Goal: Transaction & Acquisition: Purchase product/service

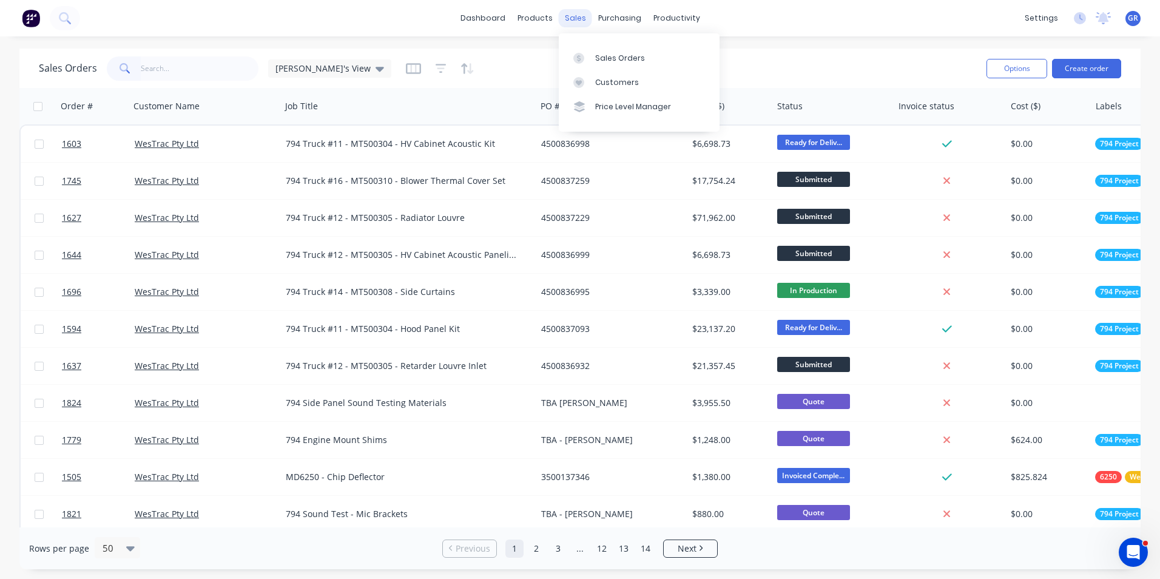
click at [572, 18] on div "sales" at bounding box center [575, 18] width 33 height 18
click at [614, 55] on div "Sales Orders" at bounding box center [620, 58] width 50 height 11
click at [1088, 69] on button "Create order" at bounding box center [1086, 68] width 69 height 19
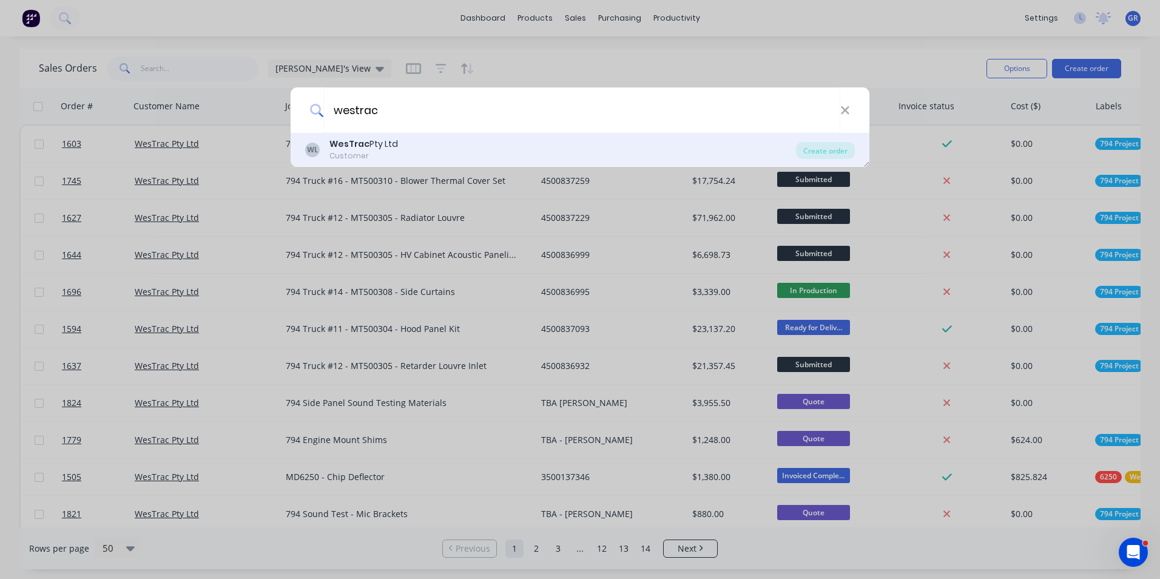
type input "westrac"
click at [376, 141] on div "WesTrac Pty Ltd" at bounding box center [363, 144] width 69 height 13
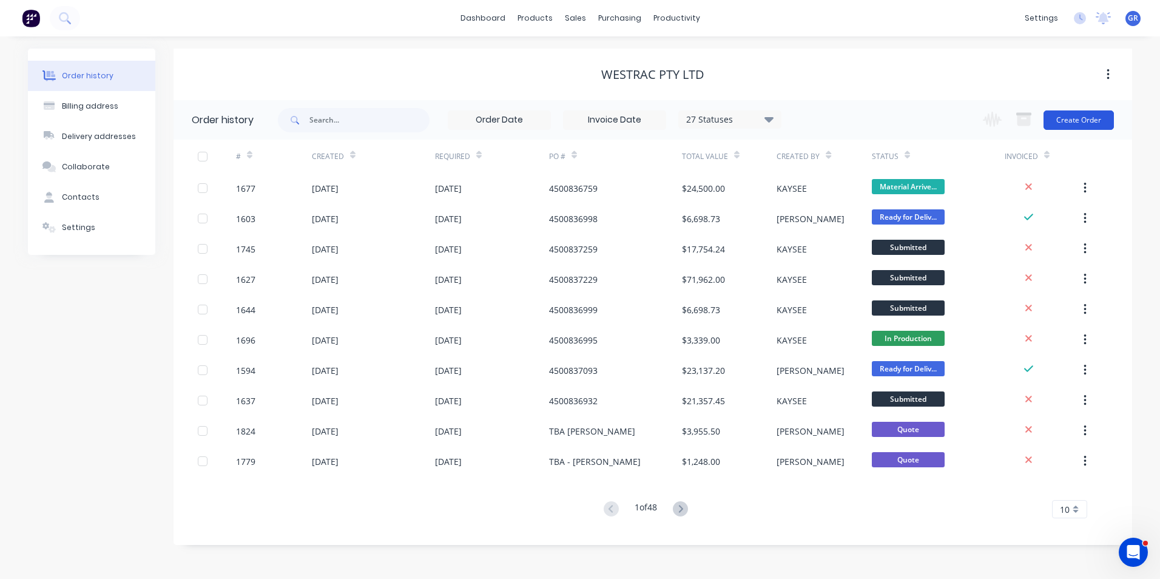
click at [1080, 118] on button "Create Order" at bounding box center [1079, 119] width 70 height 19
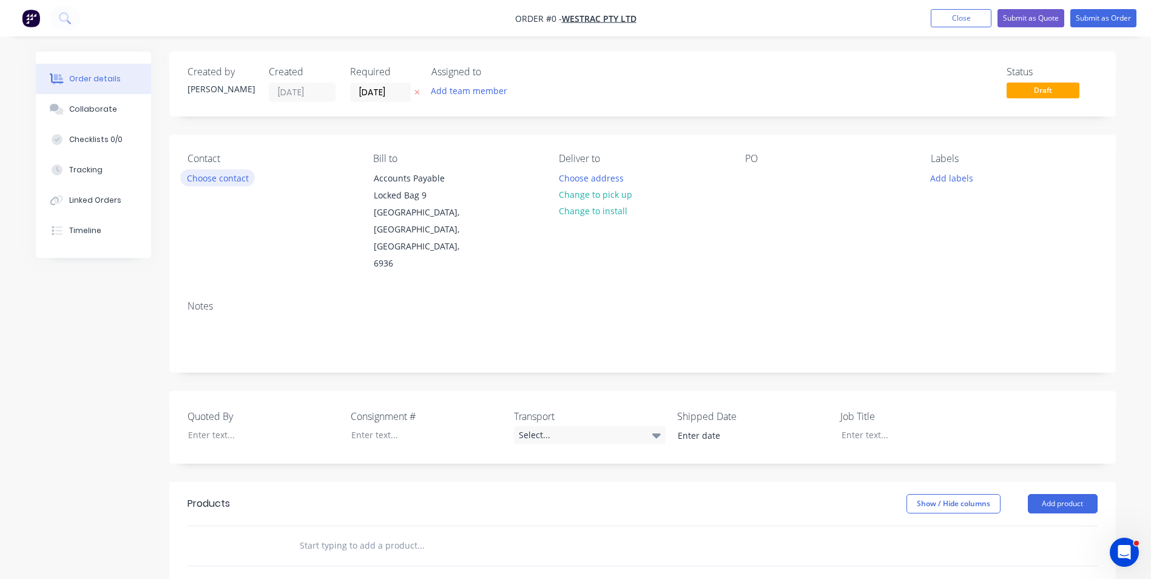
click at [232, 179] on button "Choose contact" at bounding box center [217, 177] width 75 height 16
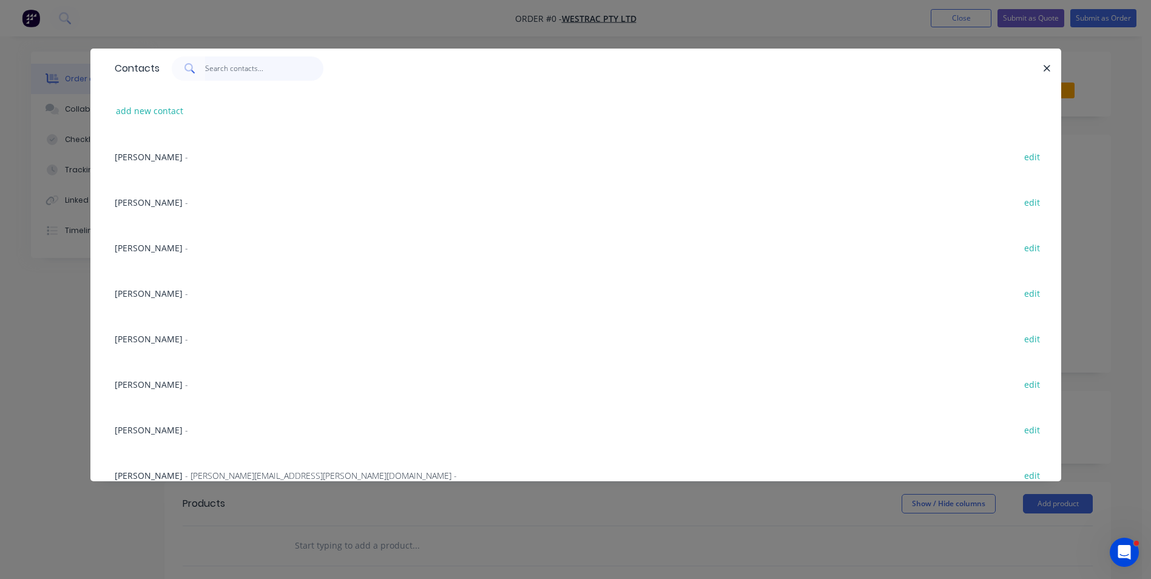
click at [230, 68] on input "text" at bounding box center [264, 68] width 118 height 24
paste input "Sarah Rhodes"
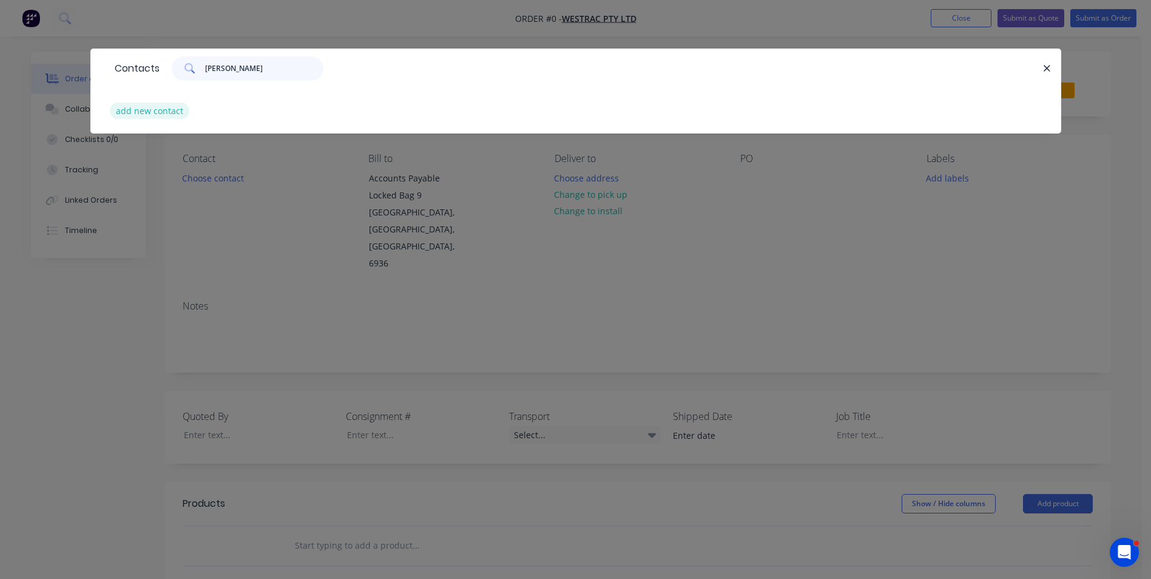
type input "Sarah Rhodes"
click at [157, 112] on button "add new contact" at bounding box center [150, 111] width 80 height 16
select select "AU"
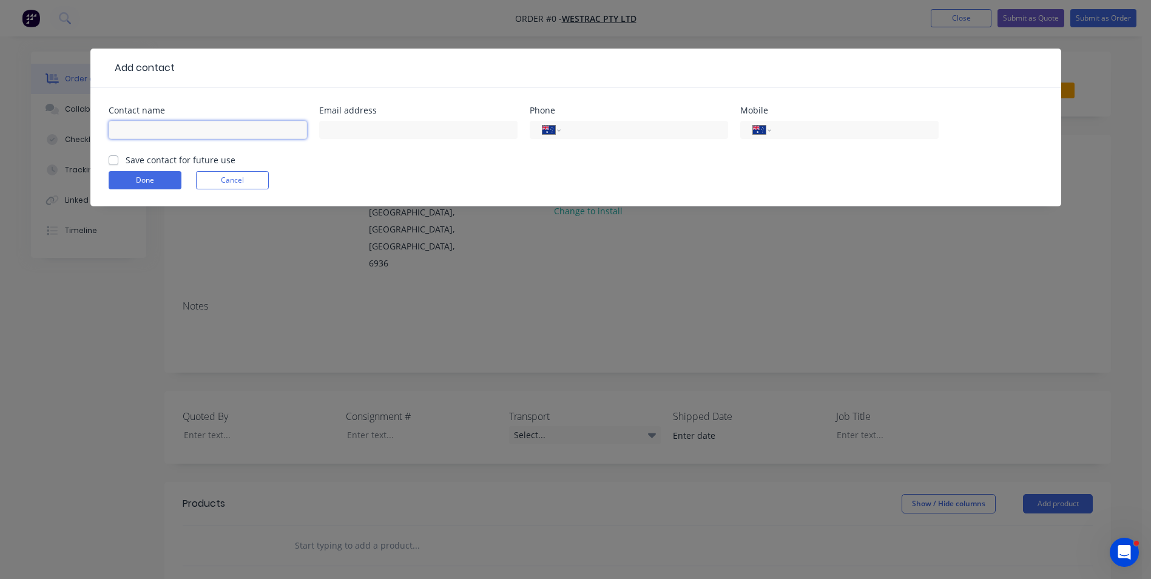
click at [156, 124] on input "text" at bounding box center [208, 130] width 198 height 18
paste input "Sarah Rhodes"
type input "Sarah Rhodes"
click at [364, 137] on input "text" at bounding box center [418, 130] width 198 height 18
paste input "Sarah Rhodes <sarah.rhodes@westrac.com.au>"
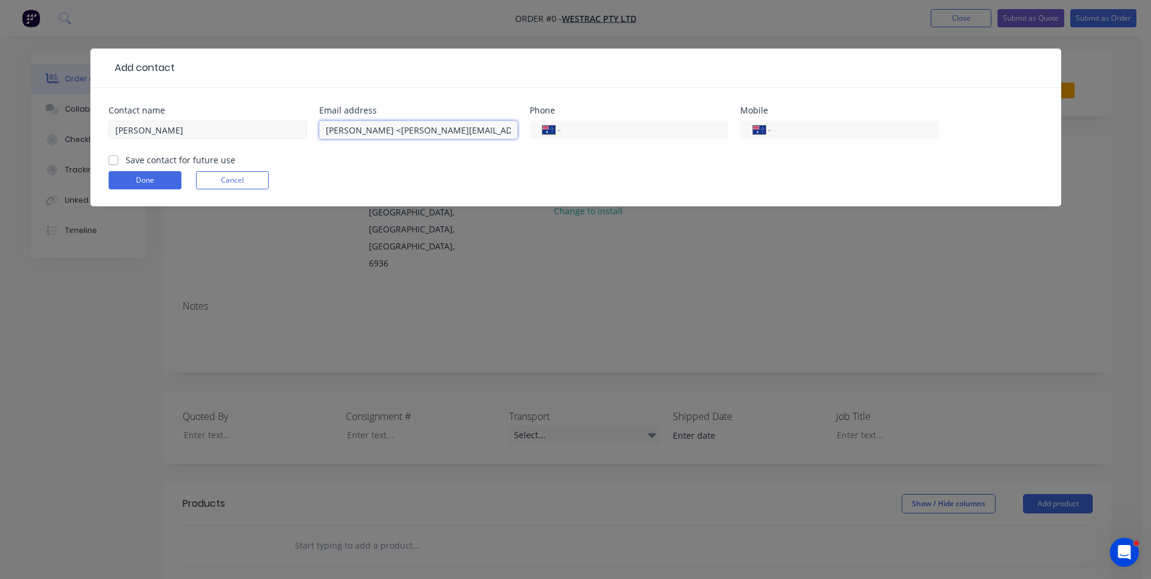
drag, startPoint x: 382, startPoint y: 131, endPoint x: 288, endPoint y: 133, distance: 94.1
click at [288, 133] on div "Contact name Sarah Rhodes Email address Sarah Rhodes <sarah.rhodes@westrac.com.…" at bounding box center [576, 129] width 934 height 47
click at [463, 127] on input "sarah.rhodes@westrac.com.au>" at bounding box center [418, 130] width 198 height 18
type input "sarah.rhodes@westrac.com.au"
click at [589, 129] on input "tel" at bounding box center [642, 130] width 146 height 14
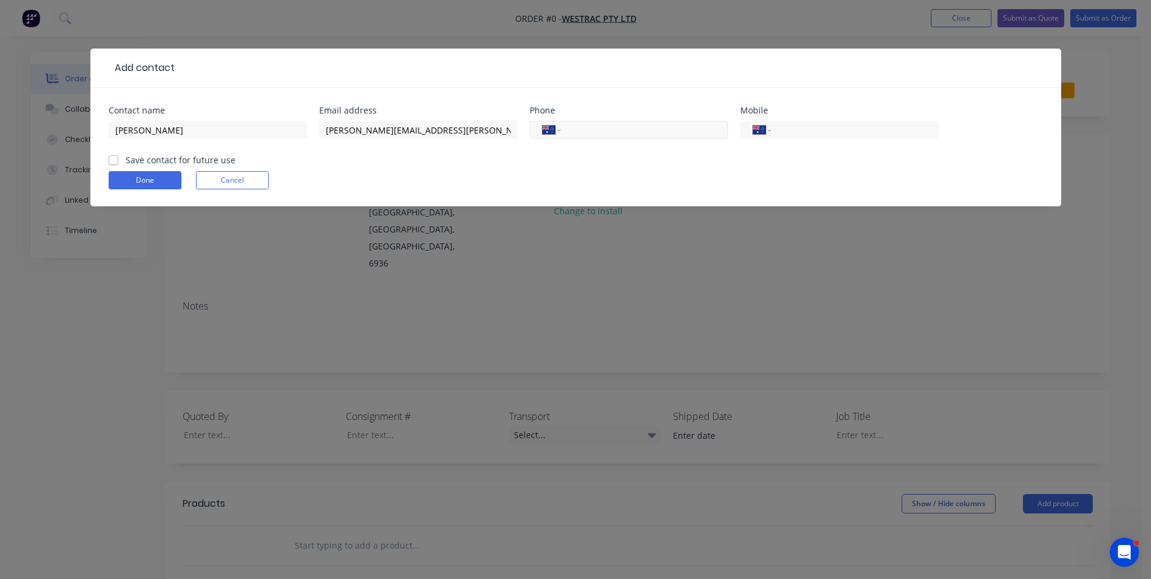
paste input "(02) 4964 5181"
type input "(02) 4964 5181"
click at [126, 160] on label "Save contact for future use" at bounding box center [181, 159] width 110 height 13
click at [113, 160] on input "Save contact for future use" at bounding box center [114, 159] width 10 height 12
checkbox input "true"
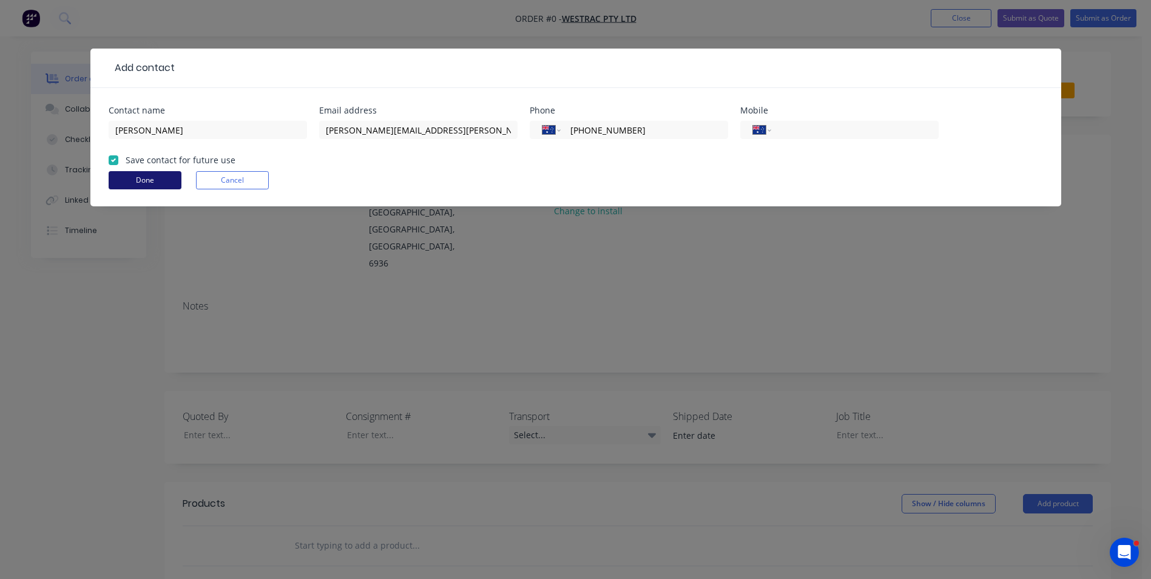
click at [129, 179] on button "Done" at bounding box center [145, 180] width 73 height 18
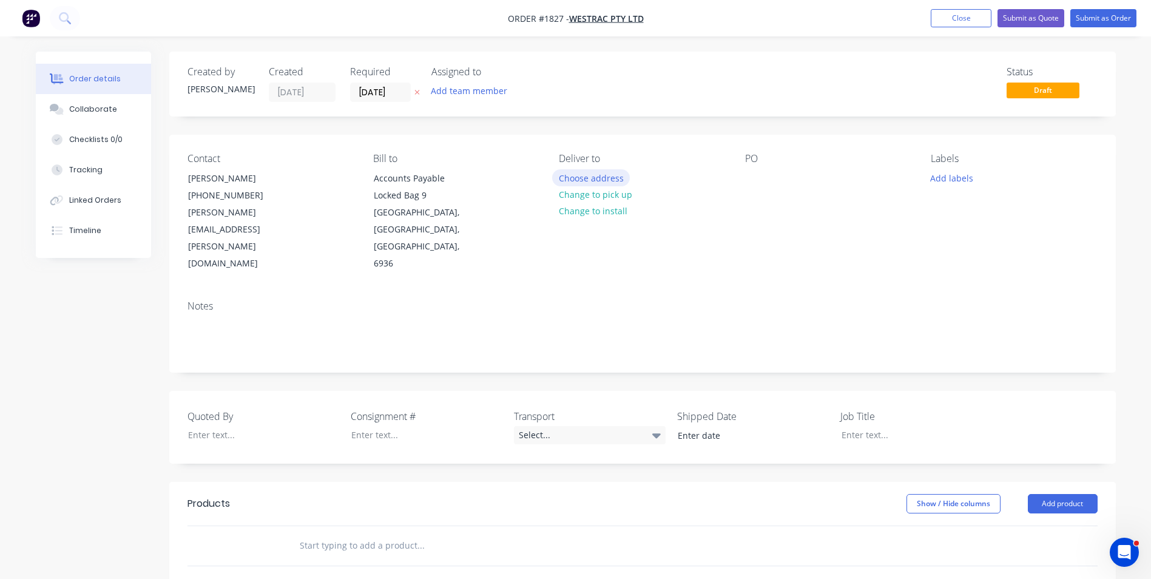
click at [602, 177] on button "Choose address" at bounding box center [591, 177] width 78 height 16
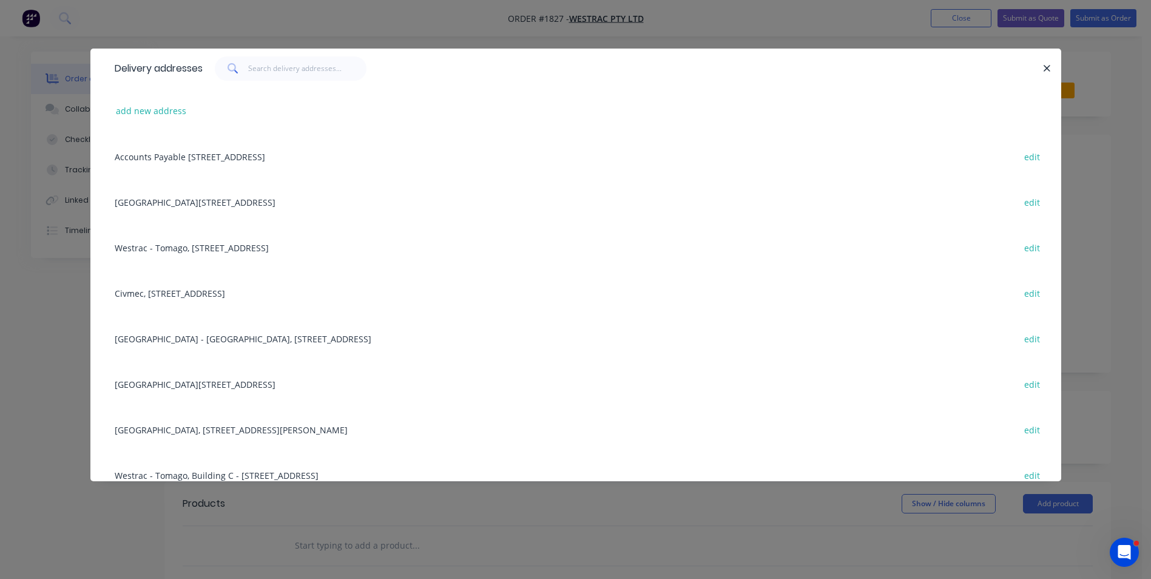
click at [147, 201] on div "Building C, 1 Westrac Drive, Tomago, New South Wales, Australia, 2283 edit" at bounding box center [576, 202] width 934 height 46
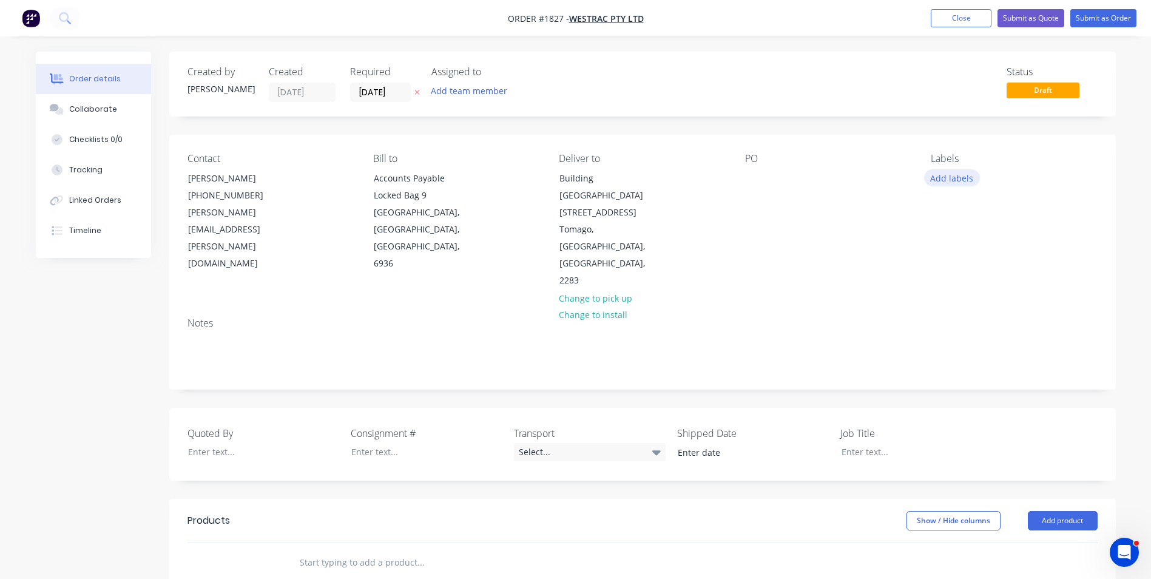
click at [963, 177] on button "Add labels" at bounding box center [952, 177] width 56 height 16
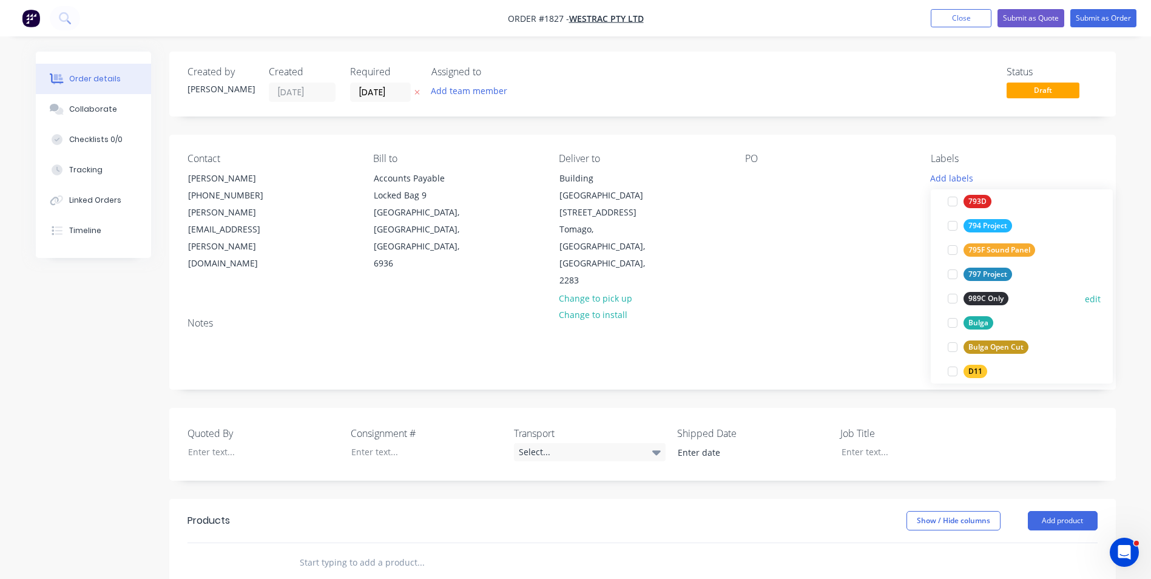
scroll to position [364, 0]
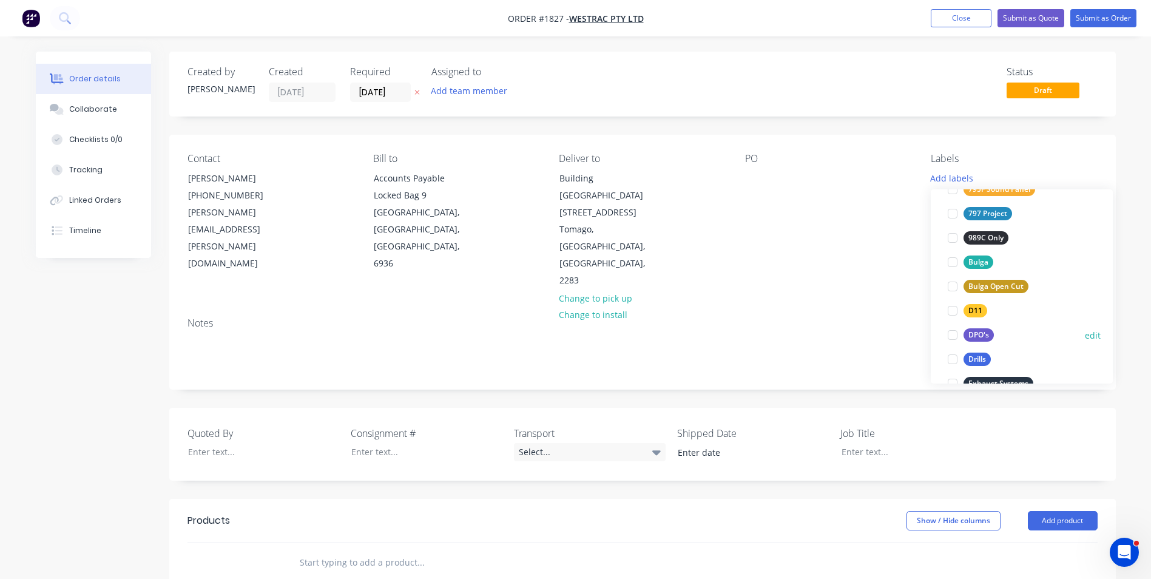
click at [981, 334] on div "DPO's" at bounding box center [978, 334] width 30 height 13
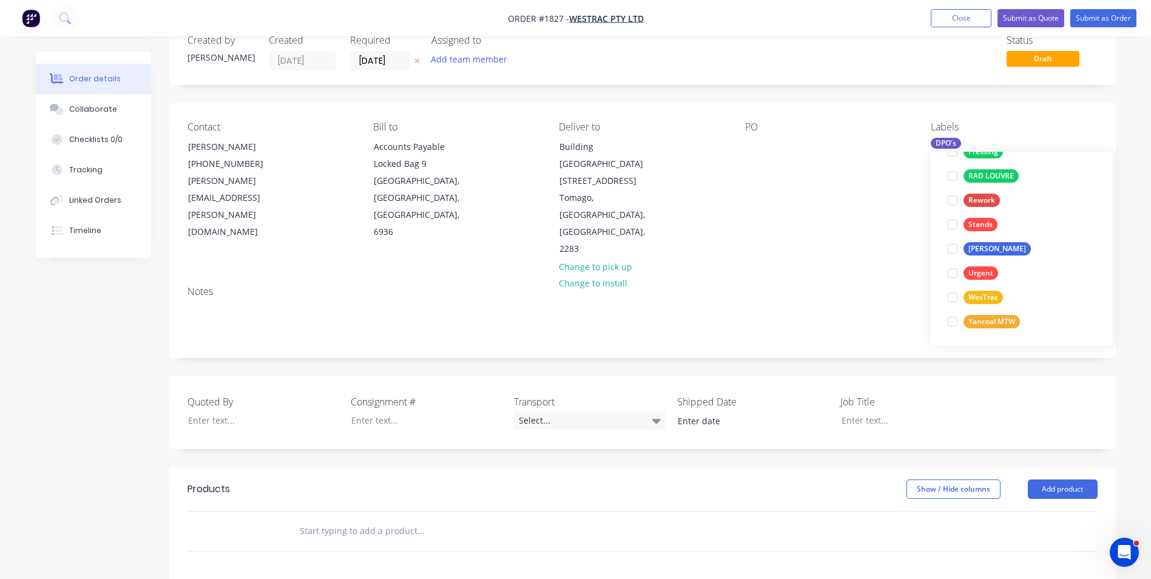
scroll to position [61, 0]
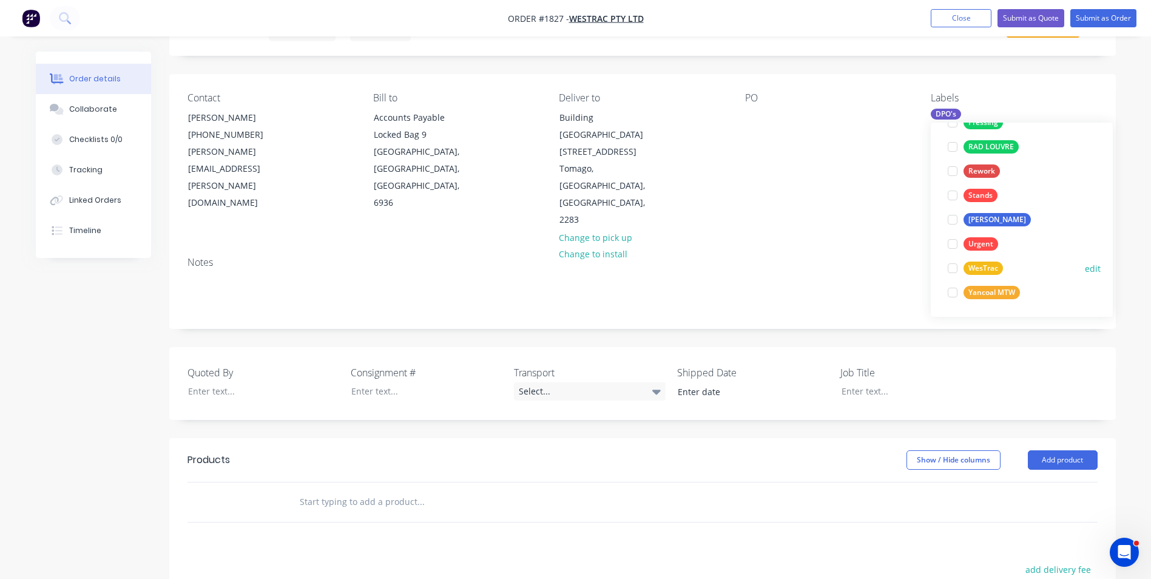
click at [982, 266] on div "WesTrac" at bounding box center [982, 267] width 39 height 13
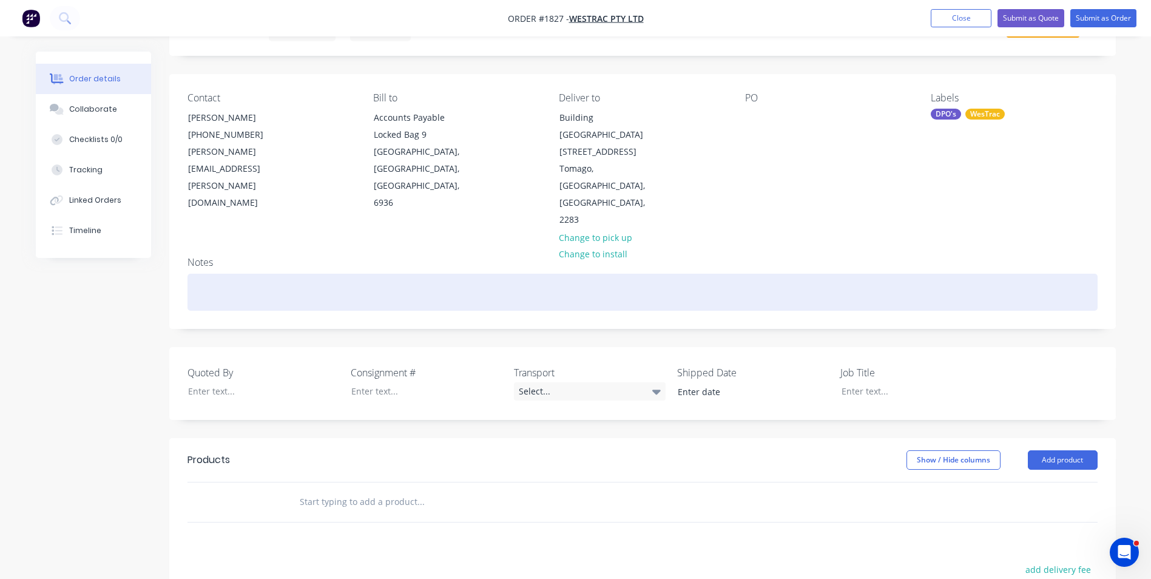
click at [795, 274] on div at bounding box center [642, 292] width 910 height 37
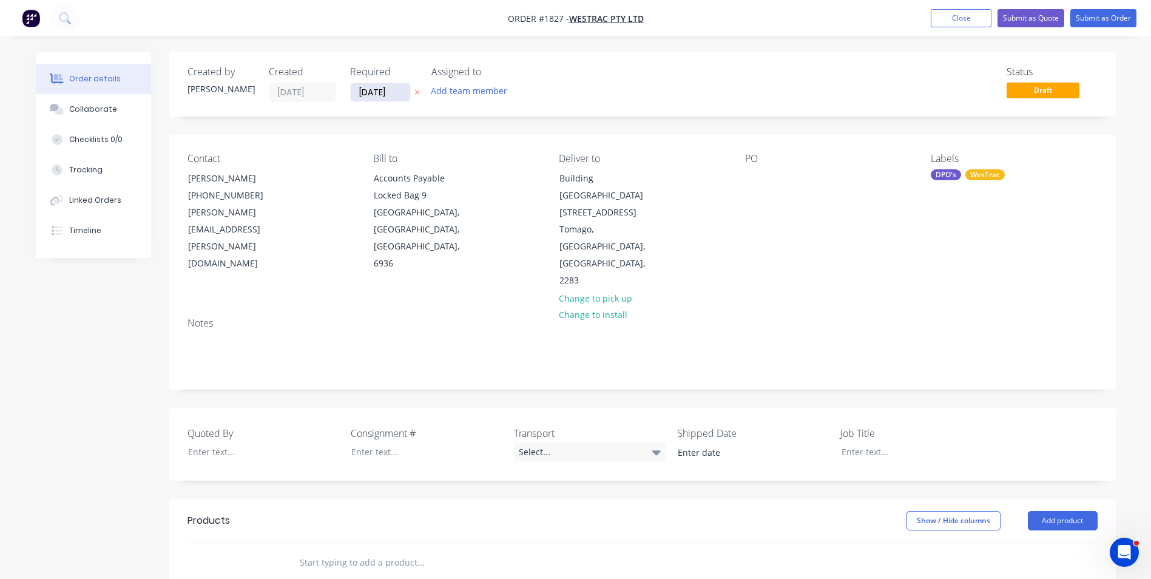
click at [382, 93] on input "28/08/25" at bounding box center [380, 92] width 59 height 18
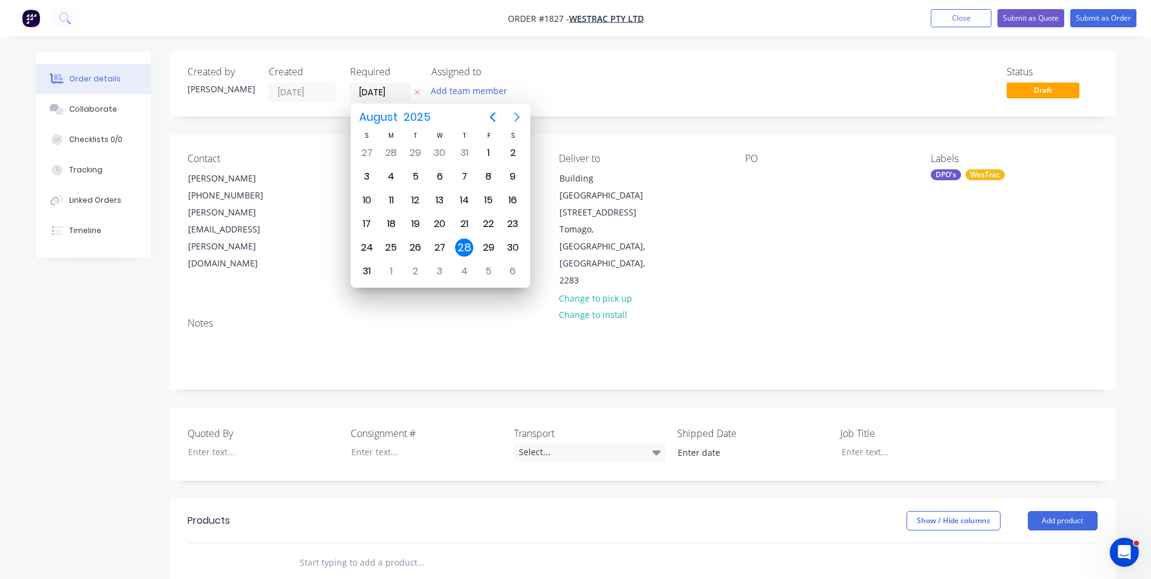
click at [518, 119] on icon "Next page" at bounding box center [516, 117] width 5 height 10
click at [467, 175] on div "9" at bounding box center [464, 176] width 18 height 18
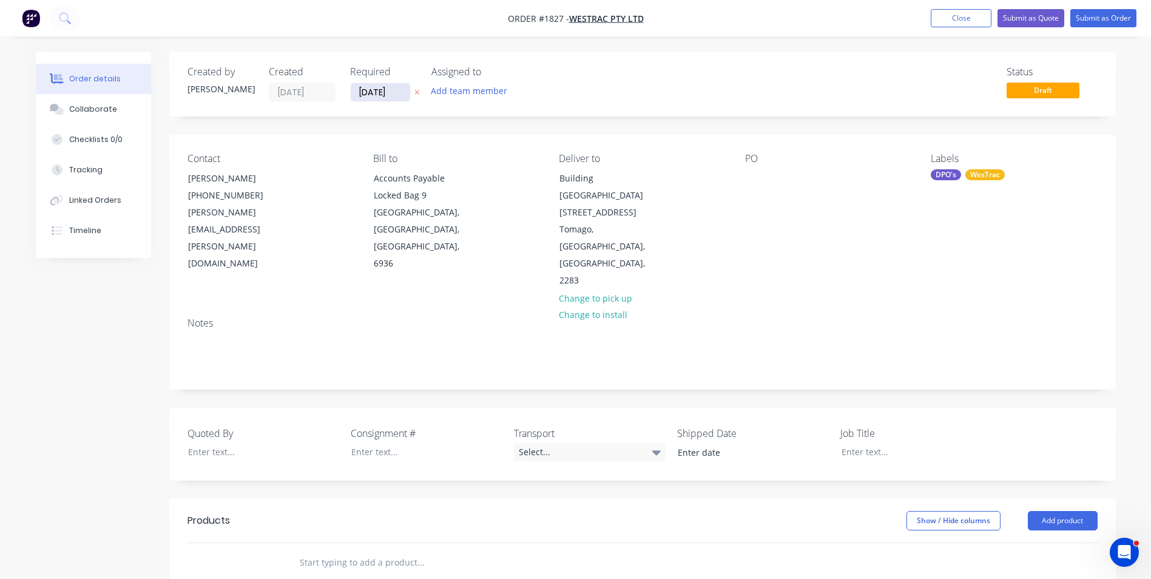
click at [378, 93] on input "09/10/25" at bounding box center [380, 92] width 59 height 18
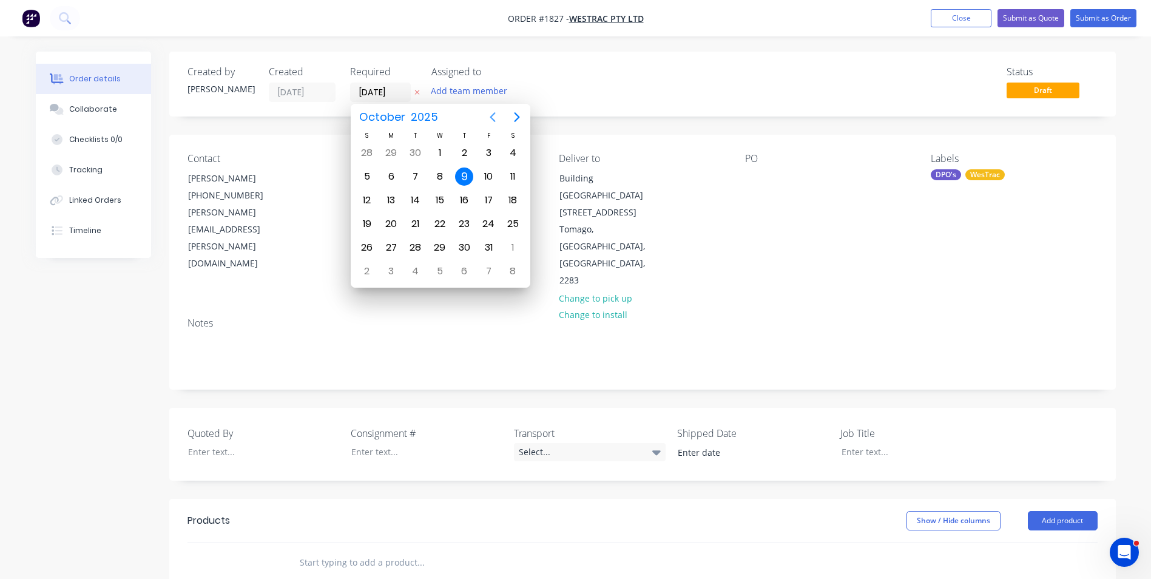
click at [491, 116] on icon "Previous page" at bounding box center [492, 117] width 5 height 10
click at [443, 172] on div "10" at bounding box center [440, 176] width 18 height 18
type input "10/09/25"
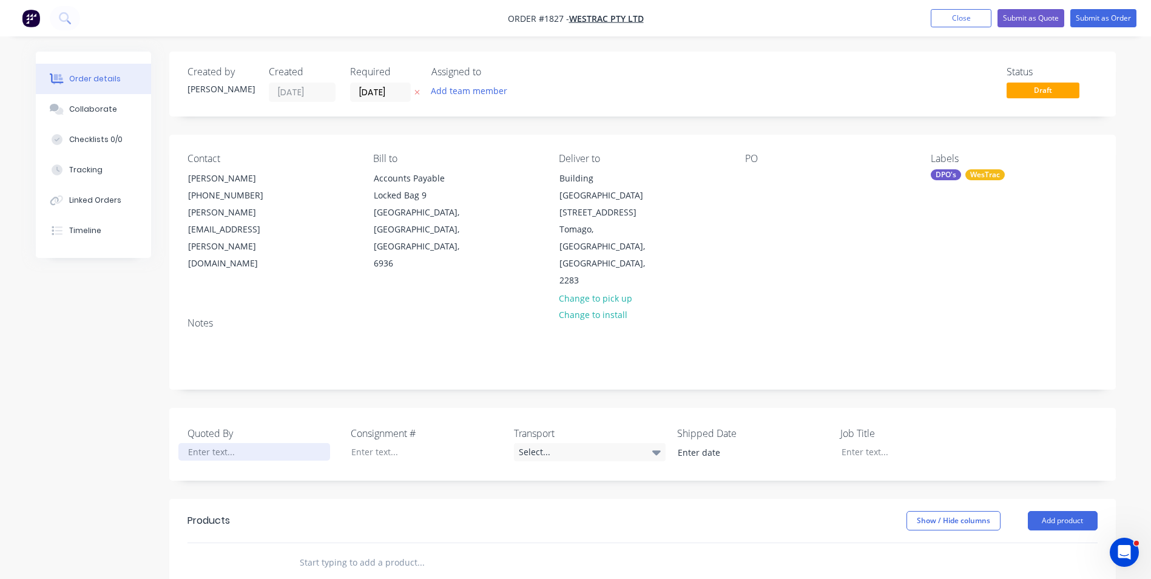
click at [207, 443] on div at bounding box center [254, 452] width 152 height 18
click at [864, 443] on div at bounding box center [908, 452] width 152 height 18
click at [910, 443] on div "Westrac DPO Cat" at bounding box center [908, 452] width 152 height 18
drag, startPoint x: 912, startPoint y: 400, endPoint x: 897, endPoint y: 402, distance: 15.2
click at [897, 443] on div "Westrac DPO Cat" at bounding box center [908, 452] width 152 height 18
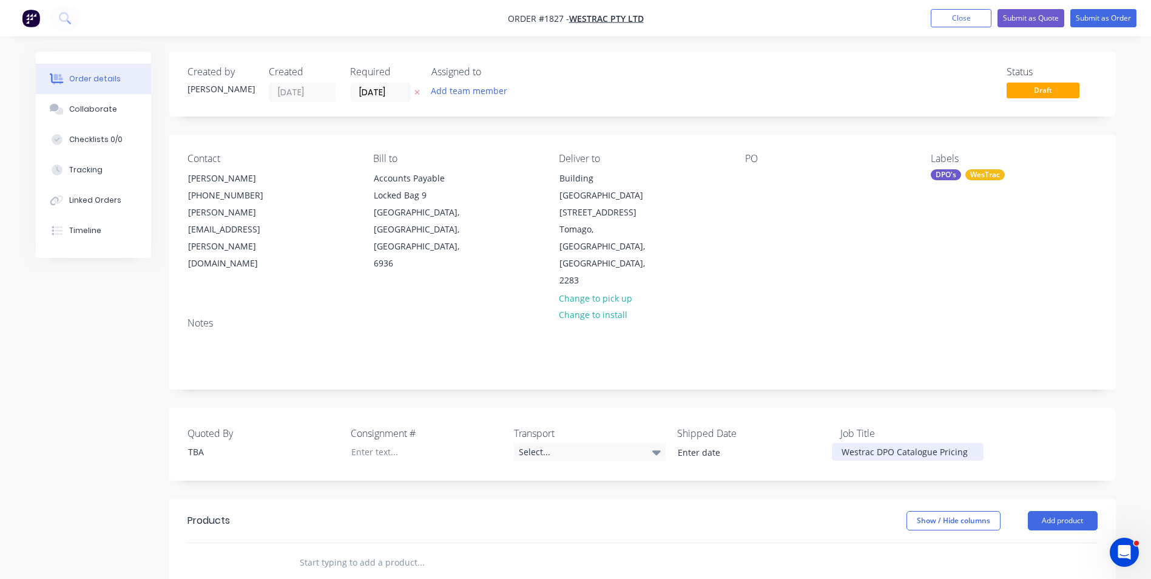
click at [872, 443] on div "Westrac DPO Catalogue Pricing" at bounding box center [908, 452] width 152 height 18
click at [896, 443] on div "Westrac DPO Catalogue Pricing" at bounding box center [908, 452] width 152 height 18
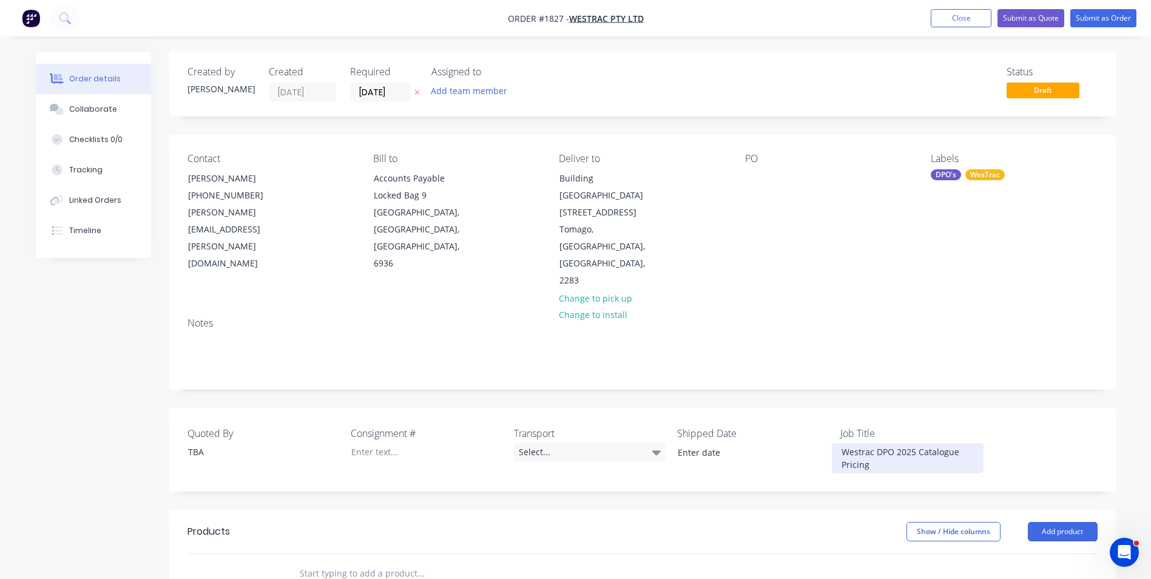
click at [875, 443] on div "Westrac DPO 2025 Catalogue Pricing" at bounding box center [908, 458] width 152 height 30
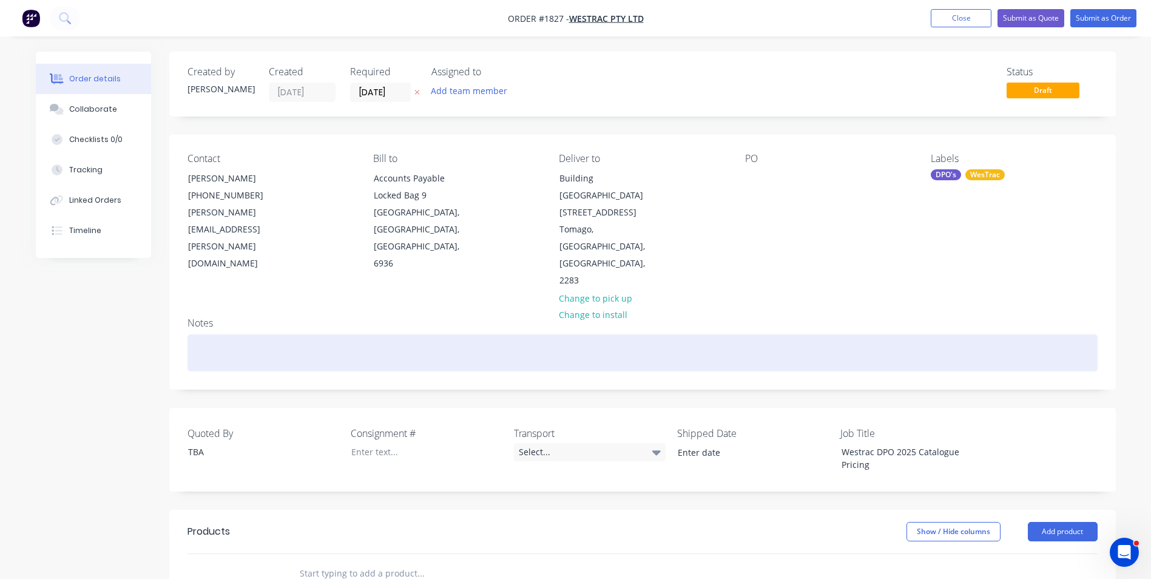
drag, startPoint x: 192, startPoint y: 291, endPoint x: 202, endPoint y: 290, distance: 10.4
click at [191, 334] on div at bounding box center [642, 352] width 910 height 37
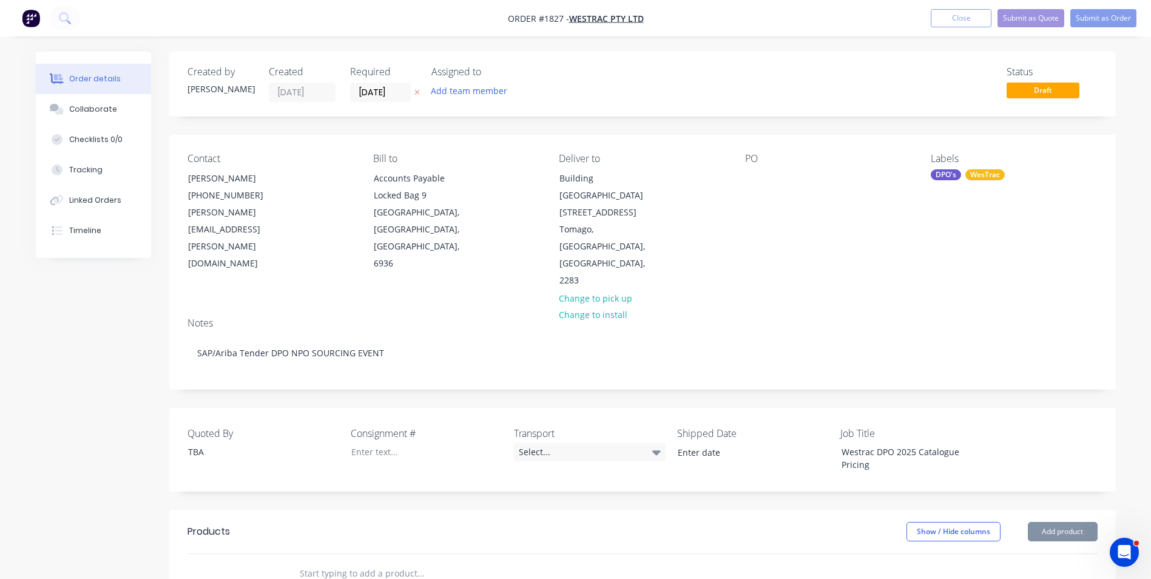
click at [329, 561] on input "text" at bounding box center [420, 573] width 243 height 24
type input "See Tender DPO 2025 Bid Spreadsheet"
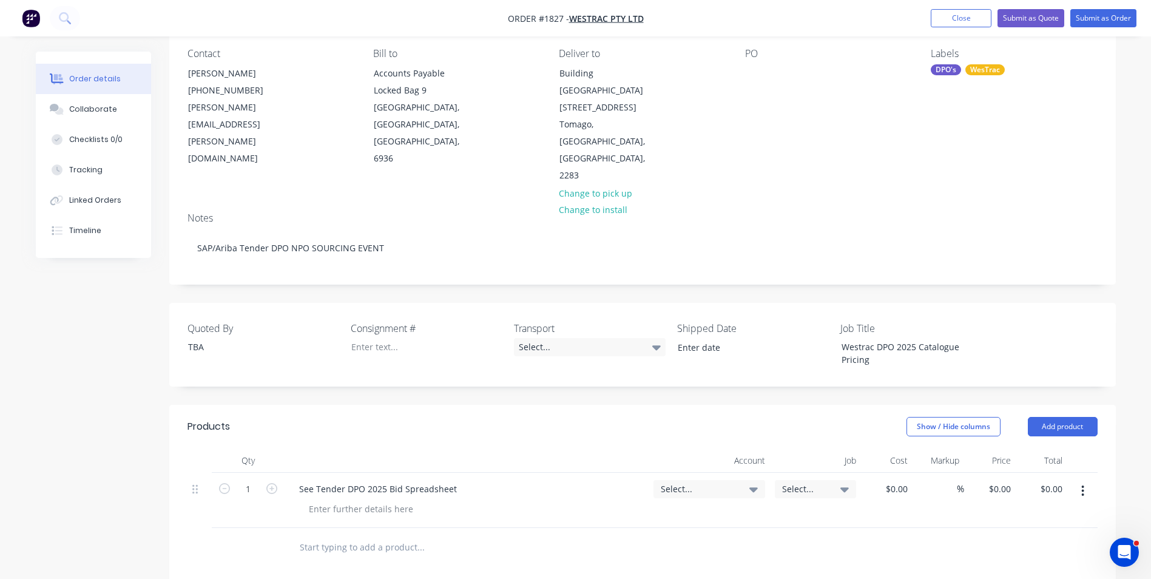
scroll to position [121, 0]
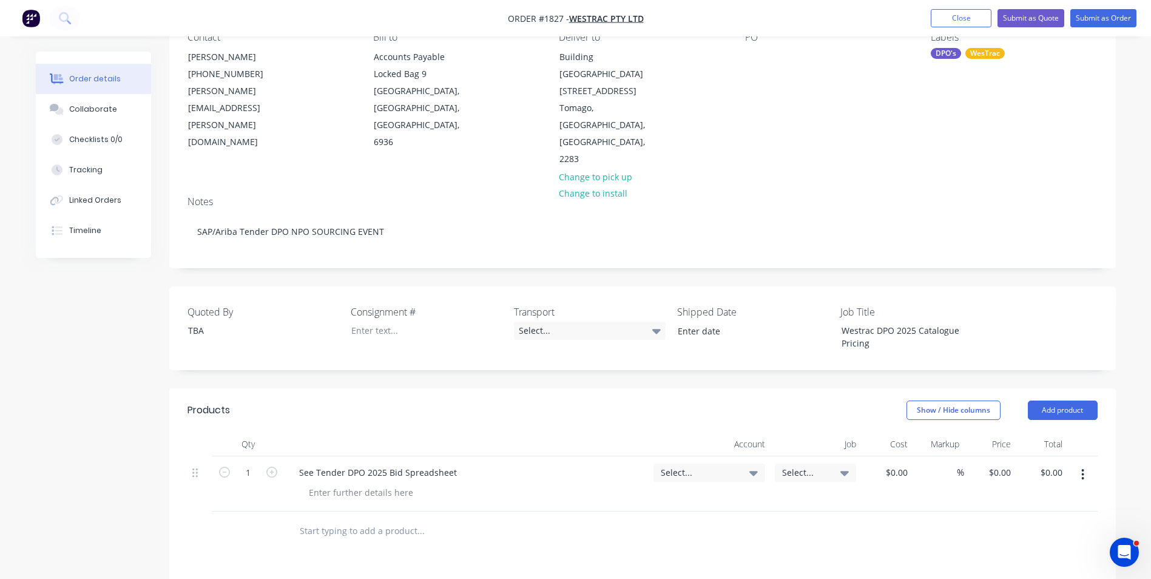
click at [677, 466] on span "Select..." at bounding box center [699, 472] width 76 height 13
click at [658, 497] on input at bounding box center [689, 509] width 124 height 24
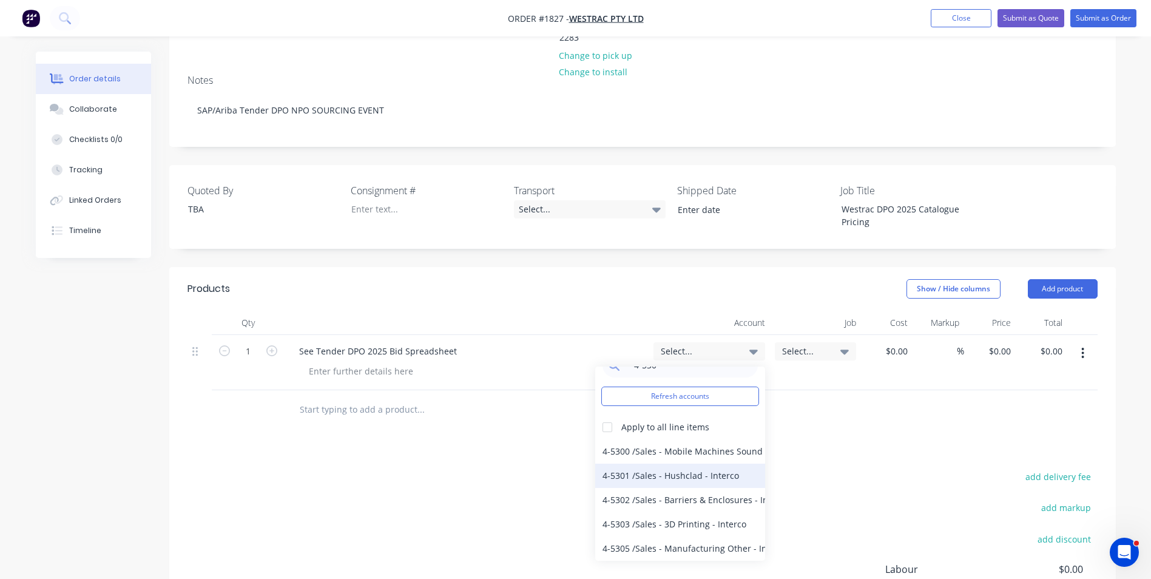
scroll to position [303, 0]
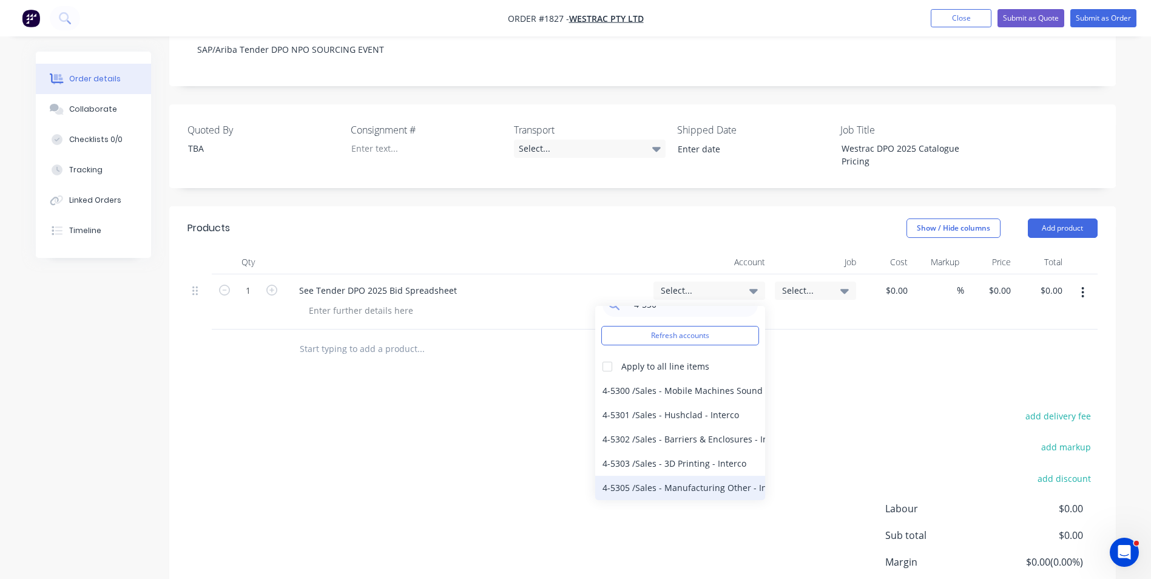
type input "4-530"
click at [690, 476] on div "4-5305 / Sales - Manufacturing Other - Interco" at bounding box center [680, 488] width 170 height 24
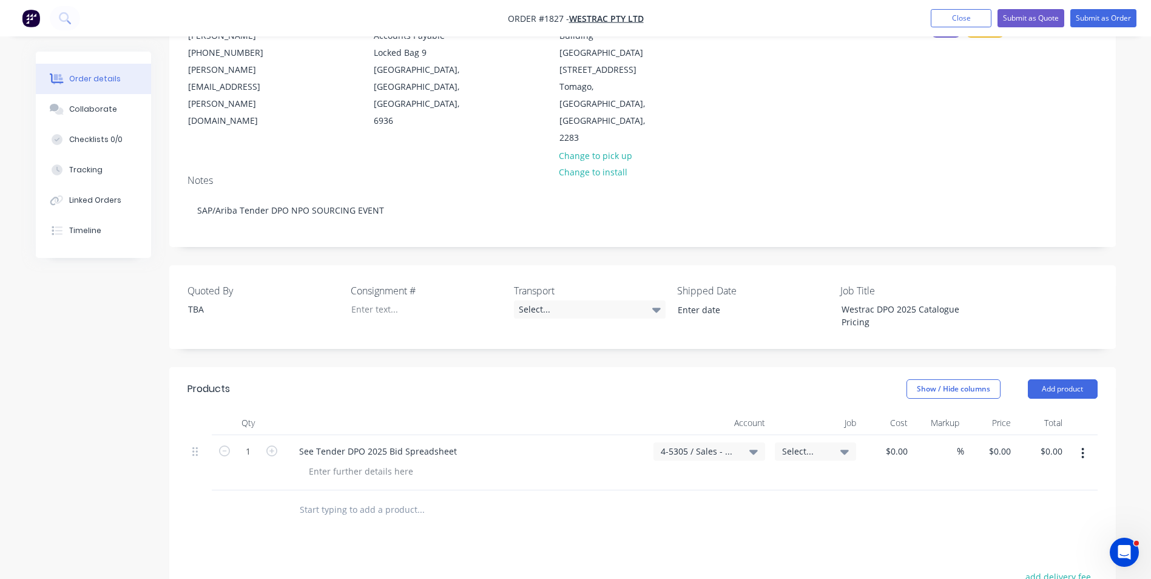
scroll to position [121, 0]
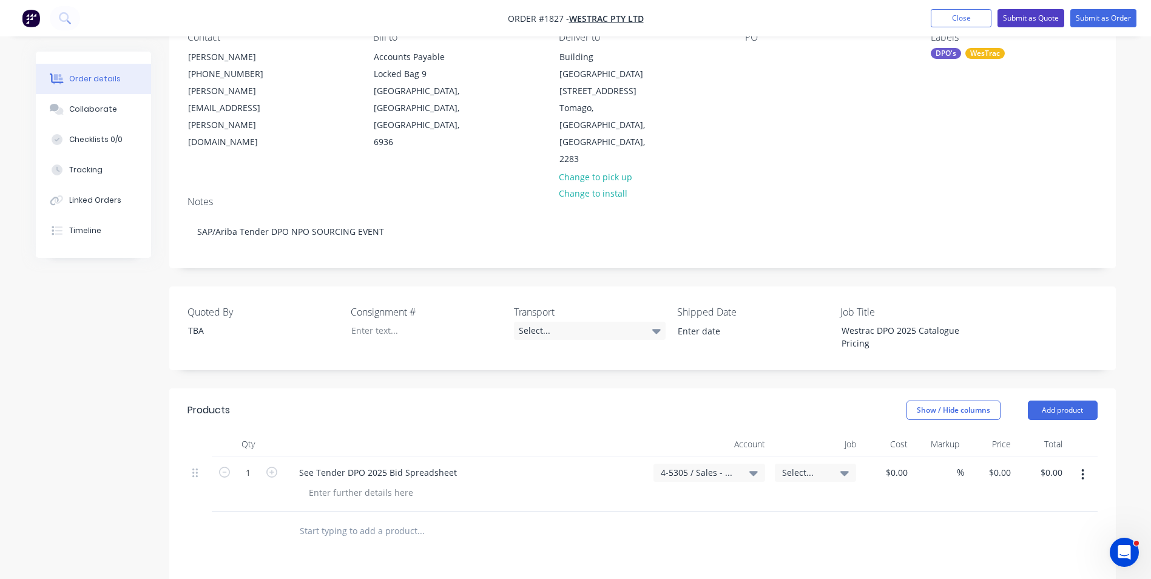
click at [1040, 17] on button "Submit as Quote" at bounding box center [1030, 18] width 67 height 18
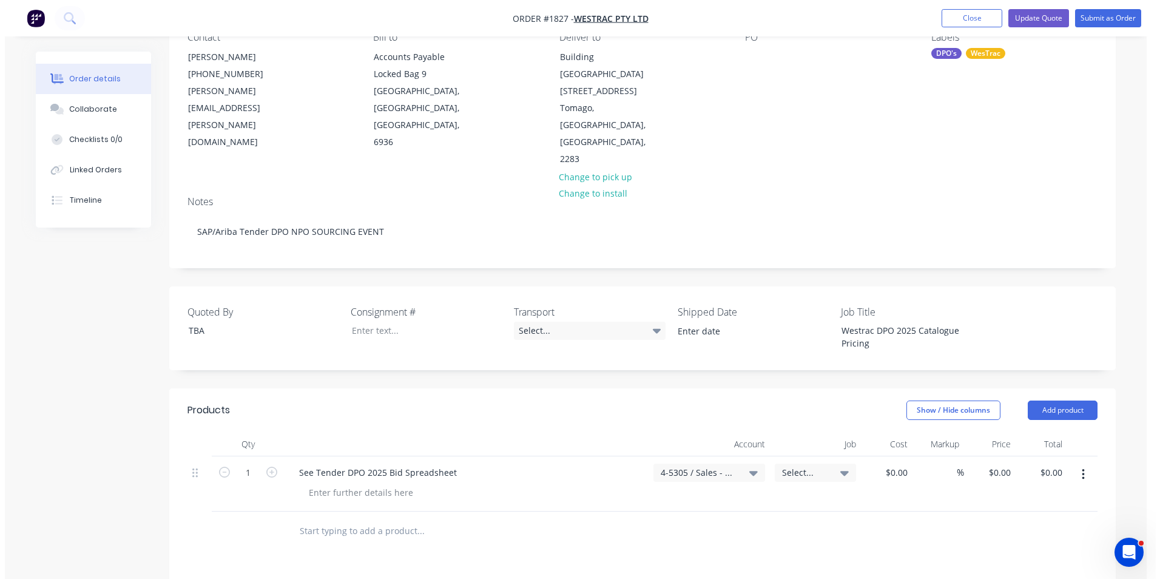
scroll to position [0, 0]
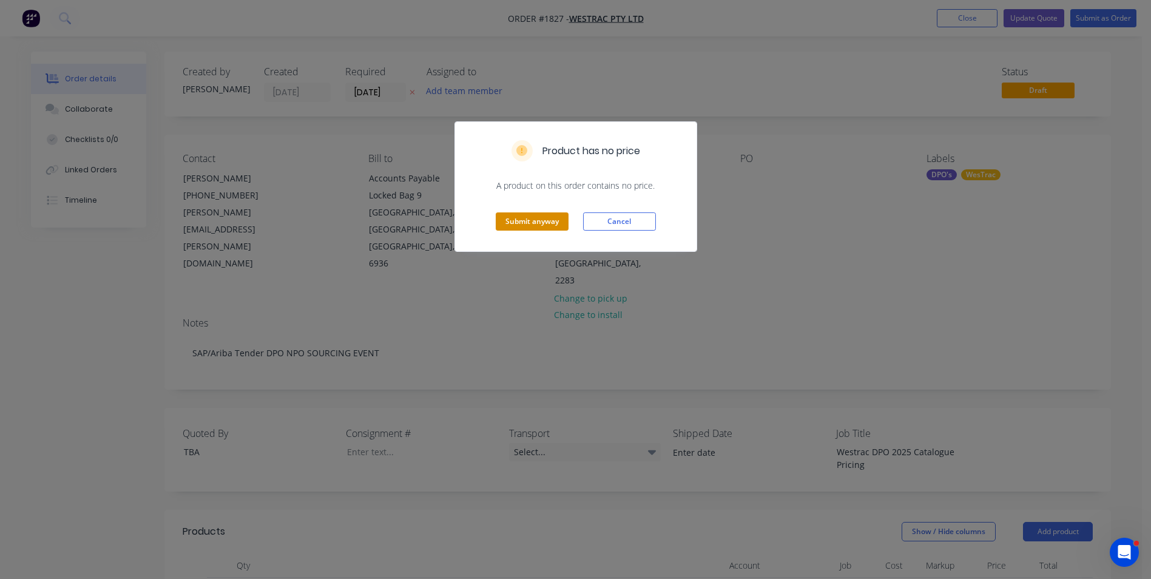
click at [530, 220] on button "Submit anyway" at bounding box center [532, 221] width 73 height 18
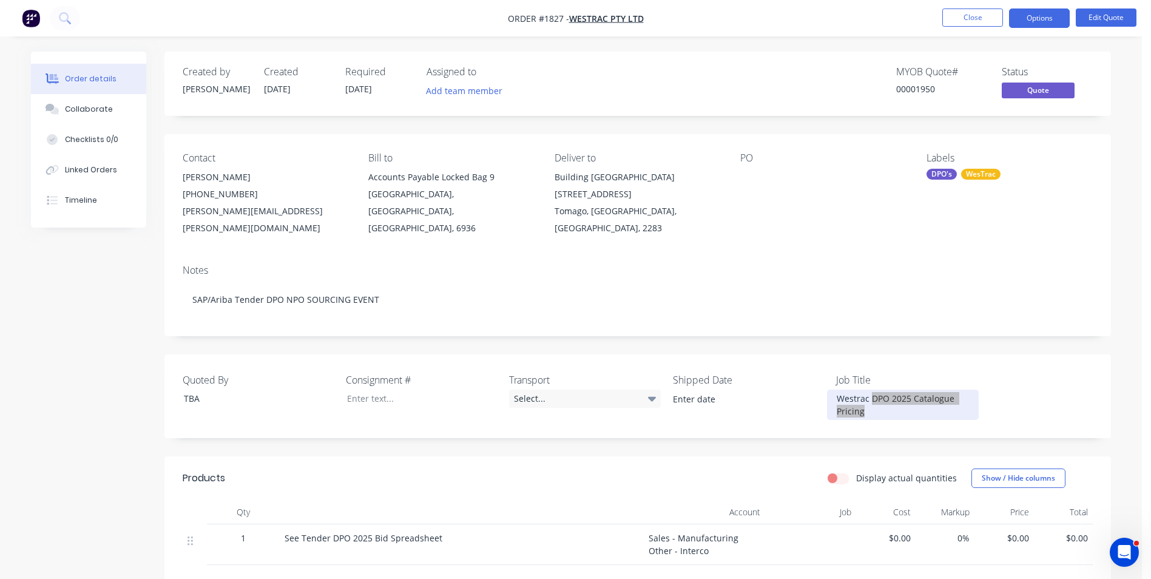
drag, startPoint x: 870, startPoint y: 380, endPoint x: 879, endPoint y: 396, distance: 18.7
click at [879, 396] on div "Westrac DPO 2025 Catalogue Pricing" at bounding box center [903, 405] width 152 height 30
copy div "DPO 2025 Catalogue Pricing"
click at [869, 397] on div "Westrac DPO 2025 Catalogue Pricing" at bounding box center [903, 405] width 152 height 30
click at [1102, 12] on button "Edit Quote" at bounding box center [1106, 17] width 61 height 18
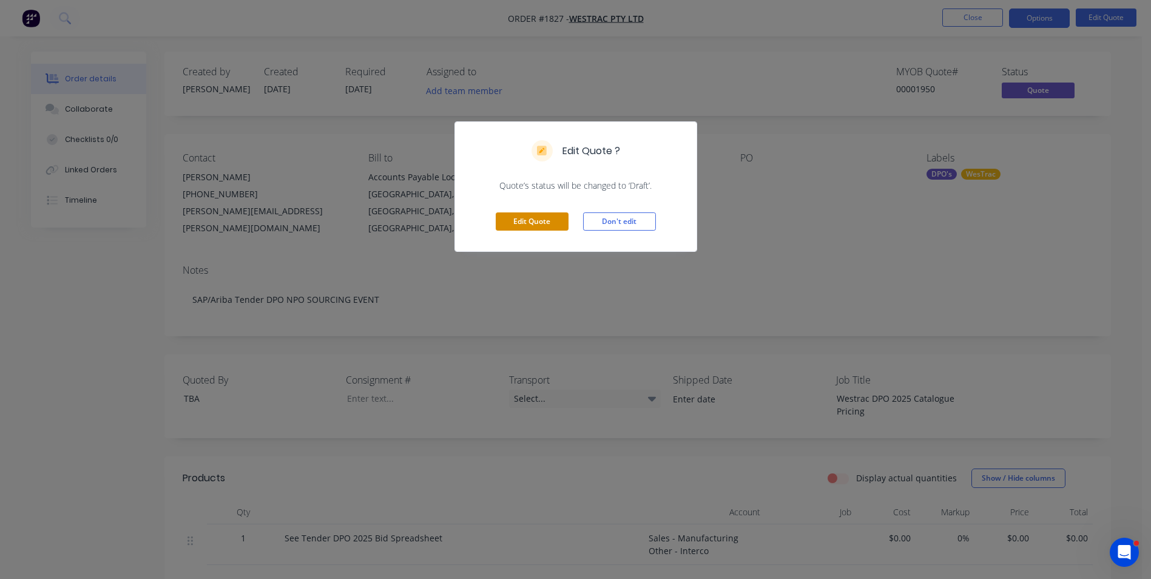
click at [555, 221] on button "Edit Quote" at bounding box center [532, 221] width 73 height 18
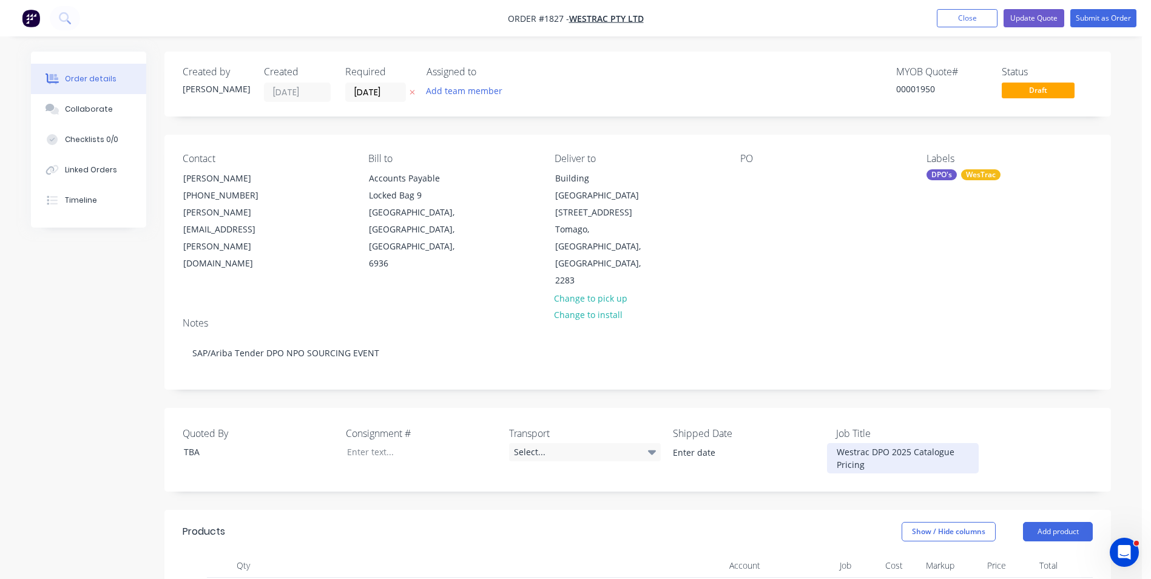
click at [867, 443] on div "Westrac DPO 2025 Catalogue Pricing" at bounding box center [903, 458] width 152 height 30
click at [1033, 16] on button "Update Quote" at bounding box center [1034, 18] width 61 height 18
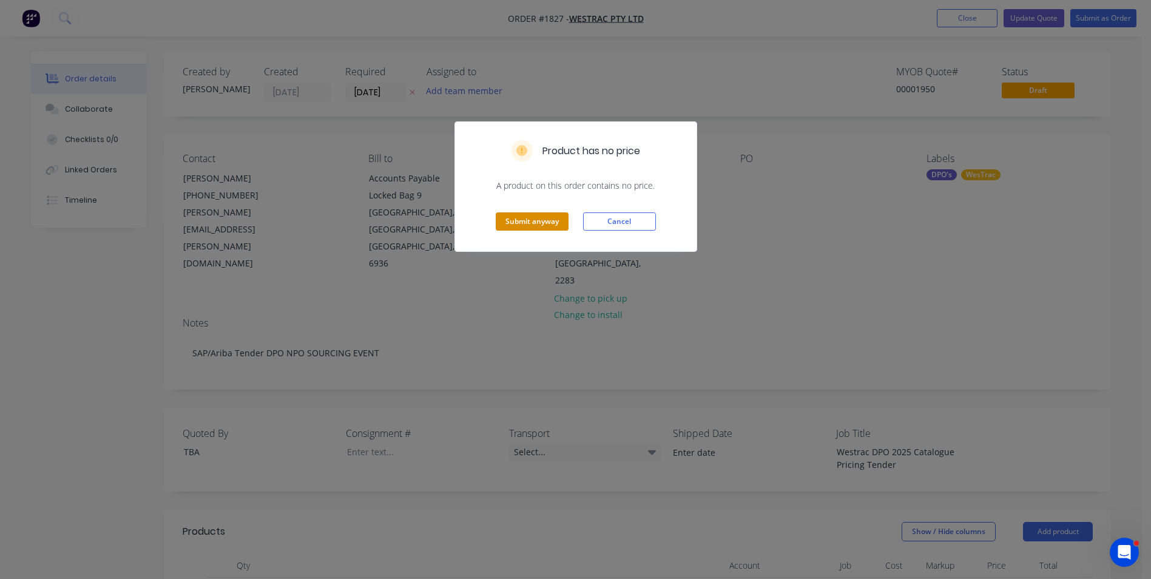
click at [544, 219] on button "Submit anyway" at bounding box center [532, 221] width 73 height 18
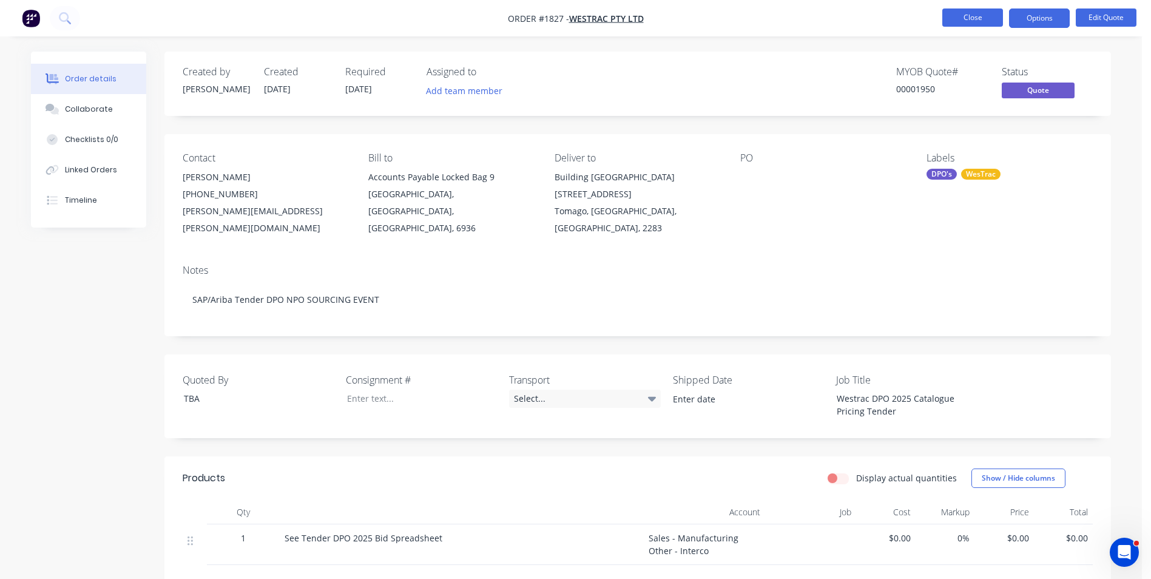
click at [974, 15] on button "Close" at bounding box center [972, 17] width 61 height 18
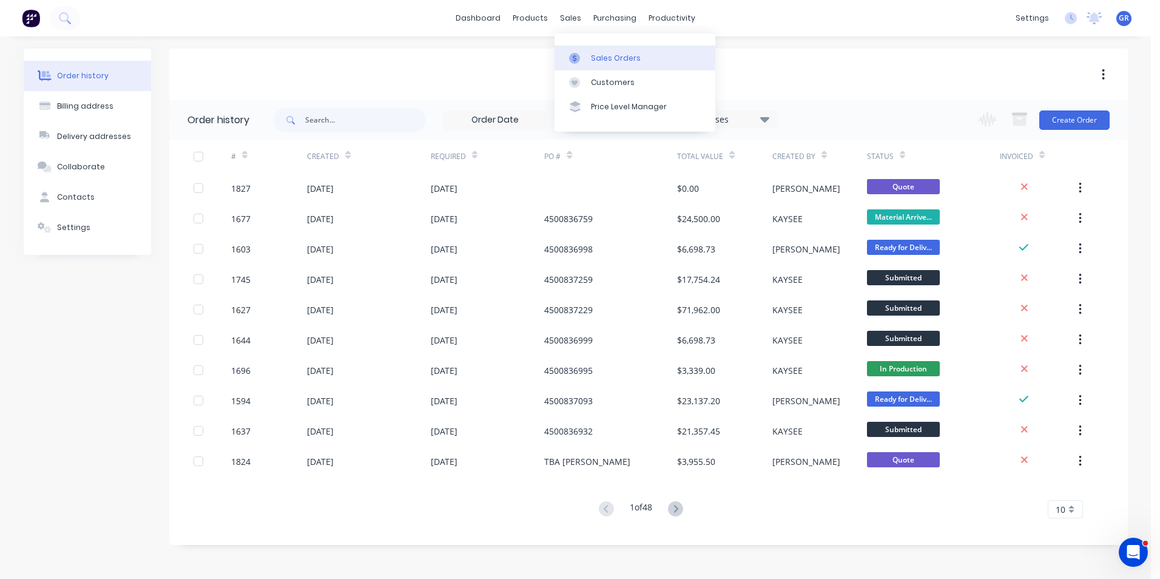
click at [612, 58] on div "Sales Orders" at bounding box center [616, 58] width 50 height 11
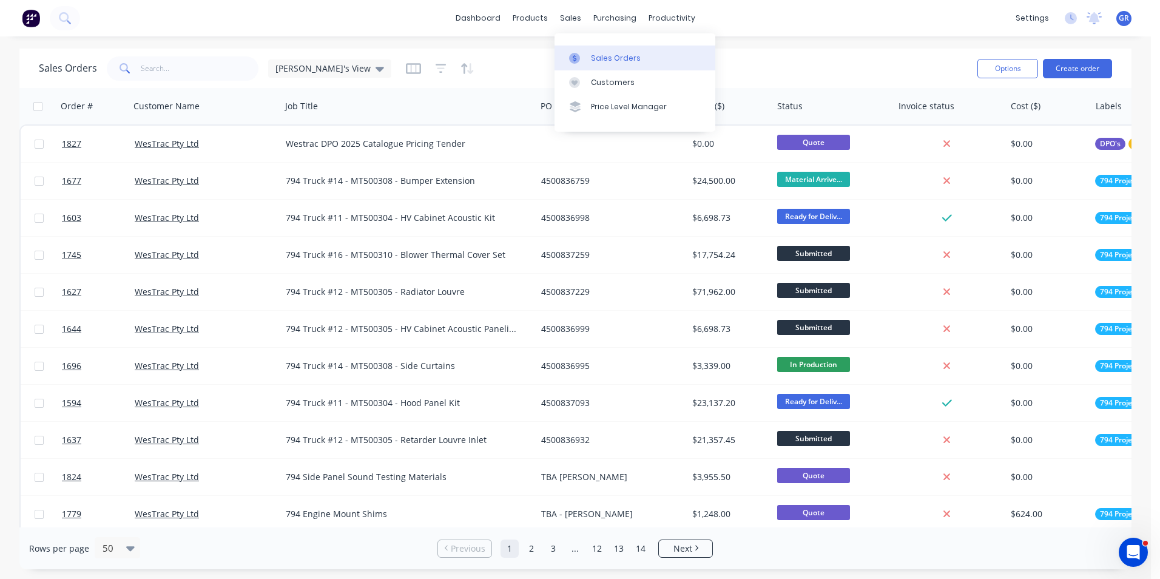
click at [610, 56] on div "Sales Orders" at bounding box center [616, 58] width 50 height 11
click at [142, 61] on input "text" at bounding box center [200, 68] width 118 height 24
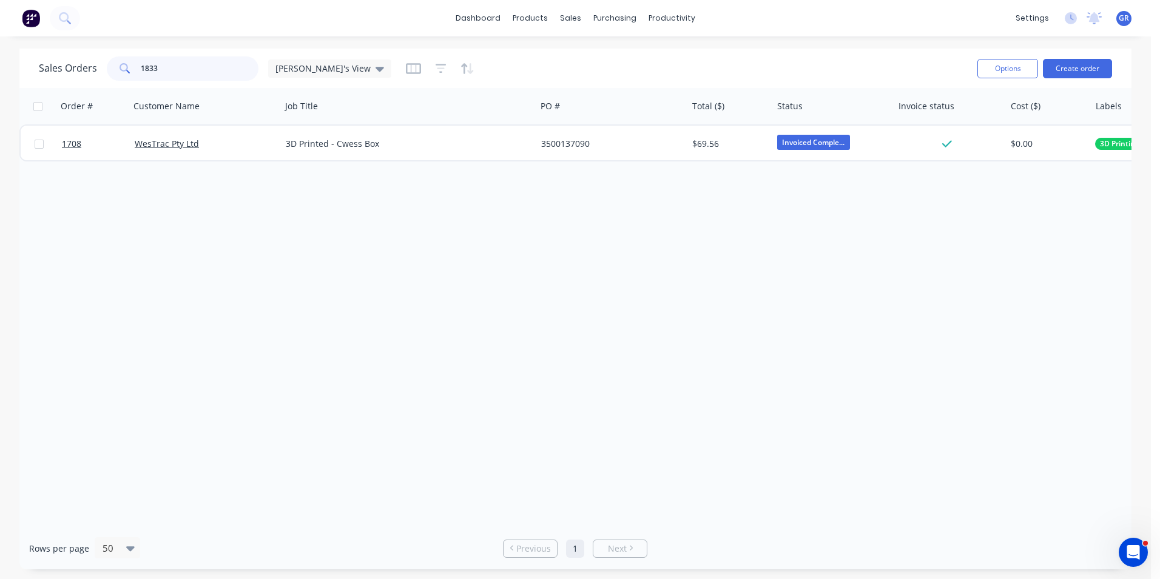
drag, startPoint x: 163, startPoint y: 69, endPoint x: 124, endPoint y: 66, distance: 38.9
click at [121, 66] on div "1833" at bounding box center [183, 68] width 152 height 24
paste input "3500138007"
type input "3500138007"
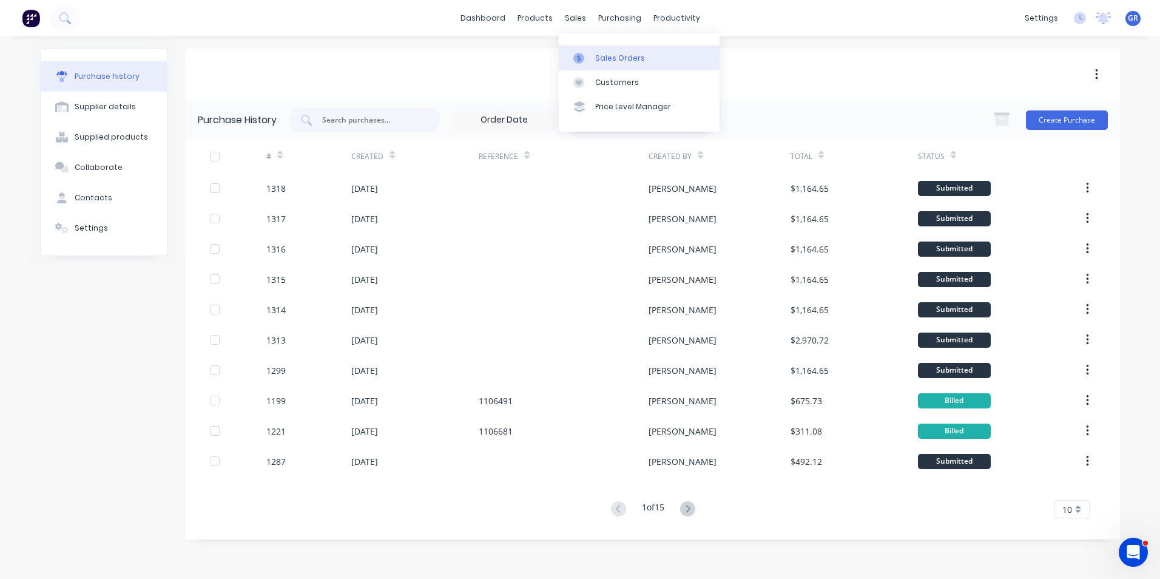
click at [618, 56] on div "Sales Orders" at bounding box center [620, 58] width 50 height 11
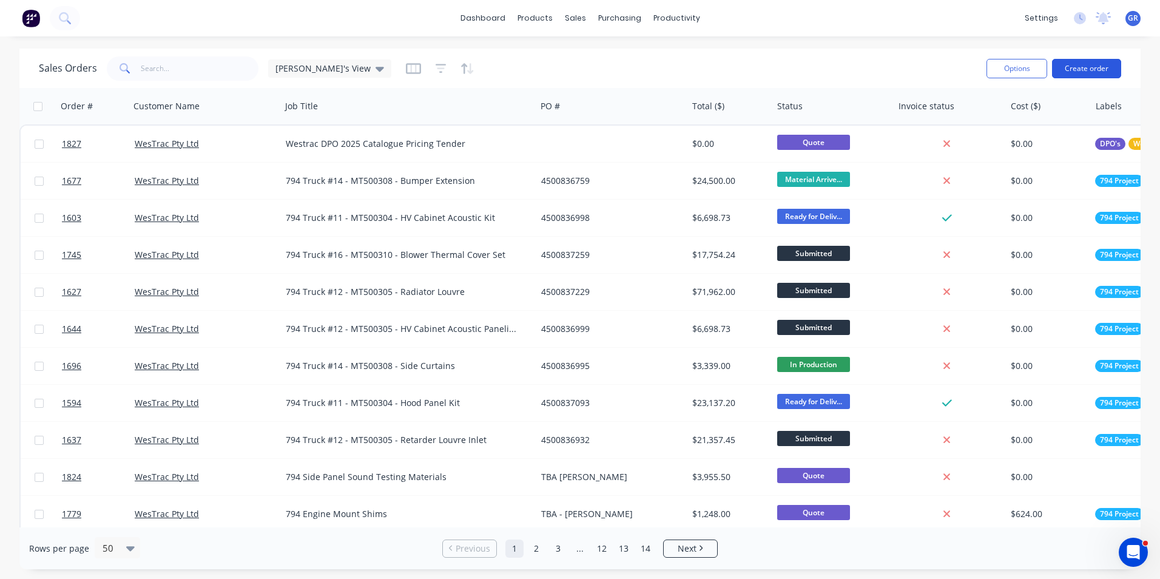
click at [1100, 68] on button "Create order" at bounding box center [1086, 68] width 69 height 19
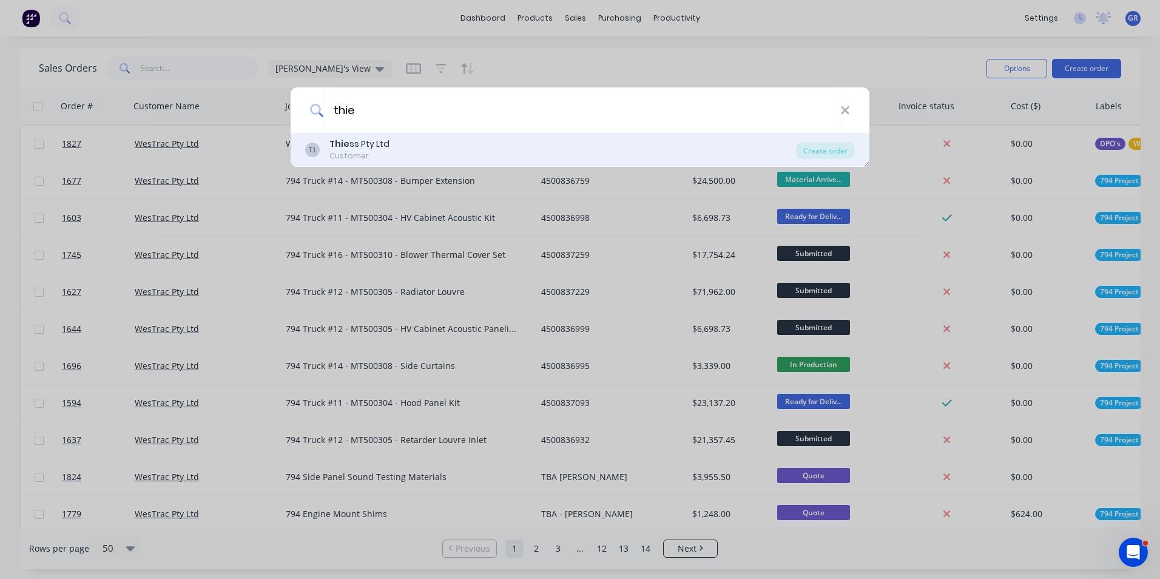
type input "thie"
click at [362, 143] on div "Thie ss Pty Ltd" at bounding box center [359, 144] width 60 height 13
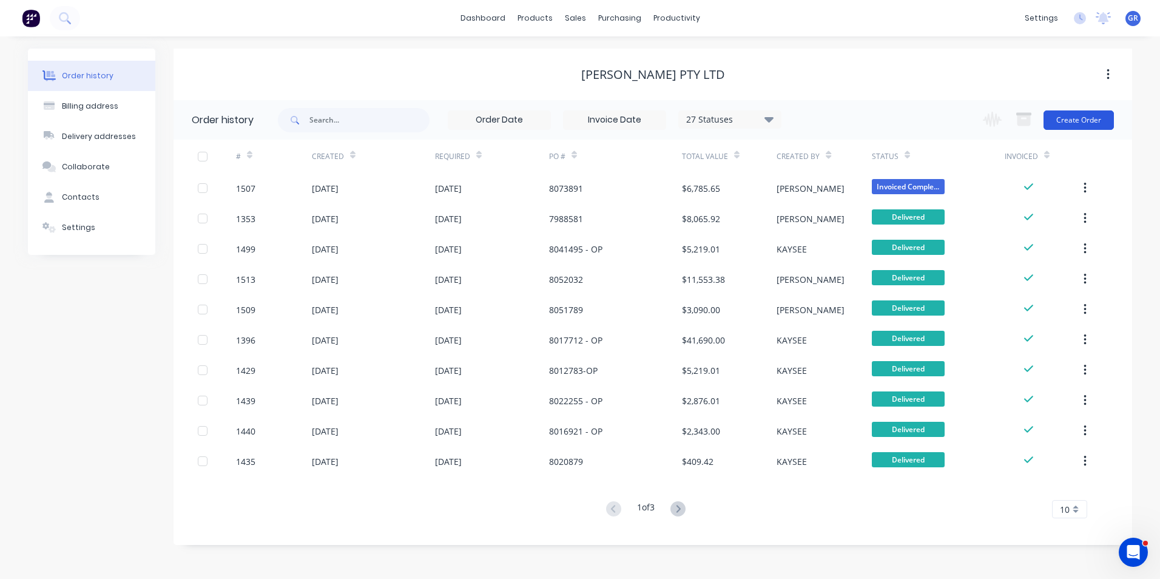
click at [1073, 115] on button "Create Order" at bounding box center [1079, 119] width 70 height 19
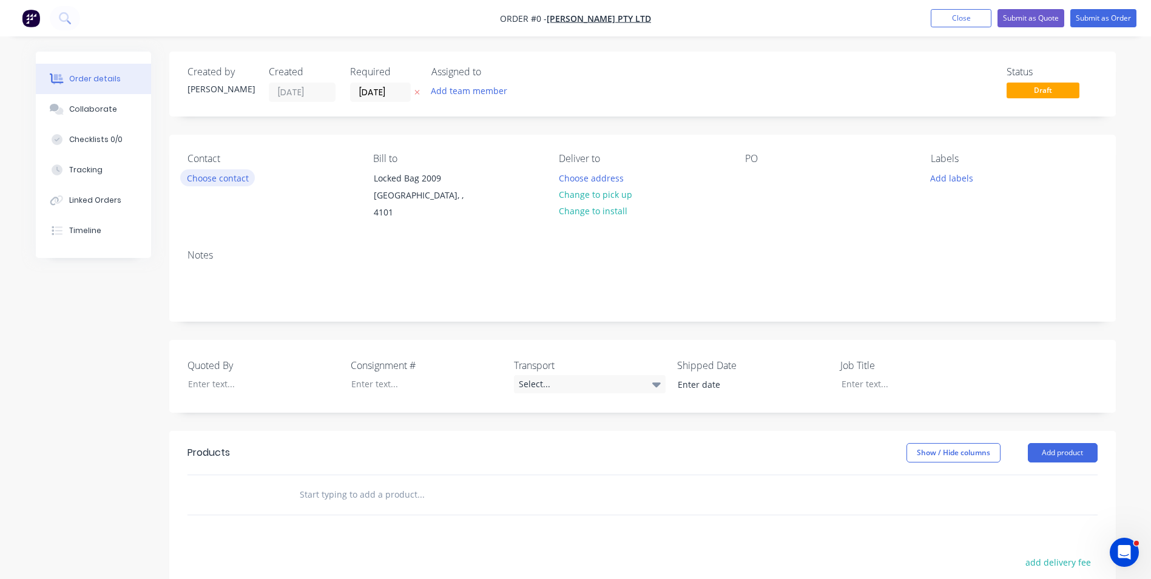
click at [227, 178] on button "Choose contact" at bounding box center [217, 177] width 75 height 16
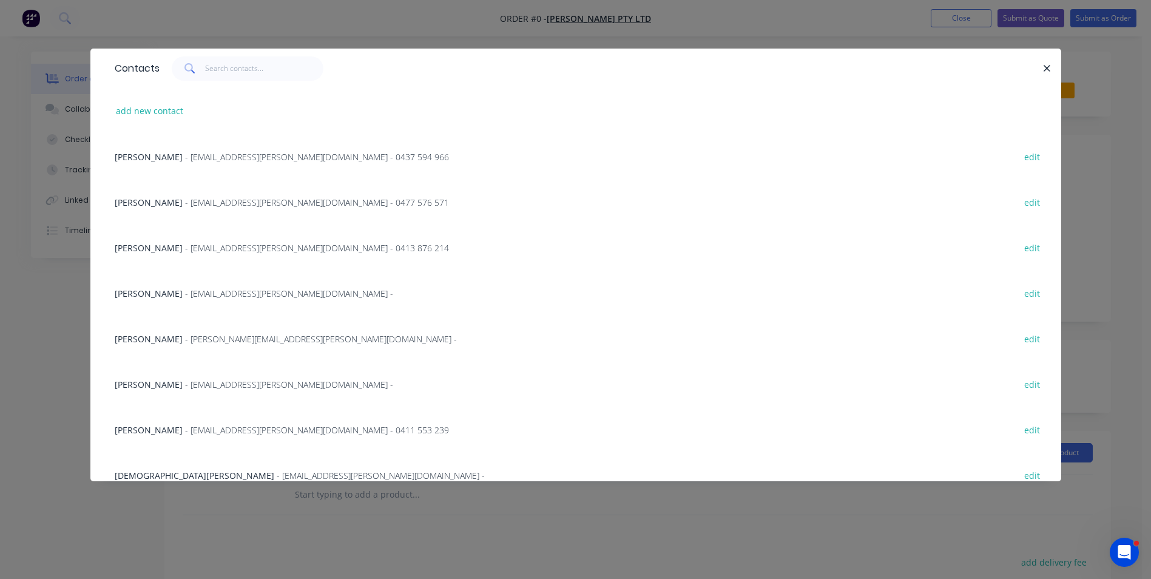
click at [277, 477] on span "- mfitransyah@thiess.com.au -" at bounding box center [381, 476] width 208 height 12
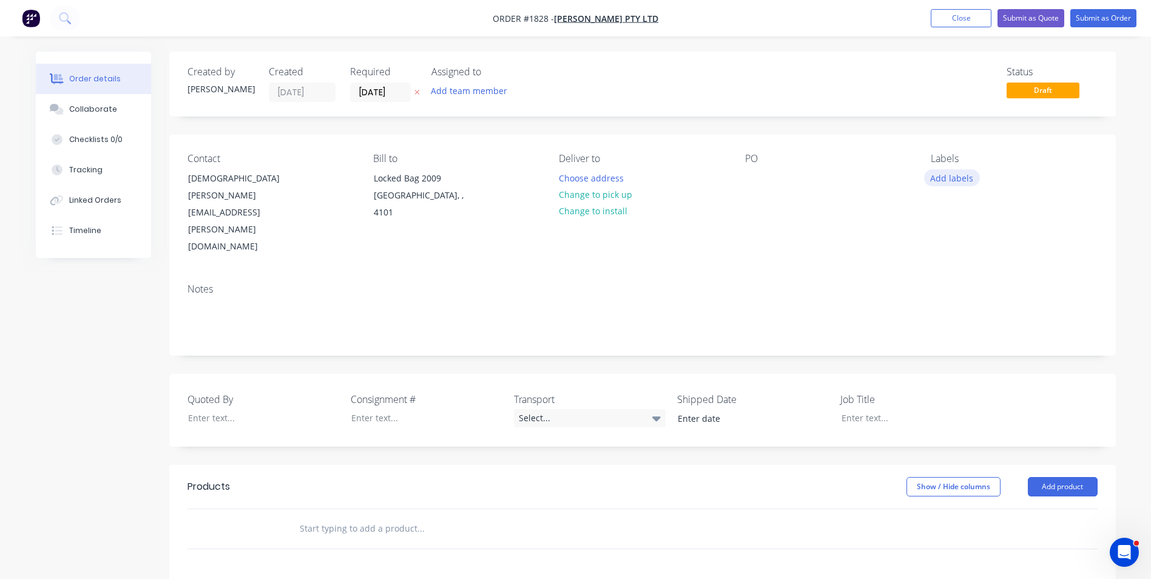
click at [965, 177] on button "Add labels" at bounding box center [952, 177] width 56 height 16
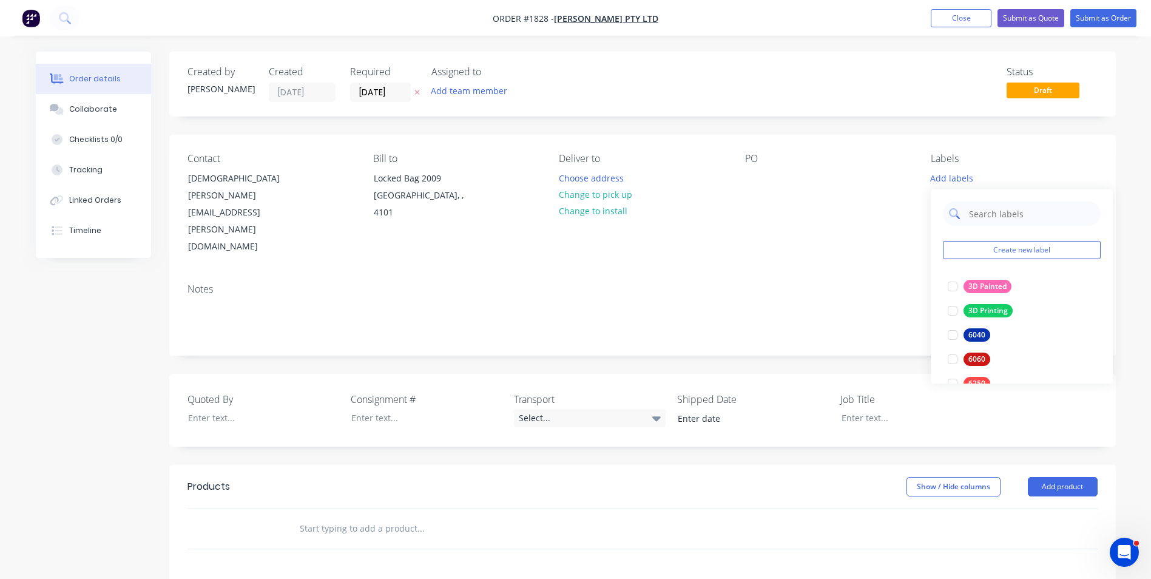
click at [996, 211] on input "text" at bounding box center [1031, 213] width 127 height 24
click at [996, 286] on div "Liebherr 996" at bounding box center [990, 286] width 54 height 13
drag, startPoint x: 985, startPoint y: 207, endPoint x: 956, endPoint y: 212, distance: 29.4
click at [956, 212] on div "996" at bounding box center [1022, 207] width 158 height 24
type input "thie"
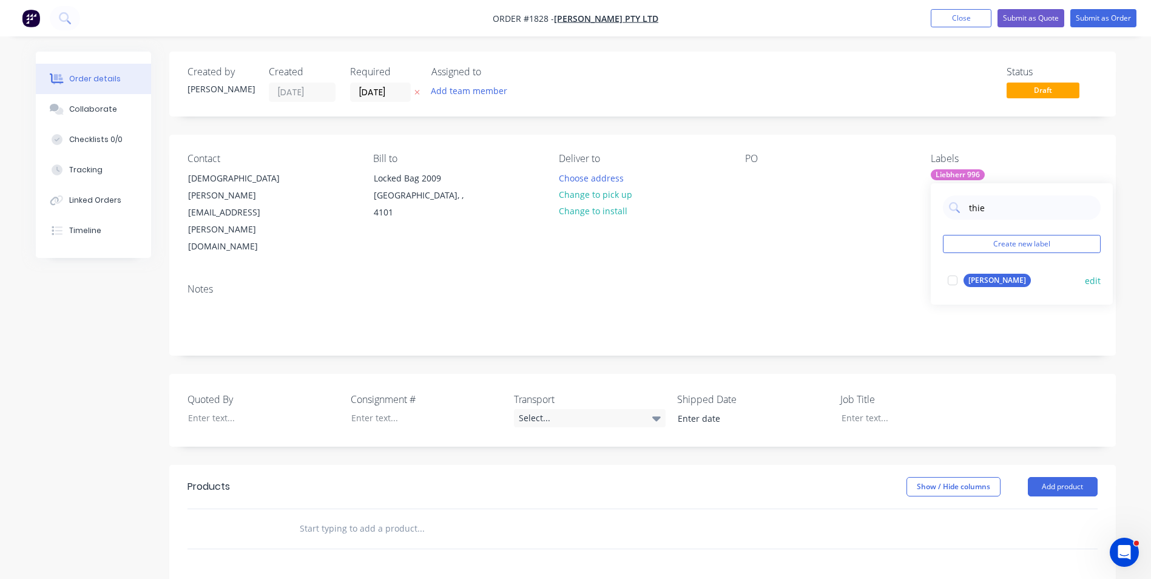
click at [976, 275] on div "[PERSON_NAME]" at bounding box center [996, 280] width 67 height 13
click at [854, 212] on div "Contact Muhammad Fitransyah mfitransyah@thiess.com.au Bill to Locked Bag 2009 S…" at bounding box center [642, 204] width 946 height 139
click at [593, 175] on button "Choose address" at bounding box center [591, 177] width 78 height 16
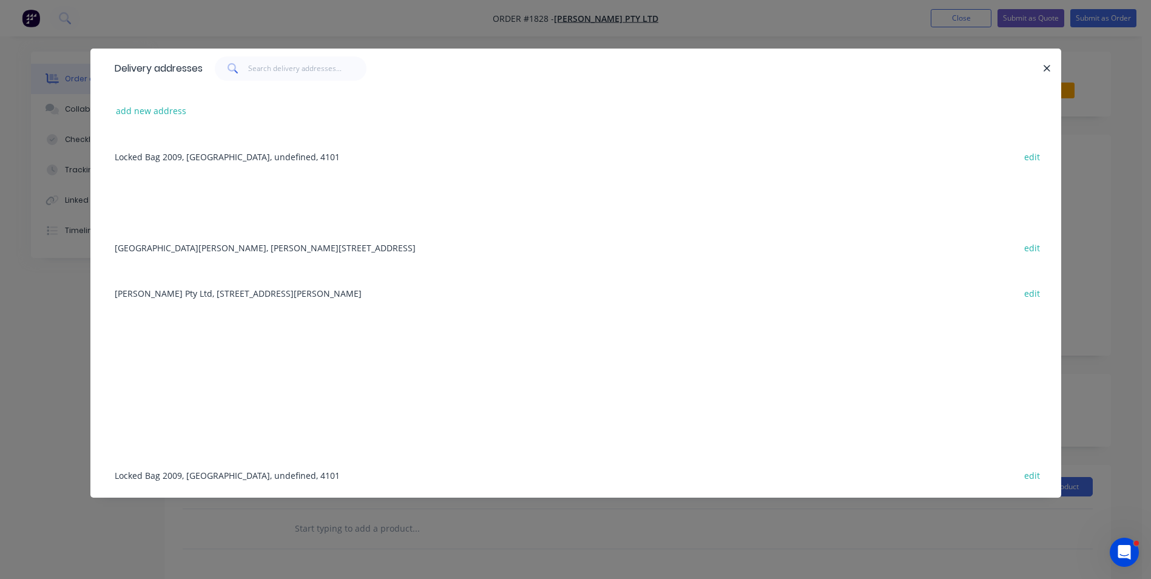
click at [258, 249] on div "Mt Arthur South, Thomas Mitchell Drive, Muswellbrook, New South Wales, Australi…" at bounding box center [576, 247] width 934 height 46
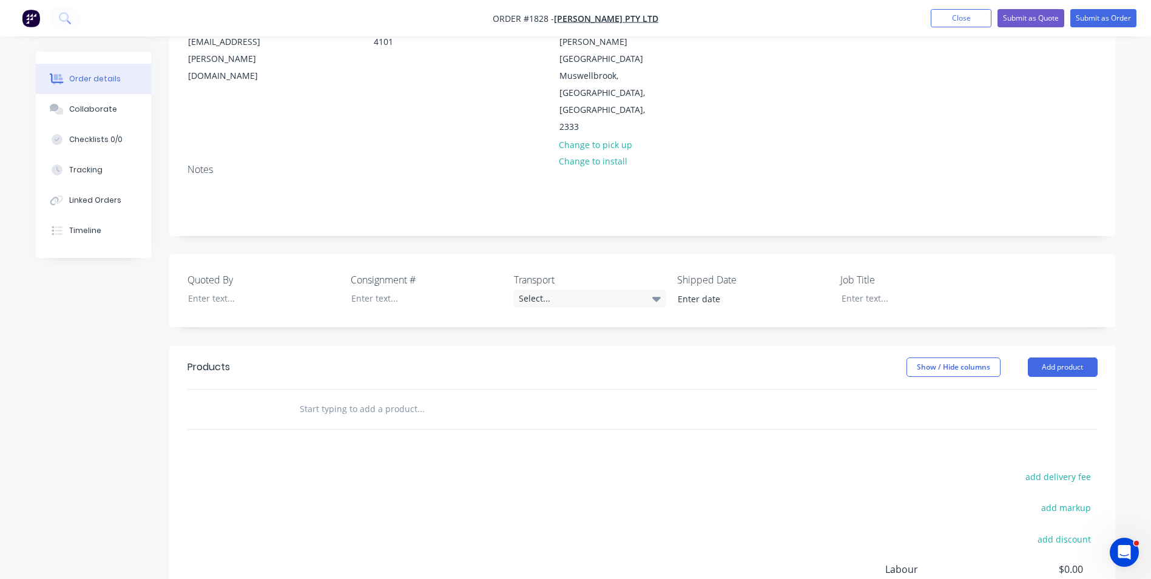
scroll to position [182, 0]
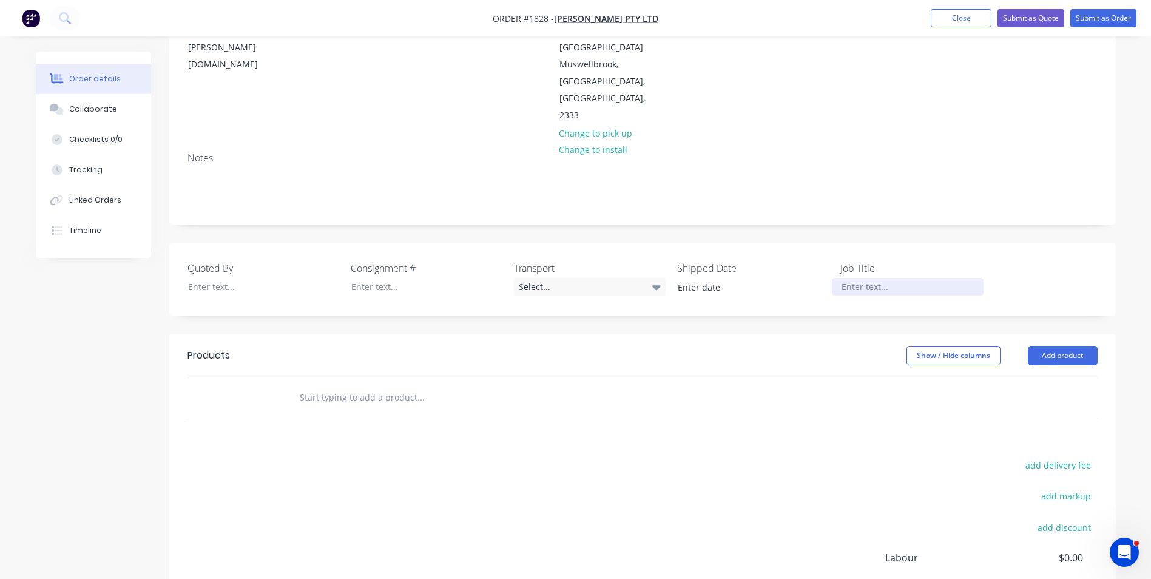
click at [854, 278] on div at bounding box center [908, 287] width 152 height 18
click at [338, 385] on input "text" at bounding box center [420, 397] width 243 height 24
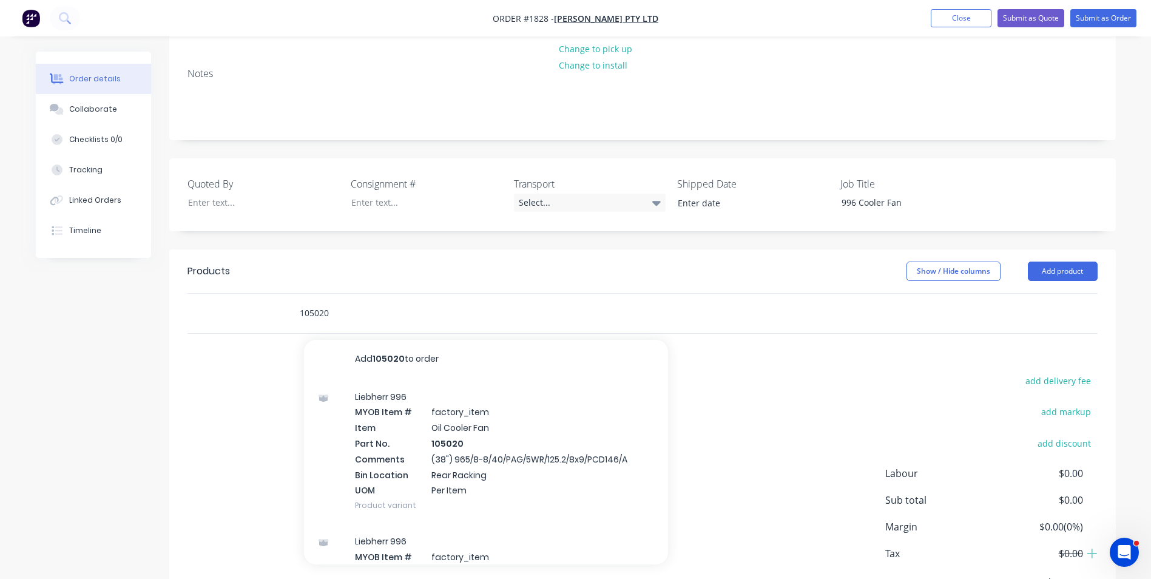
scroll to position [280, 0]
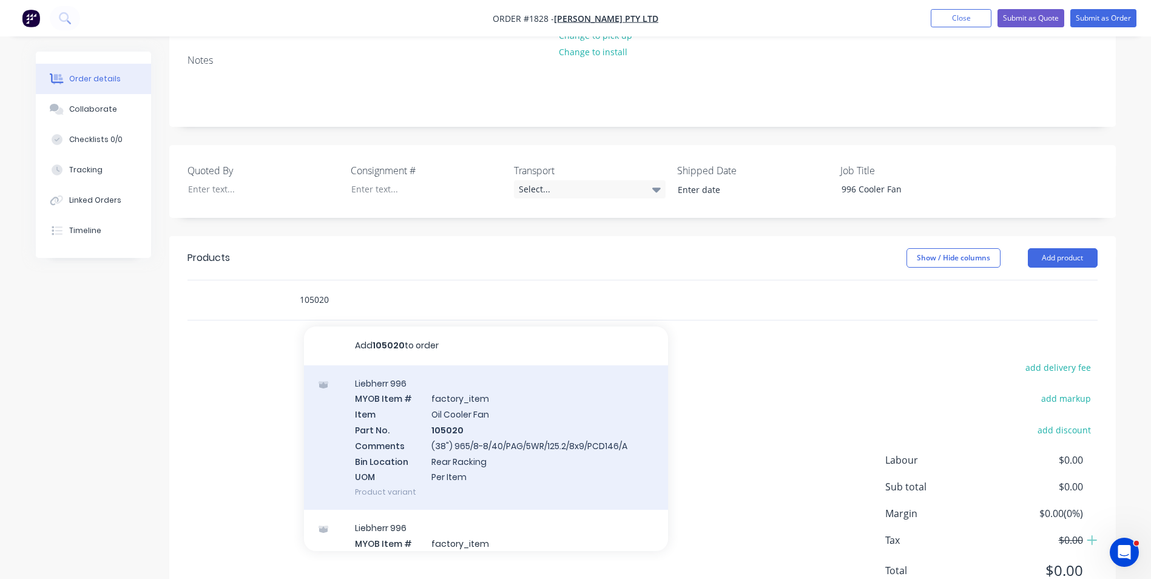
type input "105020"
click at [418, 365] on div "Liebherr 996 MYOB Item # factory_item Item Oil Cooler Fan Part No. 105020 Comme…" at bounding box center [486, 437] width 364 height 145
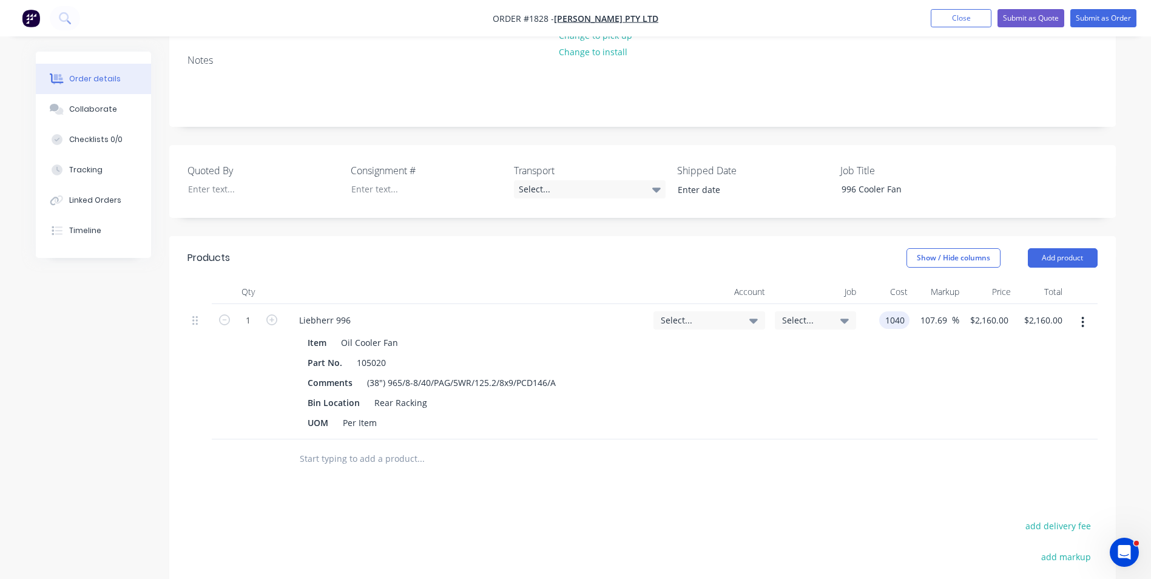
click at [911, 304] on div "1 Liebherr 996 Item Oil Cooler Fan Part No. 105020 Comments (38") 965/8-8/40/PA…" at bounding box center [642, 371] width 910 height 135
type input "$1,040.00"
click at [914, 353] on div "1 Liebherr 996 Item Oil Cooler Fan Part No. 105020 Comments (38") 965/8-8/40/PA…" at bounding box center [642, 371] width 910 height 135
click at [678, 314] on span "Select..." at bounding box center [699, 320] width 76 height 13
click at [658, 345] on input at bounding box center [689, 357] width 124 height 24
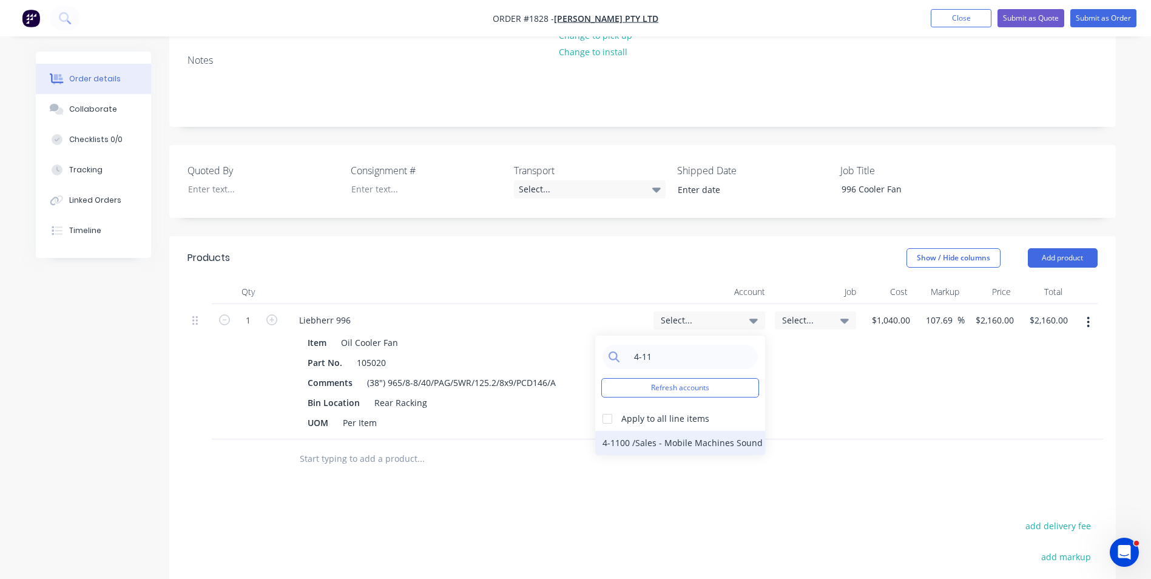
type input "4-11"
click at [704, 431] on div "4-1100 / Sales - Mobile Machines Sound" at bounding box center [680, 443] width 170 height 24
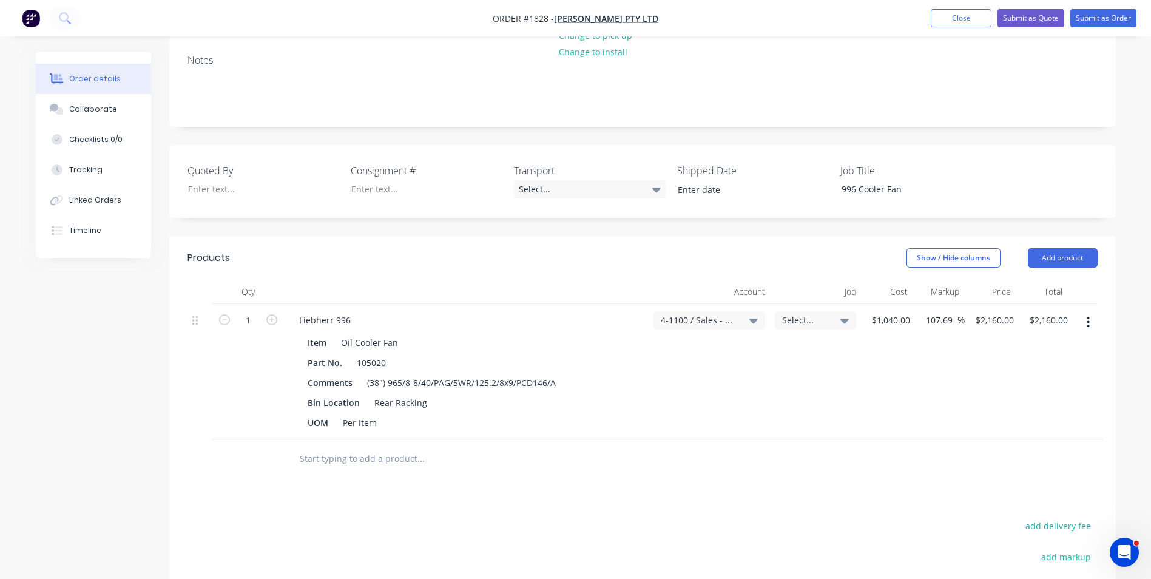
click at [742, 319] on div "4-1100 / Sales - Mobile Machines Sound" at bounding box center [709, 371] width 121 height 135
type input "1040"
click at [895, 311] on input "1040" at bounding box center [896, 320] width 25 height 18
type input "$0.00"
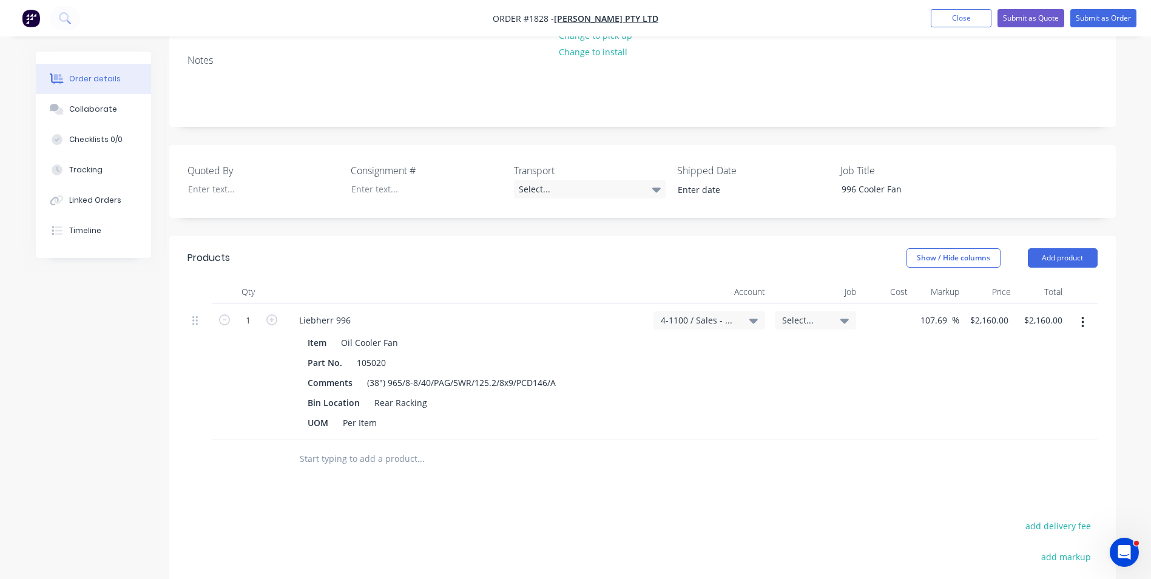
type input "$0.00"
click at [916, 313] on div "107.69 107.69 %" at bounding box center [934, 371] width 50 height 135
click at [937, 311] on input "107.69" at bounding box center [940, 320] width 33 height 18
click at [943, 311] on input "107.69" at bounding box center [940, 320] width 33 height 18
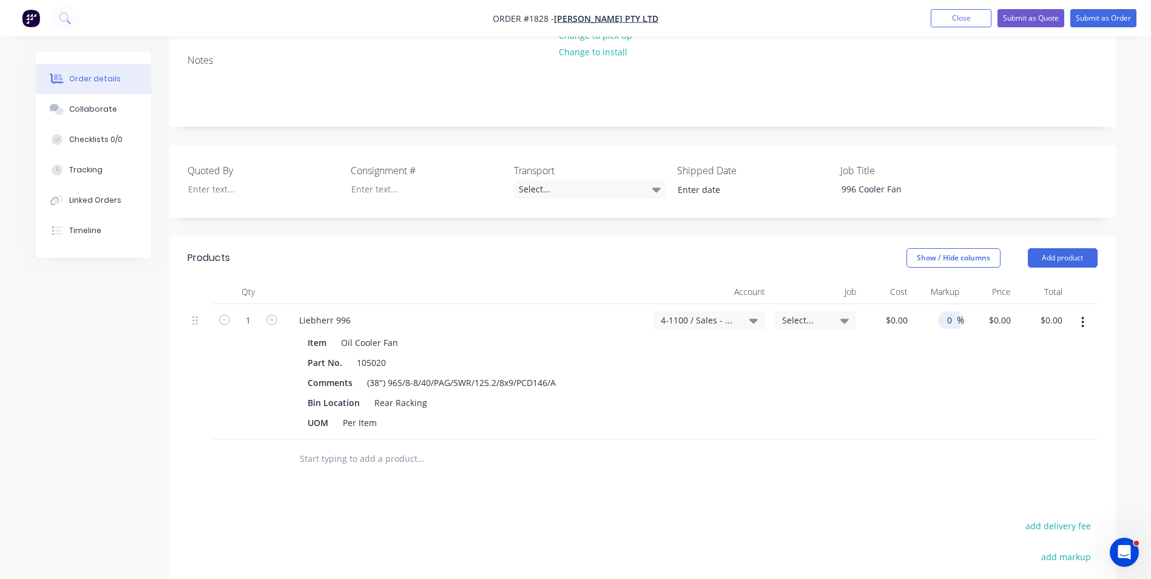
type input "0"
click at [900, 335] on div "$0.00 $0.00" at bounding box center [887, 371] width 52 height 135
click at [617, 394] on div "Bin Location Rear Racking" at bounding box center [464, 403] width 323 height 18
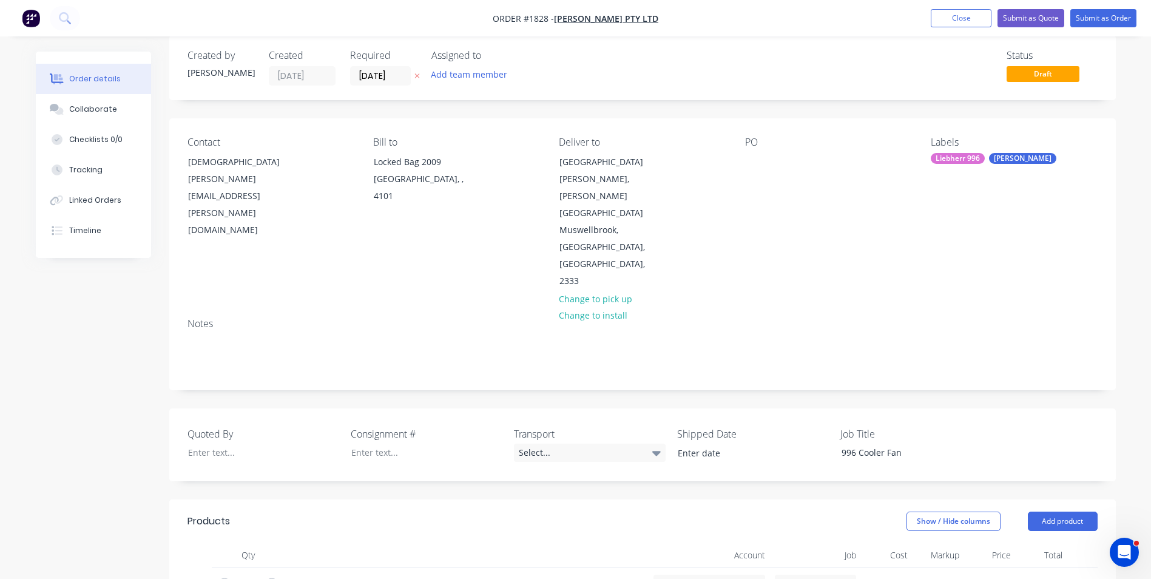
scroll to position [0, 0]
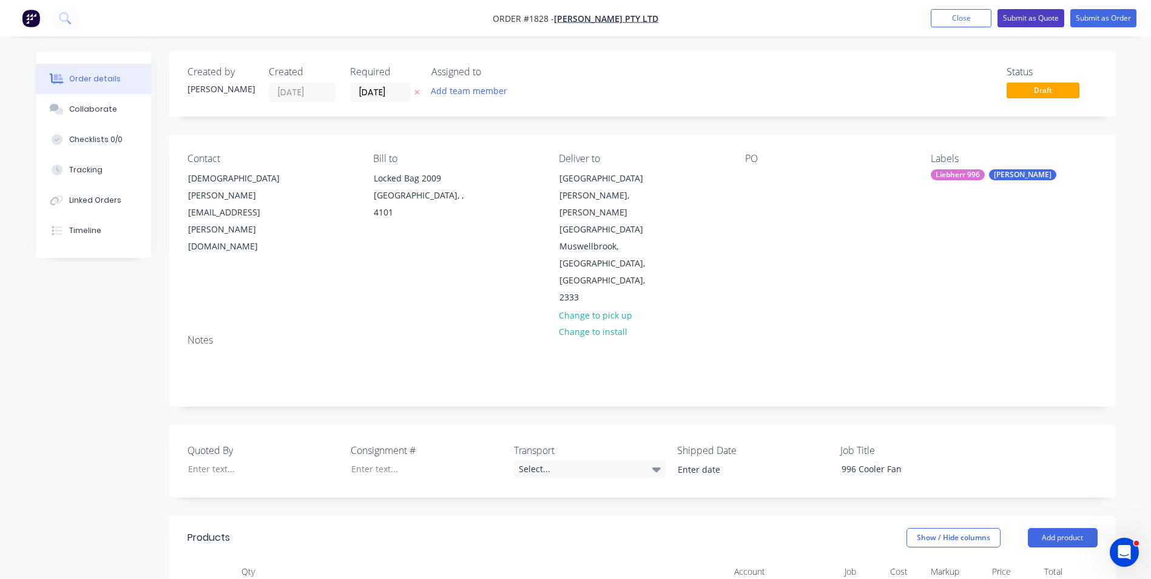
click at [1030, 18] on button "Submit as Quote" at bounding box center [1030, 18] width 67 height 18
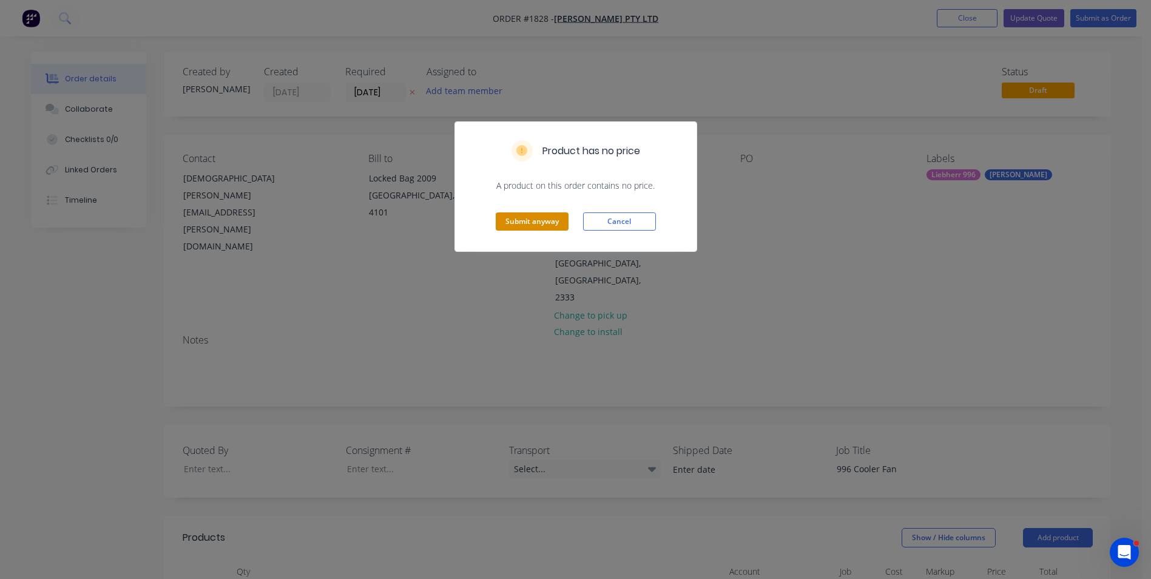
click at [534, 216] on button "Submit anyway" at bounding box center [532, 221] width 73 height 18
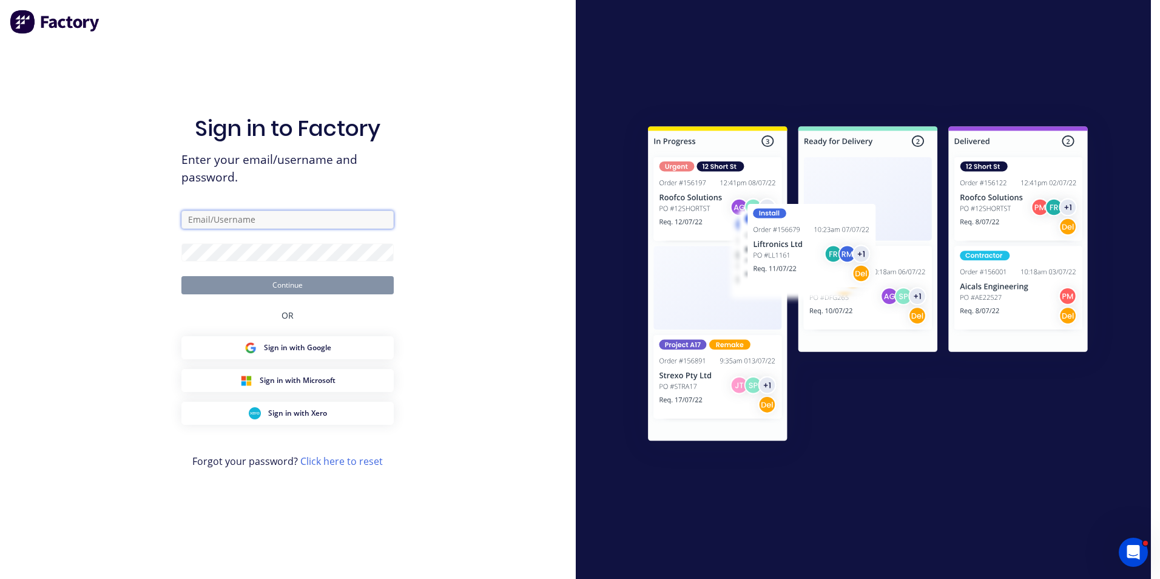
type input "greg.rawe@hushpak.com.au"
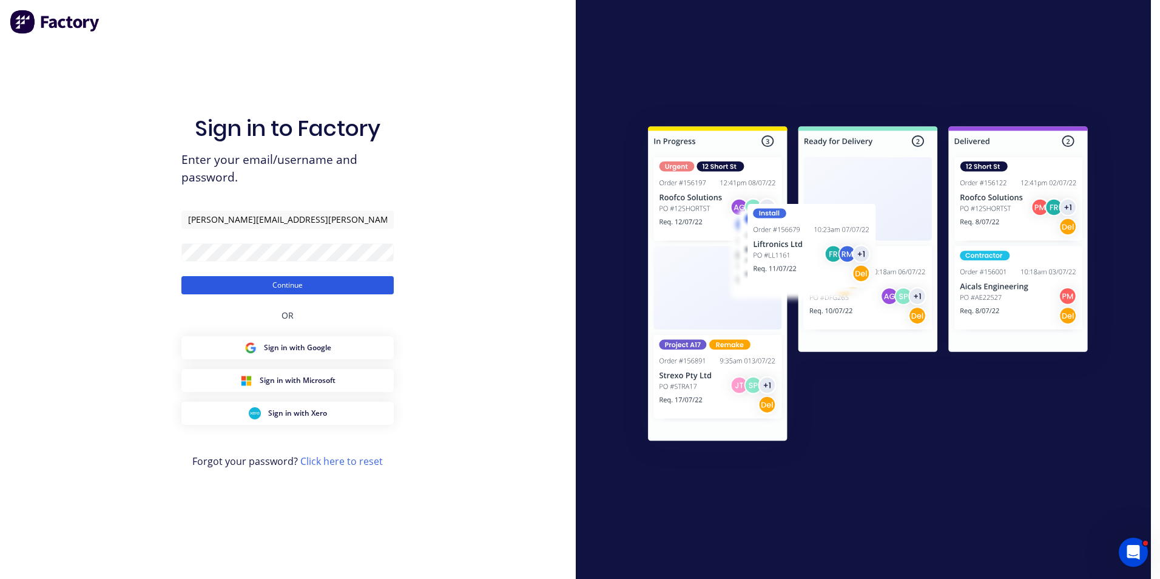
click at [305, 283] on button "Continue" at bounding box center [287, 285] width 212 height 18
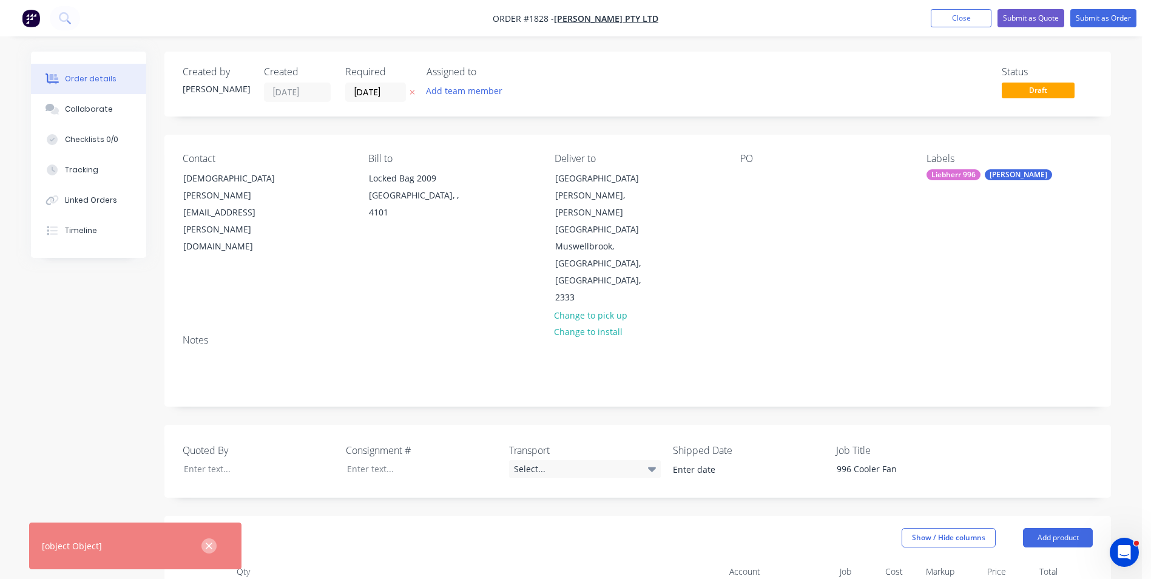
click at [207, 544] on icon "button" at bounding box center [209, 545] width 7 height 7
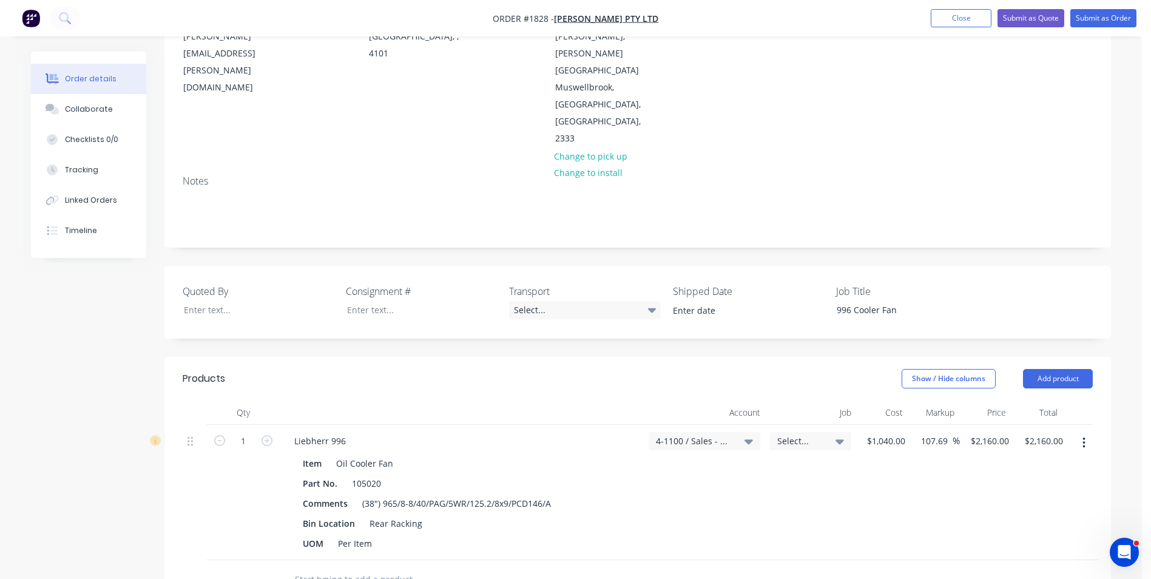
scroll to position [182, 0]
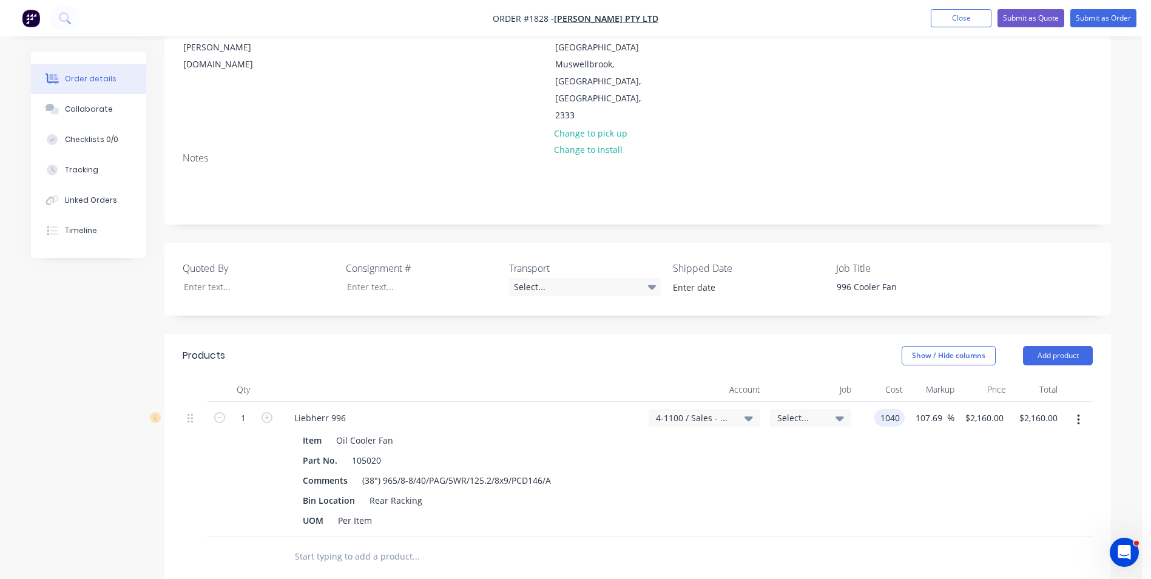
click at [881, 409] on input "1040" at bounding box center [891, 418] width 25 height 18
type input "$0.00"
click at [939, 409] on input "107.69" at bounding box center [930, 418] width 33 height 18
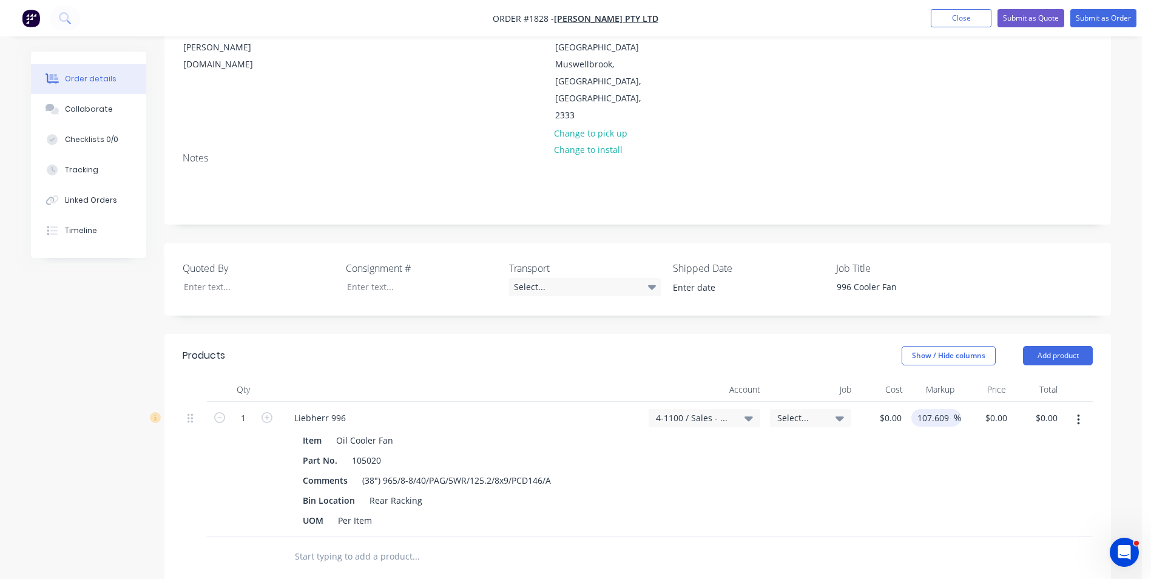
click at [935, 409] on input "107.609" at bounding box center [935, 418] width 38 height 18
click at [928, 409] on input "107.609" at bounding box center [935, 418] width 38 height 18
type input "0"
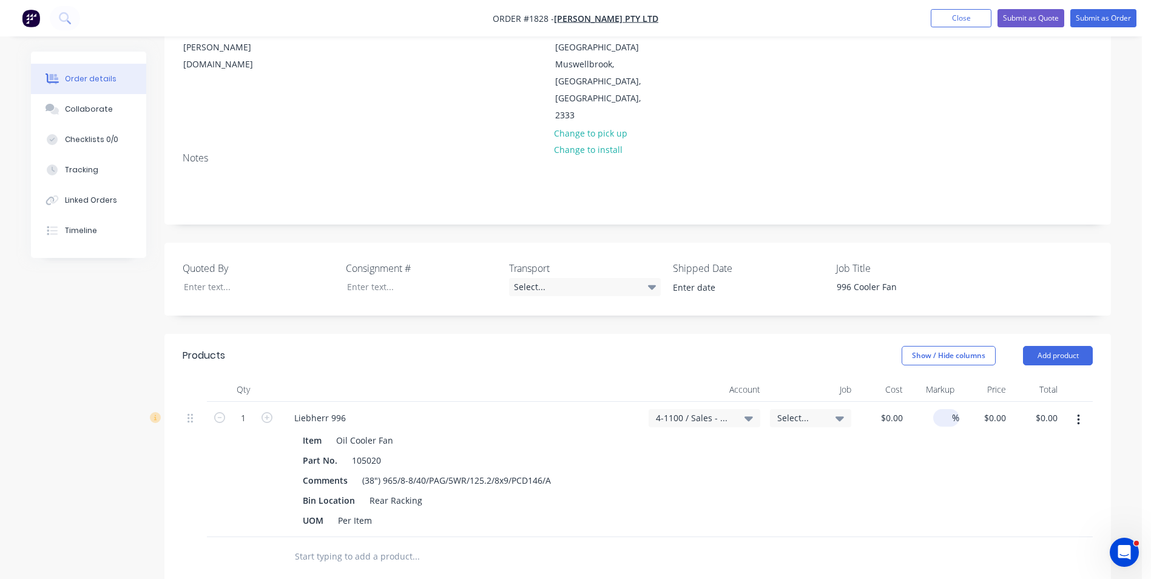
click at [922, 402] on div "0 %" at bounding box center [934, 469] width 52 height 135
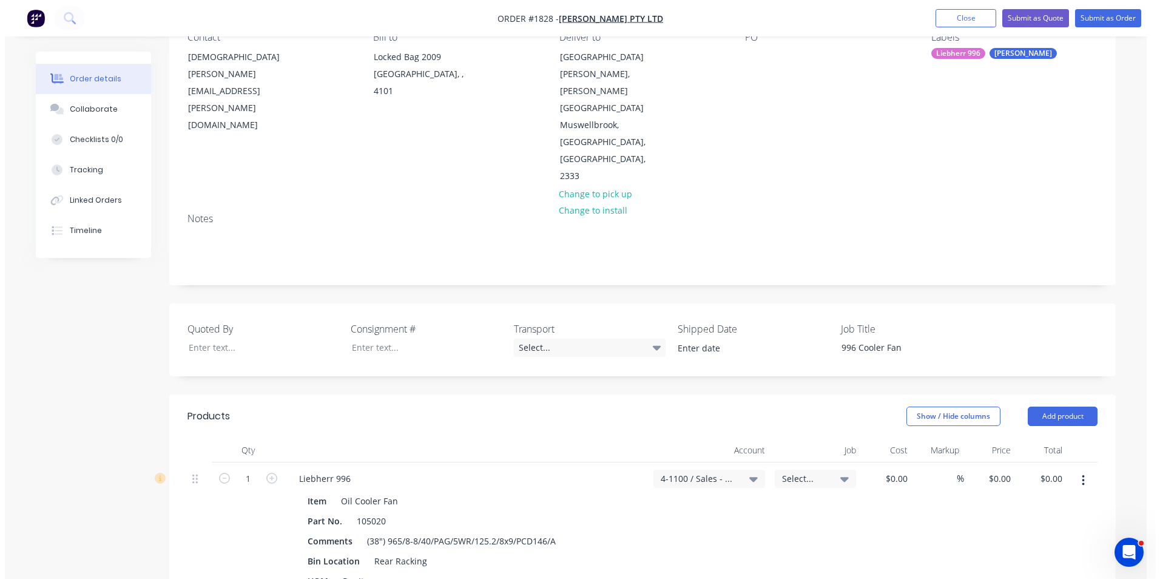
scroll to position [0, 0]
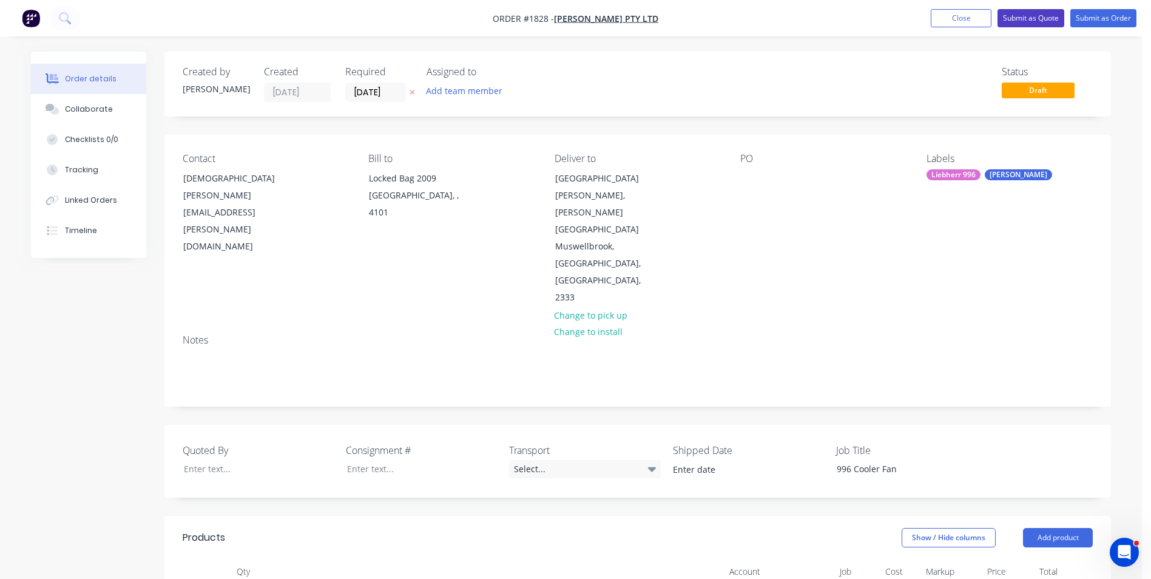
click at [1035, 13] on button "Submit as Quote" at bounding box center [1030, 18] width 67 height 18
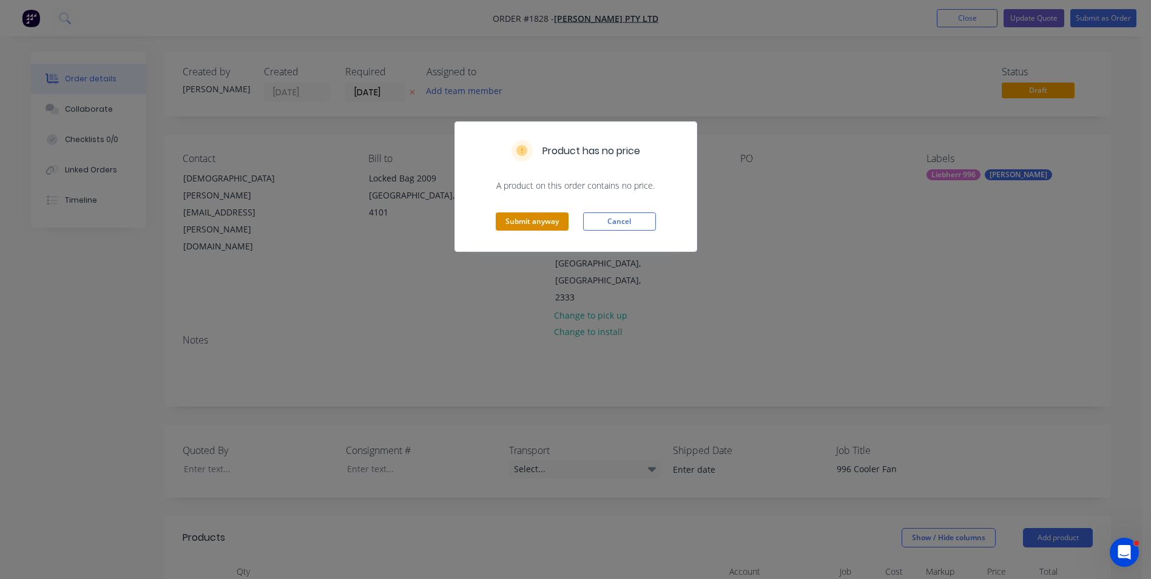
click at [531, 224] on button "Submit anyway" at bounding box center [532, 221] width 73 height 18
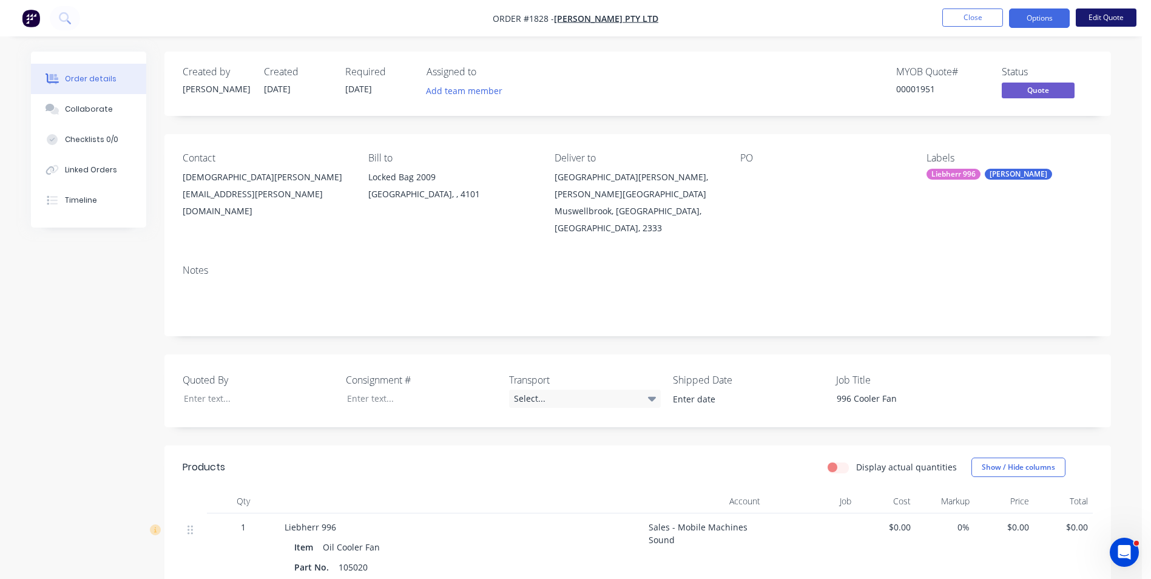
click at [1096, 18] on button "Edit Quote" at bounding box center [1106, 17] width 61 height 18
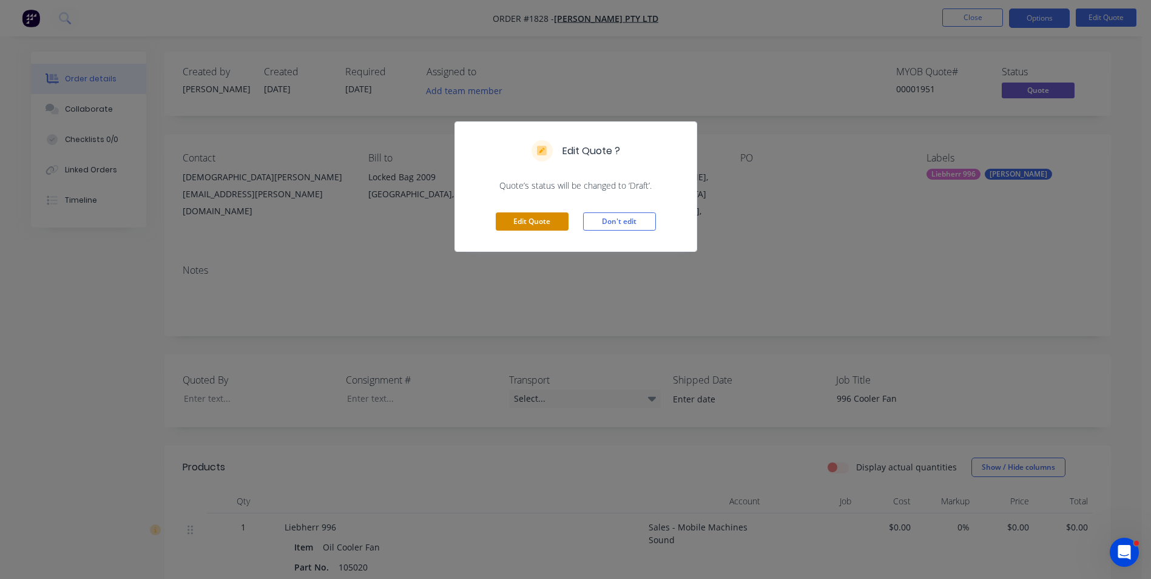
click at [523, 214] on button "Edit Quote" at bounding box center [532, 221] width 73 height 18
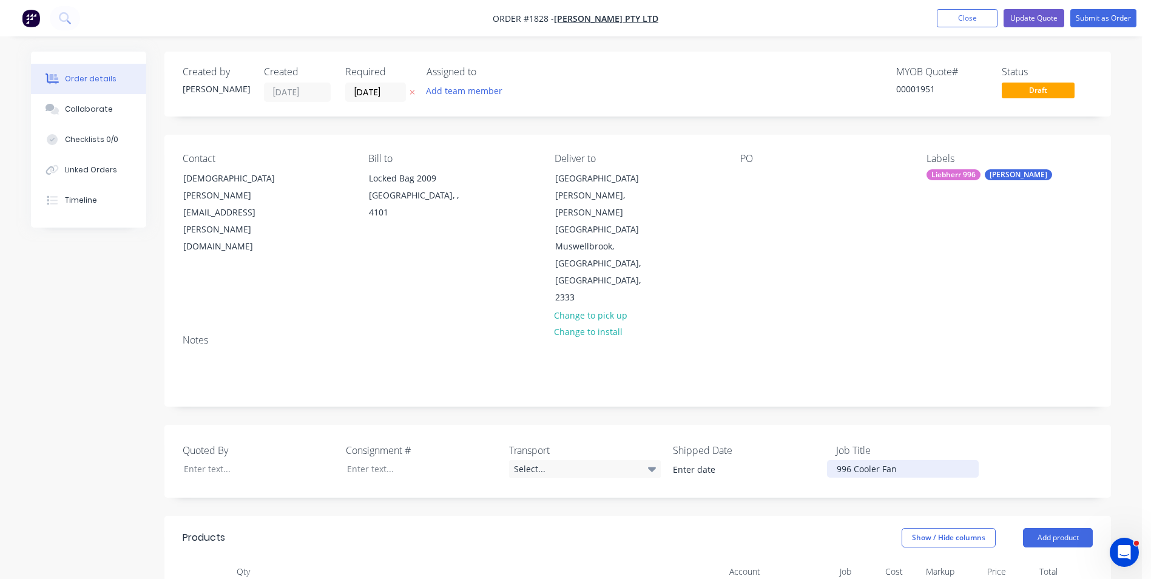
click at [855, 460] on div "996 Cooler Fan" at bounding box center [903, 469] width 152 height 18
click at [1033, 17] on button "Update Quote" at bounding box center [1034, 18] width 61 height 18
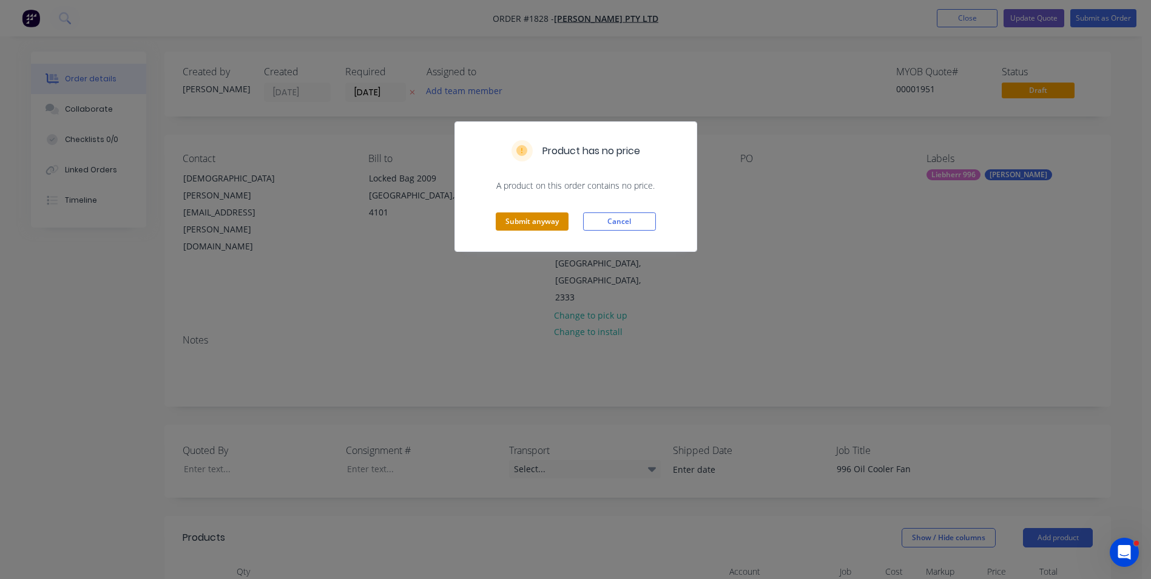
click at [524, 219] on button "Submit anyway" at bounding box center [532, 221] width 73 height 18
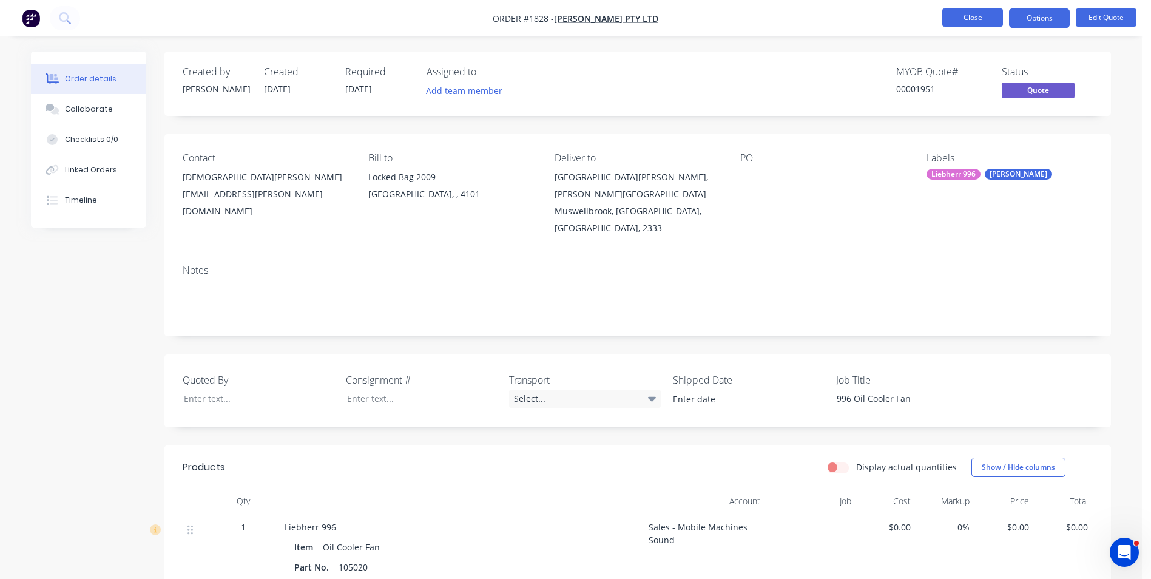
click at [981, 14] on button "Close" at bounding box center [972, 17] width 61 height 18
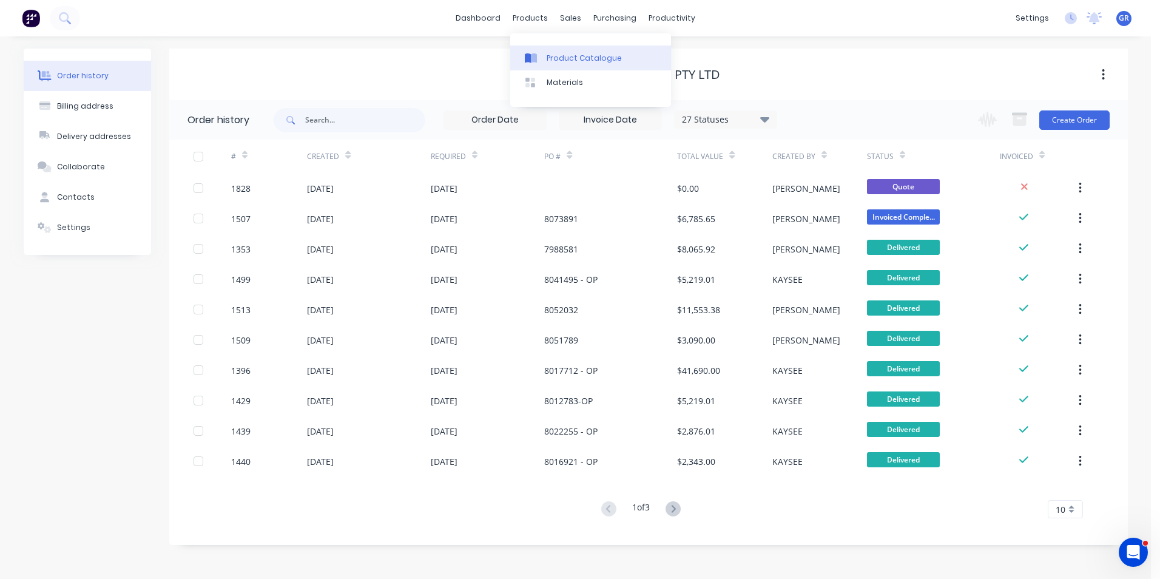
click at [572, 55] on div "Product Catalogue" at bounding box center [584, 58] width 75 height 11
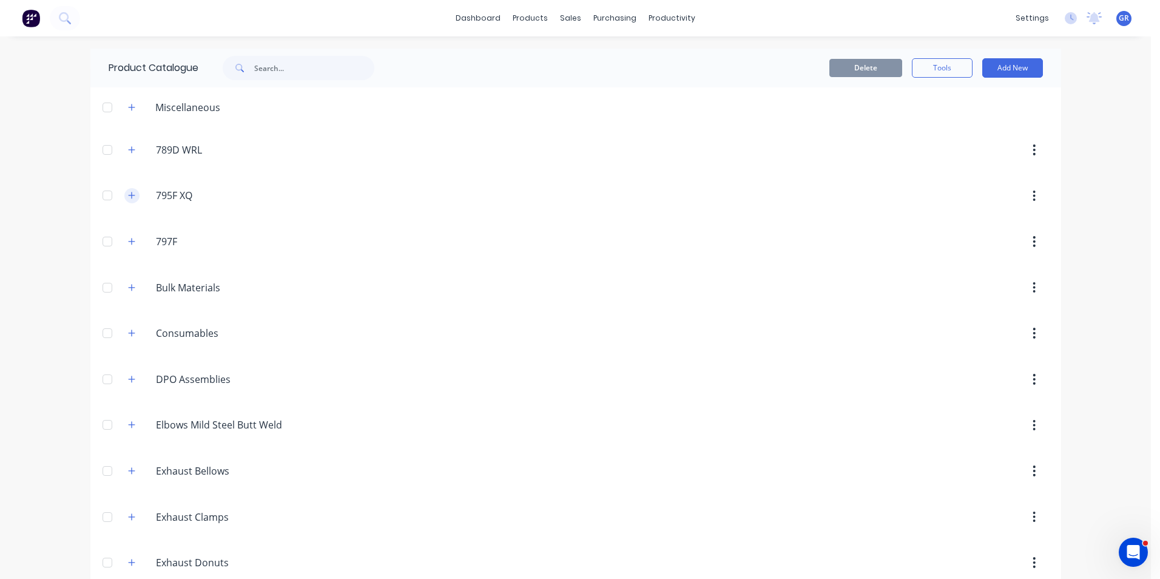
click at [128, 197] on icon "button" at bounding box center [131, 195] width 7 height 8
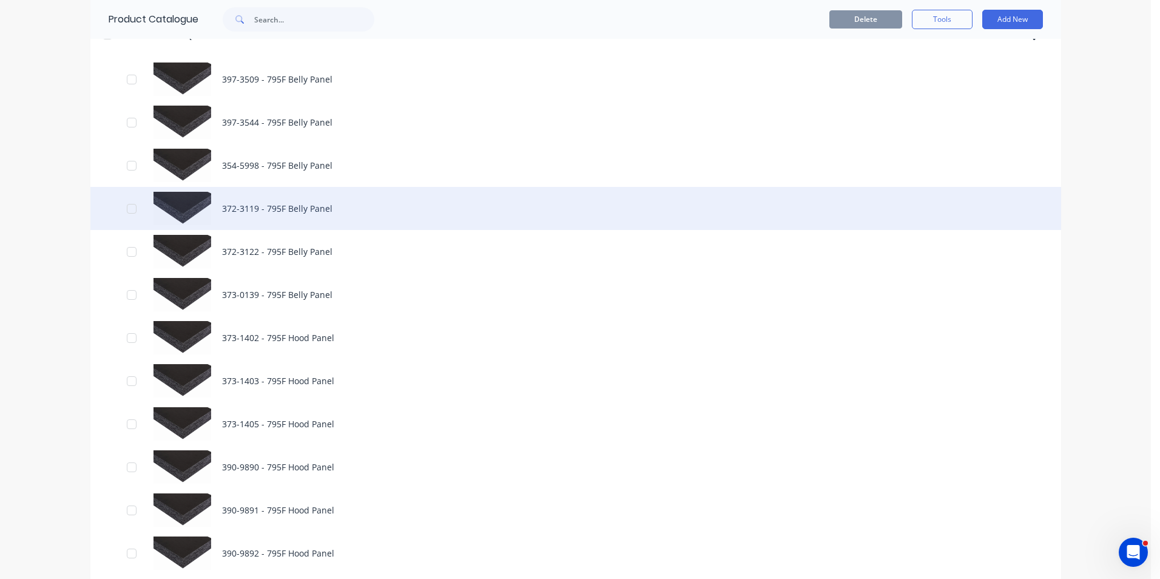
scroll to position [182, 0]
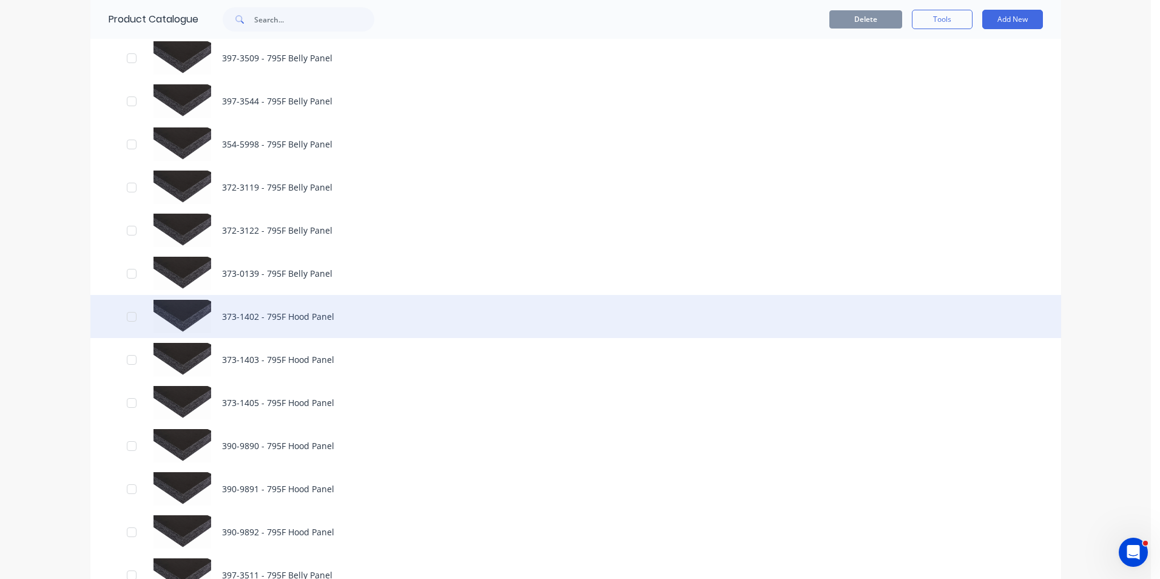
click at [260, 317] on div "373-1402 - 795F Hood Panel" at bounding box center [575, 316] width 971 height 43
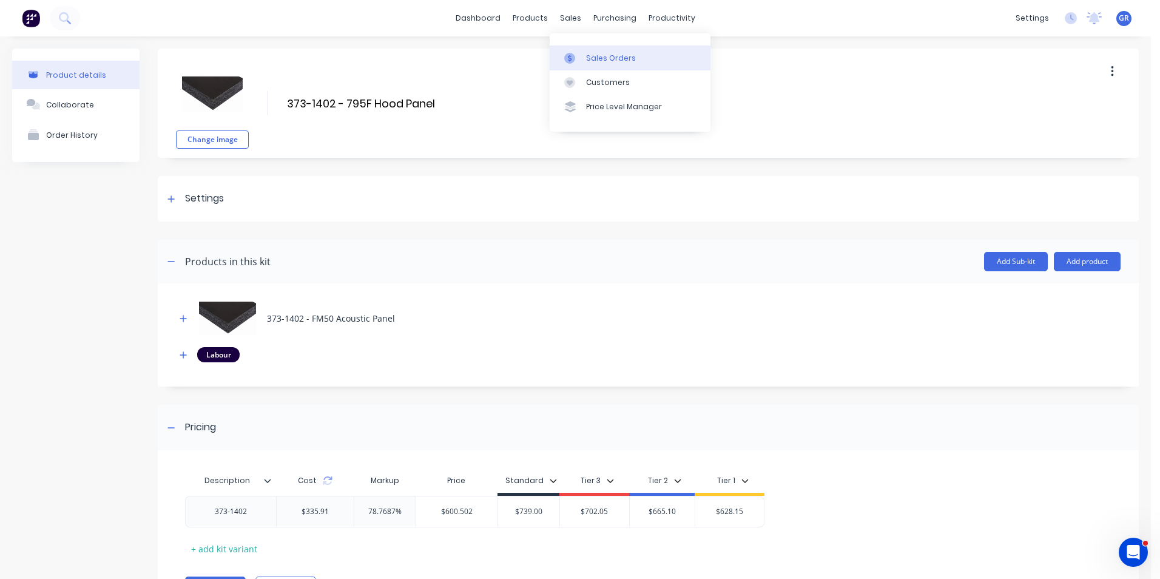
click at [601, 56] on div "Sales Orders" at bounding box center [611, 58] width 50 height 11
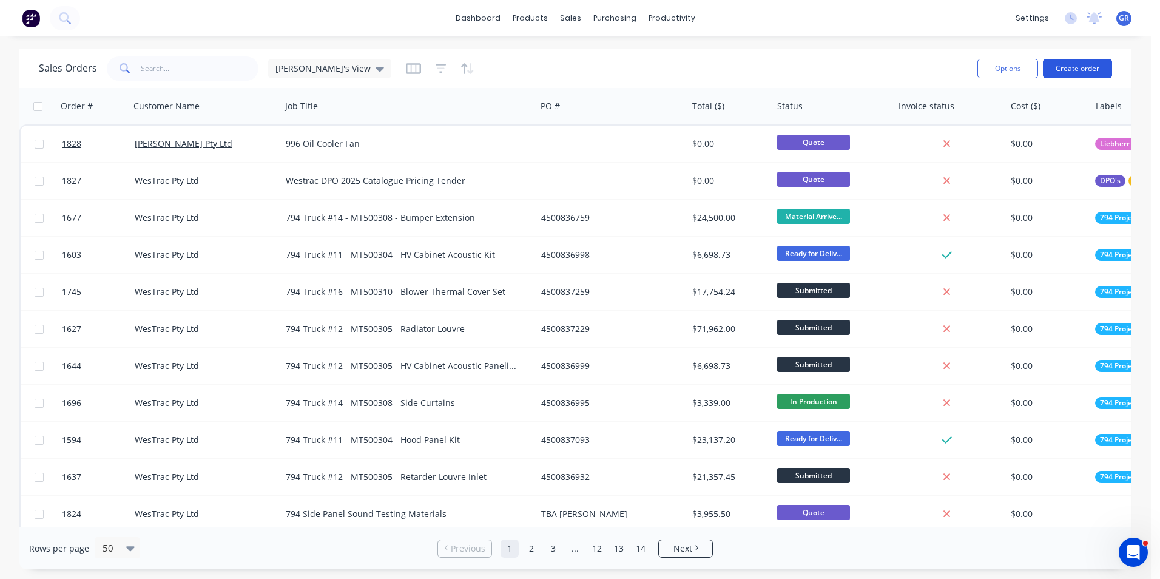
click at [1085, 66] on button "Create order" at bounding box center [1077, 68] width 69 height 19
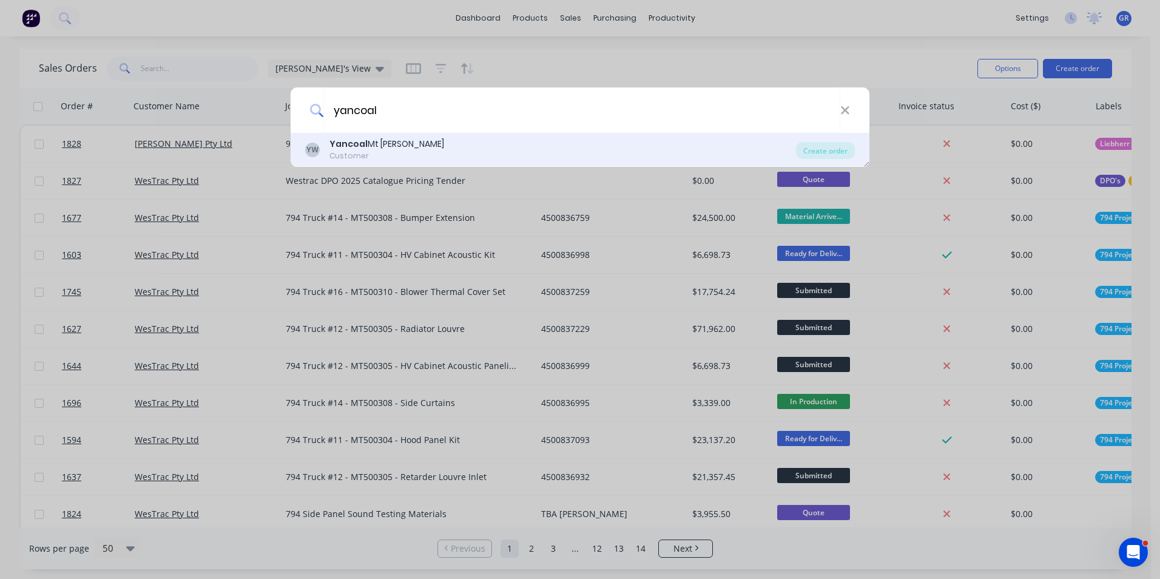
type input "yancoal"
click at [403, 141] on div "Yancoal Mt Thorley Warkworth" at bounding box center [386, 144] width 115 height 13
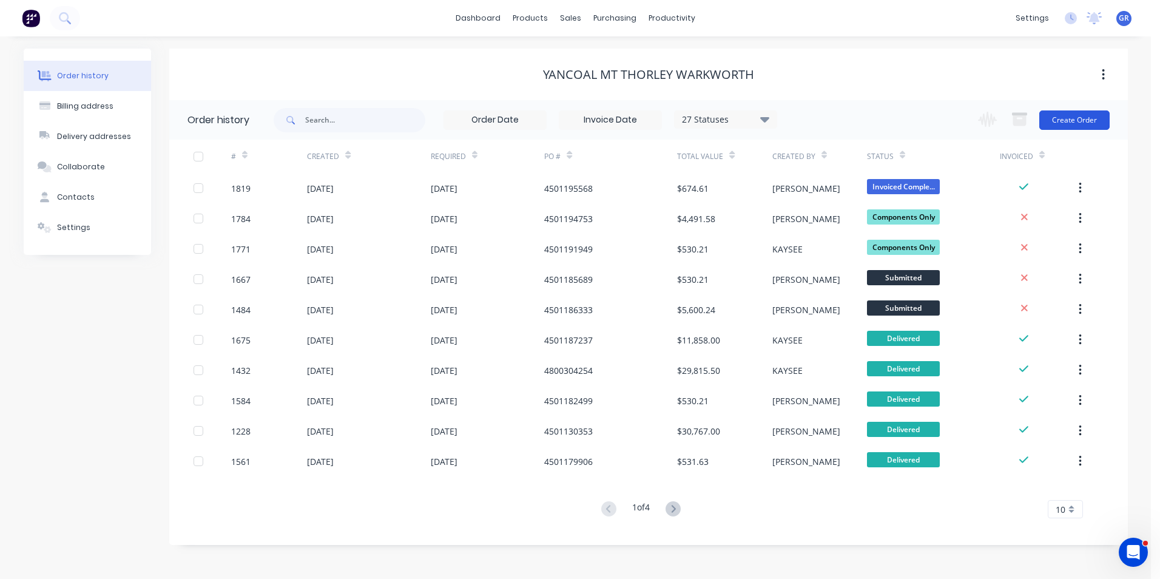
click at [1060, 120] on button "Create Order" at bounding box center [1074, 119] width 70 height 19
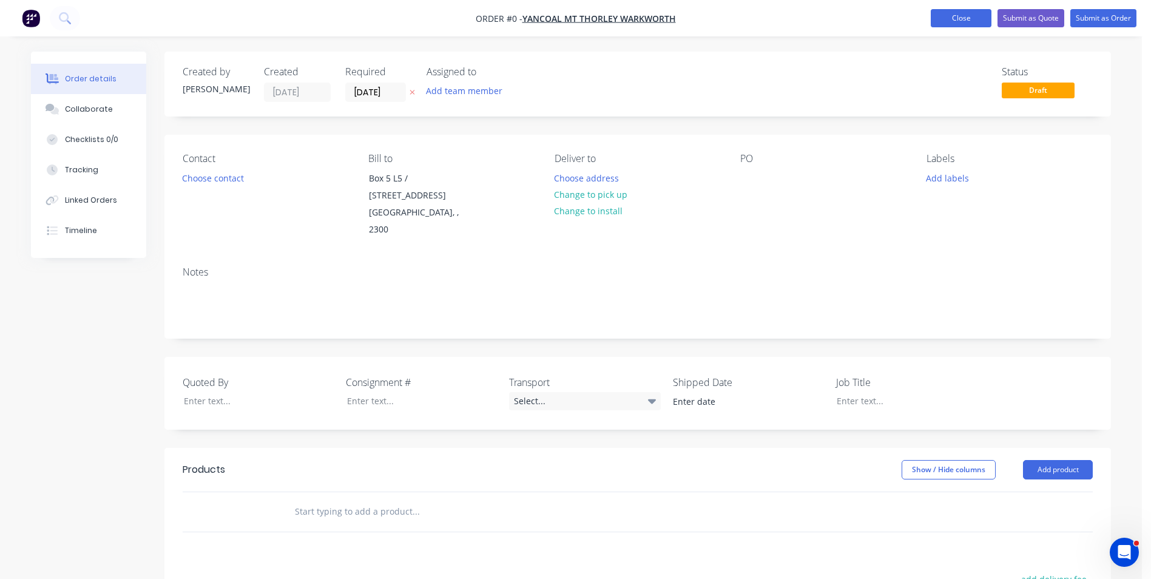
click at [964, 15] on button "Close" at bounding box center [961, 18] width 61 height 18
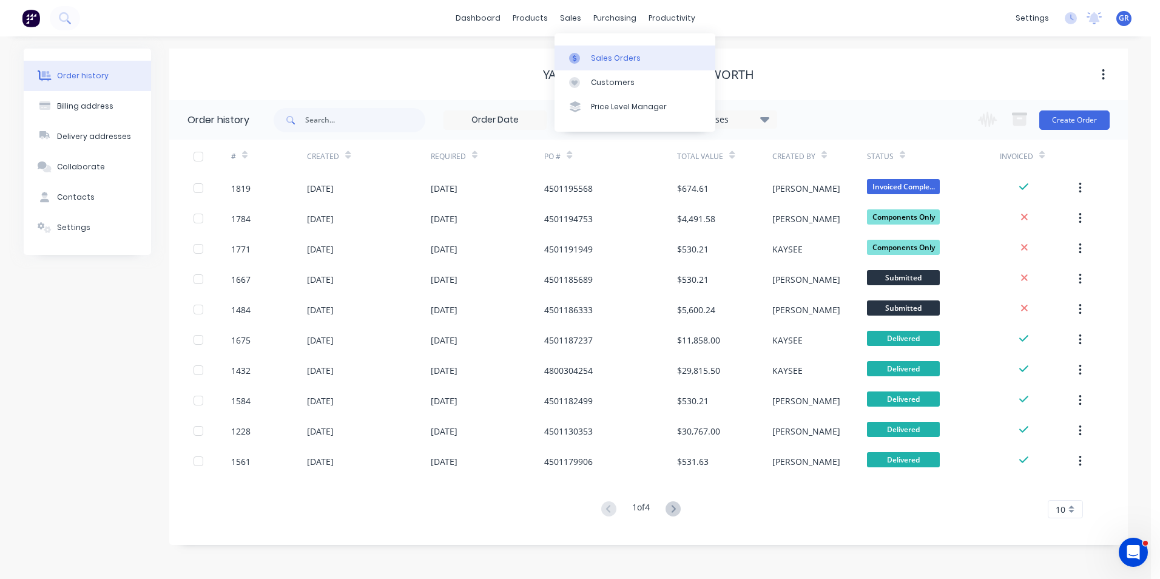
click at [621, 56] on div "Sales Orders" at bounding box center [616, 58] width 50 height 11
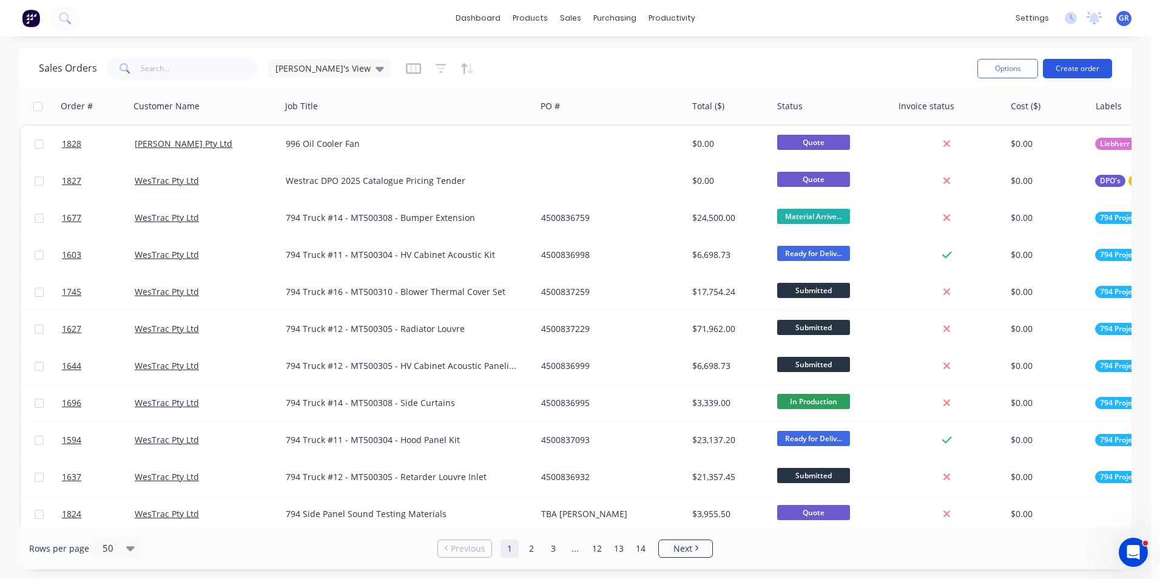
click at [1076, 68] on button "Create order" at bounding box center [1077, 68] width 69 height 19
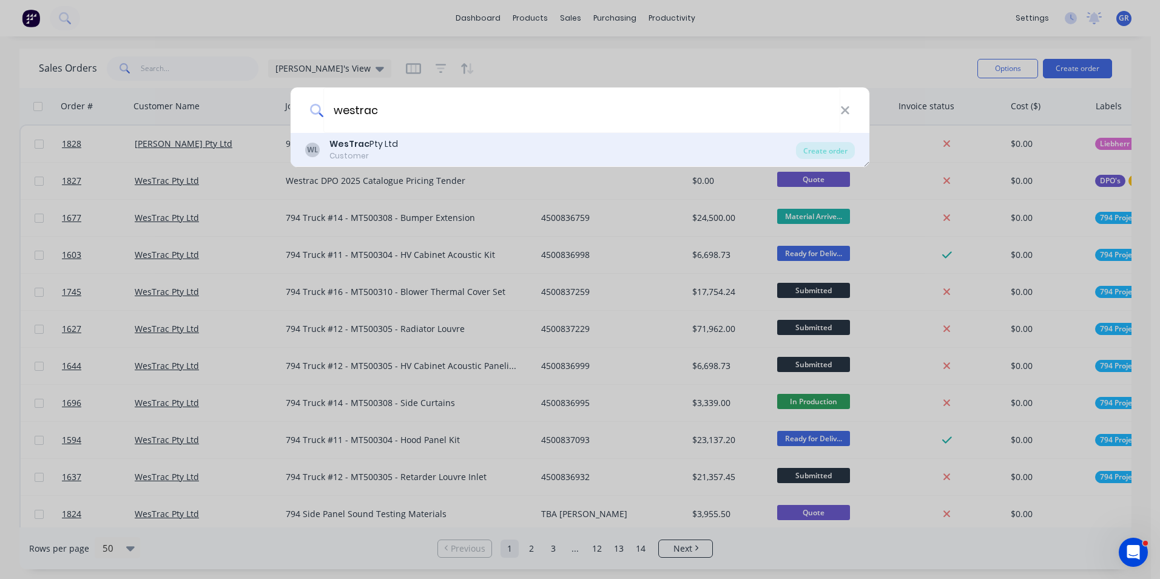
type input "westrac"
click at [390, 149] on div "WesTrac Pty Ltd" at bounding box center [363, 144] width 69 height 13
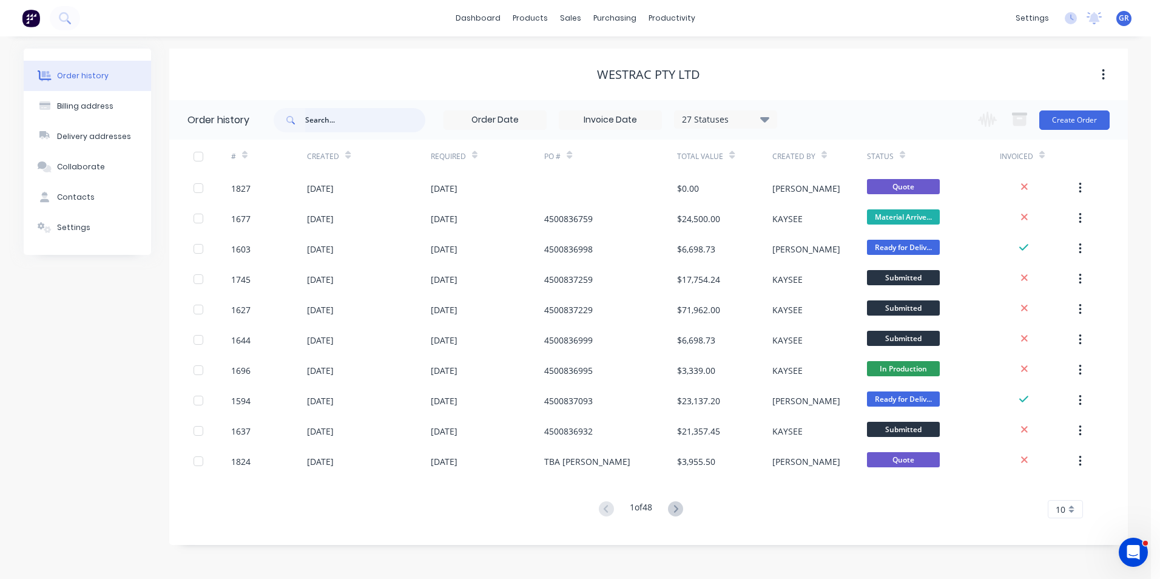
click at [329, 120] on input "text" at bounding box center [365, 120] width 120 height 24
paste input "3500137964"
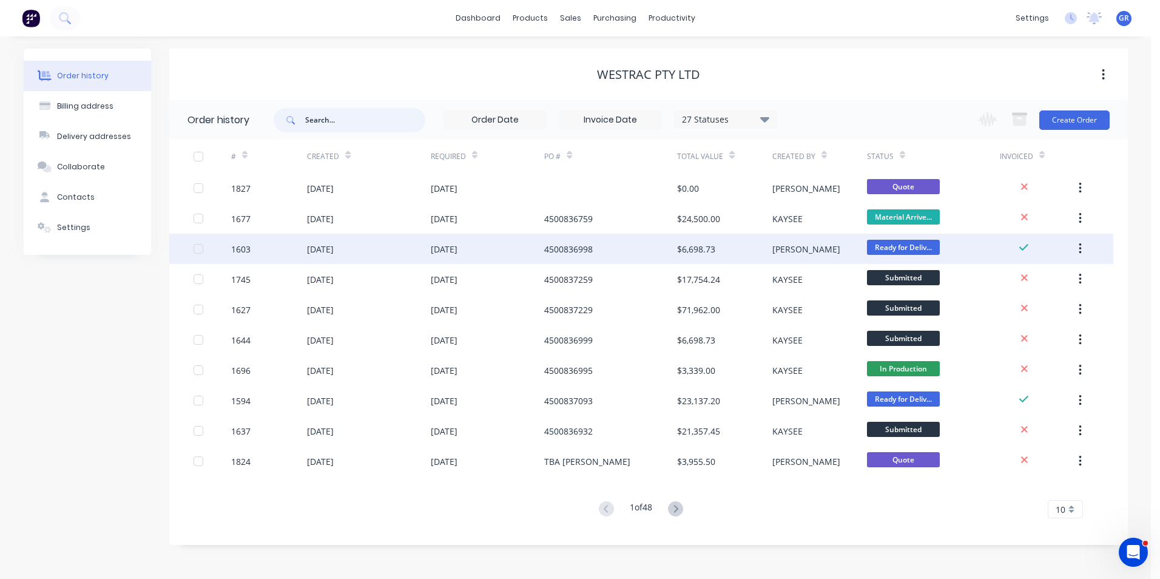
type input "3500137964"
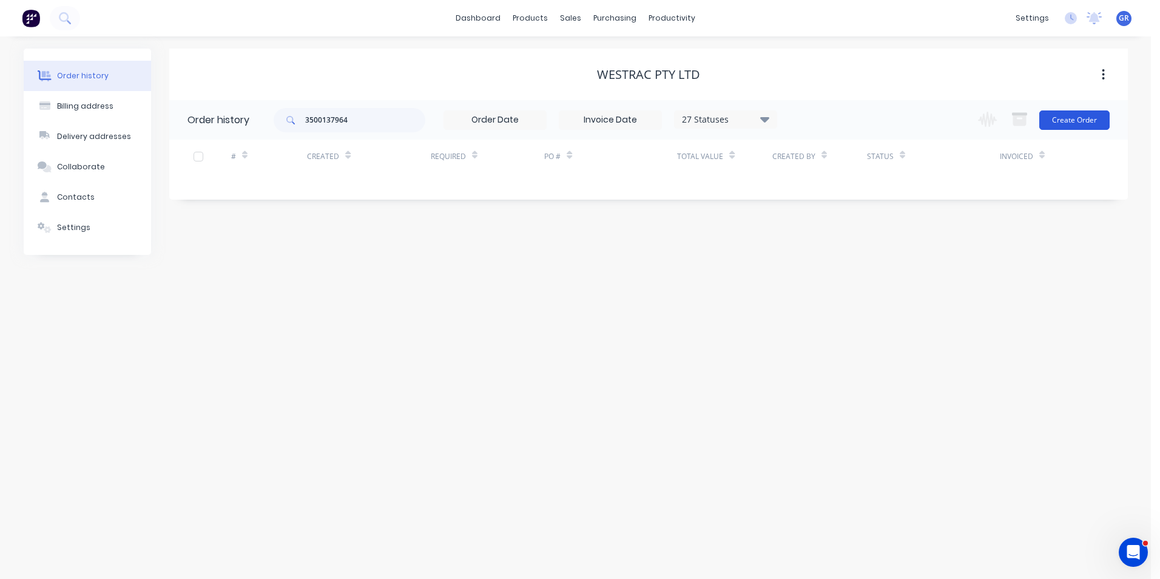
click at [1079, 116] on button "Create Order" at bounding box center [1074, 119] width 70 height 19
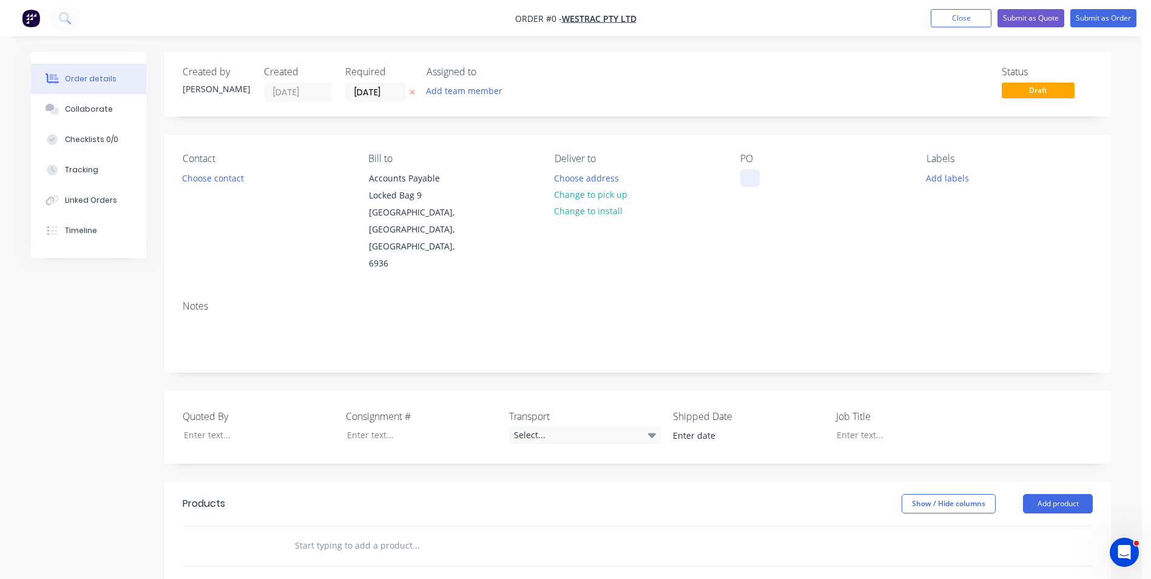
click at [760, 178] on div at bounding box center [749, 178] width 19 height 18
paste div
click at [950, 180] on div "Order details Collaborate Checklists 0/0 Tracking Linked Orders Timeline Order …" at bounding box center [571, 464] width 1104 height 824
click at [950, 177] on button "Add labels" at bounding box center [947, 177] width 56 height 16
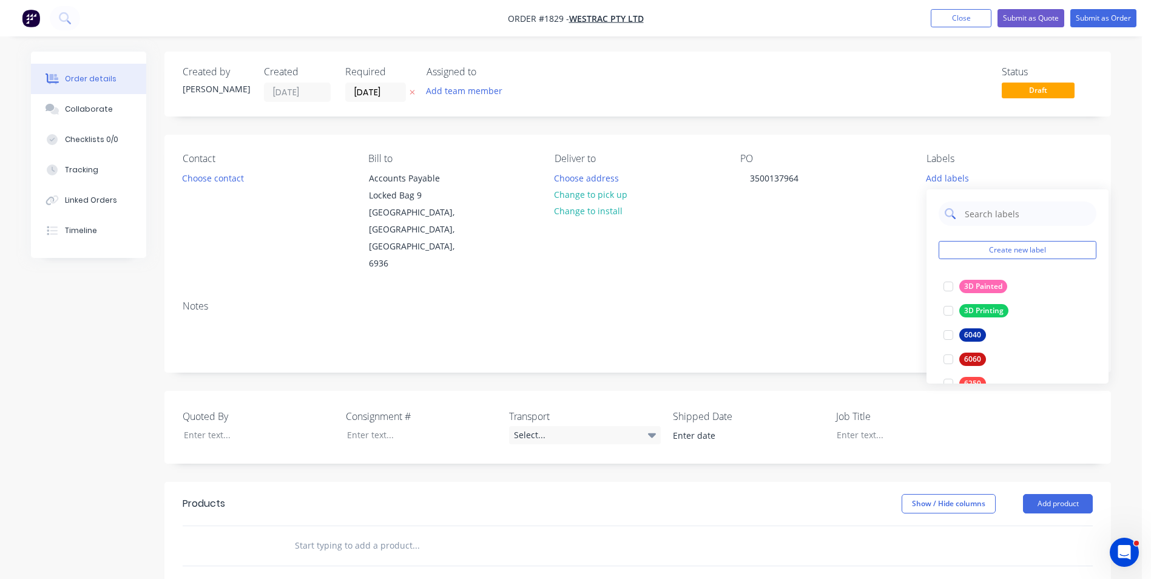
click at [977, 212] on input "text" at bounding box center [1026, 213] width 127 height 24
click at [980, 288] on div "WesTrac" at bounding box center [978, 286] width 39 height 13
drag, startPoint x: 995, startPoint y: 210, endPoint x: 949, endPoint y: 215, distance: 46.4
click at [949, 215] on div "westr" at bounding box center [1018, 207] width 158 height 24
type input "dpo"
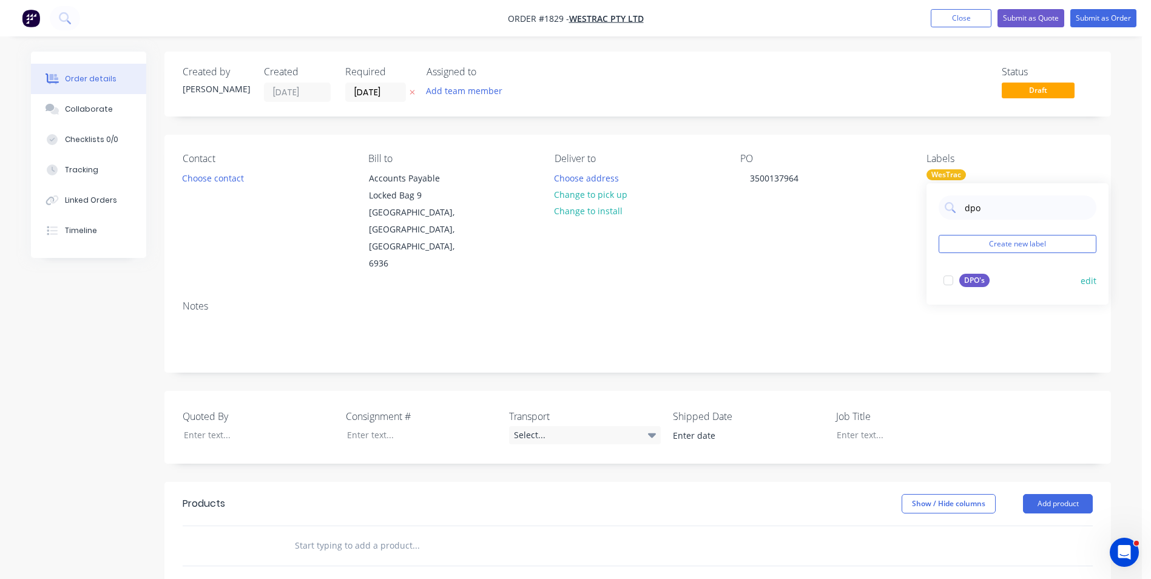
click at [980, 281] on div "DPO's" at bounding box center [974, 280] width 30 height 13
click at [809, 201] on div "PO 3500137964" at bounding box center [823, 213] width 166 height 120
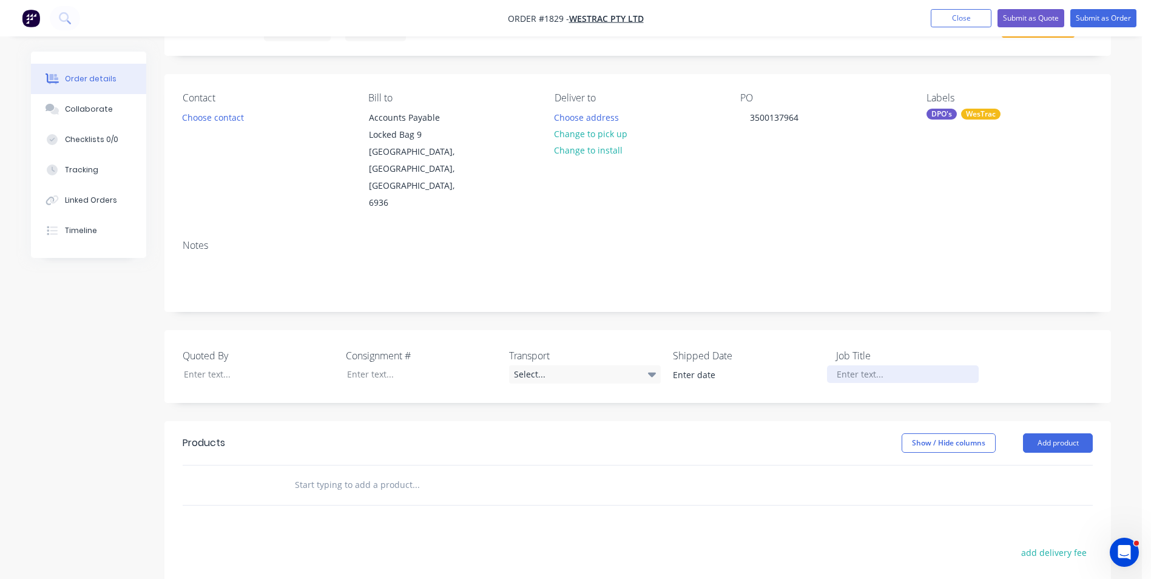
click at [857, 365] on div at bounding box center [903, 374] width 152 height 18
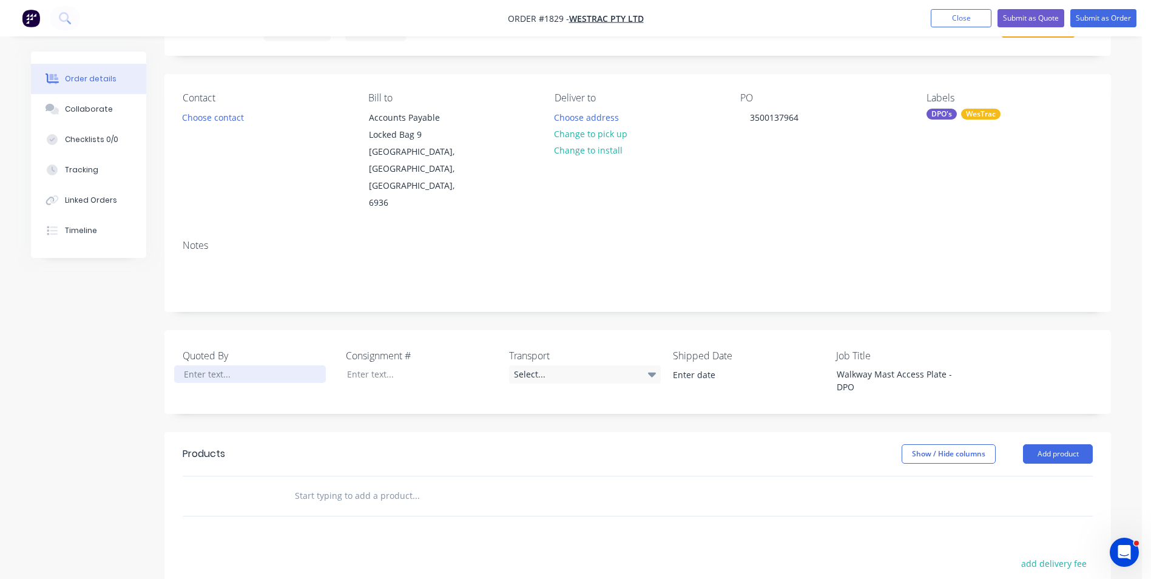
click at [198, 365] on div at bounding box center [250, 374] width 152 height 18
drag, startPoint x: 974, startPoint y: 340, endPoint x: 834, endPoint y: 345, distance: 140.2
click at [834, 365] on div "Walkway Mast Access Plate - DPO" at bounding box center [903, 380] width 152 height 30
copy div "Walkway Mast Access Plate - DPO"
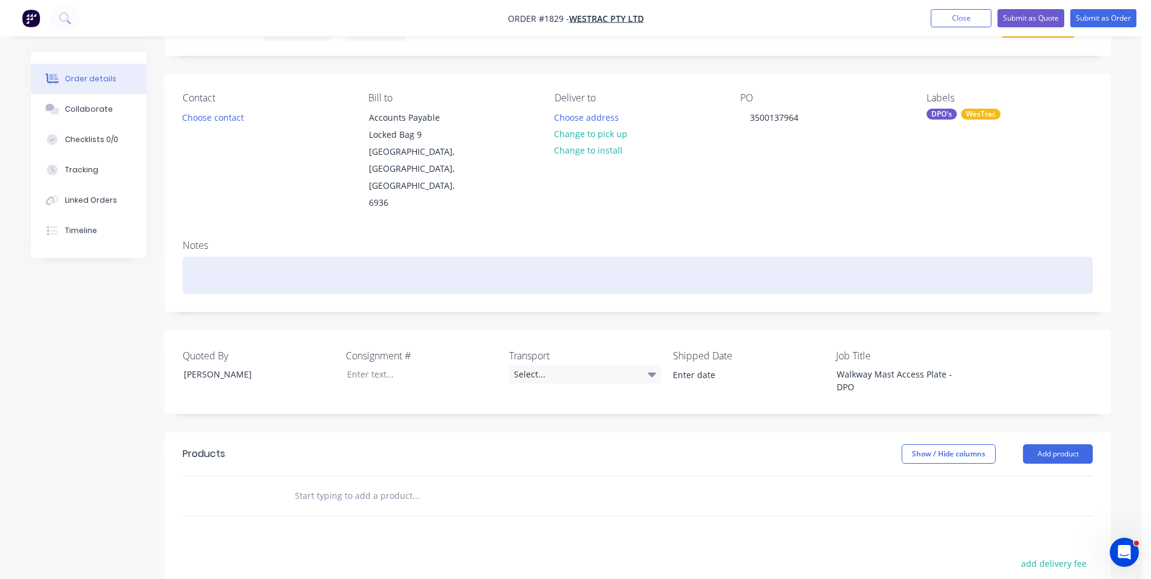
click at [209, 257] on div at bounding box center [638, 275] width 910 height 37
paste div
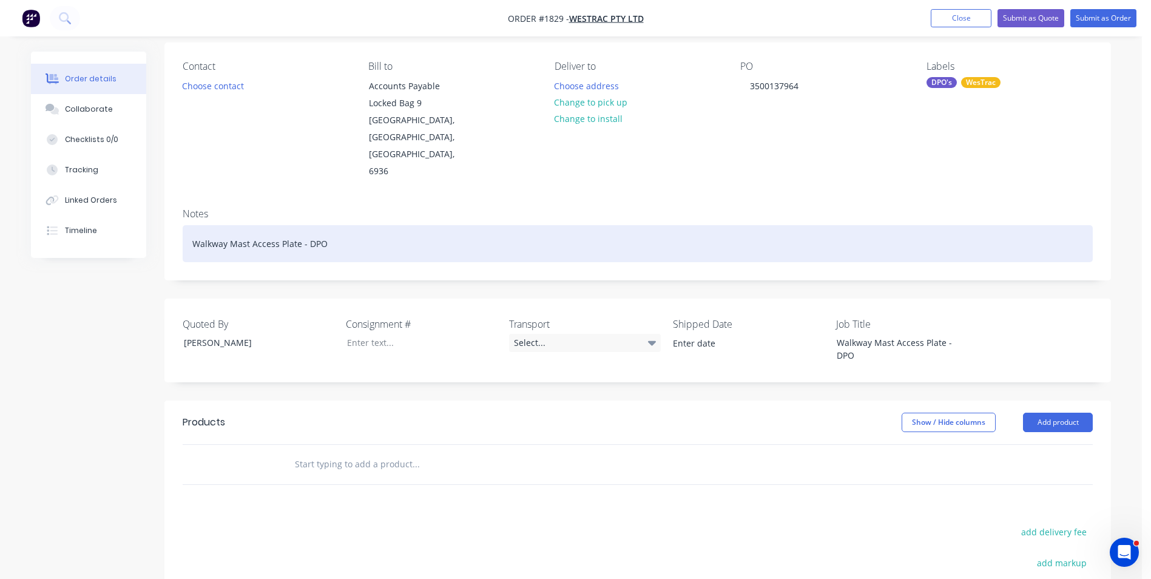
scroll to position [121, 0]
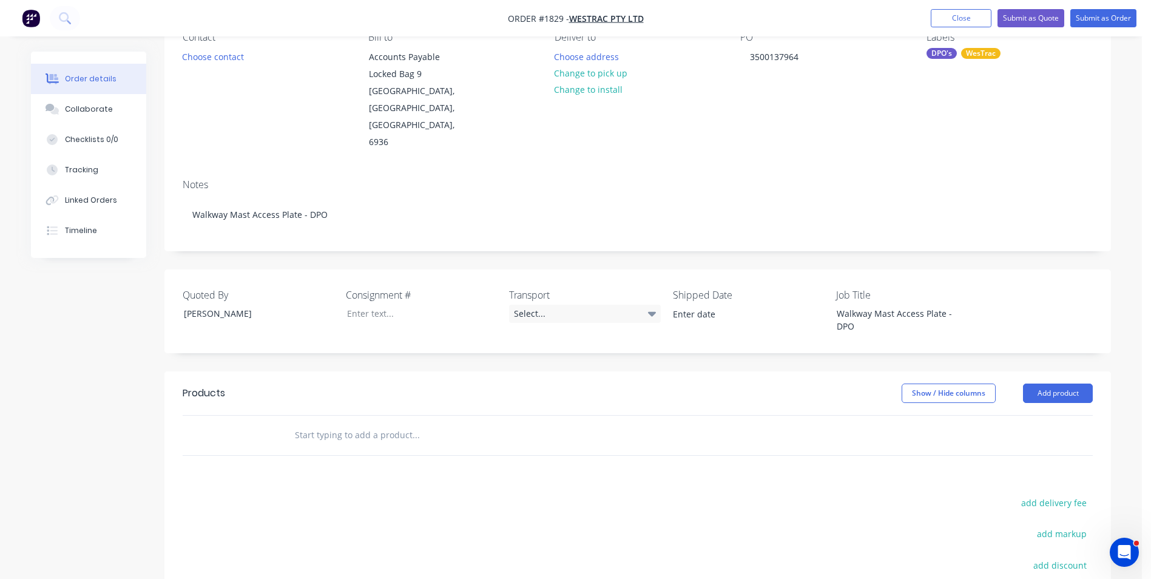
click at [329, 423] on input "text" at bounding box center [415, 435] width 243 height 24
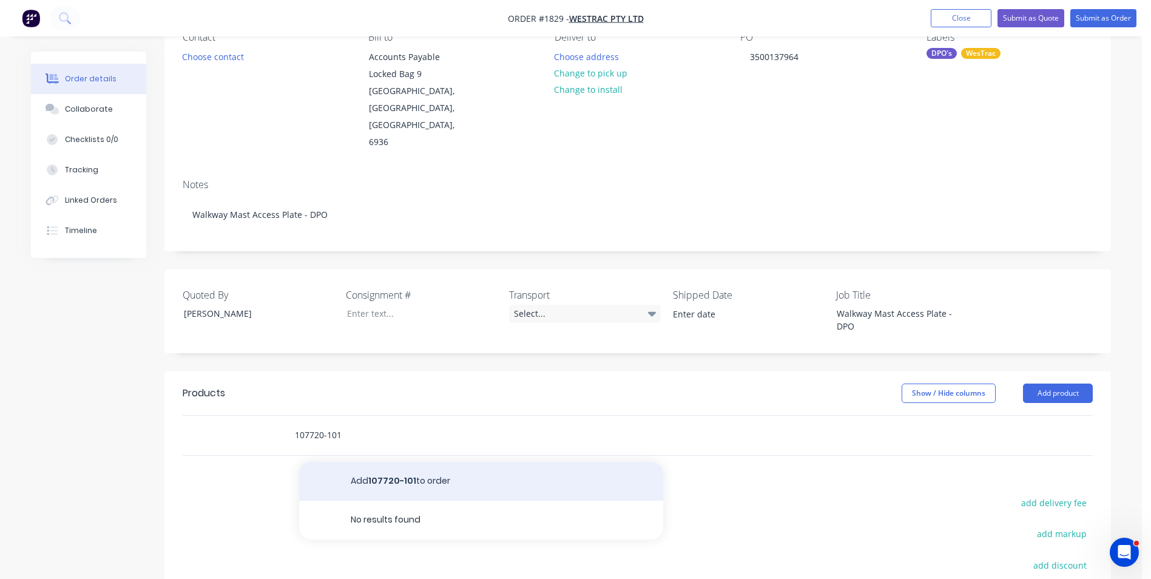
type input "107720-101"
click at [400, 462] on button "Add 107720-101 to order" at bounding box center [481, 481] width 364 height 39
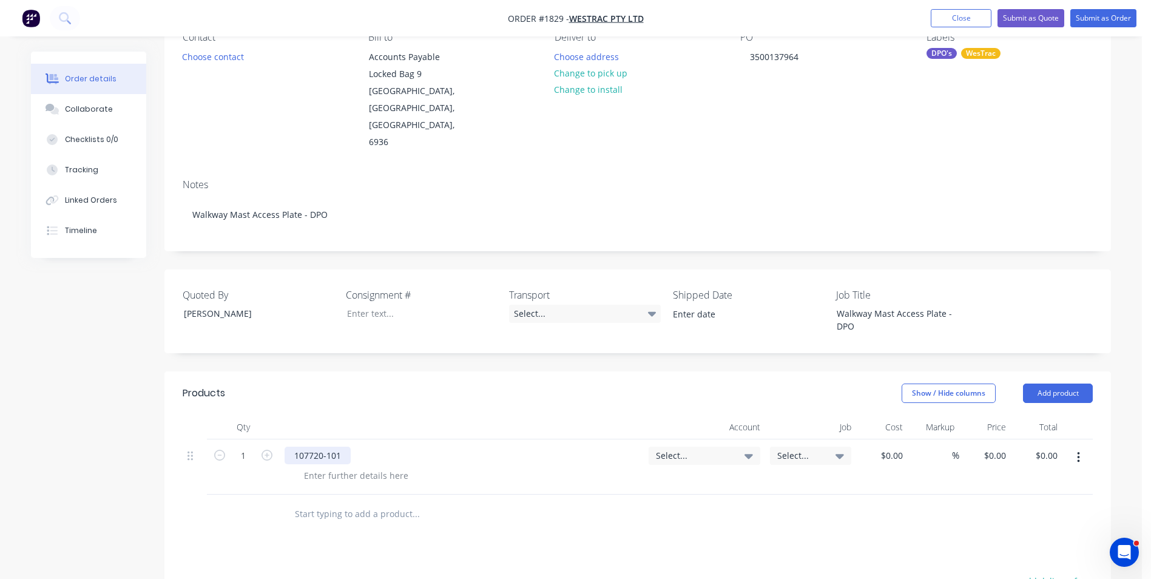
click at [348, 447] on div "107720-101" at bounding box center [318, 456] width 66 height 18
drag, startPoint x: 343, startPoint y: 409, endPoint x: 295, endPoint y: 408, distance: 47.9
click at [295, 447] on div "107720-101" at bounding box center [318, 456] width 66 height 18
click at [902, 305] on div "Walkway Mast Access Plate - DPO" at bounding box center [903, 320] width 152 height 30
click at [344, 447] on div "107720-101" at bounding box center [318, 456] width 66 height 18
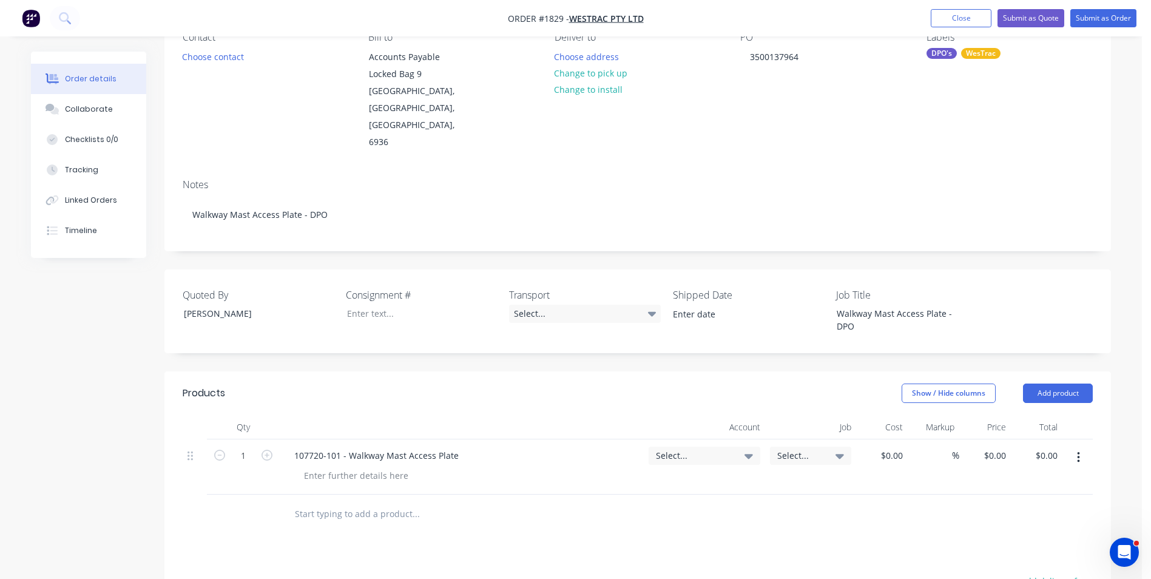
click at [676, 449] on span "Select..." at bounding box center [694, 455] width 76 height 13
click at [656, 480] on input at bounding box center [684, 492] width 124 height 24
type input "4-5305"
click at [744, 566] on div "4-5305 / Sales - Manufacturing Other - Interco" at bounding box center [675, 578] width 170 height 24
click at [799, 449] on span "Select..." at bounding box center [800, 455] width 46 height 13
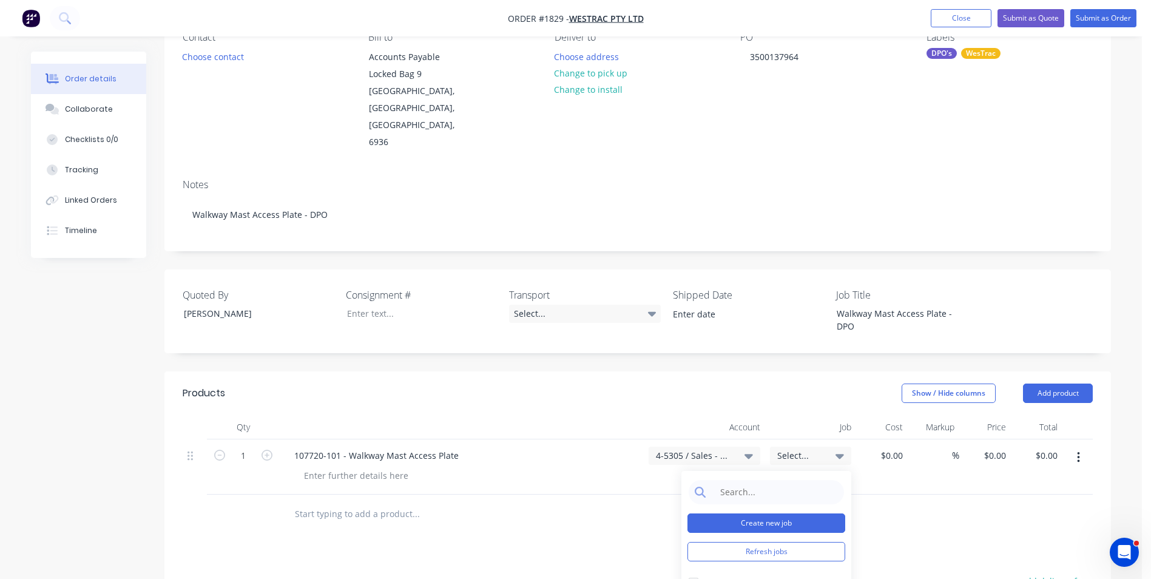
click at [767, 513] on button "Create new job" at bounding box center [766, 522] width 158 height 19
click at [712, 501] on input "Job Number" at bounding box center [766, 510] width 158 height 18
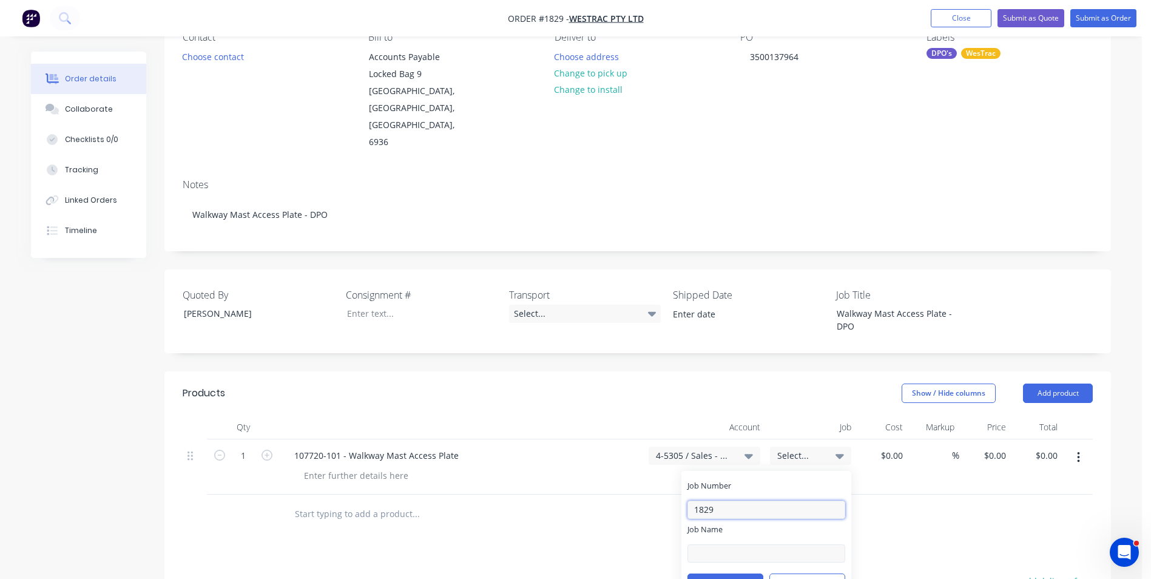
type input "1829"
click at [706, 544] on input "Job Name" at bounding box center [766, 553] width 158 height 18
type input "W/Trac-Mast-Plate-DPO"
click at [732, 573] on button "Save" at bounding box center [725, 582] width 76 height 19
click at [999, 447] on input "0" at bounding box center [997, 456] width 28 height 18
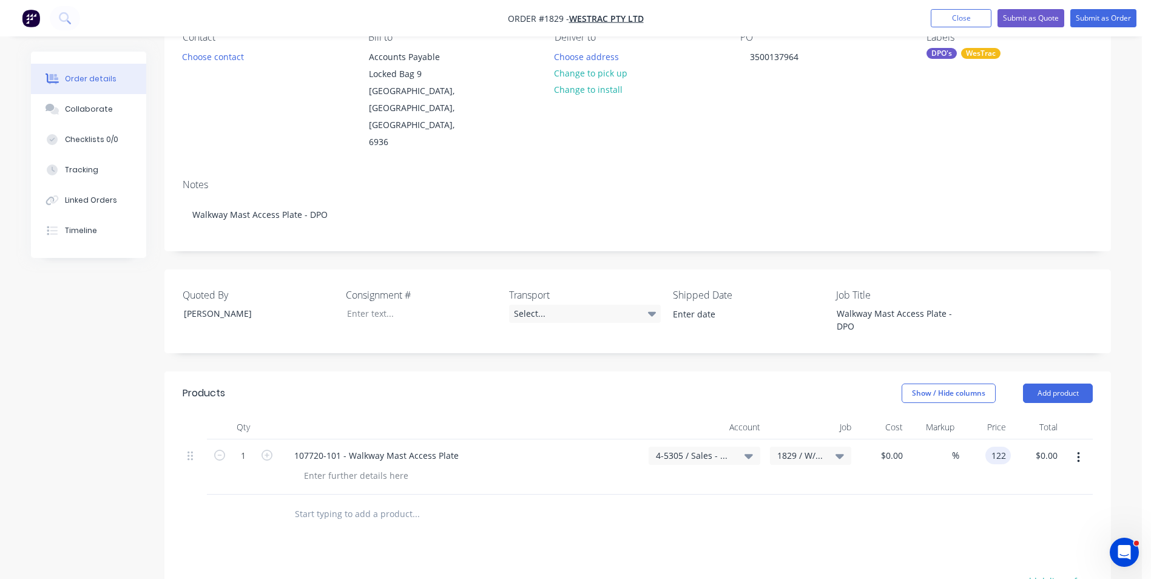
type input "$122.00"
click at [994, 443] on div "$122.00 $122.00" at bounding box center [985, 466] width 52 height 55
click at [1093, 17] on button "Submit as Order" at bounding box center [1103, 18] width 66 height 18
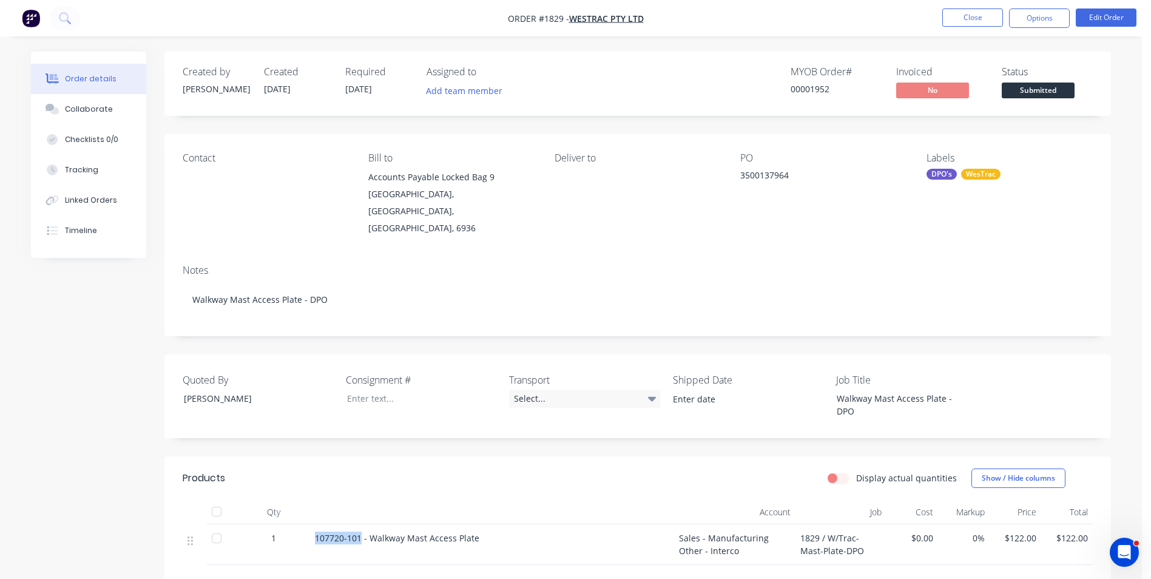
drag, startPoint x: 362, startPoint y: 510, endPoint x: 315, endPoint y: 510, distance: 46.1
click at [315, 532] on span "107720-101 - Walkway Mast Access Plate" at bounding box center [397, 538] width 164 height 12
copy span "107720-101"
click at [1045, 18] on button "Options" at bounding box center [1039, 17] width 61 height 19
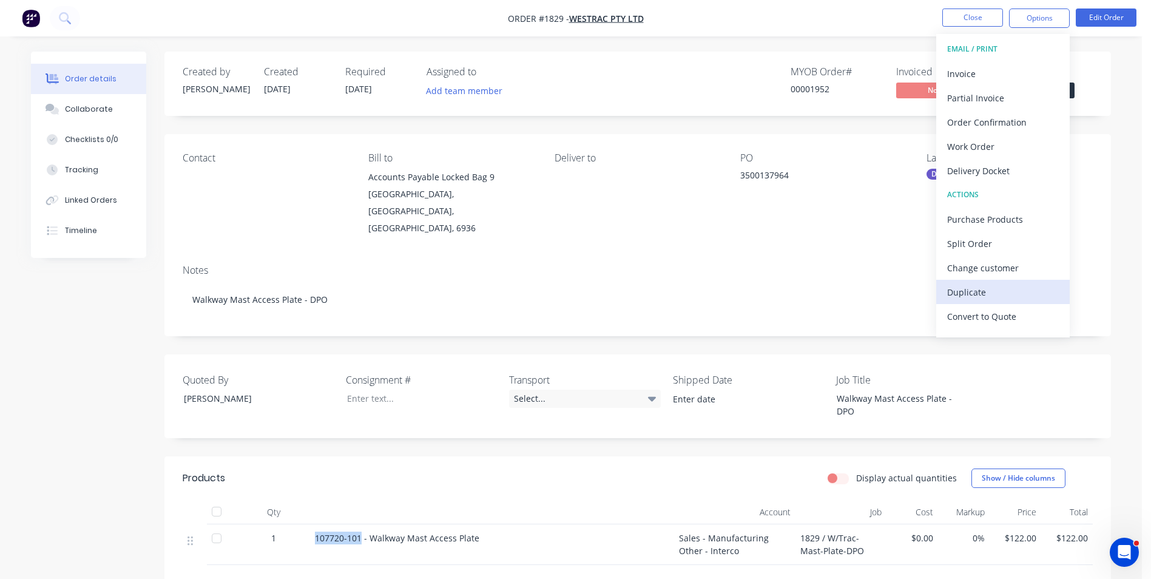
click at [965, 291] on div "Duplicate" at bounding box center [1003, 292] width 112 height 18
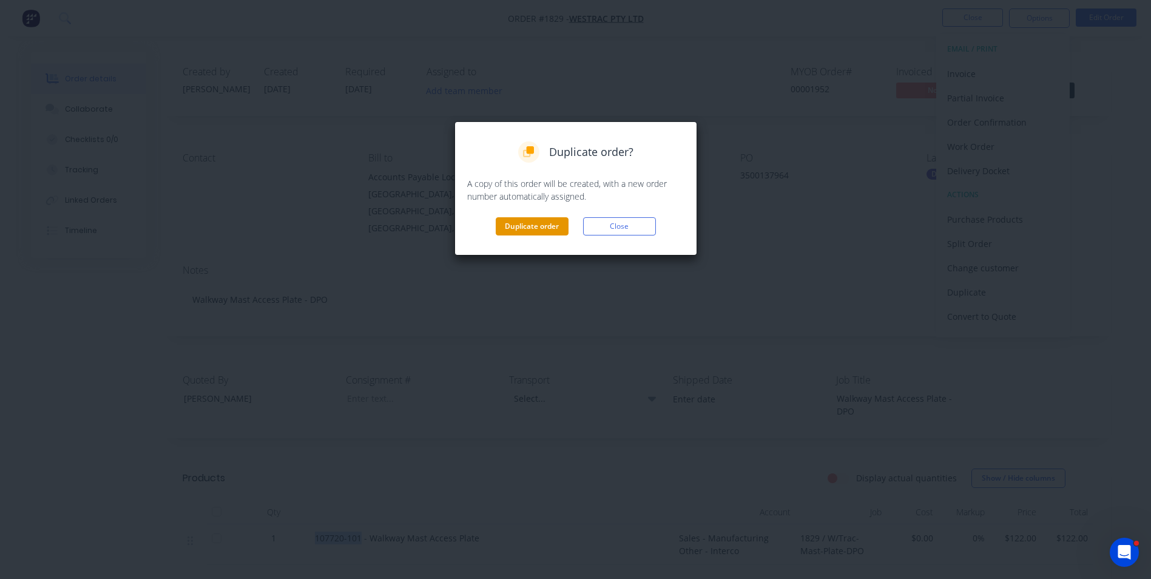
click at [543, 220] on button "Duplicate order" at bounding box center [532, 226] width 73 height 18
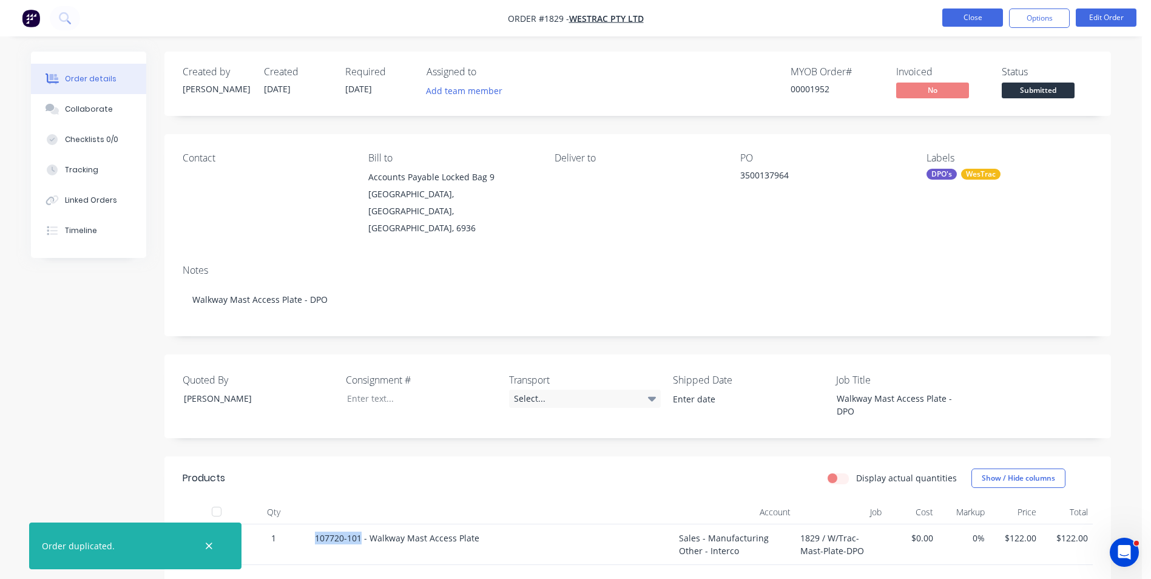
click at [966, 19] on button "Close" at bounding box center [972, 17] width 61 height 18
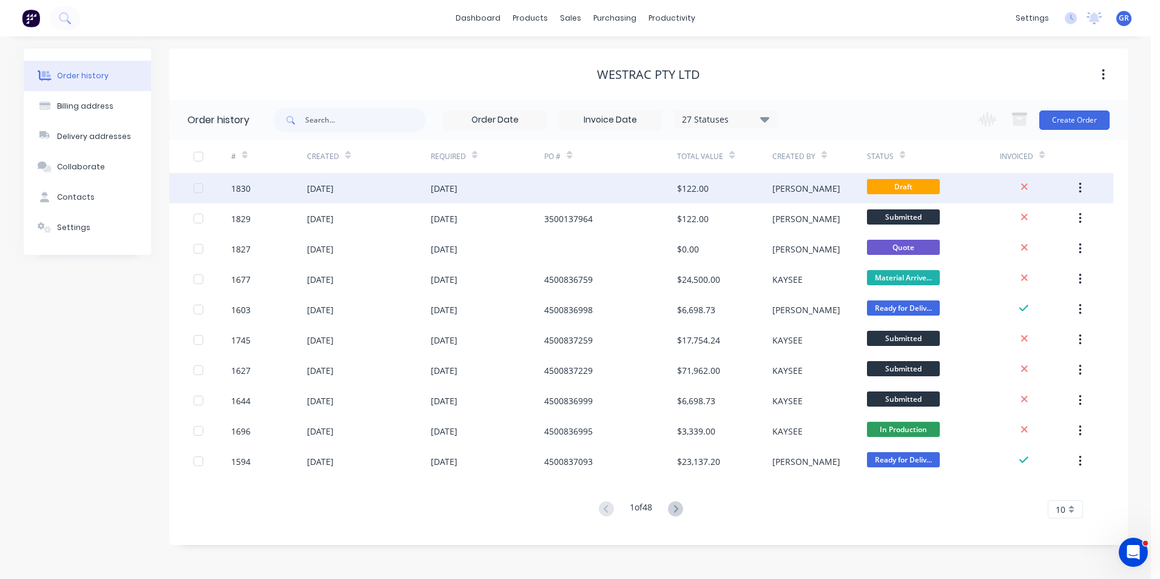
click at [243, 187] on div "1830" at bounding box center [240, 188] width 19 height 13
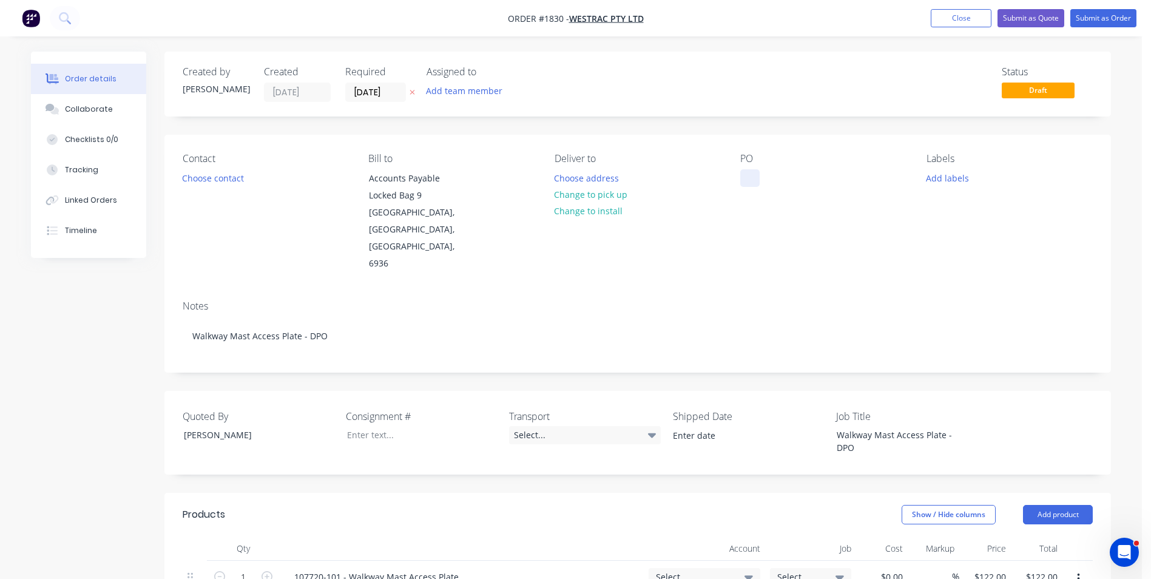
click at [751, 186] on div at bounding box center [749, 178] width 19 height 18
paste div
click at [953, 178] on button "Add labels" at bounding box center [947, 177] width 56 height 16
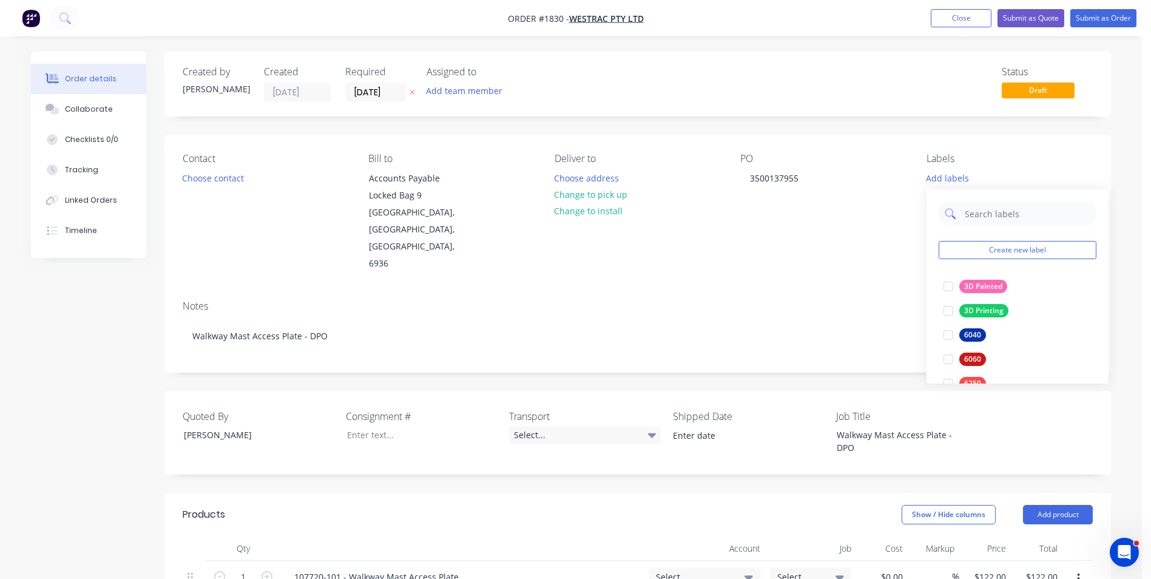
click at [974, 211] on input "text" at bounding box center [1026, 213] width 127 height 24
click at [971, 281] on div "WesTrac" at bounding box center [978, 286] width 39 height 13
drag, startPoint x: 1005, startPoint y: 205, endPoint x: 963, endPoint y: 209, distance: 42.0
click at [963, 209] on div "westrac" at bounding box center [1018, 207] width 158 height 24
type input "DPO"
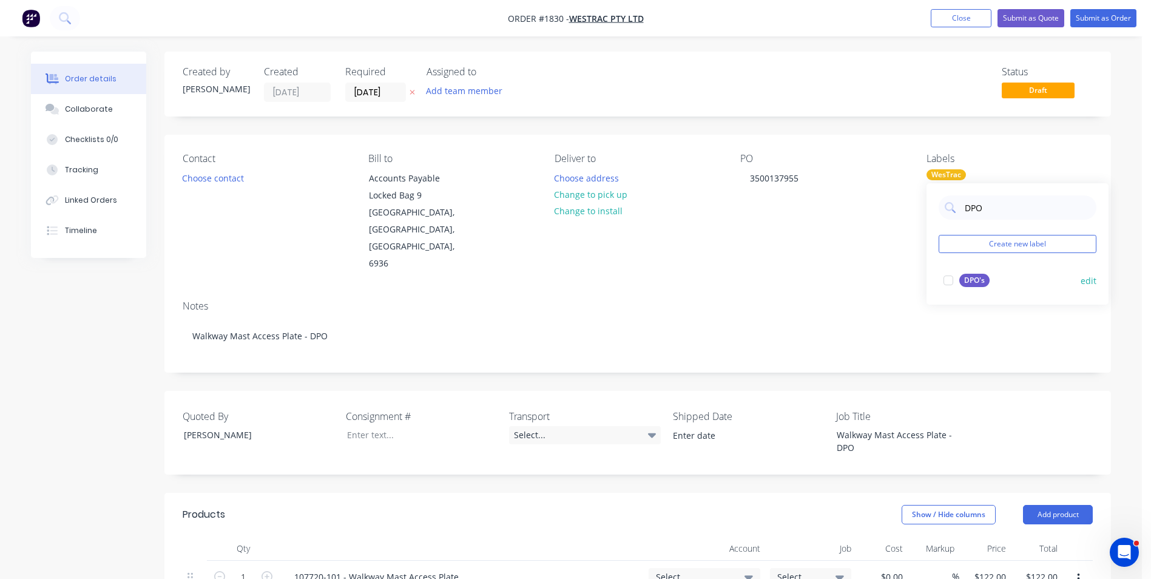
click at [951, 280] on div at bounding box center [948, 280] width 24 height 24
click at [886, 220] on div "PO 3500137955" at bounding box center [823, 213] width 166 height 120
click at [584, 178] on button "Choose address" at bounding box center [587, 177] width 78 height 16
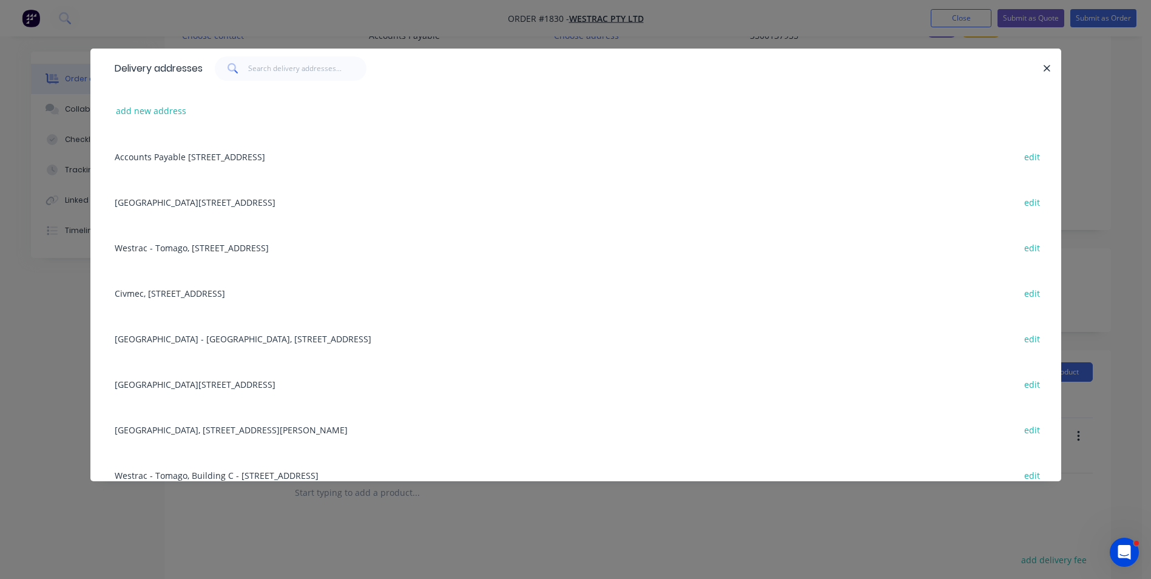
scroll to position [121, 0]
click at [1048, 64] on icon "button" at bounding box center [1047, 68] width 8 height 11
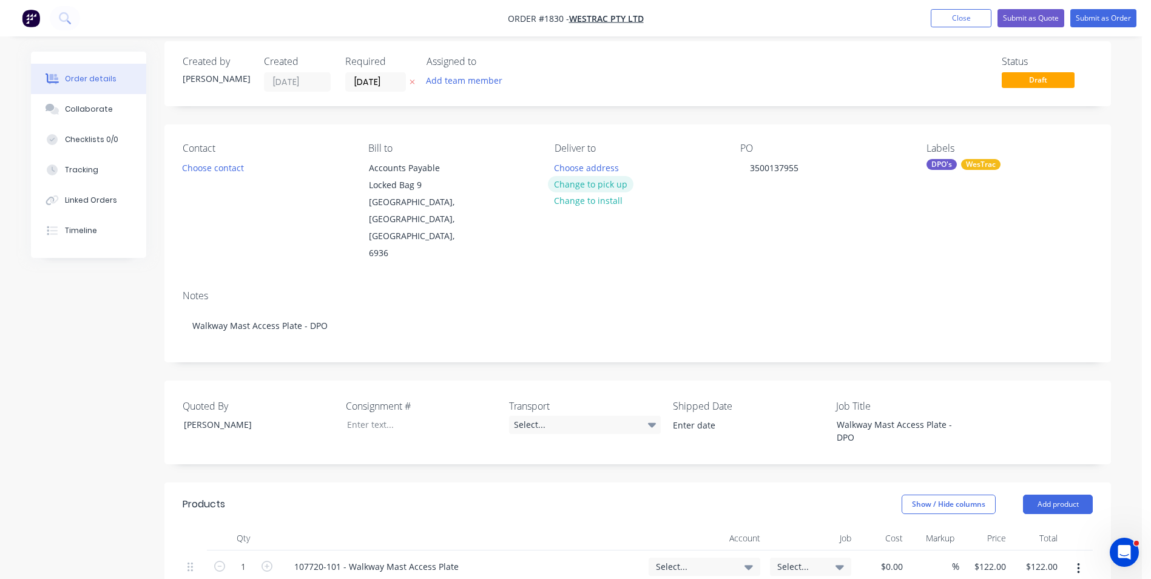
scroll to position [0, 0]
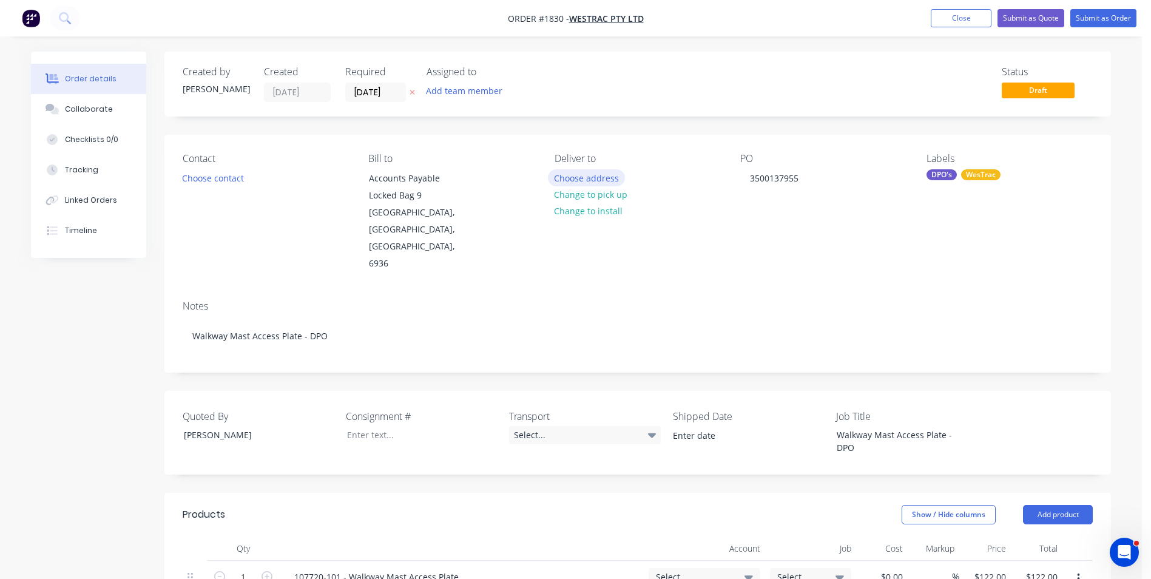
click at [595, 178] on button "Choose address" at bounding box center [587, 177] width 78 height 16
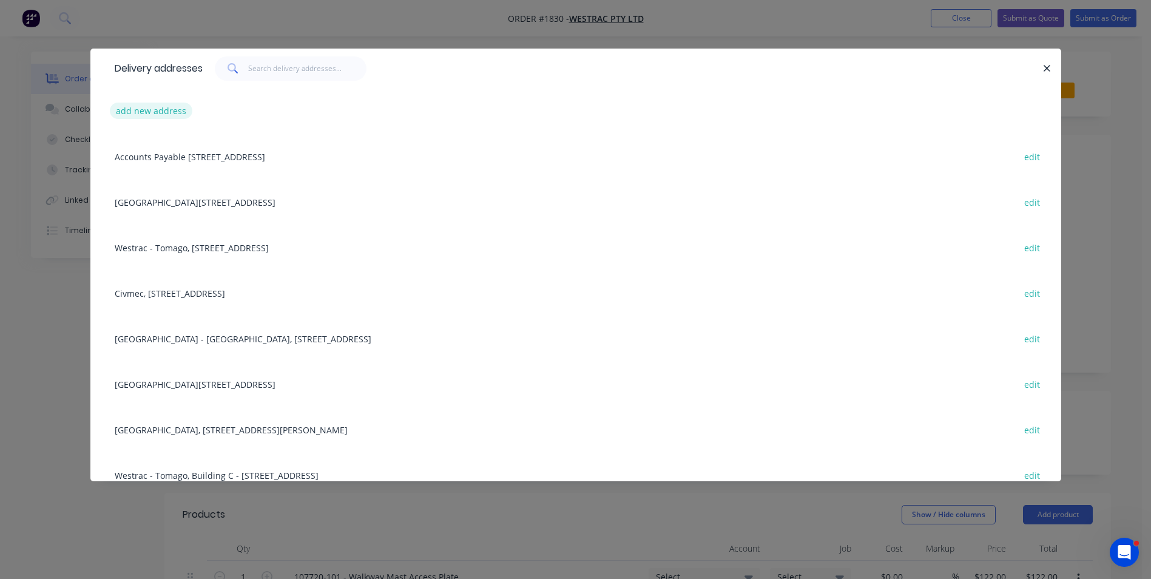
click at [164, 110] on button "add new address" at bounding box center [151, 111] width 83 height 16
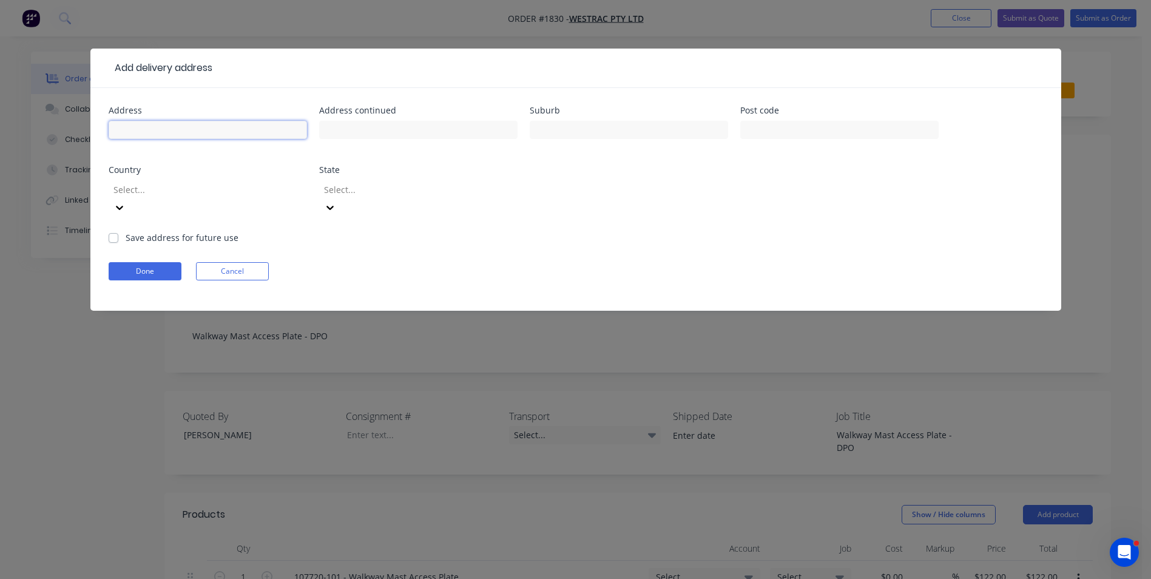
click at [141, 130] on input "text" at bounding box center [208, 130] width 198 height 18
paste input "Guildford DC"
type input "Guildford DC"
click at [341, 133] on input "text" at bounding box center [418, 130] width 198 height 18
paste input "Goods Inwards, Hyne Road"
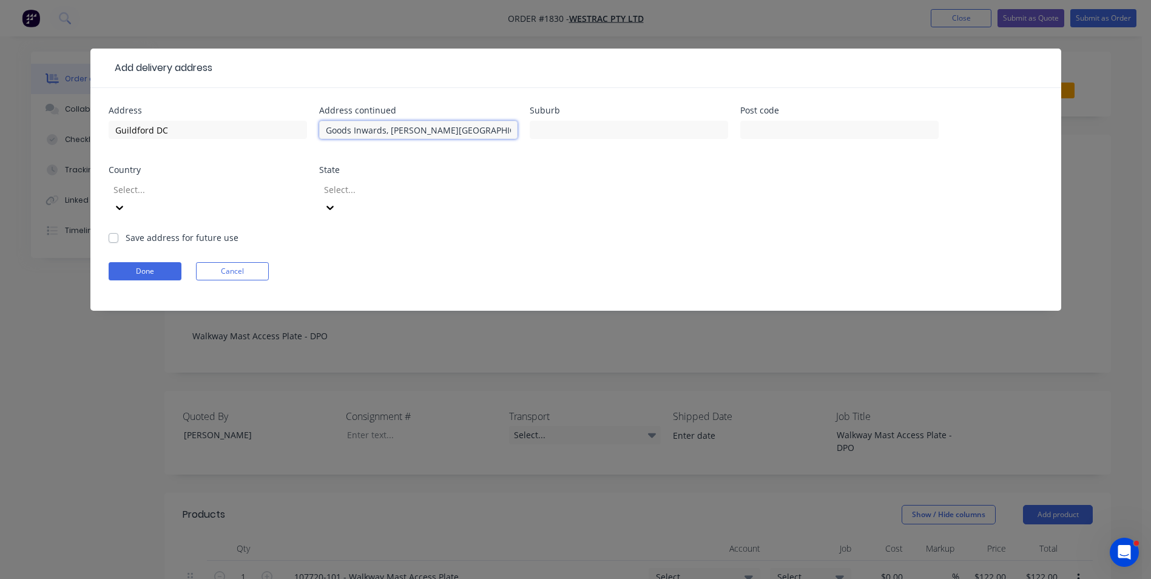
type input "Goods Inwards, Hyne Road"
click at [575, 132] on input "text" at bounding box center [629, 130] width 198 height 18
paste input "South Guildford"
type input "South Guildford"
click at [778, 132] on input "text" at bounding box center [839, 130] width 198 height 18
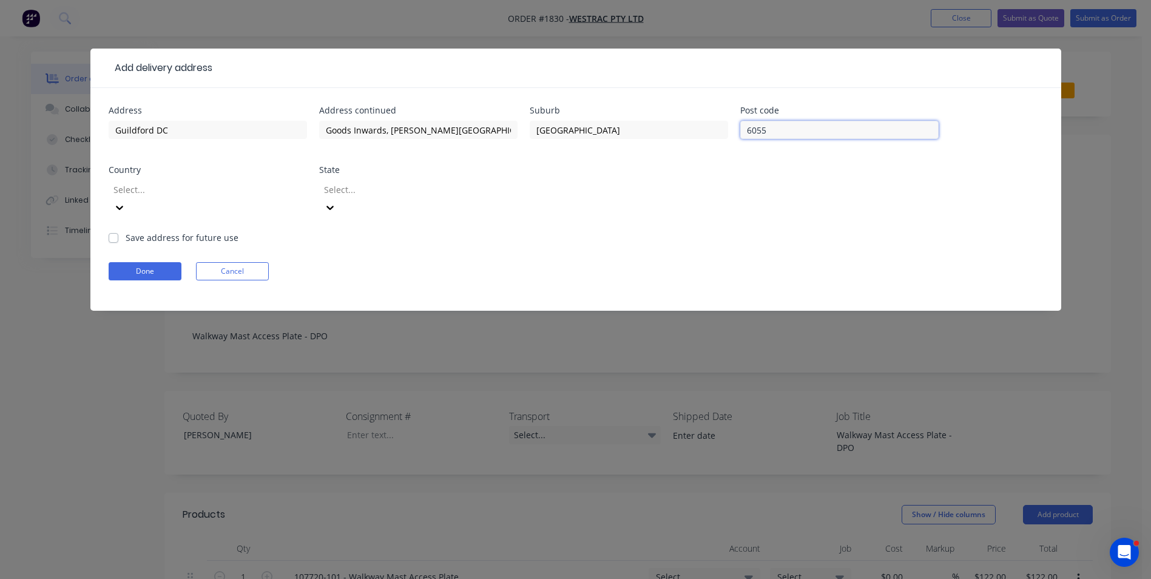
type input "6055"
click at [166, 194] on div at bounding box center [199, 189] width 175 height 15
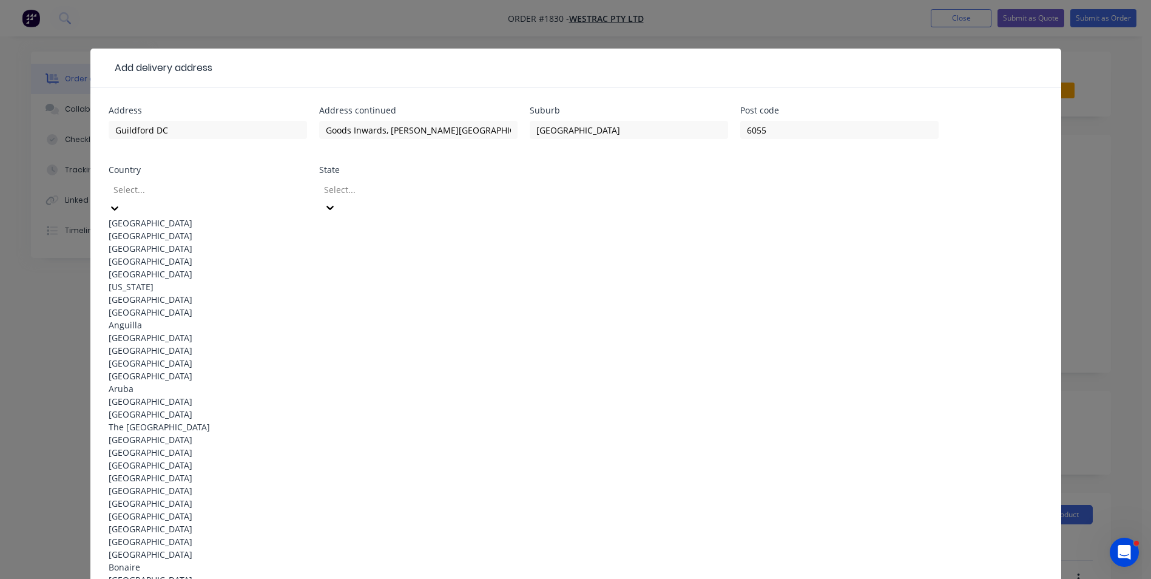
click at [150, 218] on div "Australia" at bounding box center [208, 223] width 198 height 13
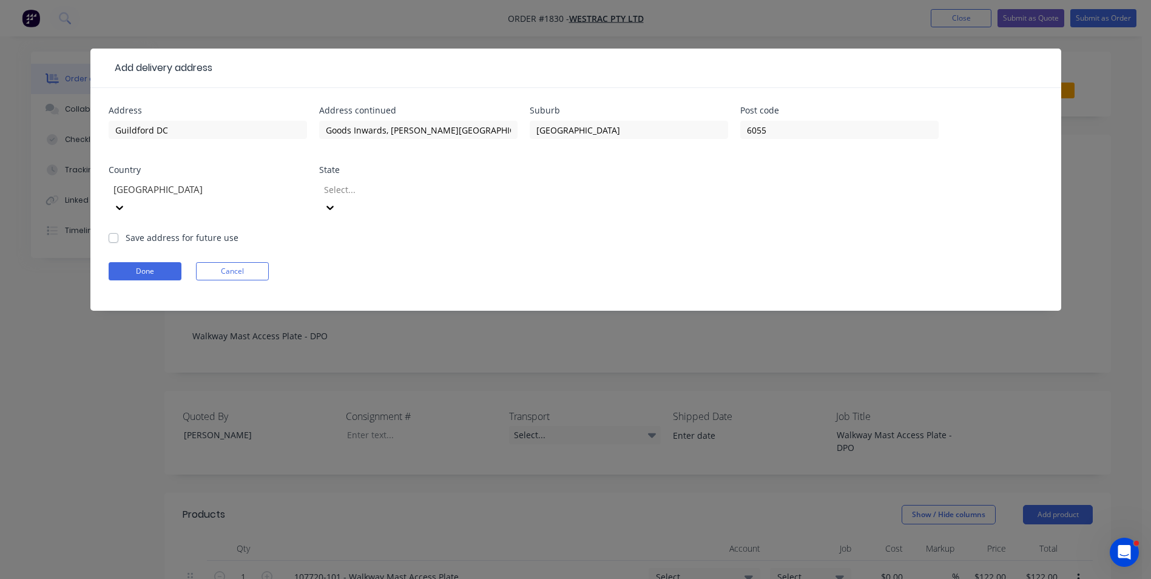
click at [344, 188] on div at bounding box center [410, 189] width 175 height 15
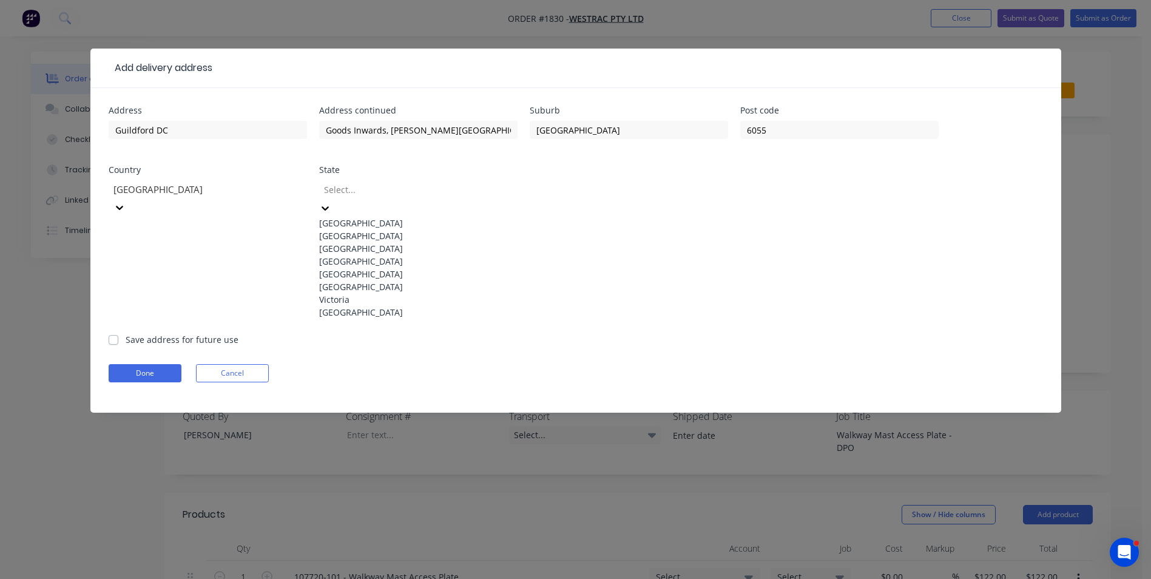
click at [374, 319] on div "Western Australia" at bounding box center [418, 312] width 198 height 13
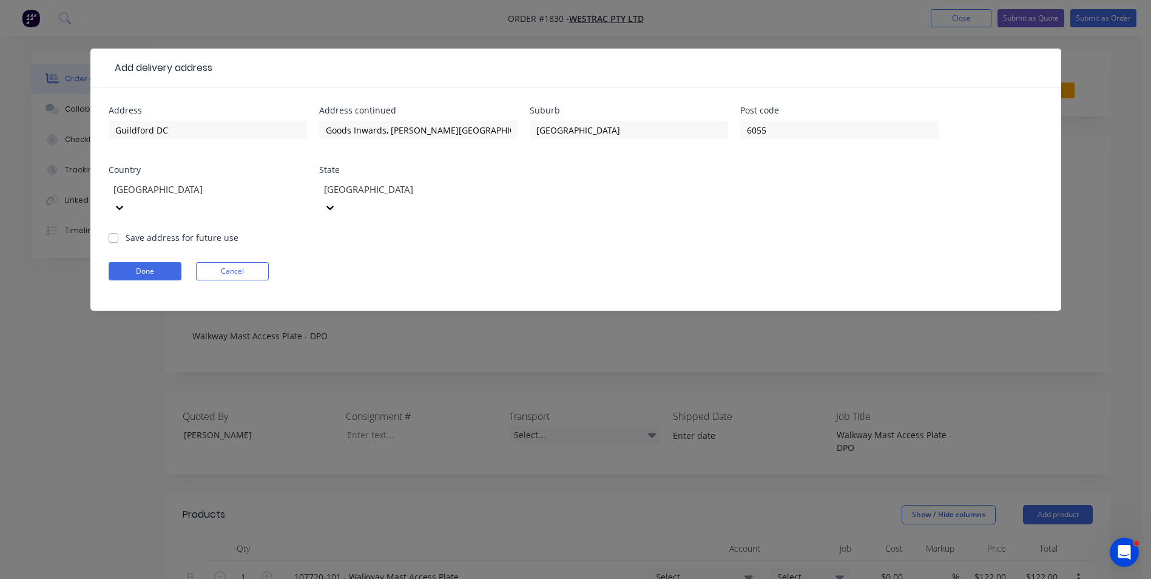
click at [126, 231] on label "Save address for future use" at bounding box center [182, 237] width 113 height 13
click at [115, 231] on input "Save address for future use" at bounding box center [114, 237] width 10 height 12
checkbox input "true"
click at [143, 262] on button "Done" at bounding box center [145, 271] width 73 height 18
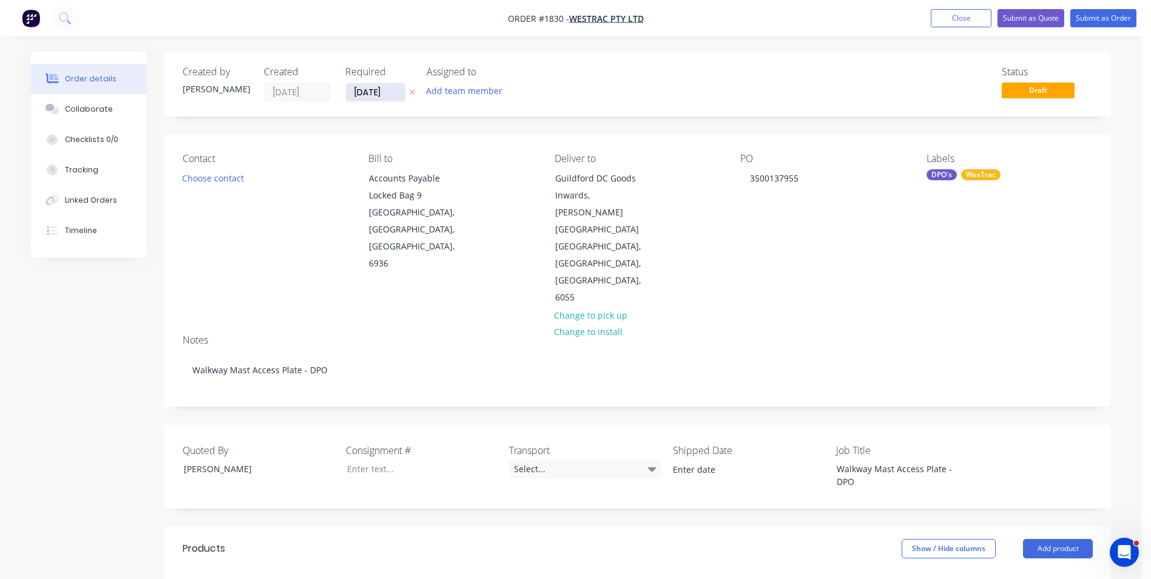
click at [376, 90] on input "28/08/25" at bounding box center [375, 92] width 59 height 18
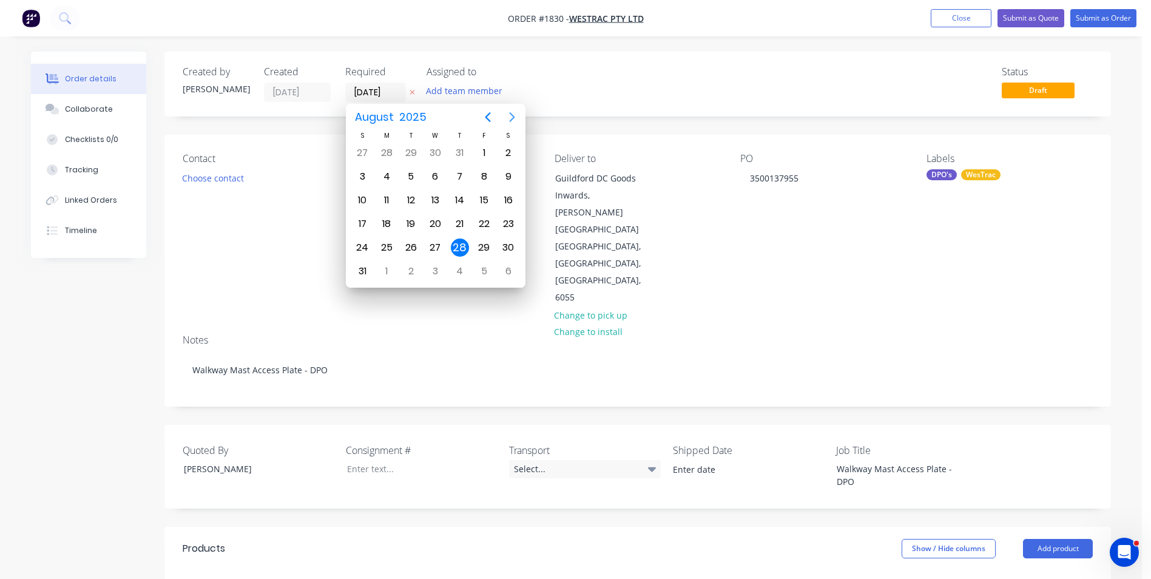
click at [510, 113] on icon "Next page" at bounding box center [511, 117] width 5 height 10
click at [459, 197] on div "18" at bounding box center [460, 200] width 18 height 18
type input "18/09/25"
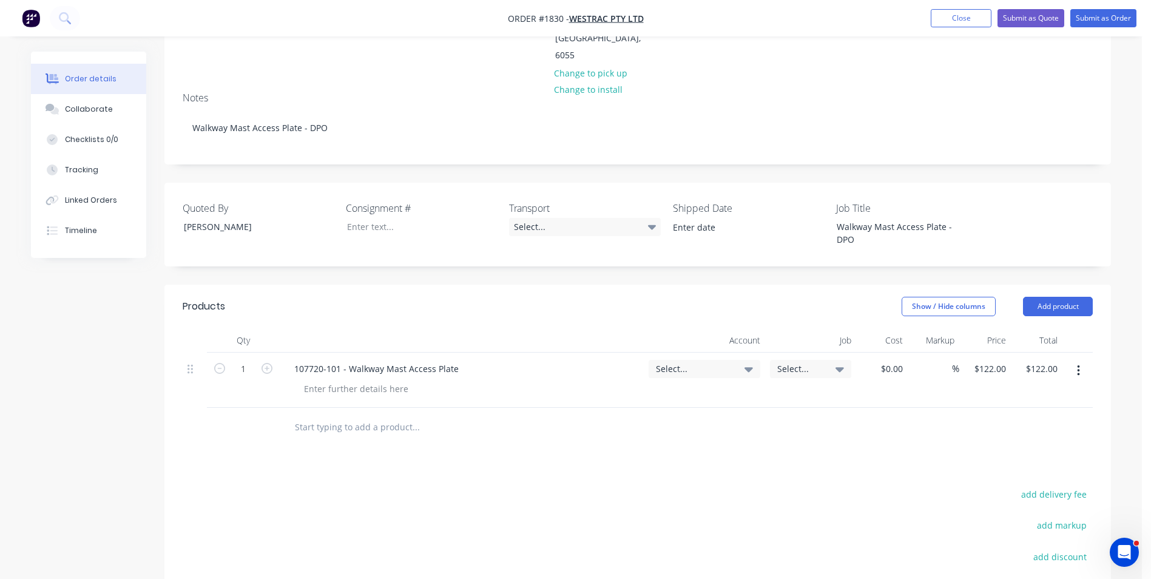
scroll to position [243, 0]
click at [315, 414] on input "text" at bounding box center [415, 426] width 243 height 24
paste input "107720-011"
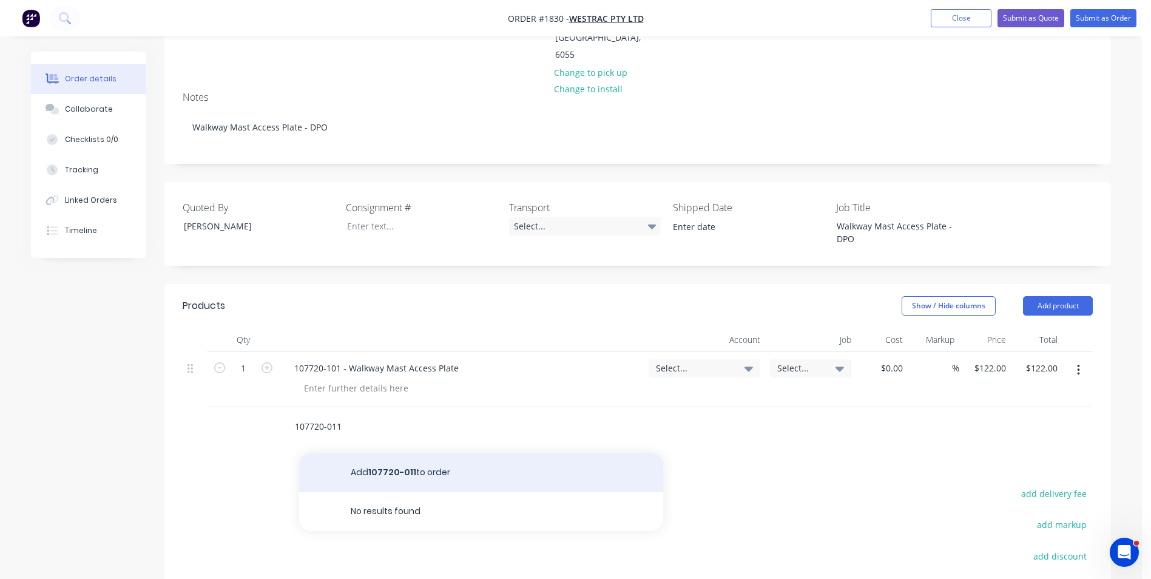
type input "107720-011"
click at [403, 453] on button "Add 107720-011 to order" at bounding box center [481, 472] width 364 height 39
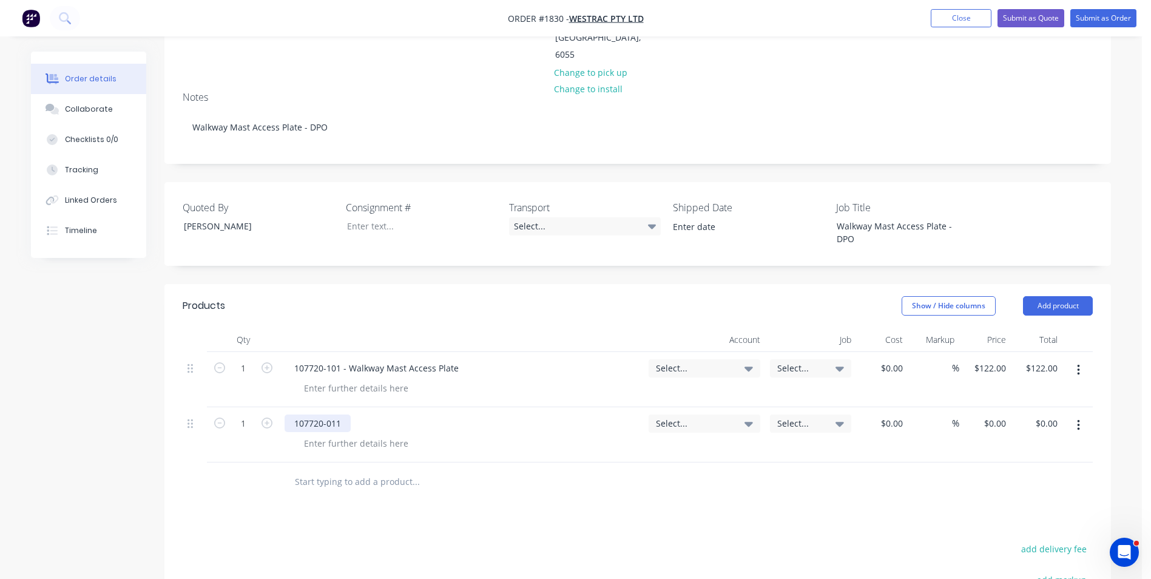
click at [347, 414] on div "107720-011" at bounding box center [318, 423] width 66 height 18
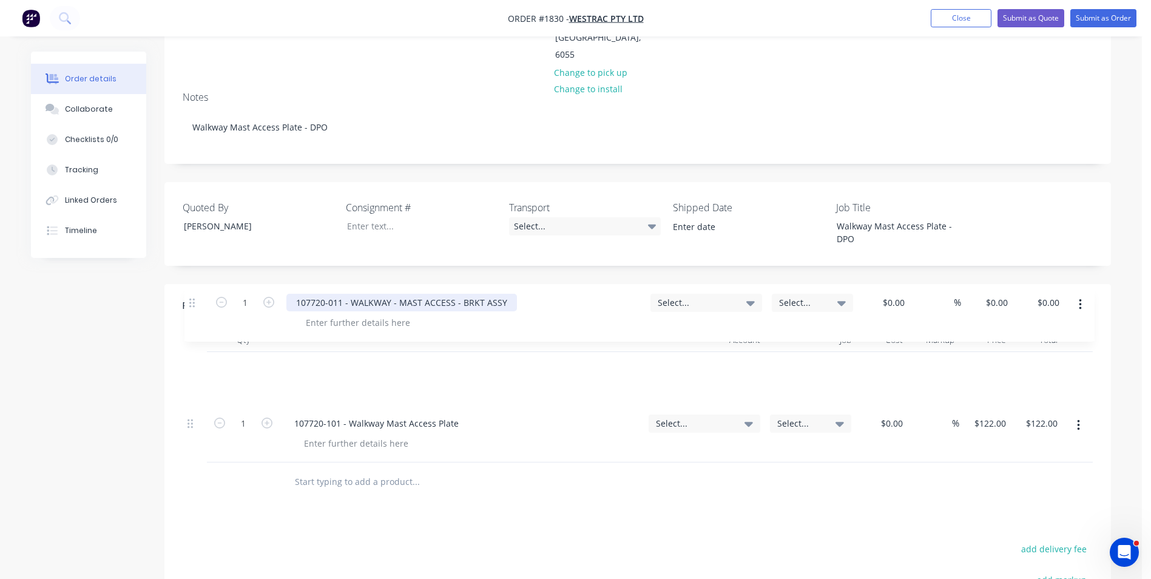
drag, startPoint x: 189, startPoint y: 343, endPoint x: 191, endPoint y: 294, distance: 49.2
click at [191, 352] on div "1 107720-101 - Walkway Mast Access Plate Select... Select... $0.00 $0.00 % $122…" at bounding box center [638, 407] width 910 height 110
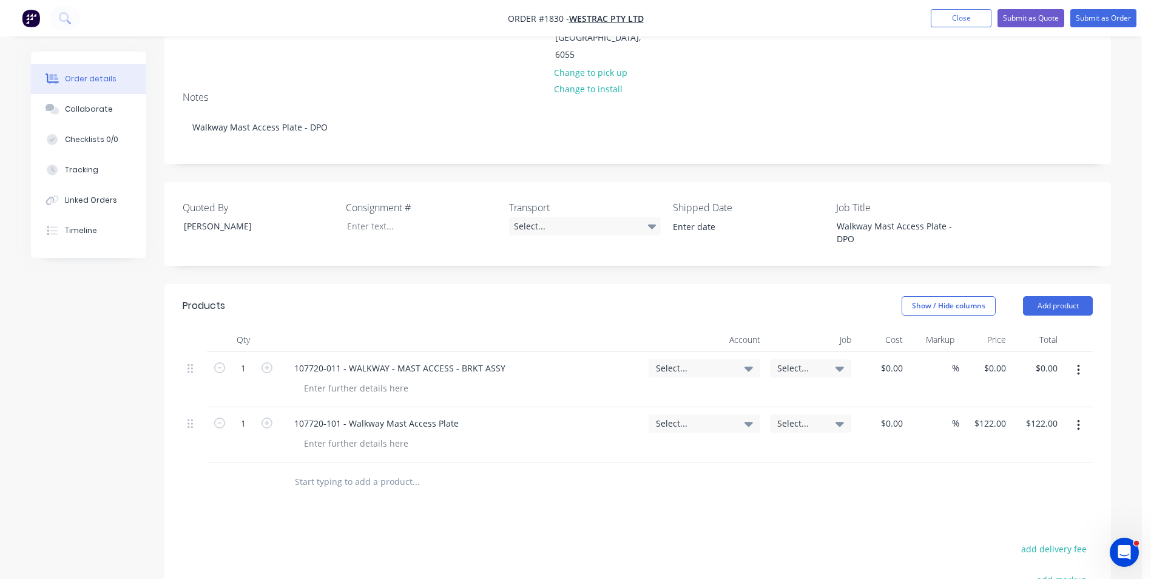
click at [672, 362] on span "Select..." at bounding box center [694, 368] width 76 height 13
click at [652, 393] on input at bounding box center [684, 405] width 124 height 24
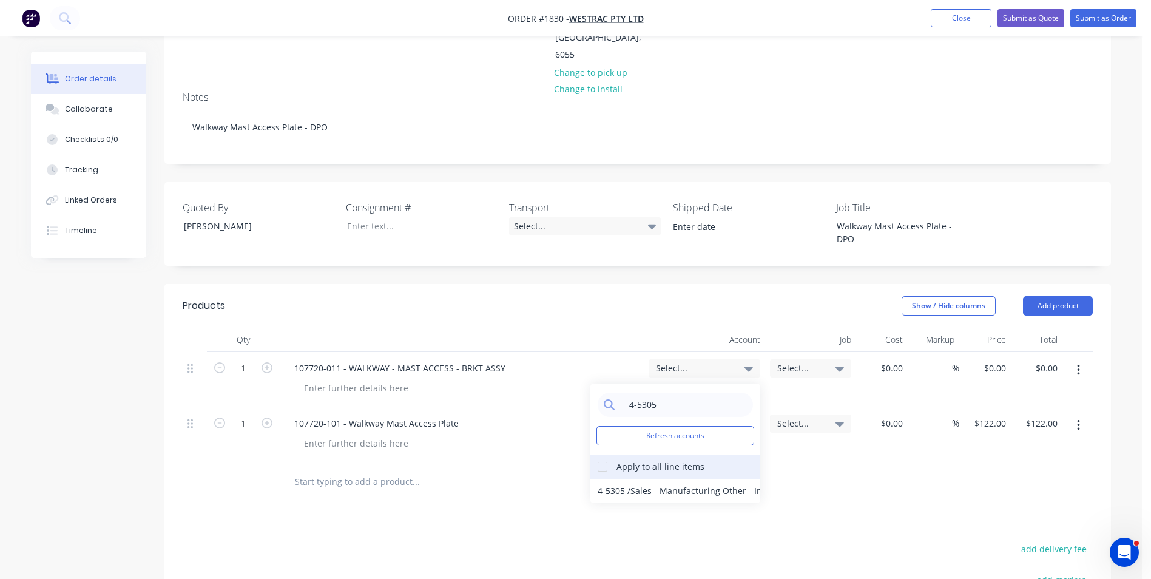
type input "4-5305"
click at [605, 454] on div at bounding box center [602, 466] width 24 height 24
click at [717, 479] on div "4-5305 / Sales - Manufacturing Other - Interco" at bounding box center [675, 491] width 170 height 24
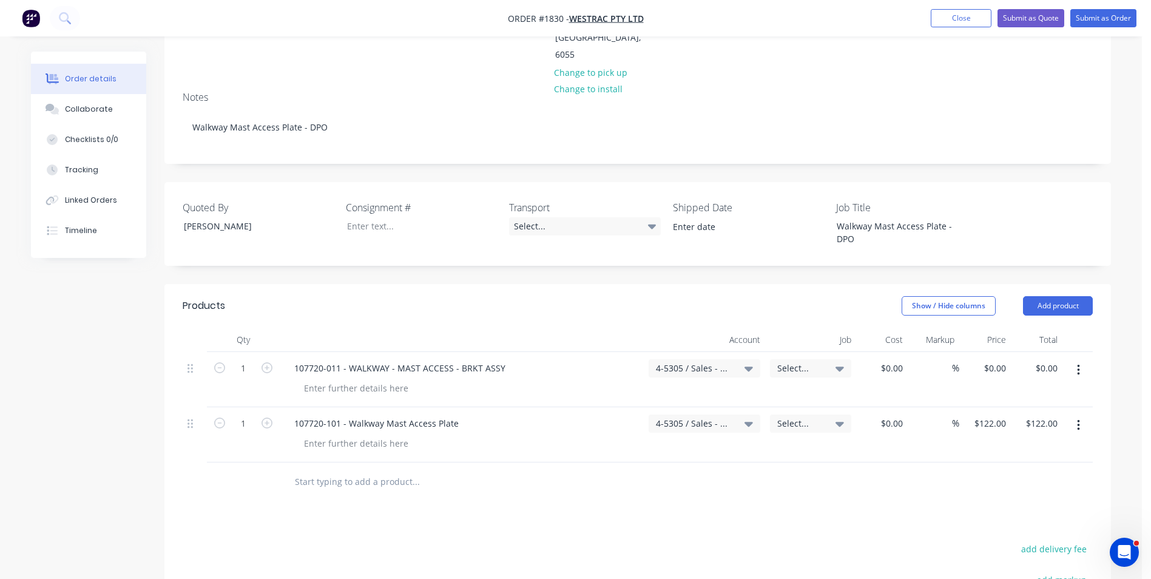
click at [798, 362] on span "Select..." at bounding box center [800, 368] width 46 height 13
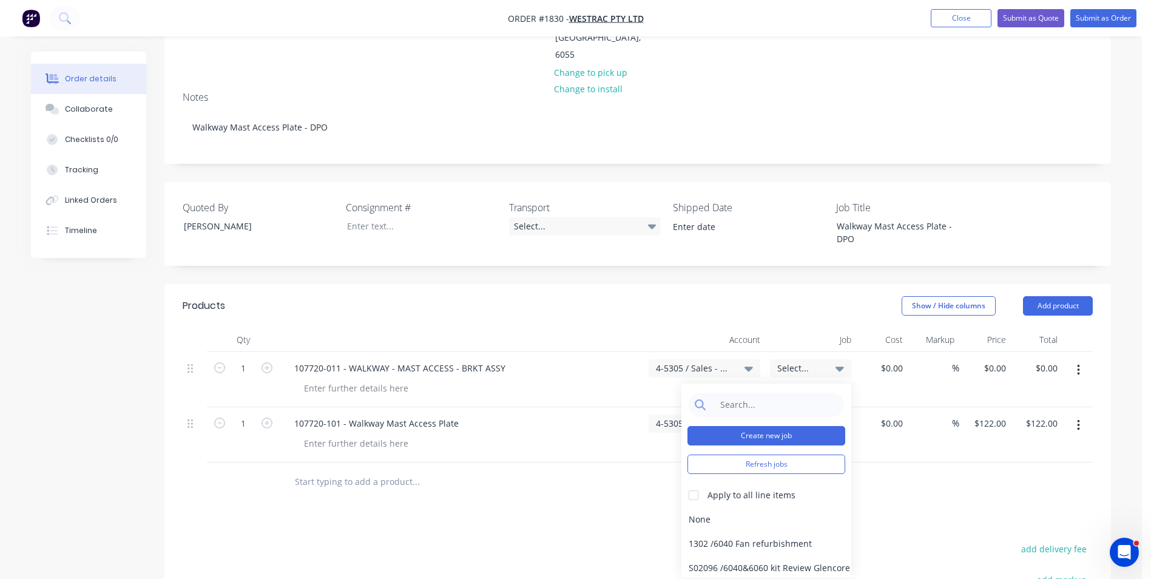
click at [763, 426] on button "Create new job" at bounding box center [766, 435] width 158 height 19
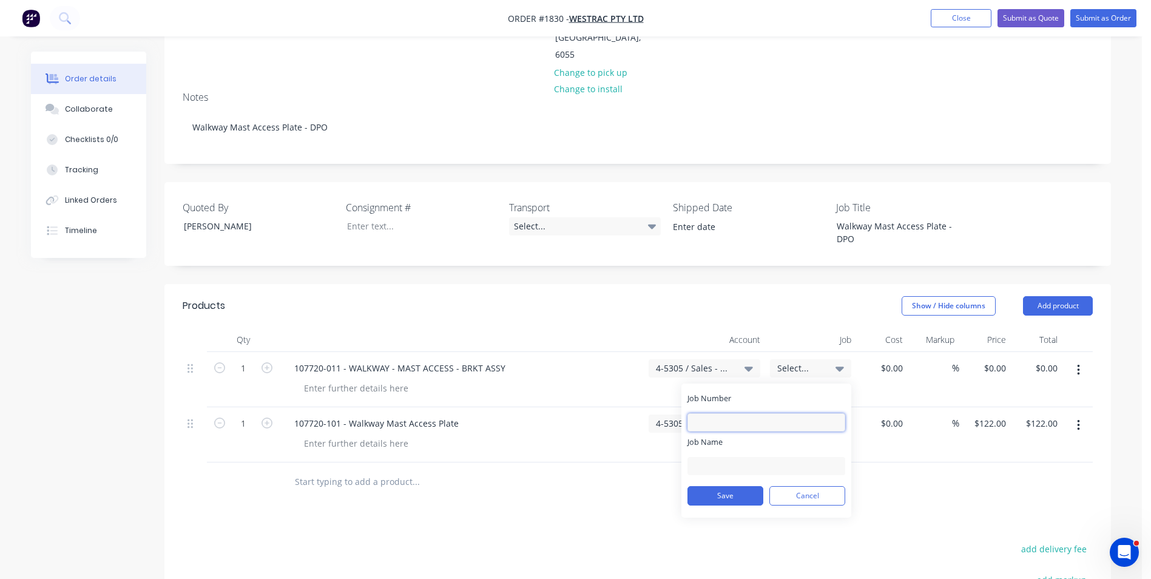
click at [715, 413] on input "Job Number" at bounding box center [766, 422] width 158 height 18
type input "1830"
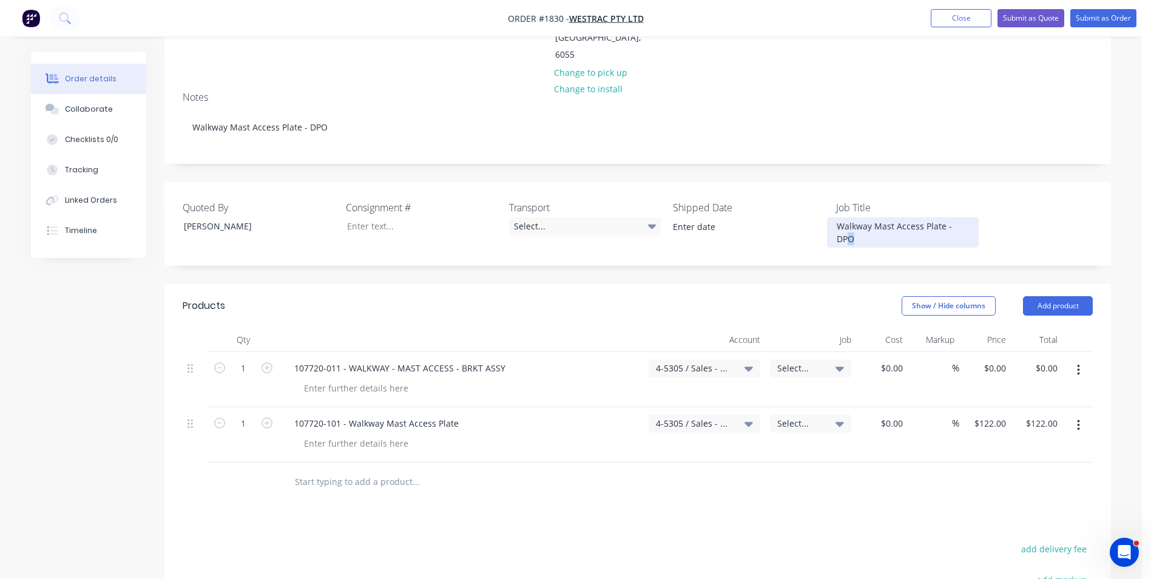
drag, startPoint x: 971, startPoint y: 157, endPoint x: 962, endPoint y: 157, distance: 9.1
click at [962, 217] on div "Walkway Mast Access Plate - DPO" at bounding box center [903, 232] width 152 height 30
click at [950, 217] on div "Walkway Mast Access Plate - DPO" at bounding box center [903, 232] width 152 height 30
click at [949, 217] on div "Walkway Mast Access Plate - DPO" at bounding box center [903, 232] width 152 height 30
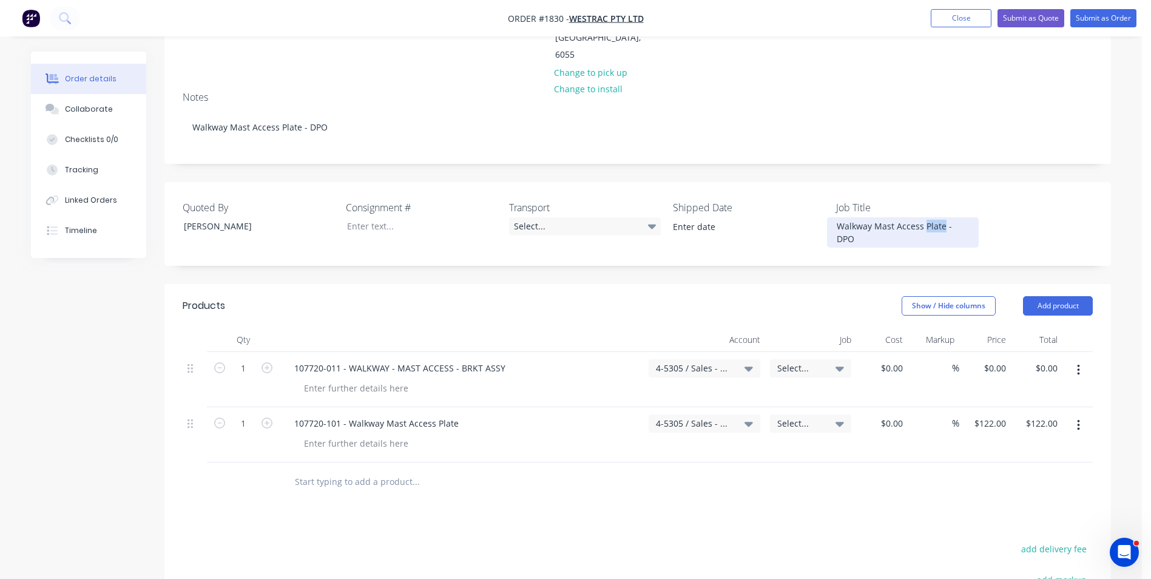
drag, startPoint x: 943, startPoint y: 159, endPoint x: 924, endPoint y: 159, distance: 19.4
click at [924, 217] on div "Walkway Mast Access Plate - DPO" at bounding box center [903, 232] width 152 height 30
click at [926, 217] on div "Walkway Mast Access - DPO Parts" at bounding box center [903, 232] width 152 height 30
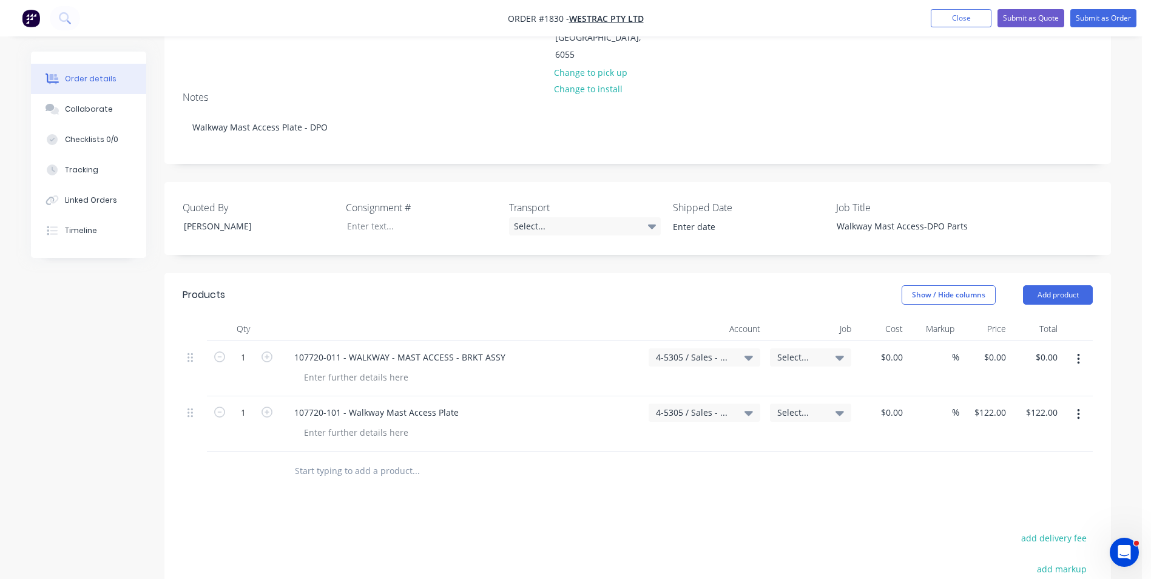
click at [797, 351] on span "Select..." at bounding box center [800, 357] width 46 height 13
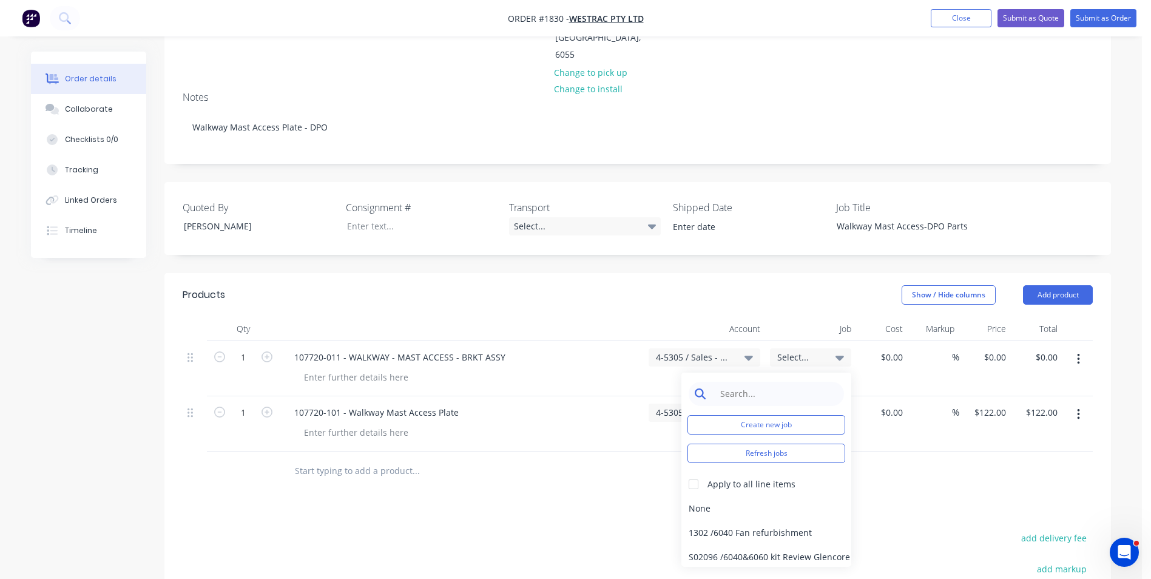
click at [757, 382] on input at bounding box center [775, 394] width 124 height 24
click at [767, 415] on button "Create new job" at bounding box center [766, 424] width 158 height 19
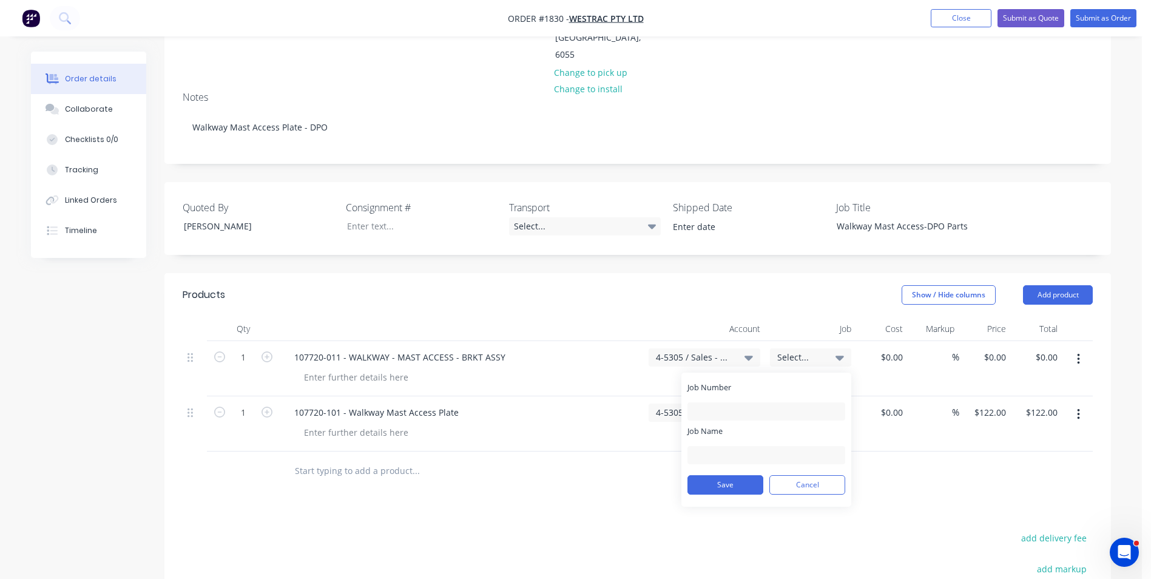
click at [732, 382] on div "Job Number" at bounding box center [766, 401] width 158 height 39
click at [712, 402] on input "Job Number" at bounding box center [766, 411] width 158 height 18
type input "1830"
click at [720, 446] on input "Job Name" at bounding box center [766, 455] width 158 height 18
click at [741, 446] on input "W/Trac-Mast-Plate-DPO" at bounding box center [766, 455] width 158 height 18
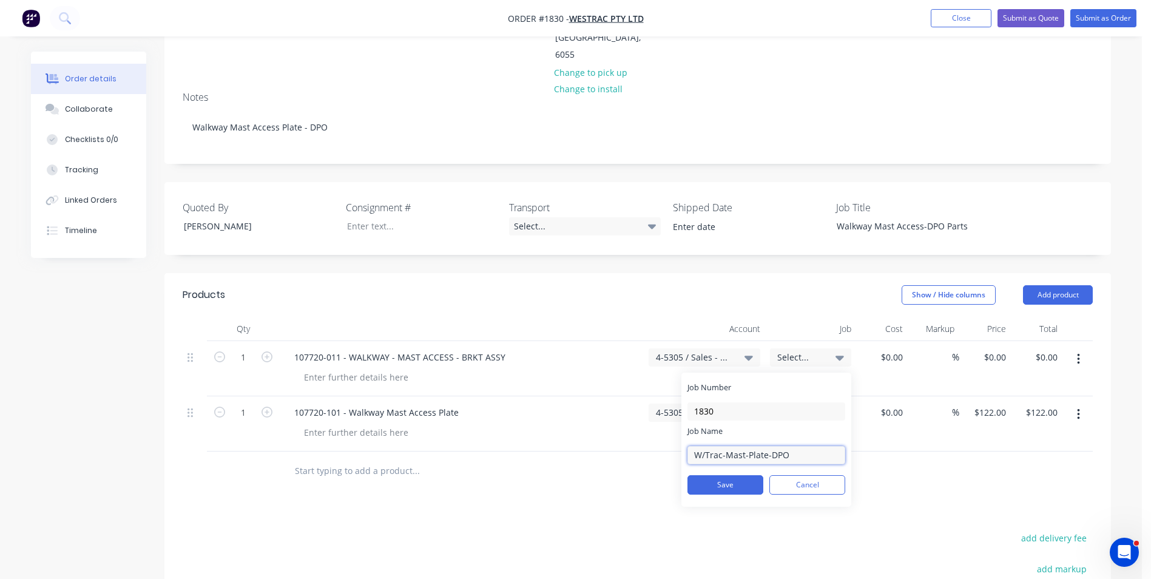
click at [747, 446] on input "W/Trac-Mast-Plate-DPO" at bounding box center [766, 455] width 158 height 18
type input "W/Trac-Mast-DPO's"
click at [726, 475] on button "Save" at bounding box center [725, 484] width 76 height 19
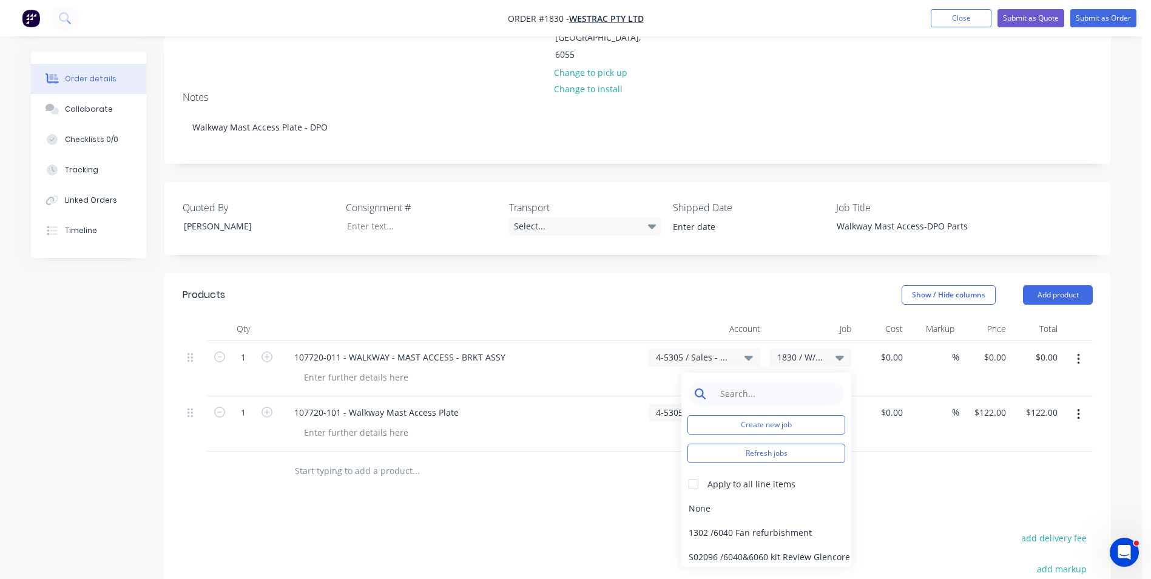
click at [729, 382] on input at bounding box center [775, 394] width 124 height 24
type input "1830"
click at [690, 472] on div at bounding box center [693, 484] width 24 height 24
click at [751, 496] on div "1830 / W/Trac-Mast-DPO's" at bounding box center [766, 508] width 170 height 24
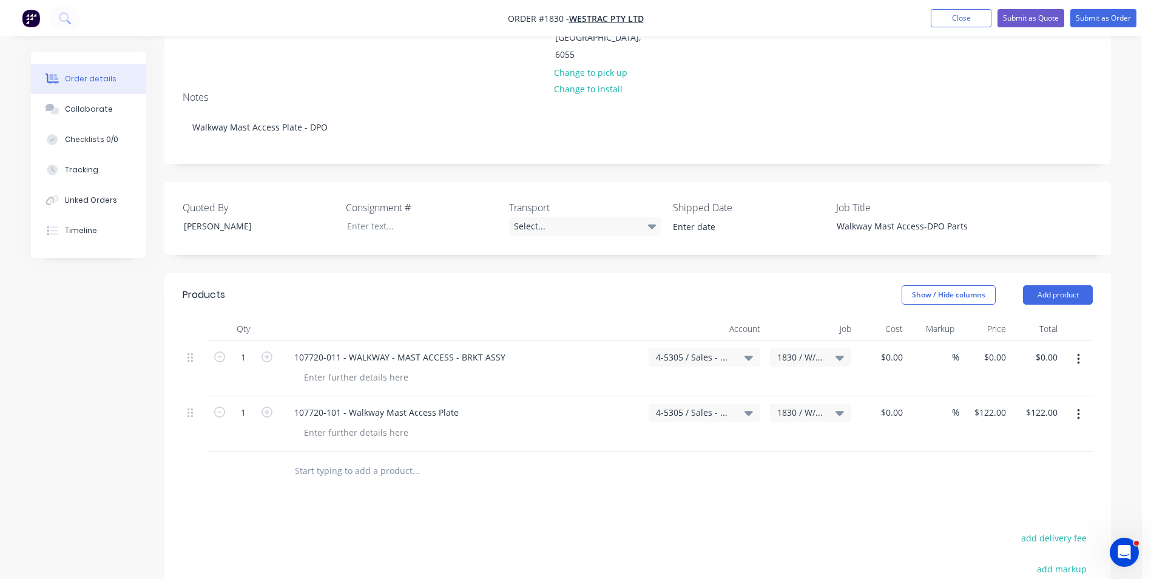
click at [751, 433] on div "Products Show / Hide columns Add product Qty Account Job Cost Markup Price Tota…" at bounding box center [637, 527] width 946 height 509
click at [993, 348] on div "0 0" at bounding box center [1001, 357] width 19 height 18
type input "$190.00"
click at [994, 403] on input "122" at bounding box center [992, 412] width 38 height 18
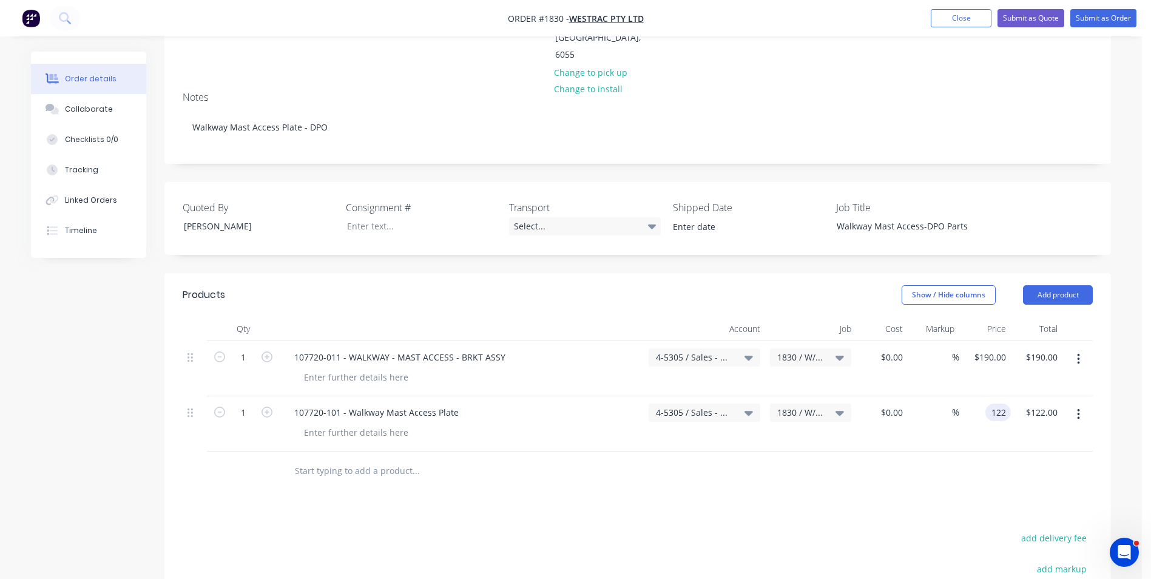
type input "$122.00"
click at [737, 451] on div at bounding box center [638, 470] width 910 height 39
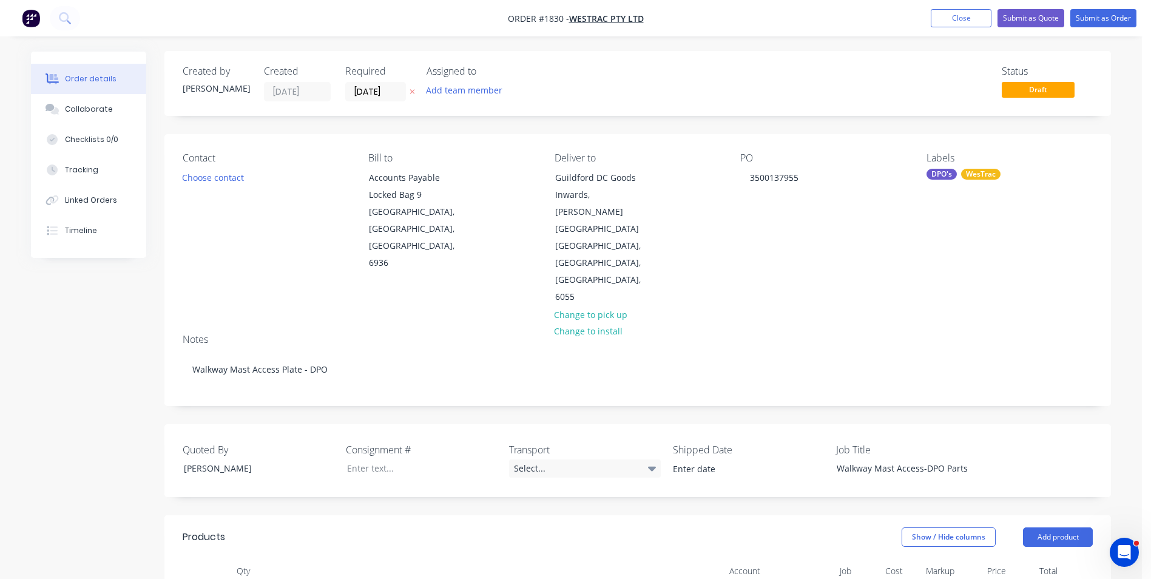
scroll to position [0, 0]
click at [1102, 16] on button "Submit as Order" at bounding box center [1103, 18] width 66 height 18
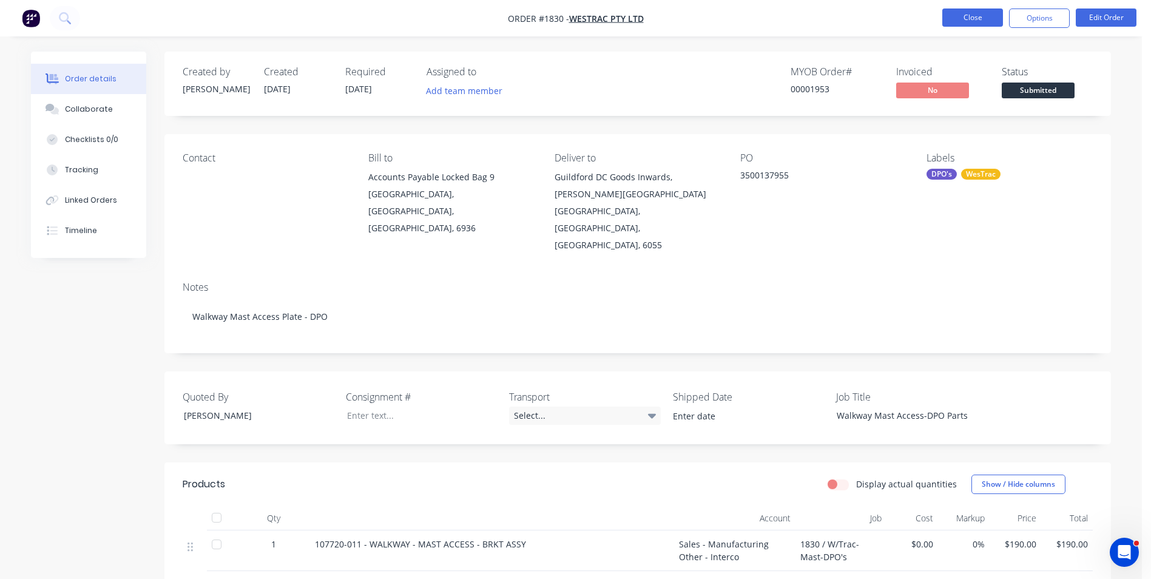
click at [980, 16] on button "Close" at bounding box center [972, 17] width 61 height 18
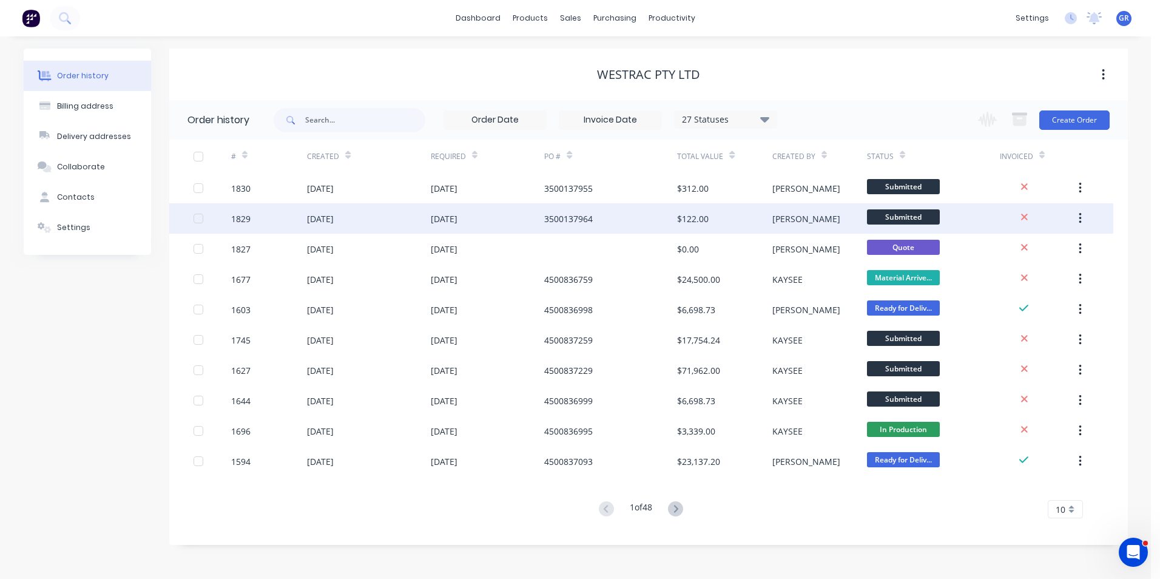
click at [245, 217] on div "1829" at bounding box center [240, 218] width 19 height 13
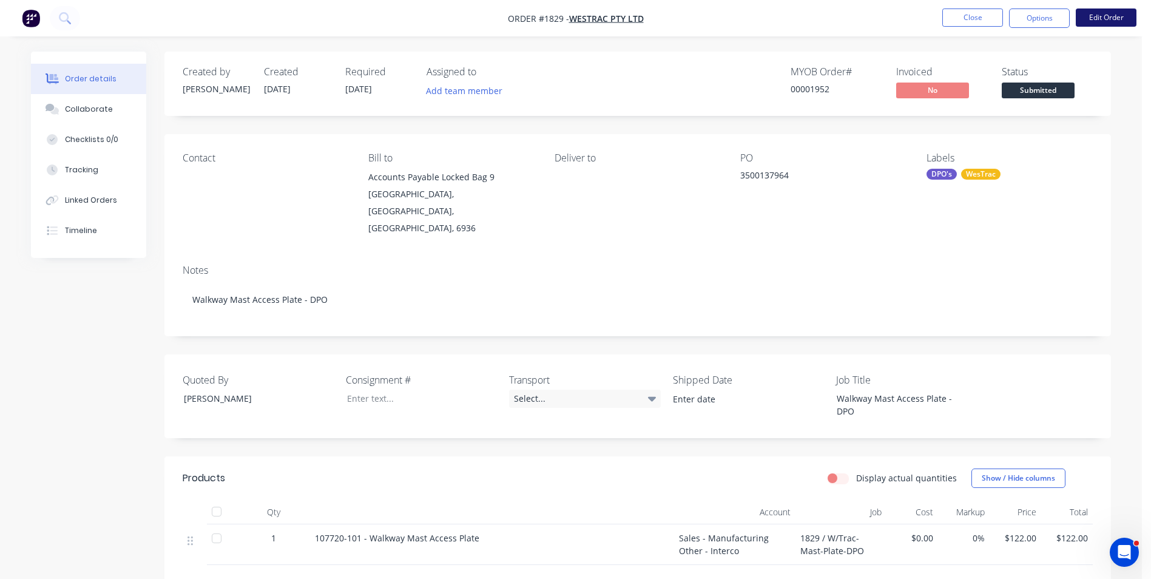
click at [1113, 15] on button "Edit Order" at bounding box center [1106, 17] width 61 height 18
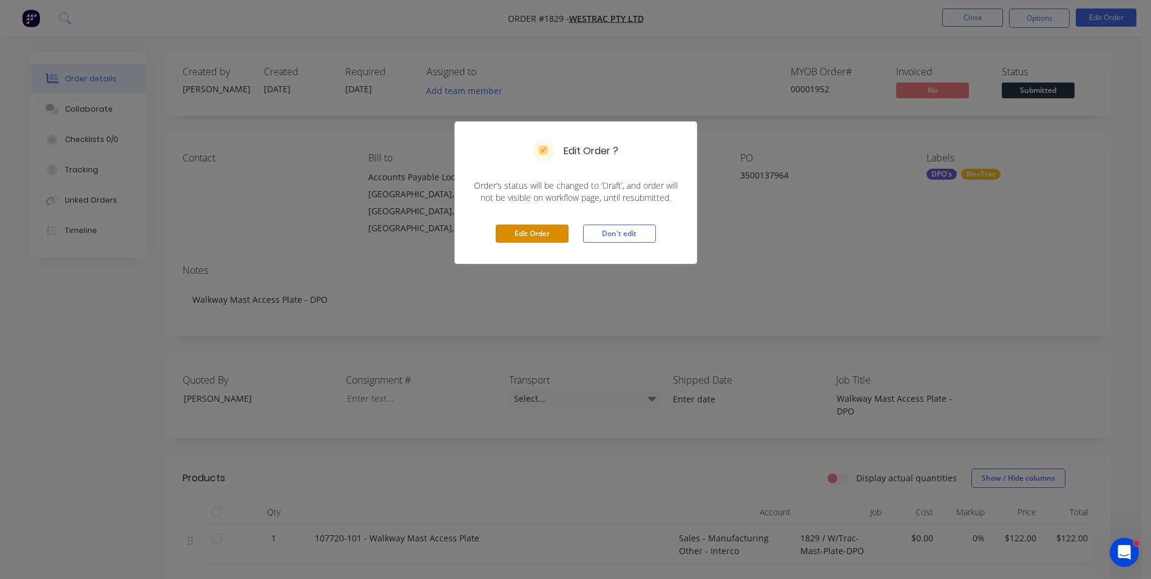
click at [543, 234] on button "Edit Order" at bounding box center [532, 233] width 73 height 18
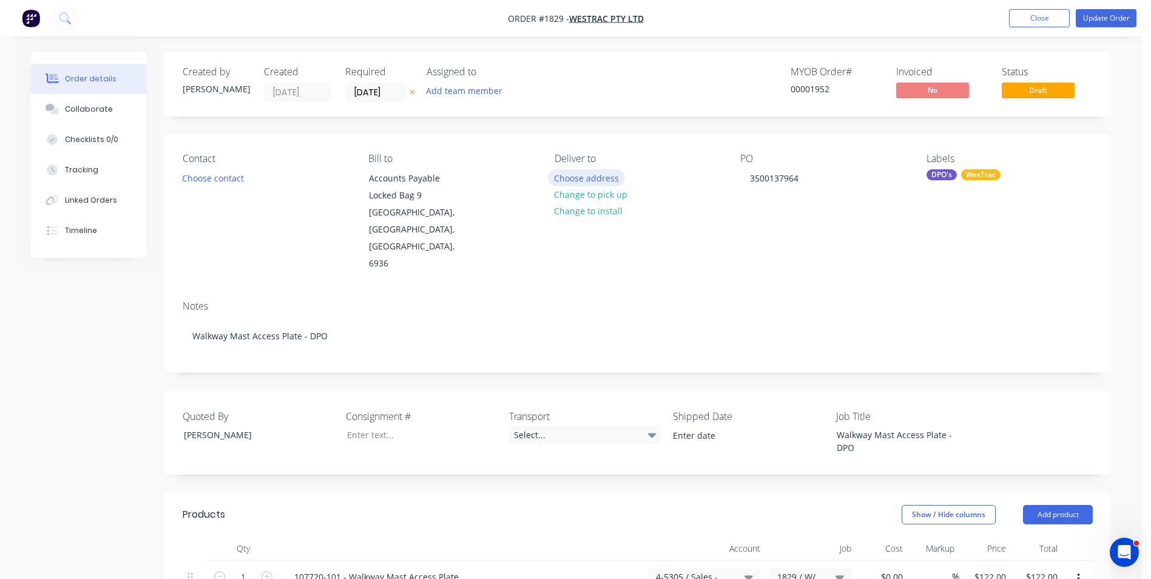
click at [590, 178] on button "Choose address" at bounding box center [587, 177] width 78 height 16
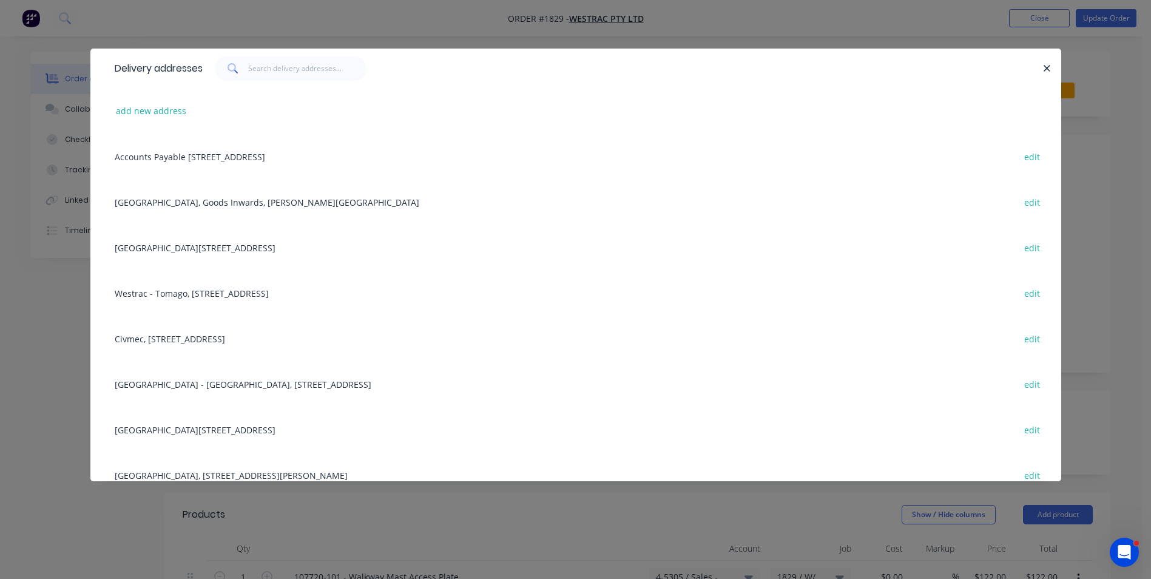
click at [211, 200] on div "Guildford DC, Goods Inwards, Hyne Road, South Guildford, Western Australia, Aus…" at bounding box center [576, 202] width 934 height 46
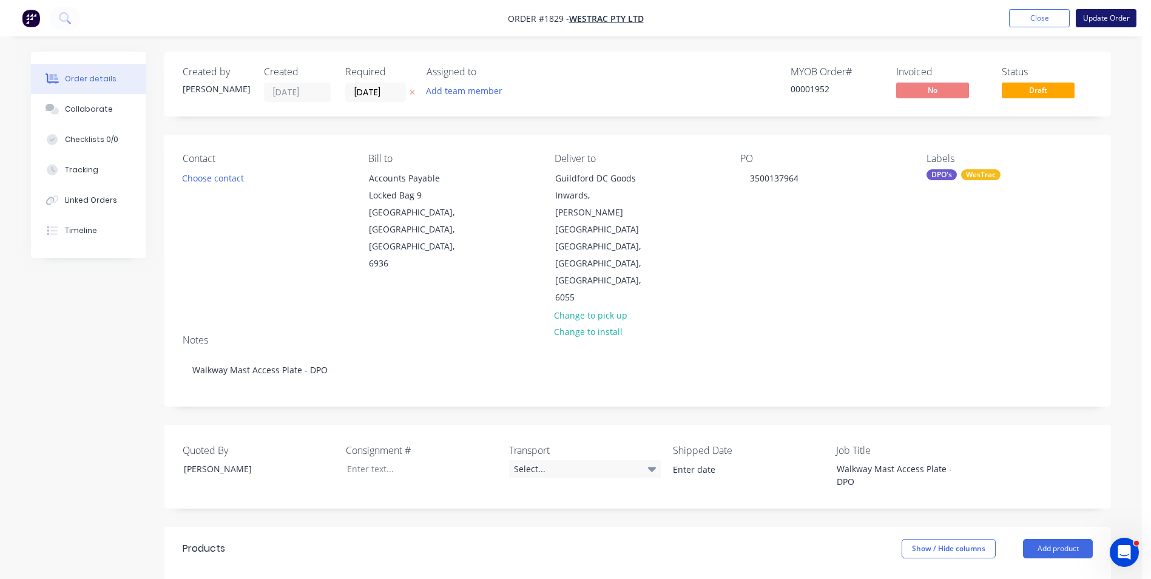
click at [1104, 19] on button "Update Order" at bounding box center [1106, 18] width 61 height 18
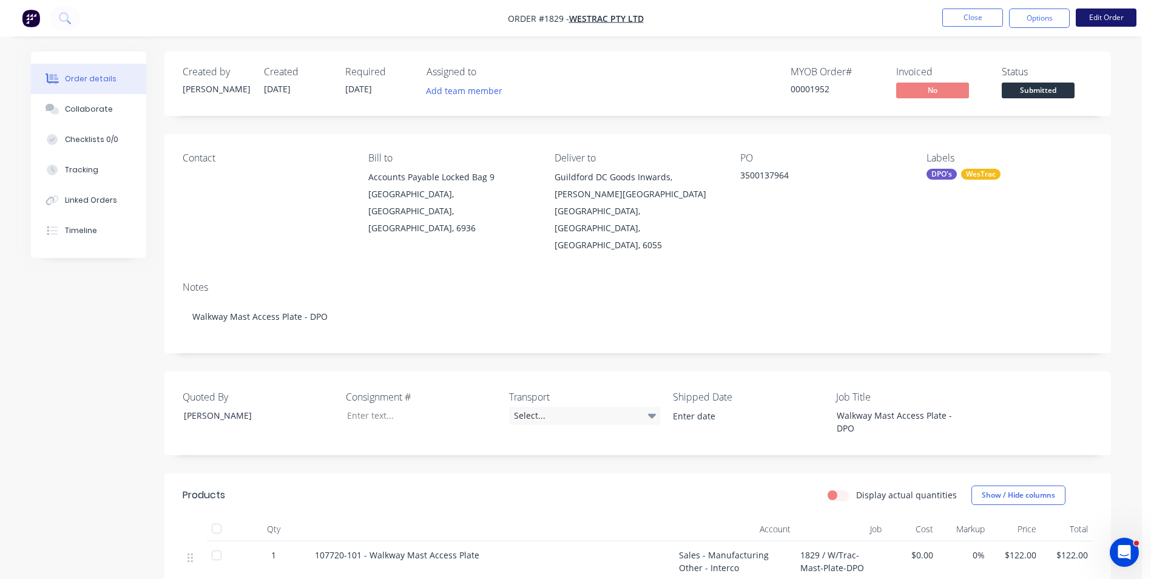
click at [1121, 14] on button "Edit Order" at bounding box center [1106, 17] width 61 height 18
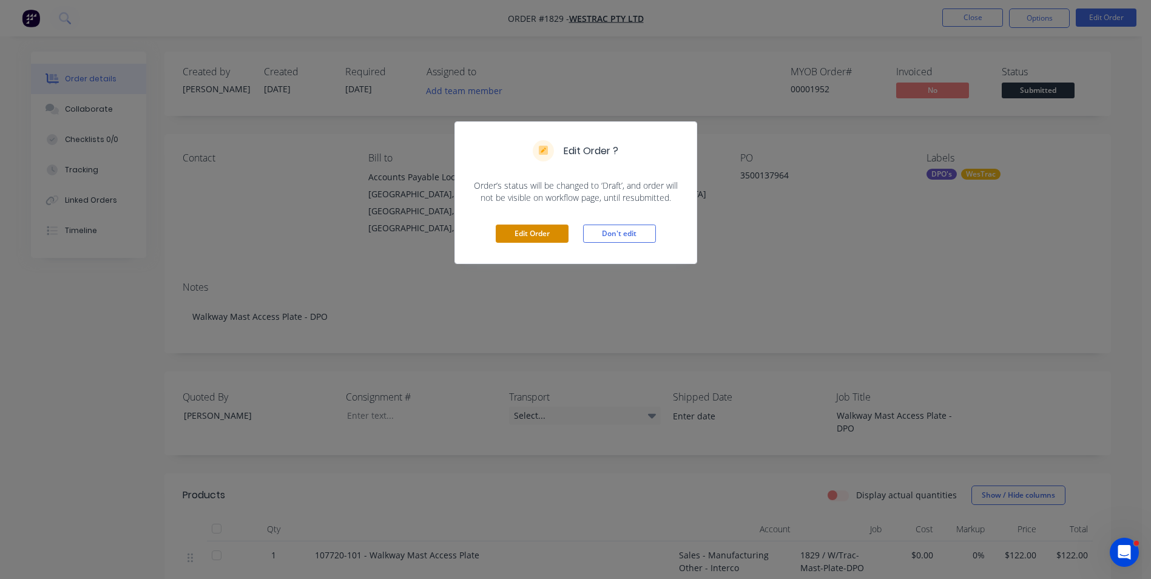
click at [532, 236] on button "Edit Order" at bounding box center [532, 233] width 73 height 18
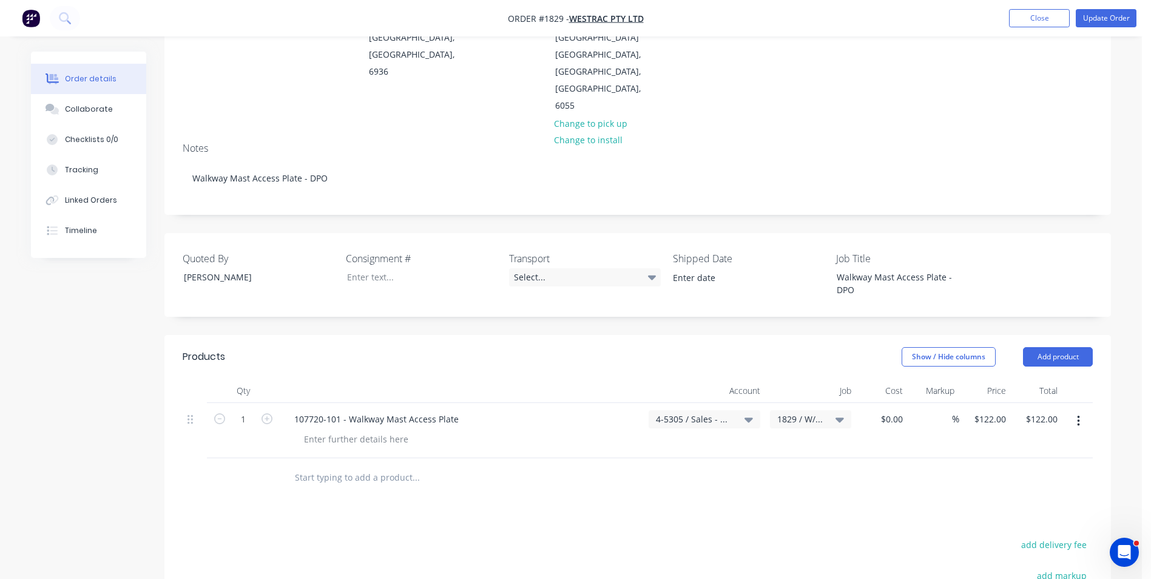
scroll to position [243, 0]
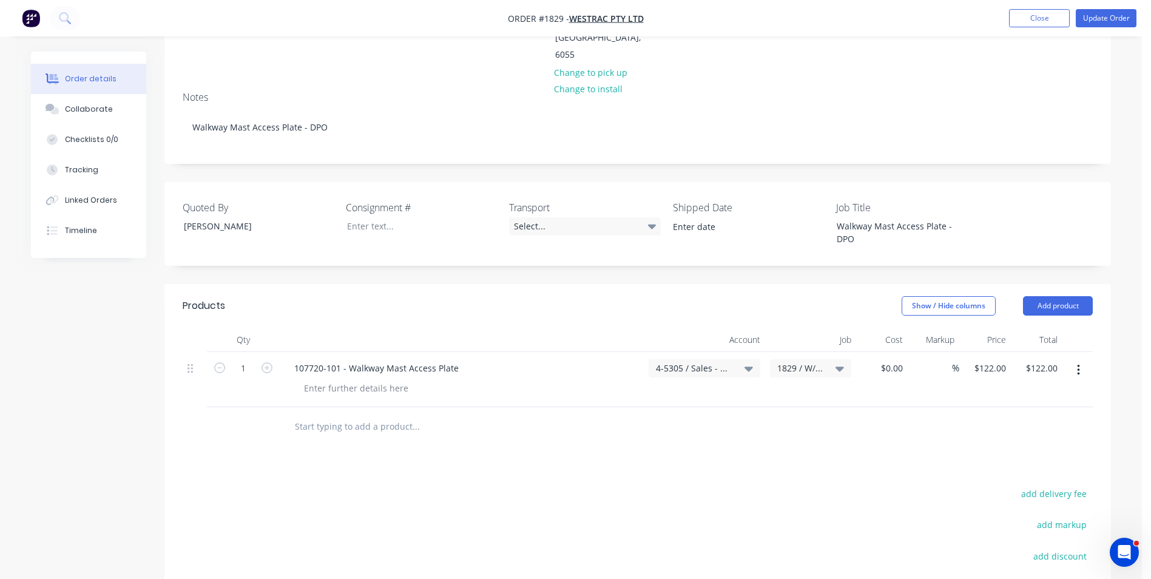
click at [1079, 365] on icon "button" at bounding box center [1078, 370] width 2 height 11
click at [1008, 417] on div "Duplicate" at bounding box center [1034, 426] width 93 height 18
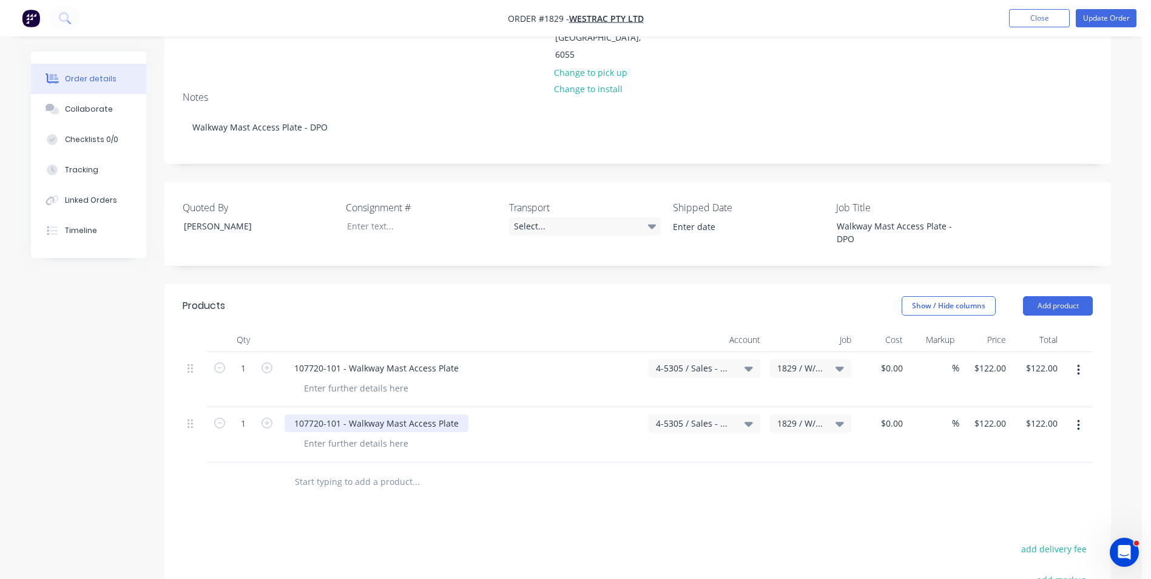
click at [339, 414] on div "107720-101 - Walkway Mast Access Plate" at bounding box center [377, 423] width 184 height 18
click at [332, 414] on div "107720-101 - Walkway Mast Access Plate" at bounding box center [377, 423] width 184 height 18
drag, startPoint x: 458, startPoint y: 344, endPoint x: 348, endPoint y: 347, distance: 110.5
click at [348, 414] on div "107720-011 - Walkway Mast Access Plate" at bounding box center [377, 423] width 184 height 18
click at [998, 414] on input "122" at bounding box center [992, 423] width 38 height 18
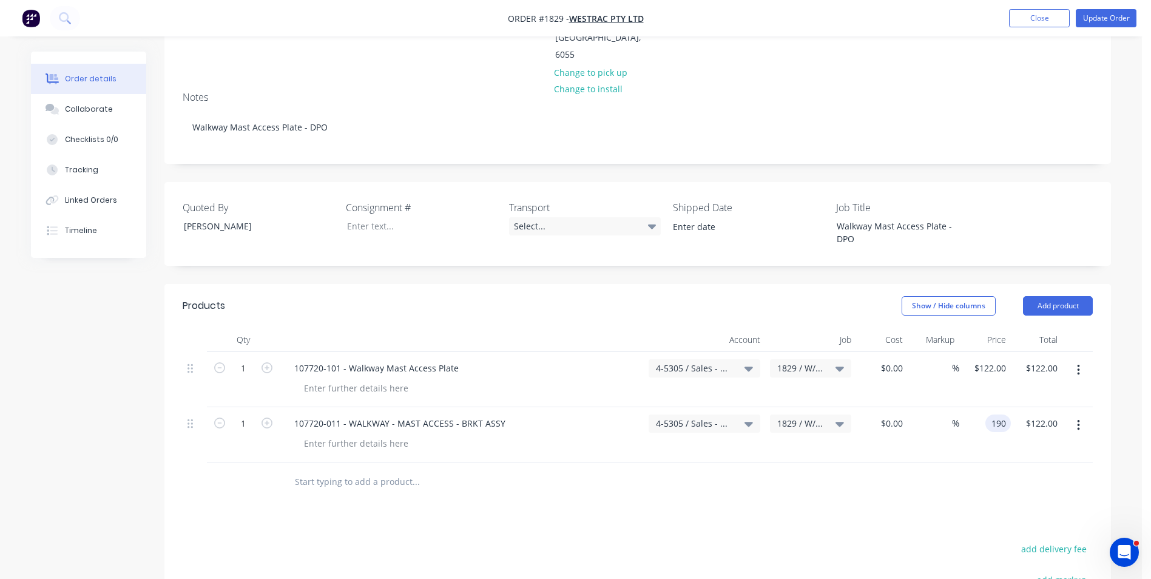
type input "$190.00"
click at [945, 462] on div at bounding box center [638, 481] width 910 height 39
click at [1110, 19] on button "Update Order" at bounding box center [1106, 18] width 61 height 18
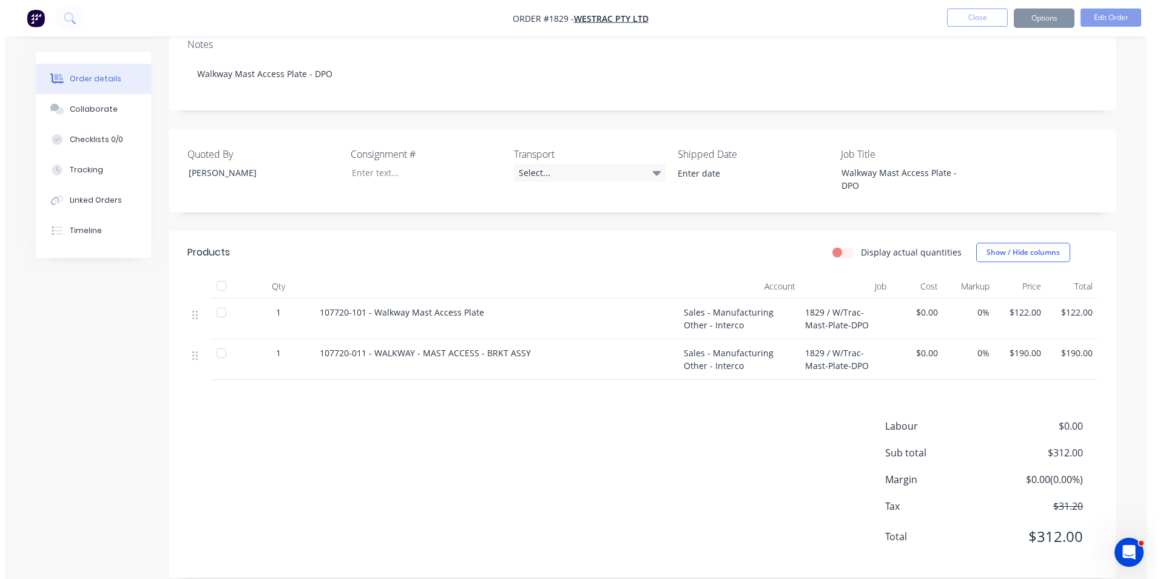
scroll to position [0, 0]
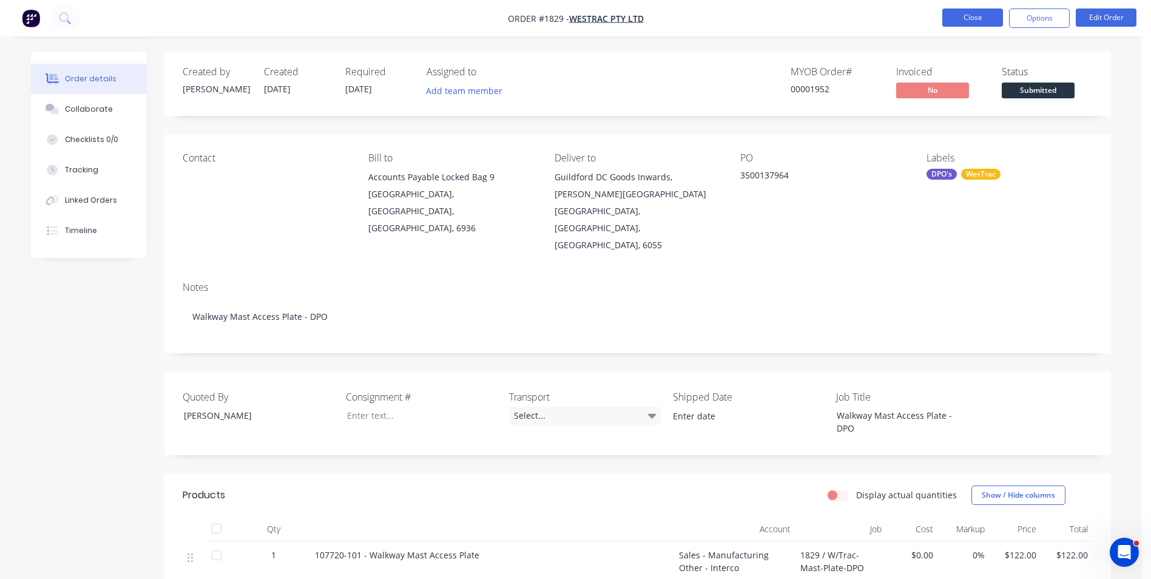
click at [958, 16] on button "Close" at bounding box center [972, 17] width 61 height 18
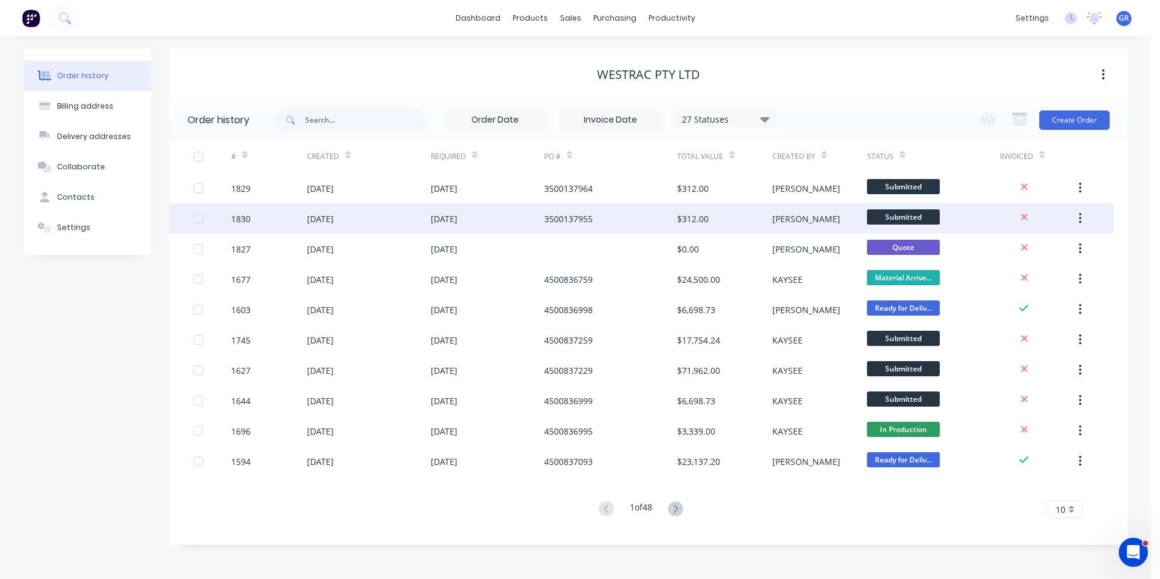
click at [242, 218] on div "1830" at bounding box center [240, 218] width 19 height 13
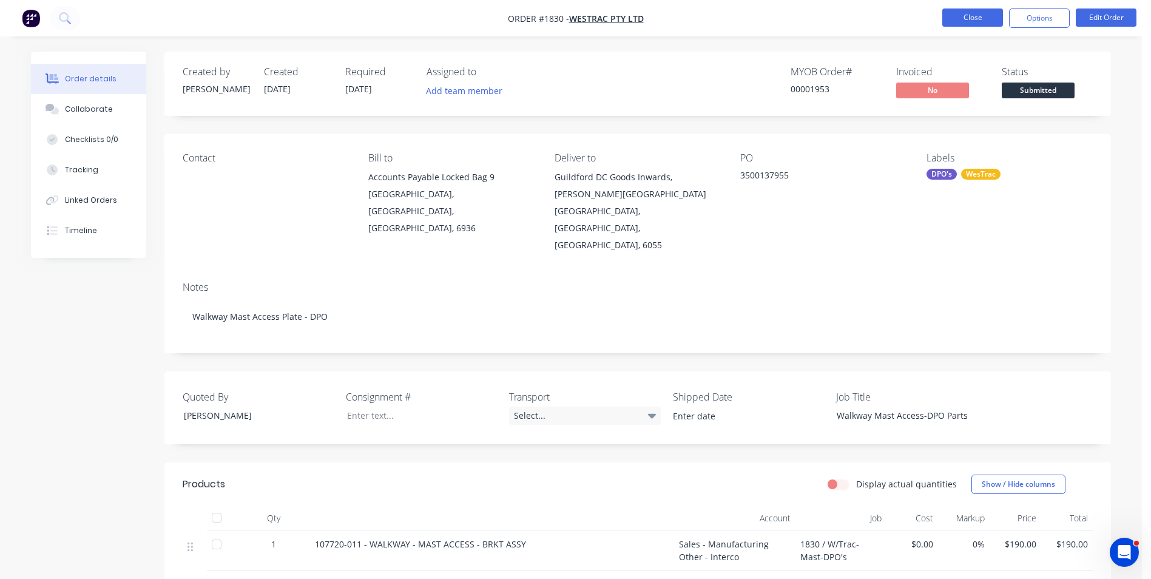
click at [974, 19] on button "Close" at bounding box center [972, 17] width 61 height 18
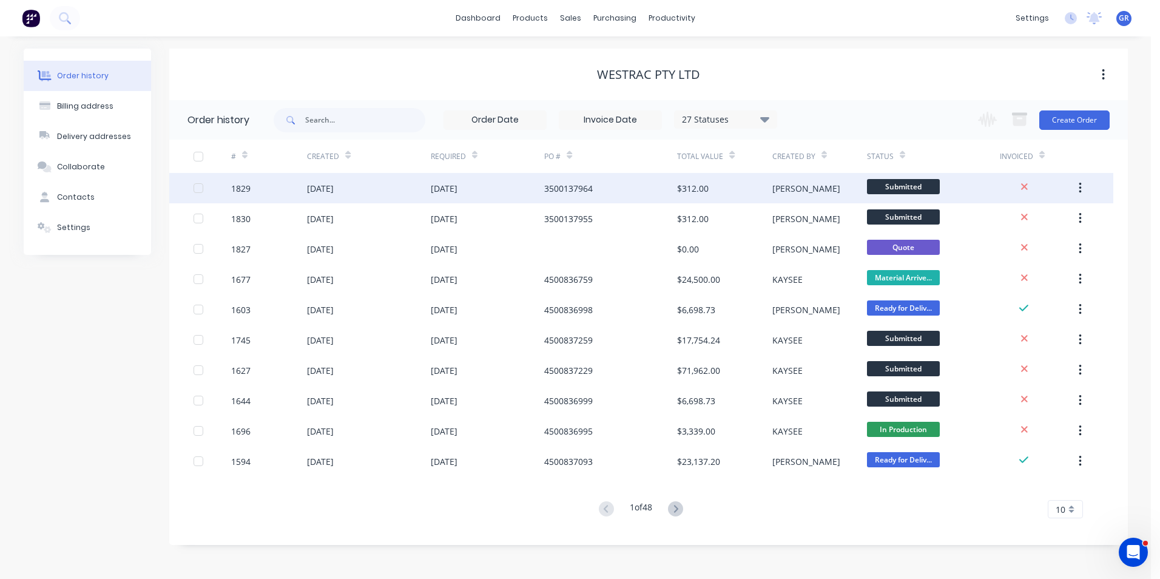
click at [246, 190] on div "1829" at bounding box center [240, 188] width 19 height 13
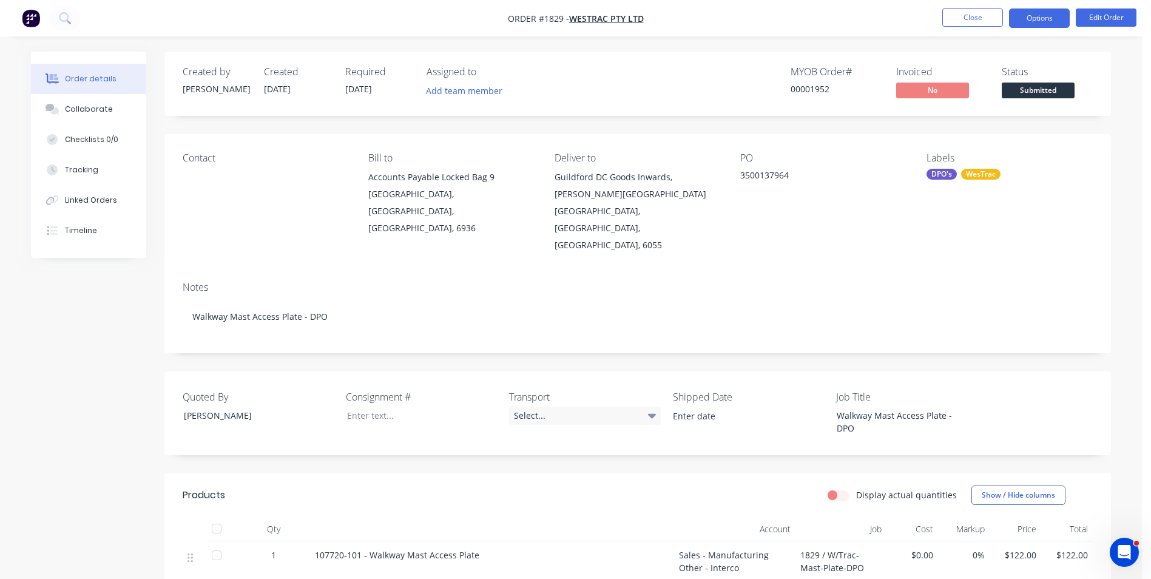
click at [1037, 16] on button "Options" at bounding box center [1039, 17] width 61 height 19
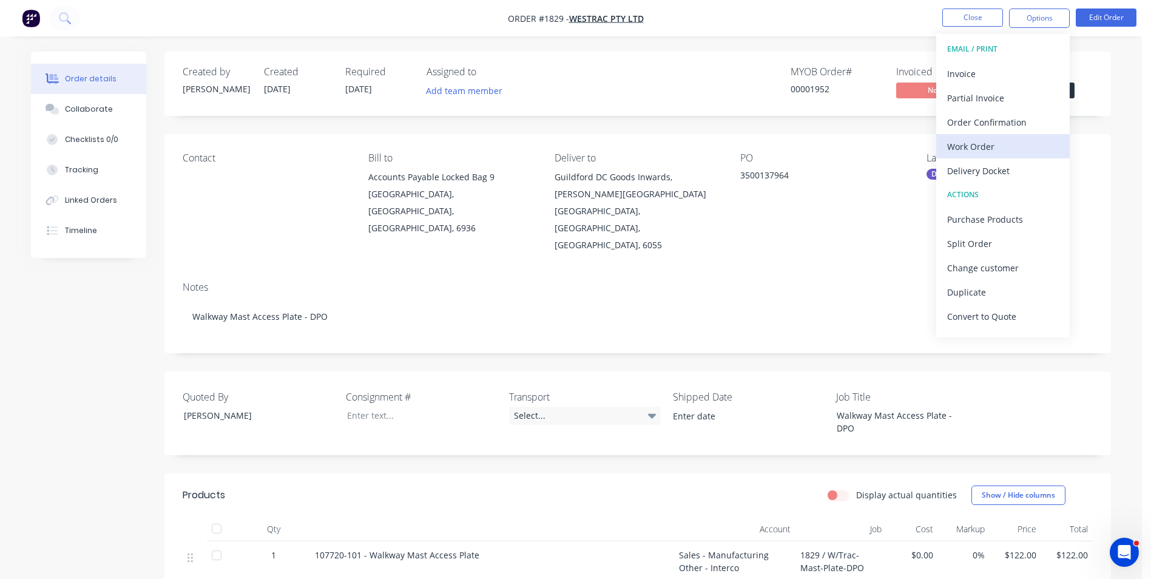
click at [983, 146] on div "Work Order" at bounding box center [1003, 147] width 112 height 18
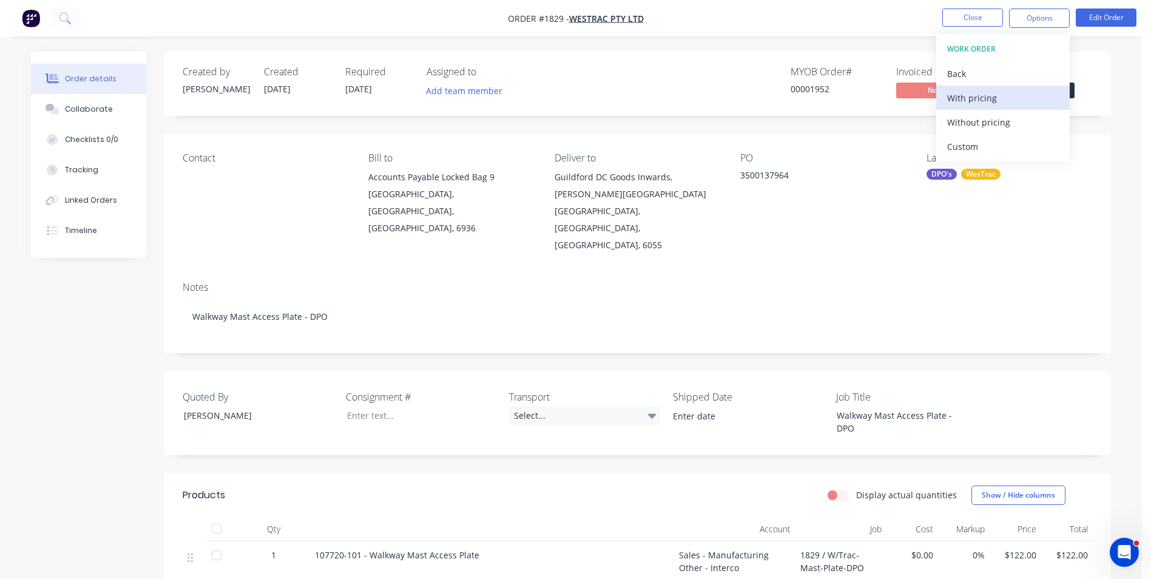
click at [965, 97] on div "With pricing" at bounding box center [1003, 98] width 112 height 18
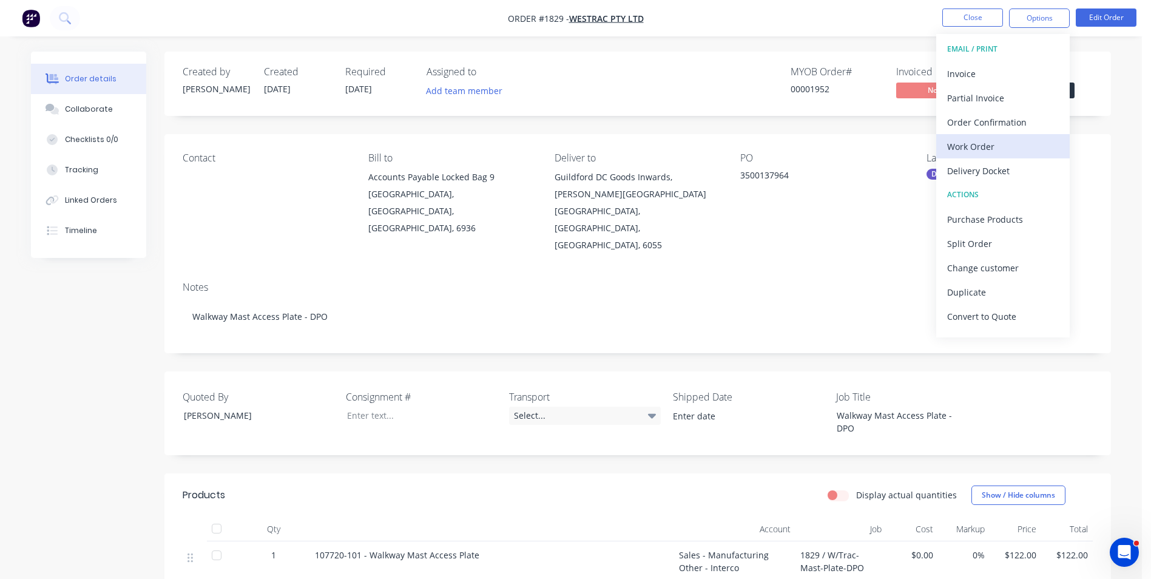
click at [986, 141] on div "Work Order" at bounding box center [1003, 147] width 112 height 18
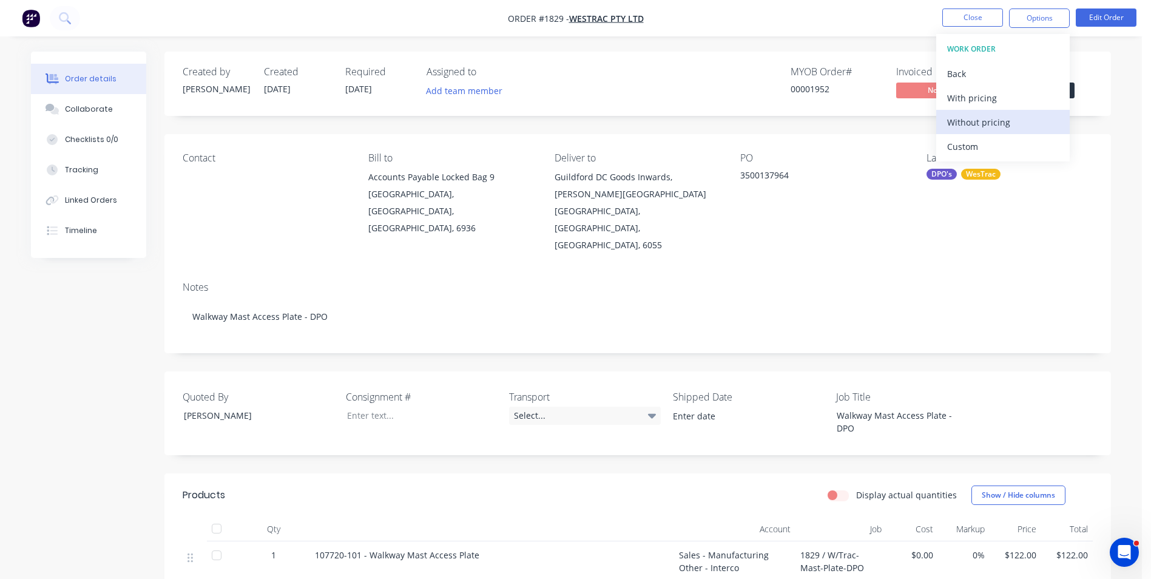
click at [984, 124] on div "Without pricing" at bounding box center [1003, 122] width 112 height 18
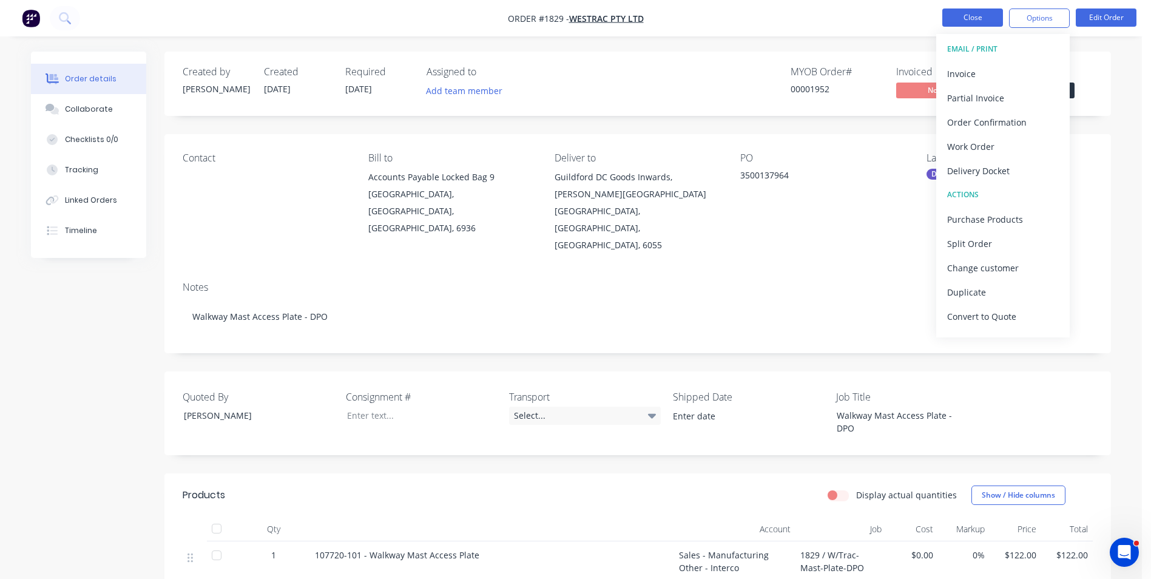
click at [976, 20] on button "Close" at bounding box center [972, 17] width 61 height 18
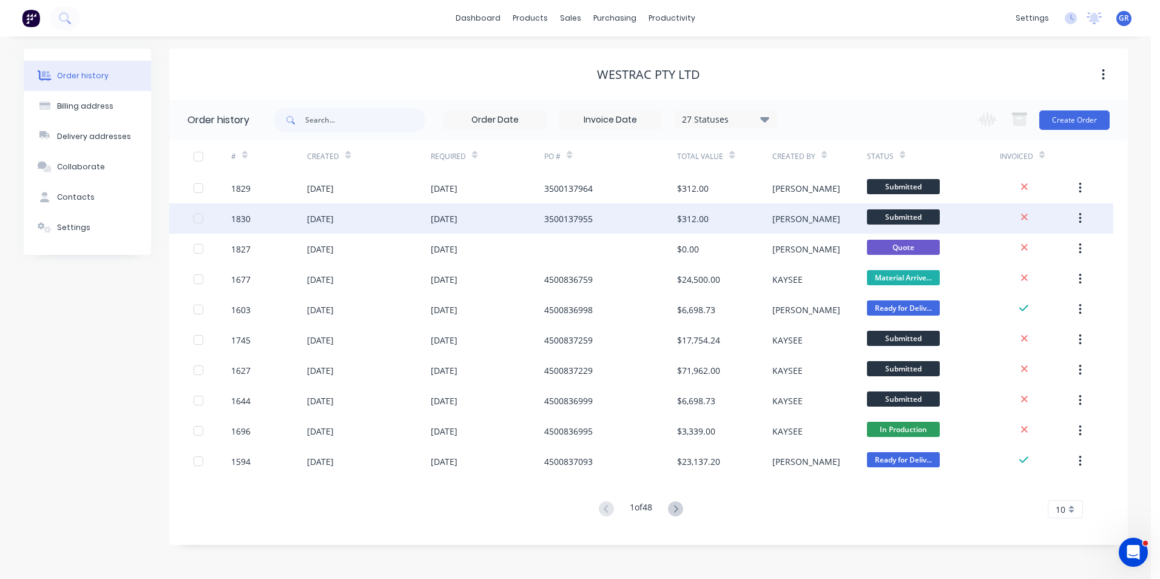
click at [245, 218] on div "1830" at bounding box center [240, 218] width 19 height 13
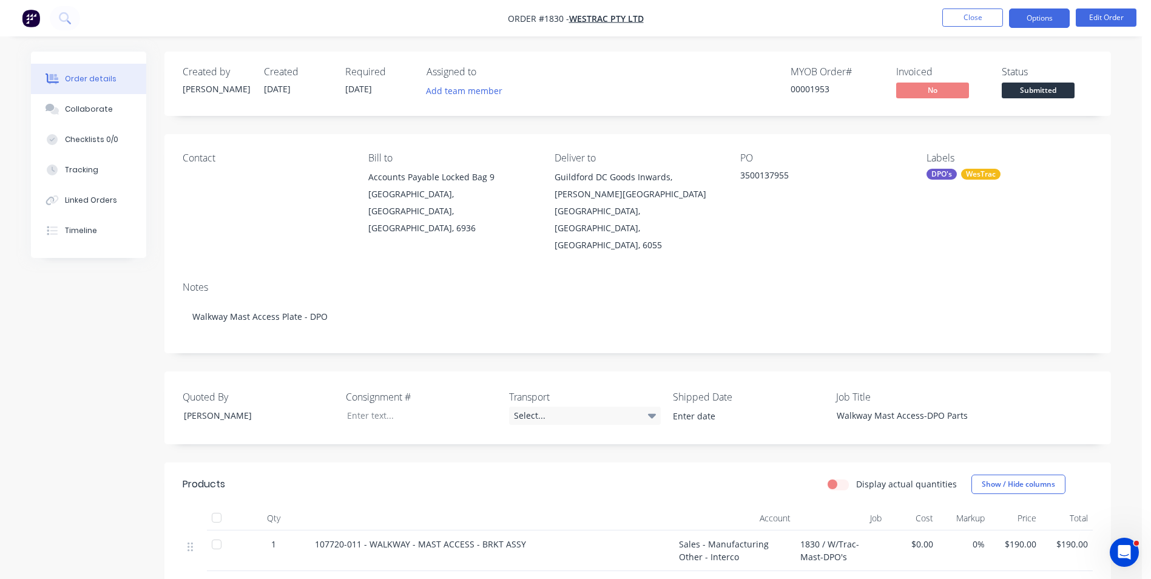
click at [1038, 16] on button "Options" at bounding box center [1039, 17] width 61 height 19
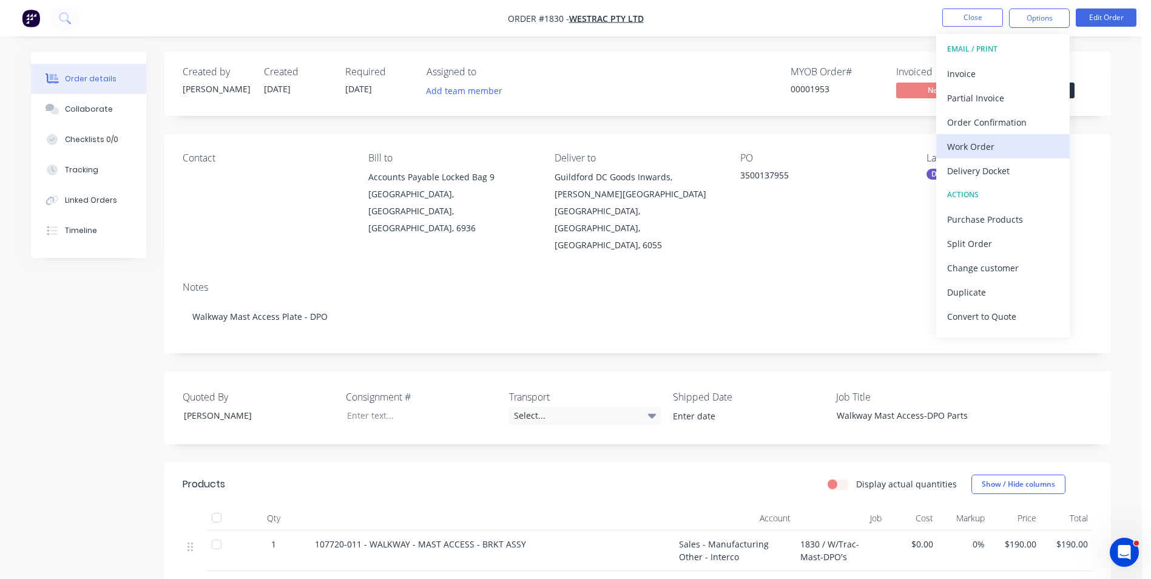
click at [970, 145] on div "Work Order" at bounding box center [1003, 147] width 112 height 18
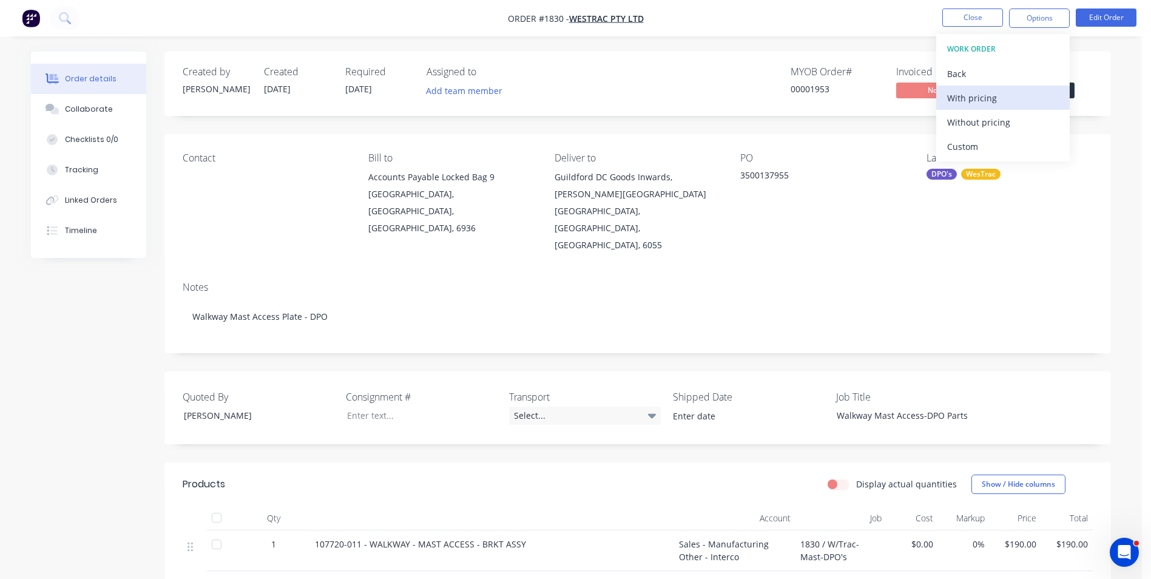
click at [985, 101] on div "With pricing" at bounding box center [1003, 98] width 112 height 18
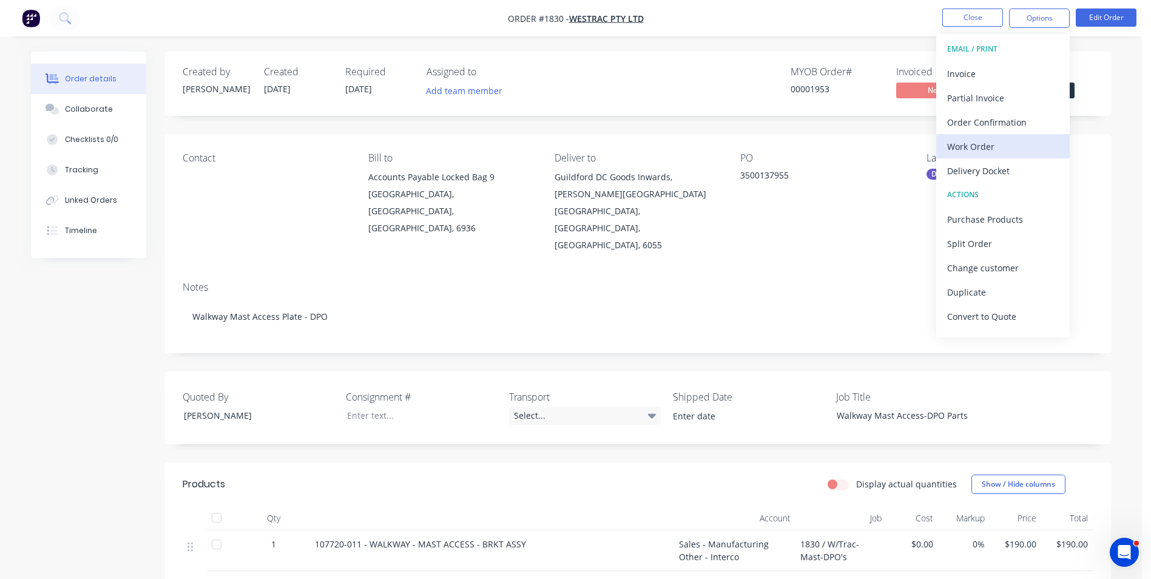
click at [982, 148] on div "Work Order" at bounding box center [1003, 147] width 112 height 18
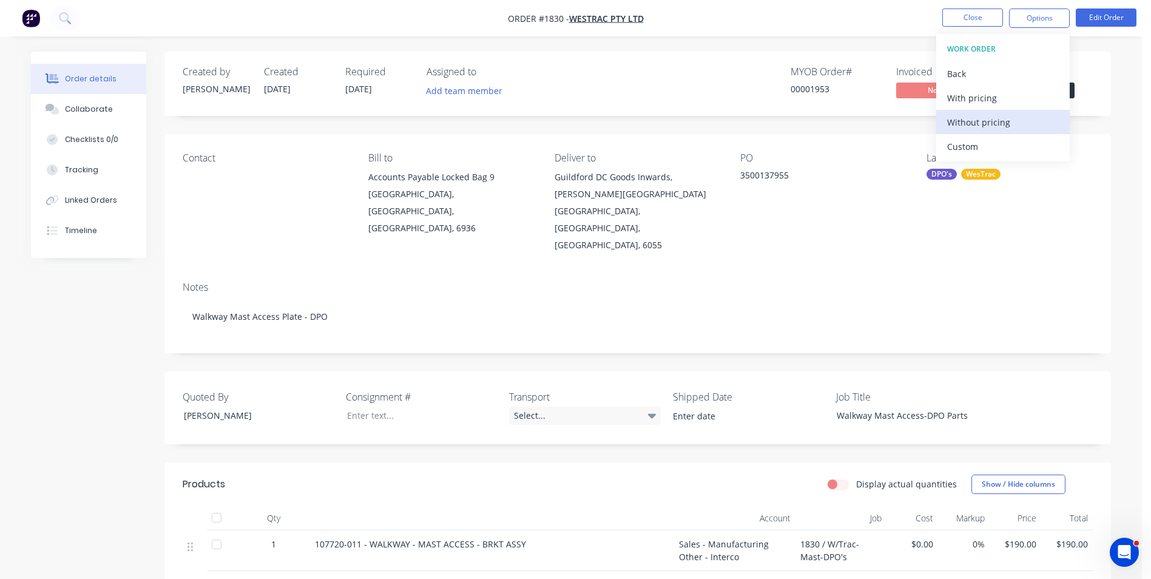
click at [974, 123] on div "Without pricing" at bounding box center [1003, 122] width 112 height 18
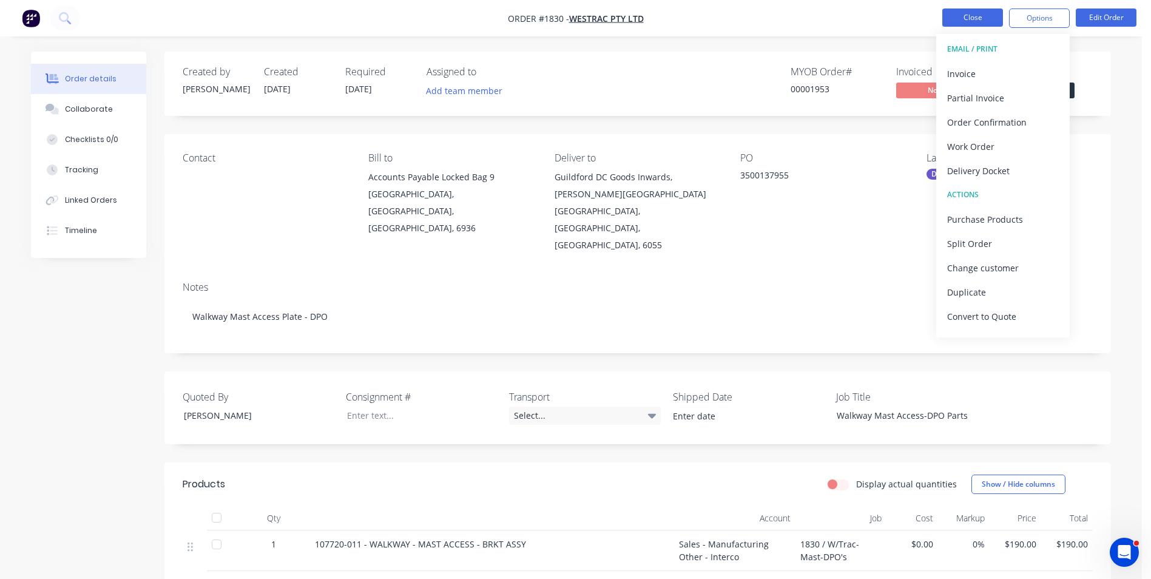
click at [976, 19] on button "Close" at bounding box center [972, 17] width 61 height 18
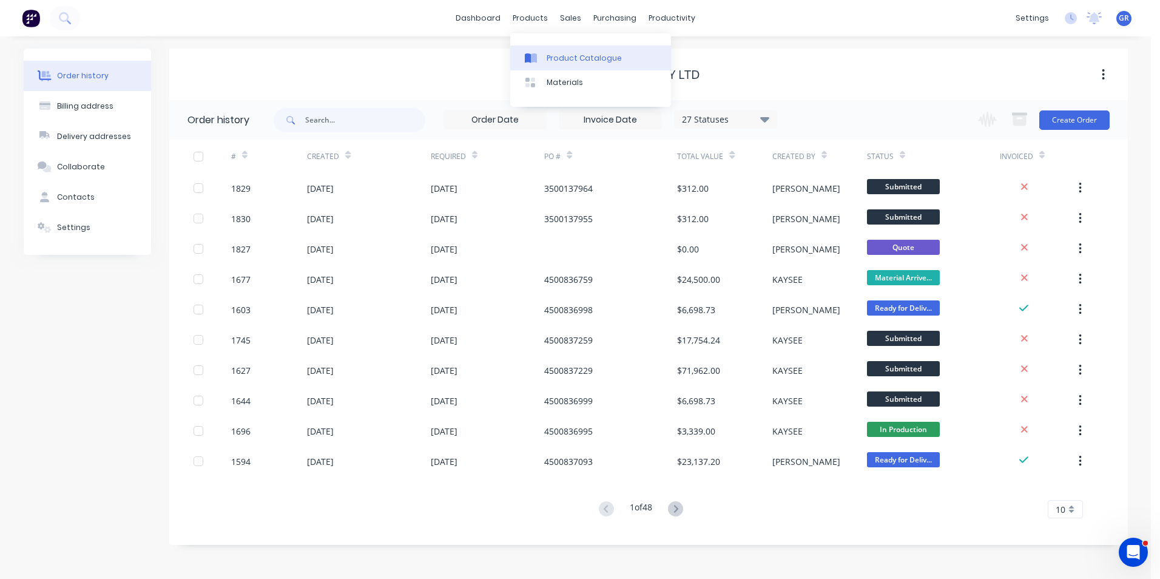
click at [564, 53] on div "Product Catalogue" at bounding box center [584, 58] width 75 height 11
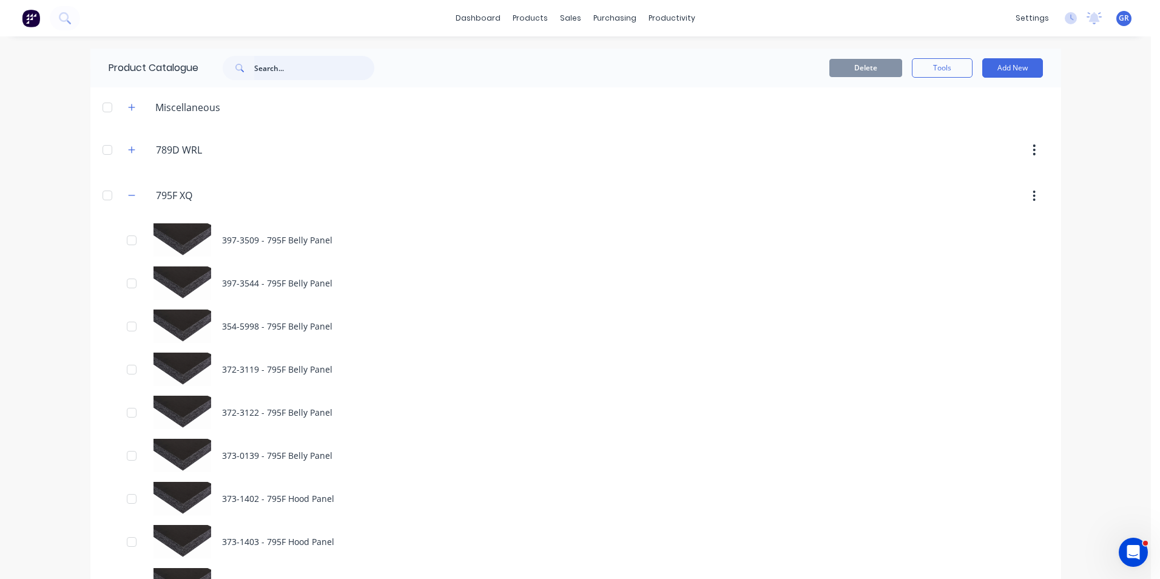
click at [255, 67] on input "text" at bounding box center [314, 68] width 120 height 24
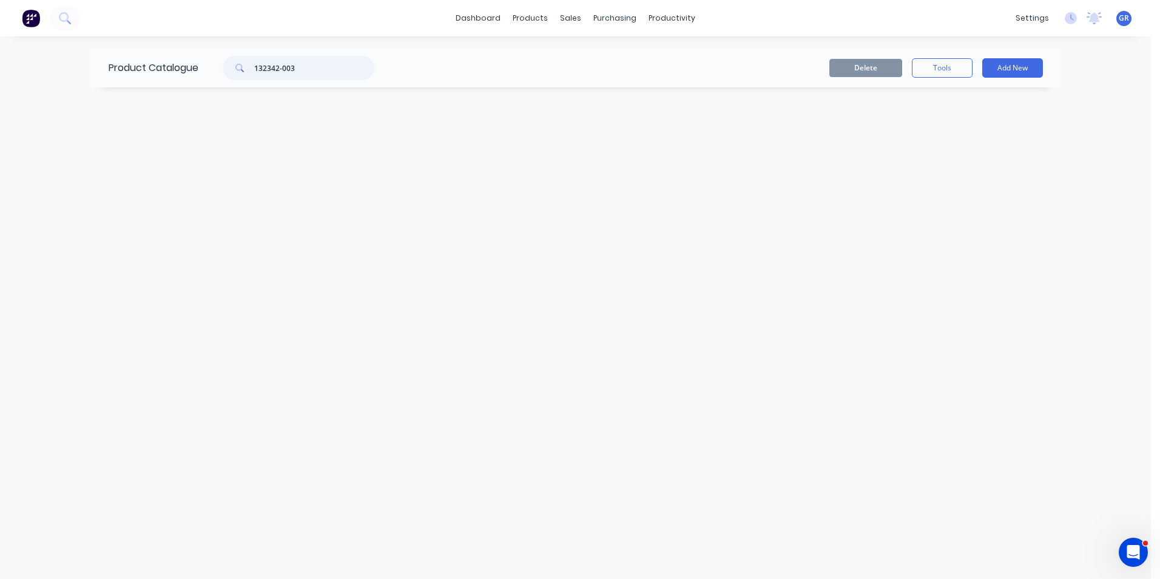
drag, startPoint x: 303, startPoint y: 68, endPoint x: 288, endPoint y: 79, distance: 19.5
click at [249, 64] on div "132342-003" at bounding box center [299, 68] width 152 height 24
type input "132342-003"
click at [303, 72] on input "132342-003" at bounding box center [314, 68] width 120 height 24
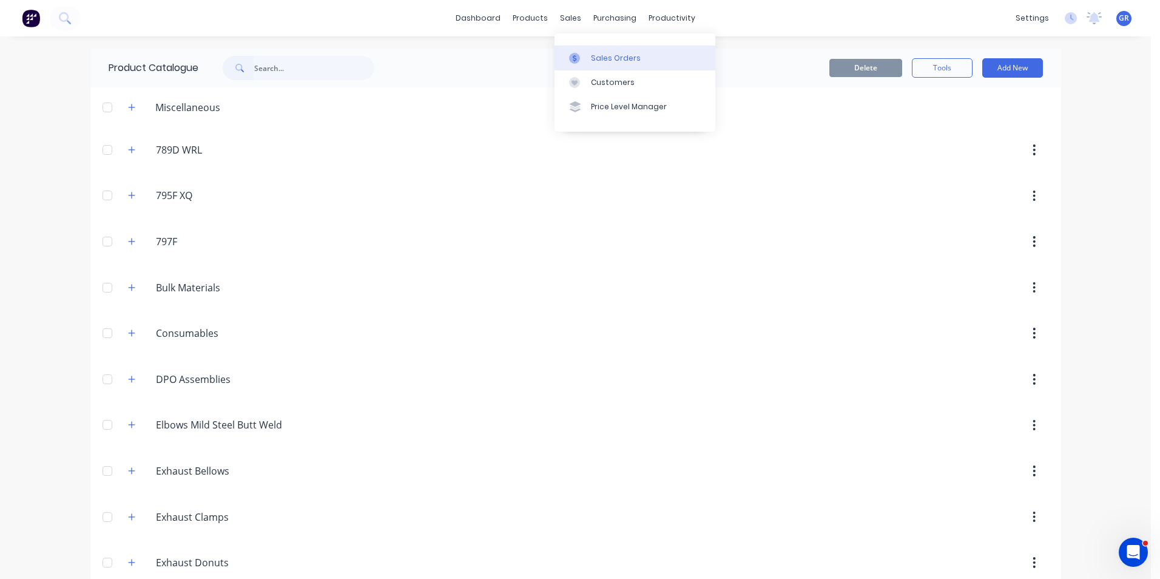
click at [608, 53] on div "Sales Orders" at bounding box center [616, 58] width 50 height 11
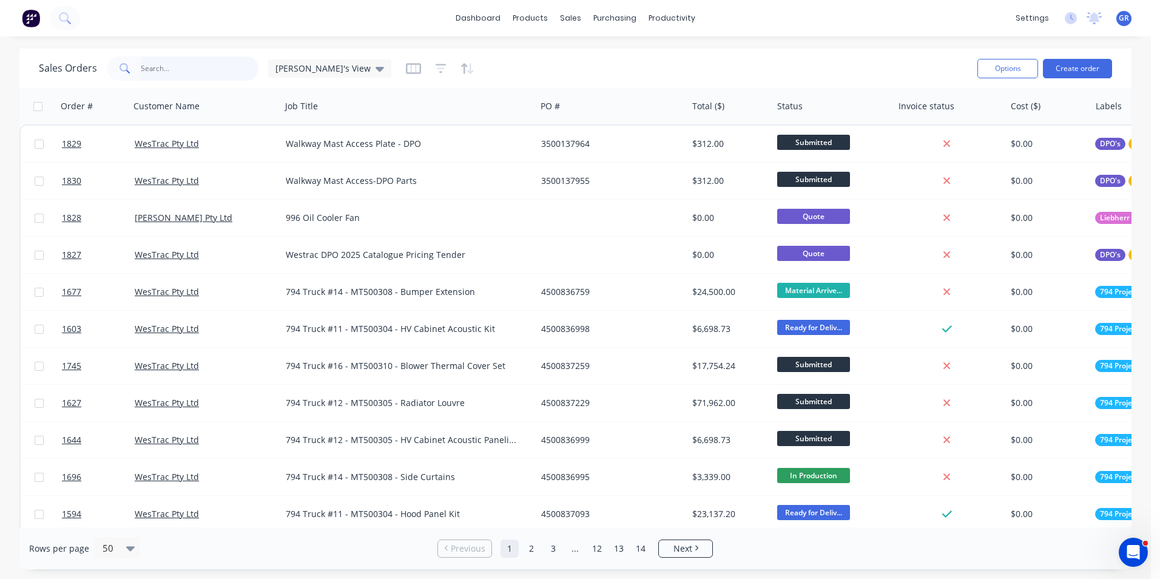
click at [158, 68] on input "text" at bounding box center [200, 68] width 118 height 24
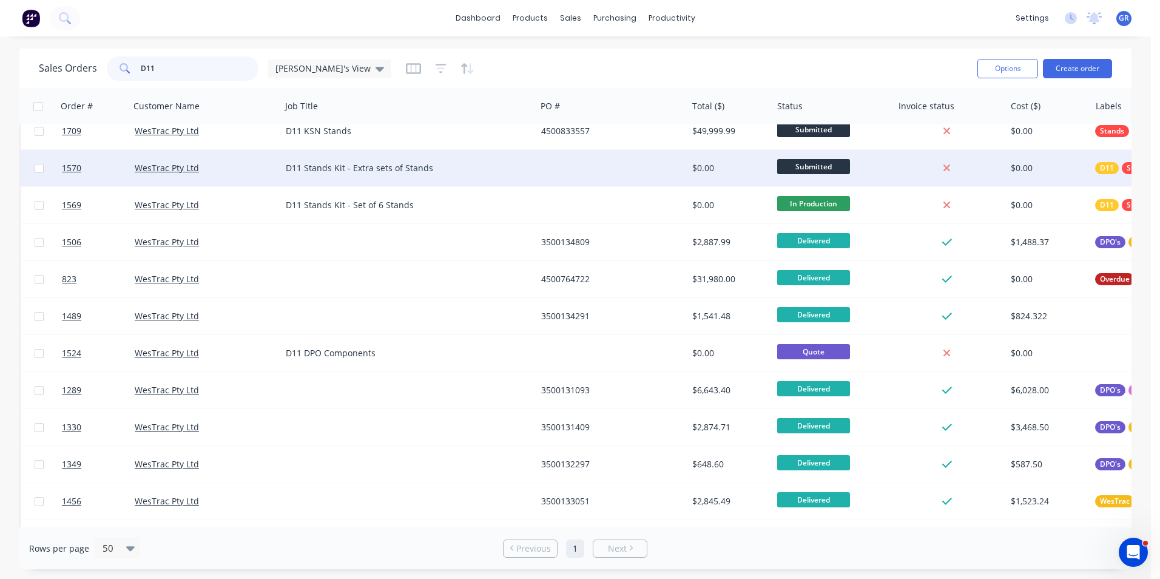
scroll to position [121, 0]
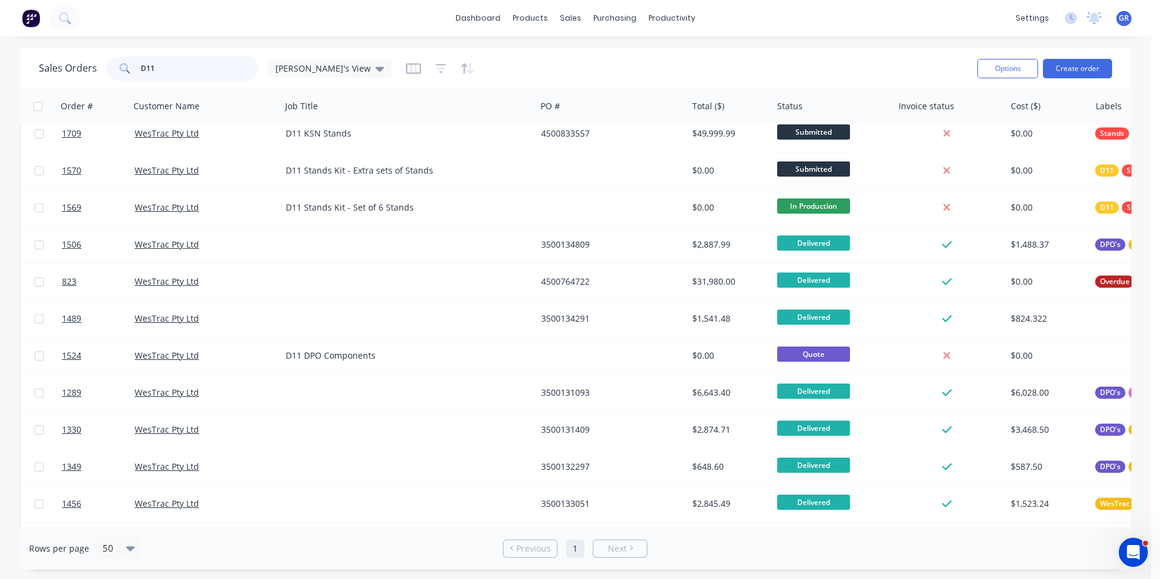
drag, startPoint x: 158, startPoint y: 67, endPoint x: 131, endPoint y: 68, distance: 27.3
click at [131, 68] on div "D11" at bounding box center [183, 68] width 152 height 24
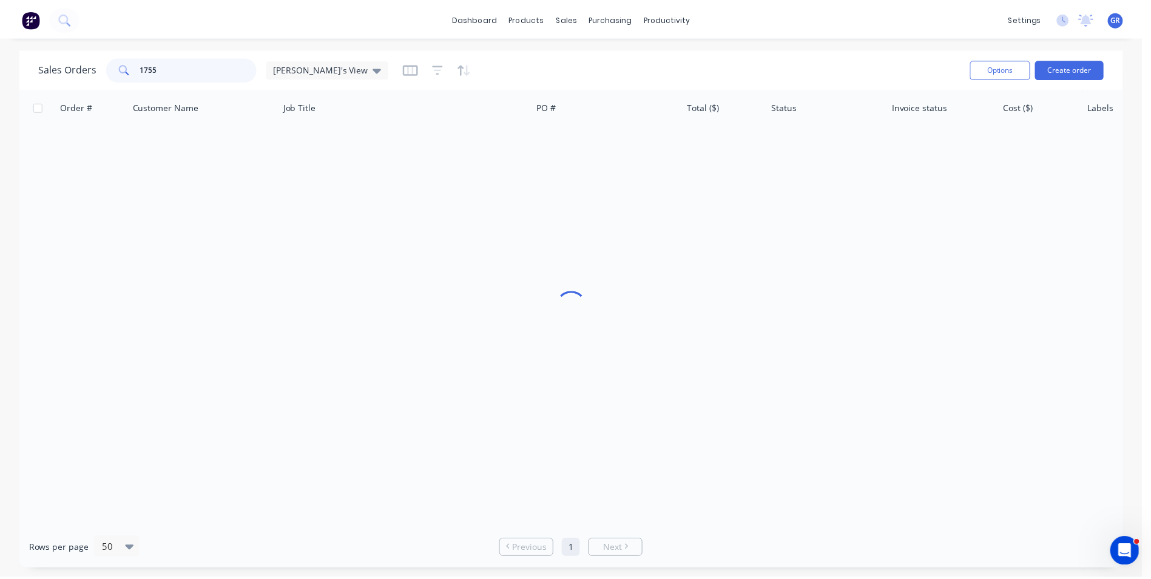
scroll to position [0, 0]
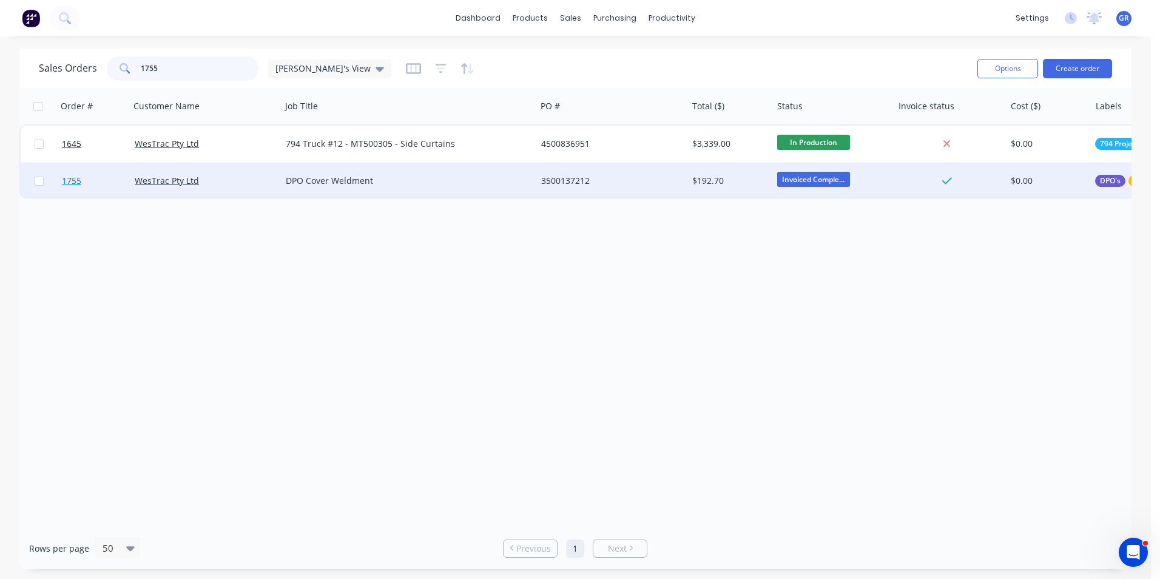
type input "1755"
click at [69, 180] on span "1755" at bounding box center [71, 181] width 19 height 12
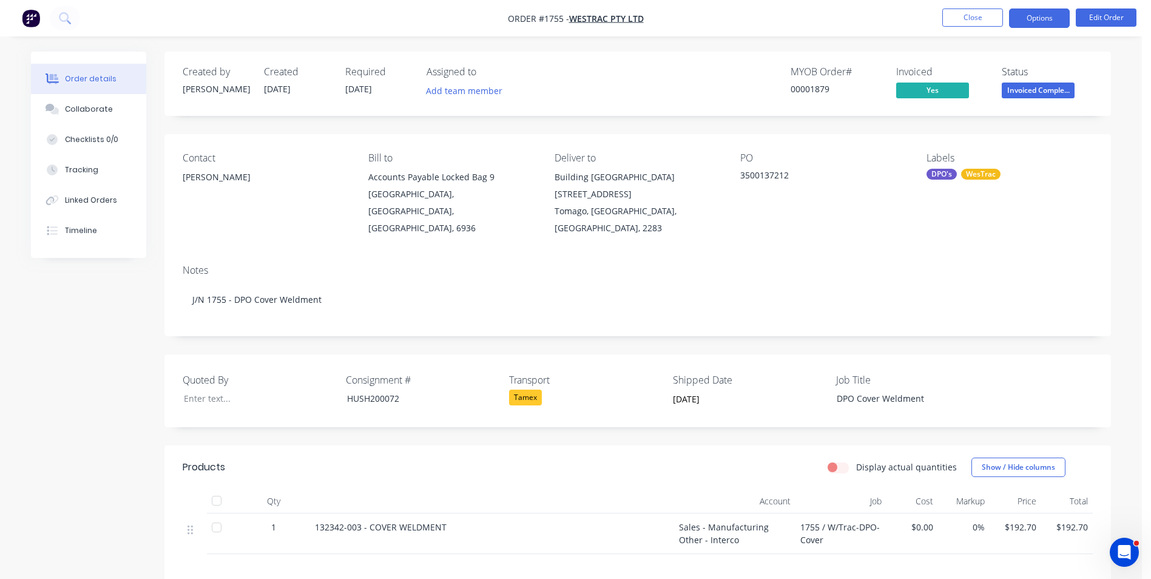
click at [1044, 18] on button "Options" at bounding box center [1039, 17] width 61 height 19
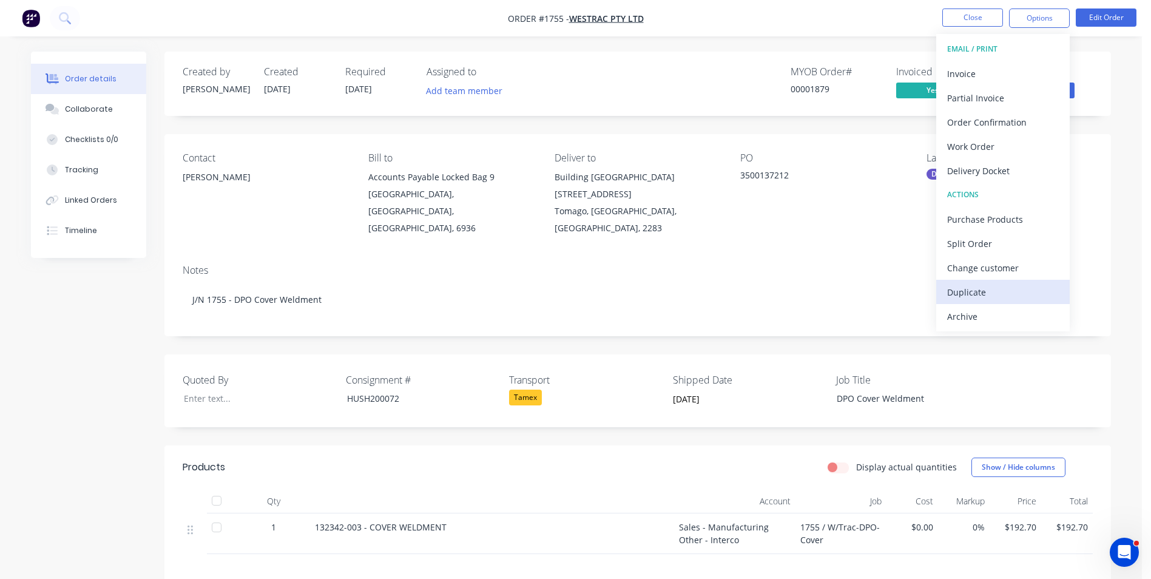
click at [971, 293] on div "Duplicate" at bounding box center [1003, 292] width 112 height 18
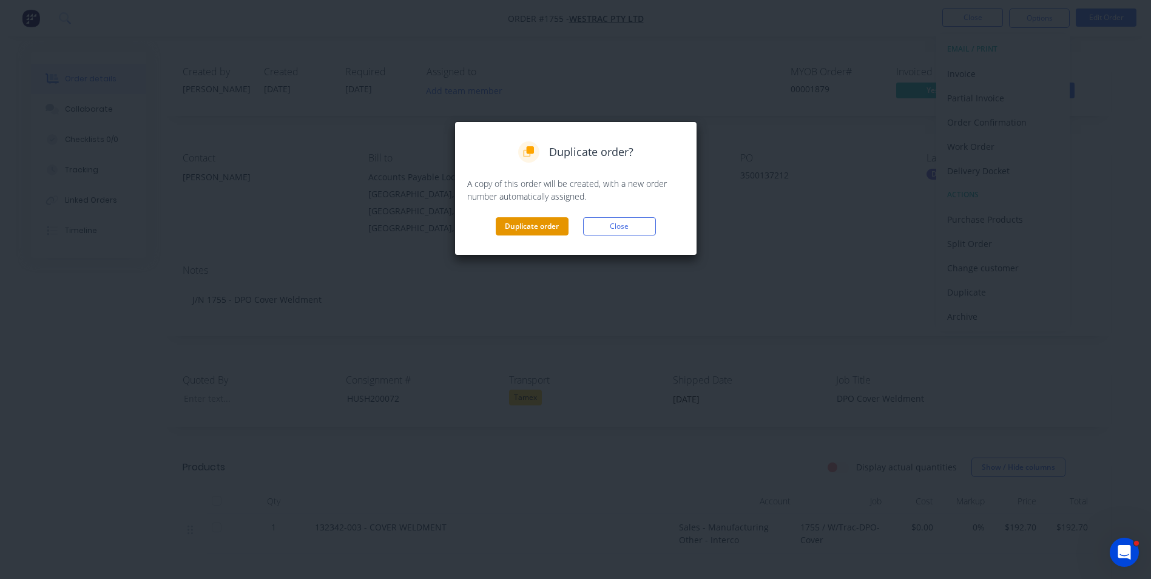
click at [541, 221] on button "Duplicate order" at bounding box center [532, 226] width 73 height 18
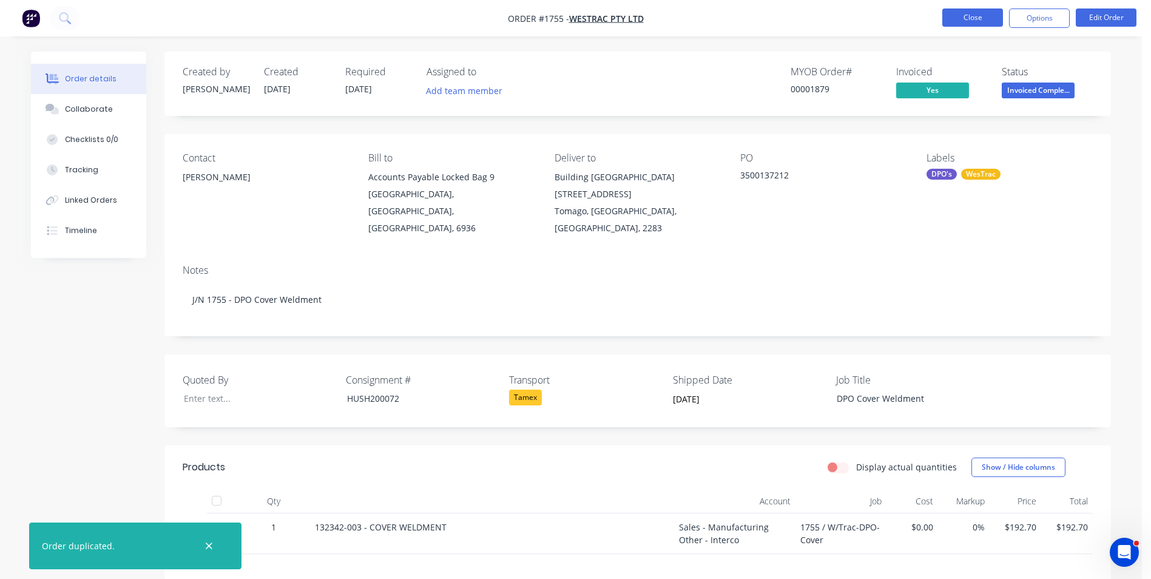
click at [966, 19] on button "Close" at bounding box center [972, 17] width 61 height 18
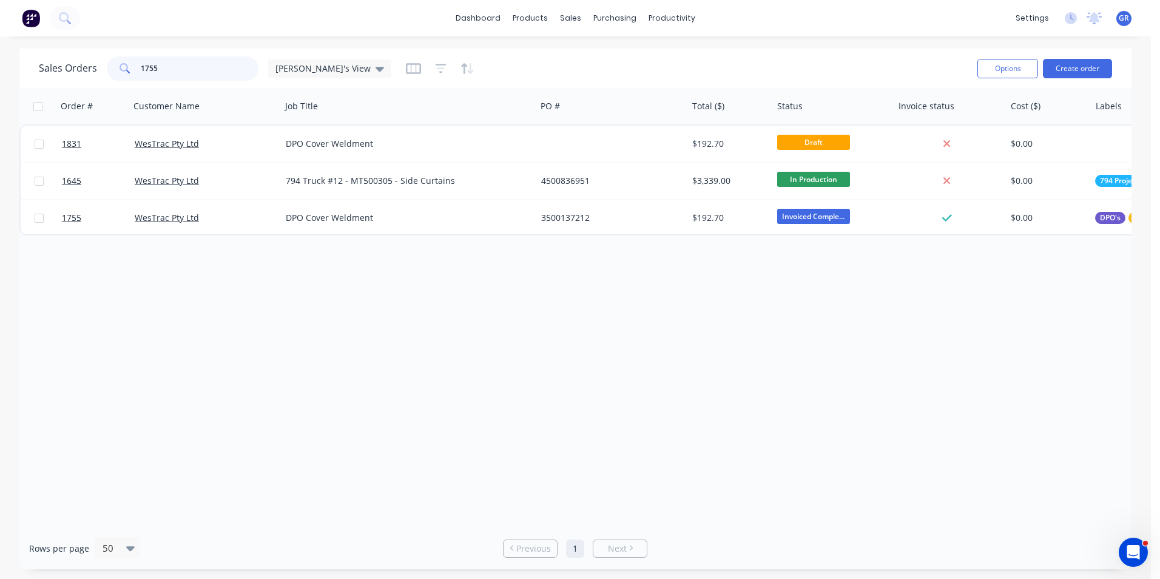
drag, startPoint x: 165, startPoint y: 64, endPoint x: 122, endPoint y: 71, distance: 43.7
click at [122, 71] on div "1755" at bounding box center [183, 68] width 152 height 24
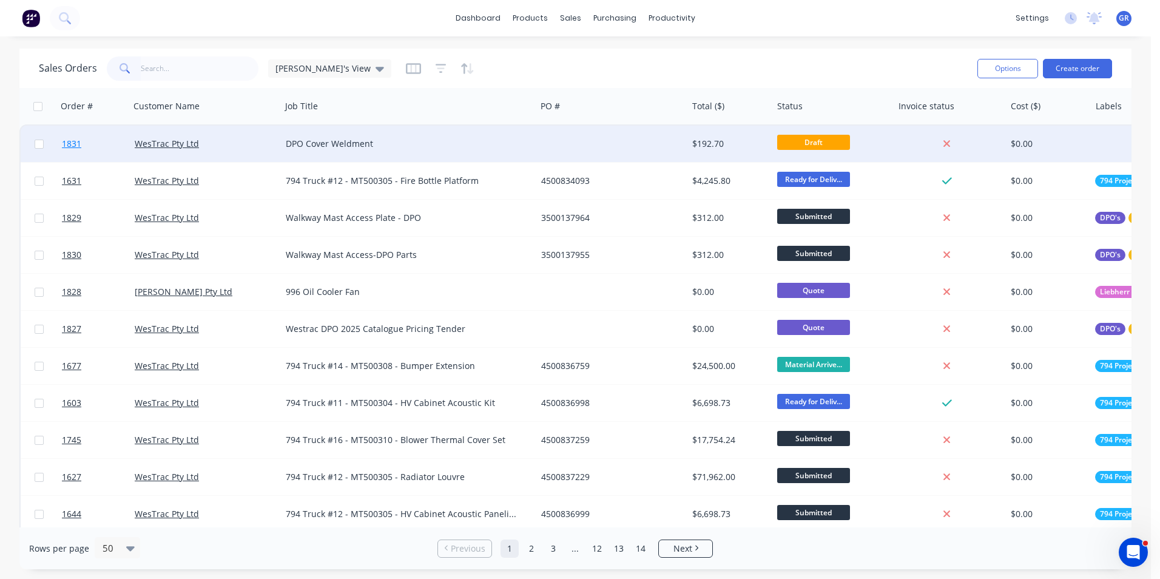
click at [75, 144] on span "1831" at bounding box center [71, 144] width 19 height 12
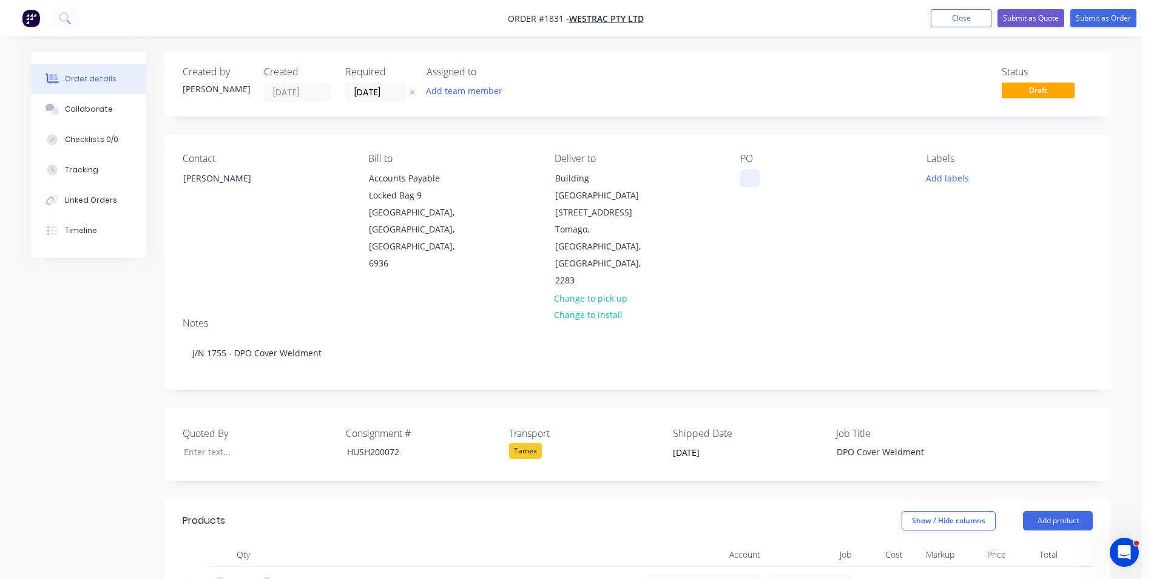
click at [757, 174] on div at bounding box center [749, 178] width 19 height 18
paste div
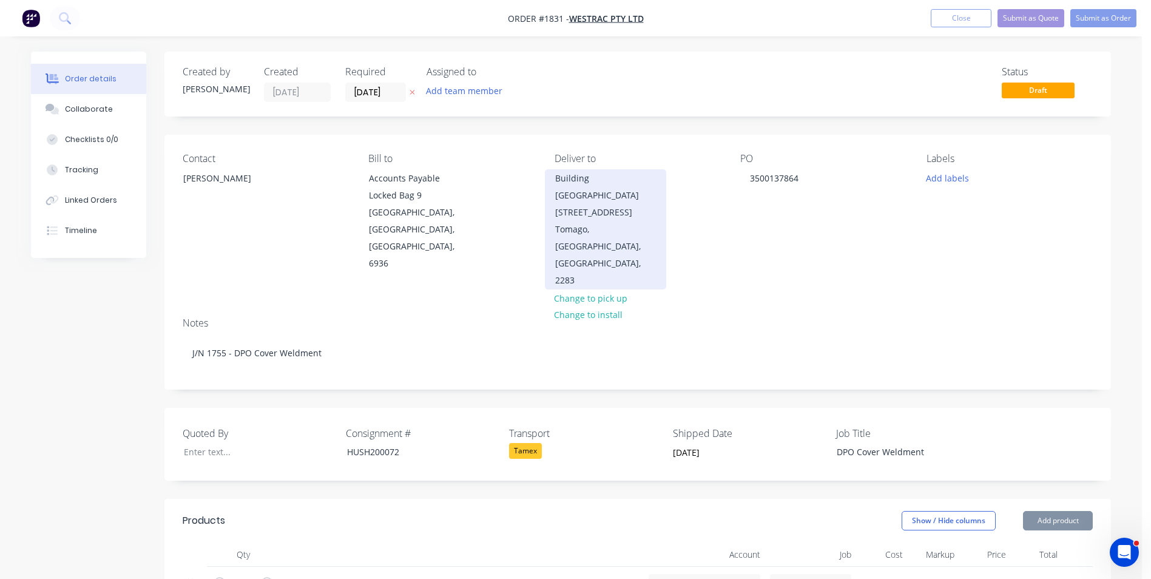
click at [601, 177] on div "Building C 1 Westrac Drive" at bounding box center [605, 195] width 101 height 51
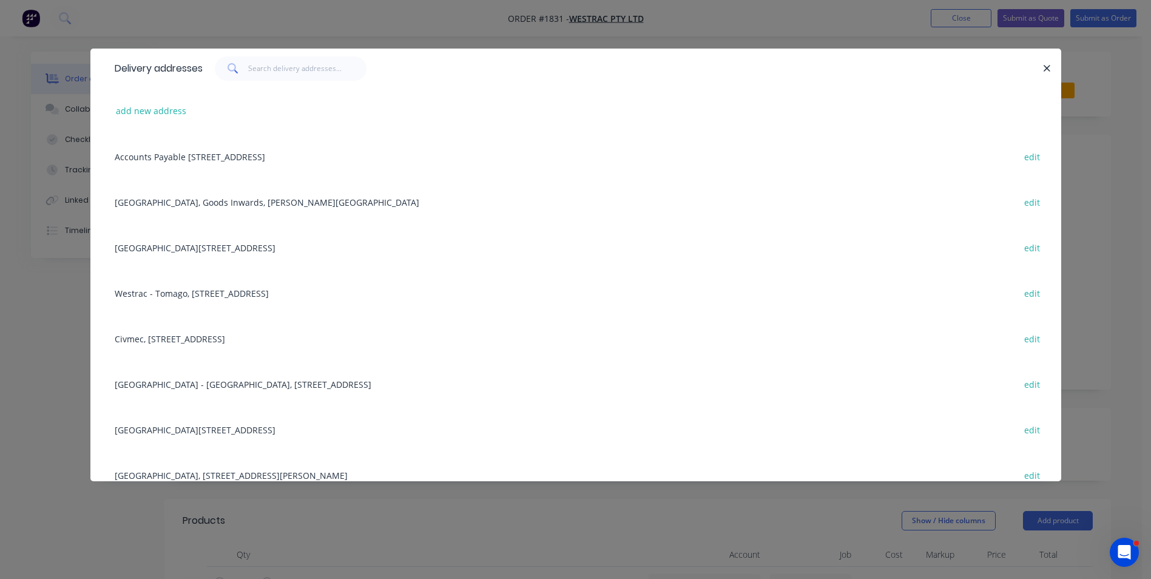
click at [201, 249] on div "Building C, 1 Westrac Drive, Tomago, New South Wales, Australia, 2283 edit" at bounding box center [576, 247] width 934 height 46
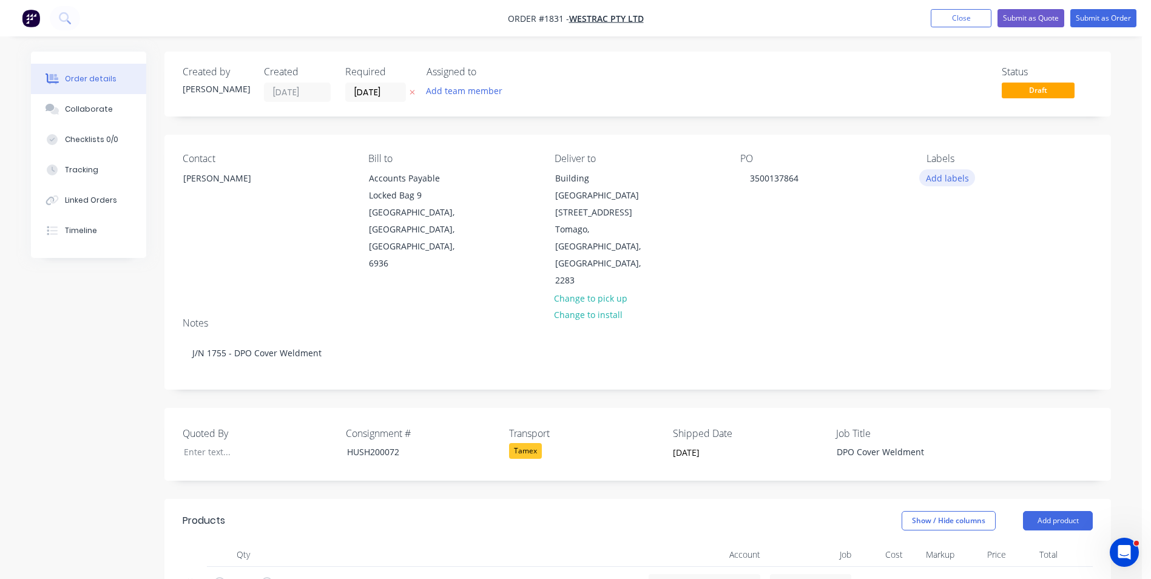
click at [951, 178] on button "Add labels" at bounding box center [947, 177] width 56 height 16
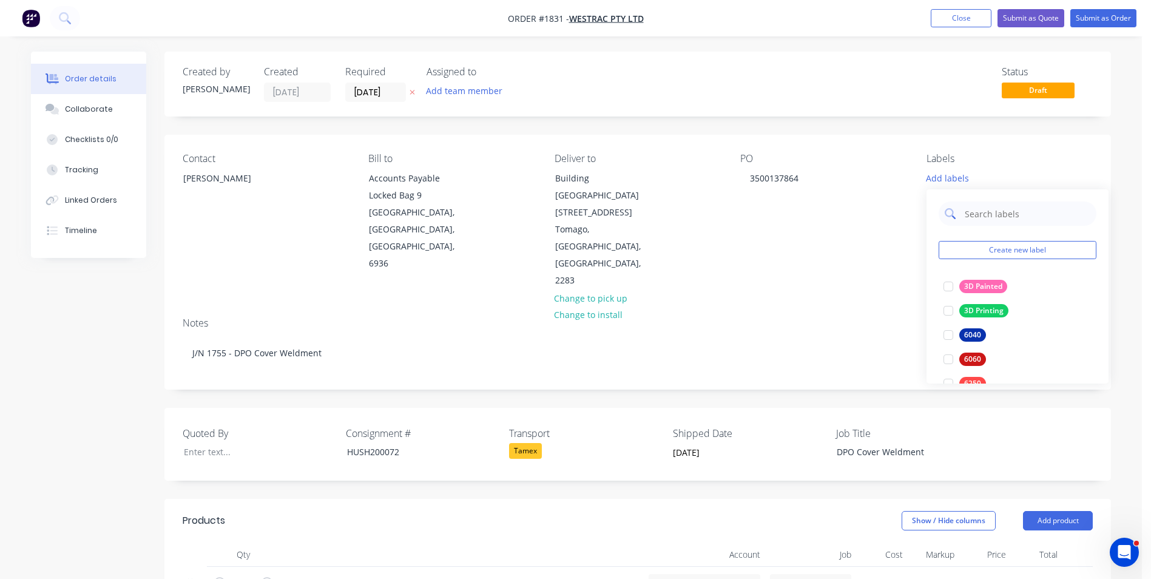
click at [979, 209] on input "text" at bounding box center [1026, 213] width 127 height 24
click at [984, 288] on div "WesTrac" at bounding box center [978, 286] width 39 height 13
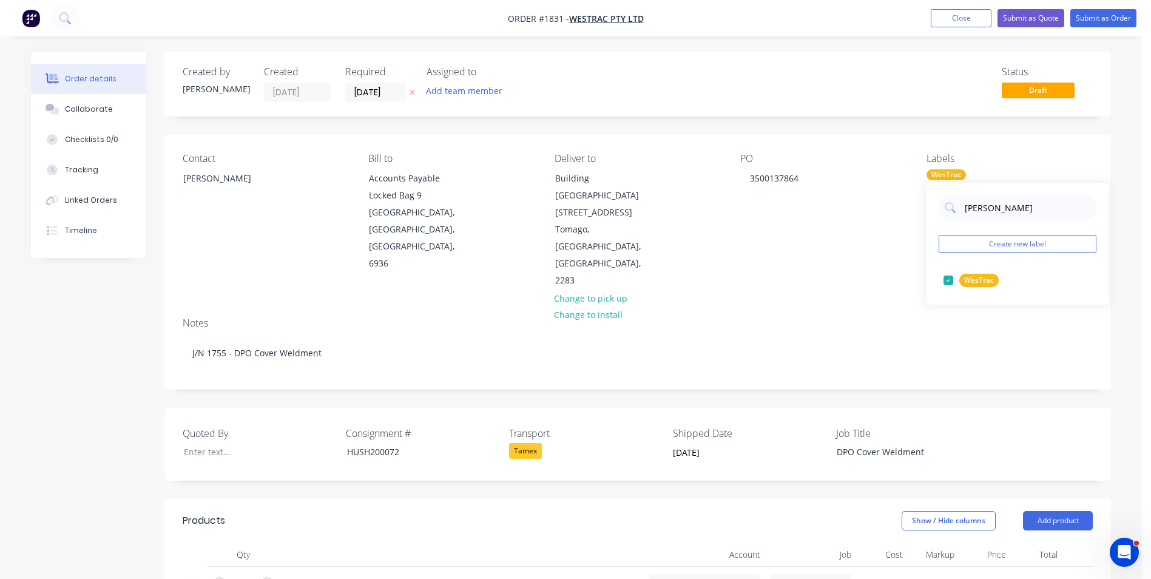
drag, startPoint x: 996, startPoint y: 209, endPoint x: 931, endPoint y: 204, distance: 65.1
click at [931, 204] on div "westra Create new label WesTrac edit" at bounding box center [1017, 243] width 182 height 121
type input "DPO"
click at [956, 277] on div at bounding box center [948, 280] width 24 height 24
click at [876, 317] on div "Notes" at bounding box center [638, 323] width 910 height 12
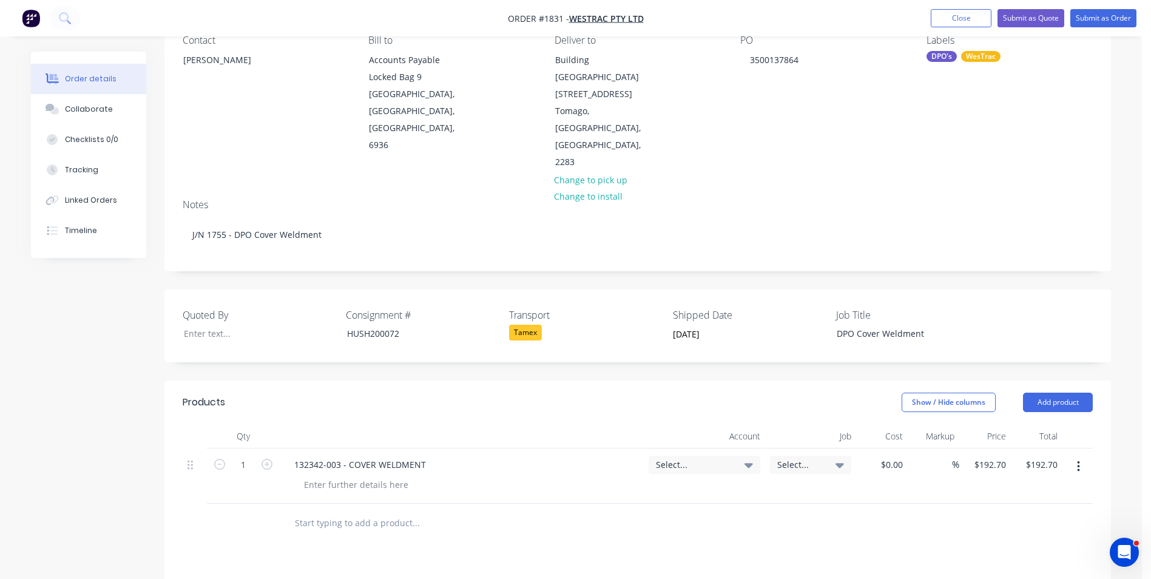
scroll to position [121, 0]
click at [545, 322] on div "Tamex" at bounding box center [585, 330] width 152 height 16
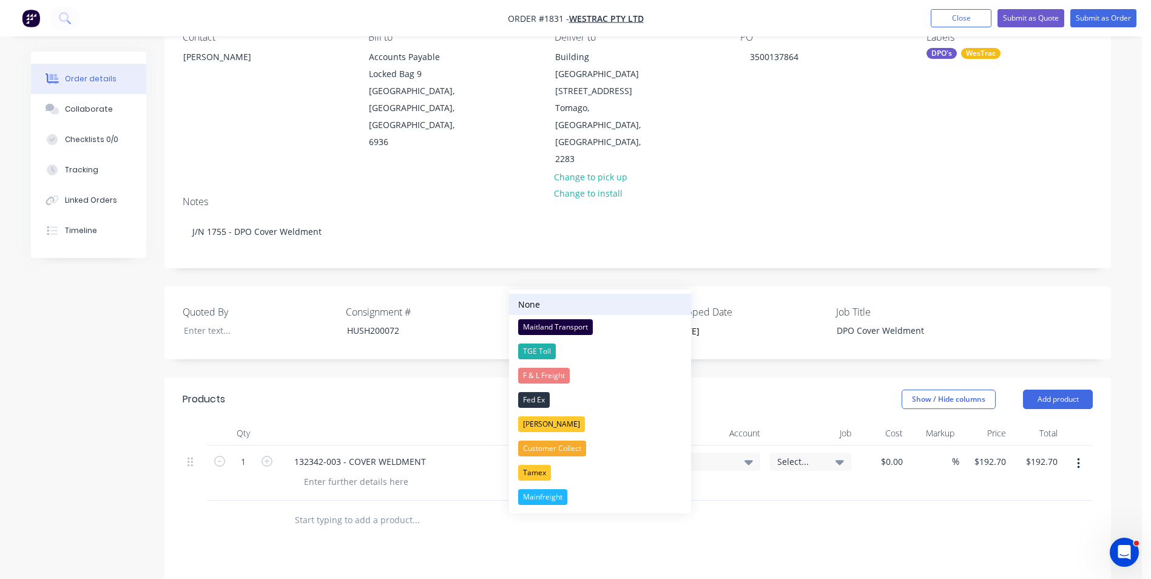
click at [535, 305] on div "None" at bounding box center [529, 304] width 22 height 13
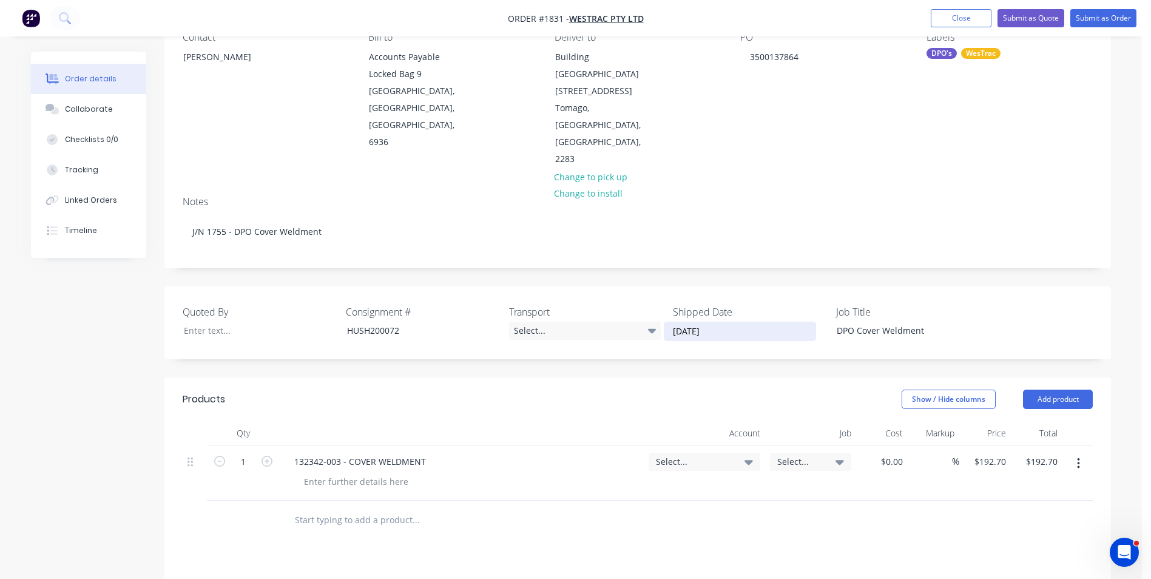
click at [696, 322] on input "14/08/2025" at bounding box center [739, 331] width 151 height 18
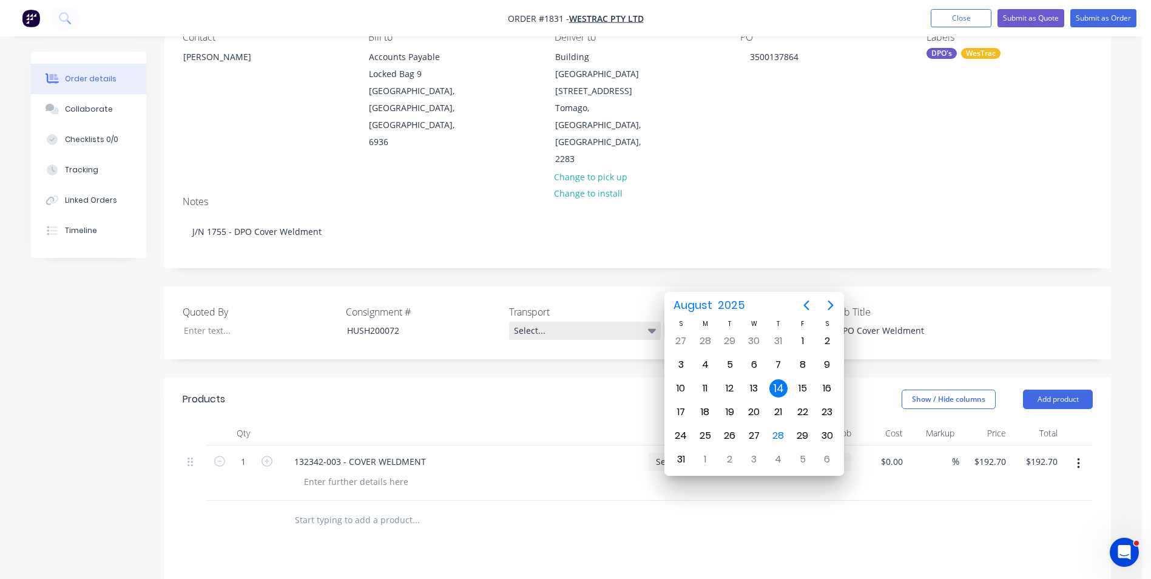
drag, startPoint x: 721, startPoint y: 280, endPoint x: 641, endPoint y: 280, distance: 79.5
click at [641, 286] on div "Quoted By Consignment # HUSH200072 Transport Select... Shipped Date 14/08/2025 …" at bounding box center [637, 322] width 946 height 73
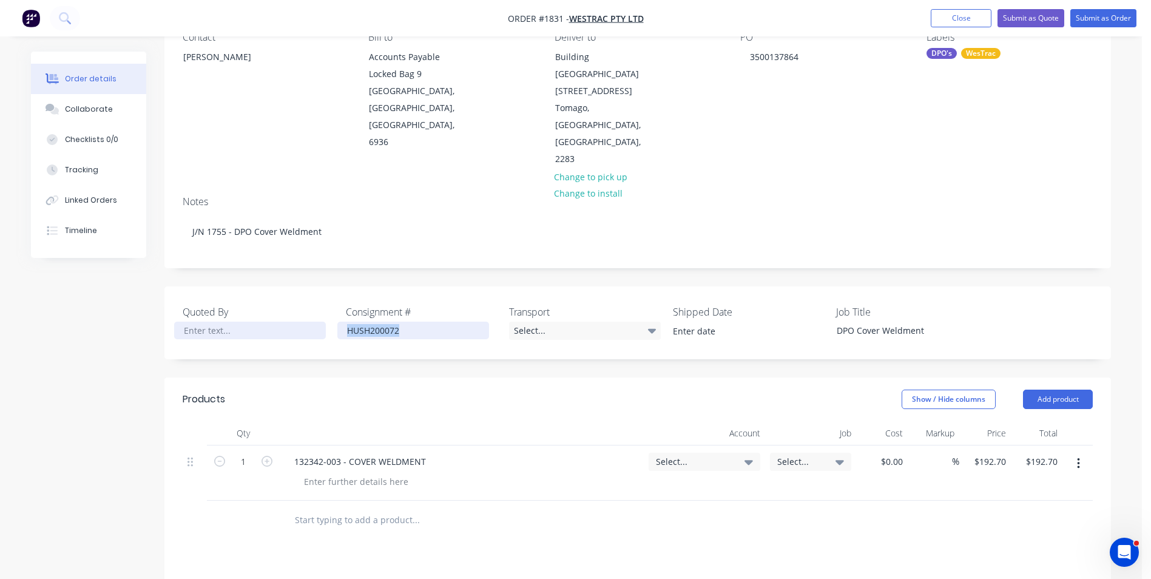
drag, startPoint x: 400, startPoint y: 280, endPoint x: 290, endPoint y: 282, distance: 110.4
click at [290, 286] on div "Quoted By Consignment # HUSH200072 Transport Select... Shipped Date Job Title D…" at bounding box center [637, 322] width 946 height 73
drag, startPoint x: 925, startPoint y: 279, endPoint x: 833, endPoint y: 280, distance: 91.6
click at [833, 322] on div "DPO Cover Weldment" at bounding box center [903, 331] width 152 height 18
drag, startPoint x: 922, startPoint y: 279, endPoint x: 838, endPoint y: 284, distance: 83.9
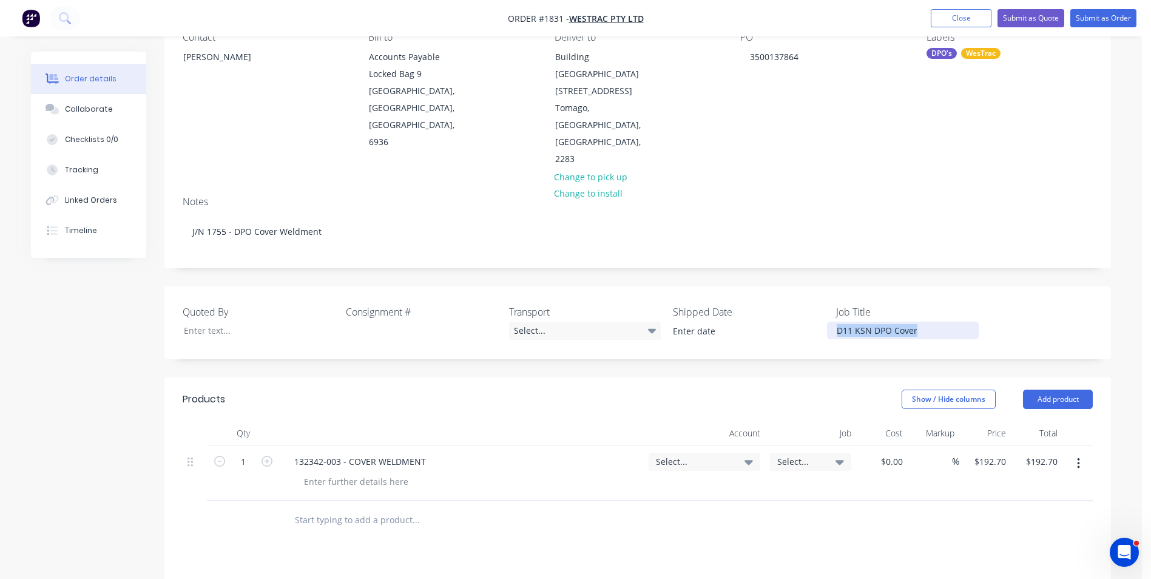
click at [837, 322] on div "D11 KSN DPO Cover" at bounding box center [903, 331] width 152 height 18
copy div "D11 KSN DPO Cover"
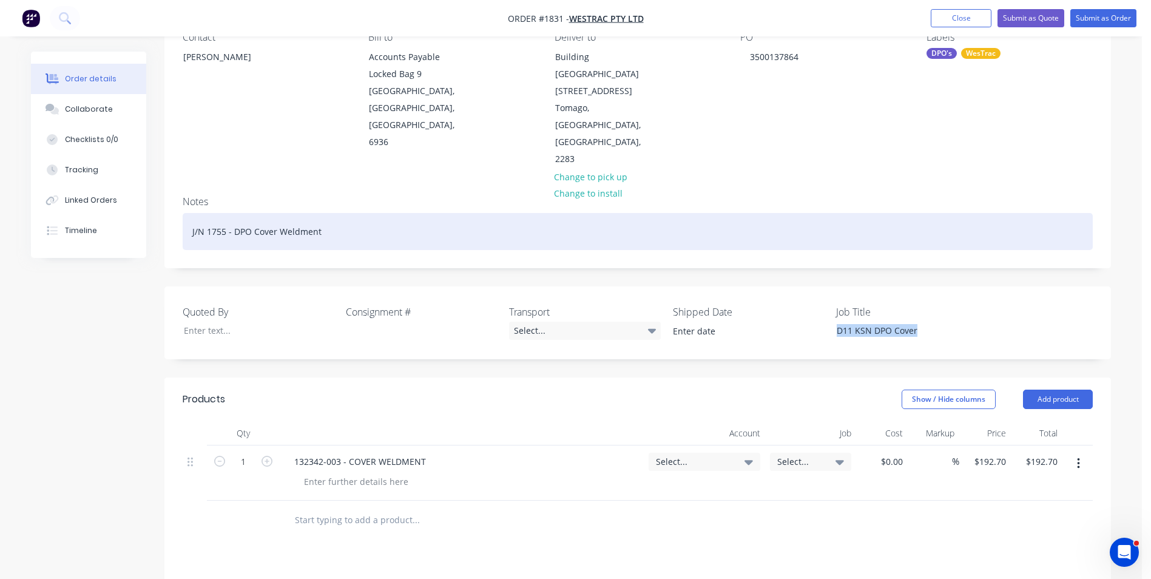
drag, startPoint x: 322, startPoint y: 178, endPoint x: 157, endPoint y: 180, distance: 165.0
click at [157, 180] on div "Order details Collaborate Checklists 0/0 Tracking Linked Orders Timeline Order …" at bounding box center [571, 389] width 1104 height 919
paste div
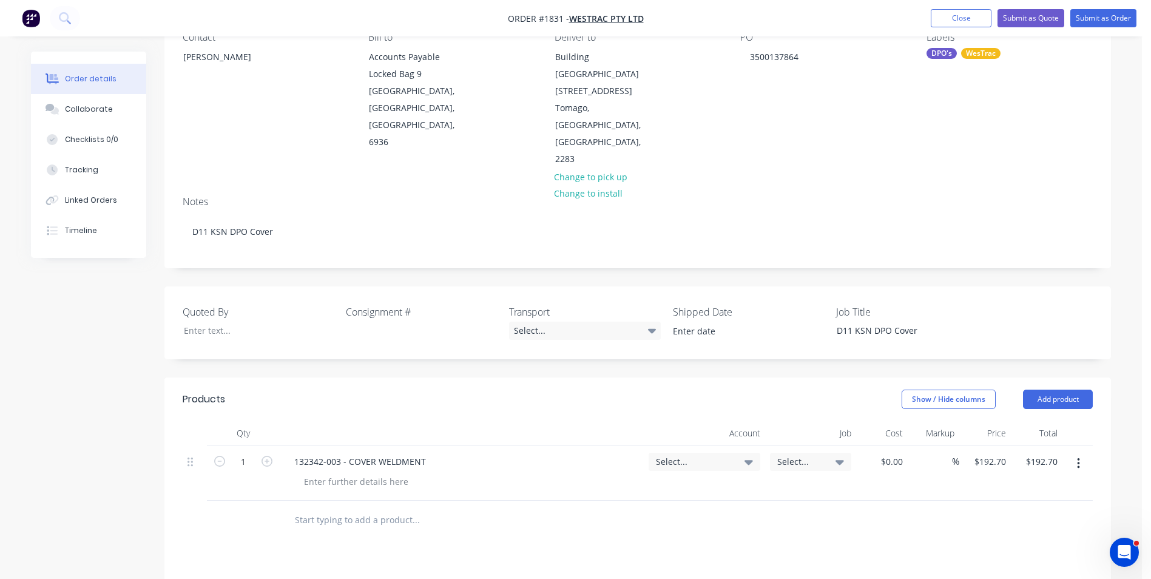
click at [508, 390] on div "Show / Hide columns Add product" at bounding box center [734, 399] width 717 height 19
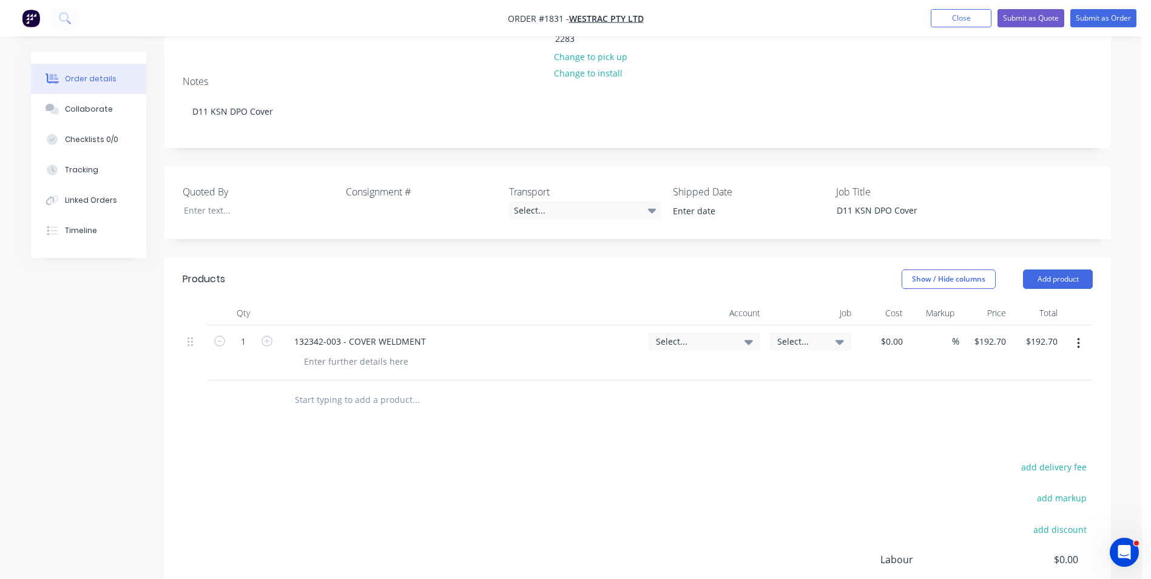
scroll to position [243, 0]
click at [672, 334] on span "Select..." at bounding box center [694, 340] width 76 height 13
click at [639, 365] on input at bounding box center [684, 377] width 124 height 24
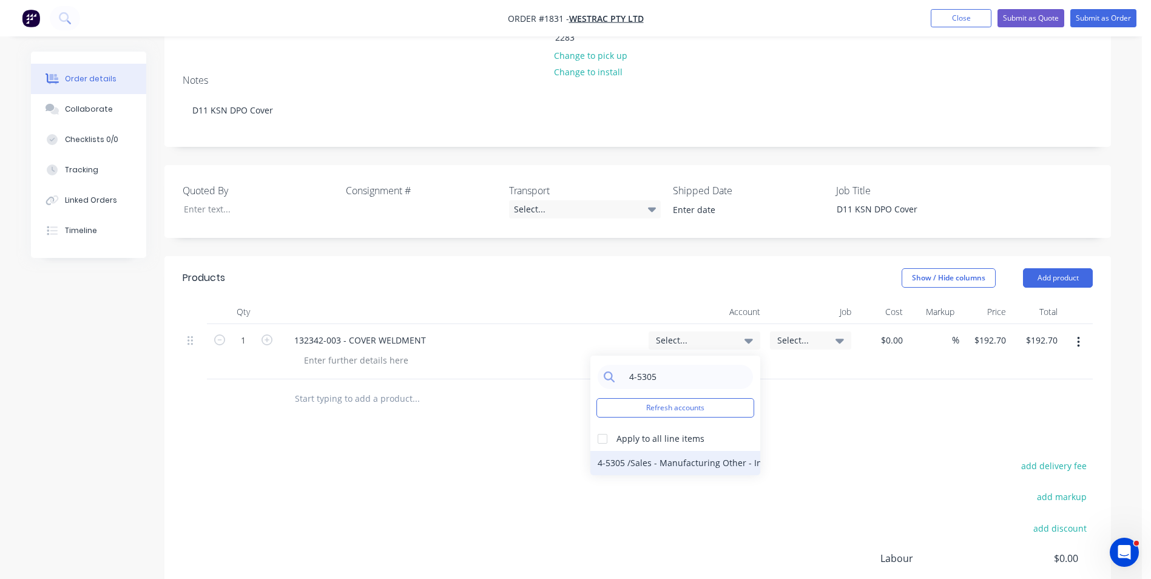
type input "4-5305"
click at [666, 451] on div "4-5305 / Sales - Manufacturing Other - Interco" at bounding box center [675, 463] width 170 height 24
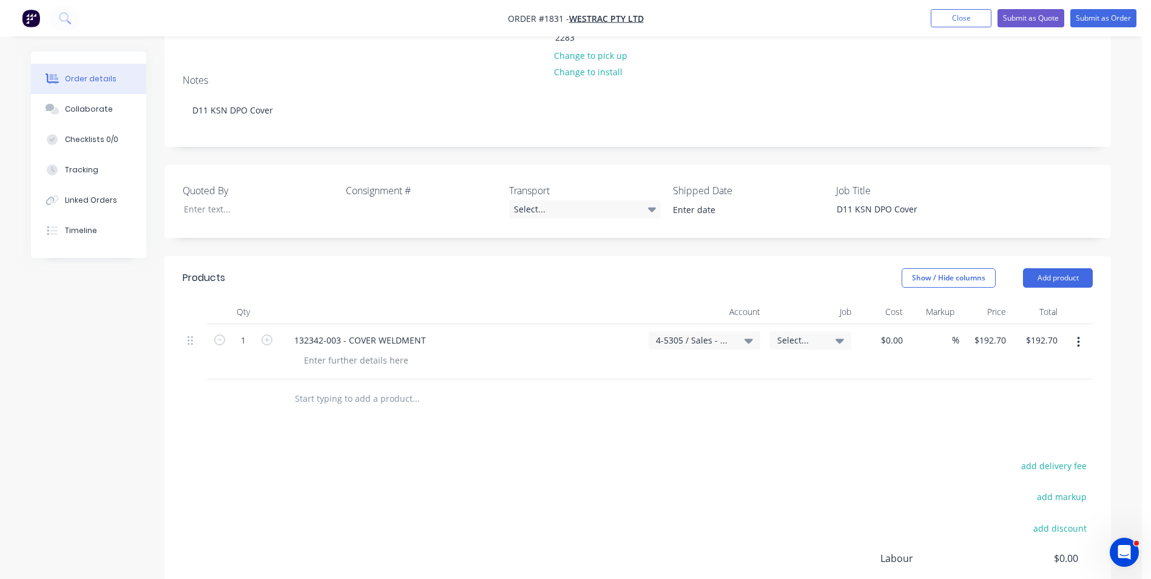
click at [795, 334] on span "Select..." at bounding box center [800, 340] width 46 height 13
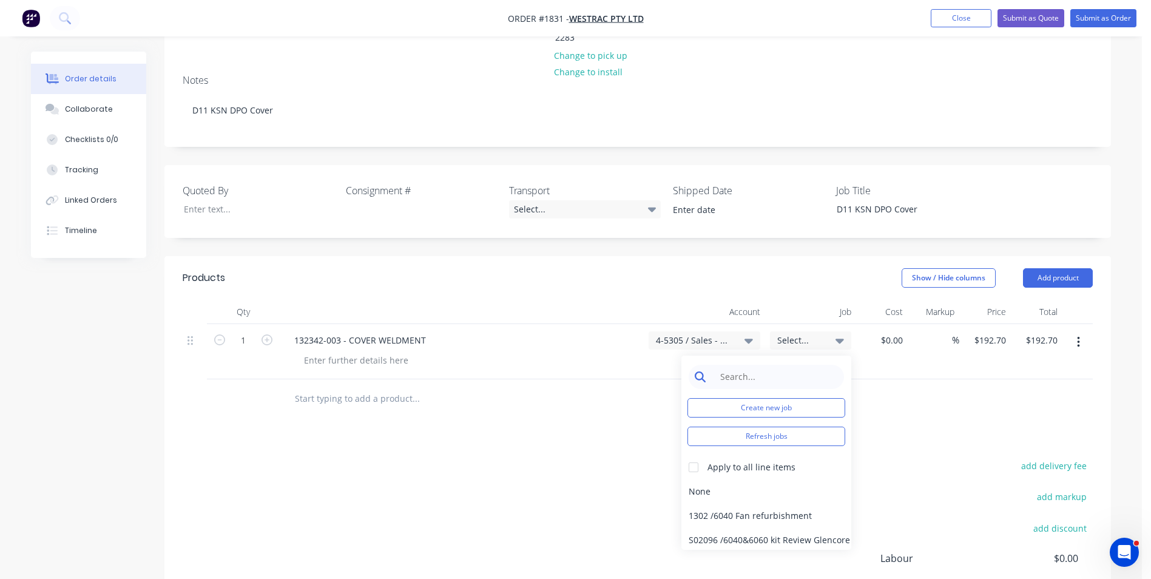
click at [753, 365] on input at bounding box center [775, 377] width 124 height 24
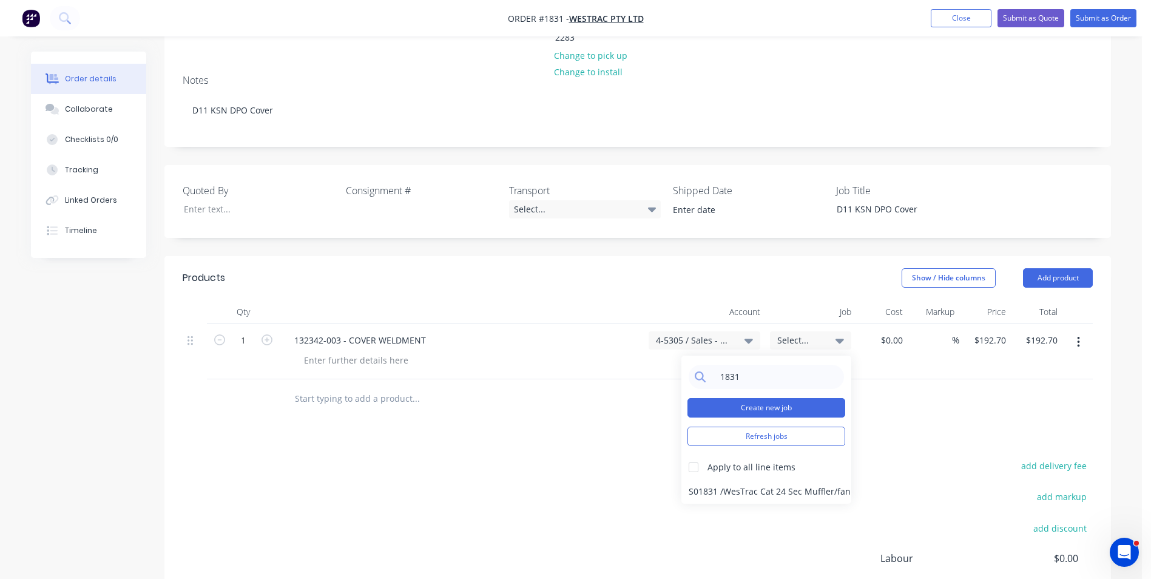
type input "1831"
click at [763, 398] on button "Create new job" at bounding box center [766, 407] width 158 height 19
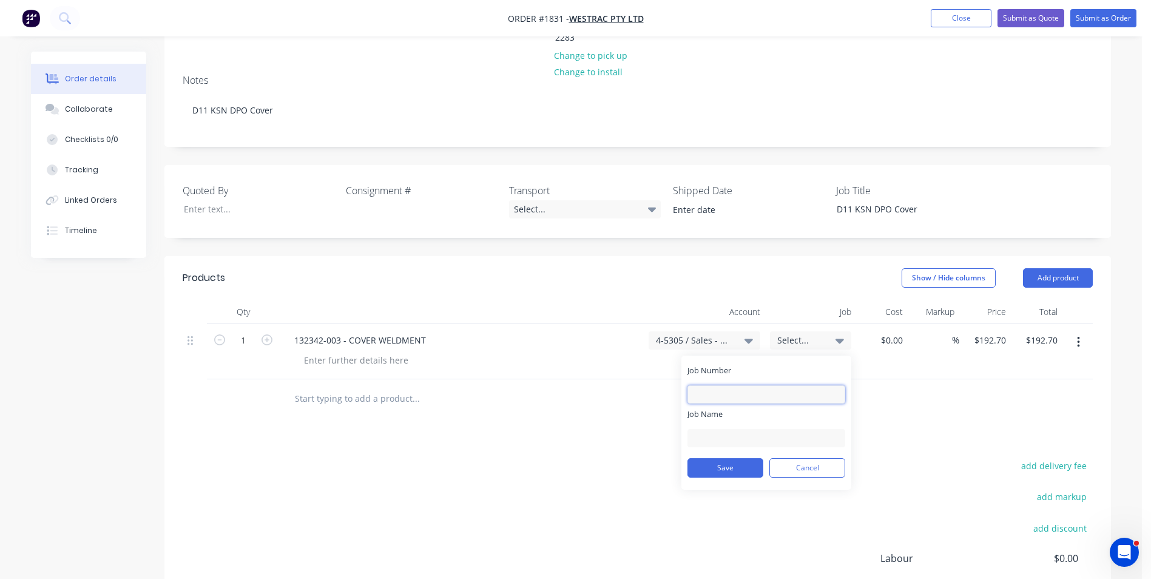
click at [725, 385] on input "Job Number" at bounding box center [766, 394] width 158 height 18
type input "1831"
click at [720, 429] on input "Job Name" at bounding box center [766, 438] width 158 height 18
click at [769, 429] on input "W/Trac-Mast-Plate-DPO" at bounding box center [766, 438] width 158 height 18
type input "W/Trac-D11 KSN-DPO"
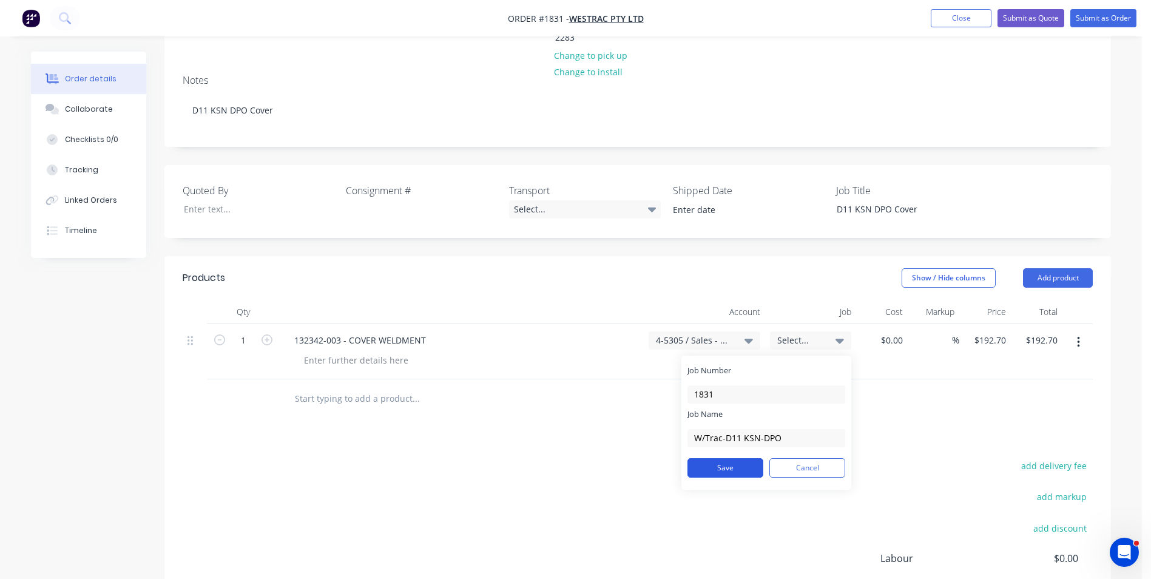
click at [724, 458] on button "Save" at bounding box center [725, 467] width 76 height 19
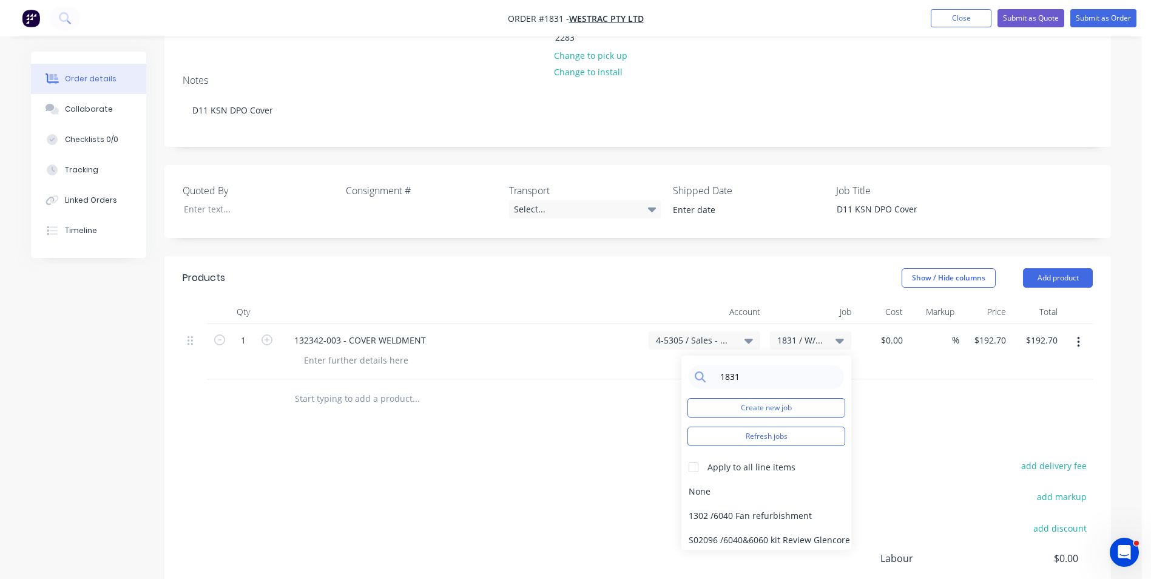
click at [598, 376] on div "Products Show / Hide columns Add product Qty Account Job Cost Markup Price Tota…" at bounding box center [637, 483] width 946 height 454
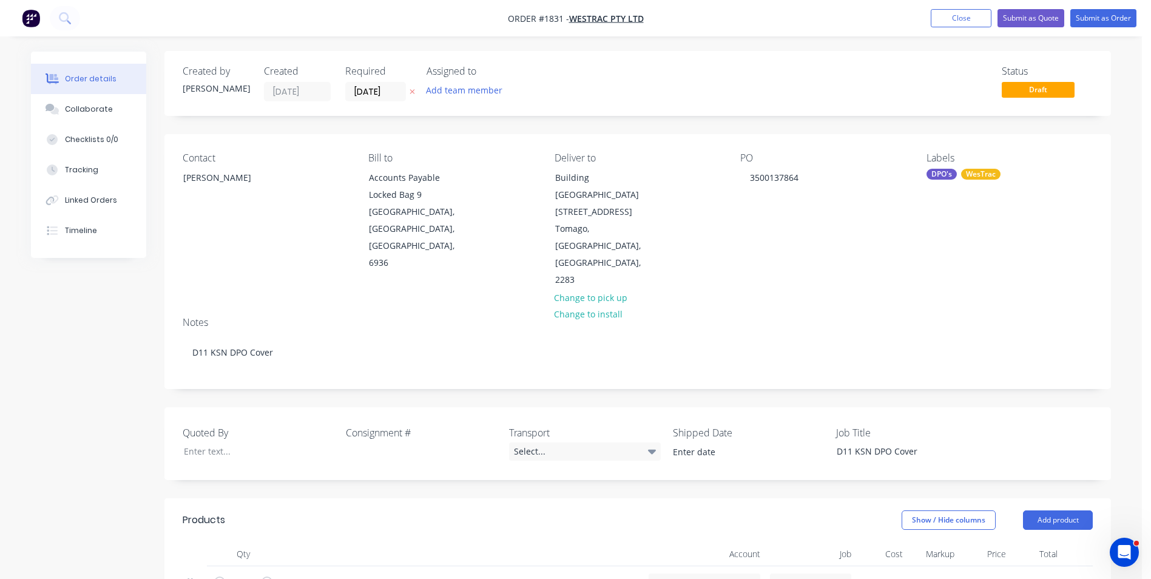
scroll to position [0, 0]
click at [1105, 18] on button "Submit as Order" at bounding box center [1103, 18] width 66 height 18
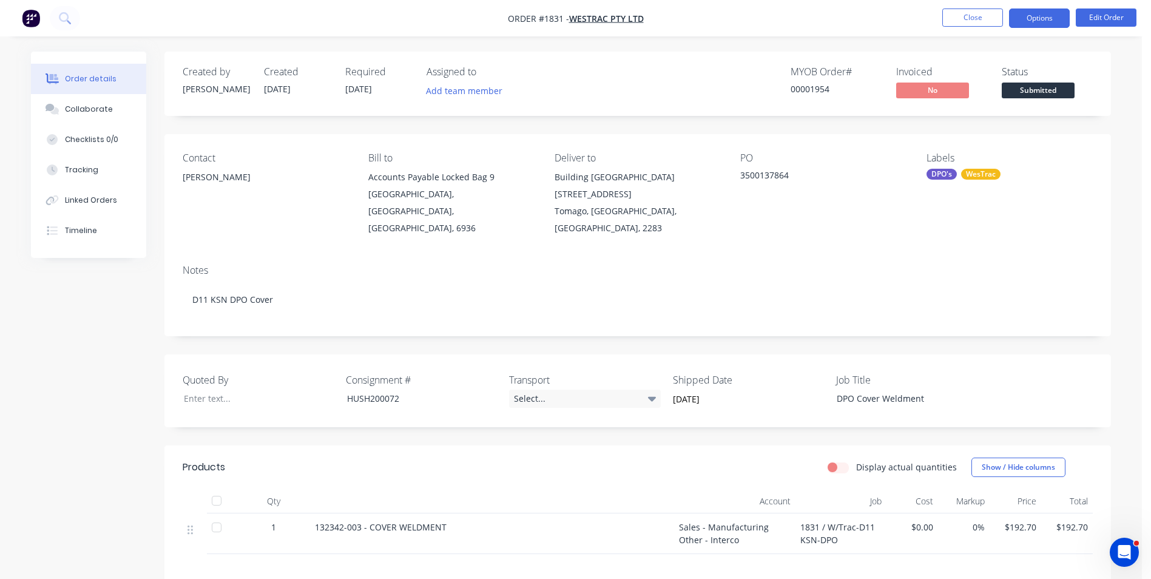
click at [1048, 21] on button "Options" at bounding box center [1039, 17] width 61 height 19
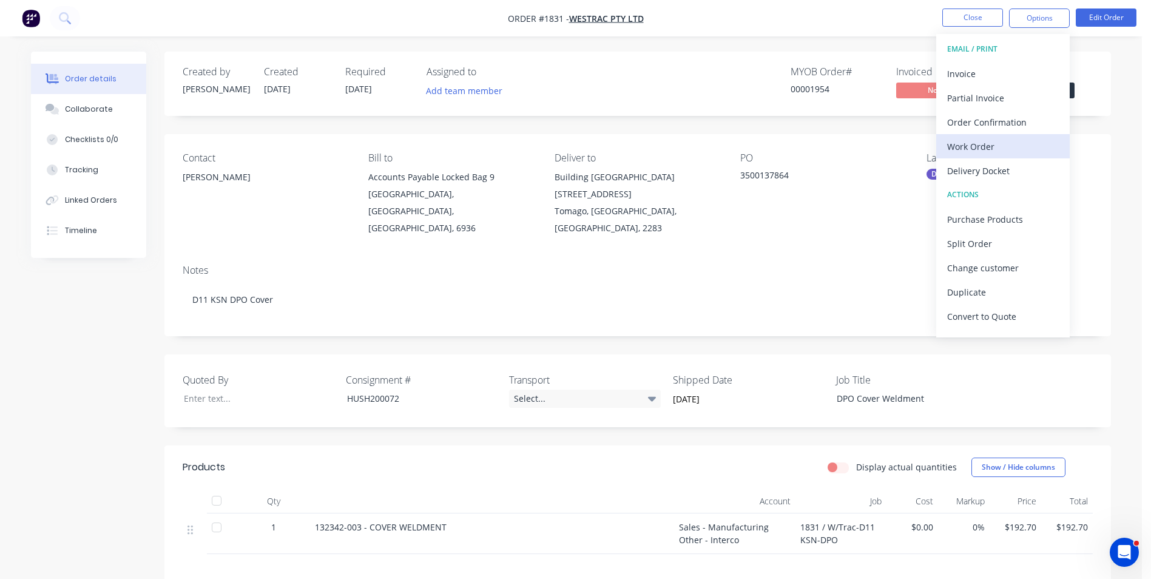
click at [985, 147] on div "Work Order" at bounding box center [1003, 147] width 112 height 18
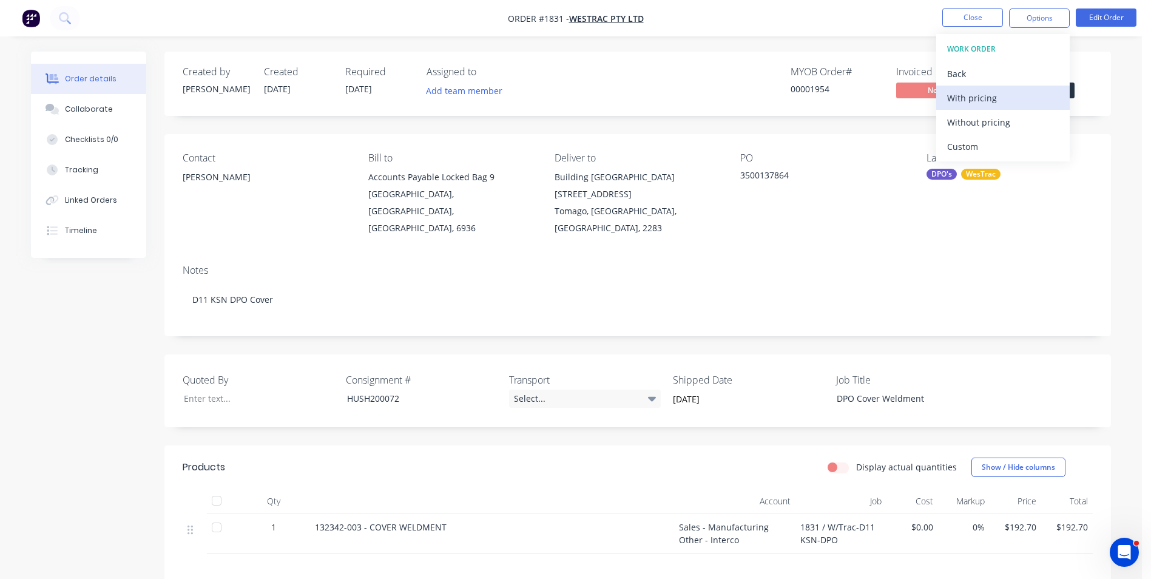
click at [974, 99] on div "With pricing" at bounding box center [1003, 98] width 112 height 18
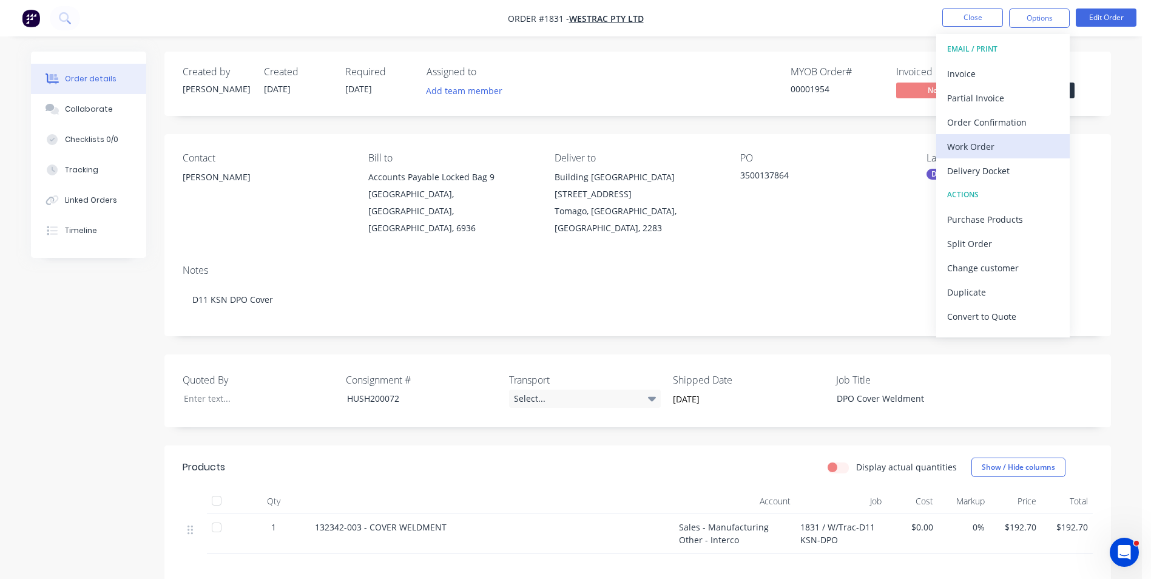
click at [981, 142] on div "Work Order" at bounding box center [1003, 147] width 112 height 18
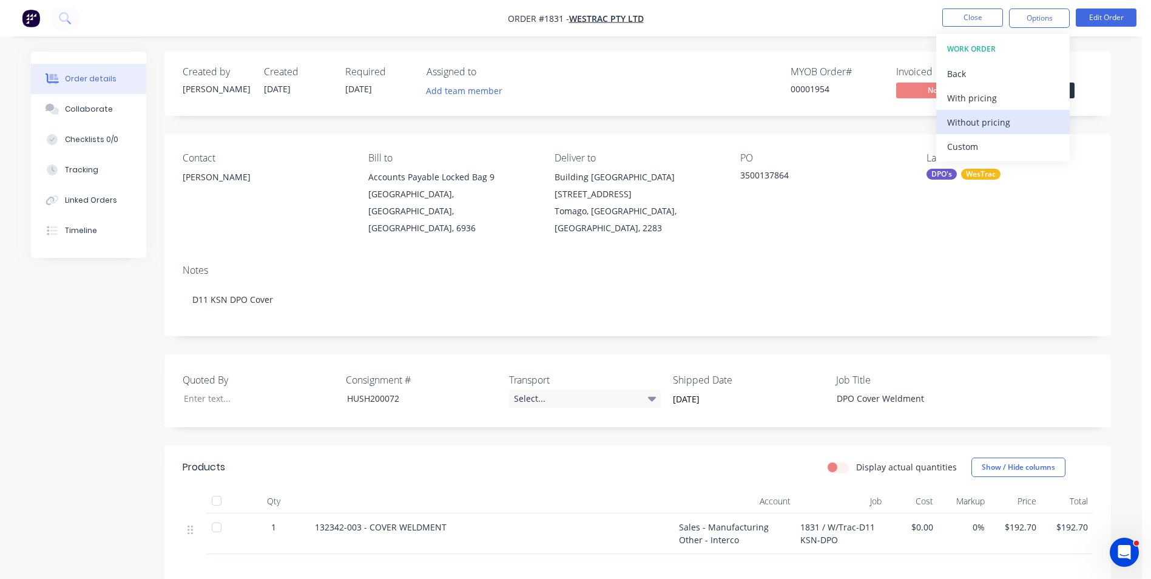
click at [981, 121] on div "Without pricing" at bounding box center [1003, 122] width 112 height 18
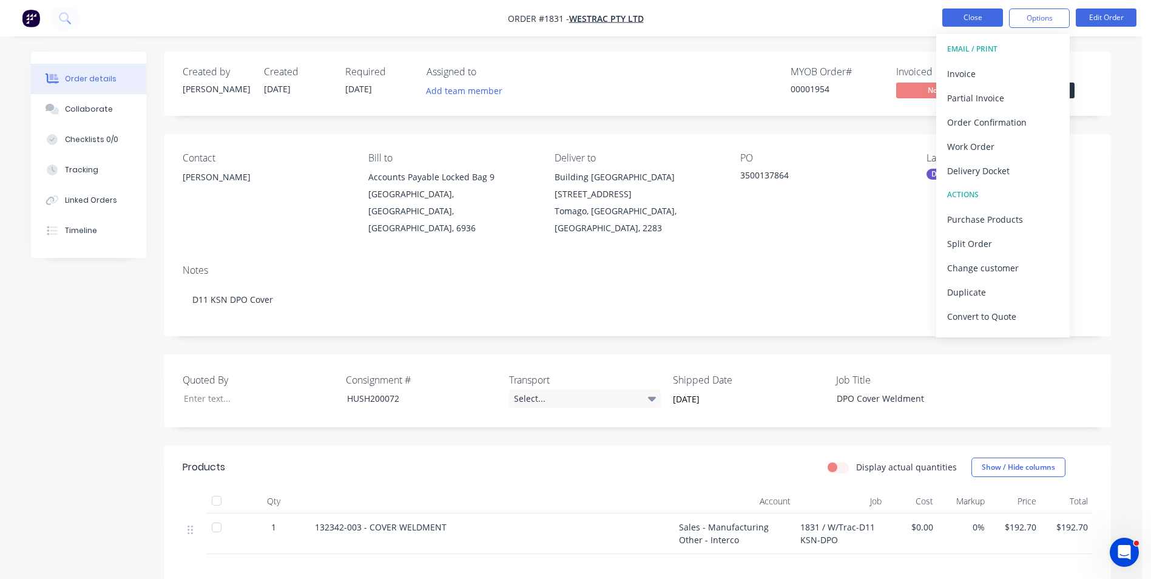
click at [965, 24] on button "Close" at bounding box center [972, 17] width 61 height 18
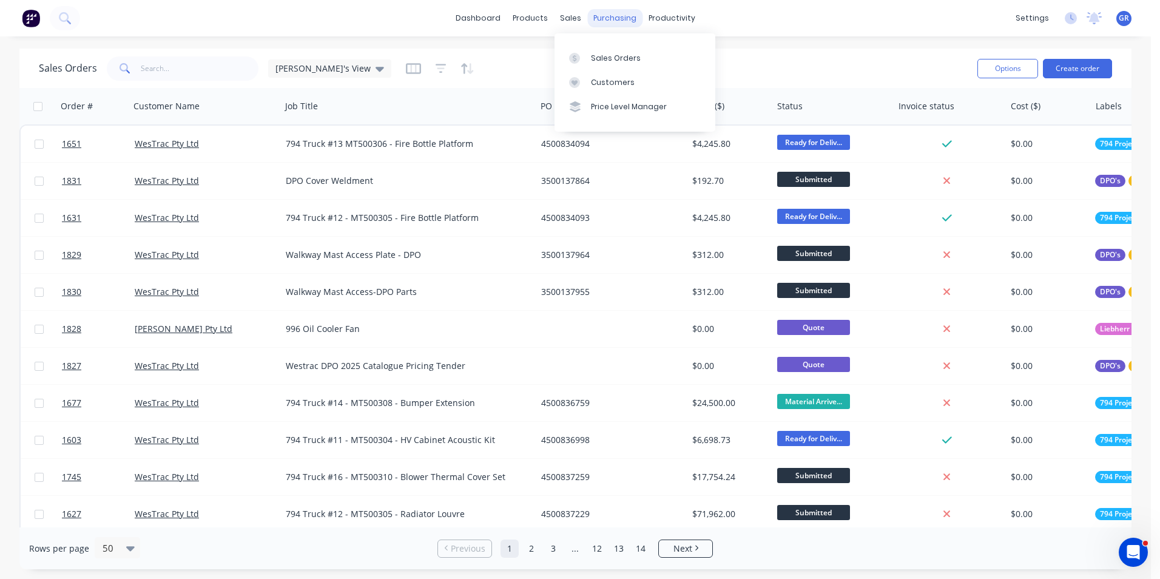
click at [573, 19] on div "sales" at bounding box center [570, 18] width 33 height 18
click at [601, 58] on div "Sales Orders" at bounding box center [616, 58] width 50 height 11
click at [110, 103] on icon "button" at bounding box center [111, 106] width 11 height 10
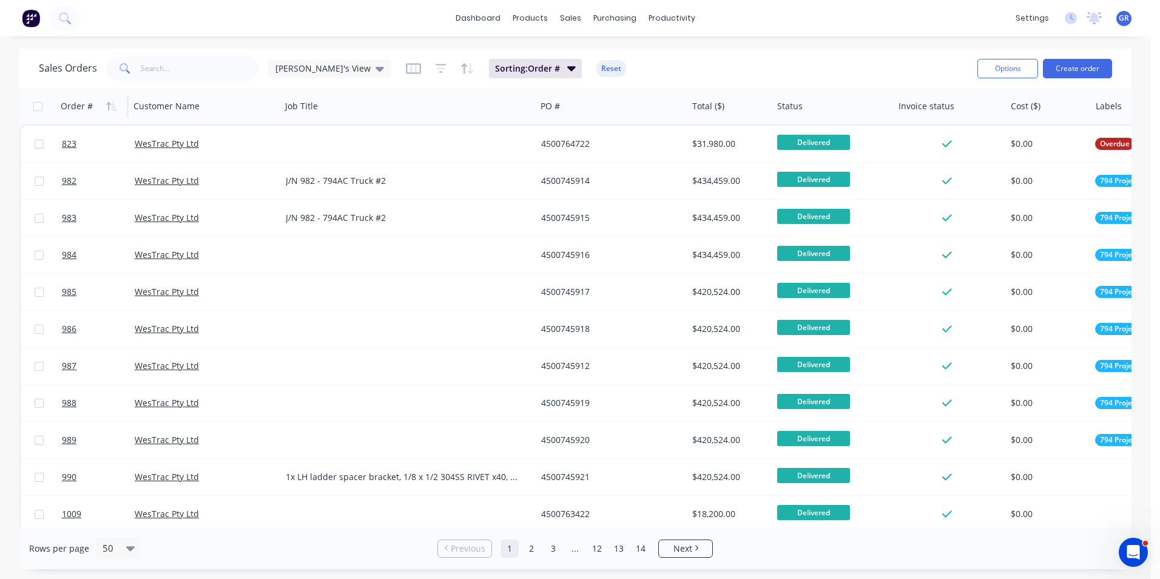
click at [110, 103] on icon "button" at bounding box center [111, 106] width 11 height 10
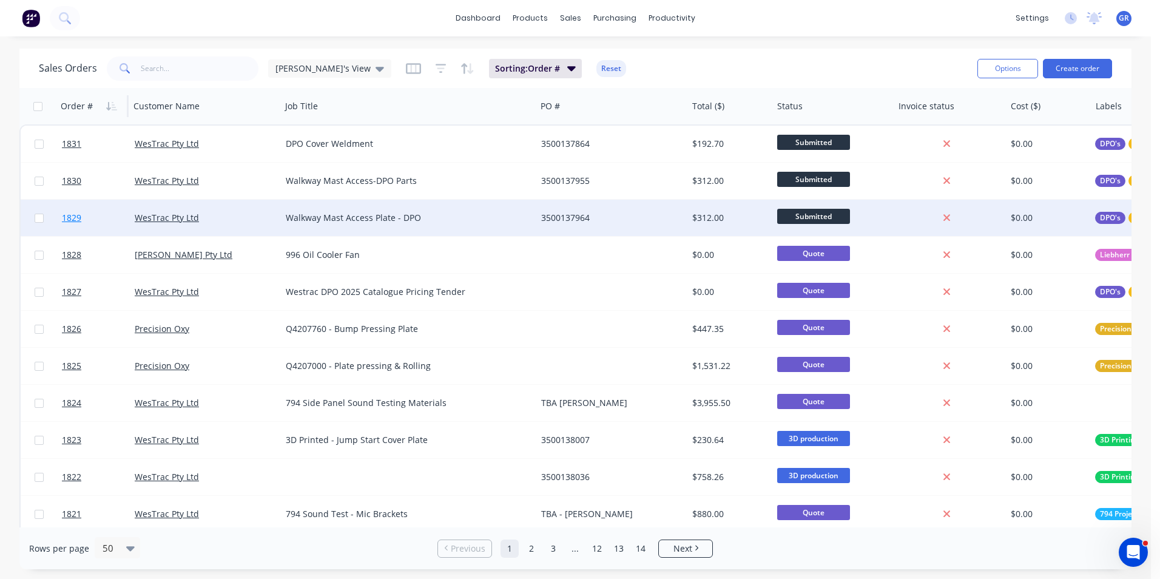
click at [76, 218] on span "1829" at bounding box center [71, 218] width 19 height 12
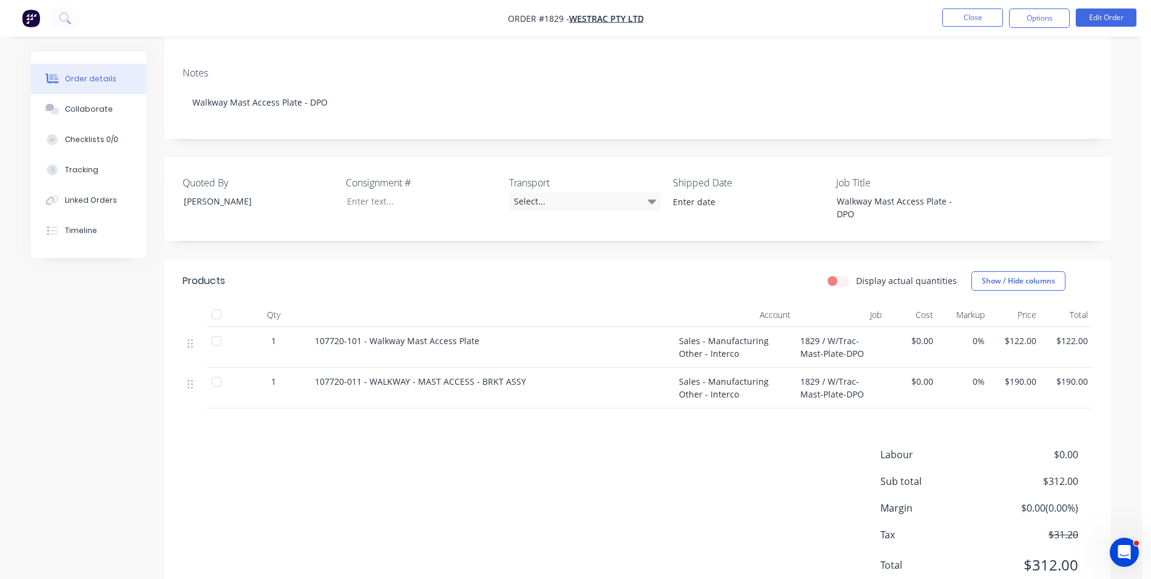
scroll to position [215, 0]
click at [974, 20] on button "Close" at bounding box center [972, 17] width 61 height 18
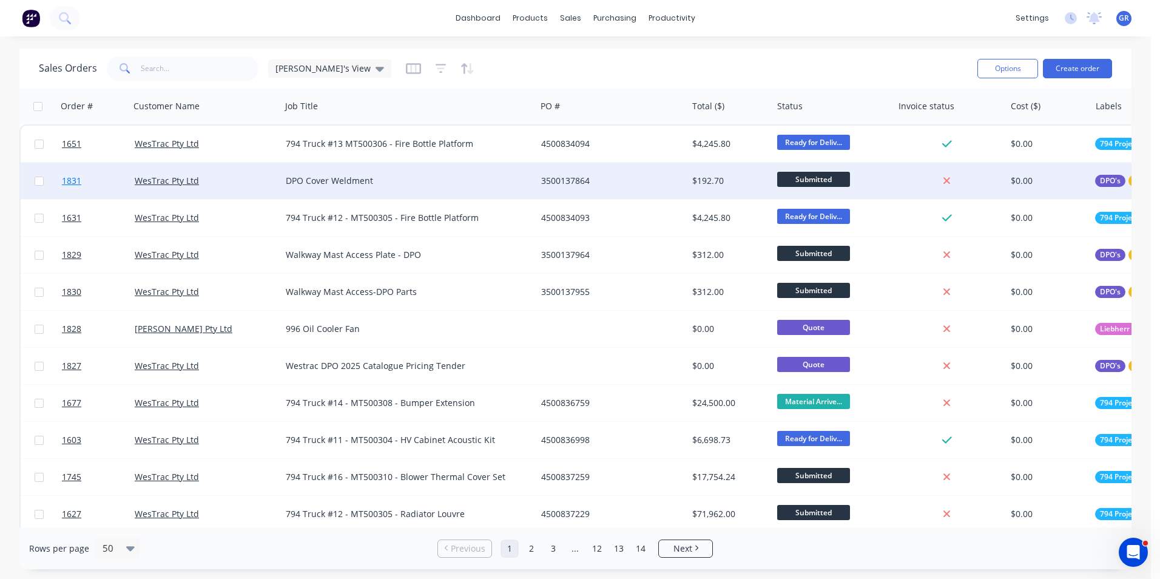
click at [76, 178] on span "1831" at bounding box center [71, 181] width 19 height 12
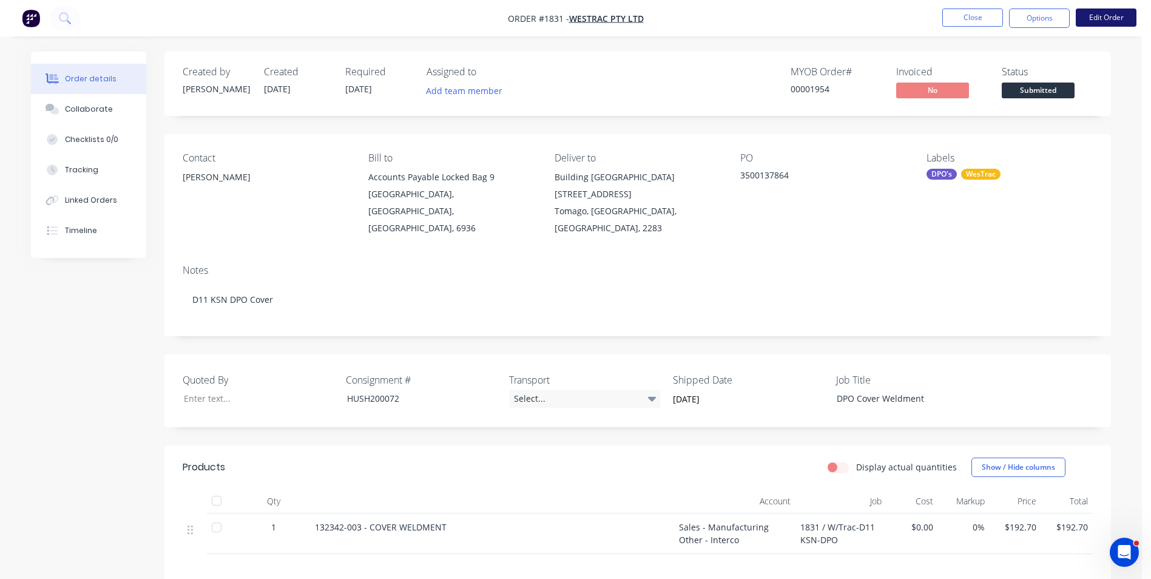
click at [1101, 13] on button "Edit Order" at bounding box center [1106, 17] width 61 height 18
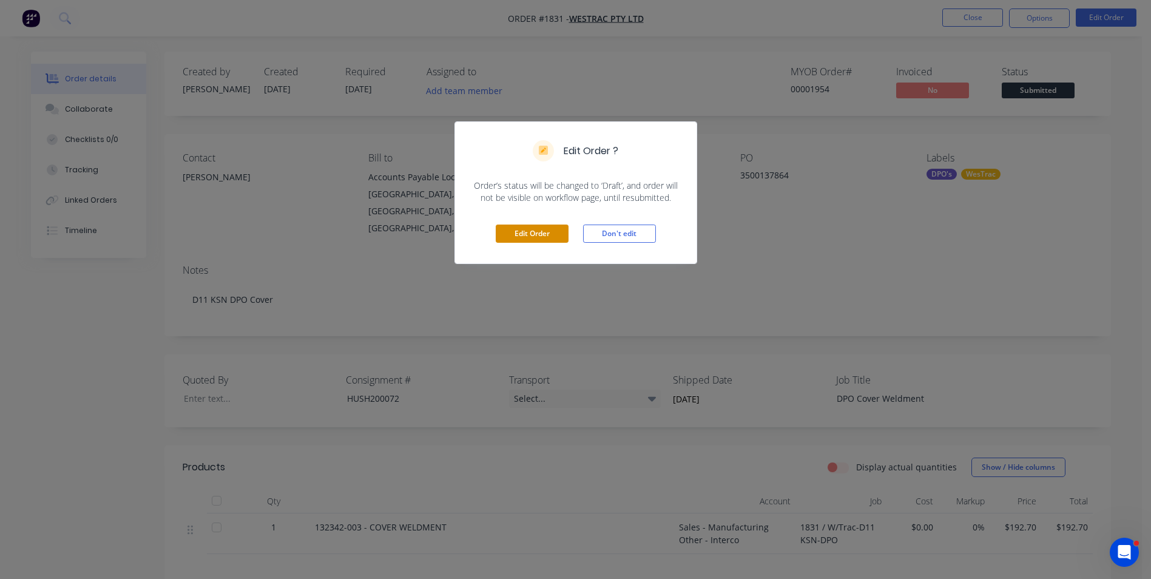
click at [552, 238] on button "Edit Order" at bounding box center [532, 233] width 73 height 18
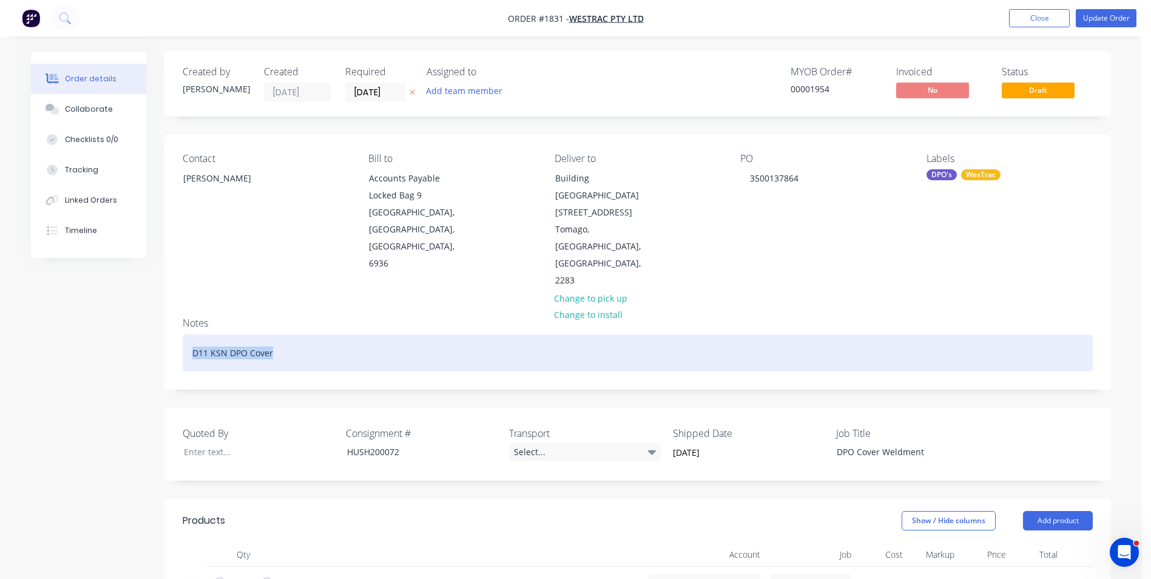
drag, startPoint x: 274, startPoint y: 301, endPoint x: 177, endPoint y: 301, distance: 97.1
click at [177, 308] on div "Notes D11 KSN DPO Cover" at bounding box center [637, 348] width 946 height 81
copy div "D11 KSN DPO Cover"
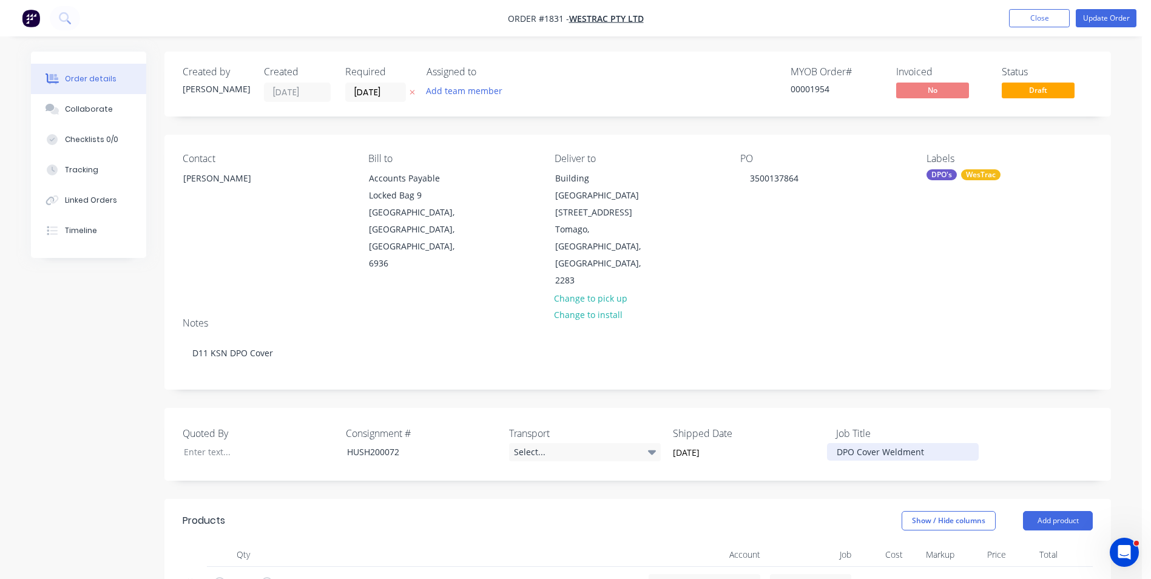
click at [897, 443] on div "DPO Cover Weldment" at bounding box center [903, 452] width 152 height 18
drag, startPoint x: 929, startPoint y: 401, endPoint x: 821, endPoint y: 403, distance: 108.6
click at [821, 408] on div "Quoted By Consignment # HUSH200072 Transport Select... Shipped Date 14/08/2025 …" at bounding box center [637, 444] width 946 height 73
paste div
click at [1099, 15] on button "Update Order" at bounding box center [1106, 18] width 61 height 18
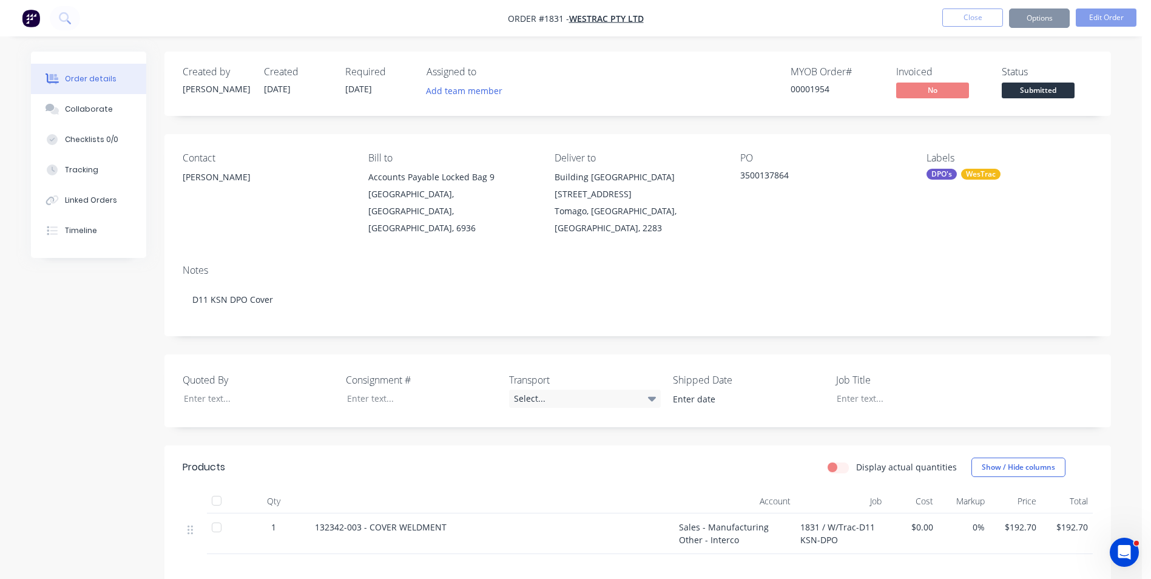
type input "14/08/2025"
click at [1049, 21] on button "Options" at bounding box center [1039, 17] width 61 height 19
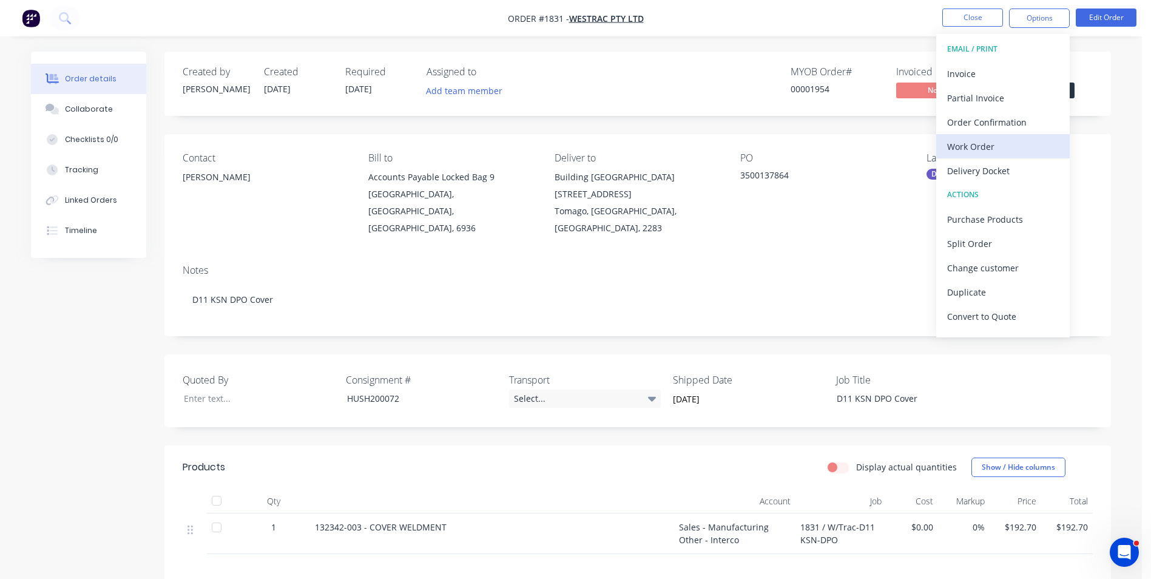
click at [980, 147] on div "Work Order" at bounding box center [1003, 147] width 112 height 18
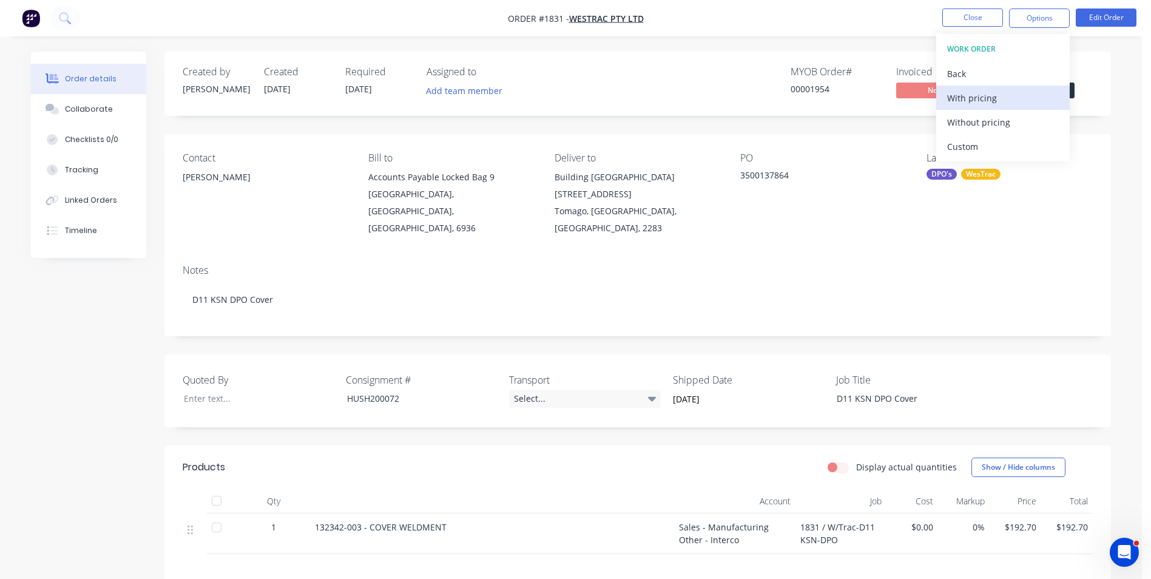
click at [977, 99] on div "With pricing" at bounding box center [1003, 98] width 112 height 18
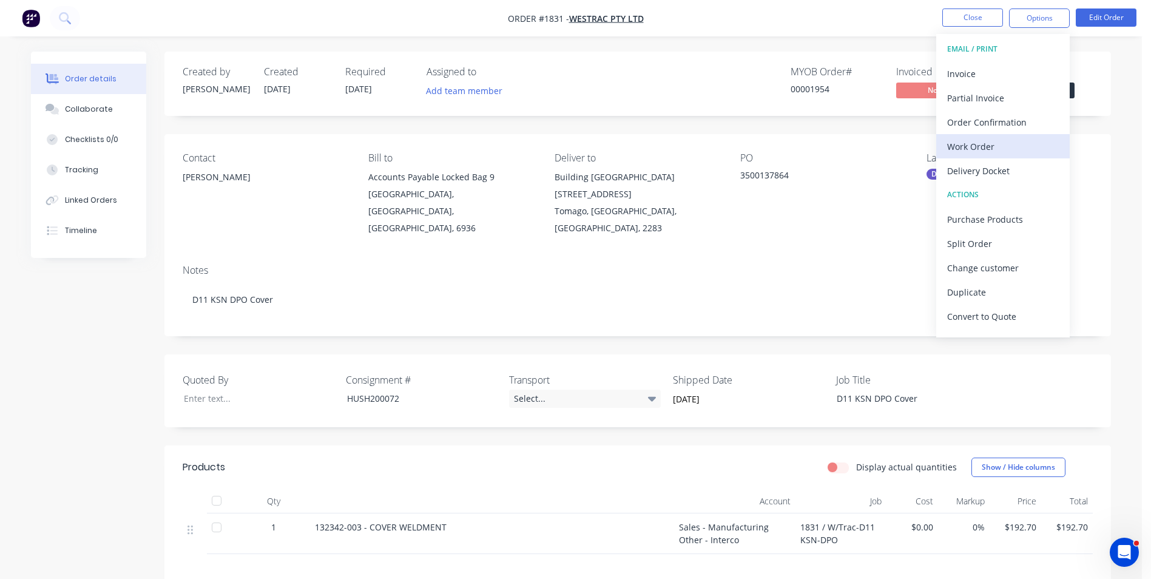
click at [982, 151] on div "Work Order" at bounding box center [1003, 147] width 112 height 18
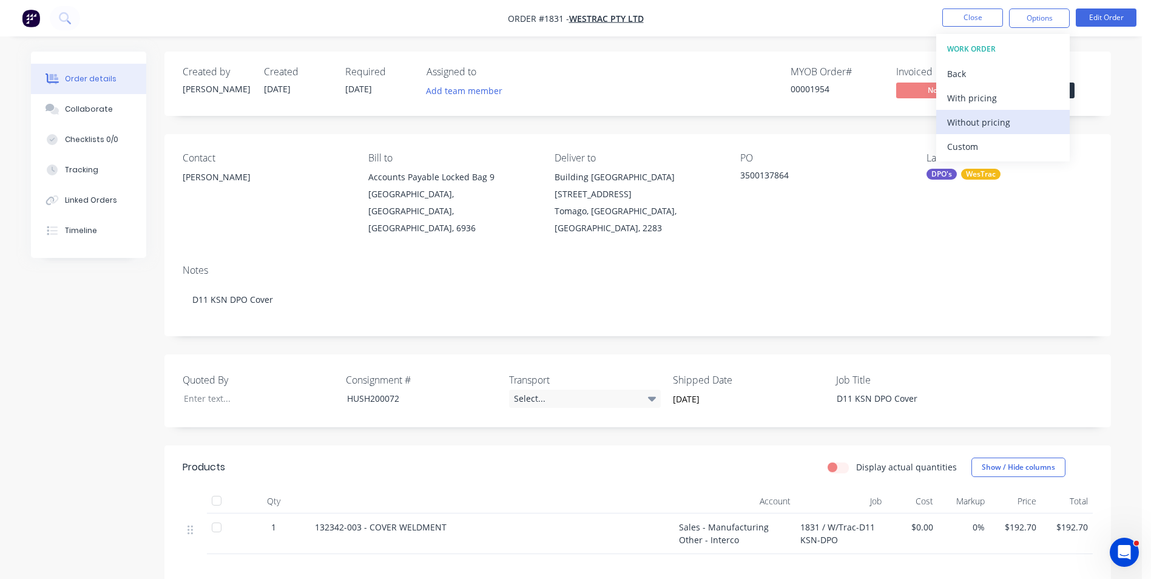
click at [972, 123] on div "Without pricing" at bounding box center [1003, 122] width 112 height 18
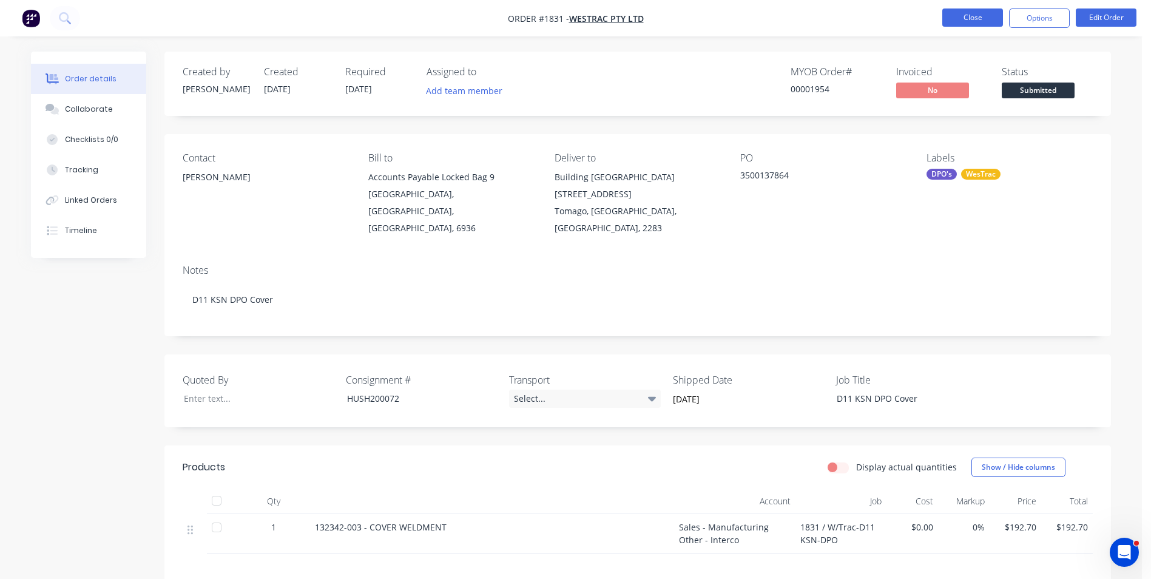
click at [990, 16] on button "Close" at bounding box center [972, 17] width 61 height 18
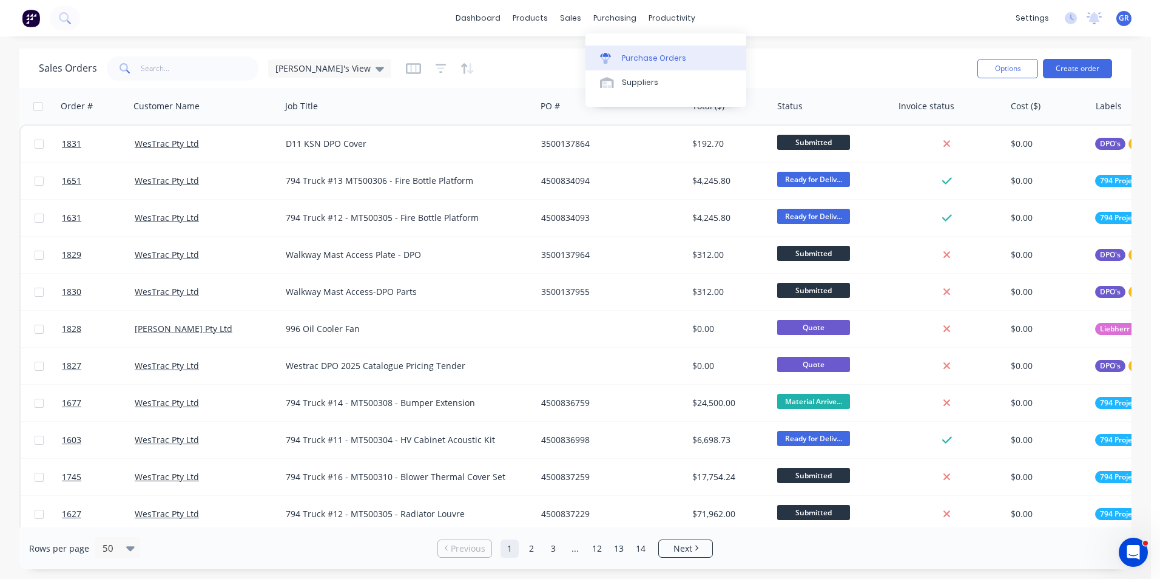
click at [651, 60] on div "Purchase Orders" at bounding box center [654, 58] width 64 height 11
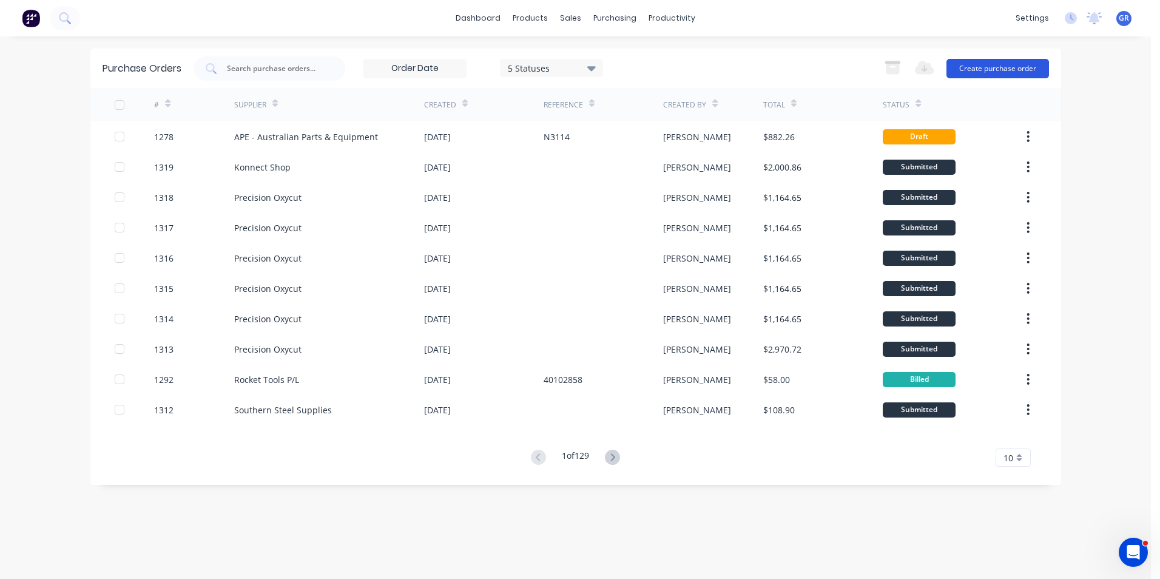
click at [1016, 69] on button "Create purchase order" at bounding box center [997, 68] width 103 height 19
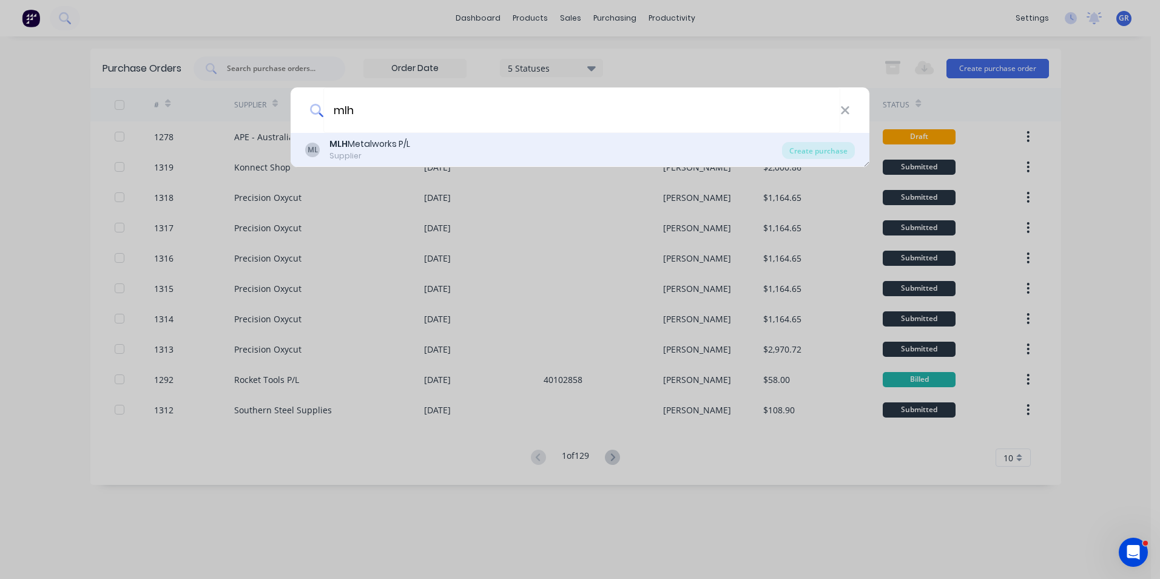
type input "mlh"
click at [338, 142] on b "MLH" at bounding box center [338, 144] width 18 height 12
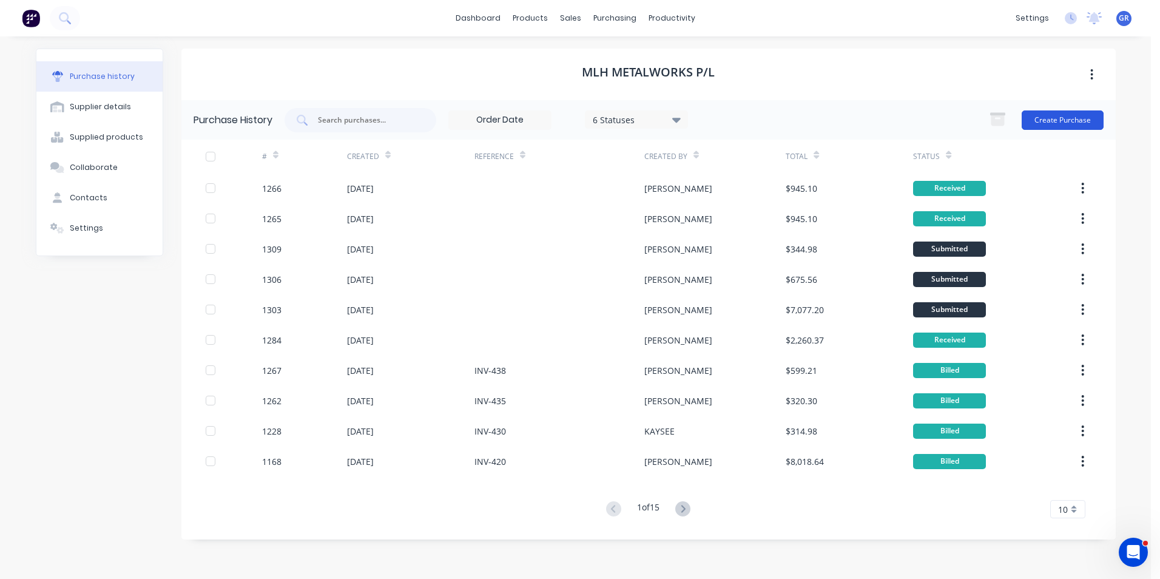
click at [1036, 117] on button "Create Purchase" at bounding box center [1063, 119] width 82 height 19
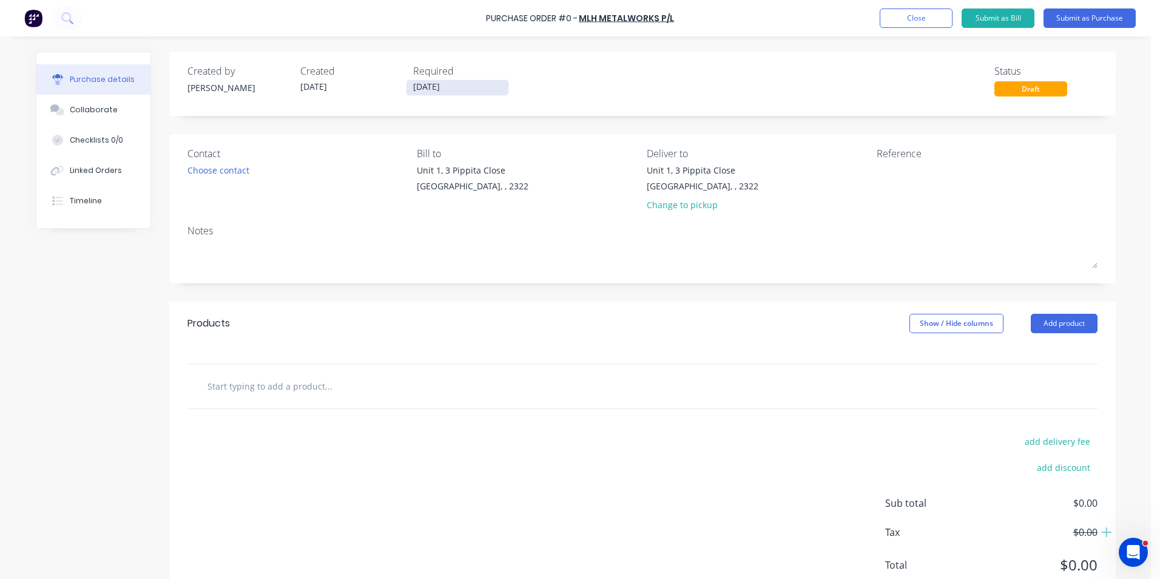
click at [424, 86] on input "28/08/25" at bounding box center [457, 87] width 102 height 15
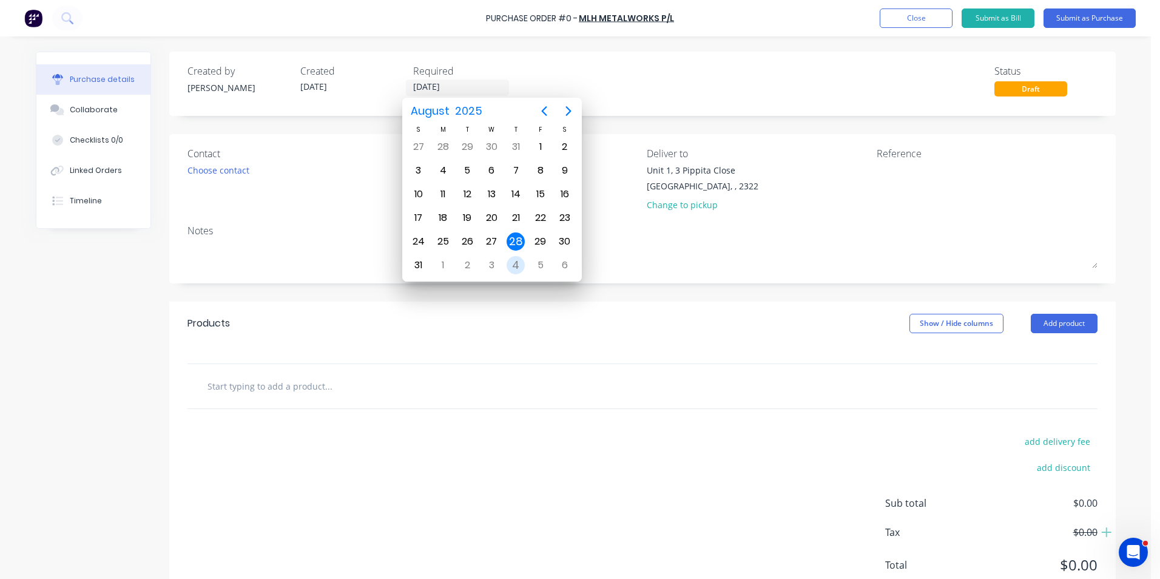
click at [518, 261] on div "4" at bounding box center [516, 265] width 18 height 18
type input "04/09/25"
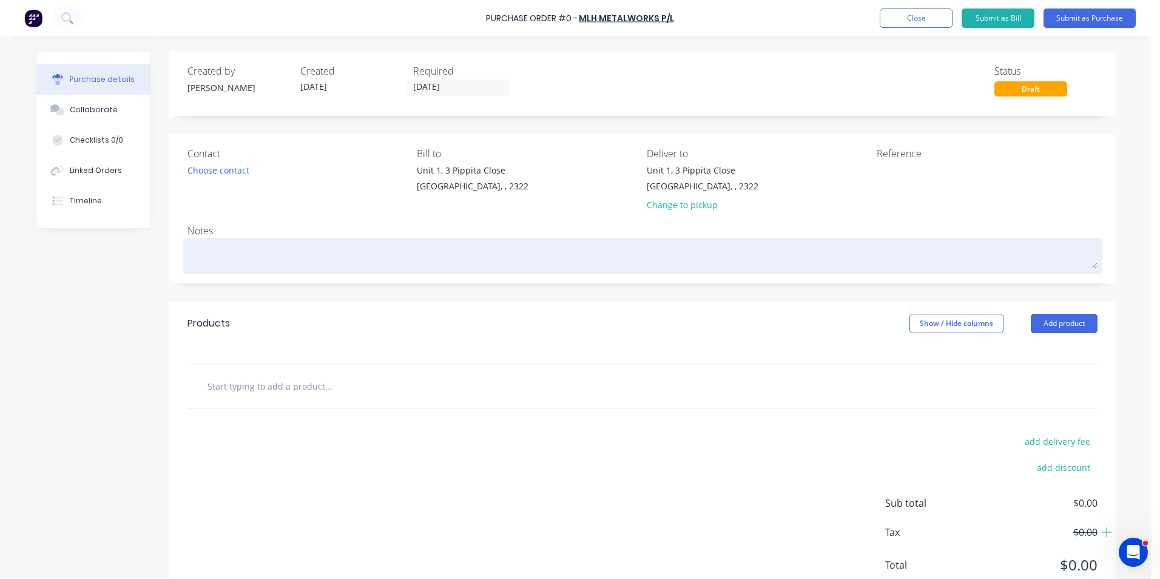
click at [220, 260] on textarea at bounding box center [642, 254] width 910 height 27
drag, startPoint x: 277, startPoint y: 254, endPoint x: 228, endPoint y: 254, distance: 48.5
click at [220, 255] on textarea "JN1634 - 794 Side Panel - Truck #12" at bounding box center [642, 254] width 910 height 27
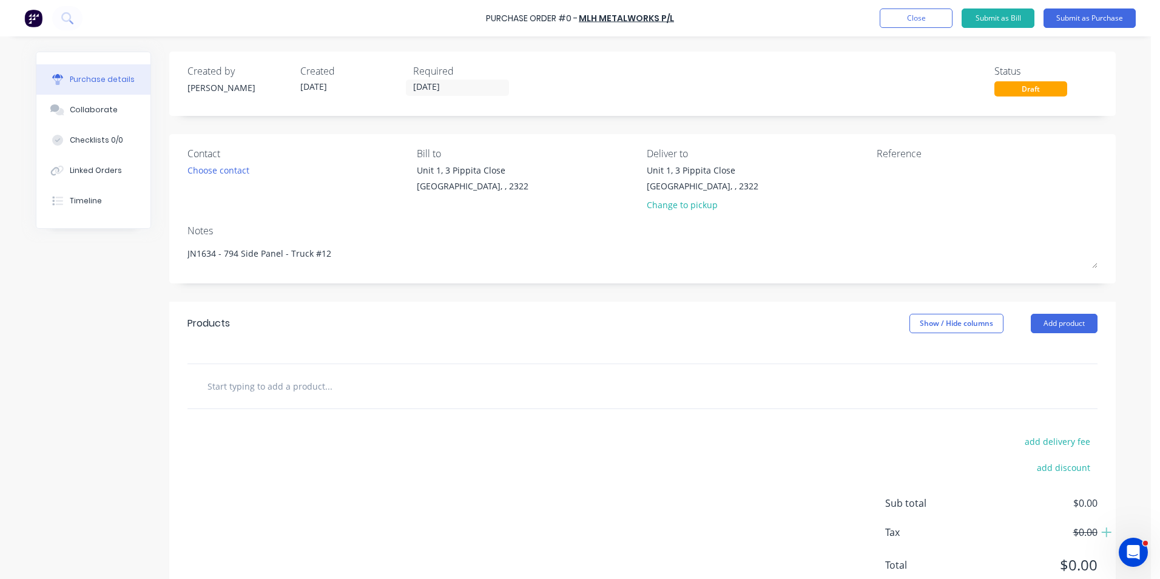
type textarea "JN1634 - 794 Side Panel - Truck #12"
click at [251, 387] on input "text" at bounding box center [328, 386] width 243 height 24
paste input "794 Side Panel"
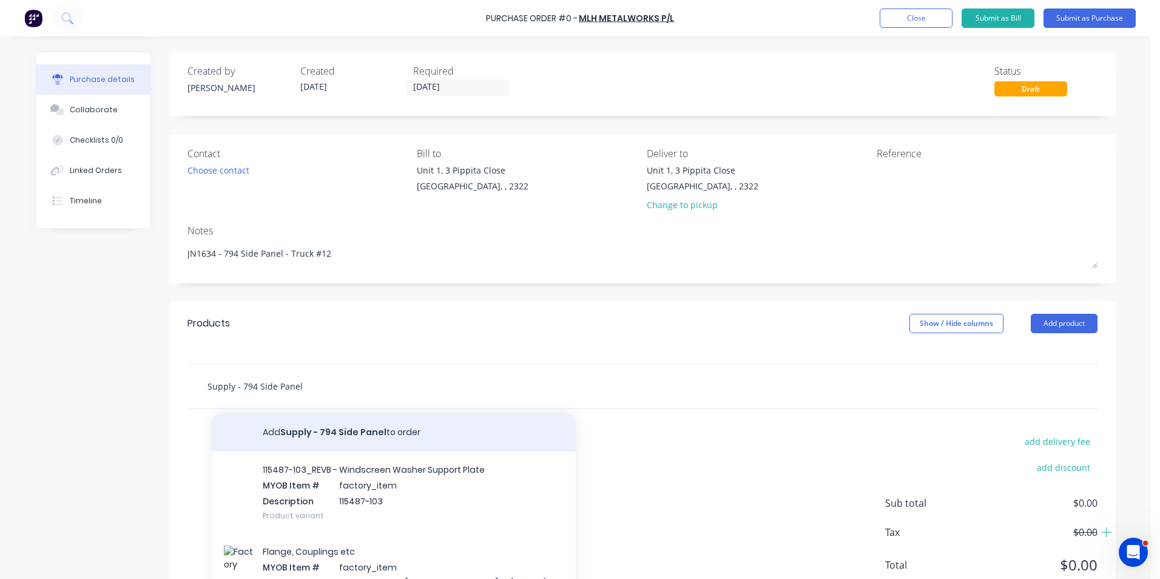
type input "Supply - 794 Side Panel"
click at [323, 430] on button "Add Supply - 794 Side Panel to order" at bounding box center [394, 432] width 364 height 39
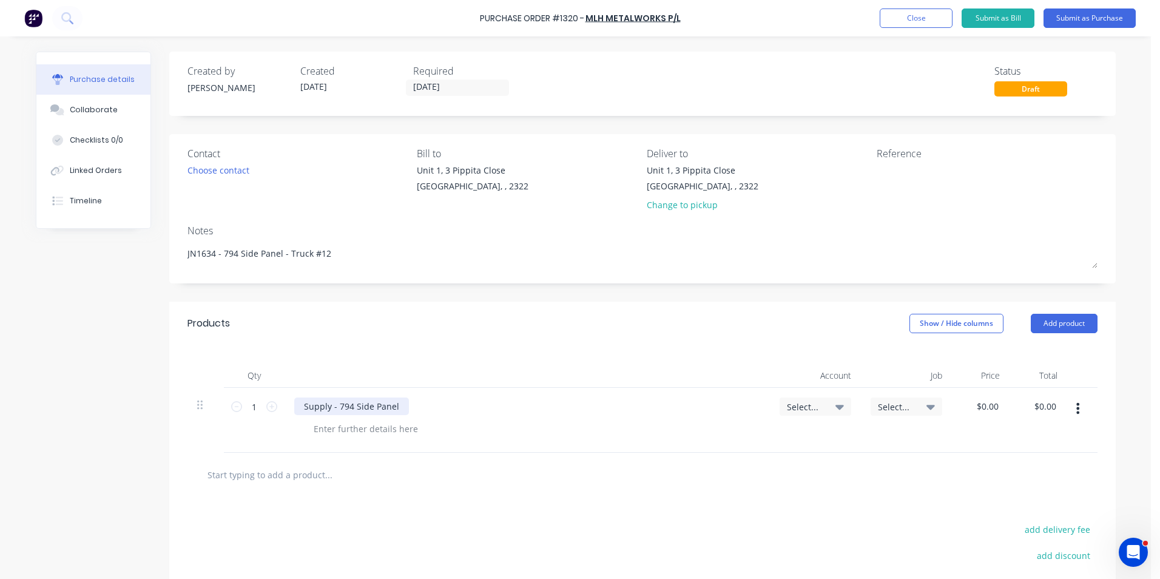
click at [394, 405] on div "Supply - 794 Side Panel" at bounding box center [351, 406] width 115 height 18
click at [496, 403] on div "Supply - 794 Side Panel - LH Side Kit as per quote" at bounding box center [404, 406] width 220 height 18
click at [373, 427] on div at bounding box center [366, 429] width 124 height 18
click at [789, 405] on span "Select..." at bounding box center [805, 406] width 36 height 13
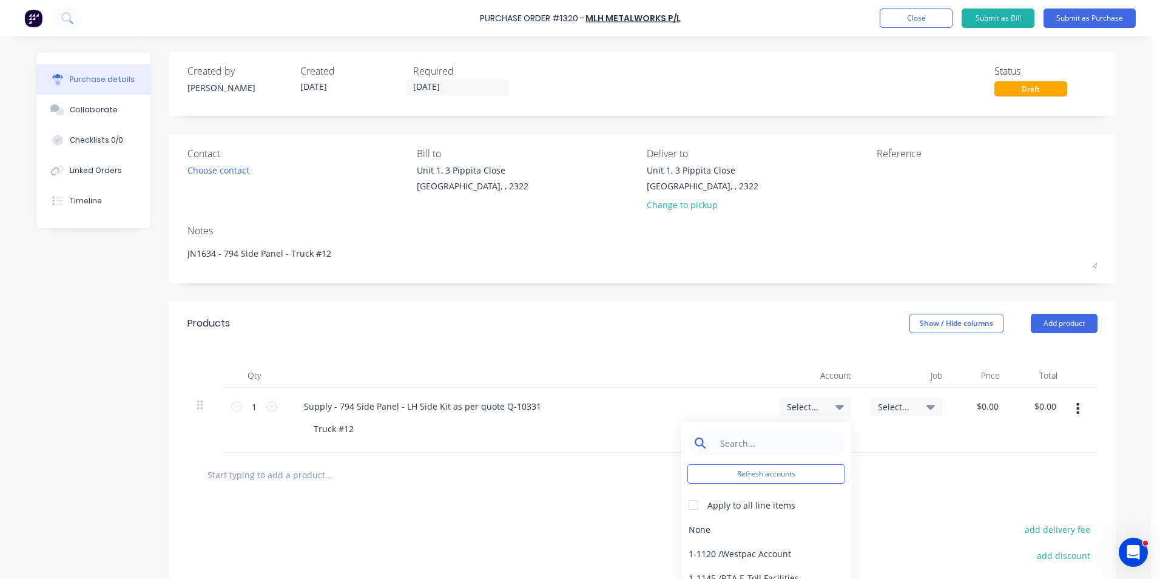
click at [755, 442] on input at bounding box center [775, 443] width 124 height 24
type input "1-14"
click at [761, 528] on div "1-1400 / Work in Progress" at bounding box center [766, 529] width 170 height 24
click at [892, 405] on span "Select..." at bounding box center [896, 406] width 36 height 13
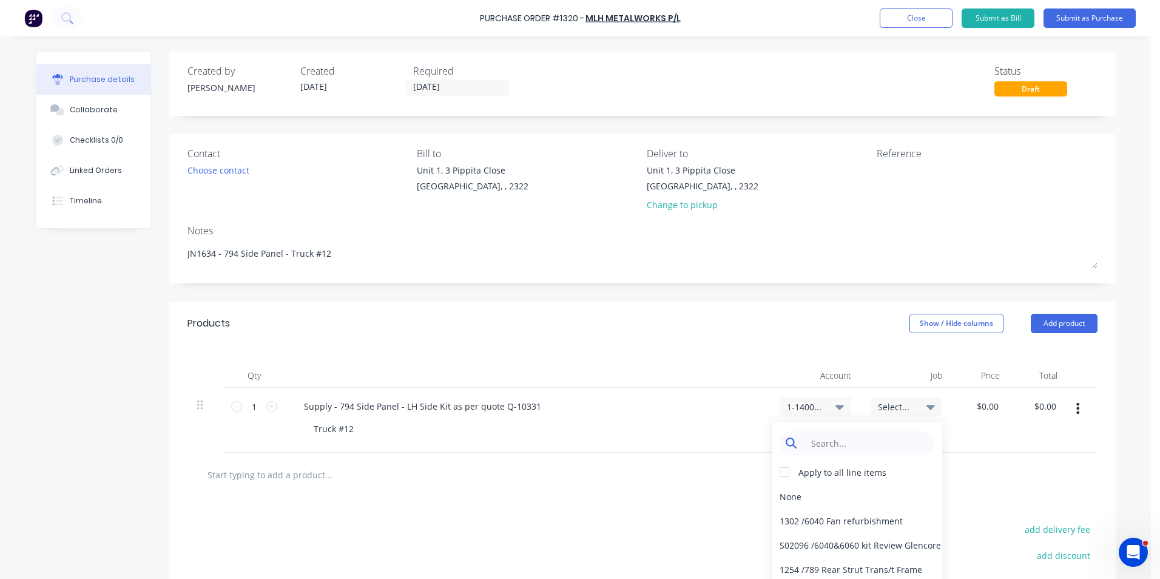
click at [831, 444] on input at bounding box center [867, 443] width 124 height 24
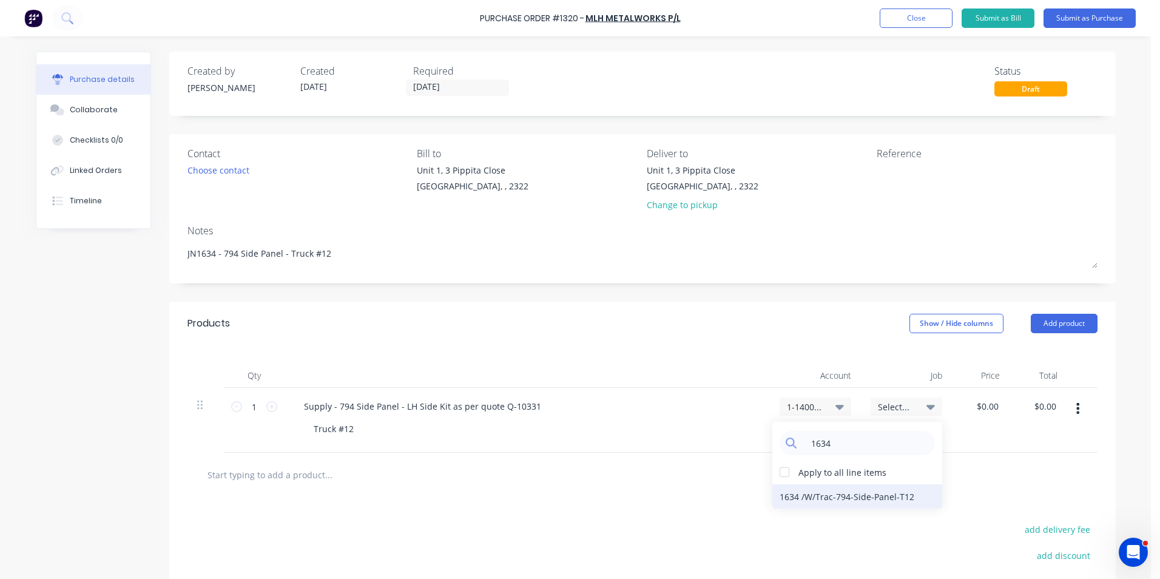
type input "1634"
click at [866, 500] on div "1634 / W/Trac-794-Side-Panel-T12" at bounding box center [857, 496] width 170 height 24
click at [988, 404] on input "0.0000" at bounding box center [987, 406] width 28 height 18
click at [980, 405] on input "0.0000" at bounding box center [984, 406] width 33 height 18
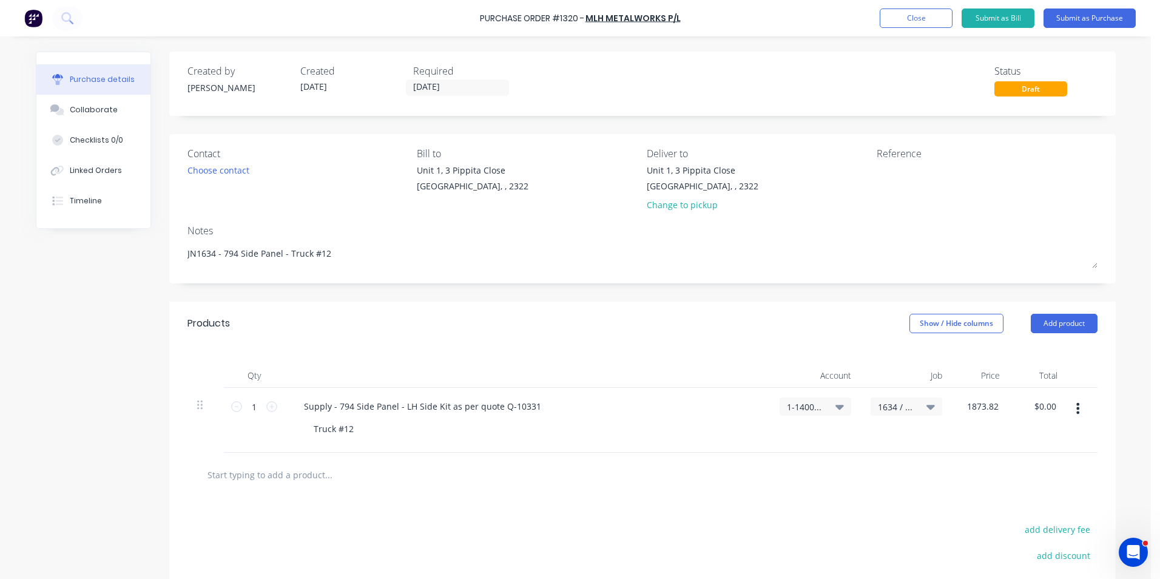
type input "$1,873.82"
click at [995, 447] on div "$1,873.82 1873.82" at bounding box center [981, 420] width 58 height 65
click at [1078, 15] on button "Submit as Purchase" at bounding box center [1090, 17] width 92 height 19
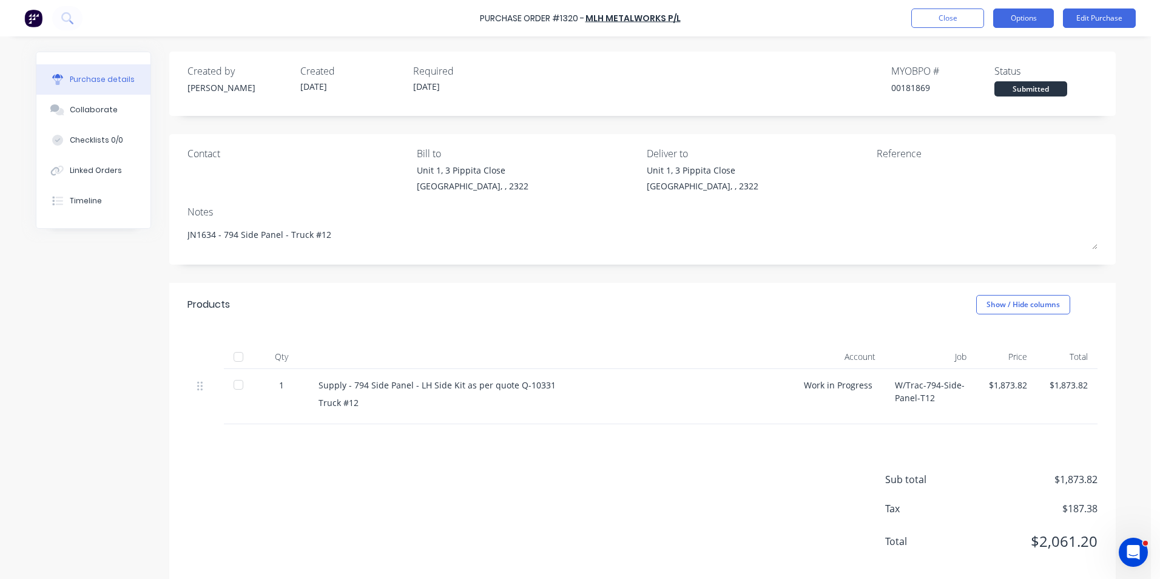
click at [1030, 19] on button "Options" at bounding box center [1023, 17] width 61 height 19
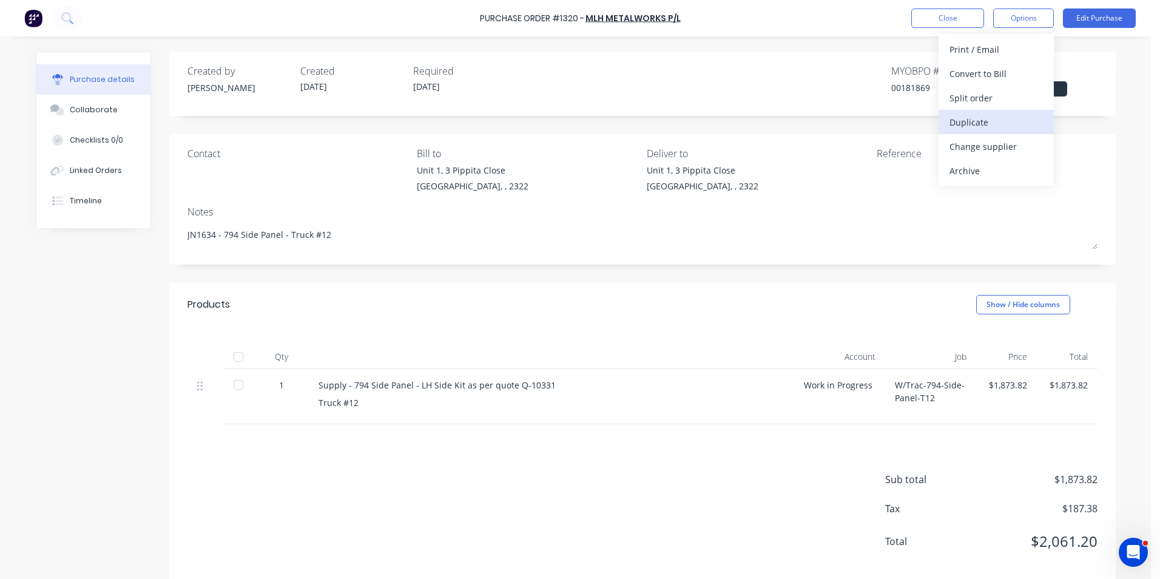
click at [967, 121] on div "Duplicate" at bounding box center [996, 122] width 93 height 18
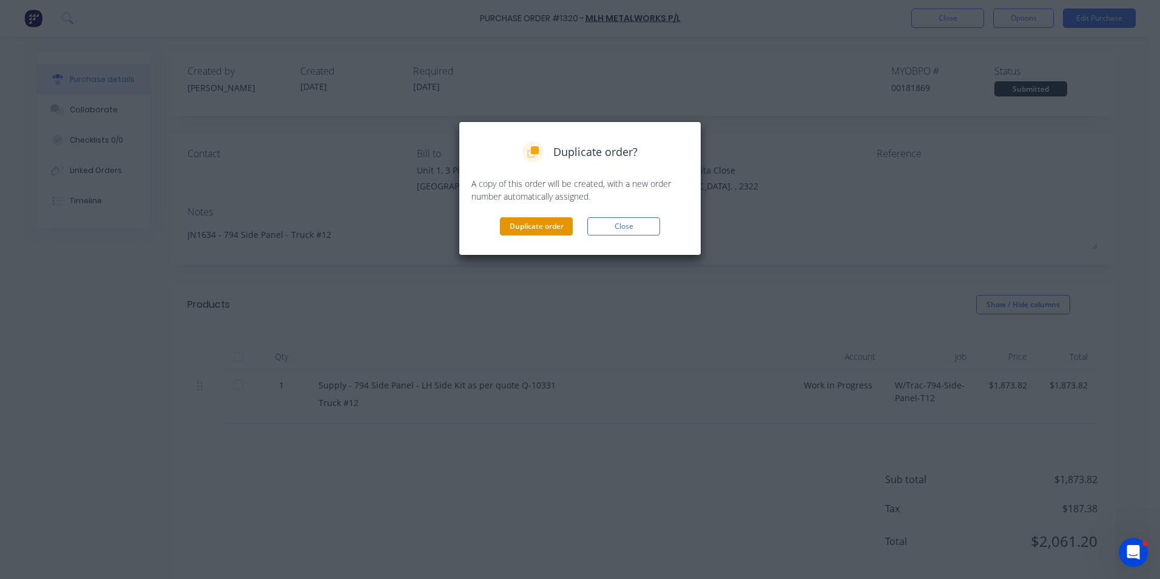
click at [535, 221] on button "Duplicate order" at bounding box center [536, 226] width 73 height 18
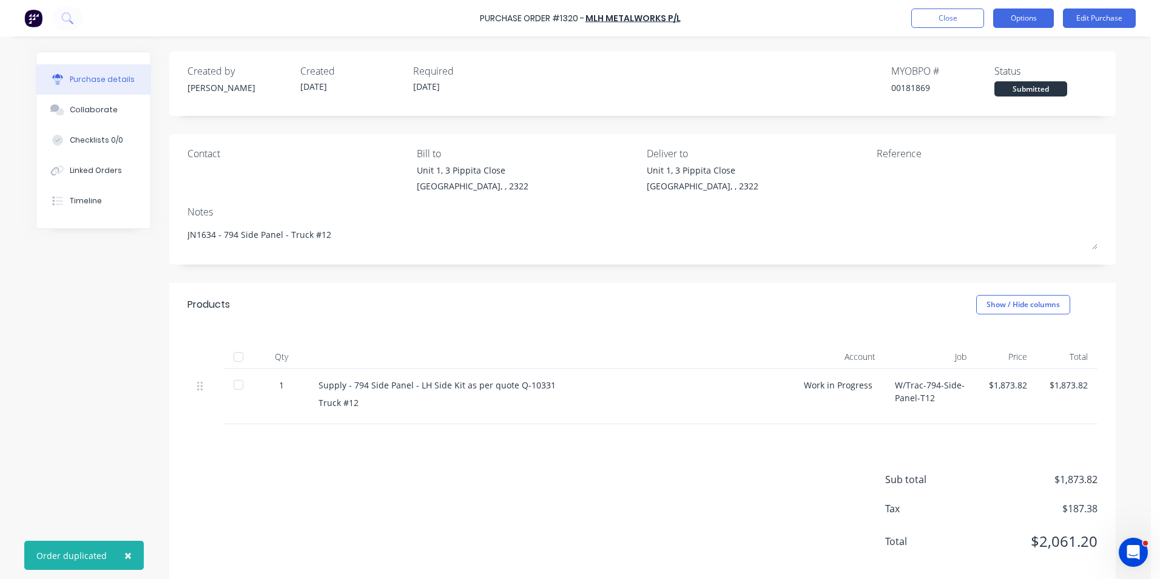
click at [1019, 16] on button "Options" at bounding box center [1023, 17] width 61 height 19
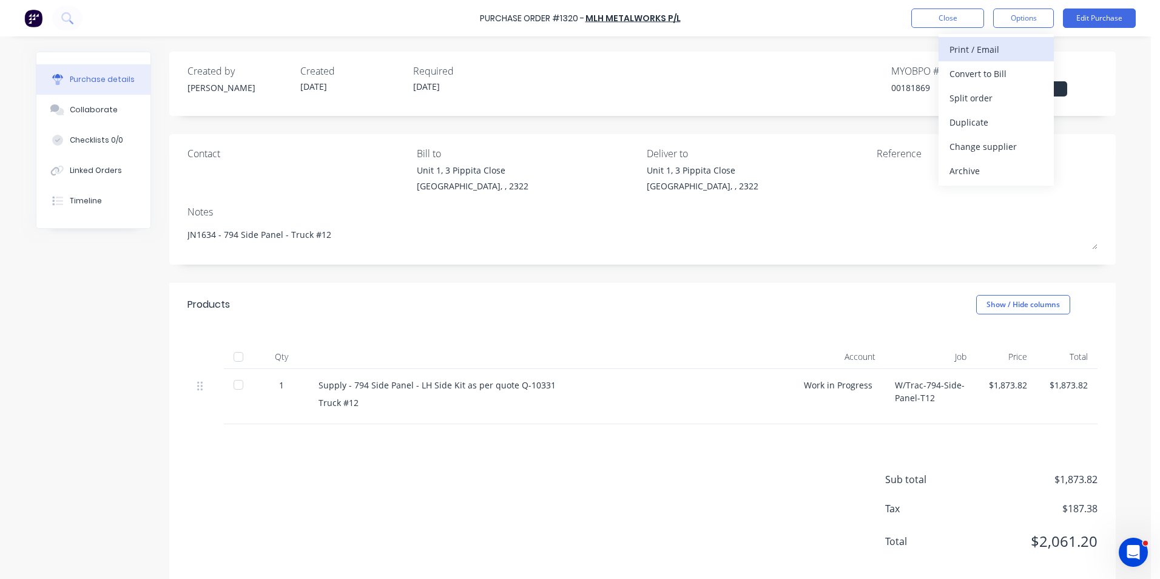
click at [983, 50] on div "Print / Email" at bounding box center [996, 50] width 93 height 18
click at [971, 72] on div "With pricing" at bounding box center [996, 74] width 93 height 18
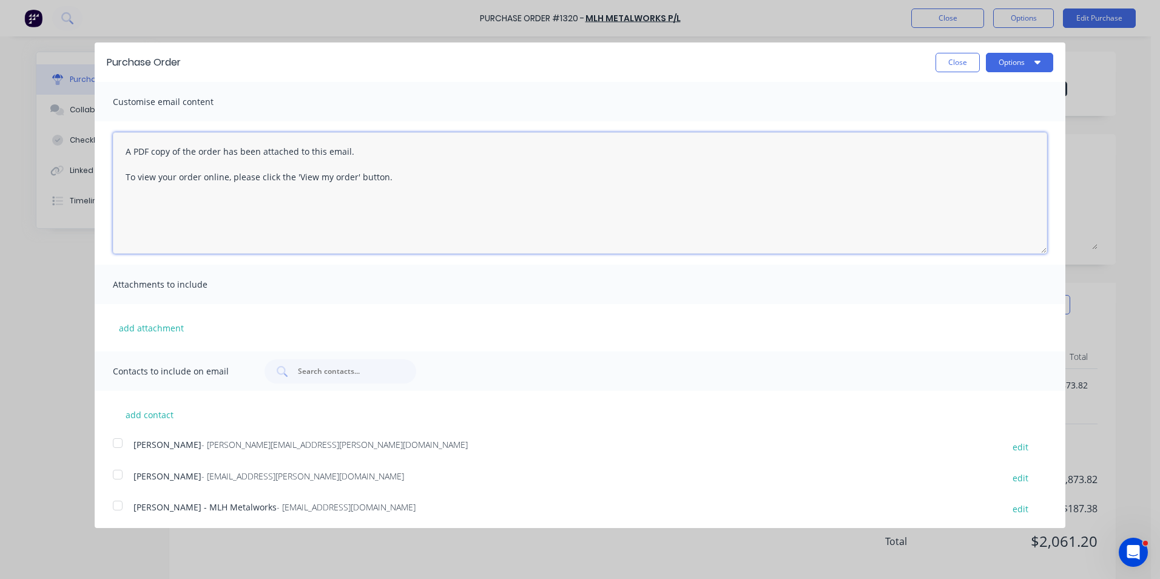
drag, startPoint x: 405, startPoint y: 176, endPoint x: 106, endPoint y: 146, distance: 300.6
click at [106, 146] on div "A PDF copy of the order has been attached to this email. To view your order onl…" at bounding box center [580, 192] width 971 height 143
type textarea "Hi Mitch, PO attached for the 794 LH Side Panel kit as per your quote, please p…"
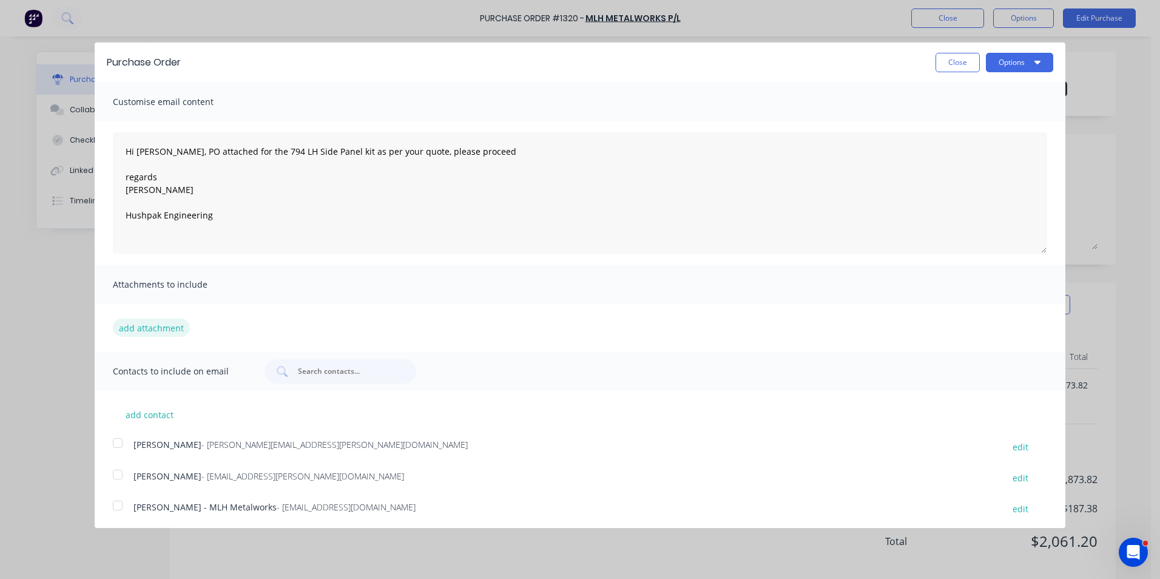
click at [179, 324] on button "add attachment" at bounding box center [151, 328] width 77 height 18
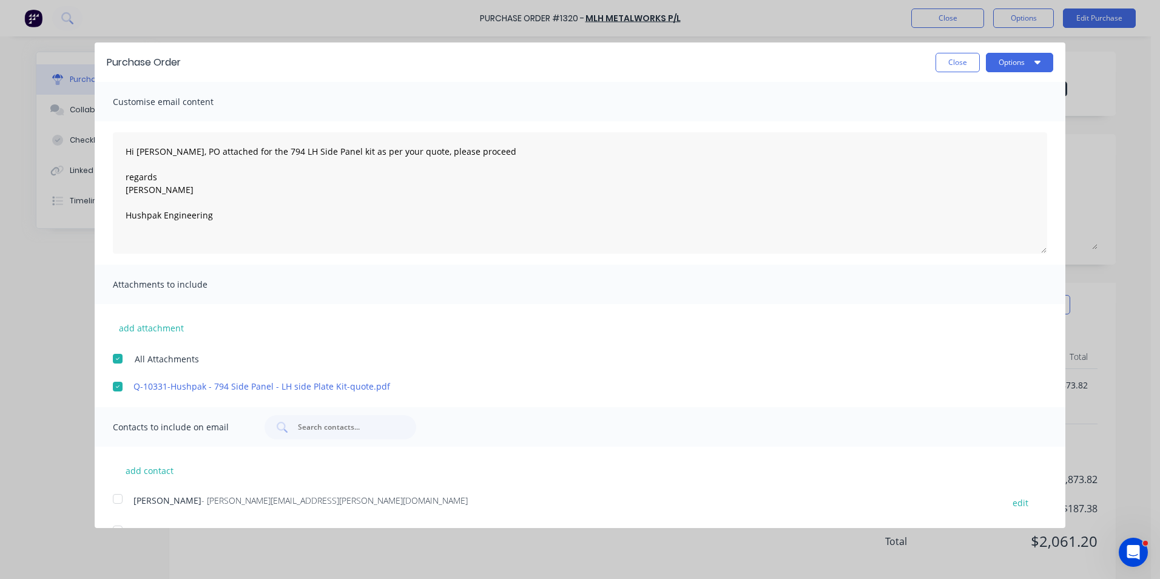
scroll to position [59, 0]
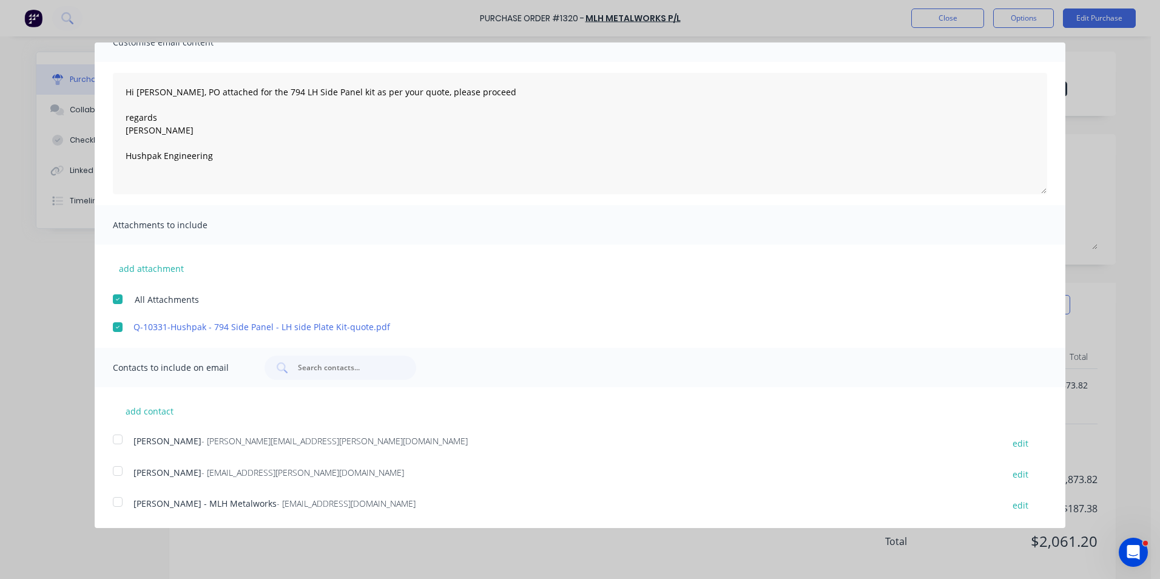
click at [115, 440] on div at bounding box center [118, 439] width 24 height 24
click at [120, 501] on div at bounding box center [118, 502] width 24 height 24
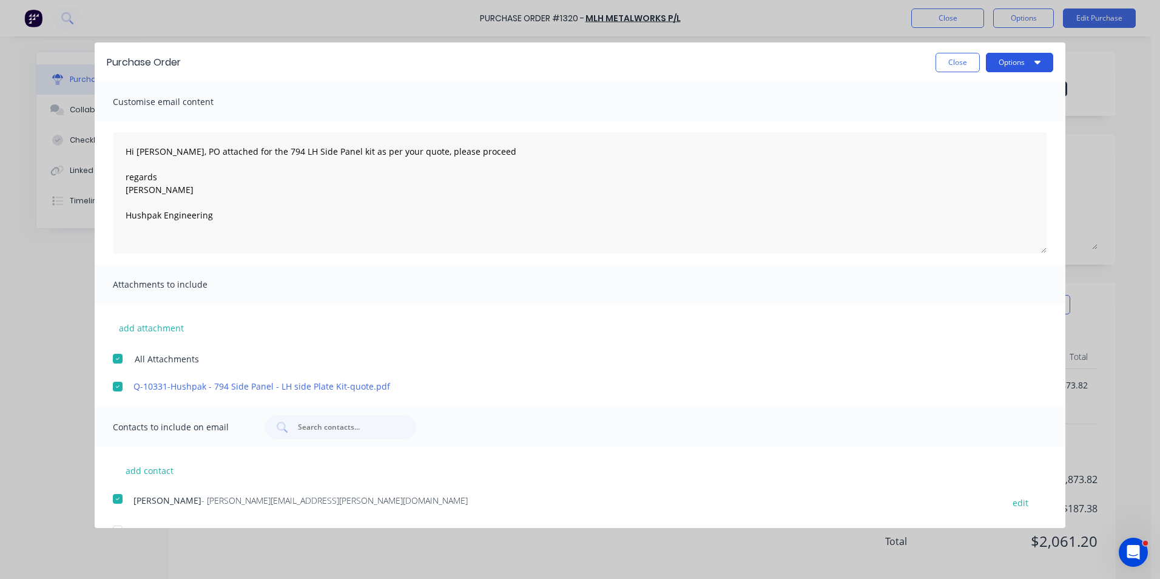
click at [1004, 59] on button "Options" at bounding box center [1019, 62] width 67 height 19
click at [953, 115] on div "Email" at bounding box center [995, 118] width 93 height 18
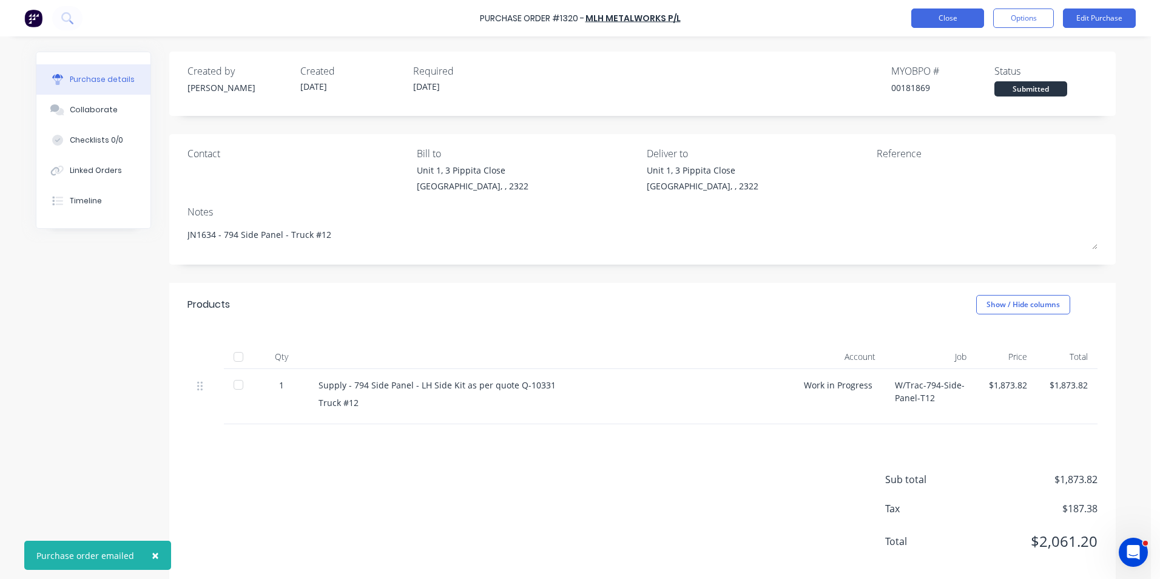
click at [944, 16] on button "Close" at bounding box center [947, 17] width 73 height 19
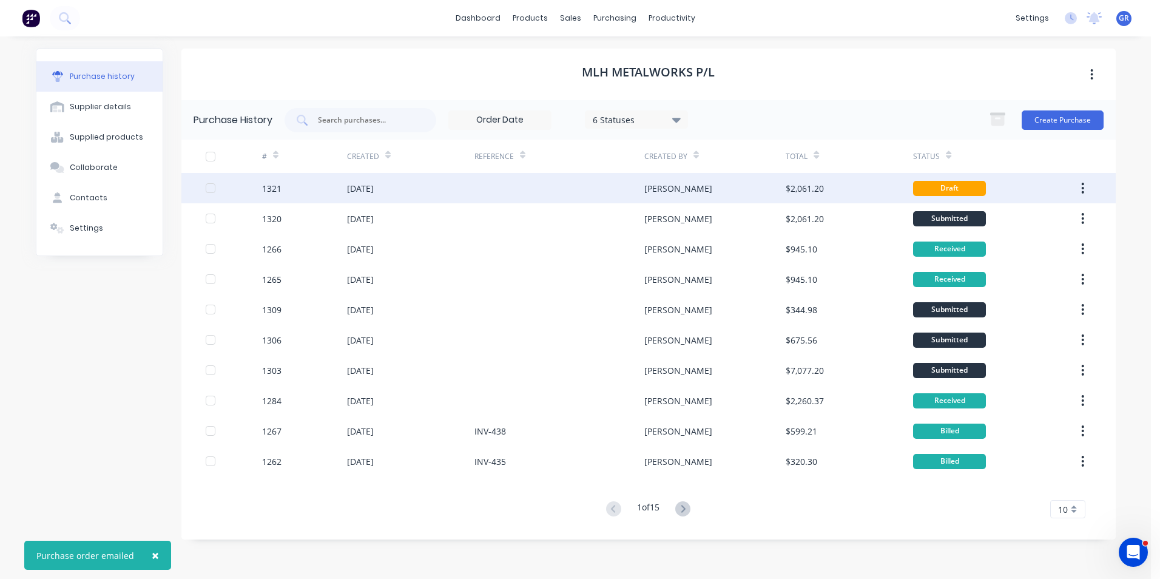
click at [274, 188] on div "1321" at bounding box center [271, 188] width 19 height 13
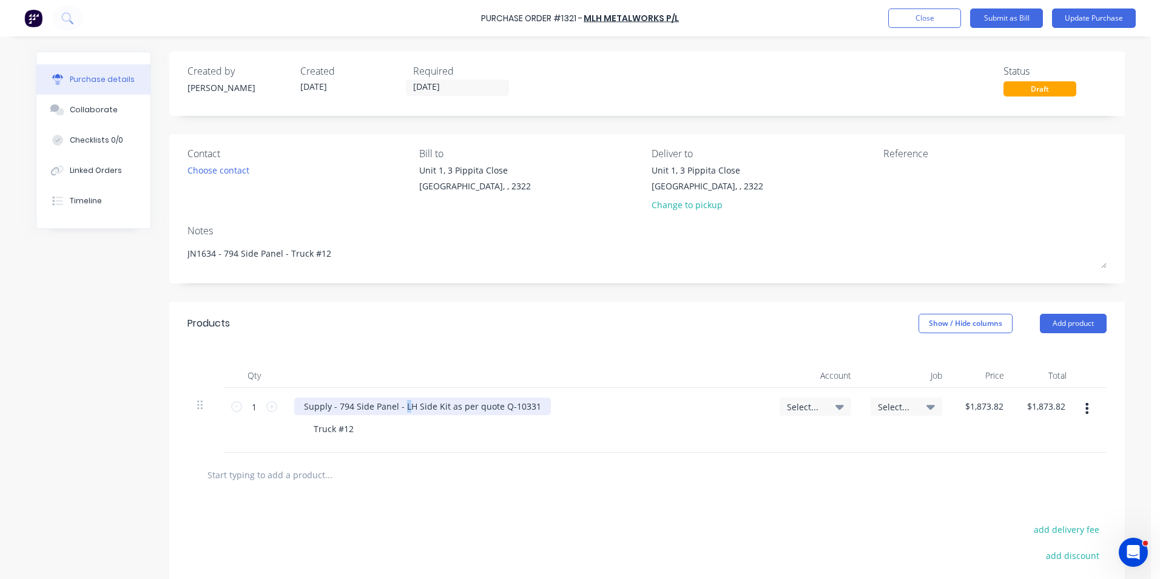
click at [399, 410] on div "Supply - 794 Side Panel - LH Side Kit as per quote Q-10331" at bounding box center [422, 406] width 257 height 18
click at [805, 407] on span "Select..." at bounding box center [805, 406] width 36 height 13
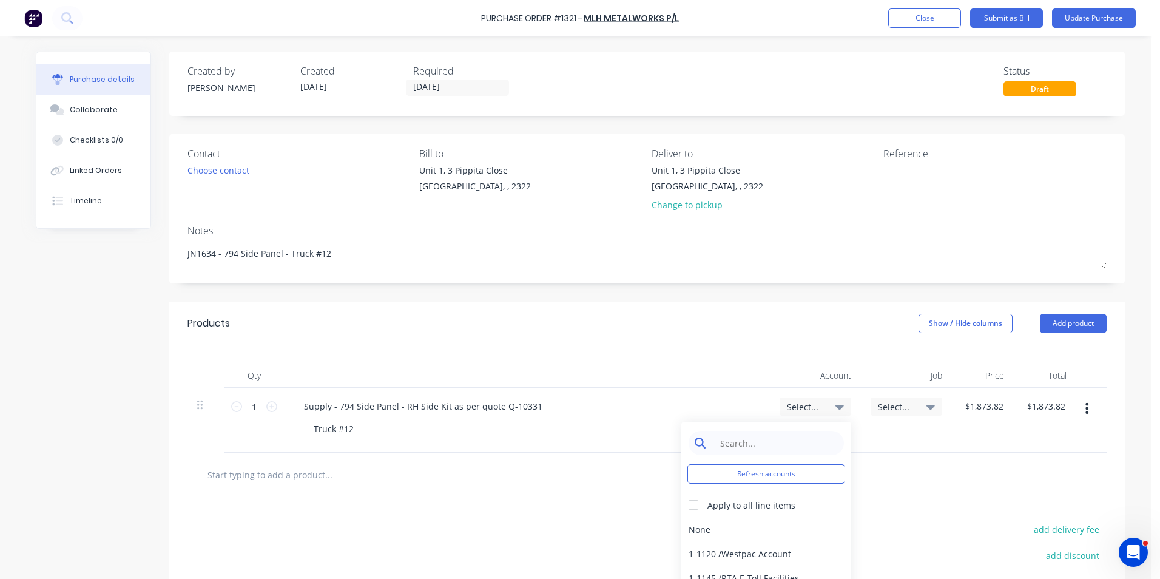
click at [743, 444] on input at bounding box center [775, 443] width 124 height 24
type input "1-14"
click at [741, 529] on div "1-1400 / Work in Progress" at bounding box center [766, 529] width 170 height 24
click at [894, 404] on span "Select..." at bounding box center [896, 406] width 36 height 13
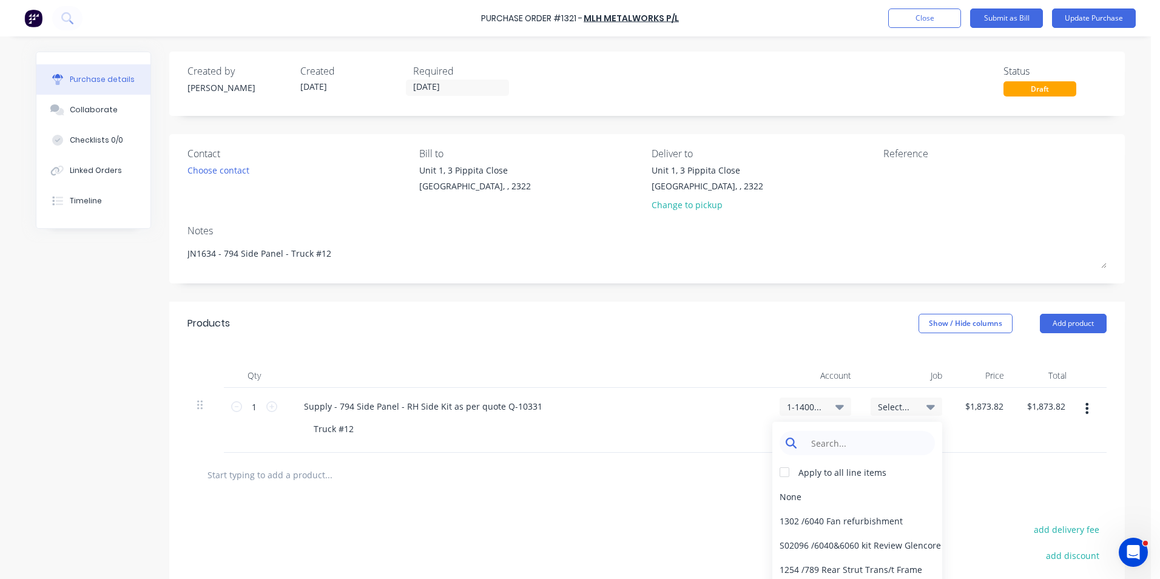
click at [835, 444] on input at bounding box center [867, 443] width 124 height 24
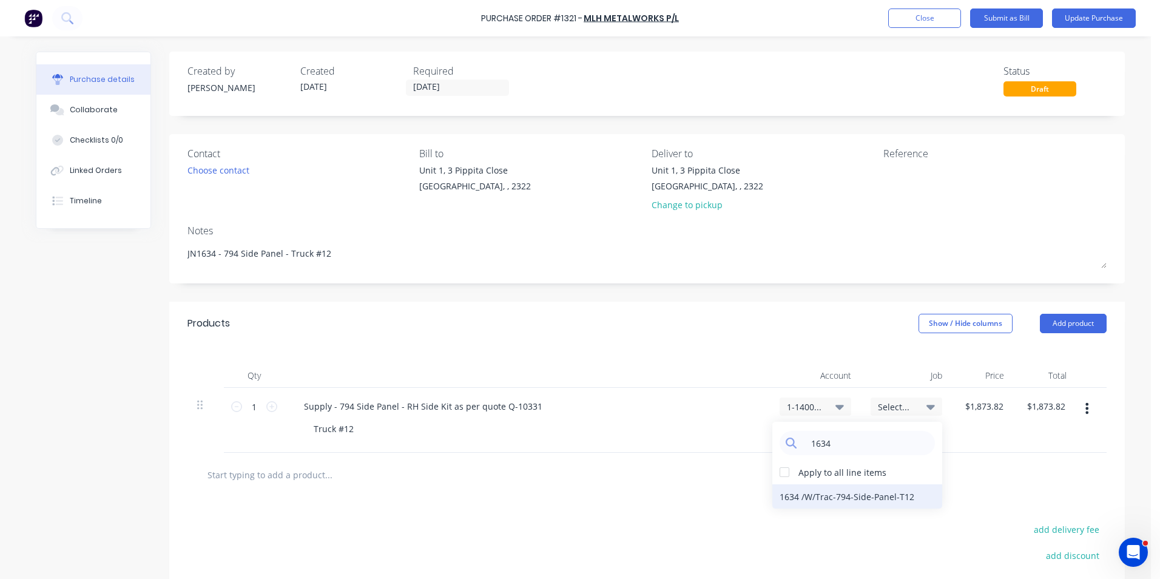
type input "1634"
click at [864, 496] on div "1634 / W/Trac-794-Side-Panel-T12" at bounding box center [857, 496] width 170 height 24
click at [990, 406] on input "1873.8200" at bounding box center [985, 406] width 47 height 18
click at [986, 406] on input "1873.8200" at bounding box center [985, 406] width 47 height 18
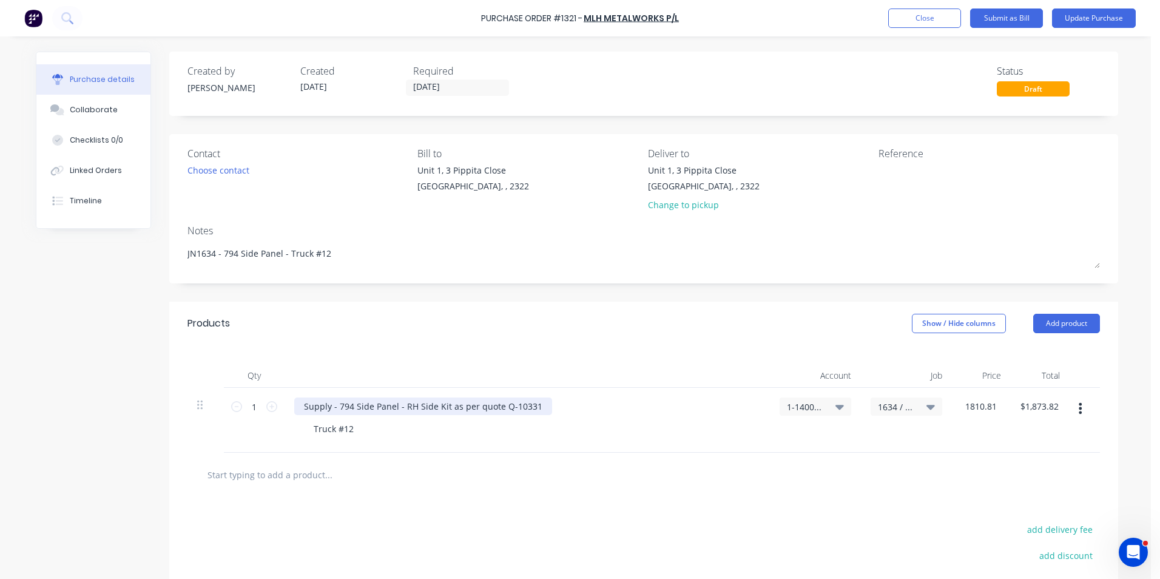
type input "$1,810.81"
click at [533, 406] on div "Supply - 794 Side Panel - RH Side Kit as per quote Q-10331" at bounding box center [423, 406] width 258 height 18
click at [412, 82] on input "28/08/25" at bounding box center [457, 87] width 102 height 15
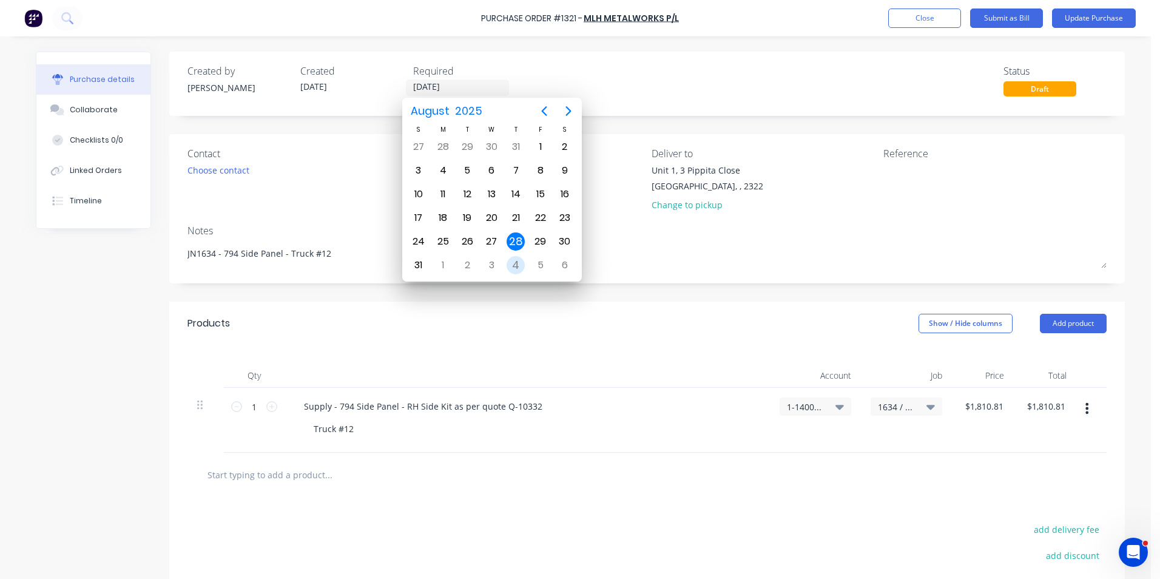
click at [516, 257] on div "4" at bounding box center [516, 265] width 18 height 18
type input "04/09/25"
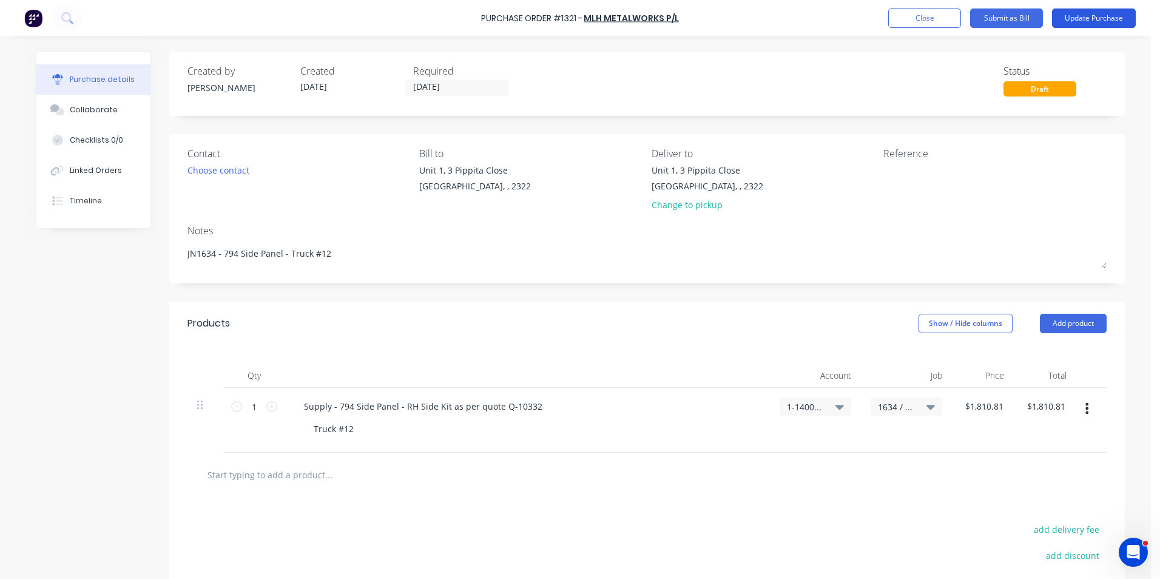
click at [1094, 15] on button "Update Purchase" at bounding box center [1094, 17] width 84 height 19
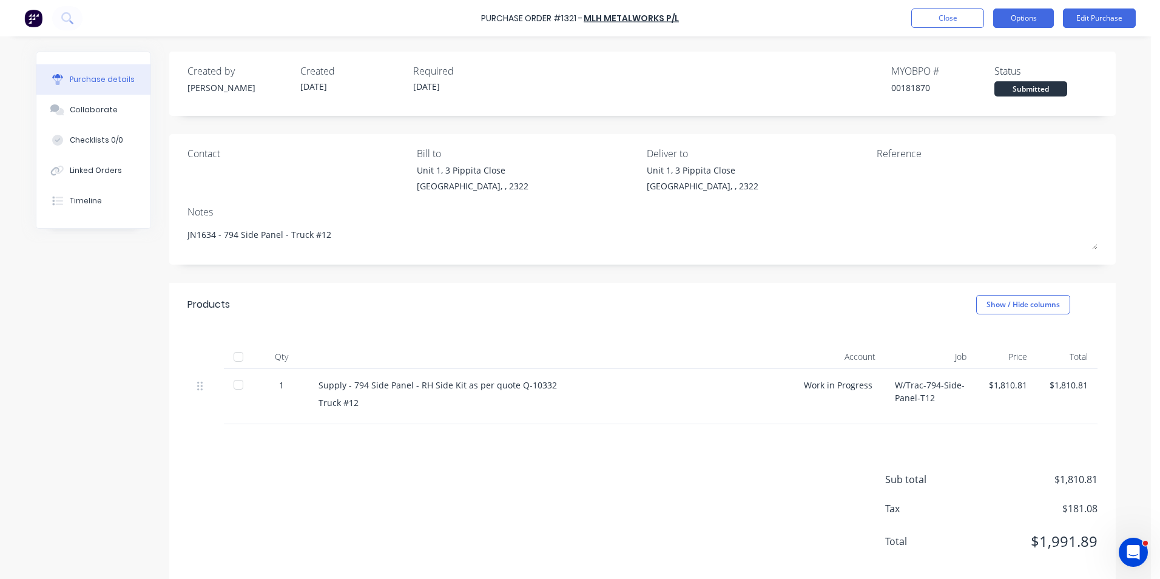
click at [1033, 15] on button "Options" at bounding box center [1023, 17] width 61 height 19
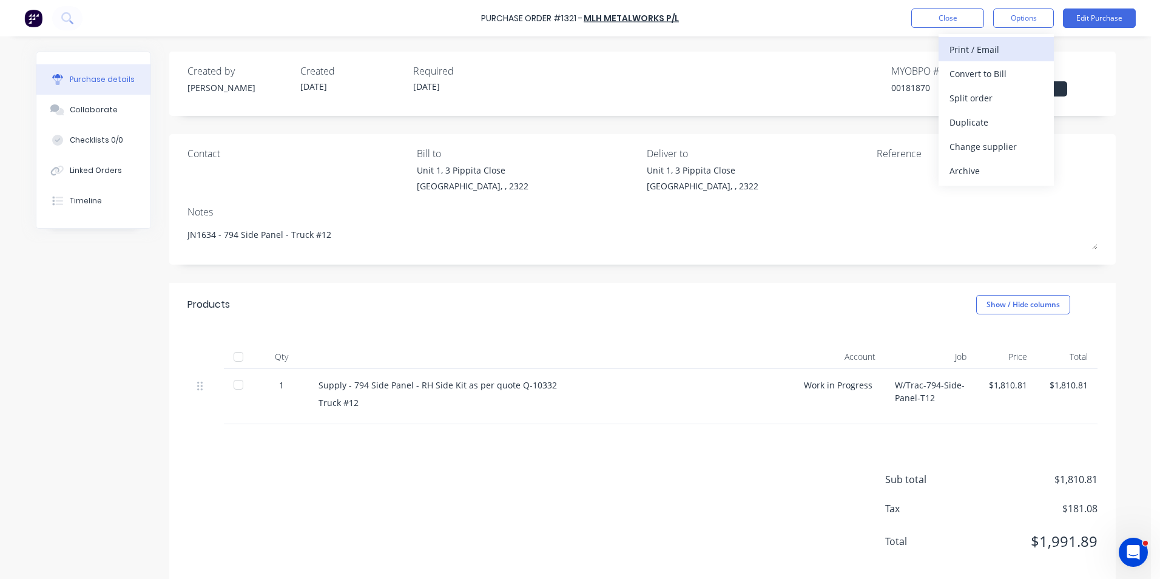
click at [969, 51] on div "Print / Email" at bounding box center [996, 50] width 93 height 18
click at [977, 72] on div "With pricing" at bounding box center [996, 74] width 93 height 18
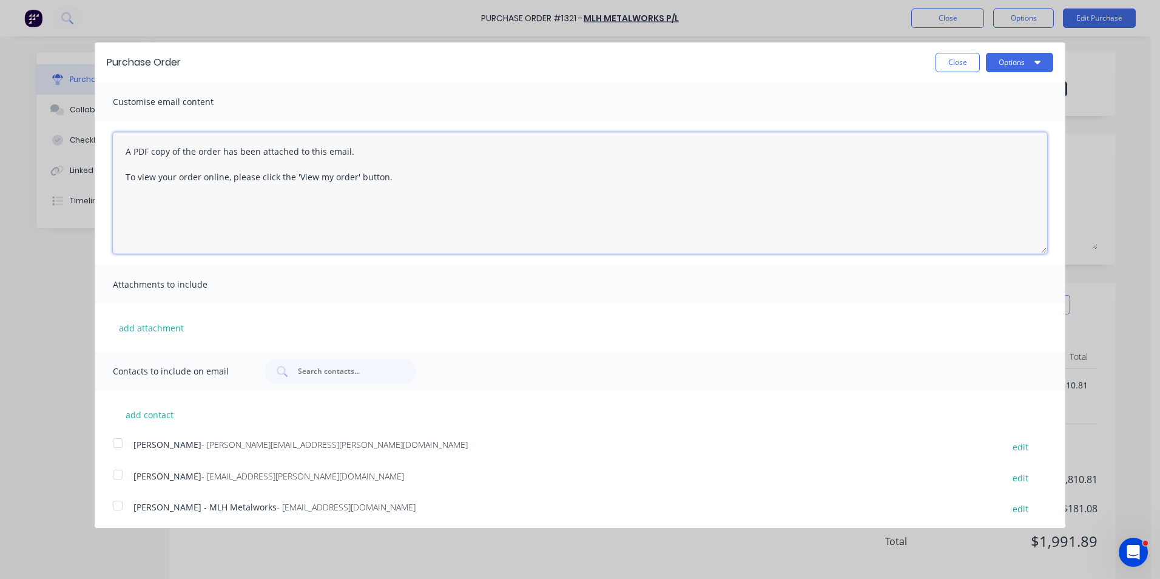
drag, startPoint x: 124, startPoint y: 147, endPoint x: 406, endPoint y: 179, distance: 283.3
click at [406, 179] on textarea "A PDF copy of the order has been attached to this email. To view your order onl…" at bounding box center [580, 192] width 934 height 121
paste textarea "Hi Mitch, PO attached for the 794 LH Side Panel kit as per your quote, please p…"
click at [262, 153] on textarea "Hi Mitch, PO attached for the 794 LH Side Panel kit as per your quote, please p…" at bounding box center [580, 192] width 934 height 121
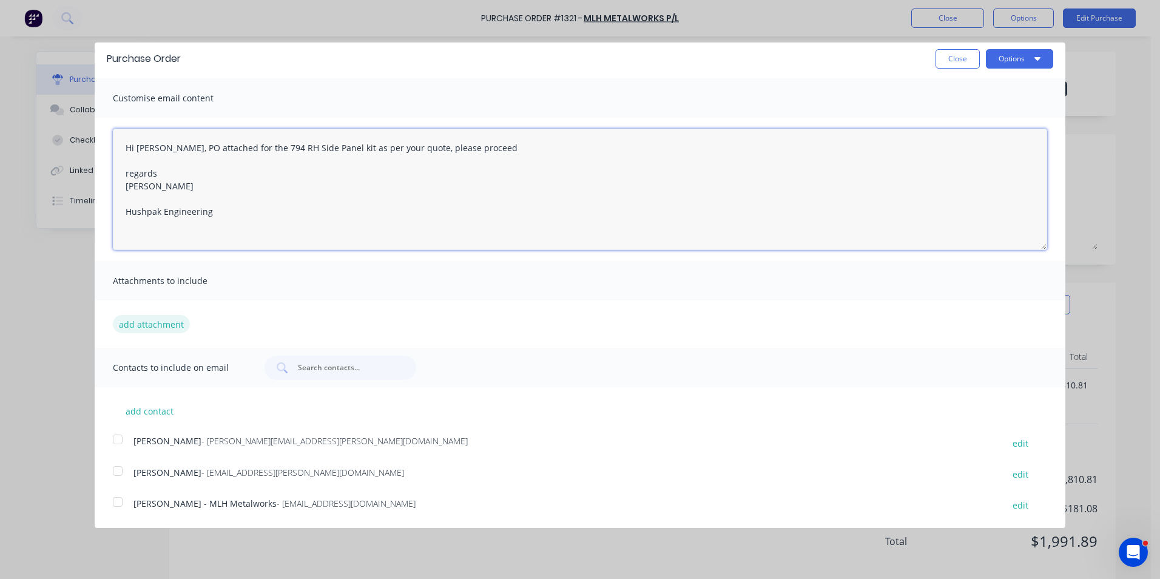
type textarea "Hi Mitch, PO attached for the 794 RH Side Panel kit as per your quote, please p…"
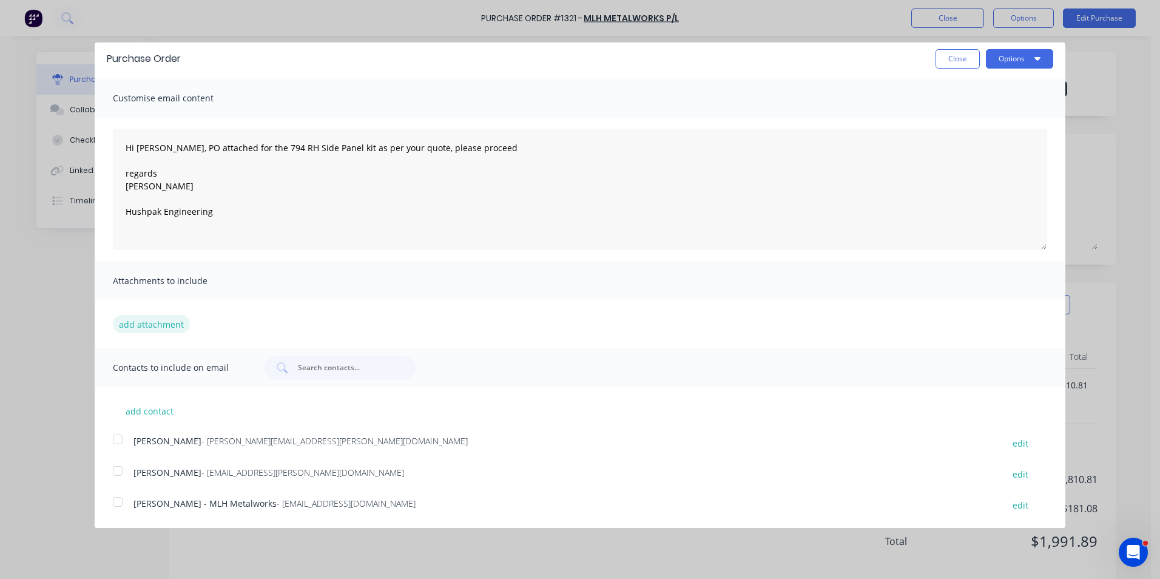
click at [167, 325] on button "add attachment" at bounding box center [151, 324] width 77 height 18
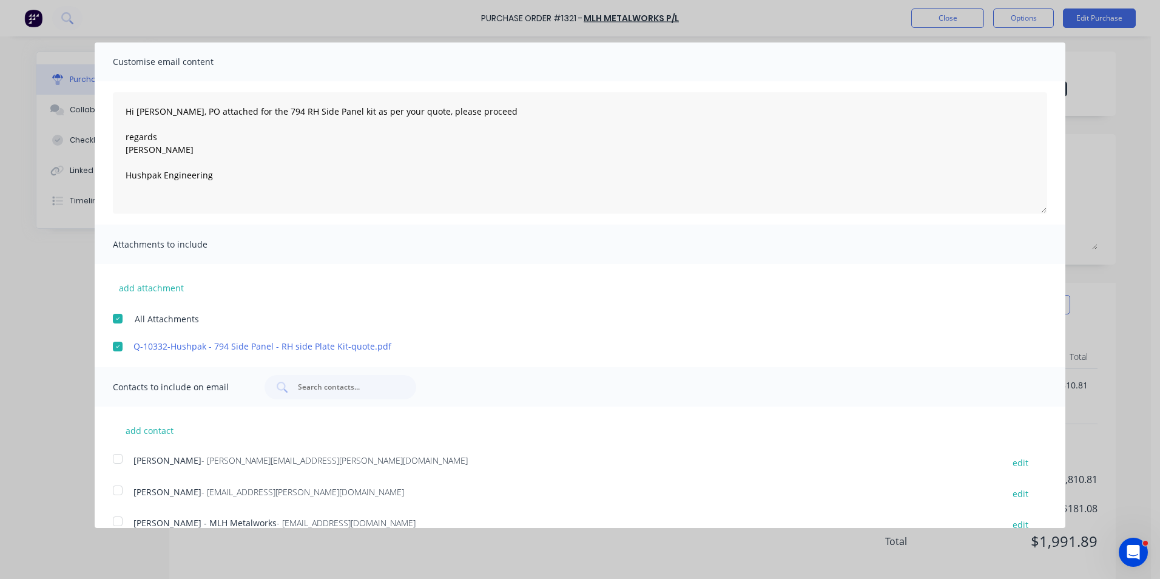
scroll to position [59, 0]
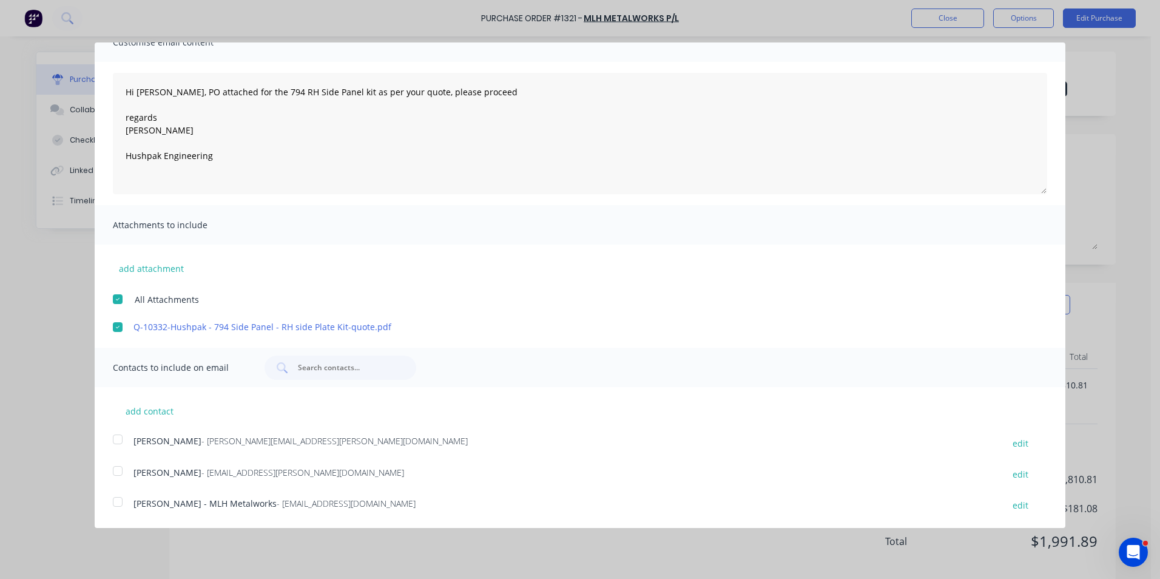
click at [117, 440] on div at bounding box center [118, 439] width 24 height 24
click at [120, 502] on div at bounding box center [118, 502] width 24 height 24
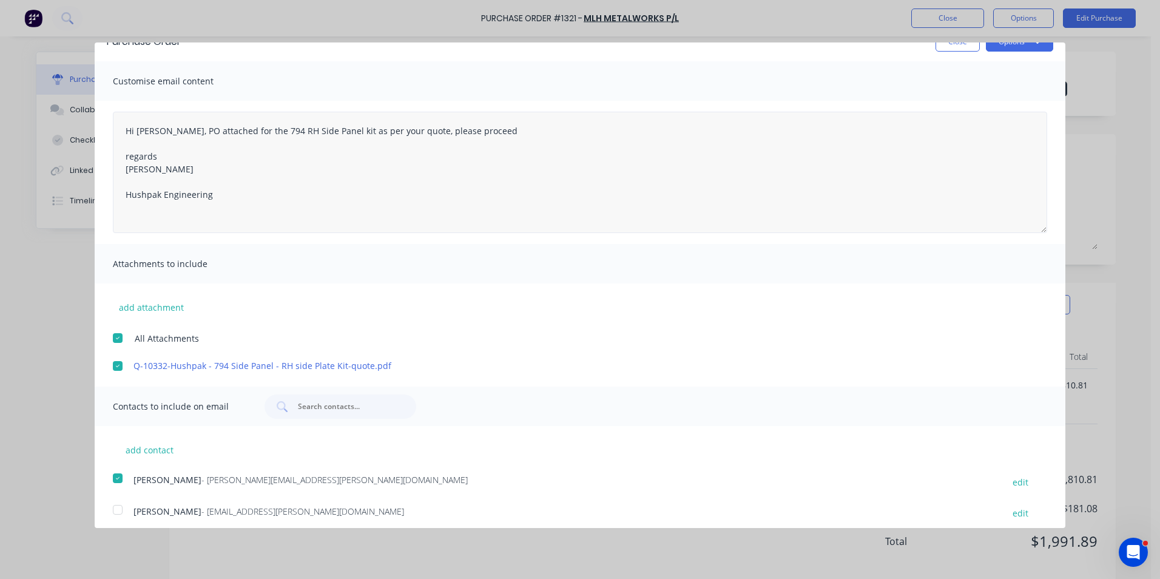
scroll to position [0, 0]
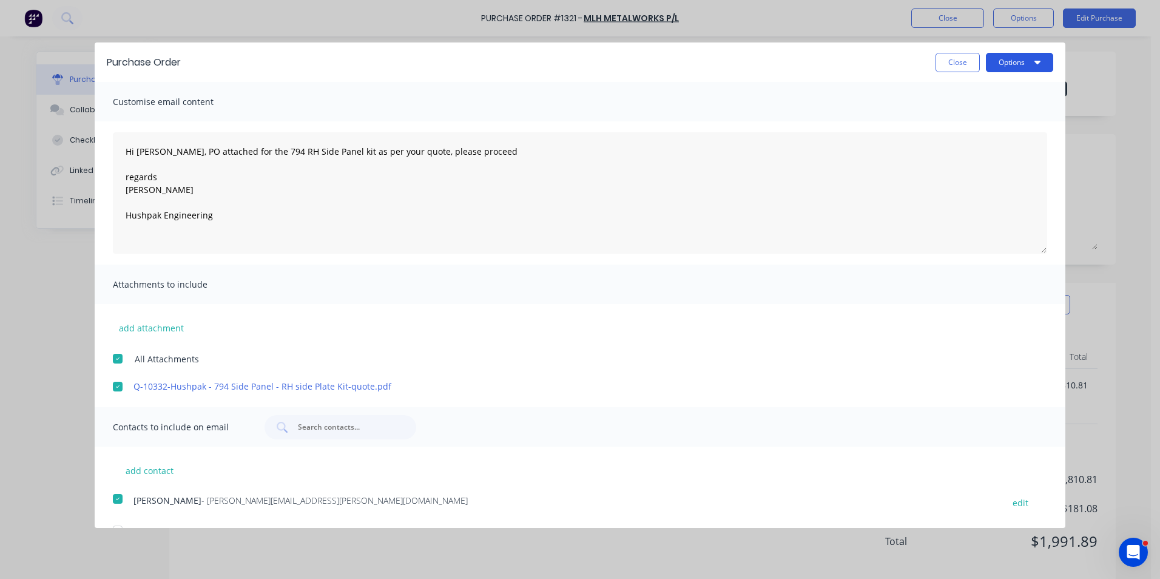
click at [1008, 61] on button "Options" at bounding box center [1019, 62] width 67 height 19
click at [950, 113] on div "Email" at bounding box center [995, 118] width 93 height 18
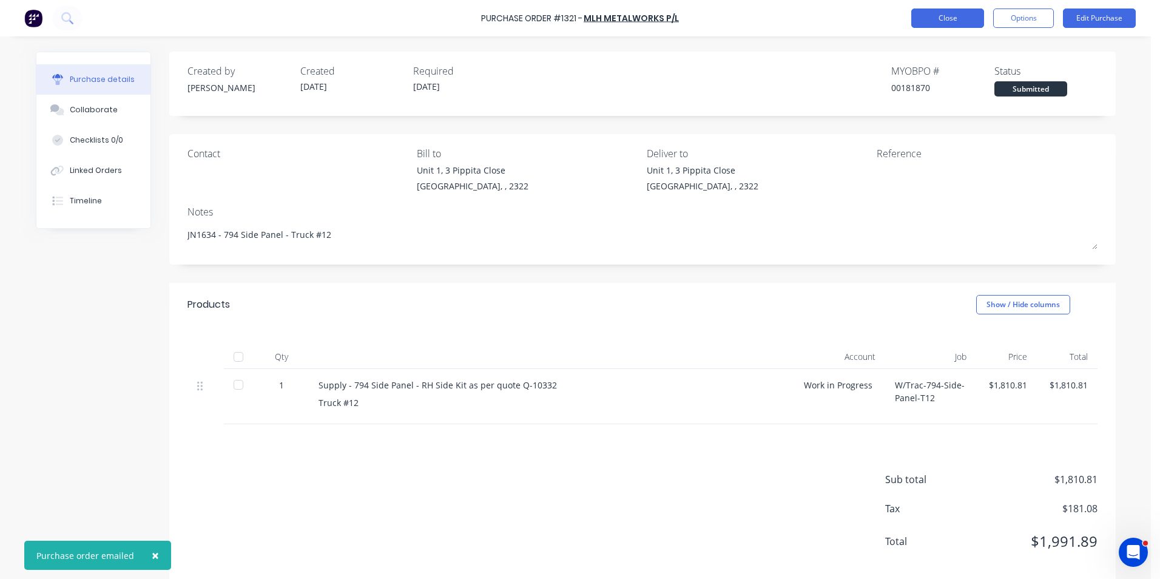
click at [951, 19] on button "Close" at bounding box center [947, 17] width 73 height 19
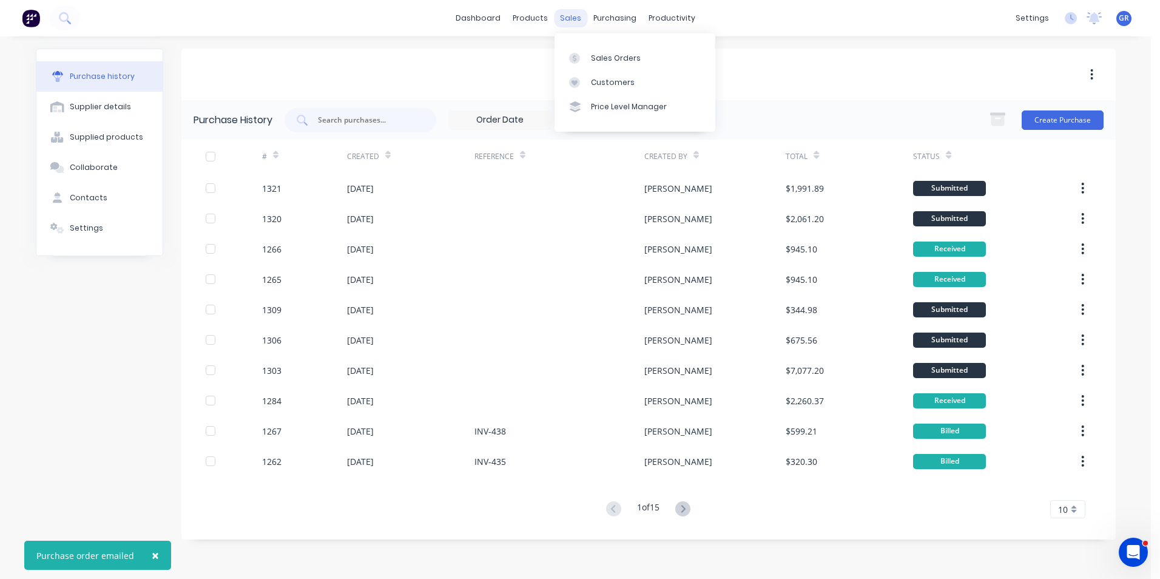
click at [572, 18] on div "sales" at bounding box center [570, 18] width 33 height 18
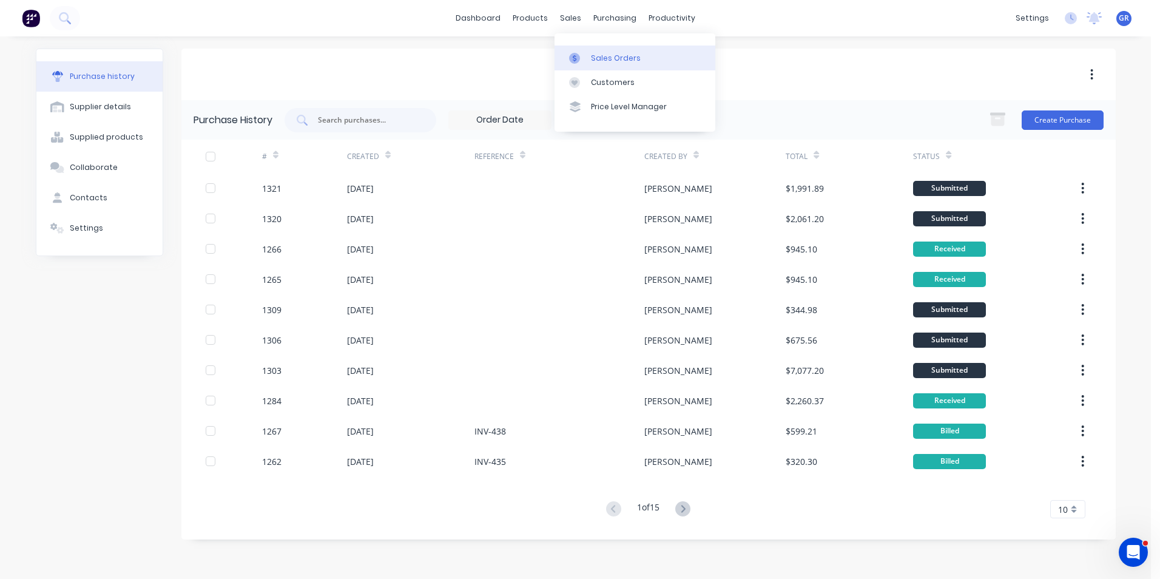
click at [607, 60] on div "Sales Orders" at bounding box center [616, 58] width 50 height 11
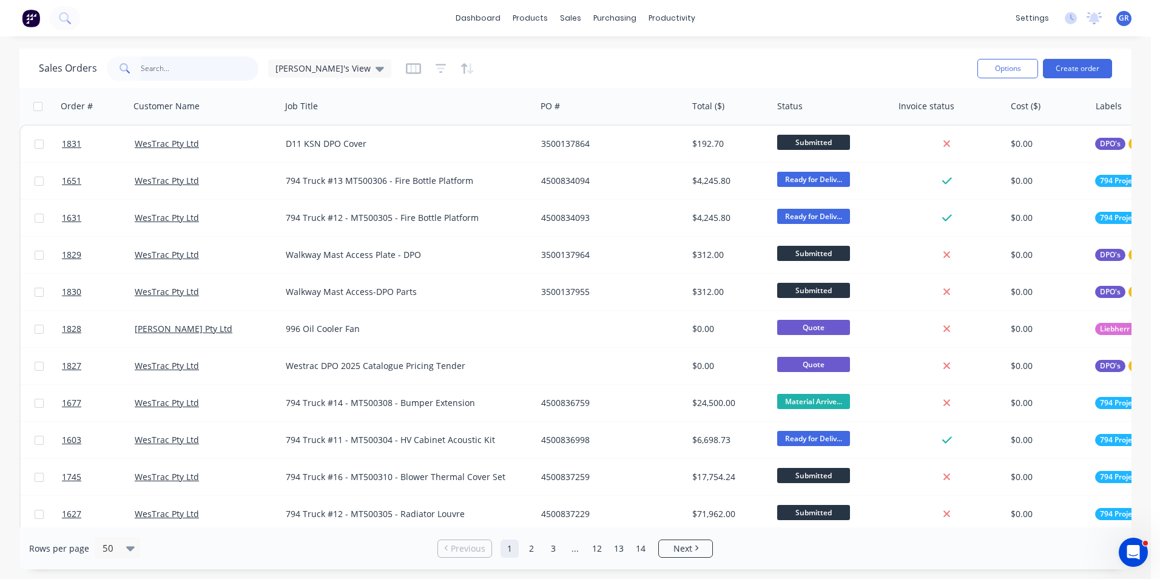
click at [155, 66] on input "text" at bounding box center [200, 68] width 118 height 24
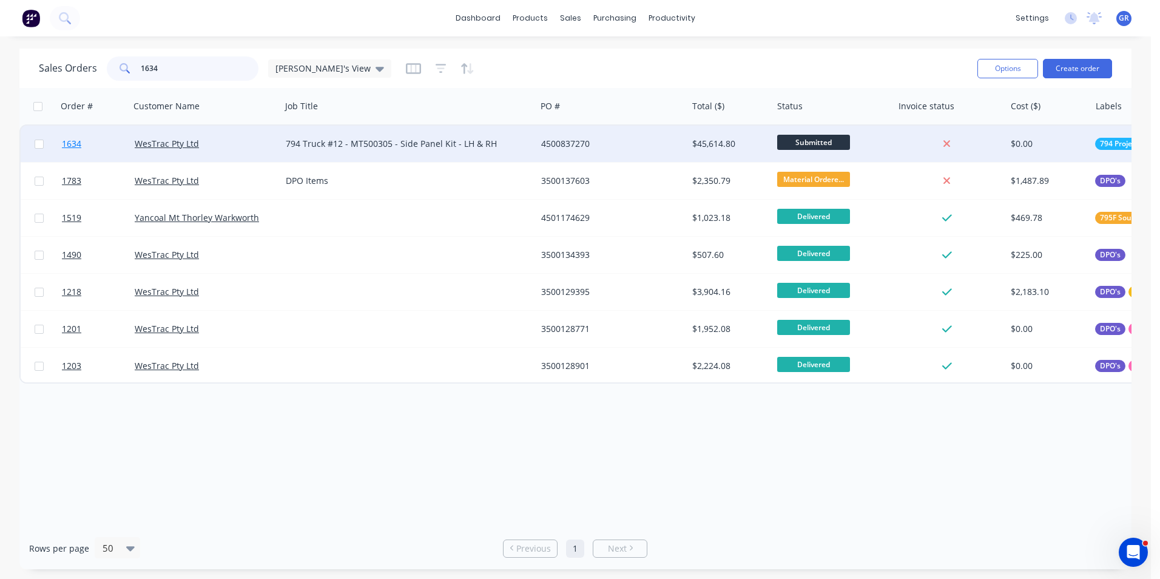
type input "1634"
click at [72, 143] on span "1634" at bounding box center [71, 144] width 19 height 12
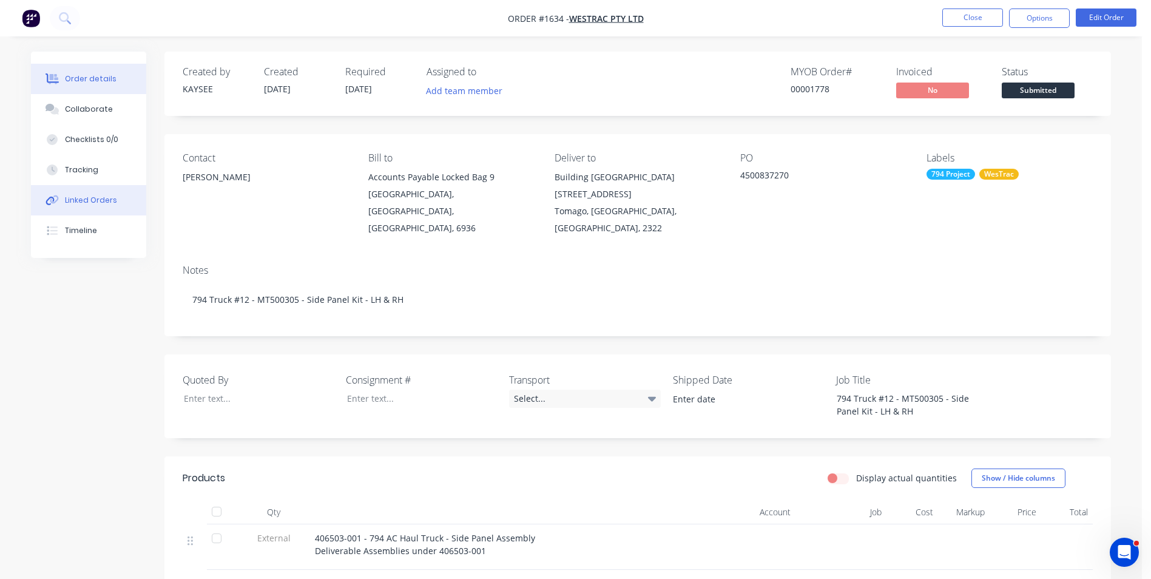
click at [100, 201] on div "Linked Orders" at bounding box center [91, 200] width 52 height 11
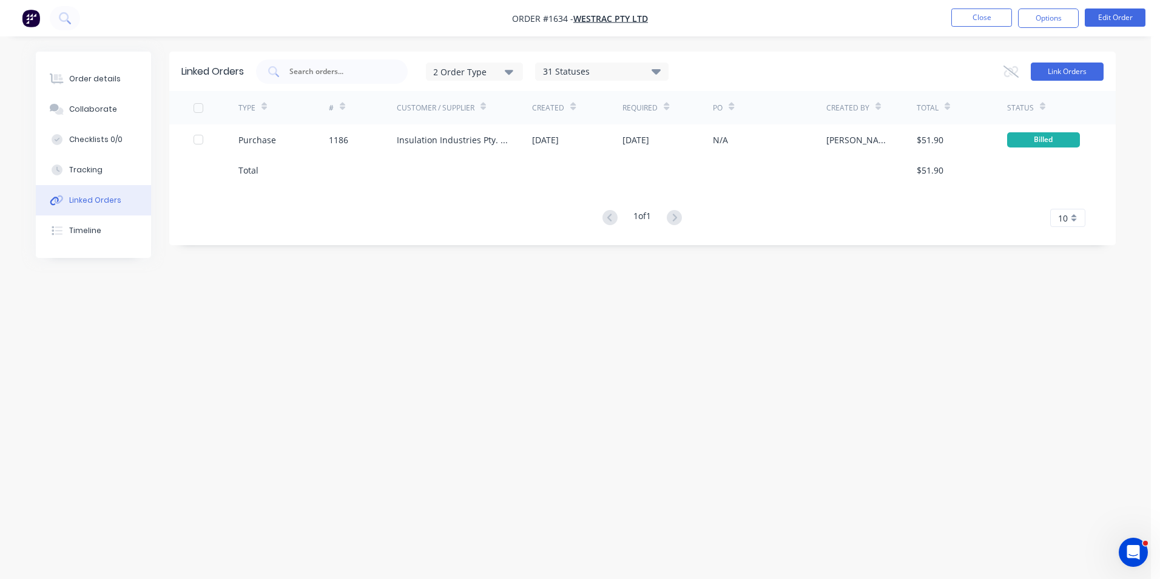
click at [1064, 72] on button "Link Orders" at bounding box center [1067, 71] width 73 height 18
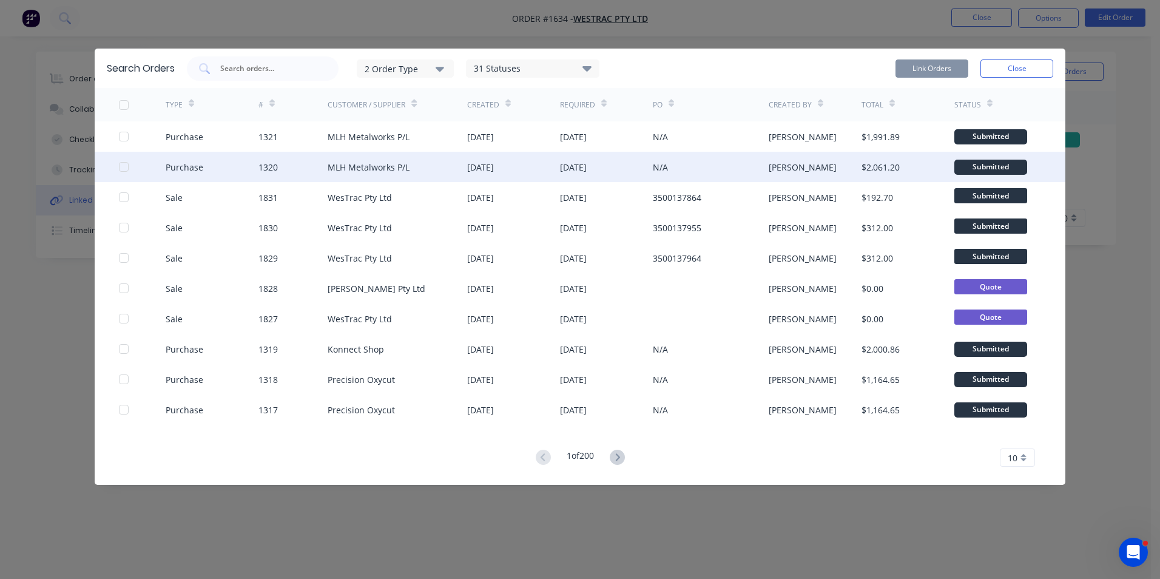
click at [125, 165] on div at bounding box center [124, 167] width 24 height 24
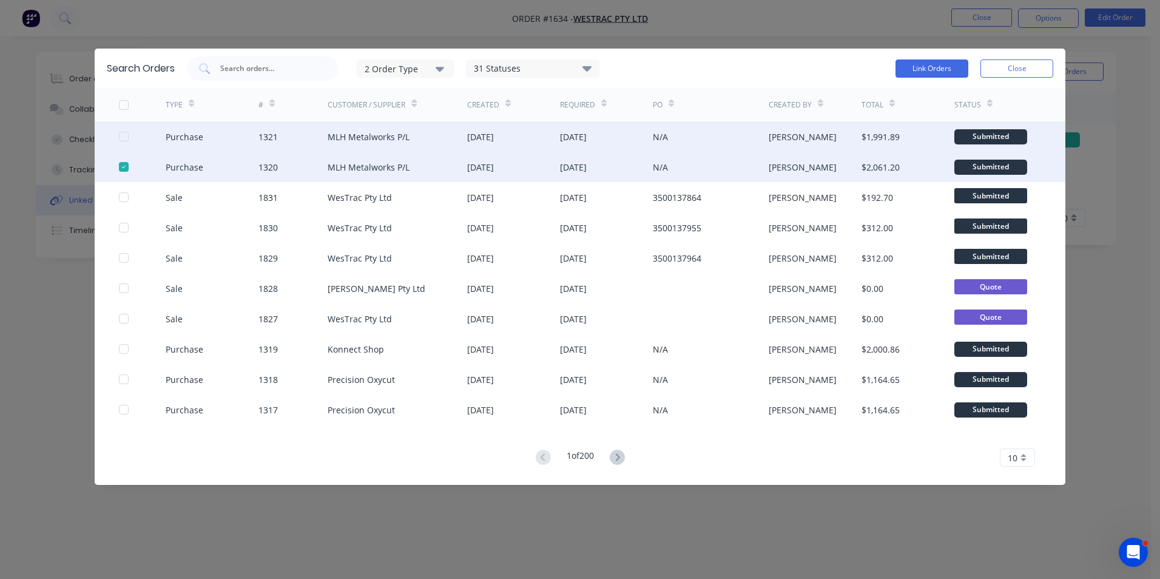
click at [123, 137] on div at bounding box center [124, 136] width 24 height 24
click at [930, 63] on button "Link Orders" at bounding box center [932, 68] width 73 height 18
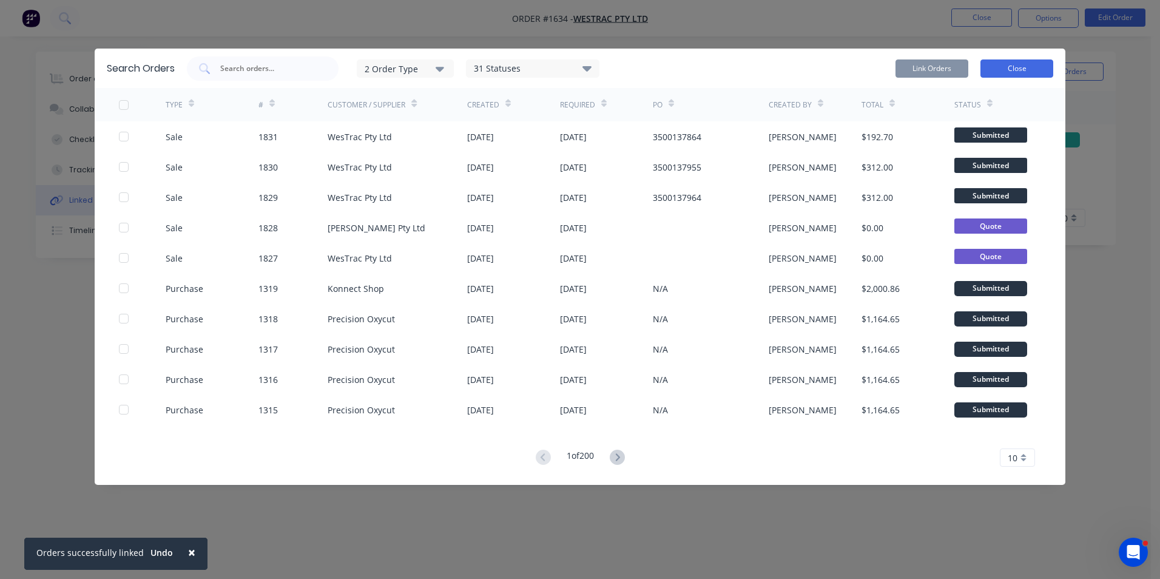
click at [1019, 68] on button "Close" at bounding box center [1016, 68] width 73 height 18
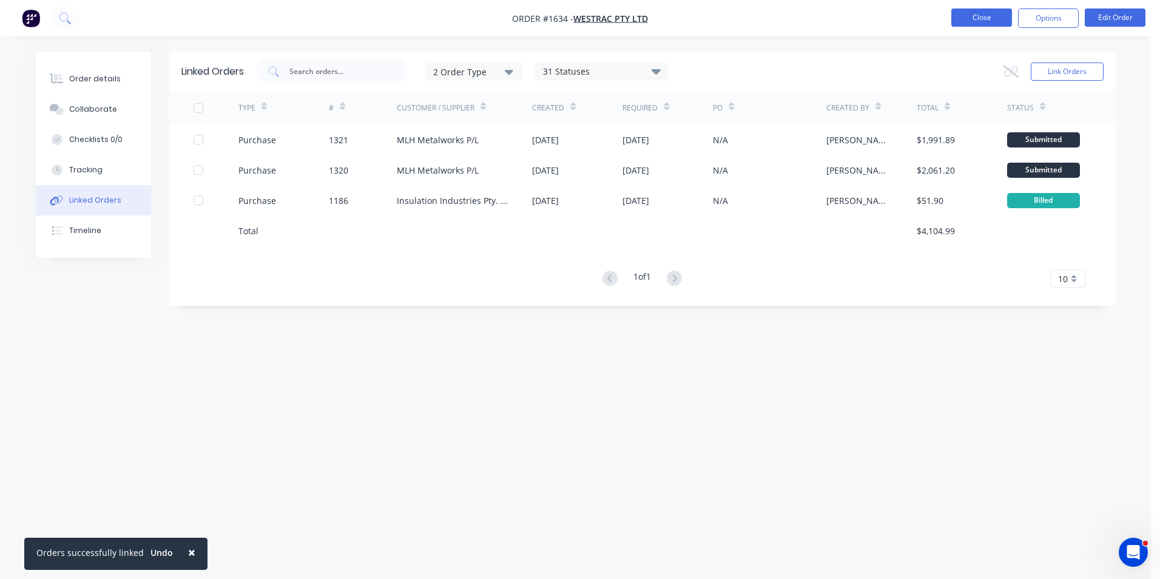
click at [988, 13] on button "Close" at bounding box center [981, 17] width 61 height 18
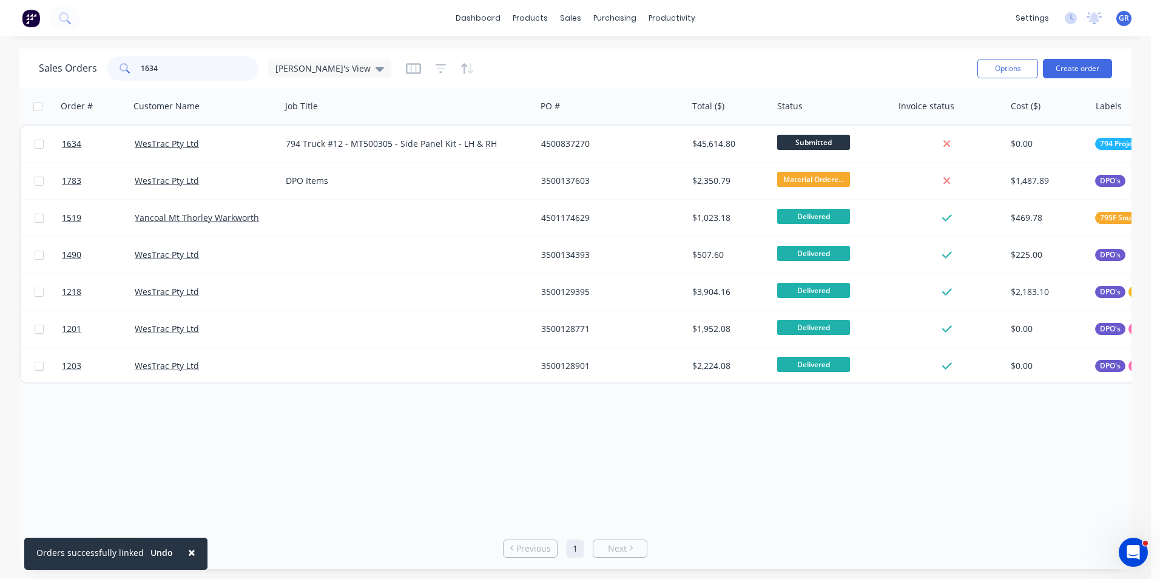
click at [115, 66] on div "1634" at bounding box center [183, 68] width 152 height 24
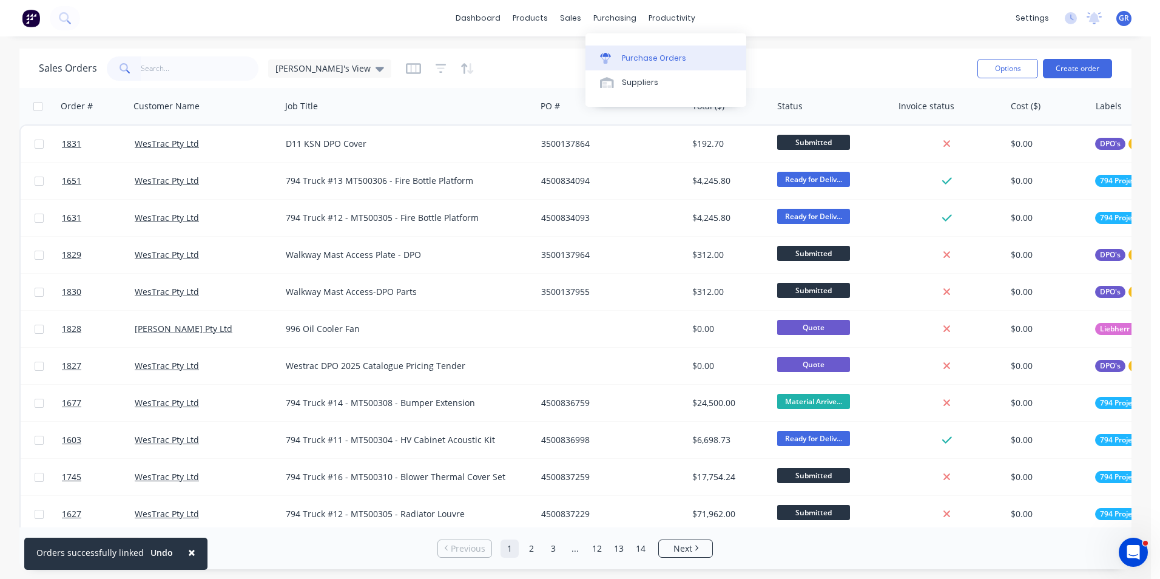
click at [648, 56] on div "Purchase Orders" at bounding box center [654, 58] width 64 height 11
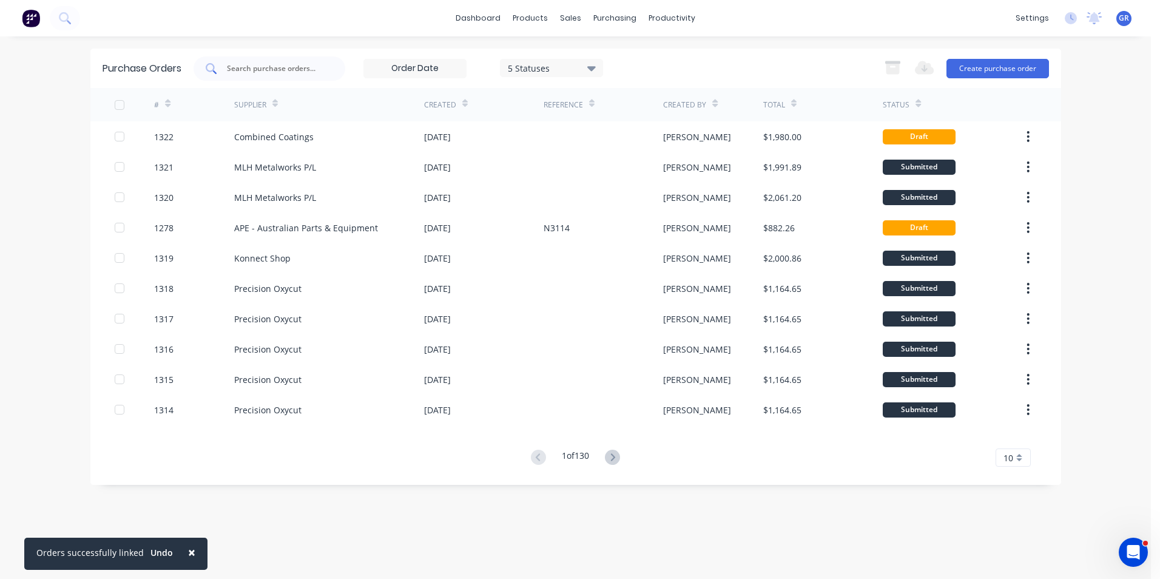
click at [267, 64] on input "text" at bounding box center [276, 68] width 101 height 12
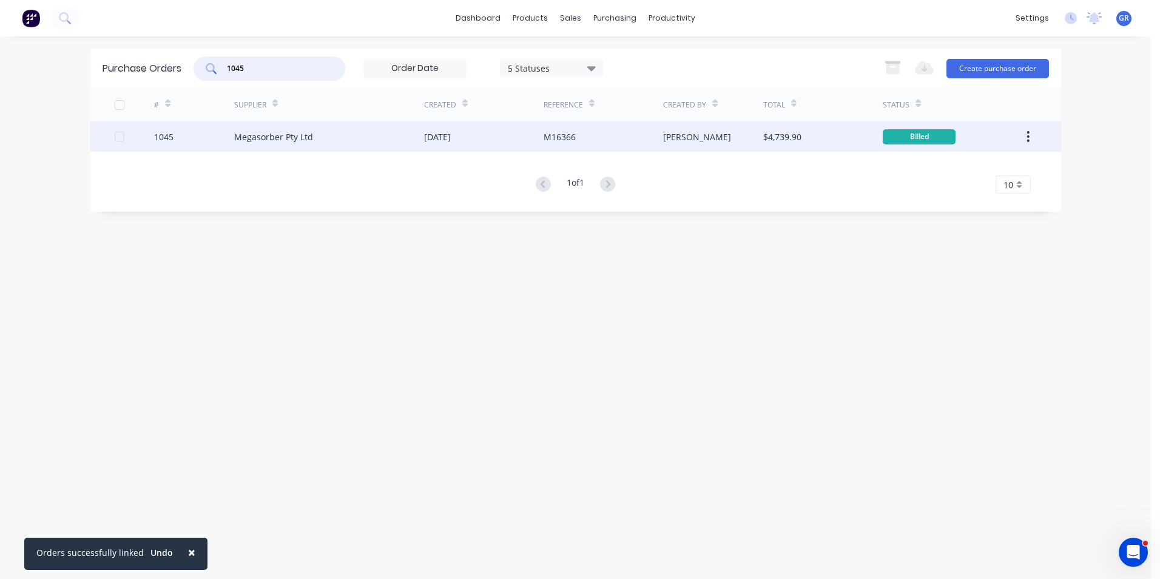
click at [1028, 135] on icon "button" at bounding box center [1028, 136] width 3 height 13
click at [960, 192] on div "Duplicate" at bounding box center [985, 193] width 93 height 18
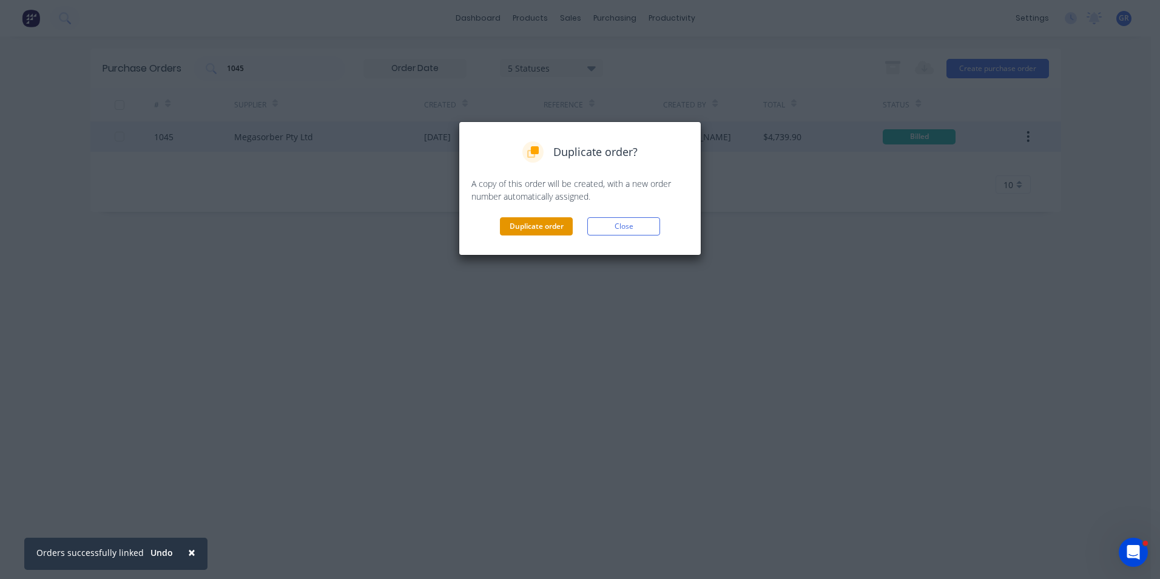
click at [524, 223] on button "Duplicate order" at bounding box center [536, 226] width 73 height 18
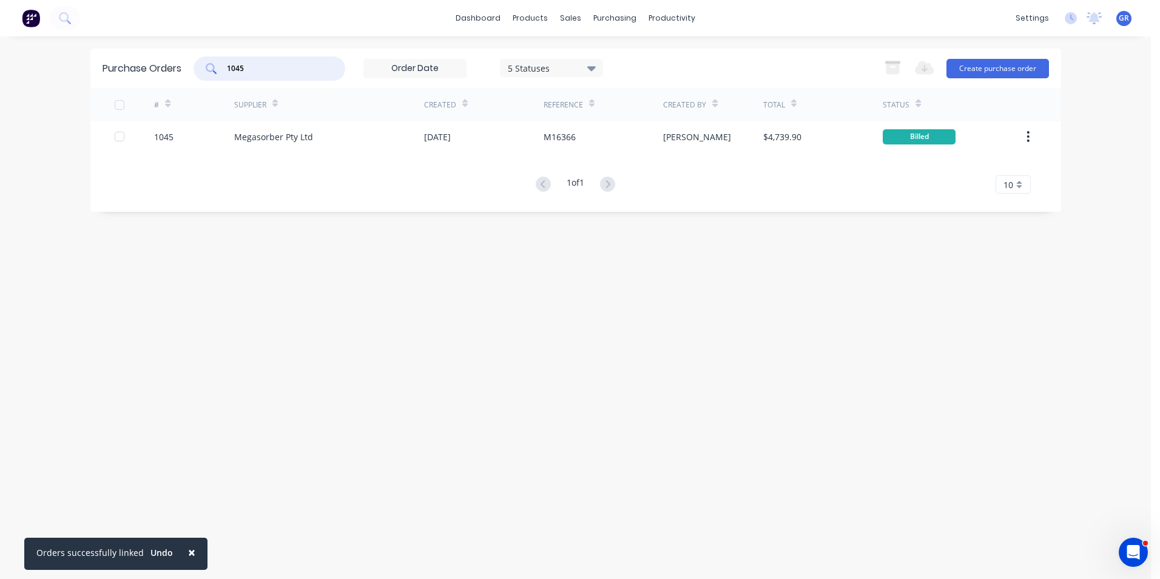
drag, startPoint x: 249, startPoint y: 66, endPoint x: 206, endPoint y: 69, distance: 43.1
click at [206, 69] on div "1045" at bounding box center [270, 68] width 152 height 24
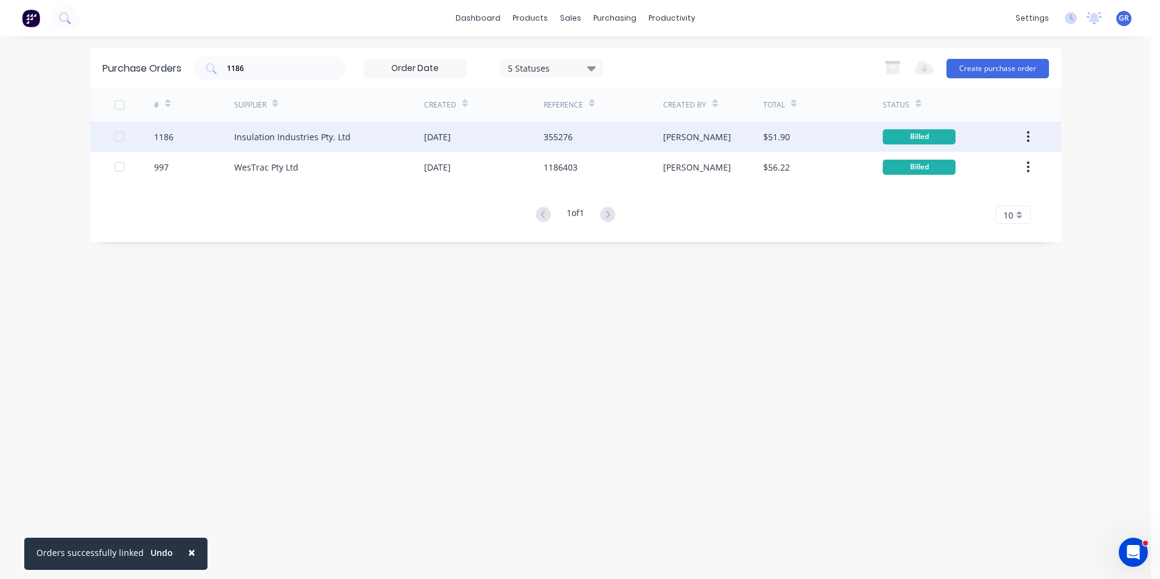
click at [1028, 134] on icon "button" at bounding box center [1028, 136] width 3 height 13
click at [964, 193] on div "Duplicate" at bounding box center [985, 193] width 93 height 18
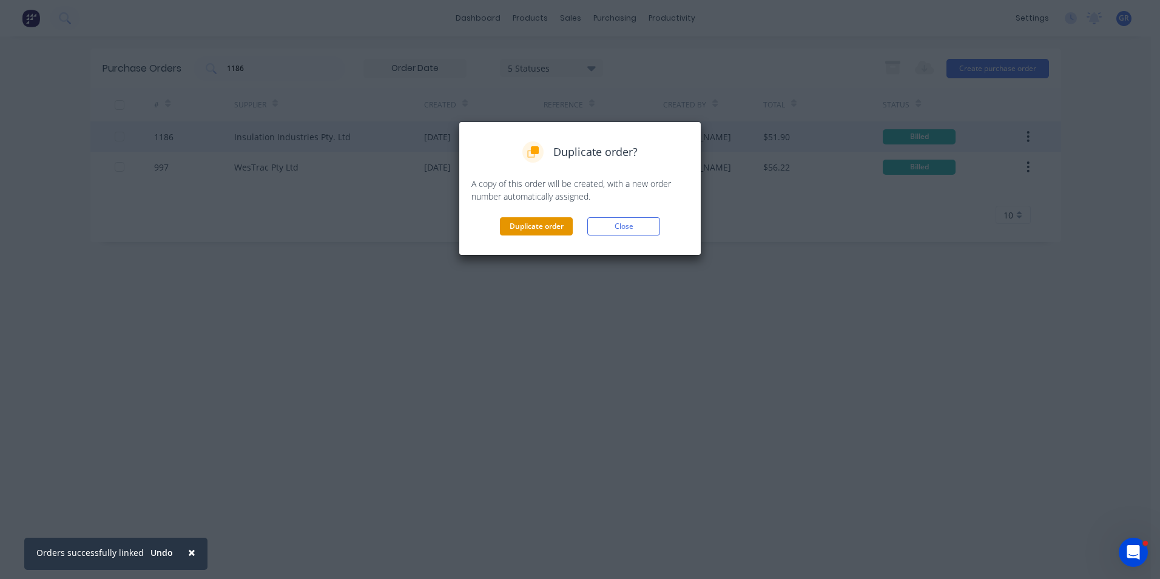
click at [544, 225] on button "Duplicate order" at bounding box center [536, 226] width 73 height 18
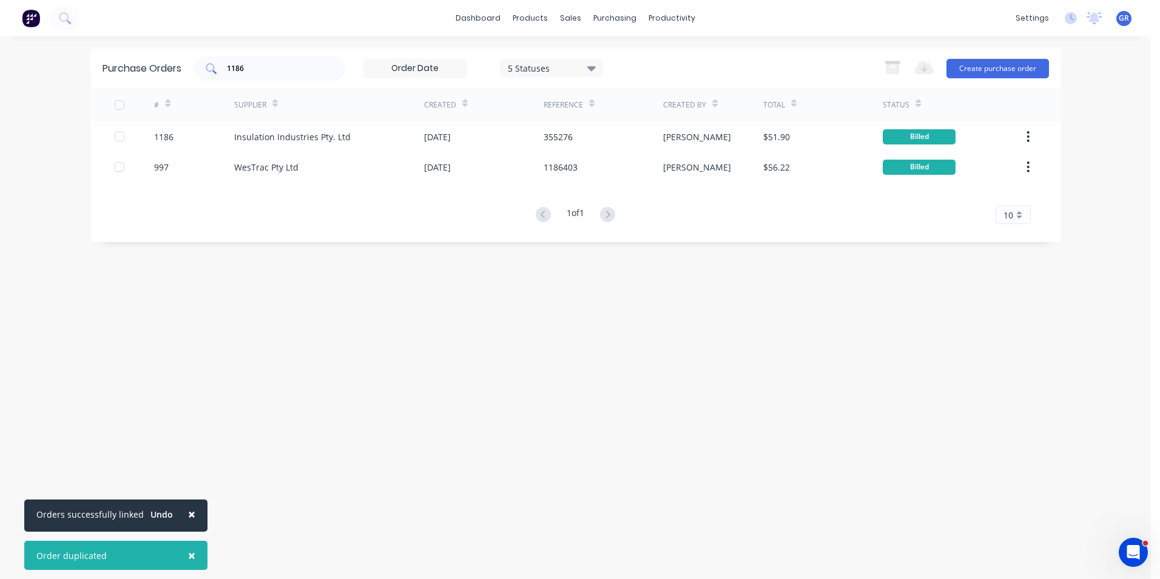
click at [257, 71] on input "1186" at bounding box center [276, 68] width 101 height 12
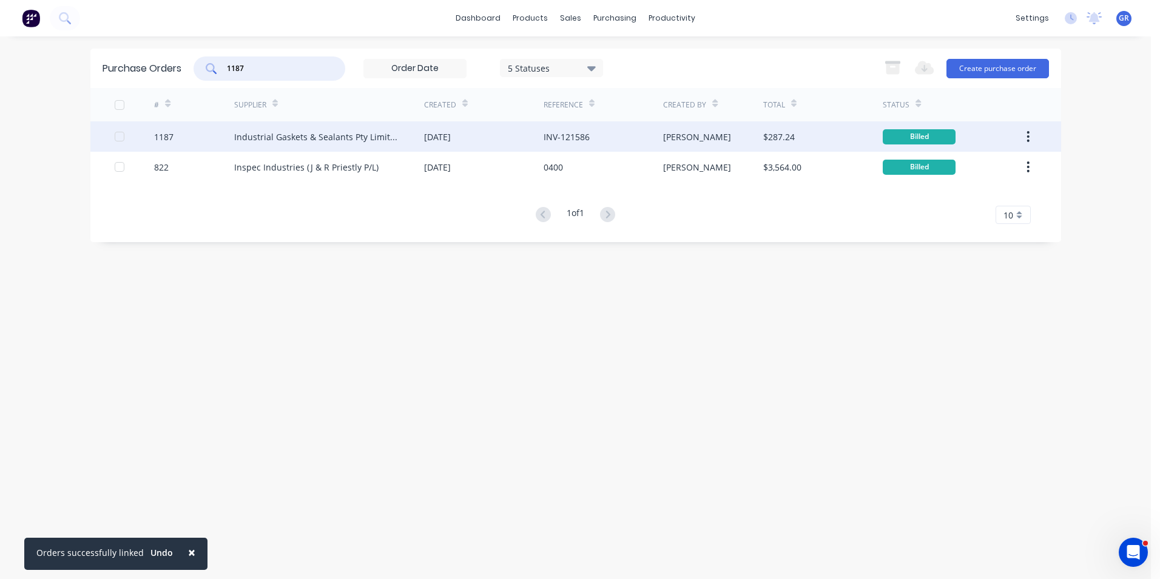
click at [1028, 135] on icon "button" at bounding box center [1028, 136] width 3 height 13
click at [962, 193] on div "# Supplier Created Reference Created By Total Status 1187 Industrial Gaskets & …" at bounding box center [575, 156] width 971 height 136
click at [1028, 132] on icon "button" at bounding box center [1028, 136] width 2 height 11
click at [968, 192] on div "Duplicate" at bounding box center [985, 193] width 93 height 18
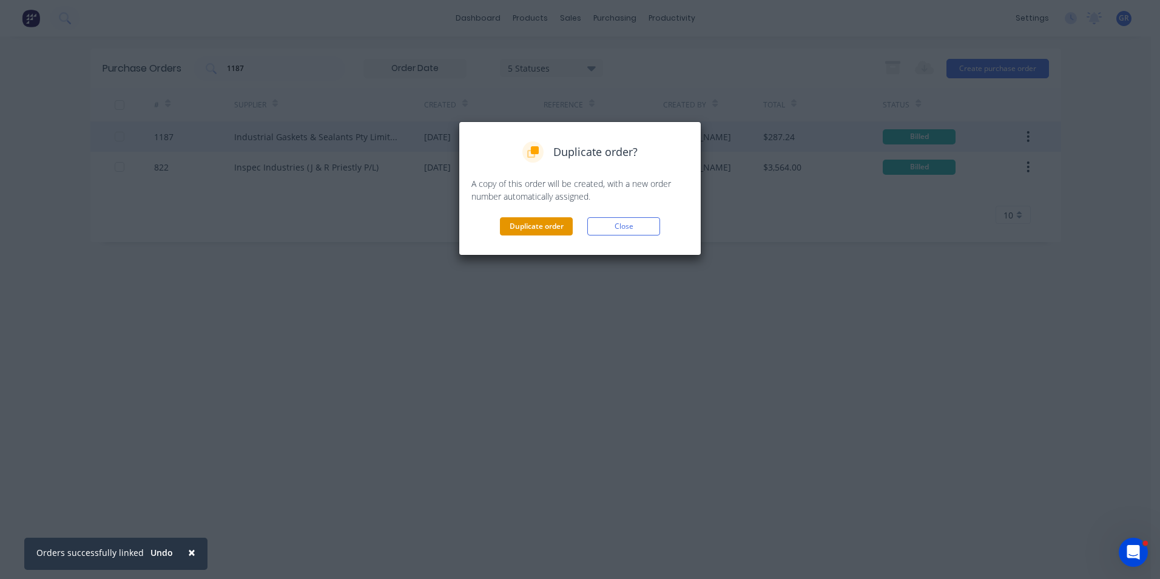
click at [542, 224] on button "Duplicate order" at bounding box center [536, 226] width 73 height 18
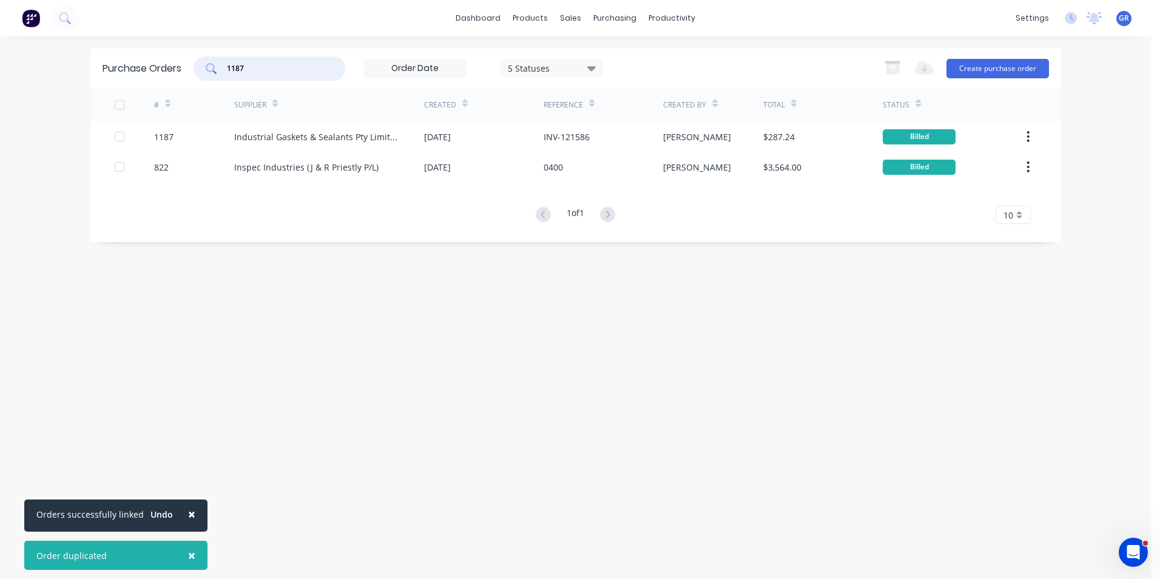
drag, startPoint x: 251, startPoint y: 69, endPoint x: 217, endPoint y: 70, distance: 33.4
click at [217, 70] on div "1187" at bounding box center [270, 68] width 152 height 24
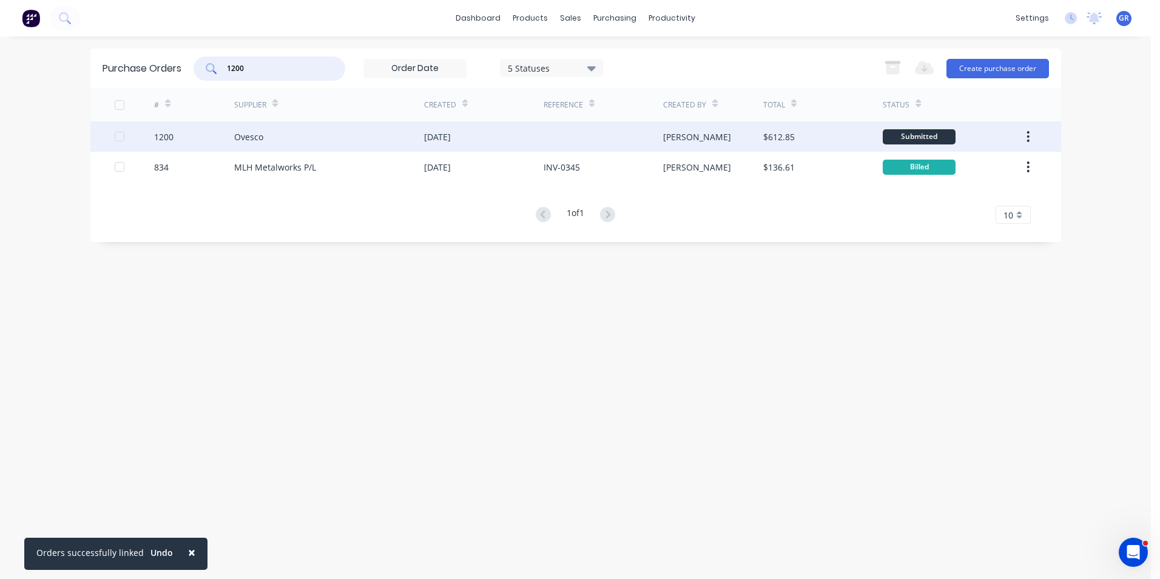
click at [1027, 135] on icon "button" at bounding box center [1028, 136] width 3 height 13
click at [950, 191] on div "Duplicate" at bounding box center [985, 193] width 93 height 18
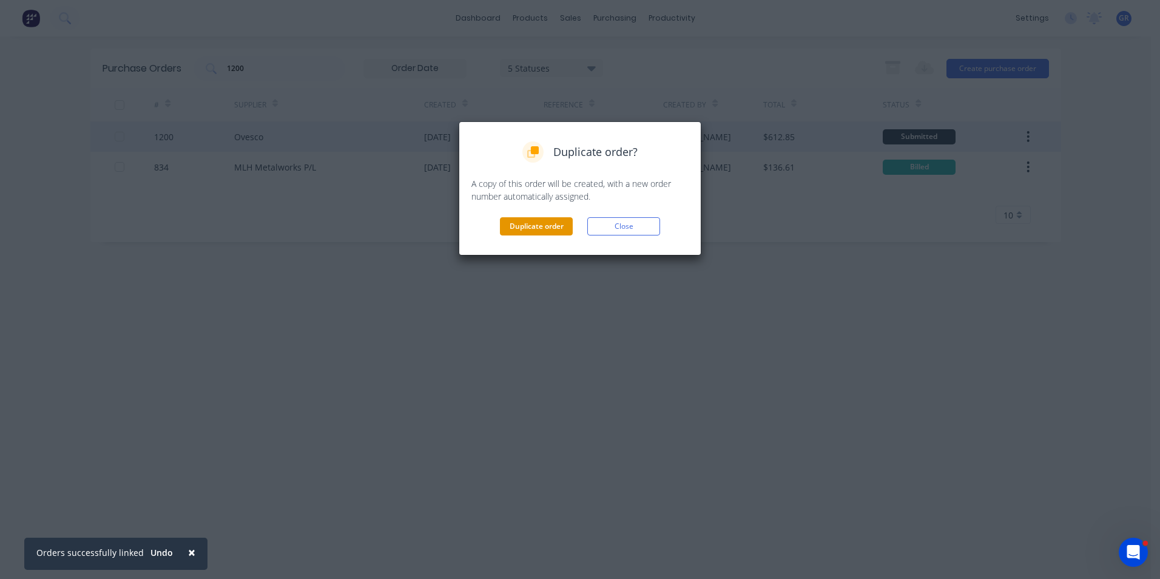
click at [552, 225] on button "Duplicate order" at bounding box center [536, 226] width 73 height 18
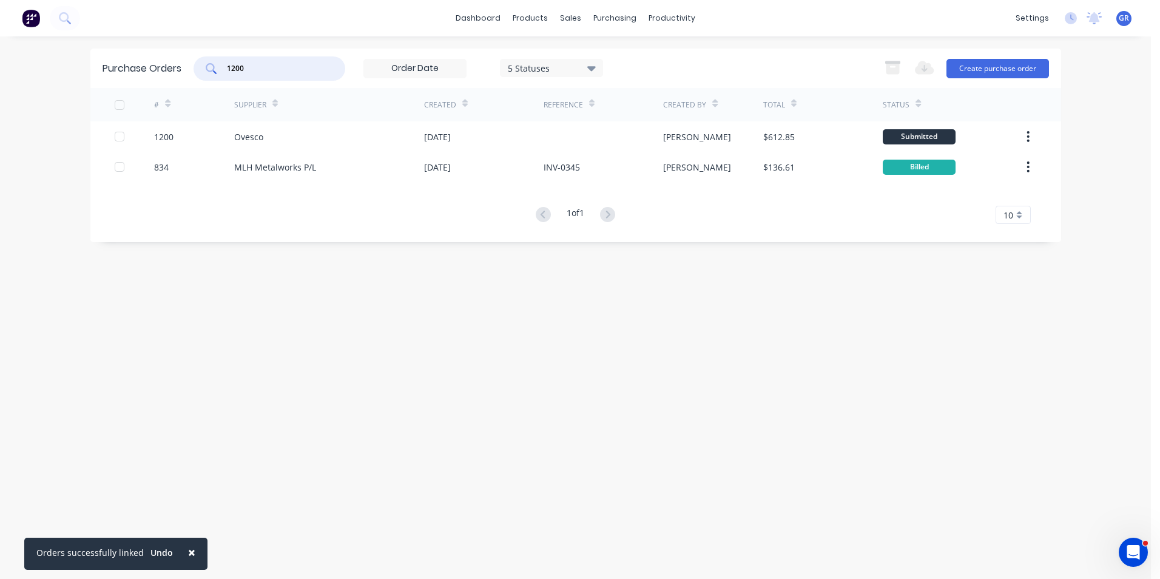
drag, startPoint x: 252, startPoint y: 64, endPoint x: 213, endPoint y: 63, distance: 39.5
click at [213, 63] on div "1200" at bounding box center [270, 68] width 152 height 24
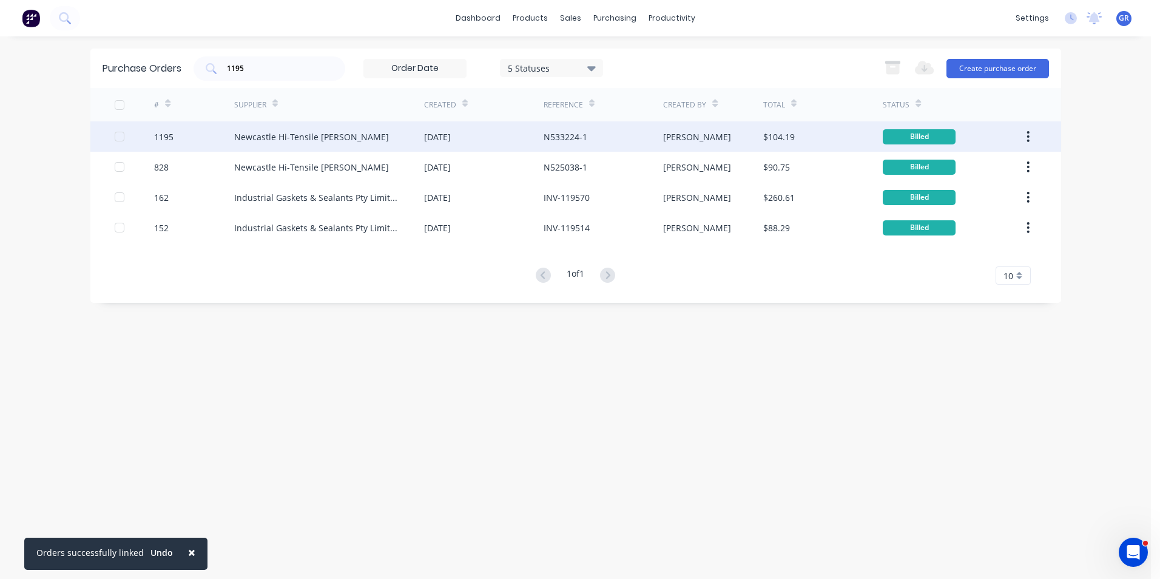
click at [1028, 135] on icon "button" at bounding box center [1028, 136] width 3 height 13
click at [958, 191] on div "Duplicate" at bounding box center [985, 193] width 93 height 18
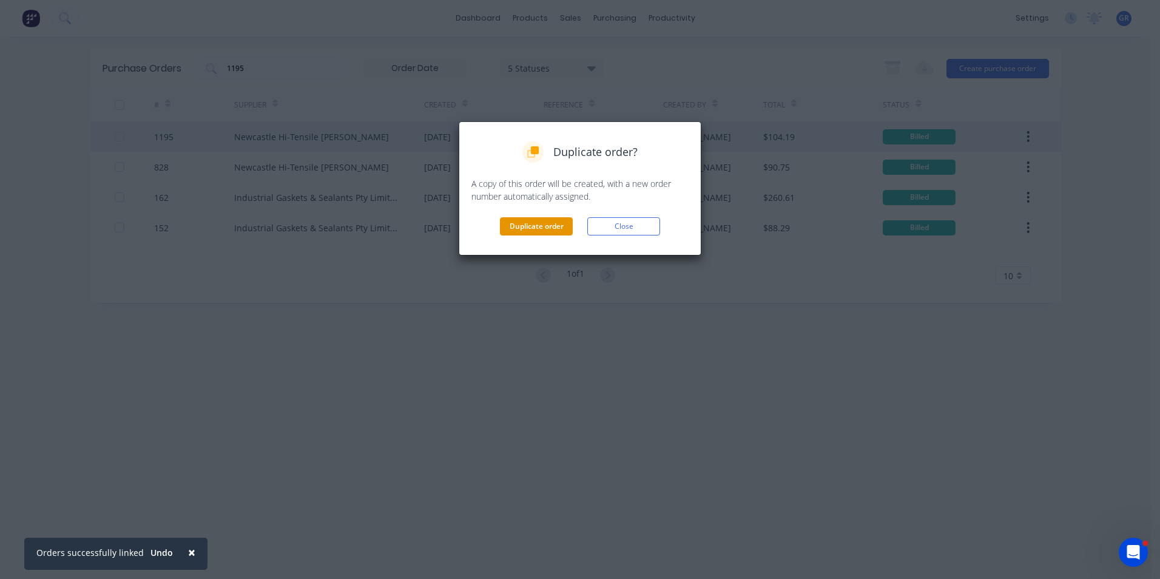
click at [532, 224] on button "Duplicate order" at bounding box center [536, 226] width 73 height 18
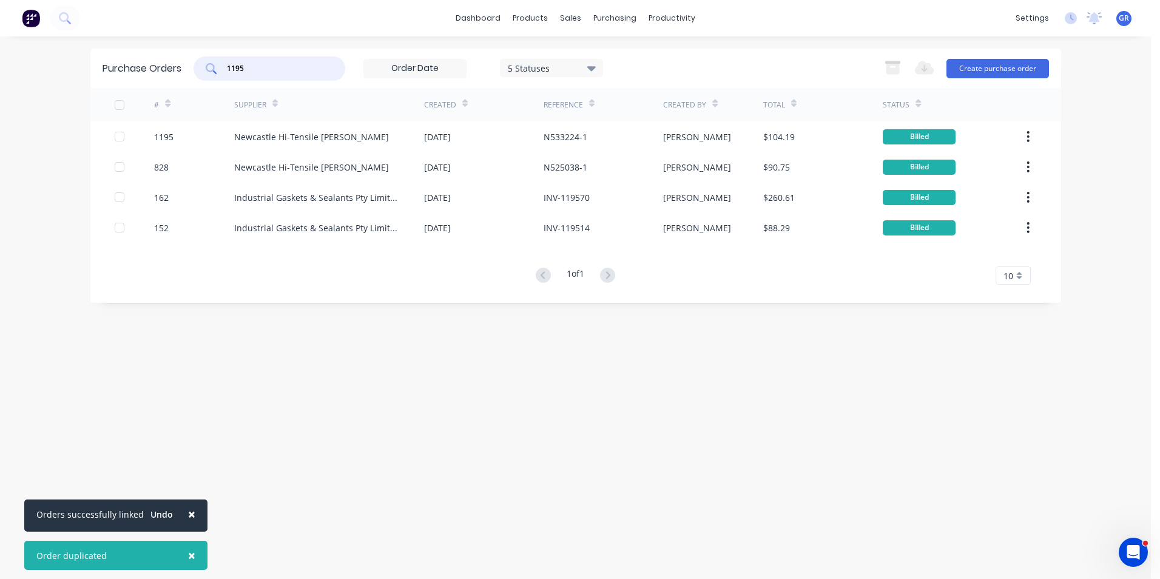
click at [254, 65] on input "1195" at bounding box center [276, 68] width 101 height 12
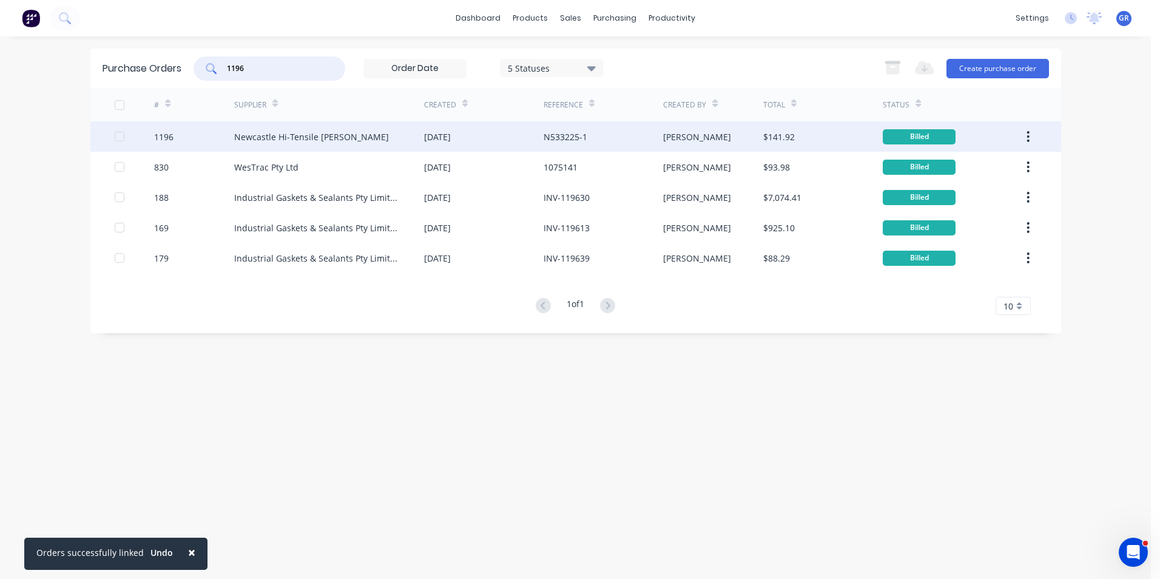
type input "1196"
click at [1029, 135] on icon "button" at bounding box center [1028, 136] width 3 height 13
click at [951, 190] on div "Duplicate" at bounding box center [985, 193] width 93 height 18
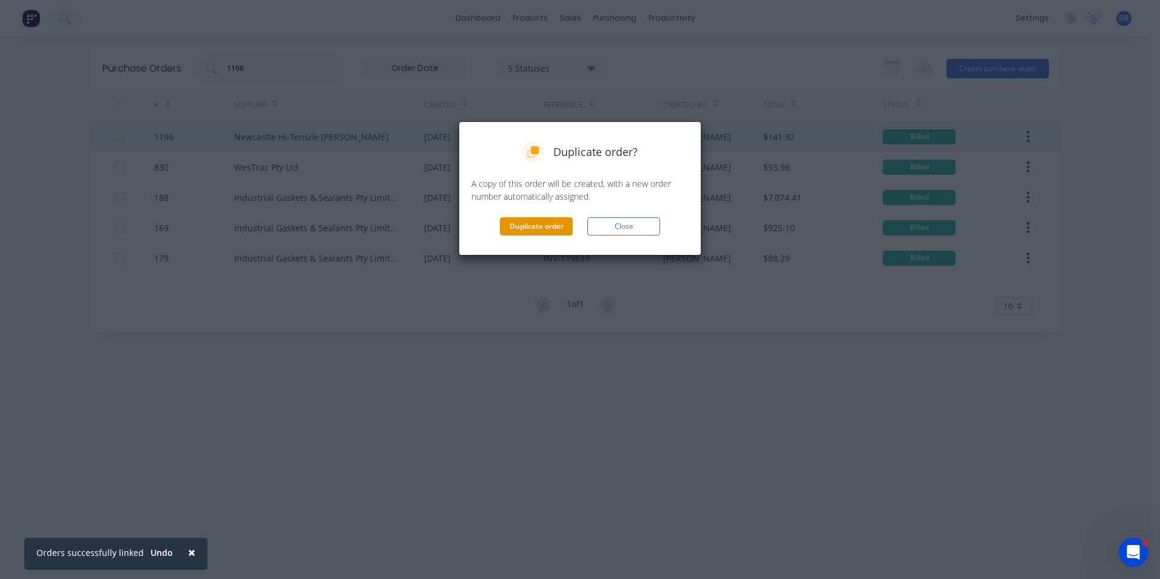
click at [556, 223] on button "Duplicate order" at bounding box center [536, 226] width 73 height 18
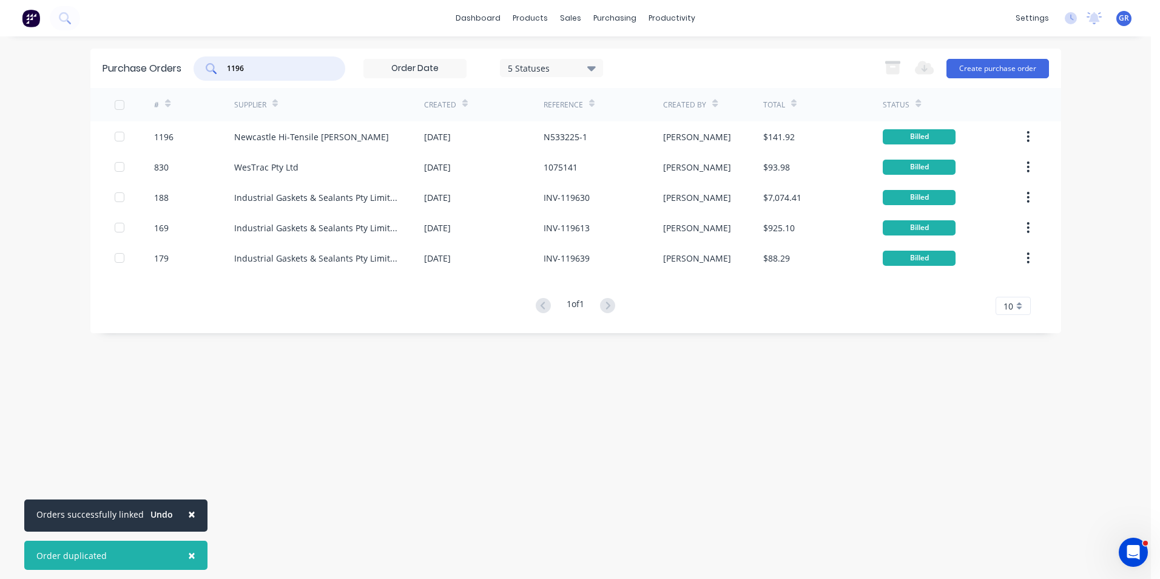
drag, startPoint x: 248, startPoint y: 68, endPoint x: 220, endPoint y: 69, distance: 27.9
click at [220, 69] on div "1196" at bounding box center [270, 68] width 152 height 24
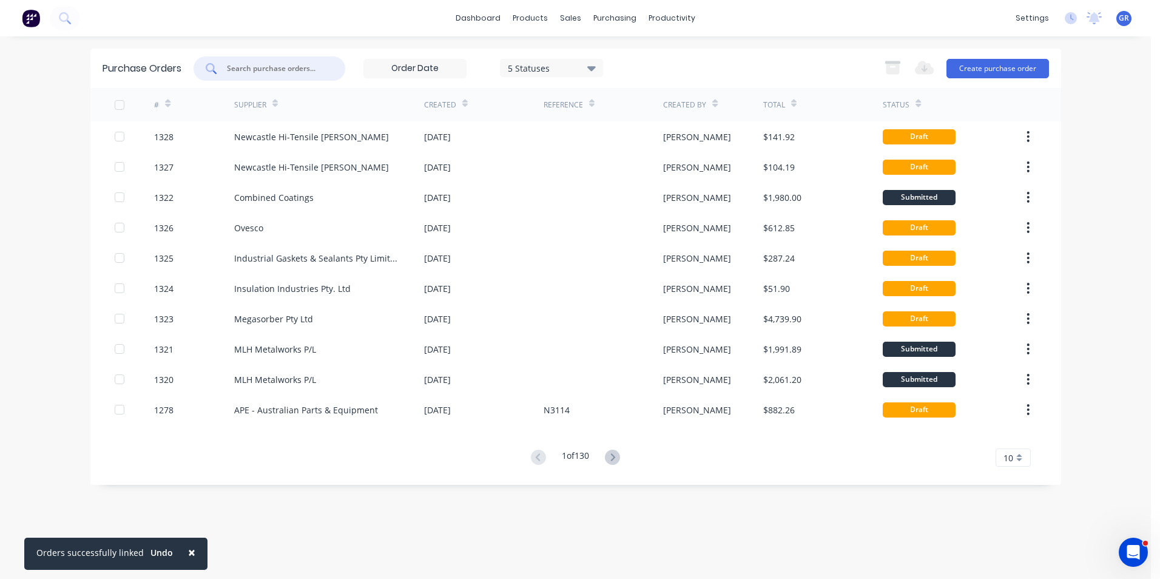
click at [167, 101] on icon at bounding box center [167, 103] width 5 height 9
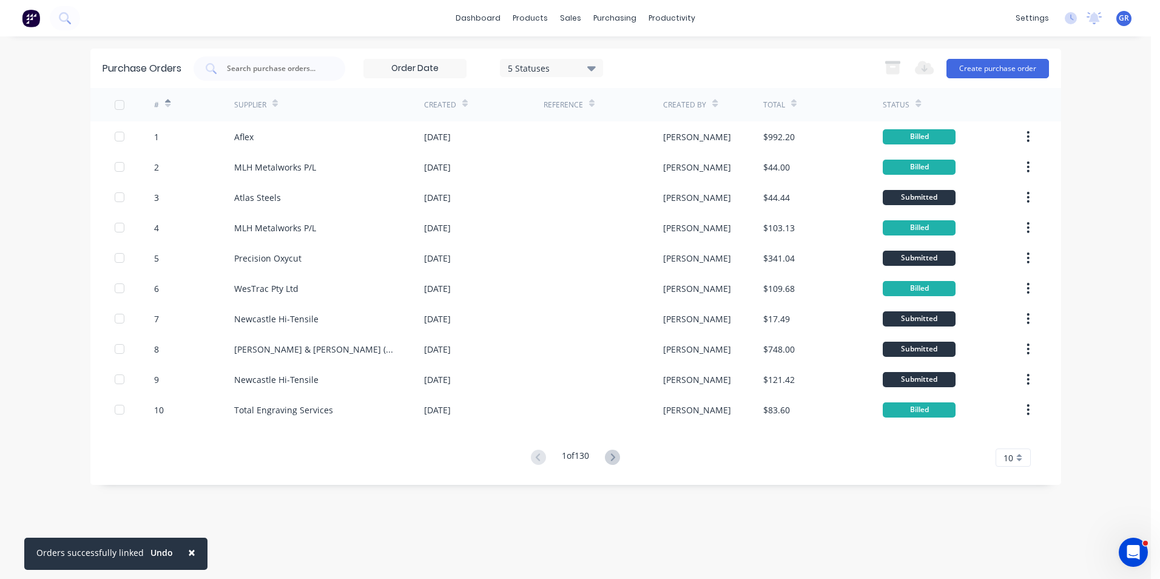
click at [168, 101] on icon at bounding box center [167, 103] width 5 height 9
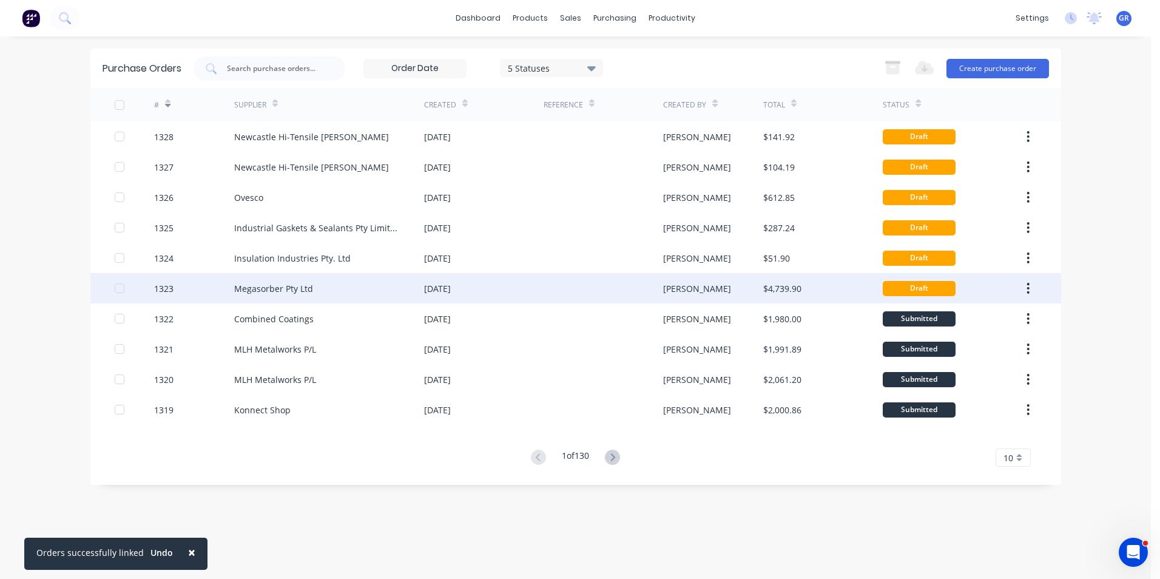
click at [164, 286] on div "1323" at bounding box center [163, 288] width 19 height 13
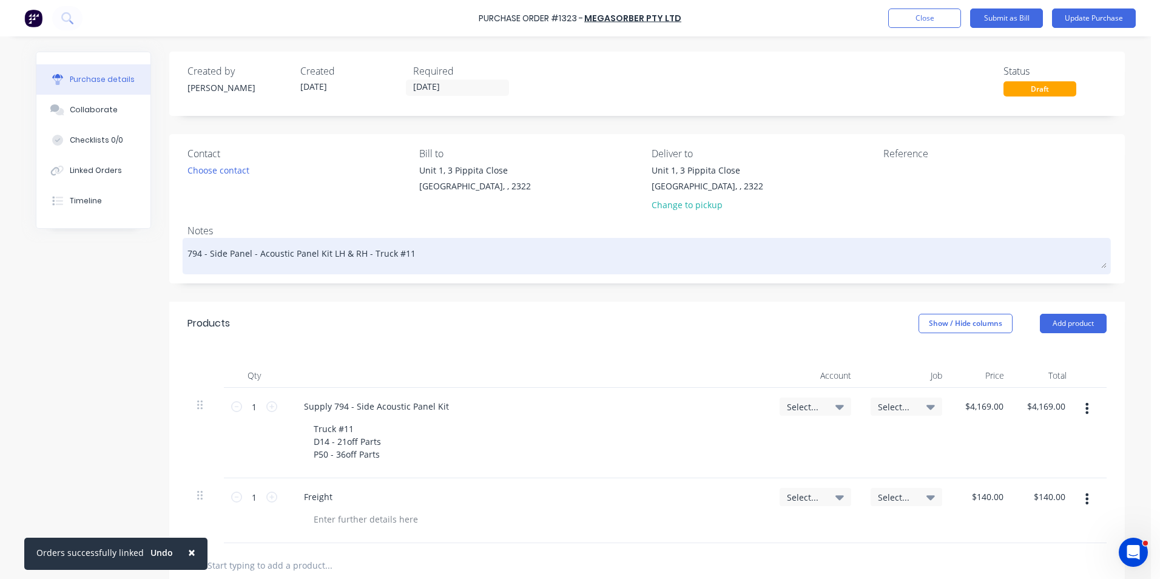
click at [404, 258] on textarea "794 - Side Panel - Acoustic Panel Kit LH & RH - Truck #11" at bounding box center [646, 254] width 919 height 27
click at [187, 252] on textarea "794 - Side Panel - Acoustic Panel Kit LH & RH - Truck #12" at bounding box center [646, 254] width 919 height 27
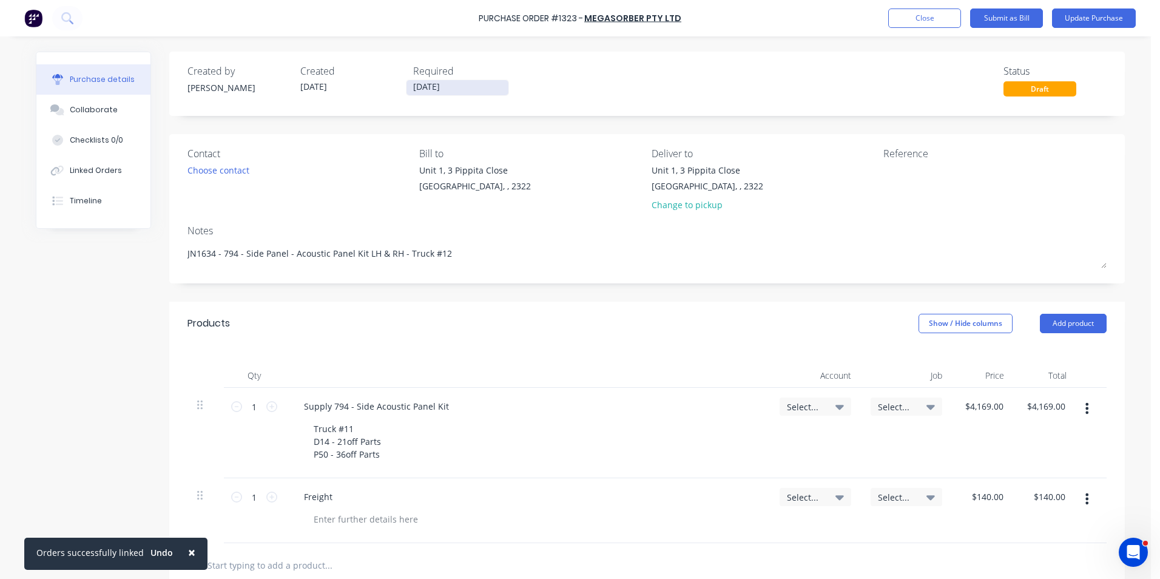
type textarea "JN1634 - 794 - Side Panel - Acoustic Panel Kit LH & RH - Truck #12"
click at [433, 84] on input "28/08/25" at bounding box center [457, 87] width 102 height 15
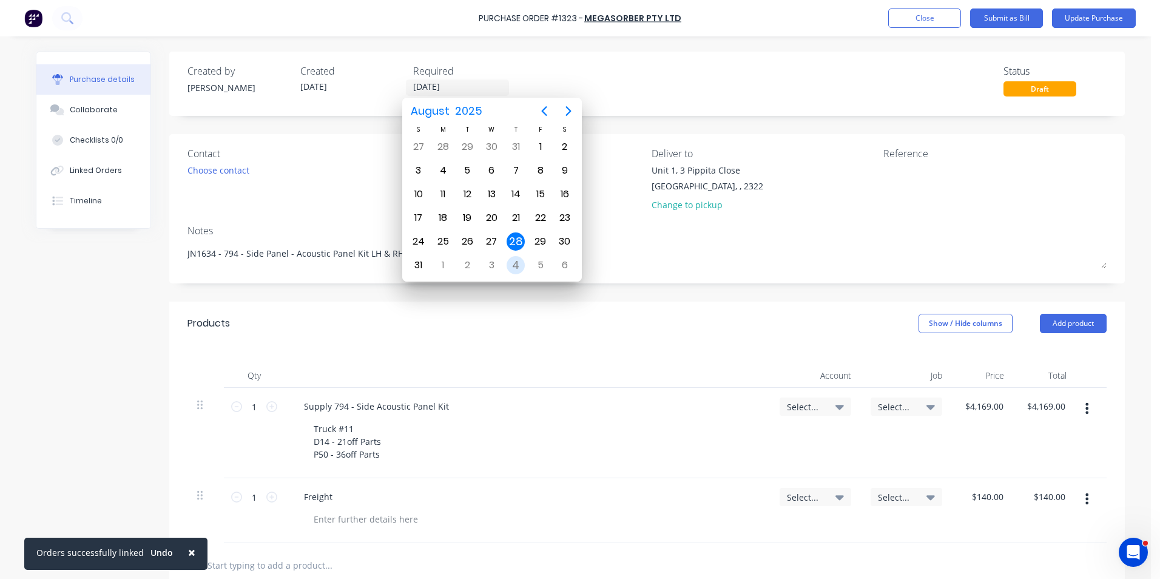
click at [516, 263] on div "4" at bounding box center [516, 265] width 18 height 18
type input "04/09/25"
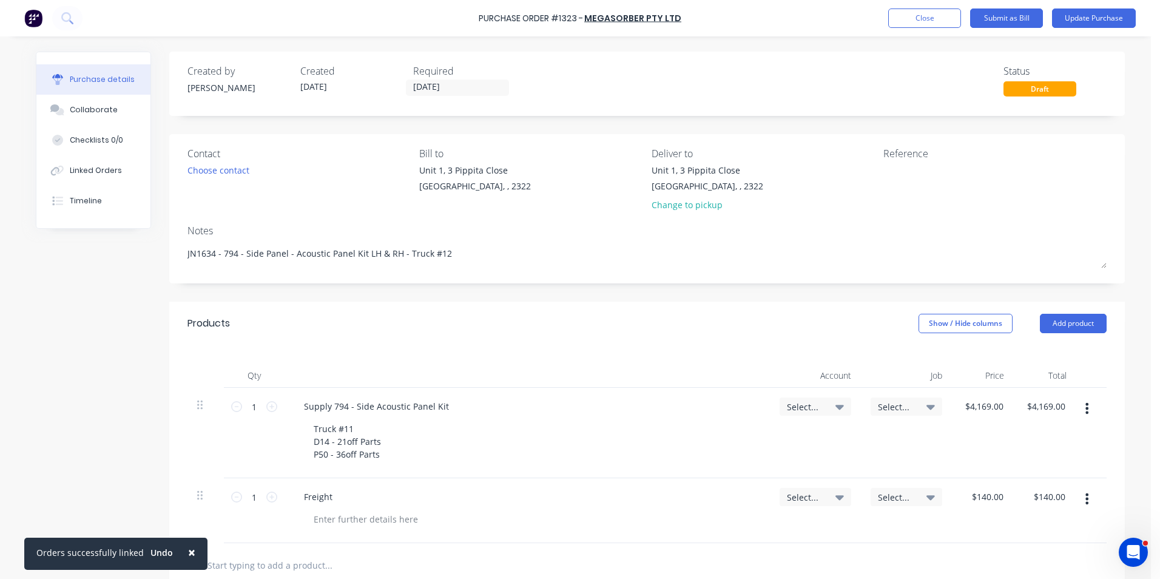
scroll to position [61, 0]
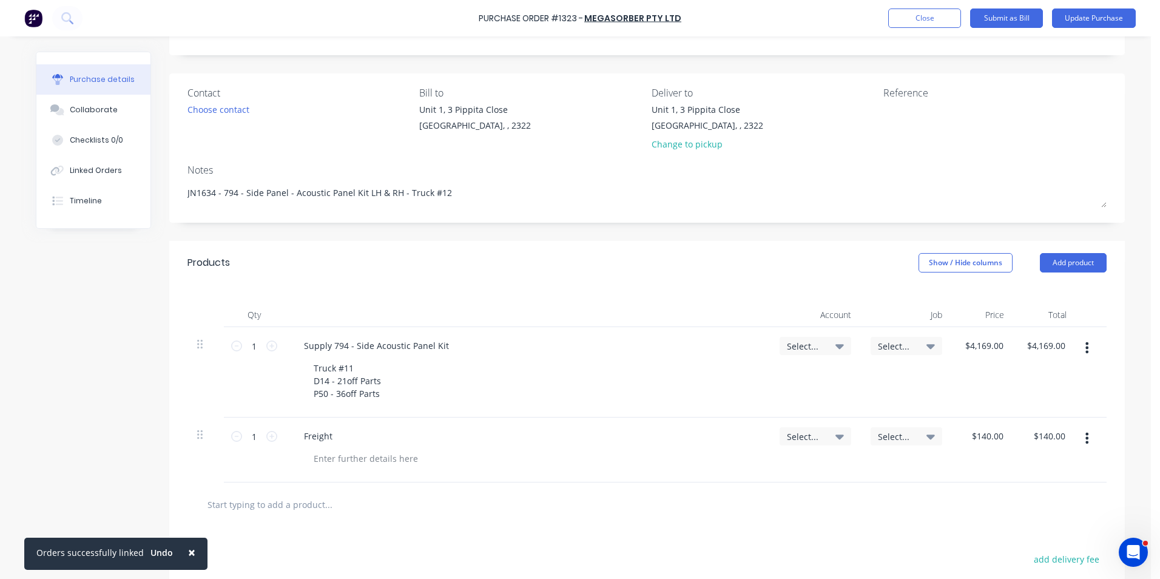
click at [799, 345] on span "Select..." at bounding box center [805, 346] width 36 height 13
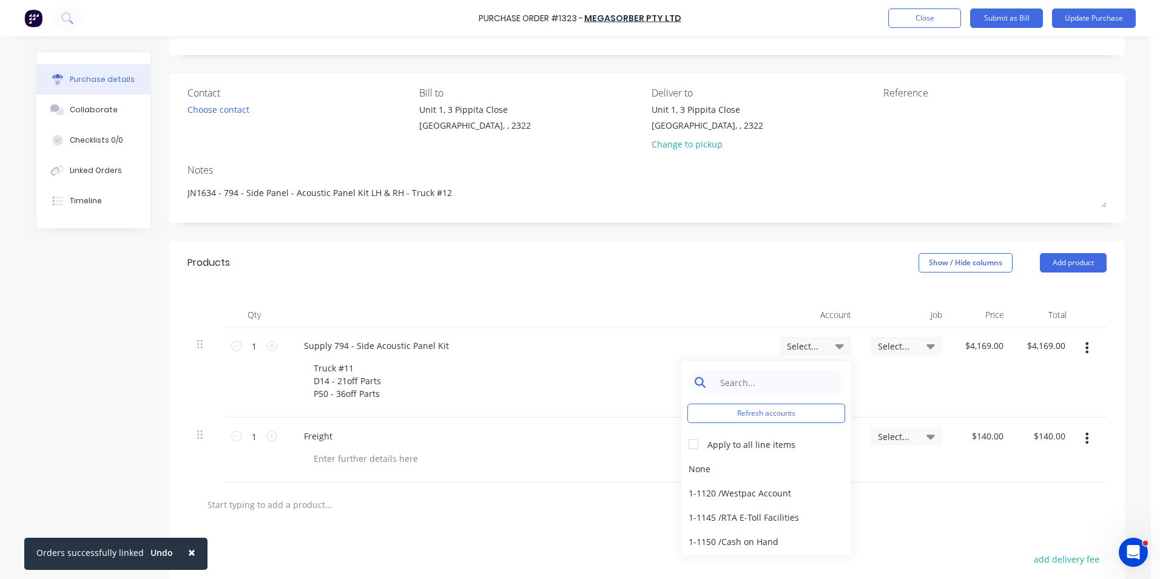
click at [745, 381] on input at bounding box center [775, 382] width 124 height 24
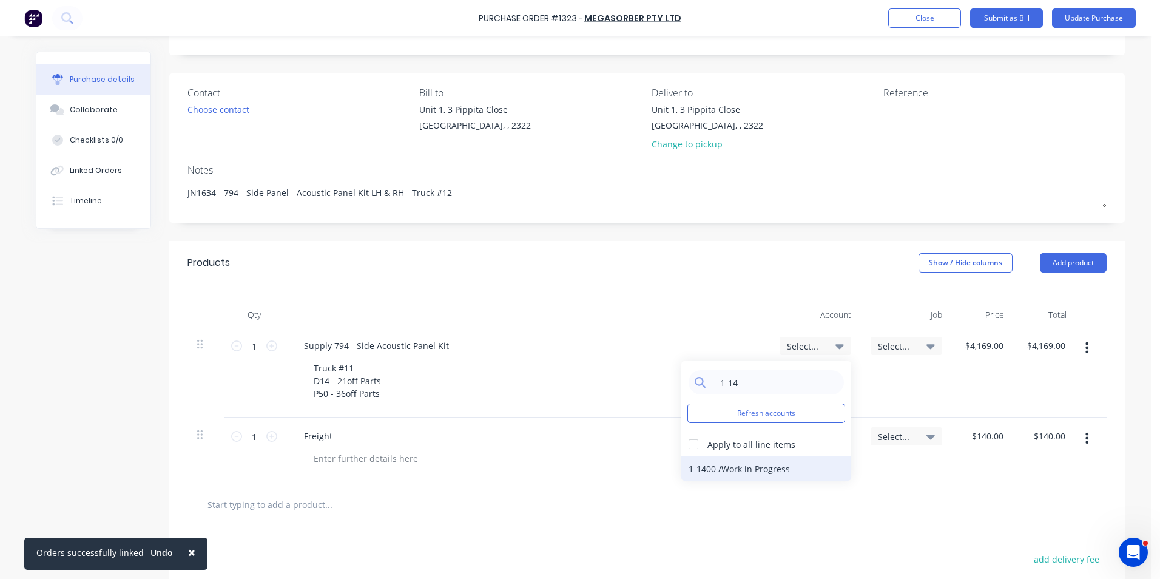
type input "1-14"
click at [740, 470] on div "1-1400 / Work in Progress" at bounding box center [766, 468] width 170 height 24
click at [795, 434] on span "Select..." at bounding box center [805, 436] width 36 height 13
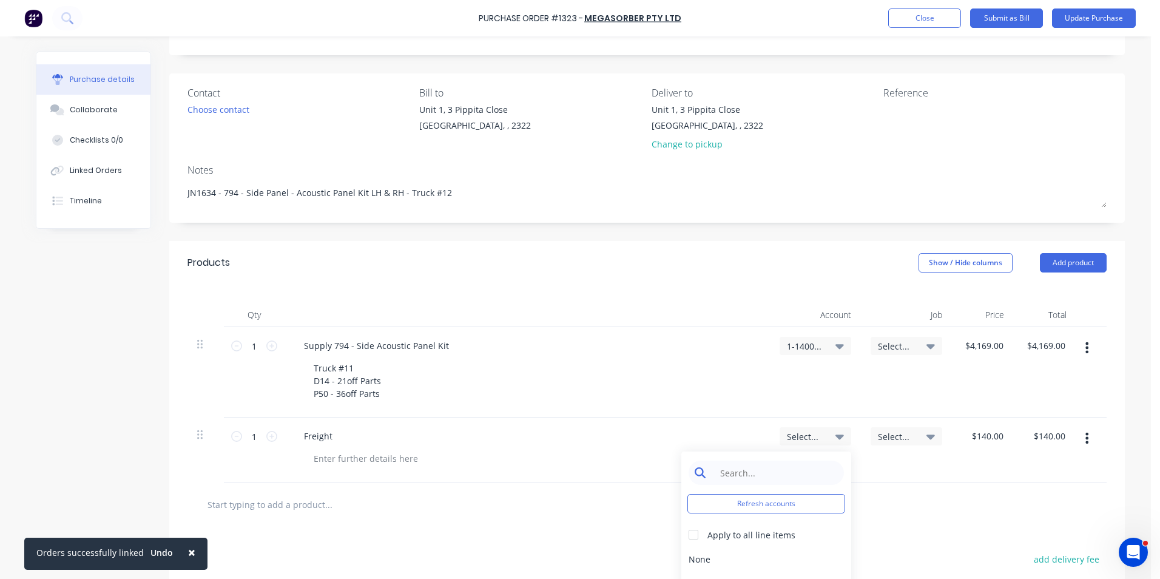
click at [745, 474] on input at bounding box center [775, 472] width 124 height 24
type input "1-14"
click at [755, 559] on div "1-1400 / Work in Progress" at bounding box center [766, 559] width 170 height 24
click at [888, 346] on span "Select..." at bounding box center [896, 346] width 36 height 13
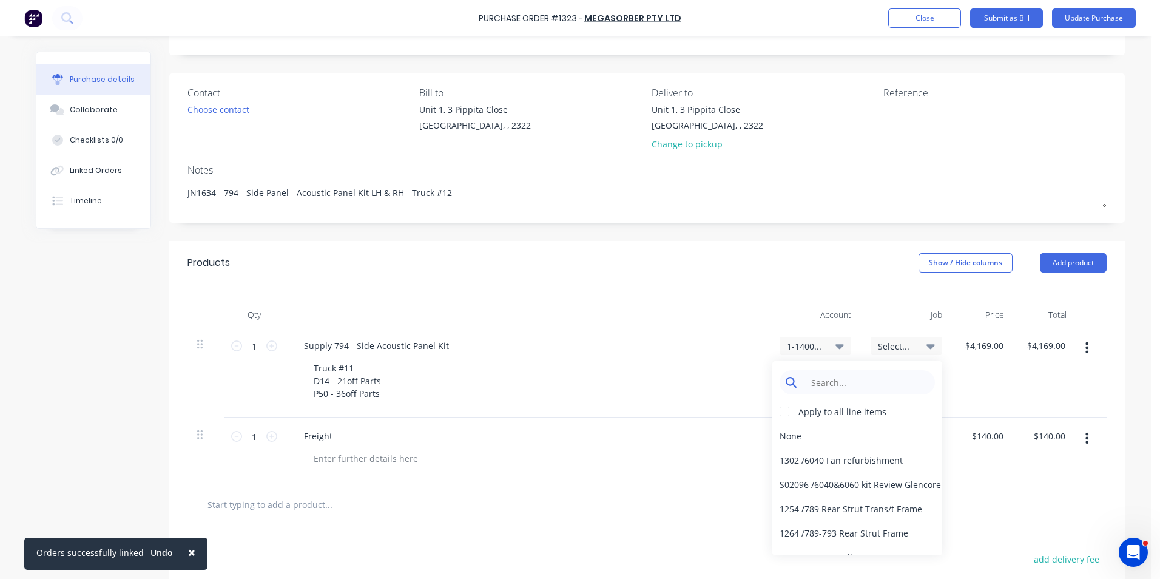
click at [838, 382] on input at bounding box center [867, 382] width 124 height 24
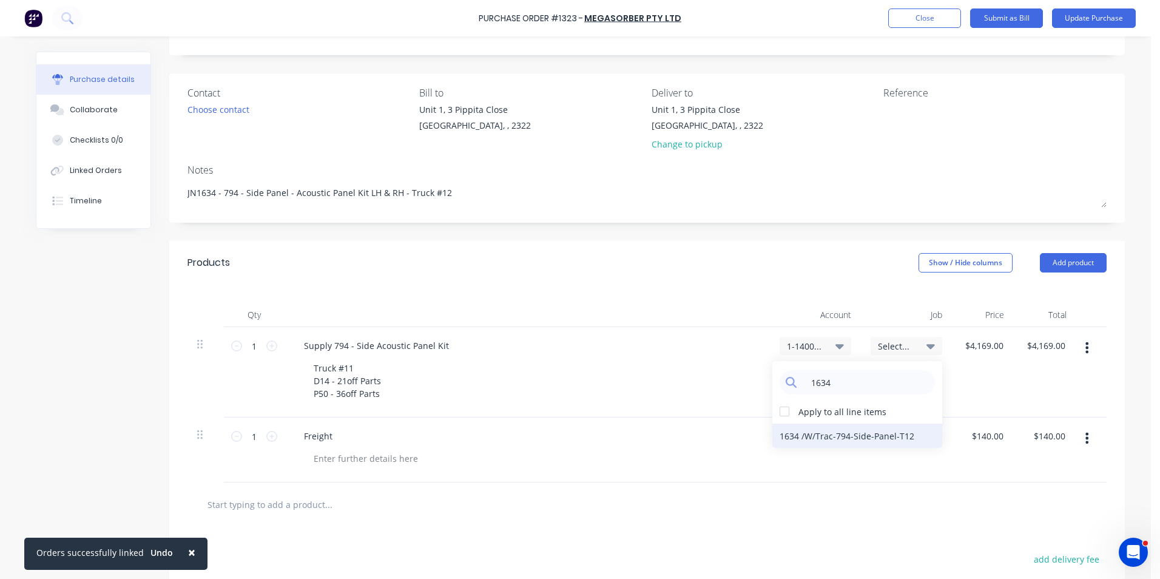
type input "1634"
click at [873, 436] on div "1634 / W/Trac-794-Side-Panel-T12" at bounding box center [857, 435] width 170 height 24
click at [892, 431] on span "Select..." at bounding box center [896, 436] width 36 height 13
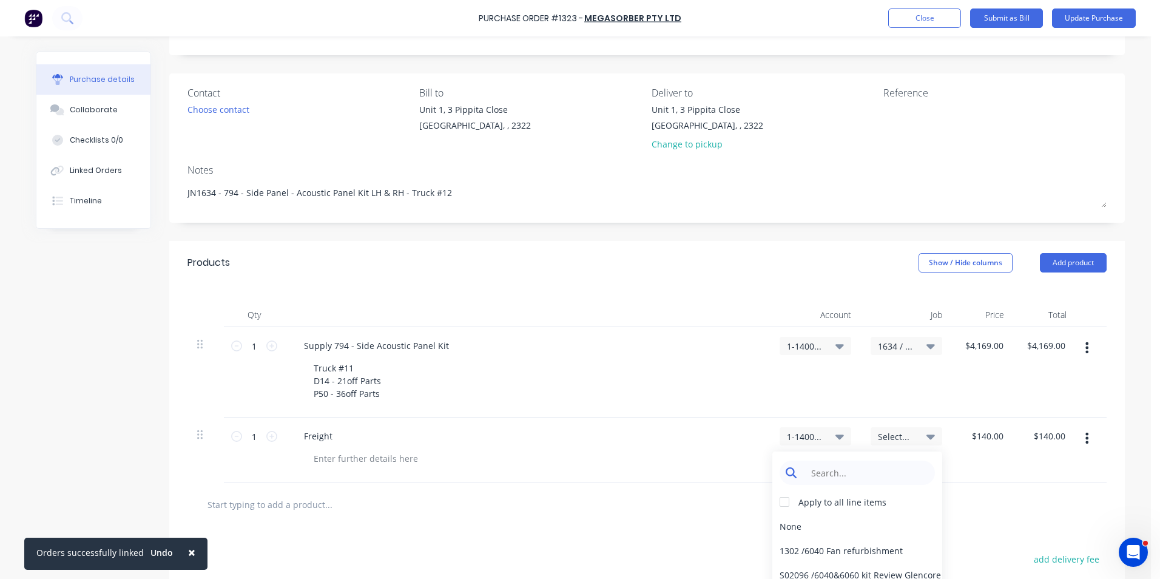
drag, startPoint x: 892, startPoint y: 431, endPoint x: 820, endPoint y: 473, distance: 83.2
click at [820, 473] on input at bounding box center [867, 472] width 124 height 24
type input "1634"
click at [832, 529] on div "1634 / W/Trac-794-Side-Panel-T12" at bounding box center [857, 526] width 170 height 24
click at [188, 551] on span "×" at bounding box center [191, 552] width 7 height 17
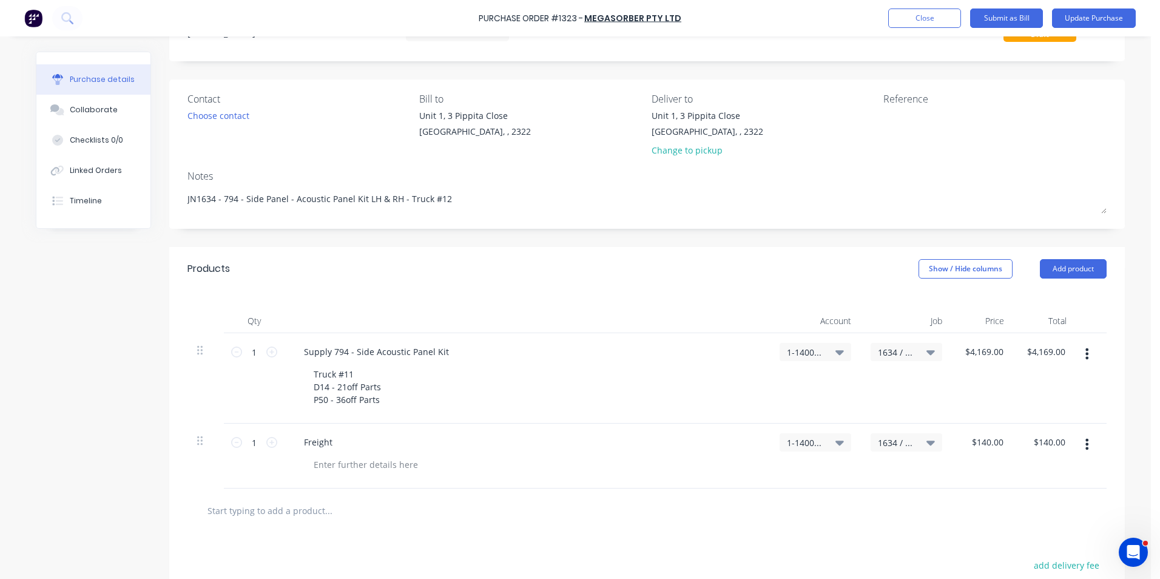
scroll to position [0, 0]
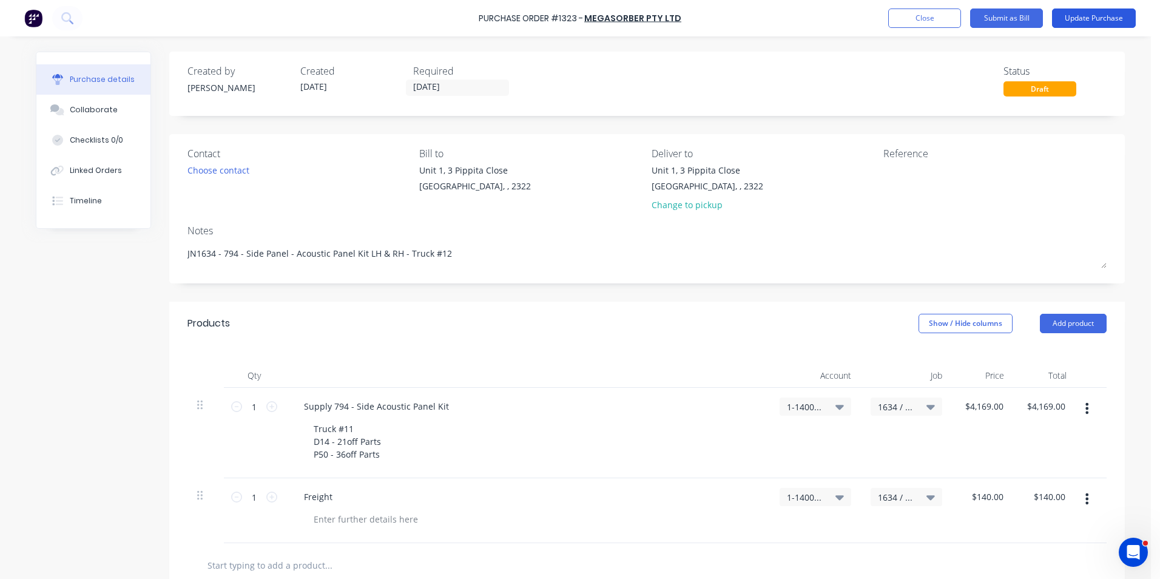
click at [1093, 19] on button "Update Purchase" at bounding box center [1094, 17] width 84 height 19
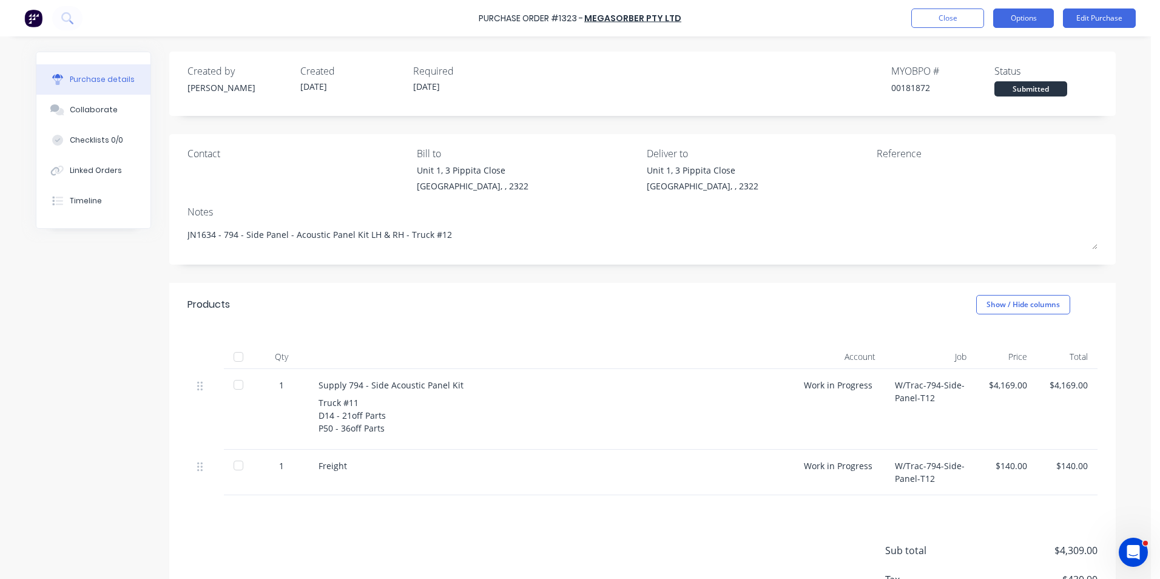
click at [1019, 19] on button "Options" at bounding box center [1023, 17] width 61 height 19
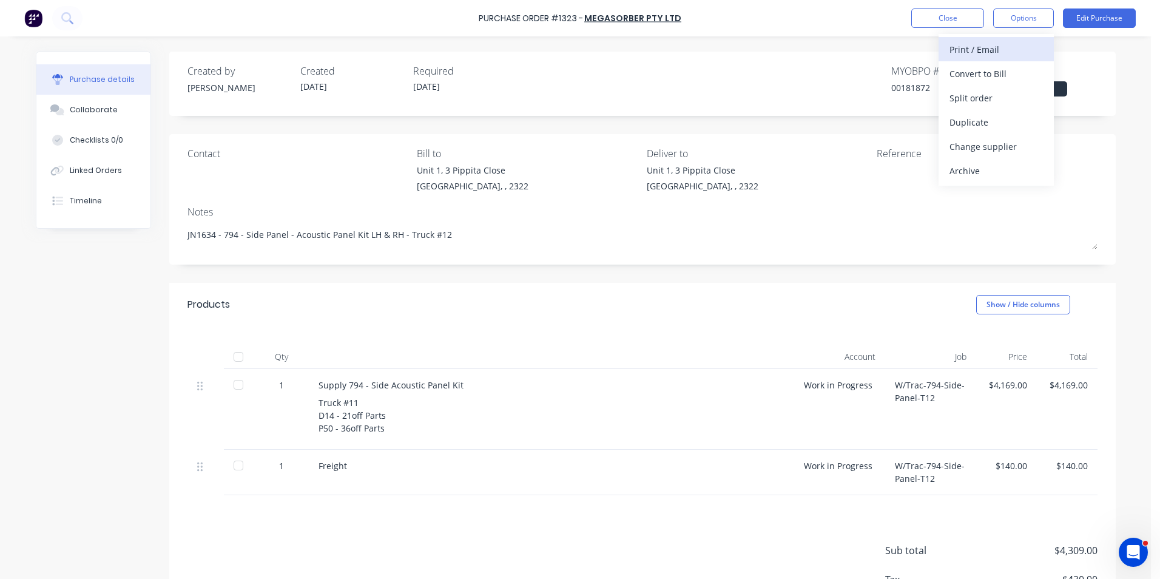
click at [983, 47] on div "Print / Email" at bounding box center [996, 50] width 93 height 18
click at [992, 75] on div "With pricing" at bounding box center [996, 74] width 93 height 18
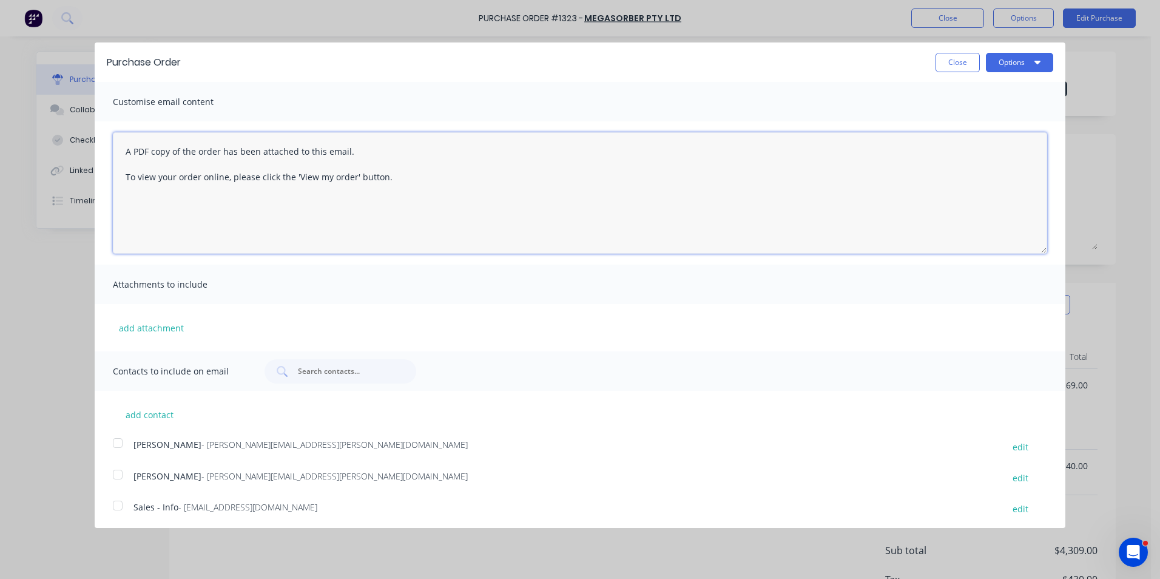
drag, startPoint x: 391, startPoint y: 175, endPoint x: 104, endPoint y: 149, distance: 288.2
click at [104, 149] on div "A PDF copy of the order has been attached to this email. To view your order onl…" at bounding box center [580, 192] width 971 height 143
drag, startPoint x: 135, startPoint y: 181, endPoint x: 152, endPoint y: 181, distance: 17.6
click at [135, 181] on textarea "Hi Jen PO attached for truck #12 Side Panel acoustic panel kits" at bounding box center [580, 192] width 934 height 121
click at [390, 163] on textarea "Hi Jen PO attached for truck #12 Side Panel acoustic panel kits" at bounding box center [580, 192] width 934 height 121
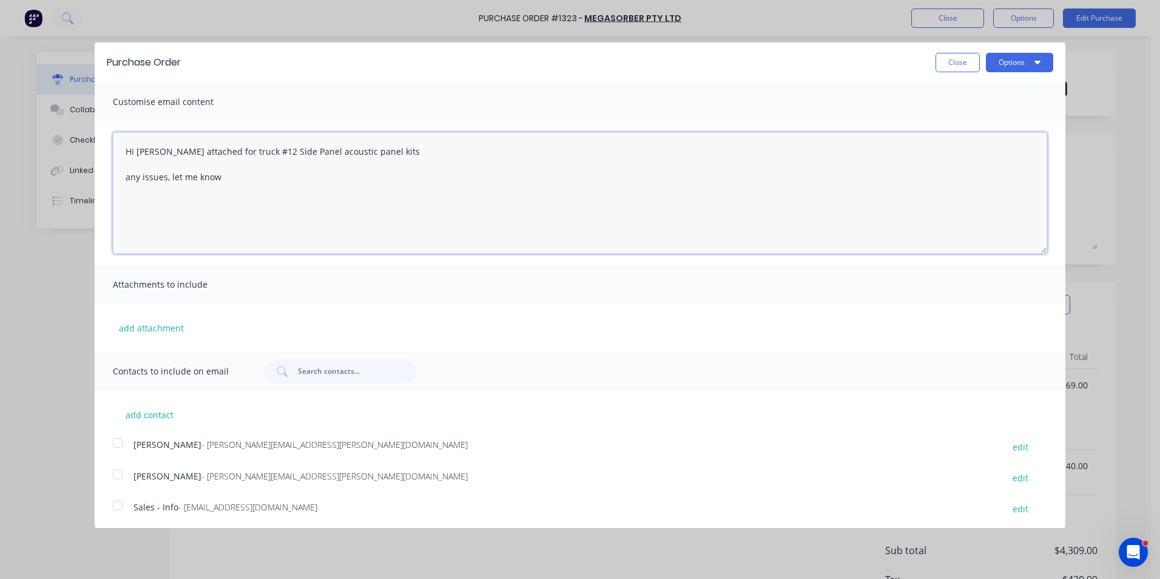
paste textarea "regards Greg Rawe Hushpak Engineering"
drag, startPoint x: 232, startPoint y: 241, endPoint x: 78, endPoint y: 119, distance: 196.9
click at [78, 119] on div "Purchase Order Close Options Customise email content Hi Jen PO attached for tru…" at bounding box center [580, 289] width 1160 height 579
type textarea "Hi Jen PO attached for truck #12 Side Panel acoustic panel kits any issues, let…"
click at [946, 61] on button "Close" at bounding box center [958, 62] width 44 height 19
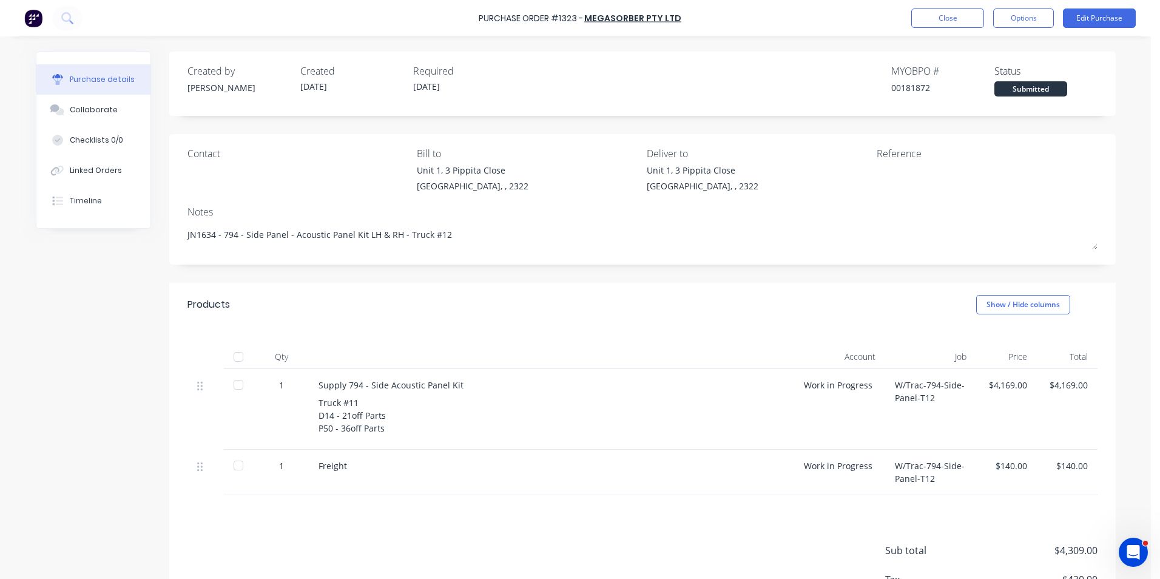
click at [353, 405] on div "Truck #11 D14 - 21off Parts P50 - 36off Parts" at bounding box center [552, 415] width 466 height 38
click at [1096, 17] on button "Edit Purchase" at bounding box center [1099, 17] width 73 height 19
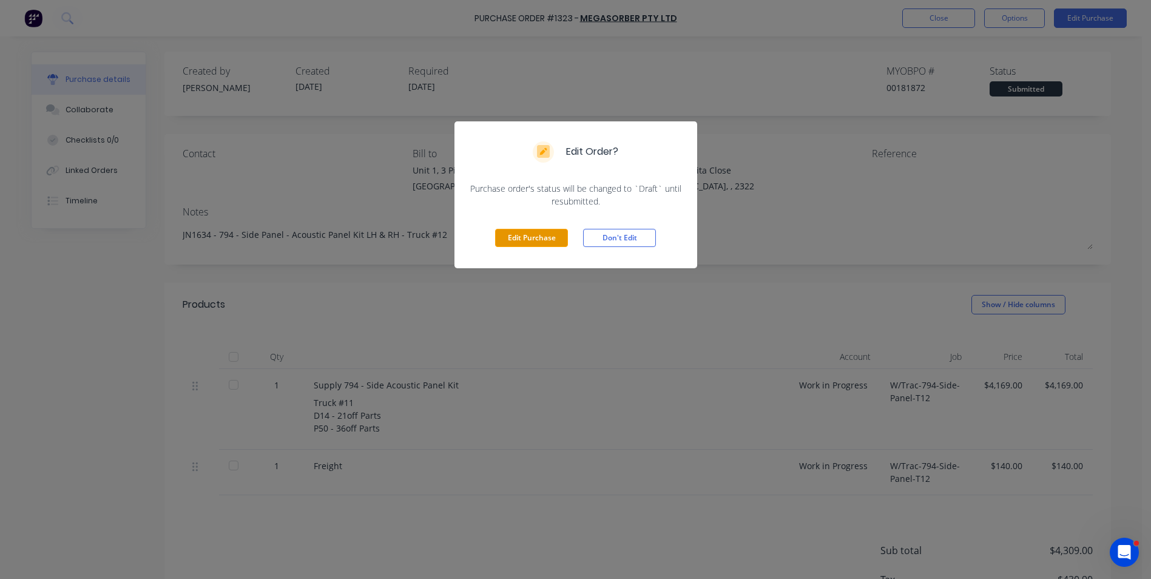
click at [538, 238] on button "Edit Purchase" at bounding box center [531, 238] width 73 height 18
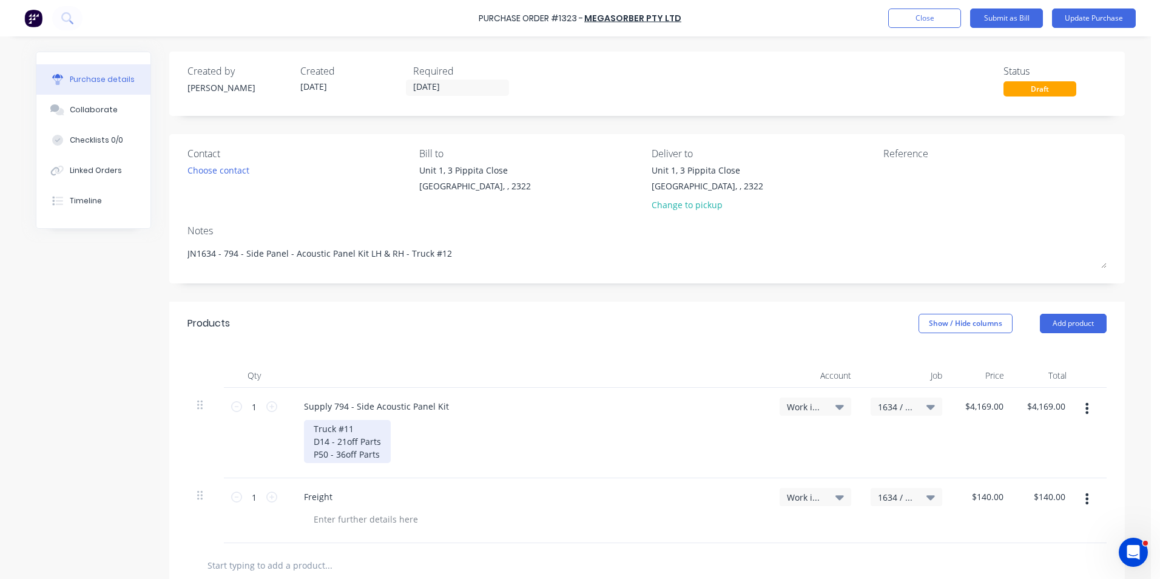
click at [346, 428] on div "Truck #11 D14 - 21off Parts P50 - 36off Parts" at bounding box center [347, 441] width 87 height 43
click at [1091, 16] on button "Update Purchase" at bounding box center [1094, 17] width 84 height 19
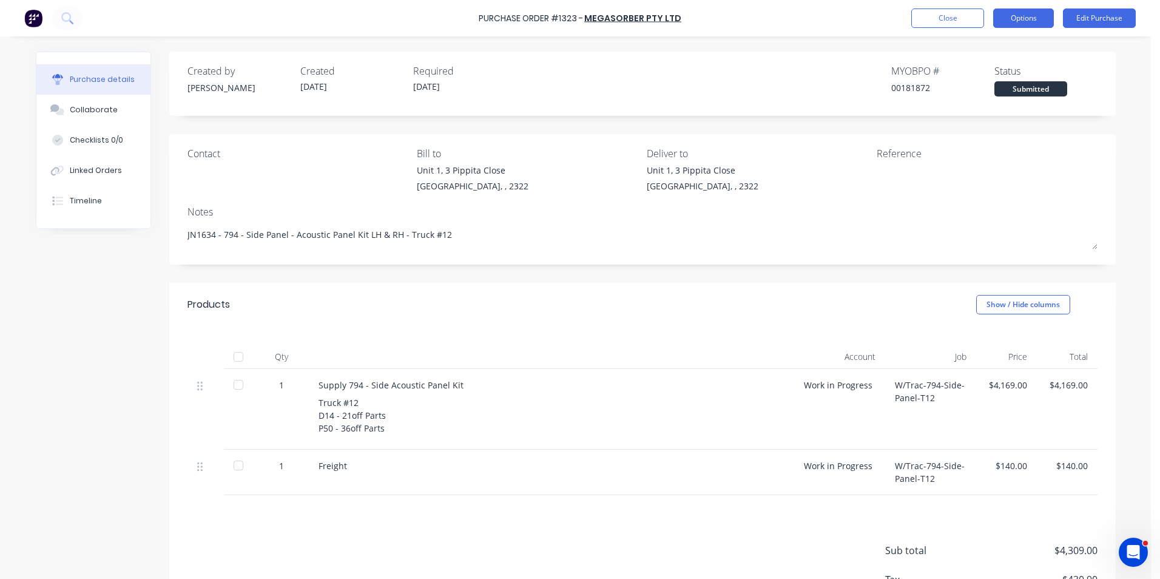
click at [1027, 20] on button "Options" at bounding box center [1023, 17] width 61 height 19
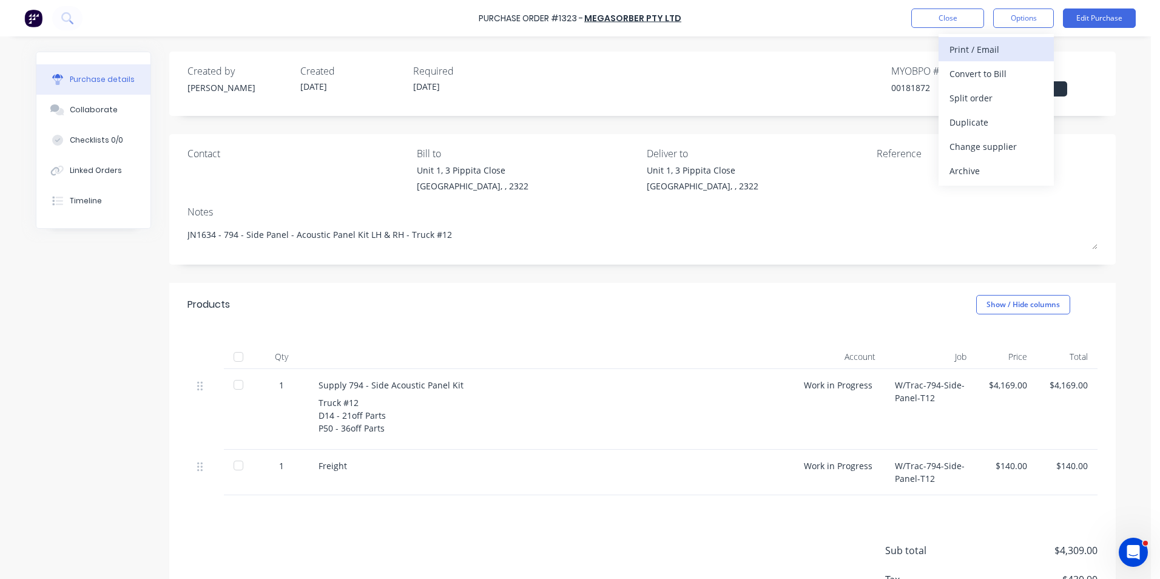
click at [985, 47] on div "Print / Email" at bounding box center [996, 50] width 93 height 18
click at [995, 74] on div "With pricing" at bounding box center [996, 74] width 93 height 18
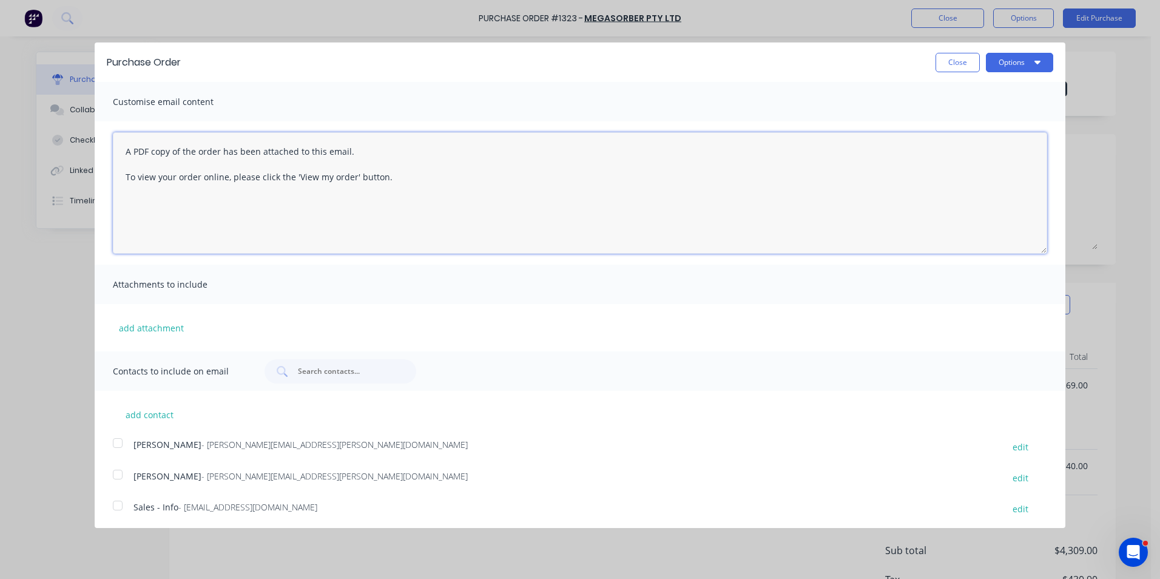
drag, startPoint x: 361, startPoint y: 186, endPoint x: 74, endPoint y: 138, distance: 291.0
click at [74, 138] on div "Purchase Order Close Options Customise email content A PDF copy of the order ha…" at bounding box center [580, 289] width 1160 height 579
paste textarea "Hi Jen PO attached for truck #12 Side Panel acoustic panel kits any issues, let…"
type textarea "Hi Jen PO attached for truck #12 Side Panel acoustic panel kits any issues, let…"
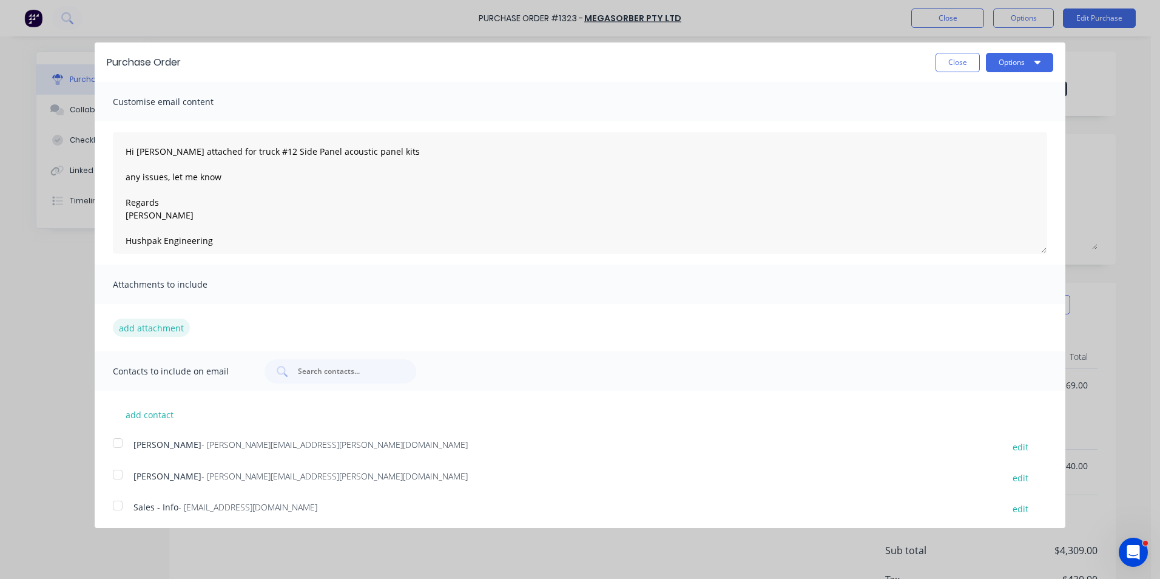
click at [165, 325] on button "add attachment" at bounding box center [151, 328] width 77 height 18
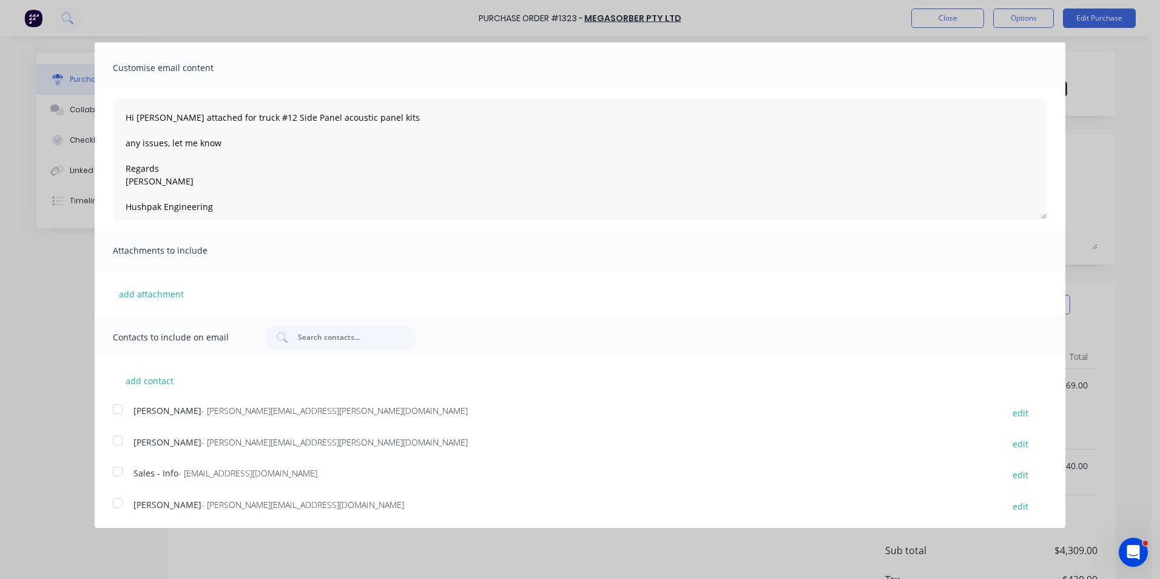
scroll to position [66, 0]
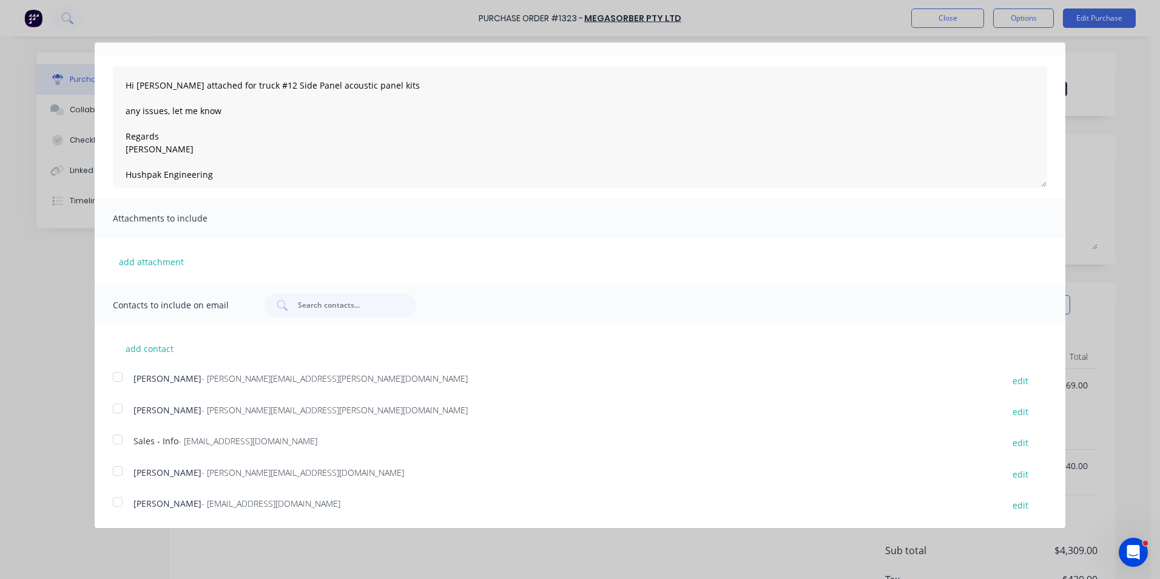
click at [118, 377] on div at bounding box center [118, 377] width 24 height 24
click at [116, 440] on div at bounding box center [118, 439] width 24 height 24
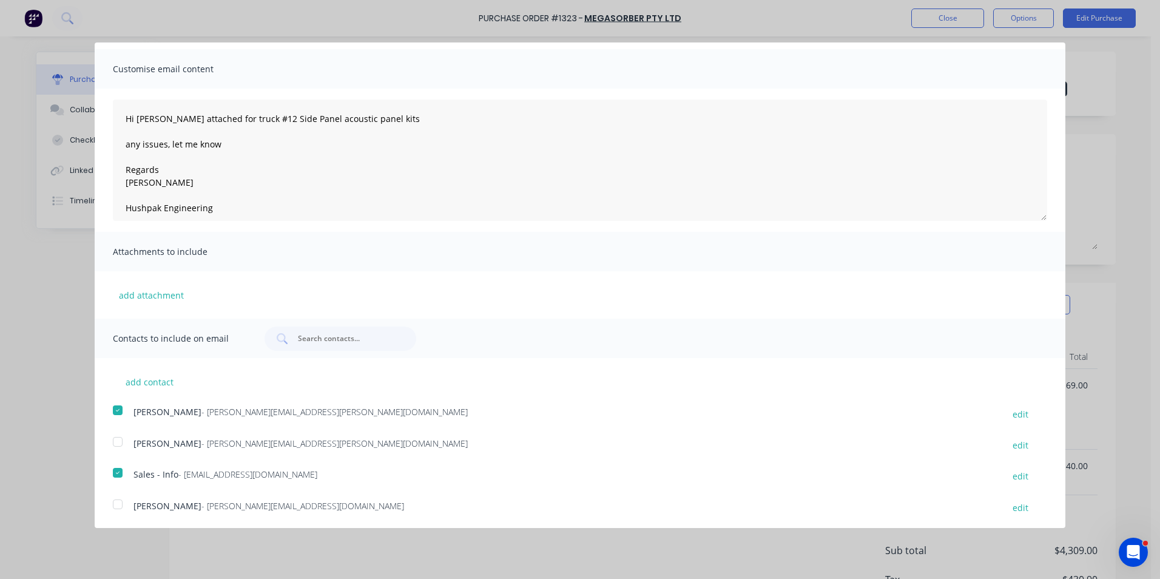
scroll to position [0, 0]
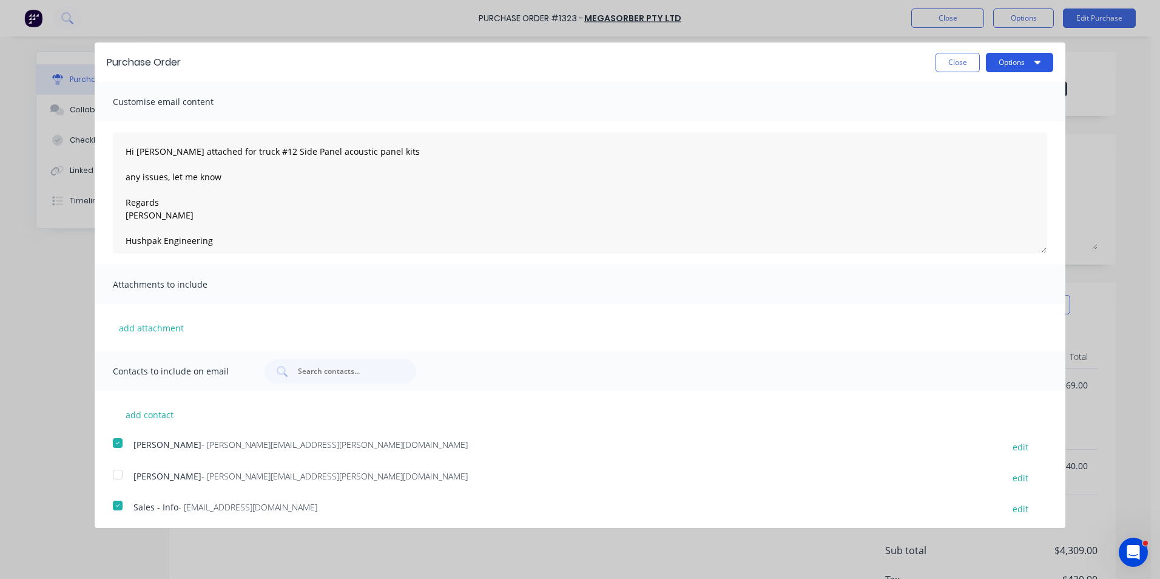
click at [1001, 62] on button "Options" at bounding box center [1019, 62] width 67 height 19
click at [959, 117] on div "Email" at bounding box center [995, 118] width 93 height 18
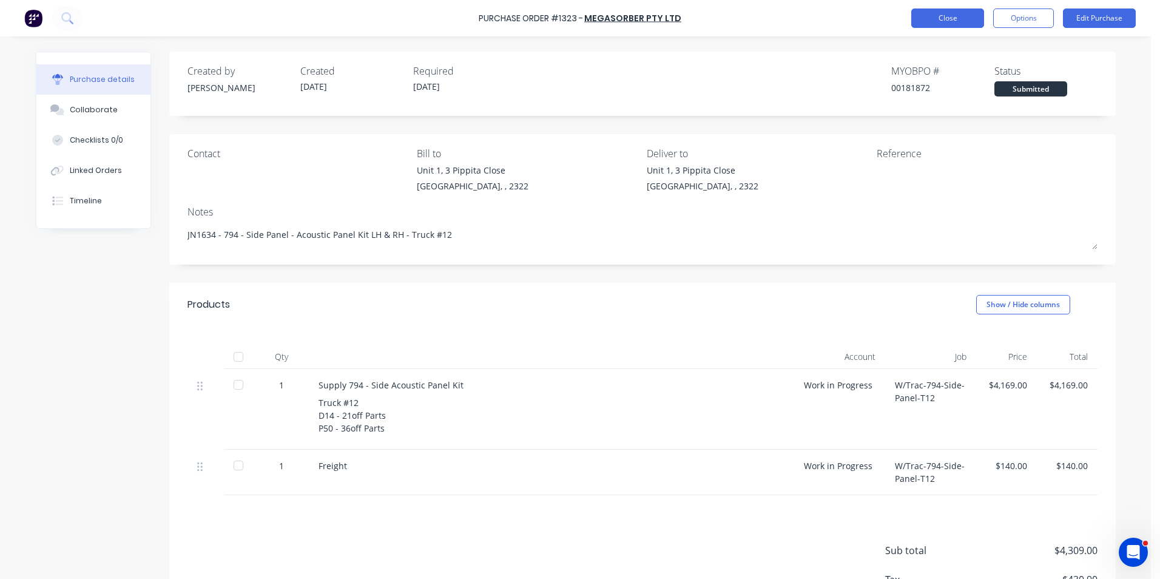
click at [950, 15] on button "Close" at bounding box center [947, 17] width 73 height 19
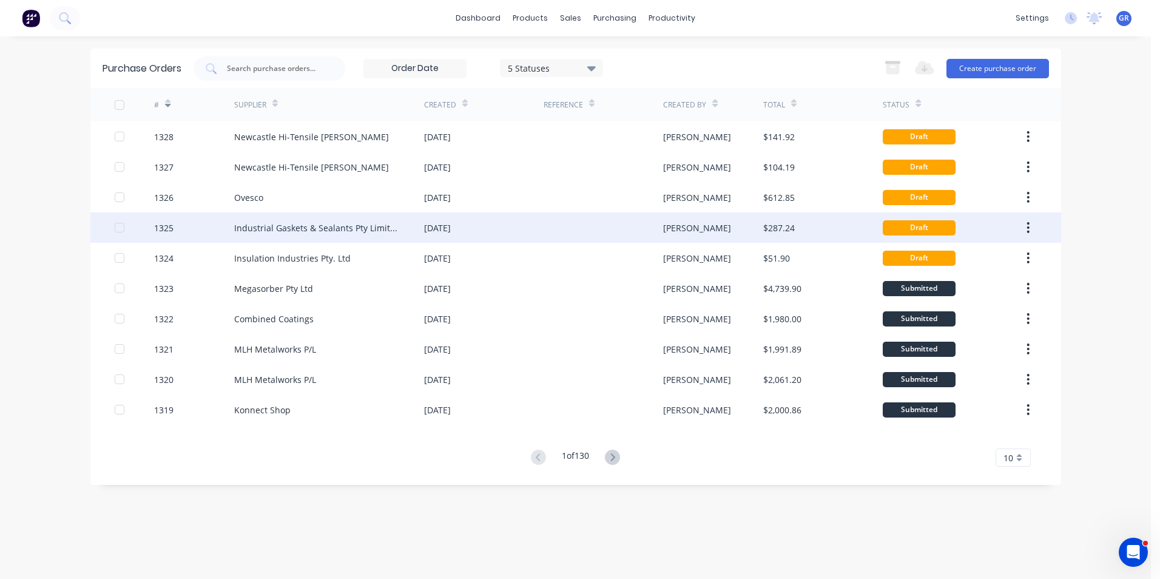
click at [163, 228] on div "1325" at bounding box center [163, 227] width 19 height 13
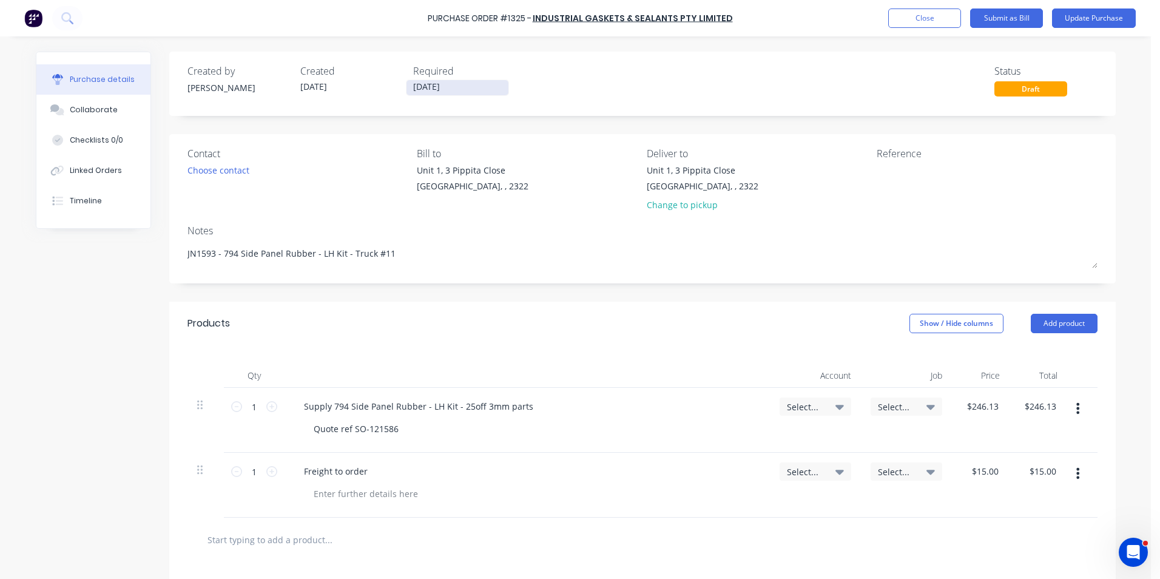
click at [423, 86] on input "28/08/25" at bounding box center [457, 87] width 102 height 15
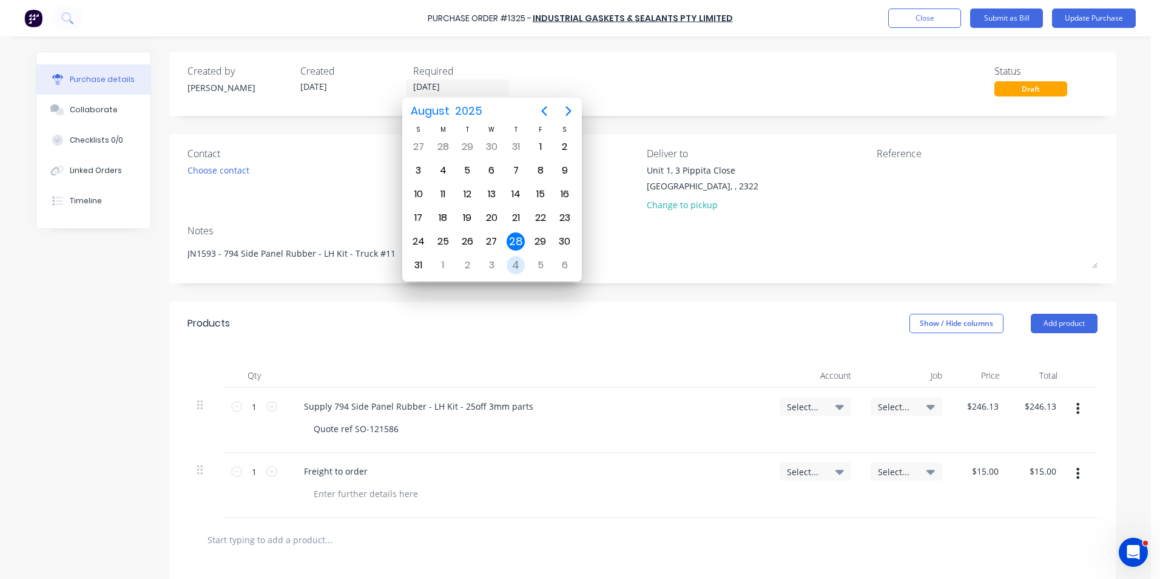
click at [519, 261] on div "4" at bounding box center [516, 265] width 18 height 18
type input "04/09/25"
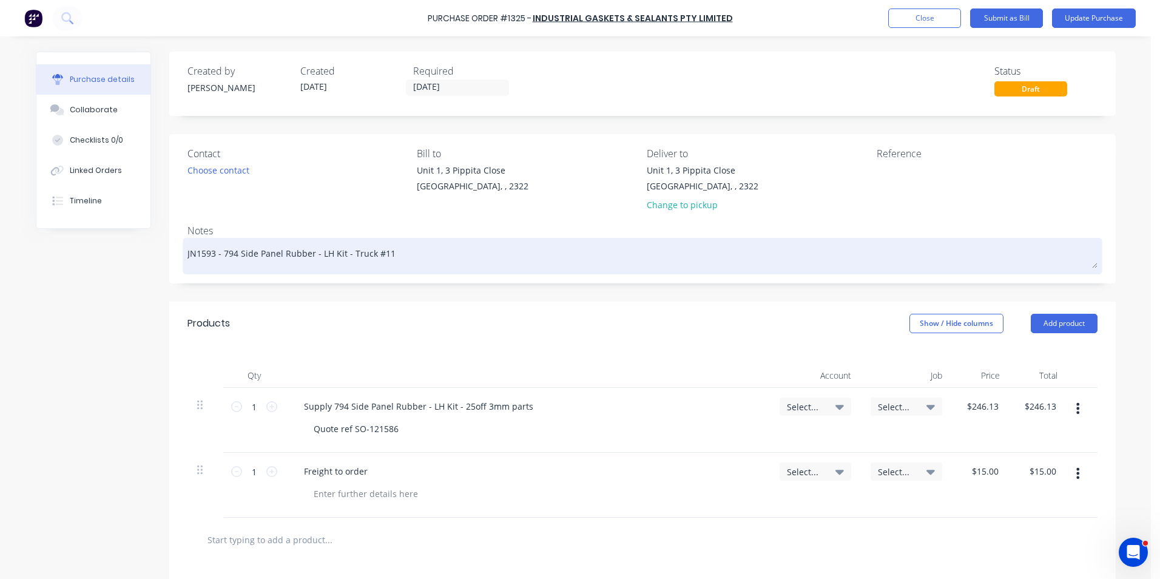
click at [380, 254] on textarea "JN1593 - 794 Side Panel Rubber - LH Kit - Truck #11" at bounding box center [642, 254] width 910 height 27
drag, startPoint x: 209, startPoint y: 255, endPoint x: 196, endPoint y: 256, distance: 12.8
click at [196, 256] on textarea "JN1593 - 794 Side Panel Rubber - LH Kit - Truck #12" at bounding box center [642, 254] width 910 height 27
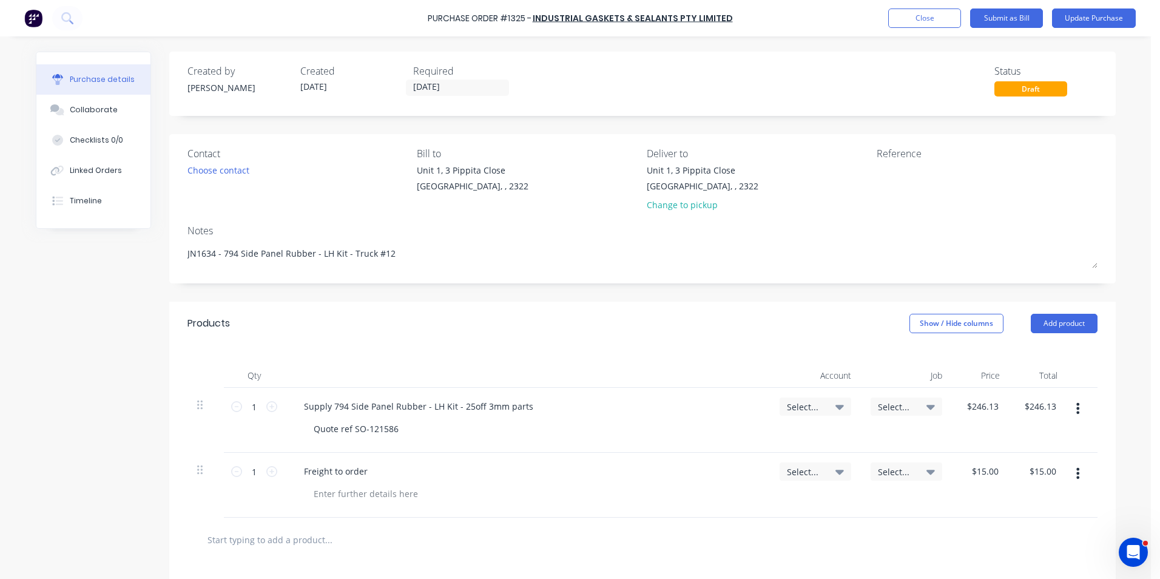
type textarea "JN1634 - 794 Side Panel Rubber - LH Kit - Truck #12"
click at [797, 403] on span "Select..." at bounding box center [805, 406] width 36 height 13
click at [735, 447] on input at bounding box center [775, 443] width 124 height 24
type input "1-14"
click at [729, 528] on div "1-1400 / Work in Progress" at bounding box center [766, 529] width 170 height 24
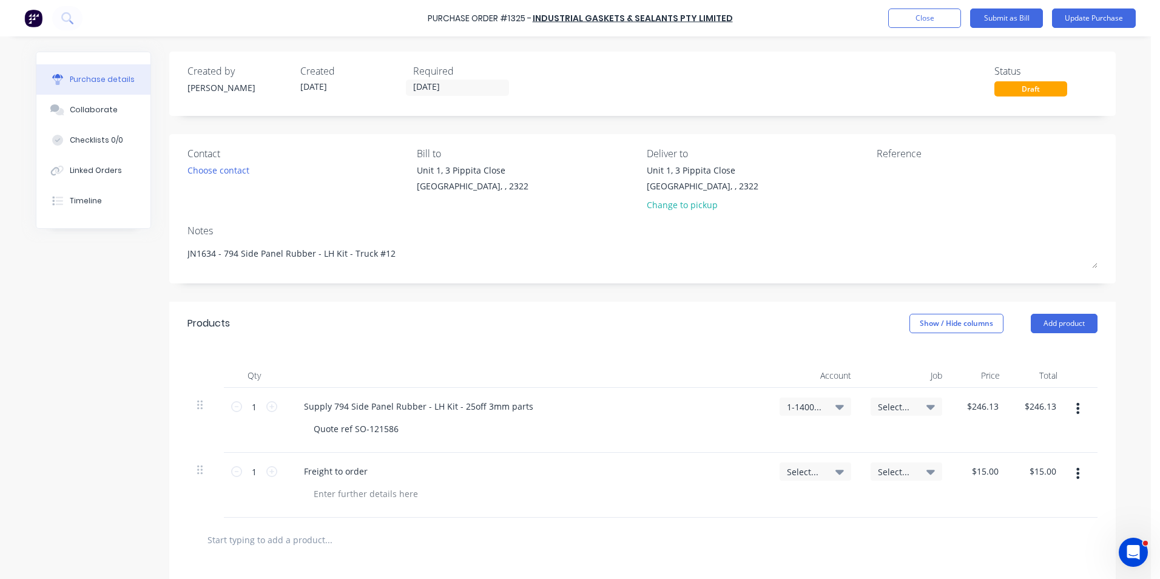
click at [798, 468] on span "Select..." at bounding box center [805, 471] width 36 height 13
click at [758, 503] on input at bounding box center [775, 508] width 124 height 24
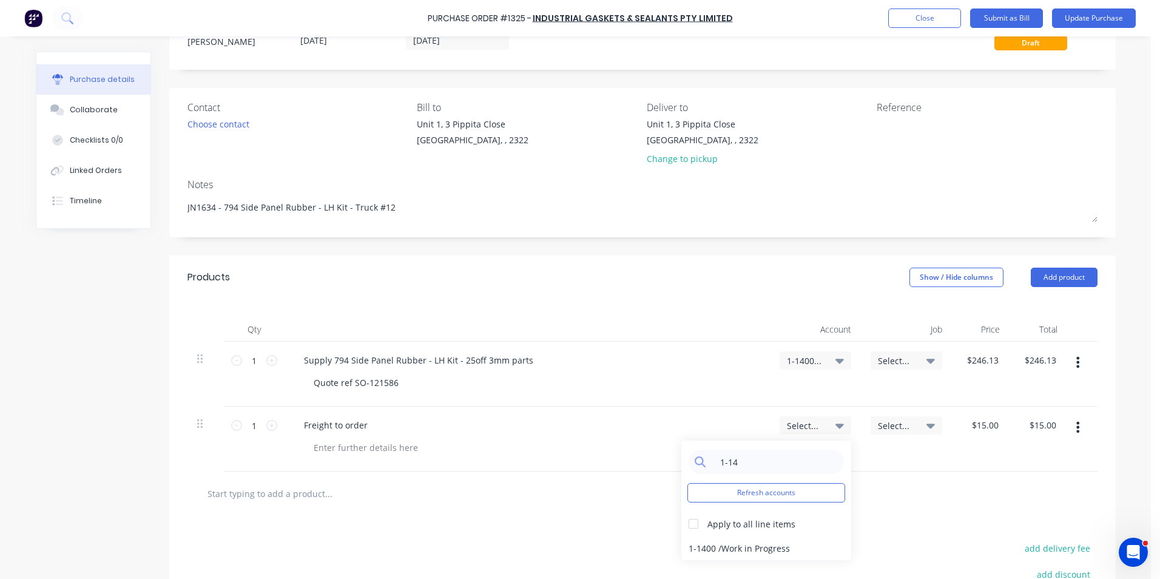
scroll to position [121, 0]
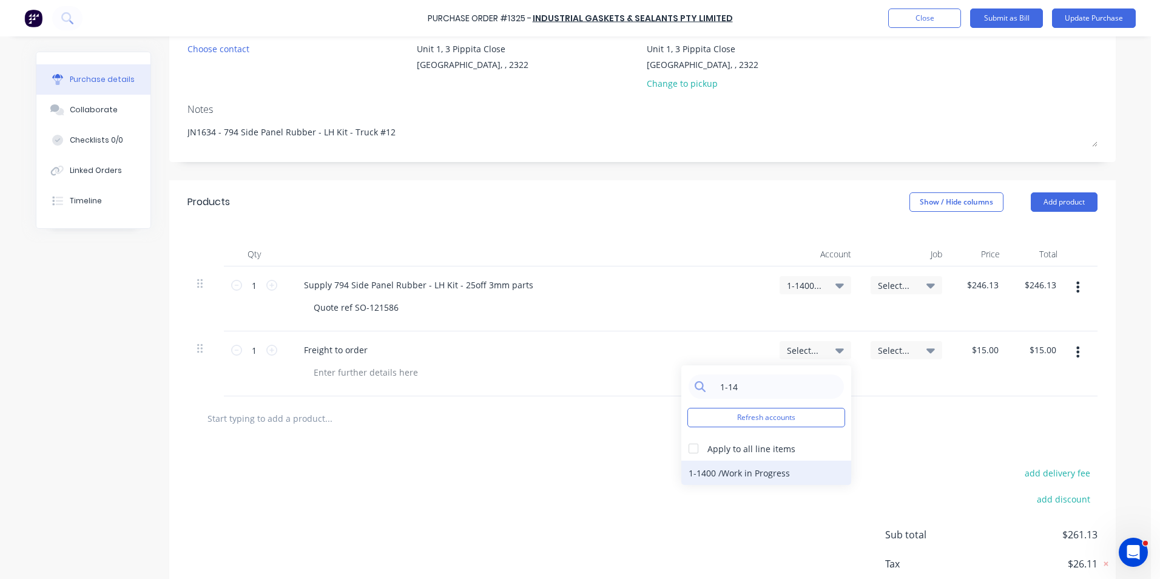
type input "1-14"
click at [732, 473] on div "1-1400 / Work in Progress" at bounding box center [766, 472] width 170 height 24
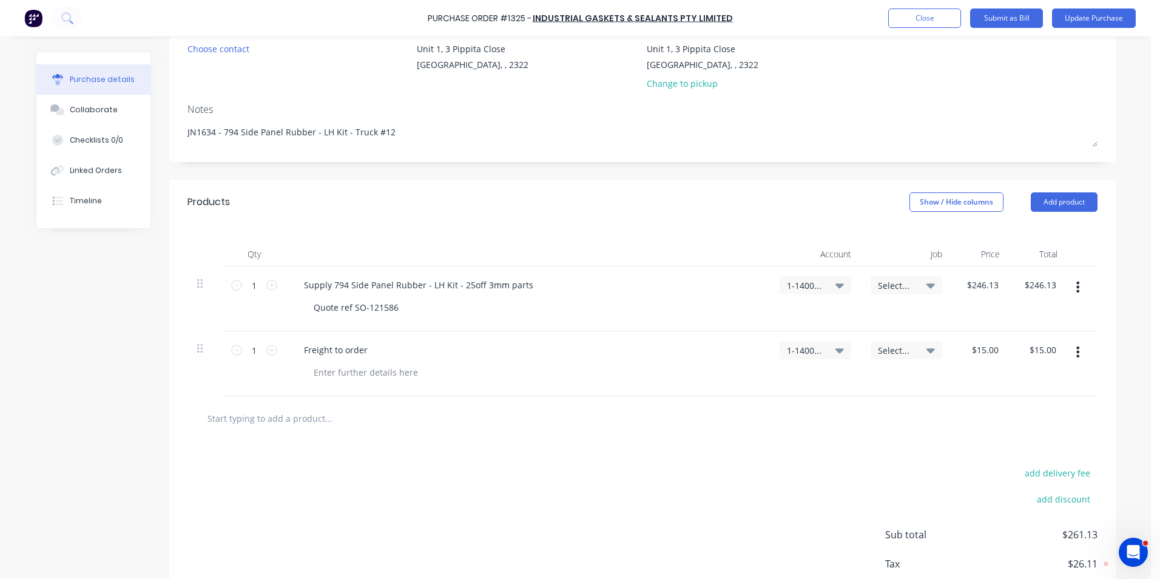
click at [892, 286] on span "Select..." at bounding box center [896, 285] width 36 height 13
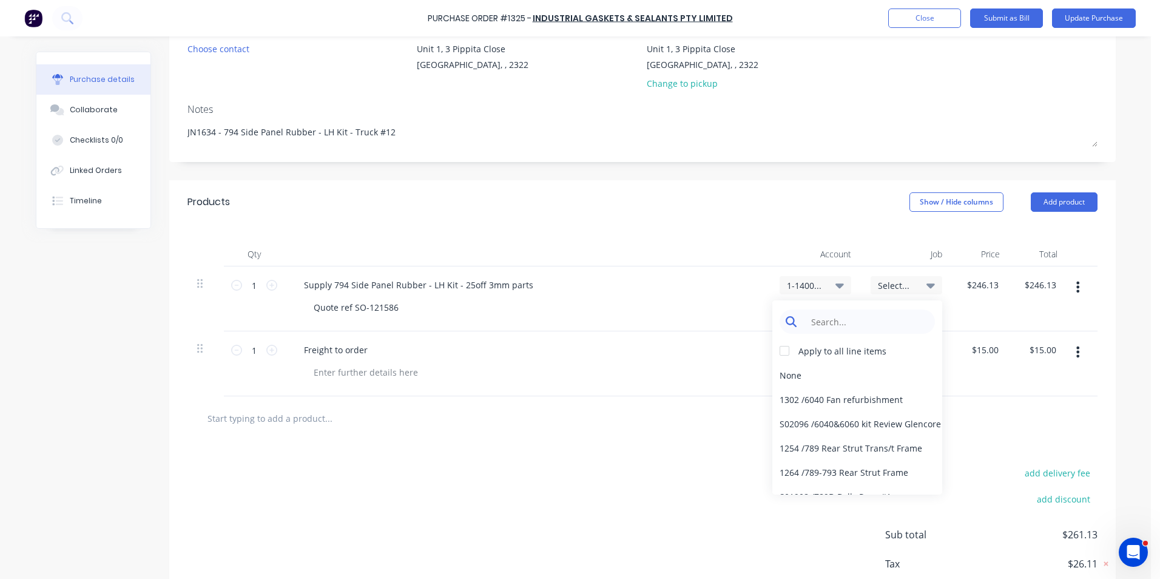
click at [822, 321] on input at bounding box center [867, 321] width 124 height 24
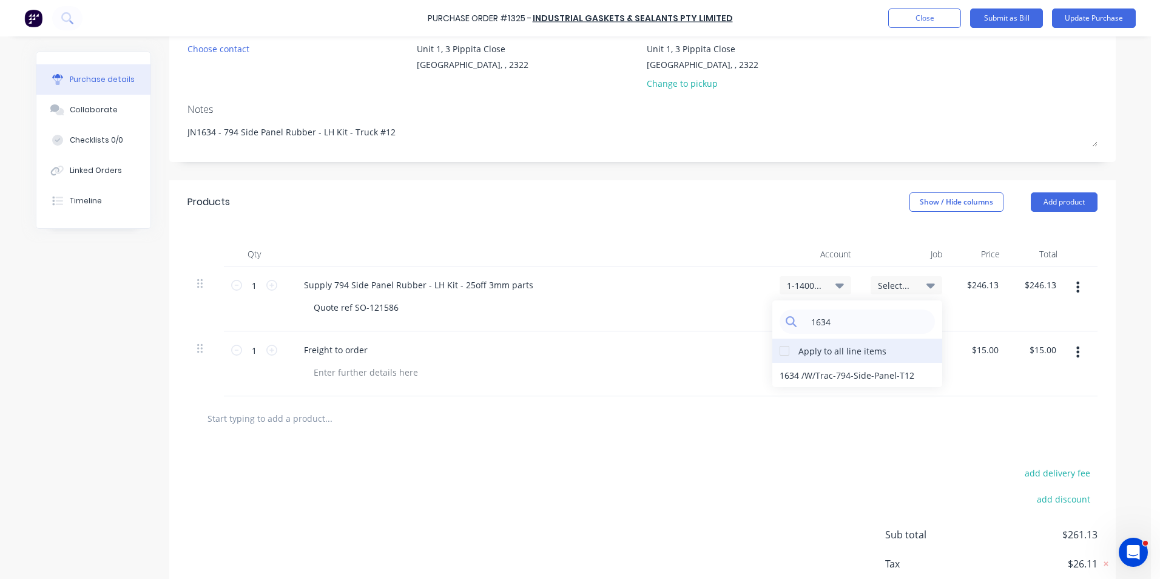
type input "1634"
click at [780, 350] on div at bounding box center [784, 351] width 24 height 24
click at [791, 375] on div "1634 / W/Trac-794-Side-Panel-T12" at bounding box center [857, 375] width 170 height 24
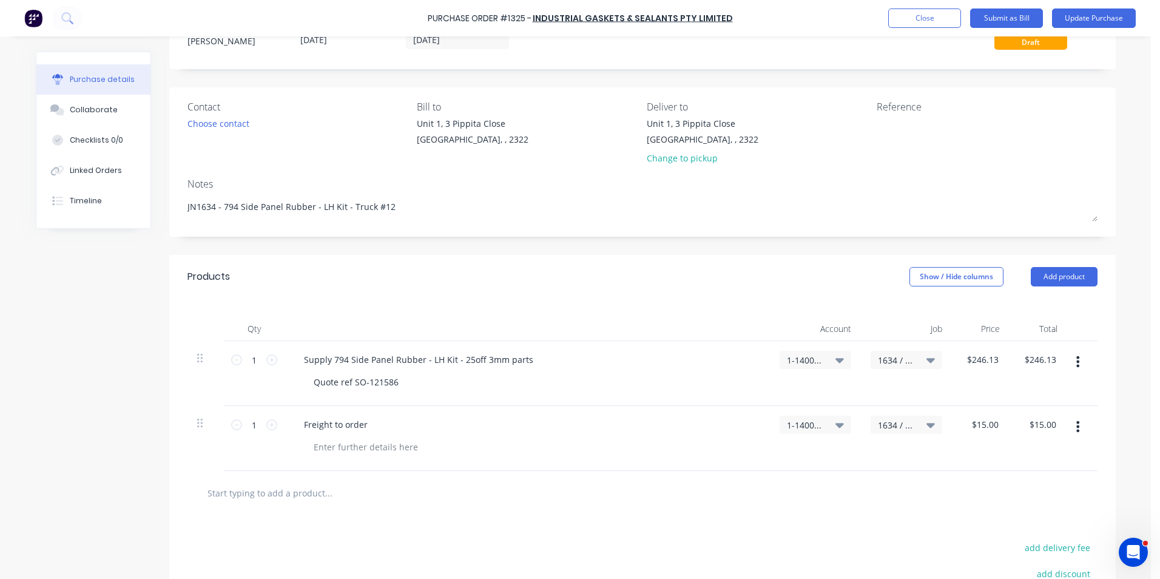
scroll to position [0, 0]
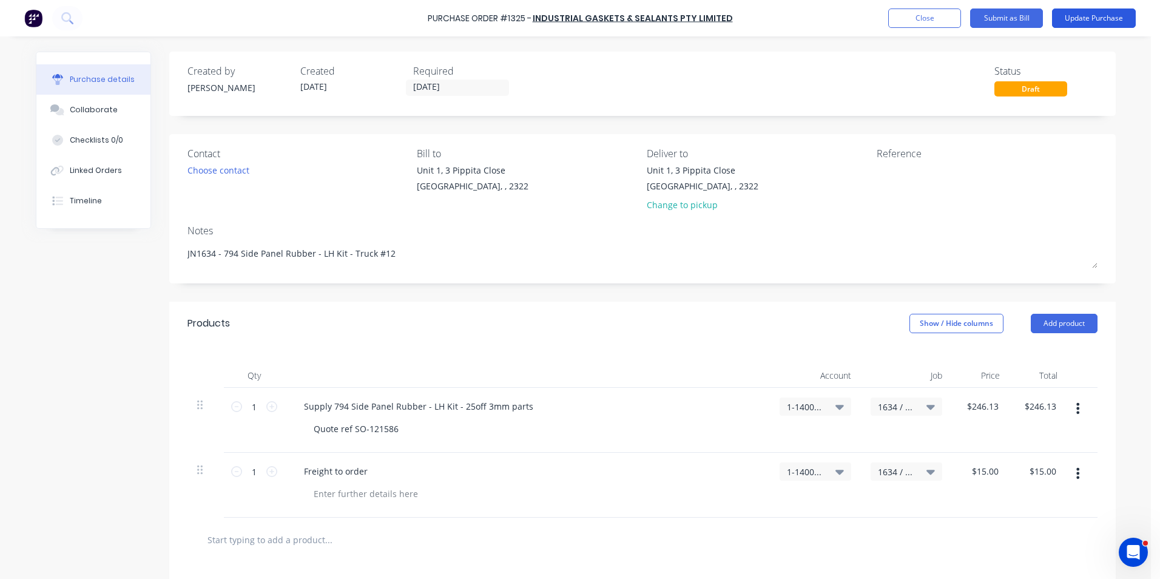
click at [1107, 14] on button "Update Purchase" at bounding box center [1094, 17] width 84 height 19
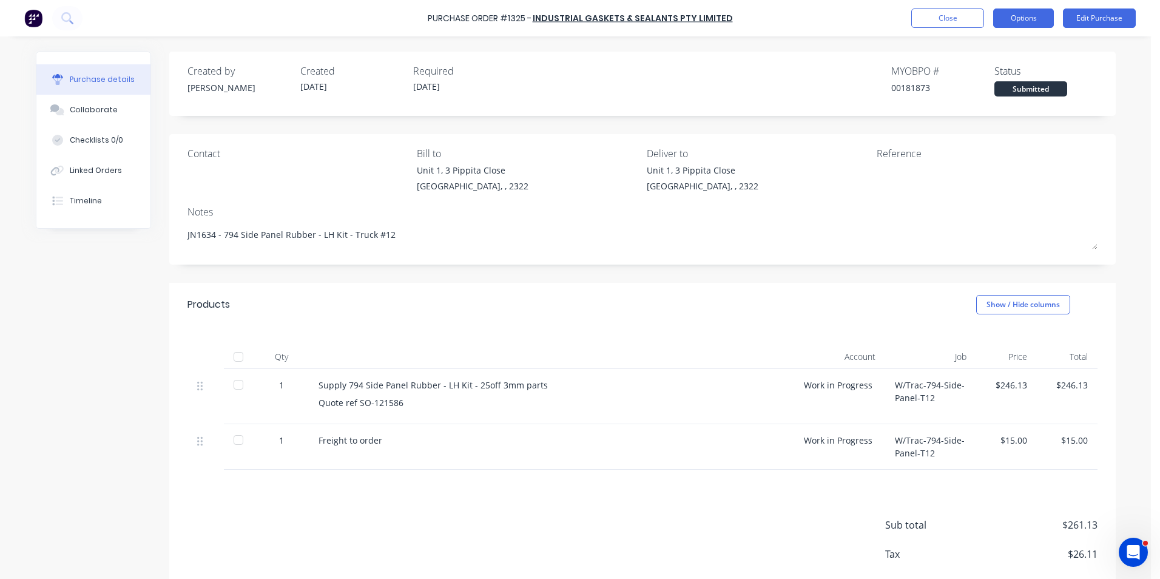
click at [1022, 18] on button "Options" at bounding box center [1023, 17] width 61 height 19
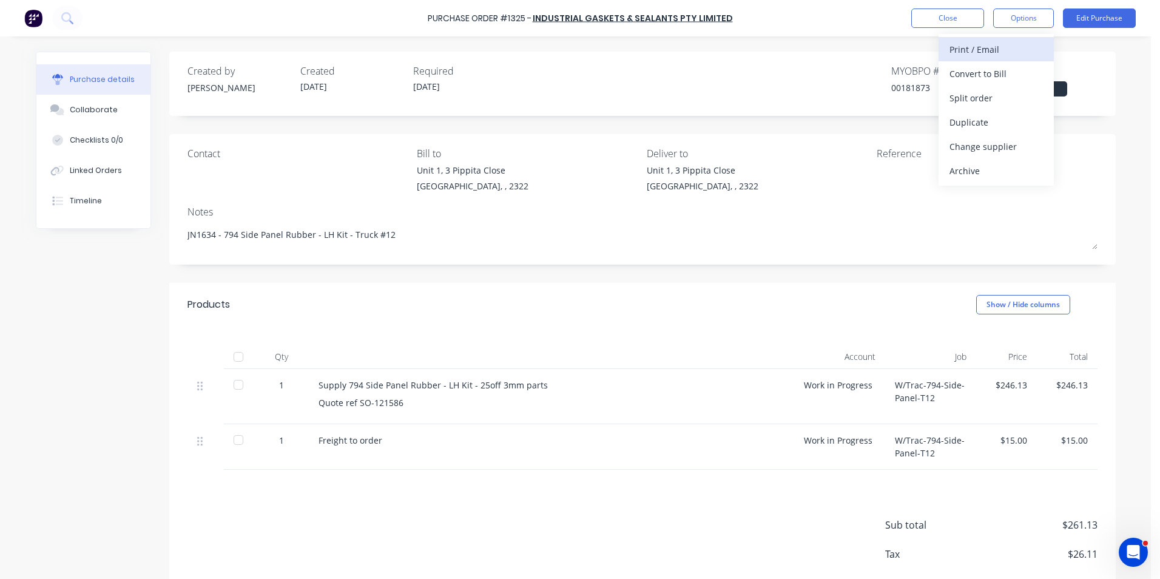
click at [982, 47] on div "Print / Email" at bounding box center [996, 50] width 93 height 18
click at [990, 72] on div "With pricing" at bounding box center [996, 74] width 93 height 18
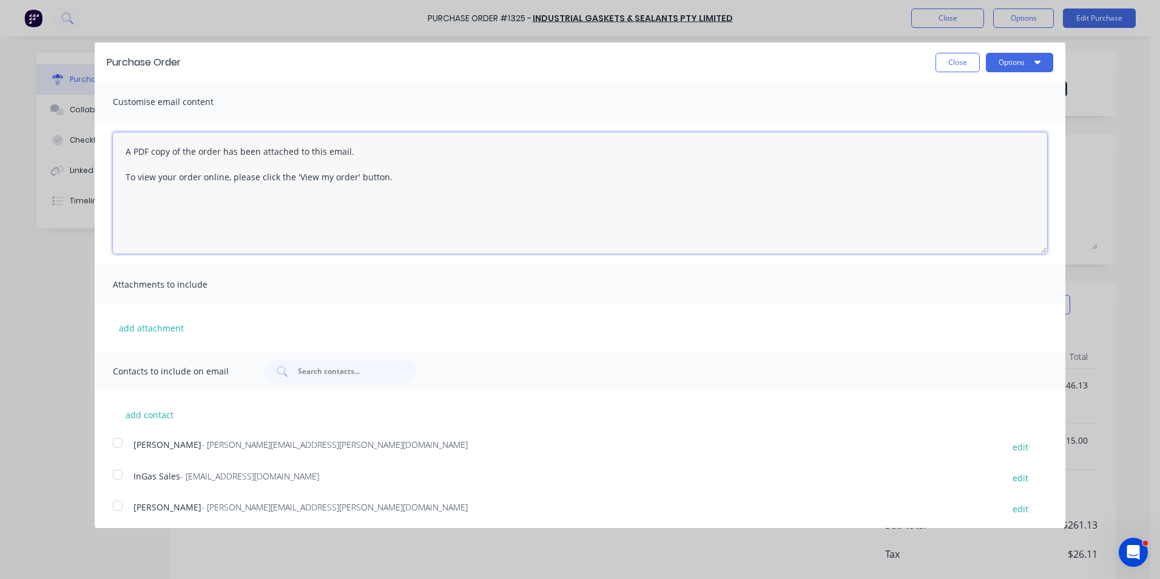
drag, startPoint x: 410, startPoint y: 181, endPoint x: 91, endPoint y: 160, distance: 319.9
click at [91, 160] on div "Purchase Order Close Options Customise email content A PDF copy of the order ha…" at bounding box center [580, 289] width 1160 height 579
click at [364, 192] on textarea "A PDF copy of the order has been attached to this email. To view your order onl…" at bounding box center [580, 192] width 934 height 121
drag, startPoint x: 392, startPoint y: 177, endPoint x: 110, endPoint y: 147, distance: 283.1
click at [110, 147] on div "A PDF copy of the order has been attached to this email. To view your order onl…" at bounding box center [580, 192] width 971 height 143
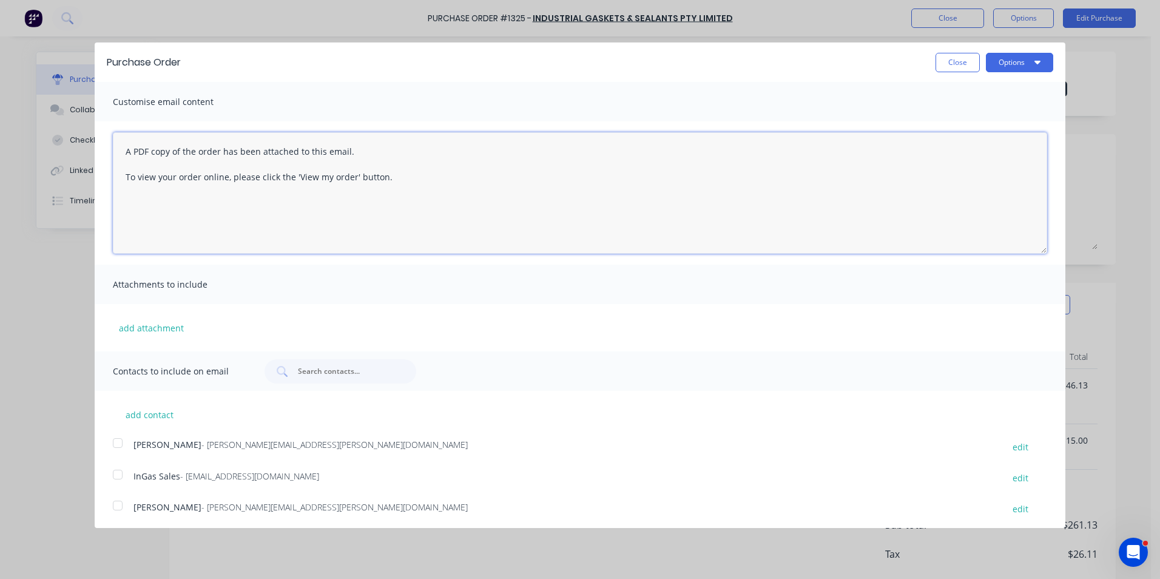
paste textarea "Hi Jen PO attached for truck #12 Side Panel acoustic panel kits any issues, let…"
drag, startPoint x: 148, startPoint y: 153, endPoint x: 137, endPoint y: 155, distance: 11.6
click at [137, 155] on textarea "Hi Jen PO attached for truck #12 Side Panel acoustic panel kits any issues, let…" at bounding box center [580, 192] width 934 height 121
drag, startPoint x: 382, startPoint y: 150, endPoint x: 312, endPoint y: 157, distance: 70.7
click at [307, 156] on textarea "Hi Sales, PO attached for truck #12 Side Panel acoustic panel kits any issues, …" at bounding box center [580, 192] width 934 height 121
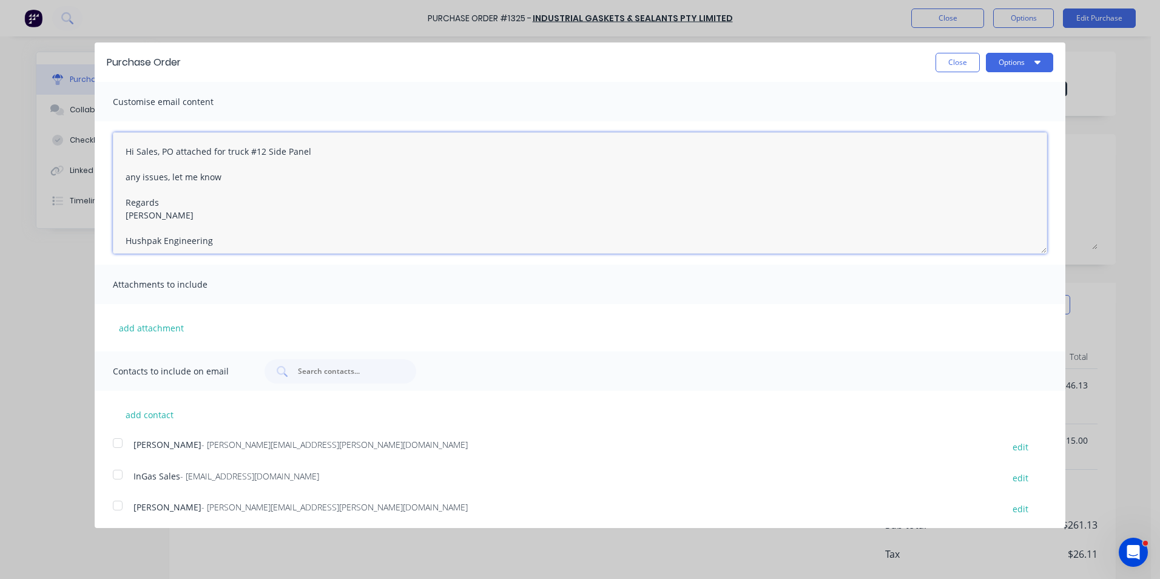
click at [266, 153] on textarea "Hi Sales, PO attached for truck #12 Side Panel any issues, let me know Regards …" at bounding box center [580, 192] width 934 height 121
drag, startPoint x: 229, startPoint y: 244, endPoint x: 101, endPoint y: 143, distance: 162.4
click at [101, 143] on div "Hi Sales, PO attached for truck #12 LH Side Panel Rubber Kit as per your quote …" at bounding box center [580, 192] width 971 height 143
type textarea "Hi Sales, PO attached for truck #12 LH Side Panel Rubber Kit as per your quote …"
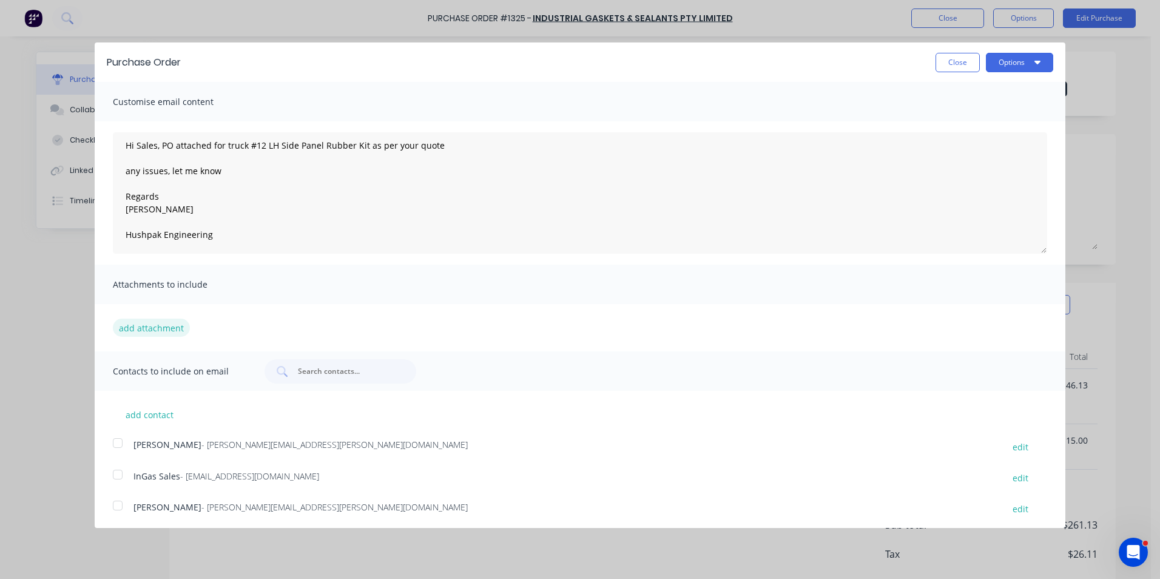
click at [164, 327] on button "add attachment" at bounding box center [151, 328] width 77 height 18
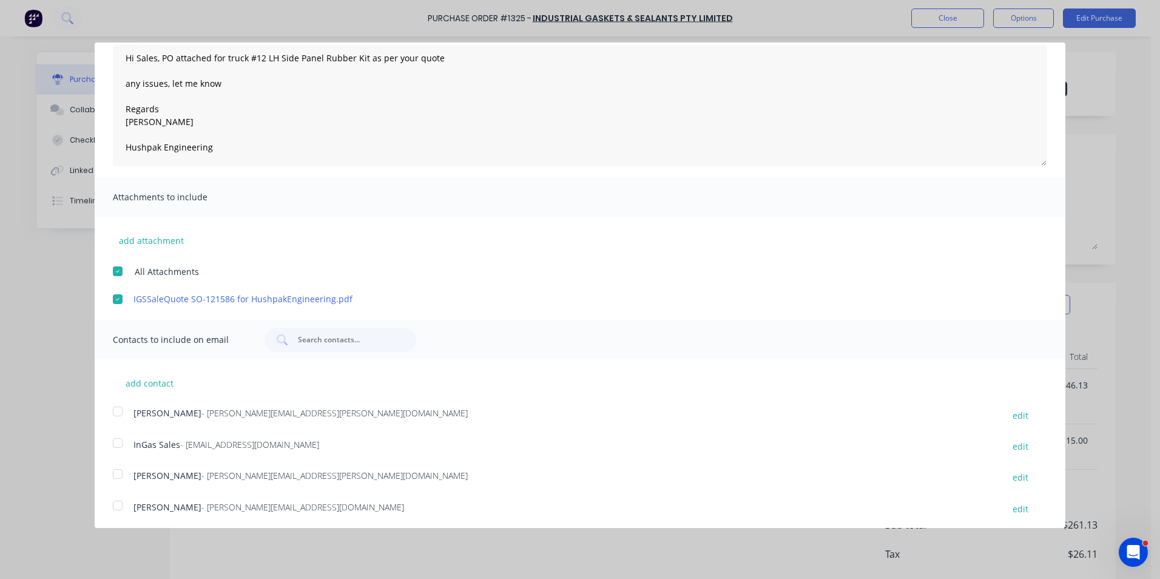
scroll to position [91, 0]
click at [119, 405] on div at bounding box center [118, 408] width 24 height 24
click at [115, 440] on div at bounding box center [118, 439] width 24 height 24
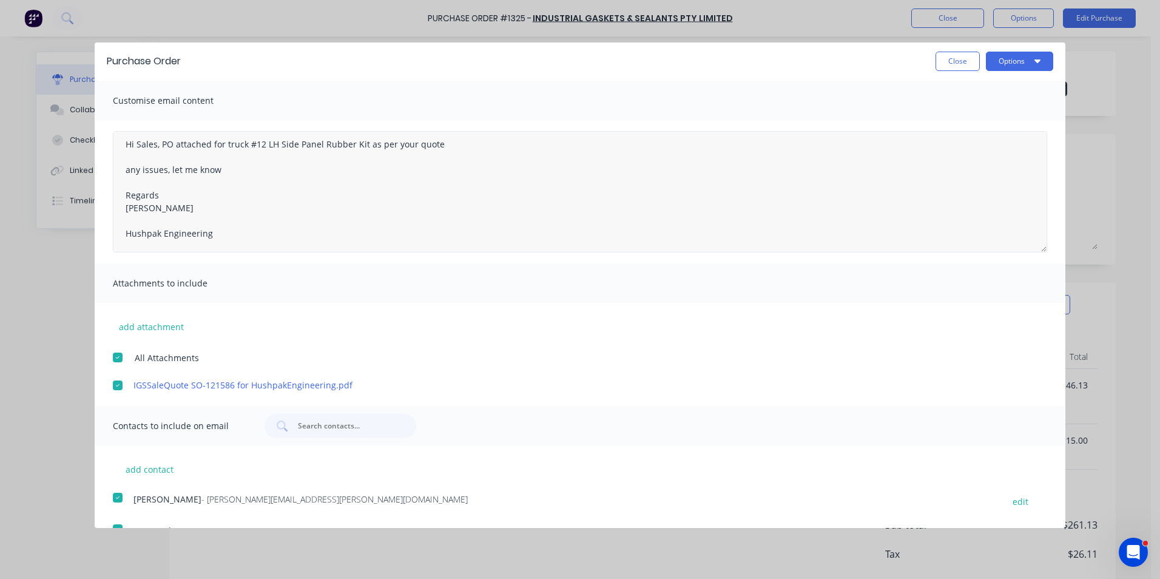
scroll to position [0, 0]
click at [999, 61] on button "Options" at bounding box center [1019, 62] width 67 height 19
click at [951, 117] on div "Email" at bounding box center [995, 118] width 93 height 18
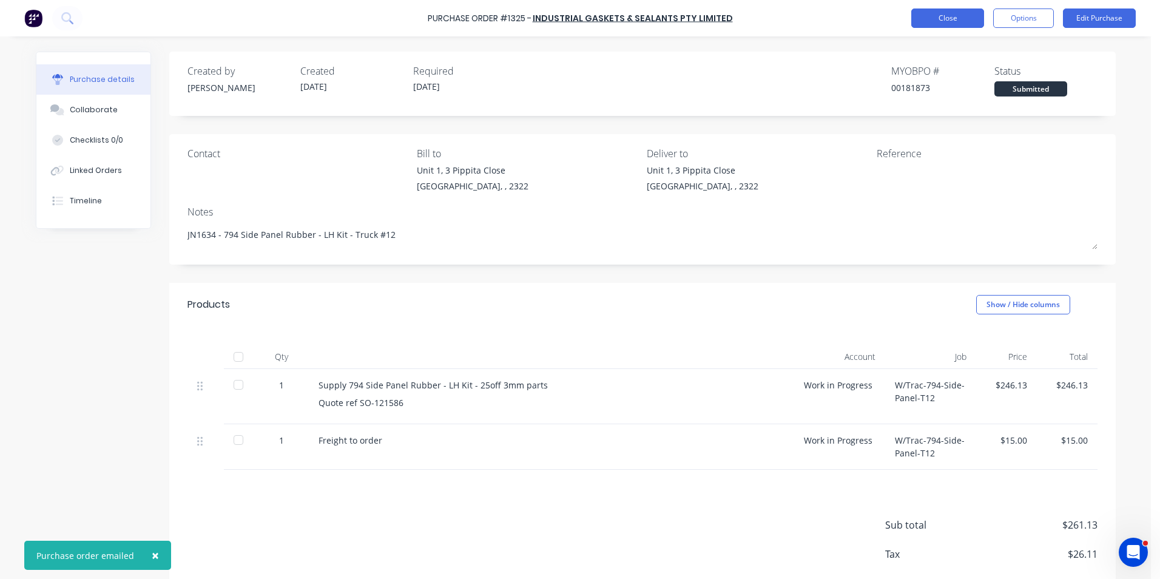
click at [941, 20] on button "Close" at bounding box center [947, 17] width 73 height 19
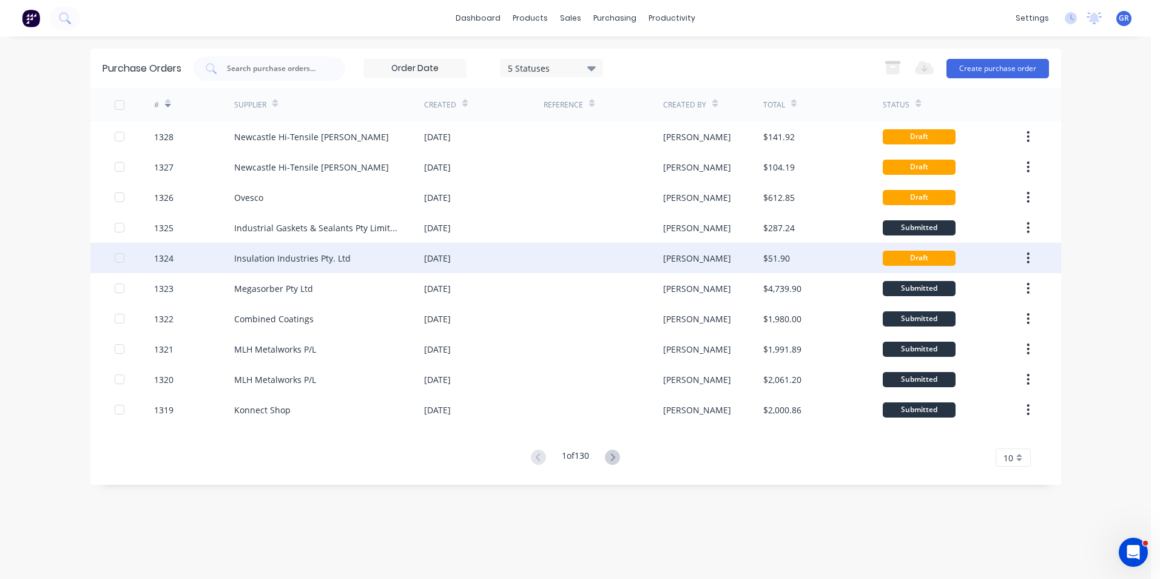
click at [166, 257] on div "1324" at bounding box center [163, 258] width 19 height 13
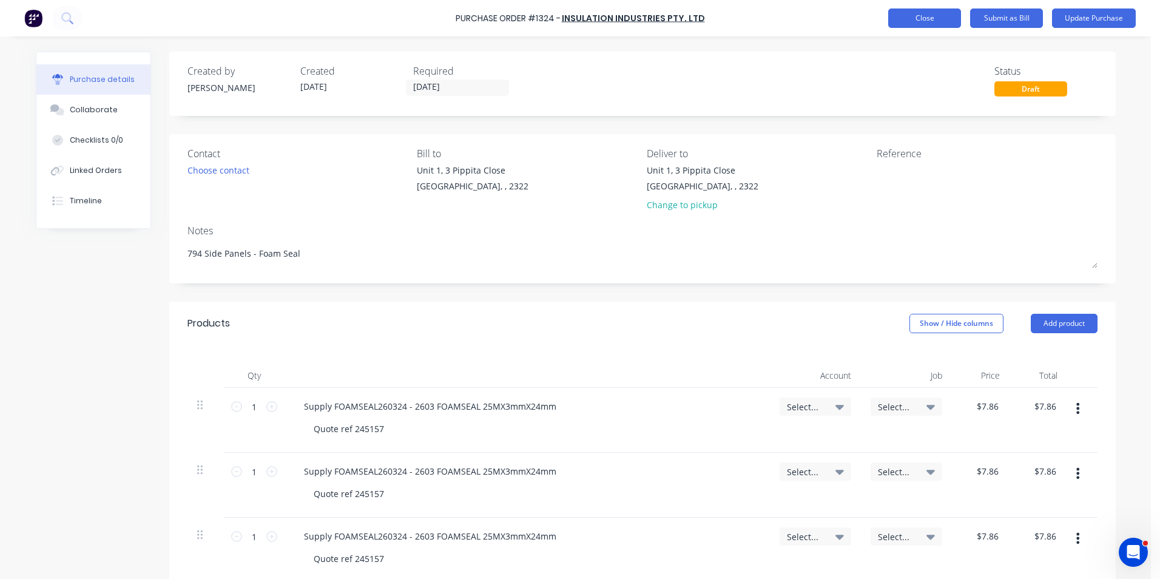
click at [930, 17] on button "Close" at bounding box center [924, 17] width 73 height 19
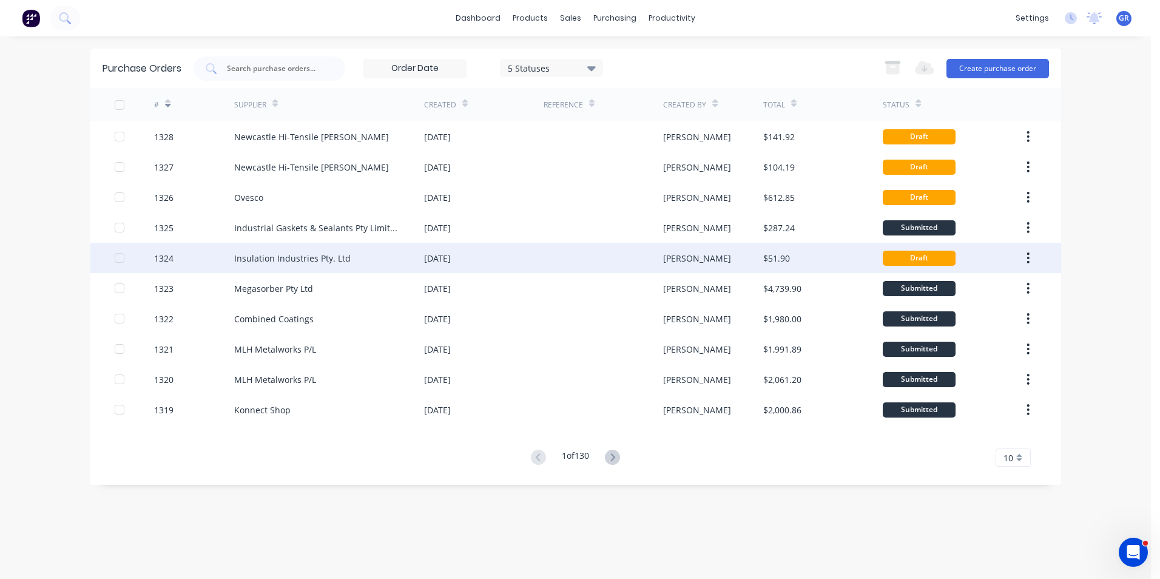
click at [1029, 257] on icon "button" at bounding box center [1028, 257] width 2 height 11
click at [160, 255] on div "1324" at bounding box center [163, 258] width 19 height 13
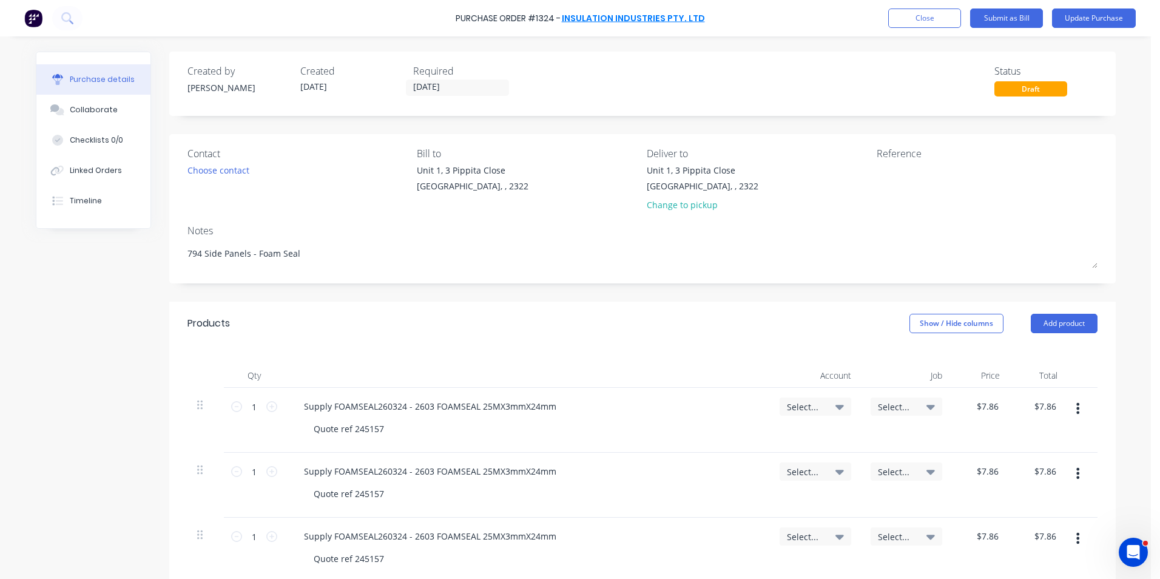
click at [642, 18] on link "Insulation Industries Pty. Ltd" at bounding box center [633, 18] width 143 height 12
click at [1084, 18] on button "Update Purchase" at bounding box center [1094, 17] width 84 height 19
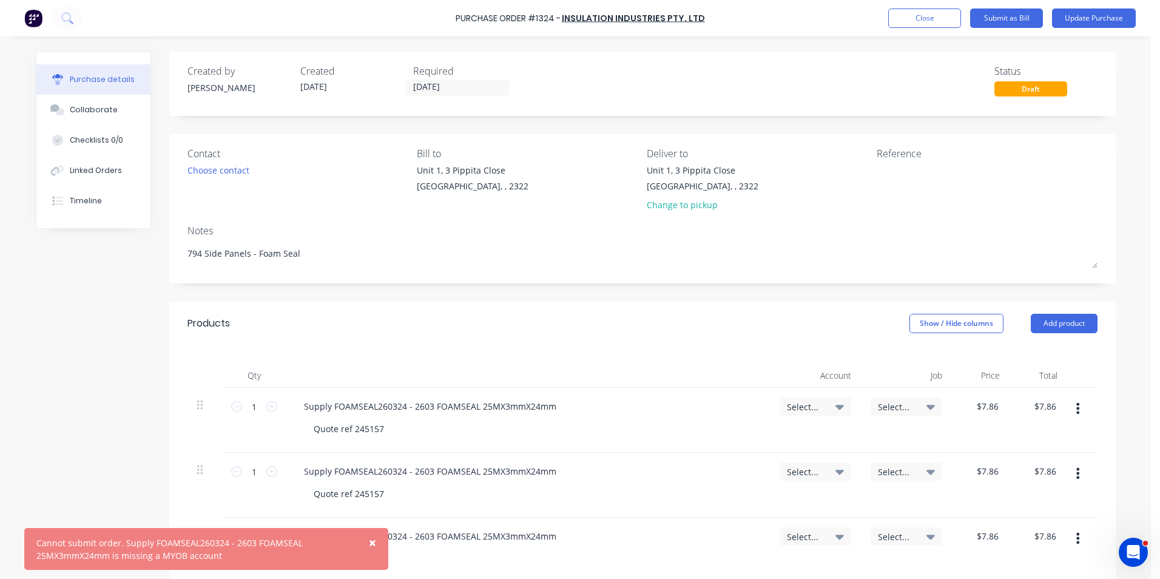
click at [374, 544] on span "×" at bounding box center [372, 542] width 7 height 17
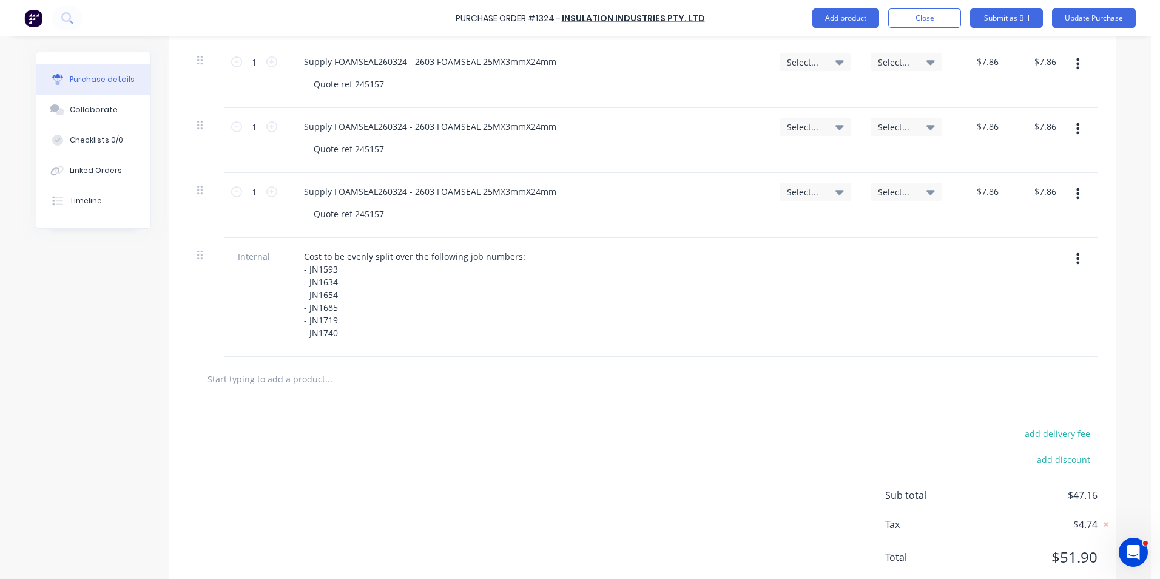
scroll to position [546, 0]
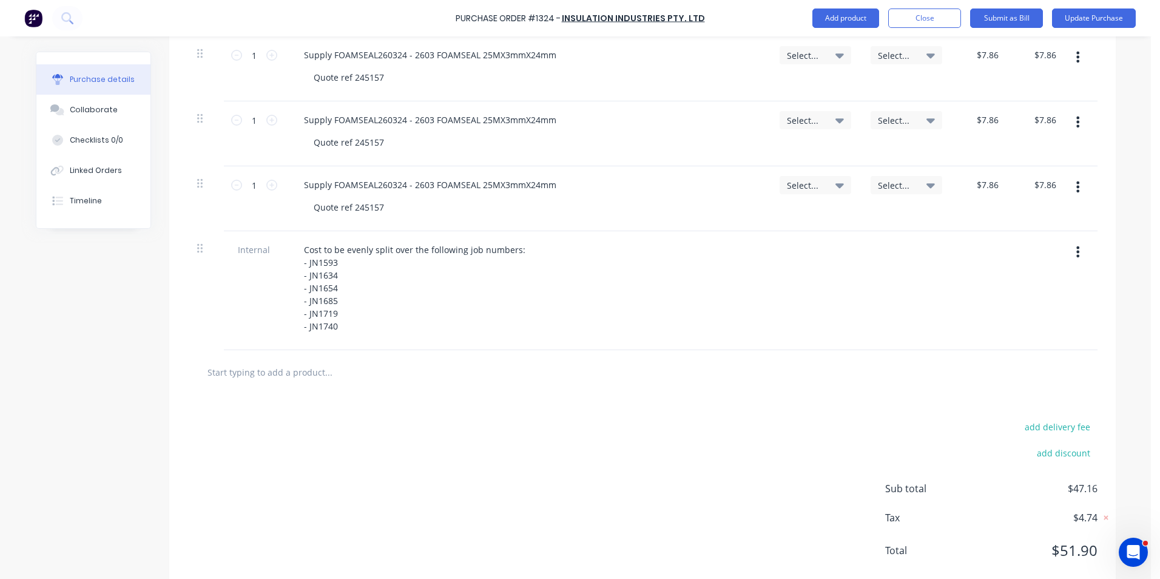
click at [1076, 251] on icon "button" at bounding box center [1077, 251] width 3 height 13
click at [1022, 306] on button "Delete" at bounding box center [1041, 308] width 103 height 24
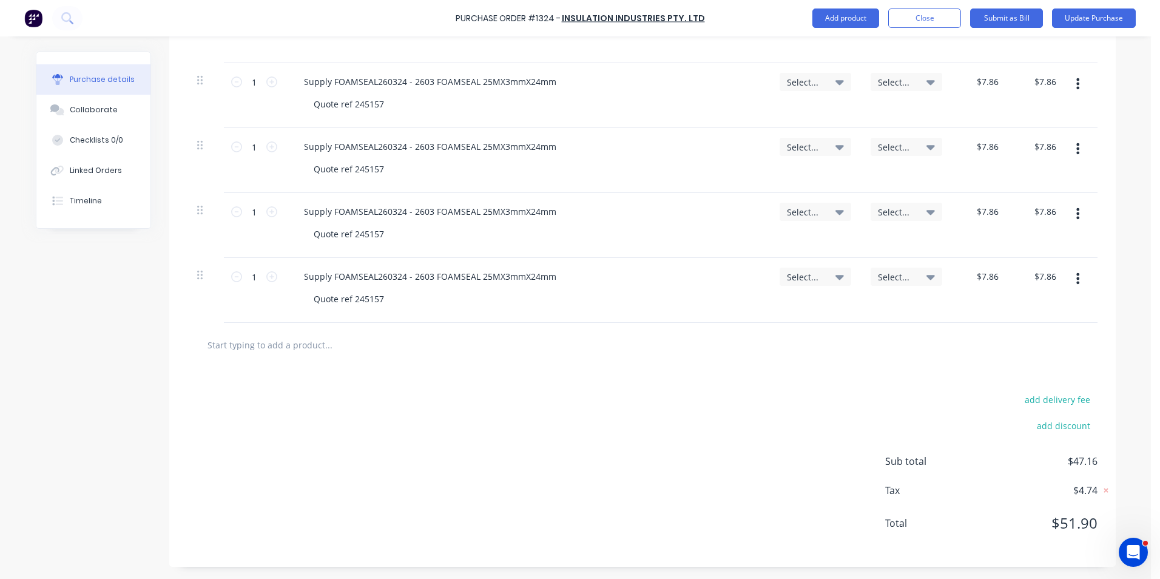
click at [1076, 280] on button "button" at bounding box center [1078, 279] width 29 height 22
click at [1017, 380] on button "Delete" at bounding box center [1041, 383] width 103 height 24
click at [1077, 278] on button "button" at bounding box center [1078, 279] width 29 height 22
drag, startPoint x: 1016, startPoint y: 382, endPoint x: 1019, endPoint y: 376, distance: 7.1
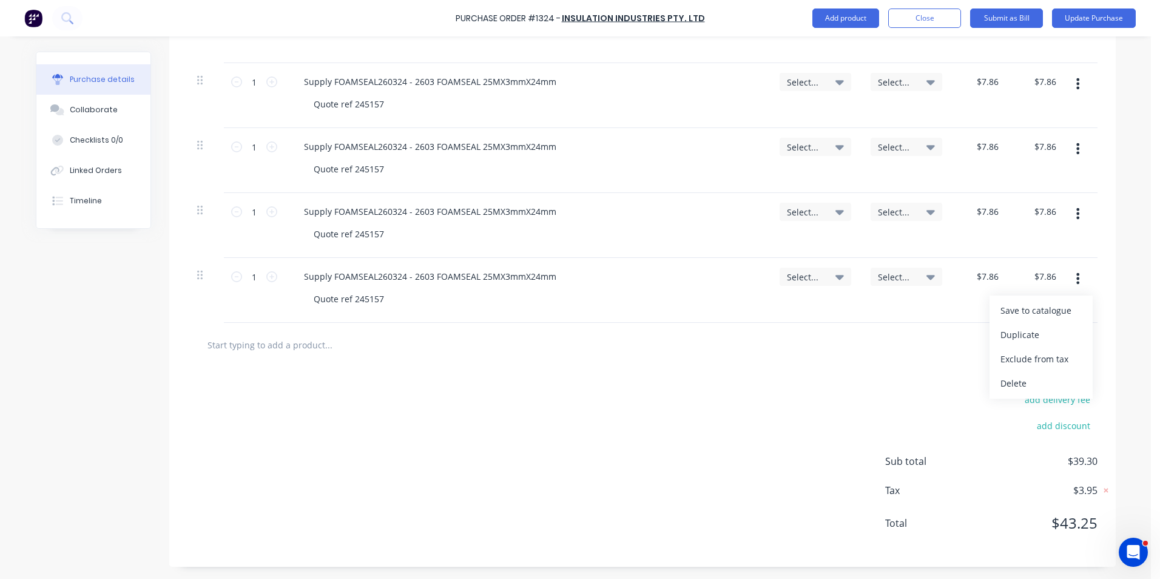
click at [1015, 382] on button "Delete" at bounding box center [1041, 383] width 103 height 24
click at [1071, 279] on button "button" at bounding box center [1078, 279] width 29 height 22
click at [1005, 383] on button "Delete" at bounding box center [1041, 383] width 103 height 24
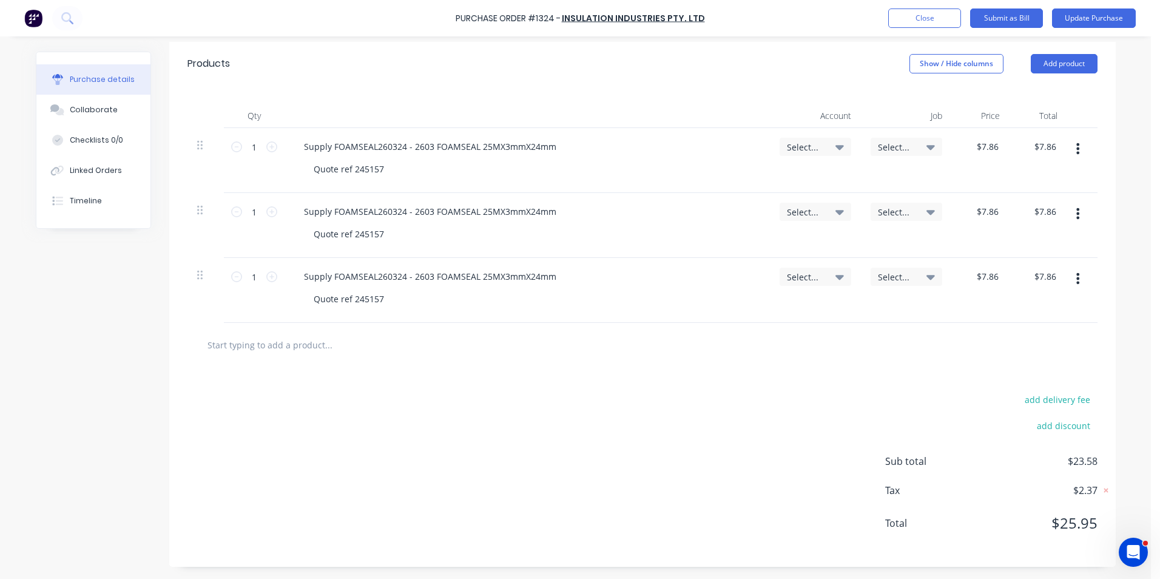
click at [1076, 277] on icon "button" at bounding box center [1077, 278] width 3 height 13
click at [1013, 382] on button "Delete" at bounding box center [1041, 383] width 103 height 24
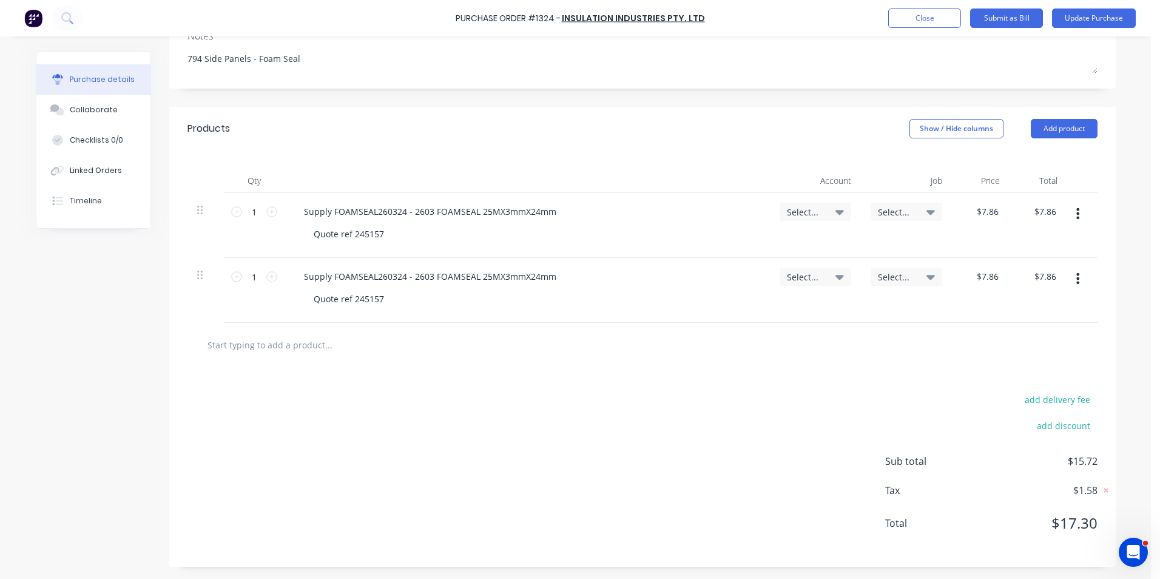
scroll to position [195, 0]
click at [1076, 280] on icon "button" at bounding box center [1077, 278] width 3 height 13
click at [1014, 382] on button "Delete" at bounding box center [1041, 383] width 103 height 24
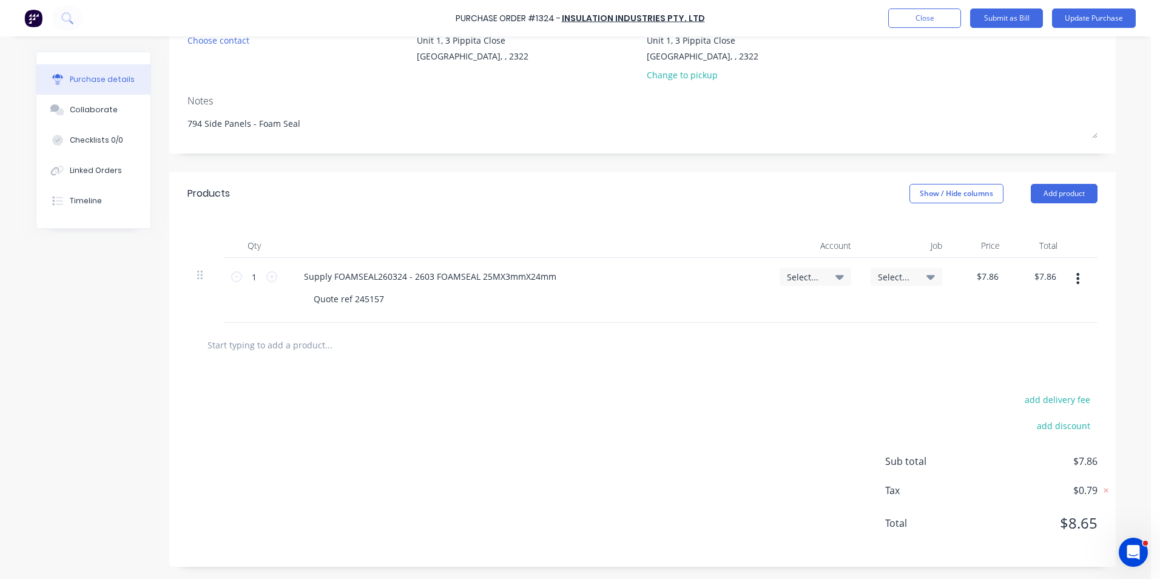
scroll to position [130, 0]
click at [1078, 277] on button "button" at bounding box center [1078, 279] width 29 height 22
click at [1016, 382] on button "Delete" at bounding box center [1041, 383] width 103 height 24
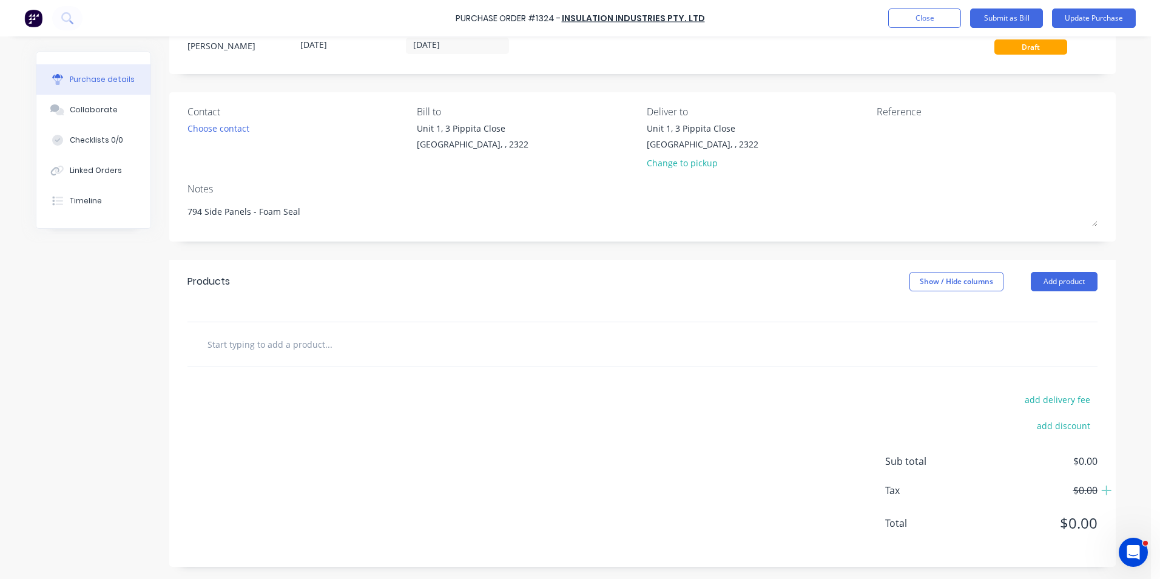
scroll to position [0, 0]
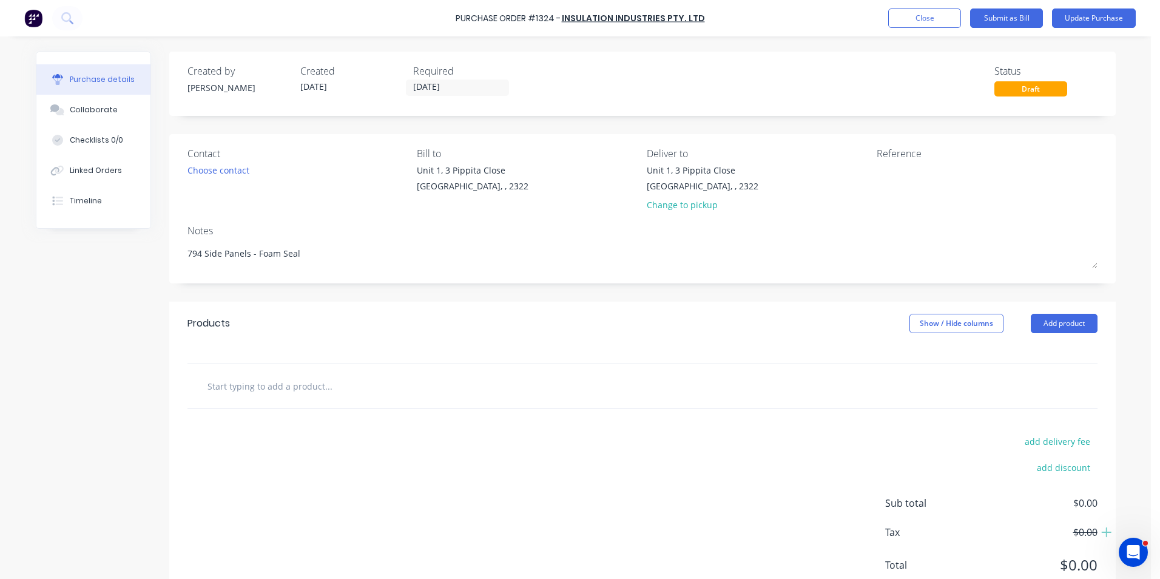
click at [1041, 90] on div "Draft" at bounding box center [1030, 88] width 73 height 15
click at [1033, 88] on div "Draft" at bounding box center [1030, 88] width 73 height 15
click at [1098, 16] on button "Update Purchase" at bounding box center [1094, 17] width 84 height 19
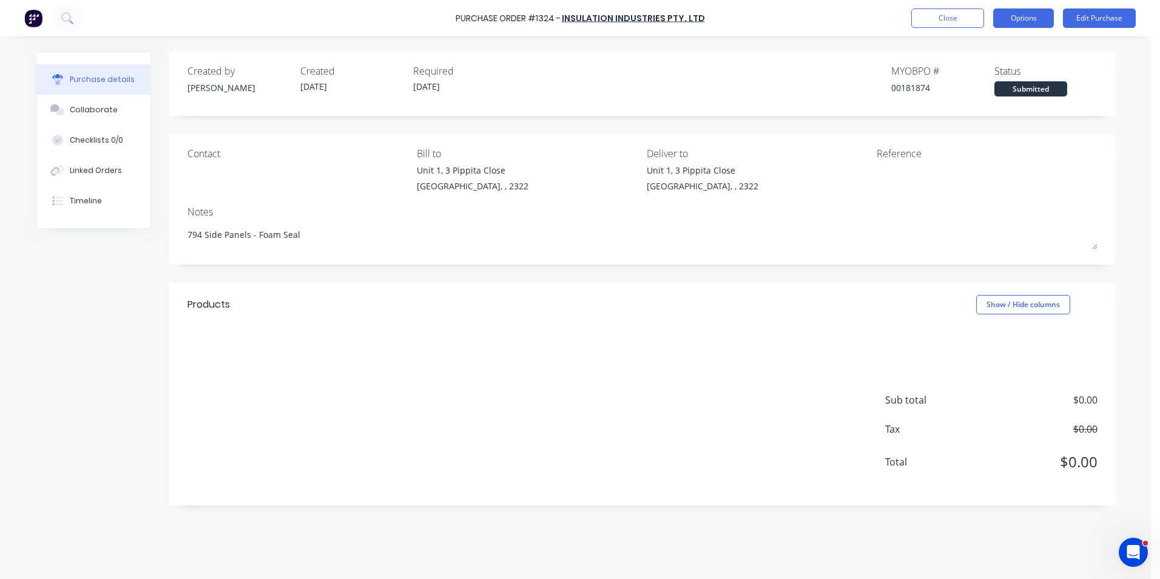
click at [1028, 18] on button "Options" at bounding box center [1023, 17] width 61 height 19
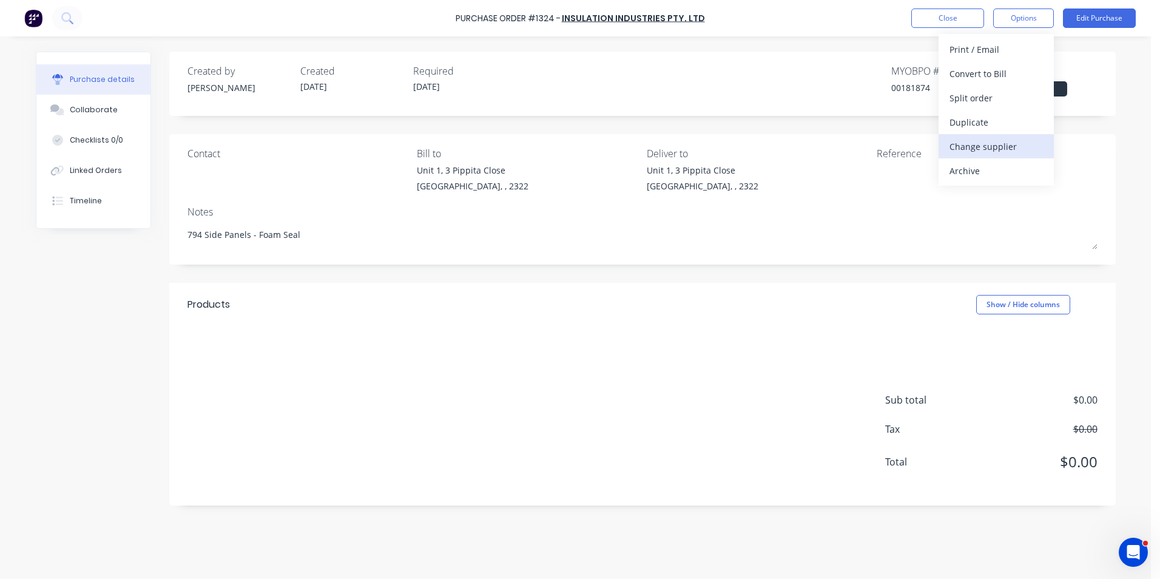
click at [996, 146] on div "Change supplier" at bounding box center [996, 147] width 93 height 18
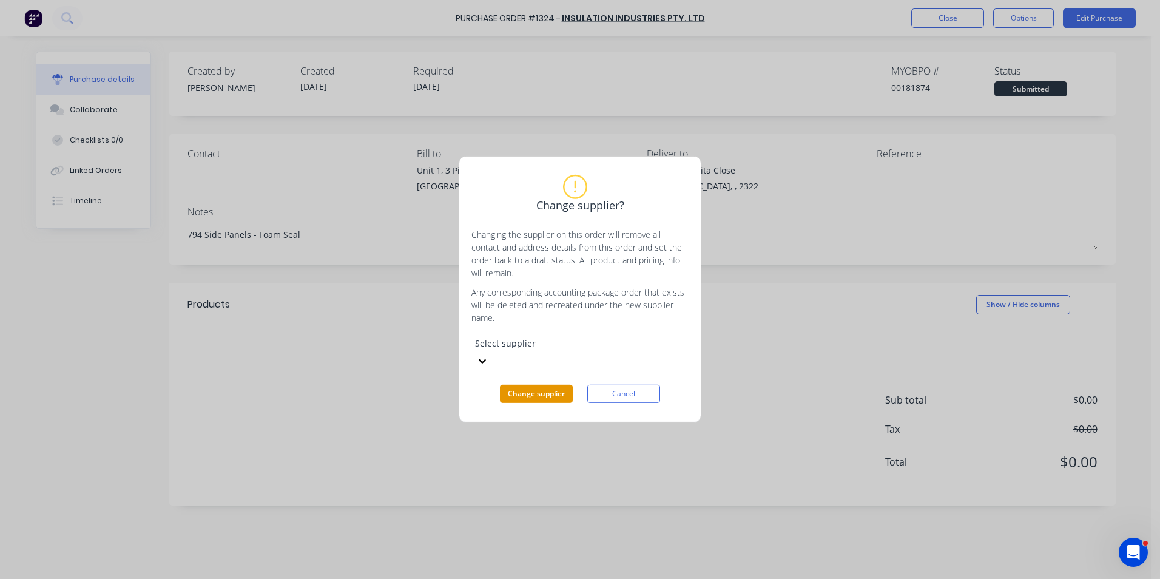
click at [551, 385] on button "Change supplier" at bounding box center [536, 394] width 73 height 18
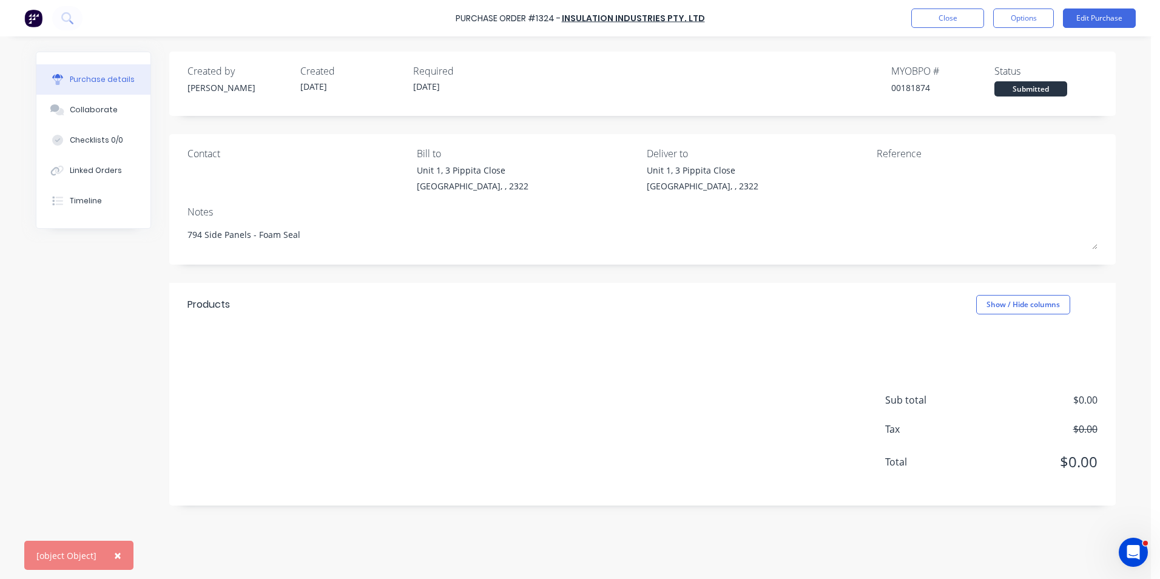
click at [115, 553] on span "×" at bounding box center [117, 555] width 7 height 17
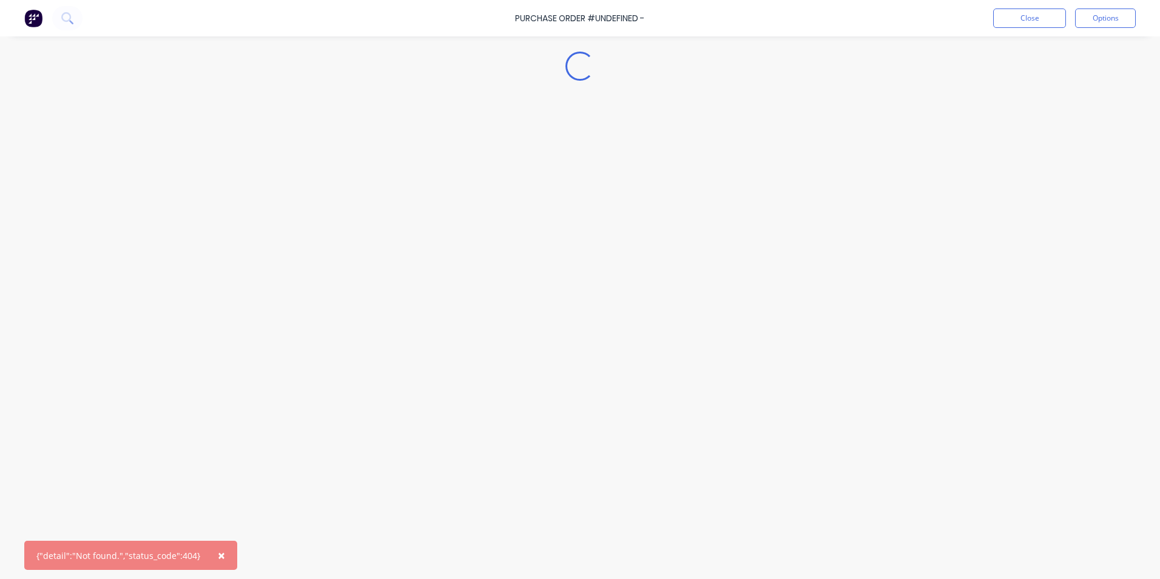
click at [218, 556] on span "×" at bounding box center [221, 555] width 7 height 17
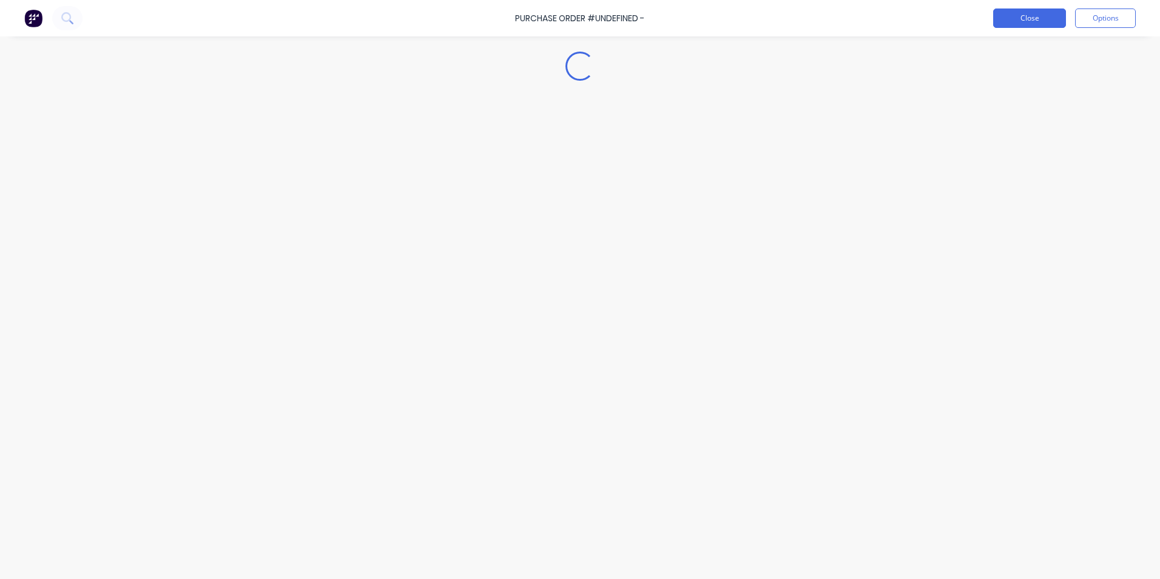
click at [1025, 21] on button "Close" at bounding box center [1029, 17] width 73 height 19
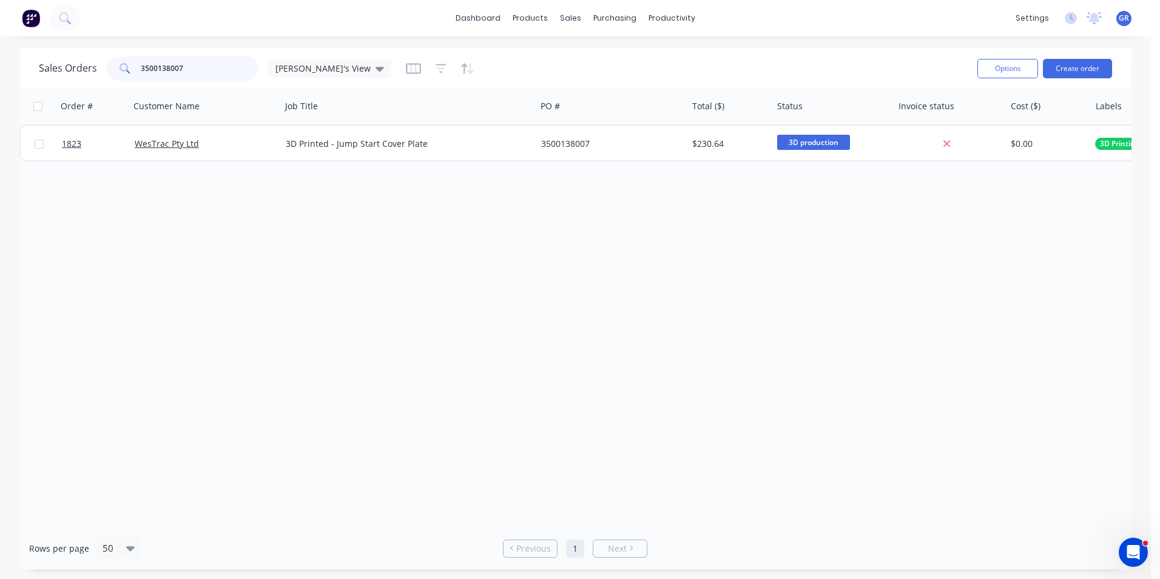
drag, startPoint x: 194, startPoint y: 65, endPoint x: 132, endPoint y: 67, distance: 61.9
click at [132, 67] on div "3500138007" at bounding box center [183, 68] width 152 height 24
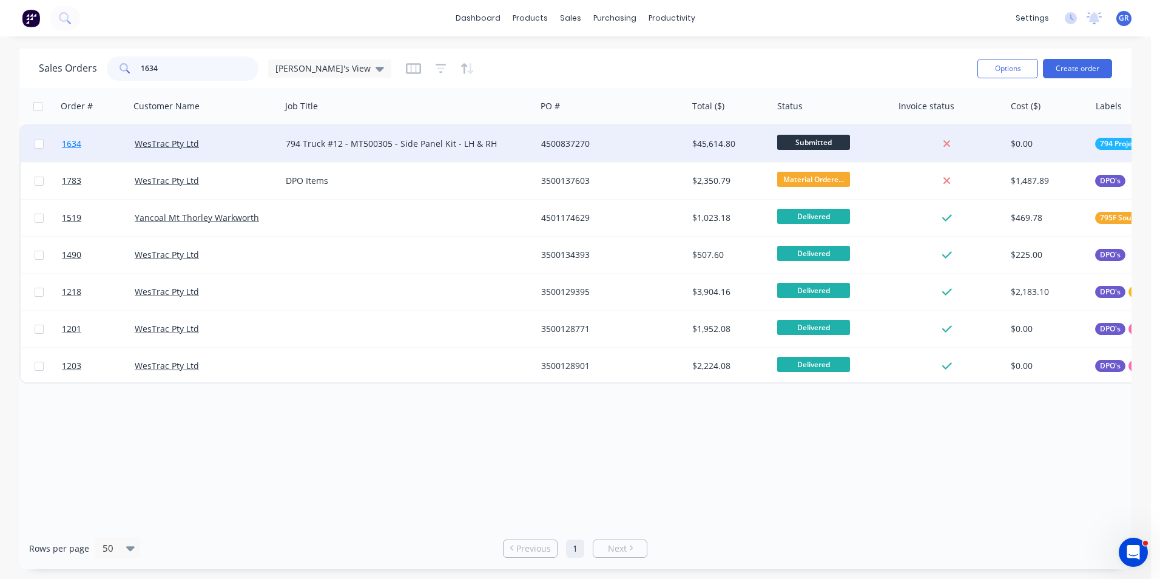
type input "1634"
click at [70, 144] on span "1634" at bounding box center [71, 144] width 19 height 12
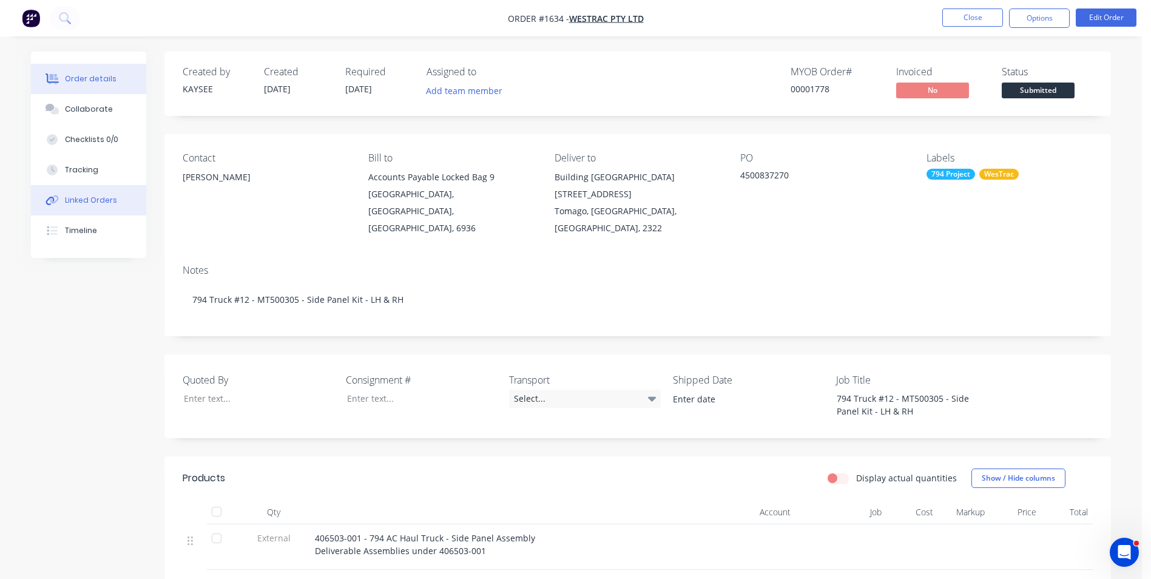
click at [79, 198] on div "Linked Orders" at bounding box center [91, 200] width 52 height 11
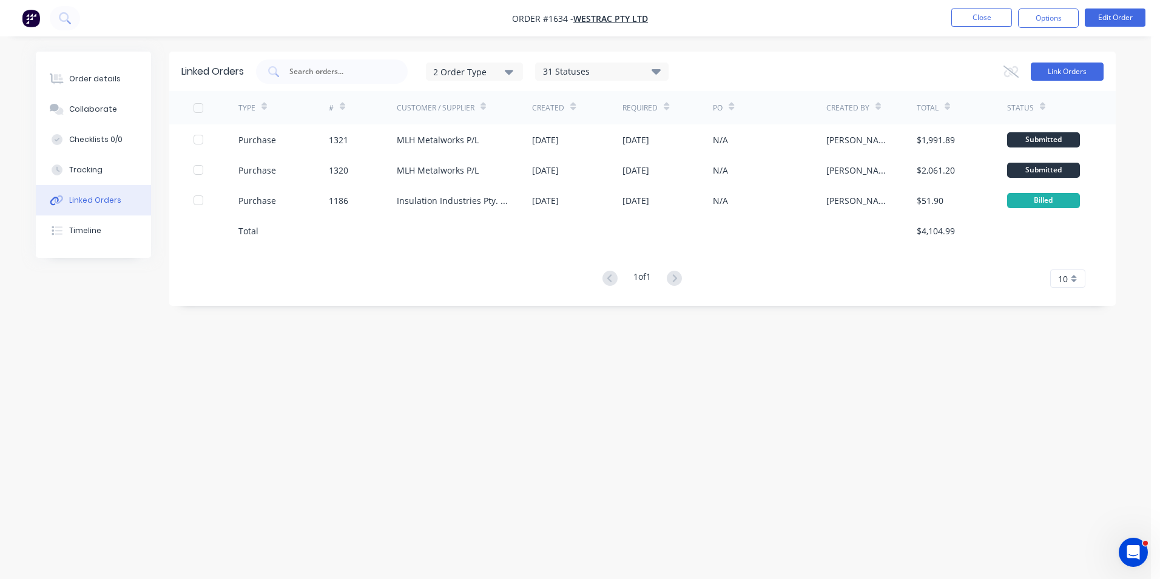
click at [1062, 70] on button "Link Orders" at bounding box center [1067, 71] width 73 height 18
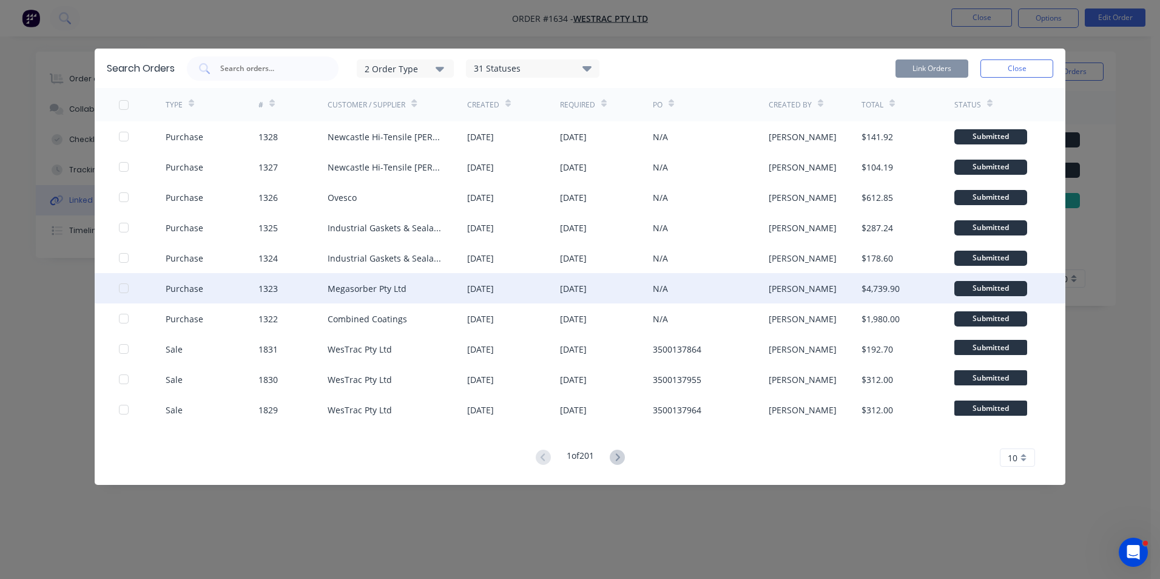
click at [124, 288] on div at bounding box center [124, 288] width 24 height 24
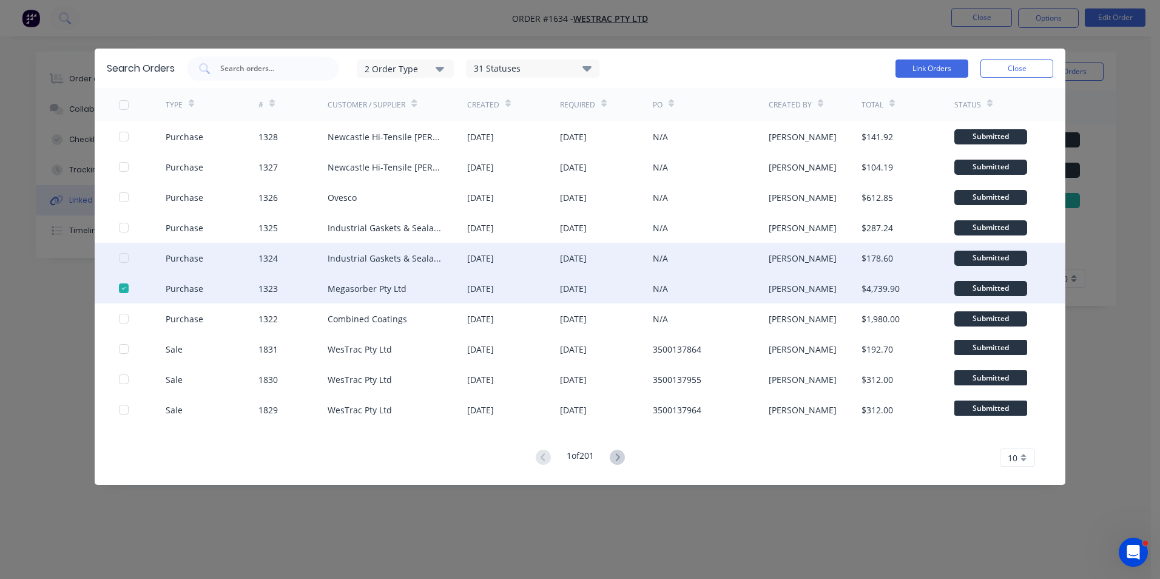
click at [124, 258] on div at bounding box center [124, 258] width 24 height 24
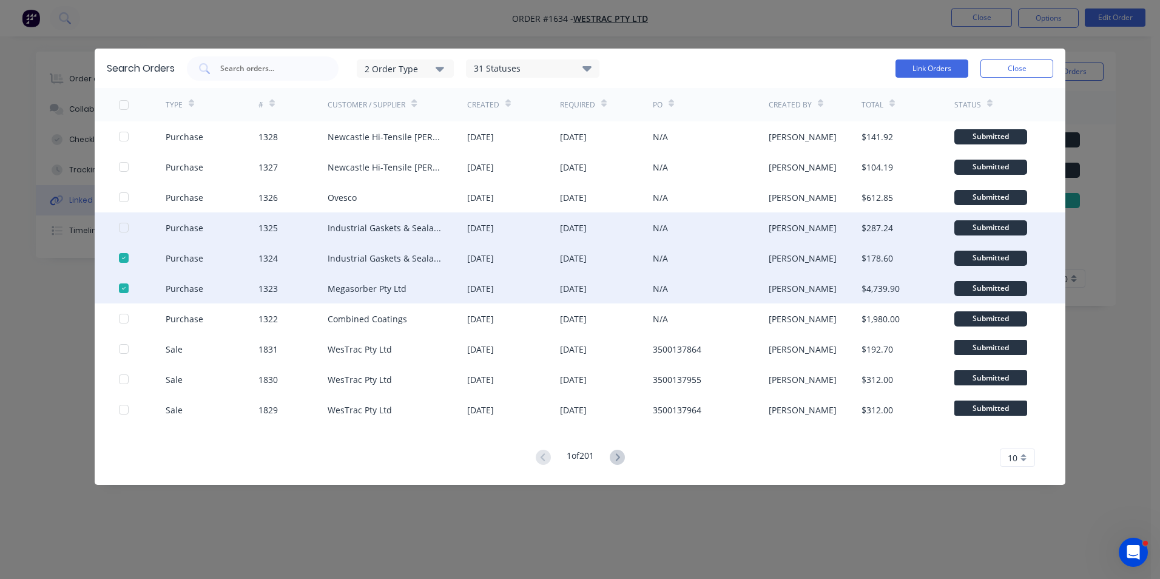
click at [124, 226] on div at bounding box center [124, 227] width 24 height 24
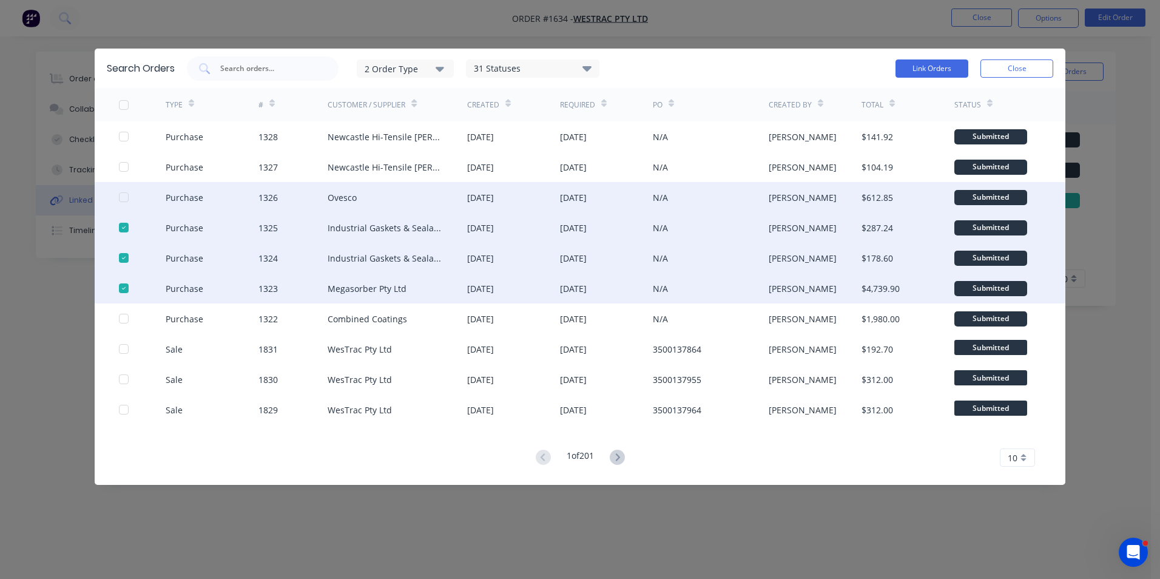
click at [123, 196] on div at bounding box center [124, 197] width 24 height 24
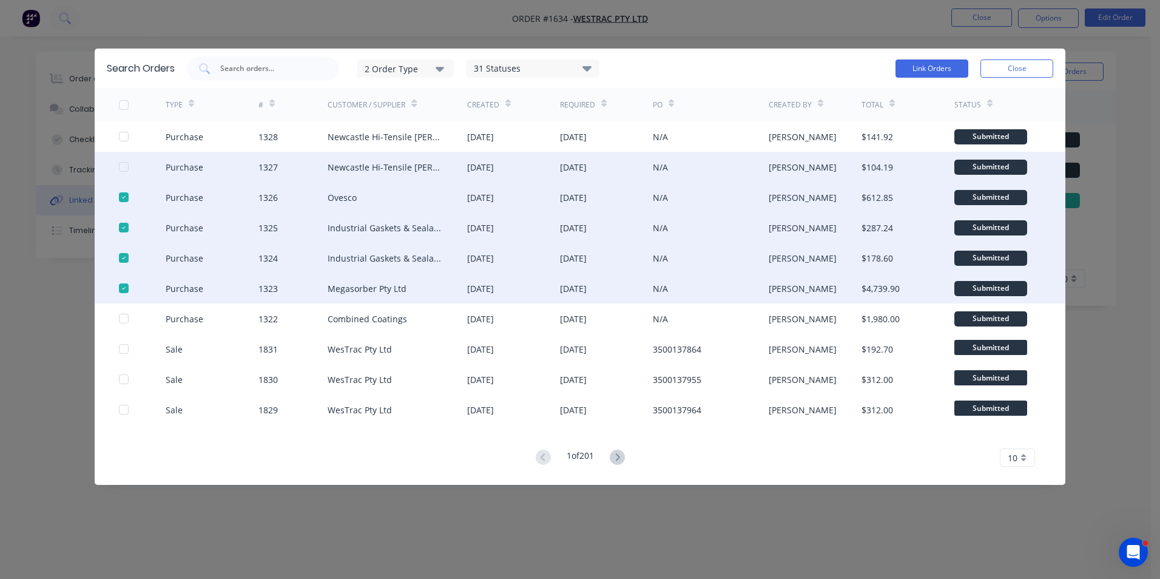
click at [126, 166] on div at bounding box center [124, 167] width 24 height 24
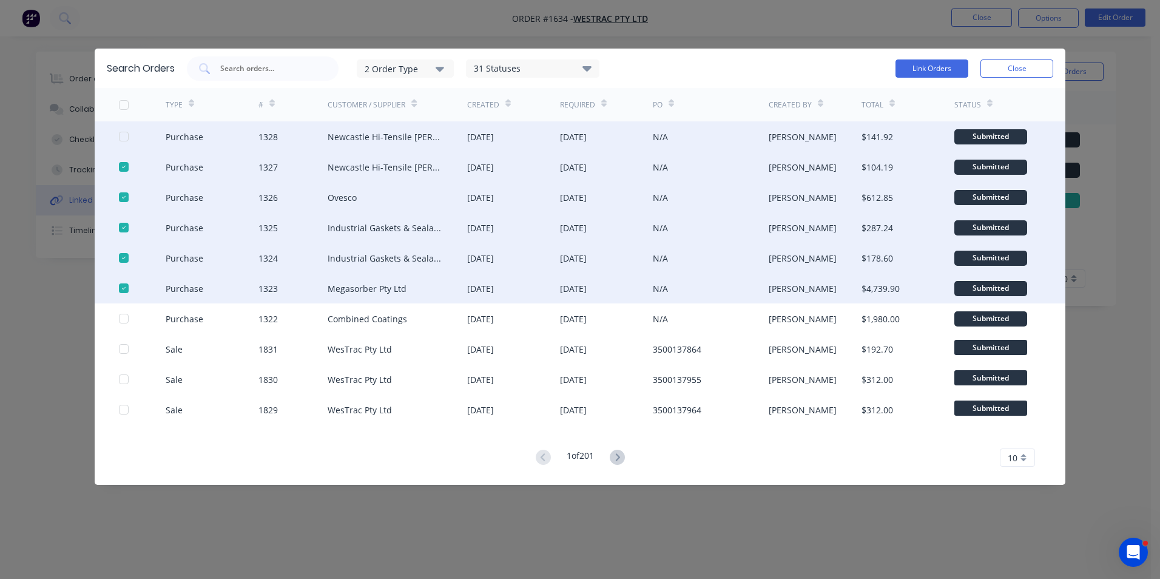
click at [128, 137] on div at bounding box center [124, 136] width 24 height 24
click at [937, 69] on button "Link Orders" at bounding box center [932, 68] width 73 height 18
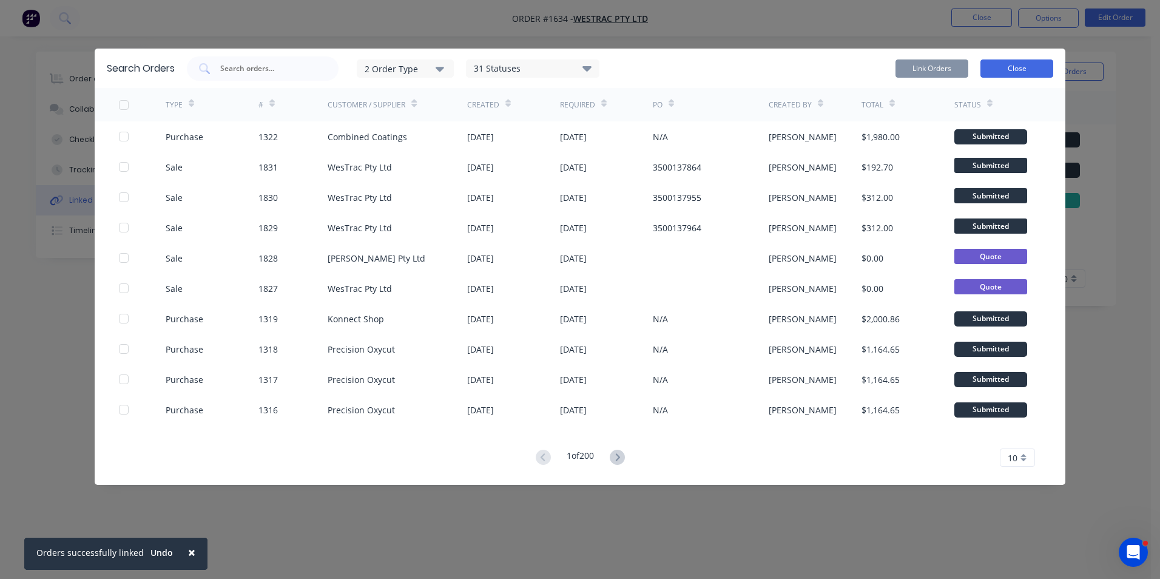
click at [1011, 72] on button "Close" at bounding box center [1016, 68] width 73 height 18
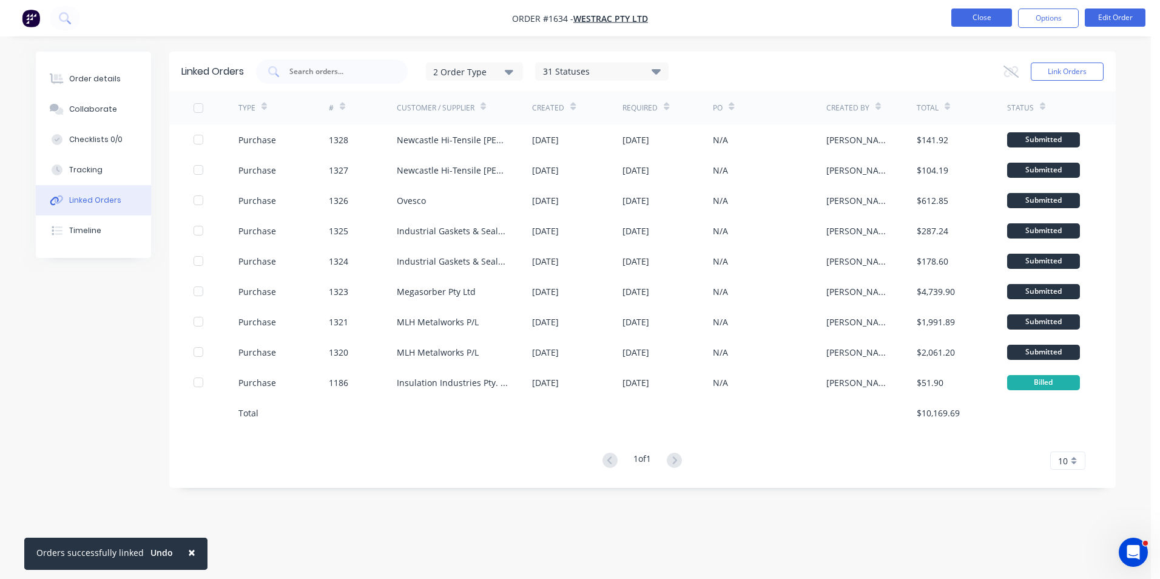
click at [988, 21] on button "Close" at bounding box center [981, 17] width 61 height 18
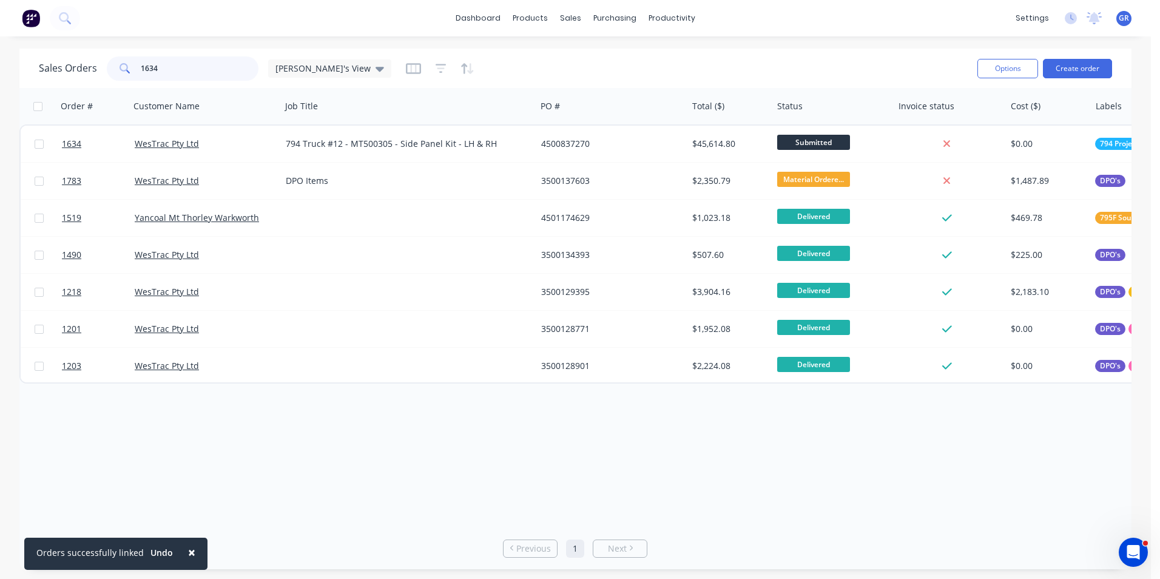
drag, startPoint x: 173, startPoint y: 67, endPoint x: 129, endPoint y: 67, distance: 44.3
click at [129, 67] on div "1634" at bounding box center [183, 68] width 152 height 24
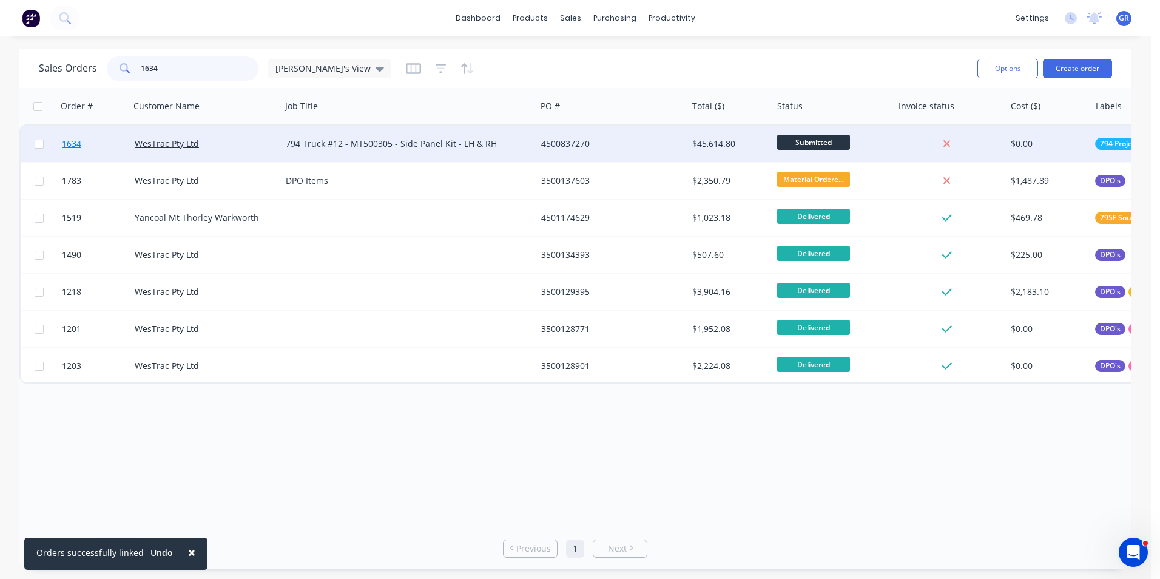
type input "1634"
click at [70, 143] on span "1634" at bounding box center [71, 144] width 19 height 12
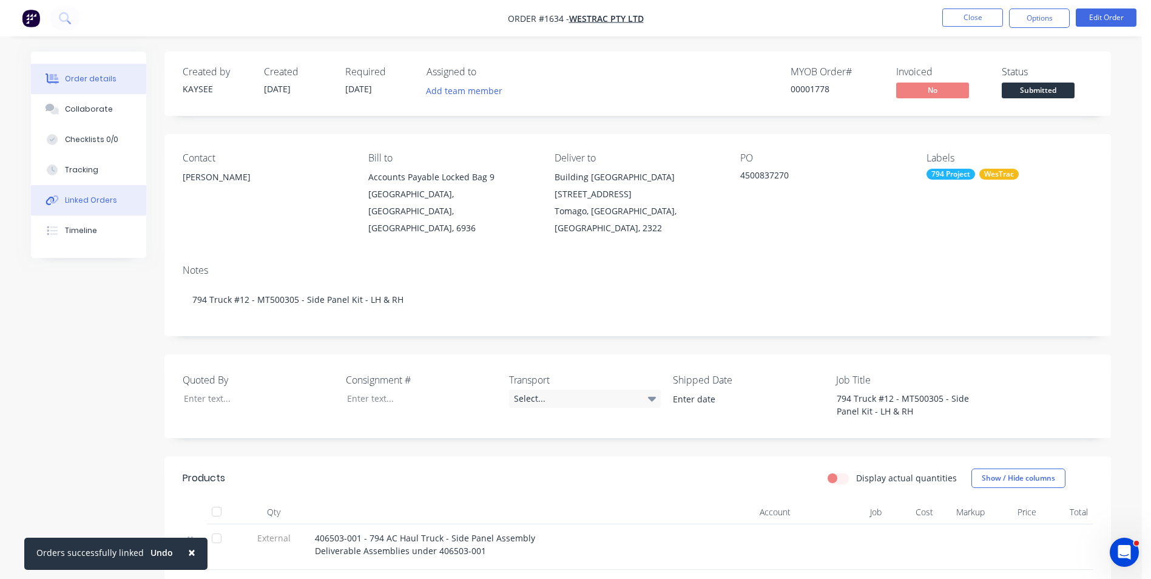
click at [88, 201] on div "Linked Orders" at bounding box center [91, 200] width 52 height 11
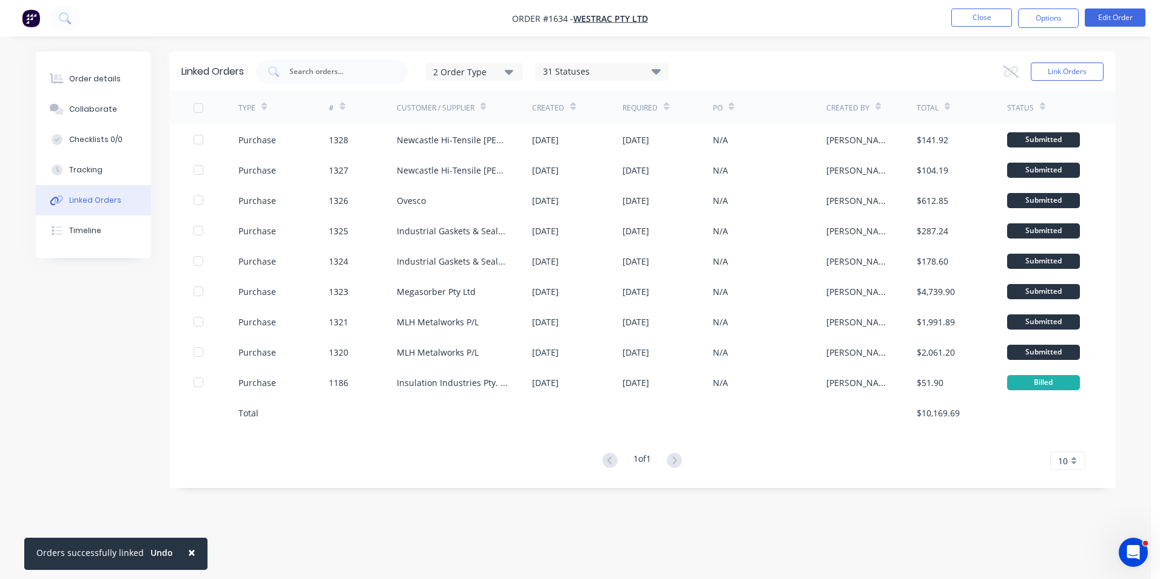
click at [1065, 459] on span "10" at bounding box center [1063, 460] width 10 height 13
click at [1070, 440] on div "35" at bounding box center [1068, 440] width 34 height 21
click at [98, 199] on div "Linked Orders" at bounding box center [95, 200] width 52 height 11
click at [1058, 66] on button "Link Orders" at bounding box center [1067, 71] width 73 height 18
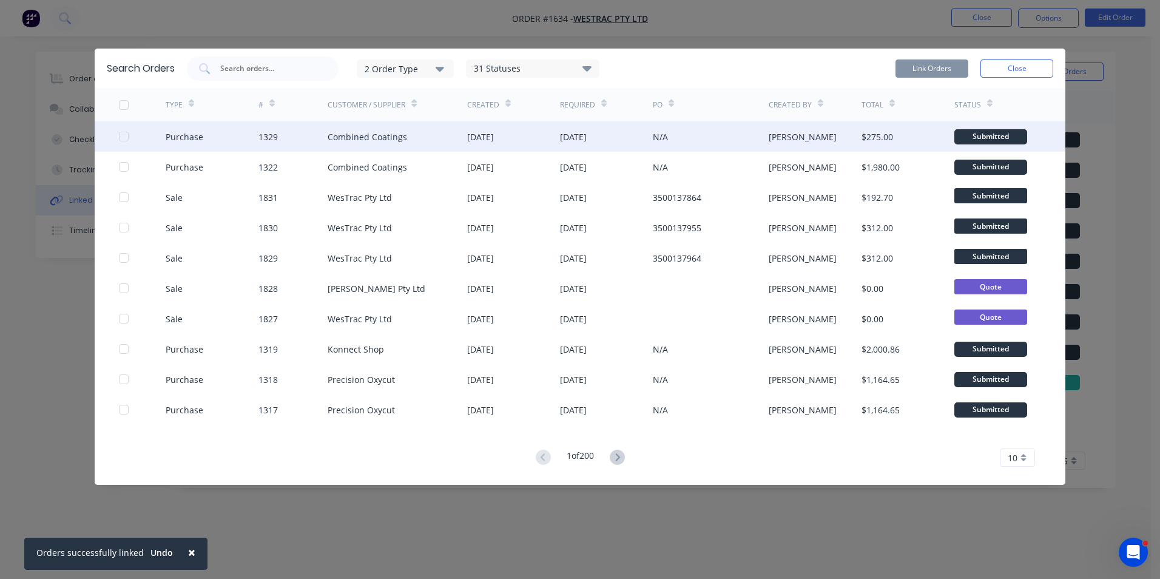
click at [123, 135] on div at bounding box center [124, 136] width 24 height 24
drag, startPoint x: 930, startPoint y: 66, endPoint x: 945, endPoint y: 67, distance: 14.6
click at [931, 66] on button "Link Orders" at bounding box center [932, 68] width 73 height 18
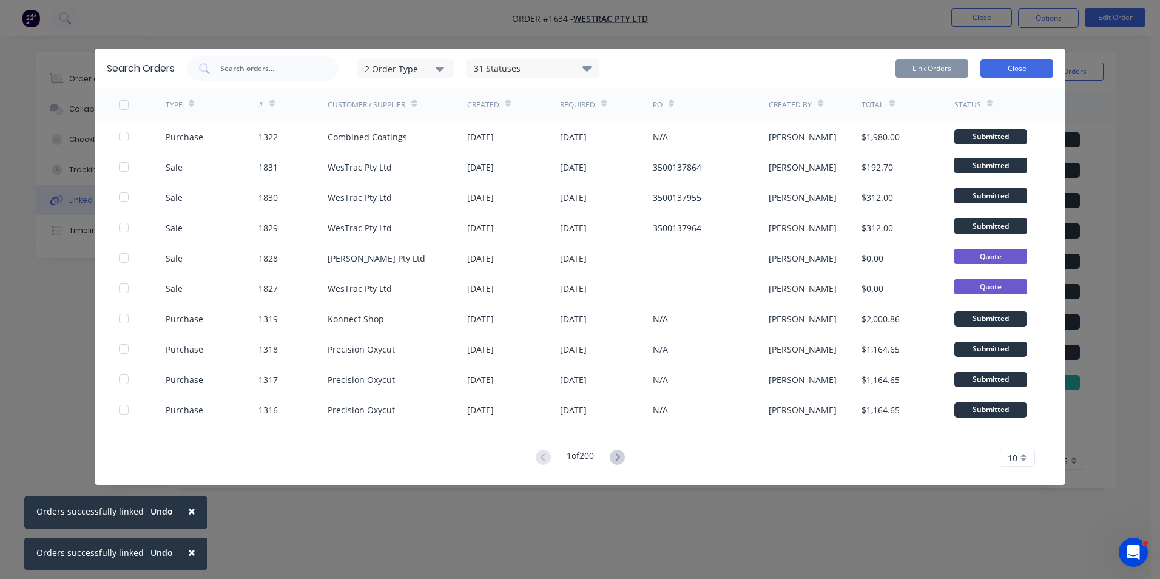
click at [1017, 70] on button "Close" at bounding box center [1016, 68] width 73 height 18
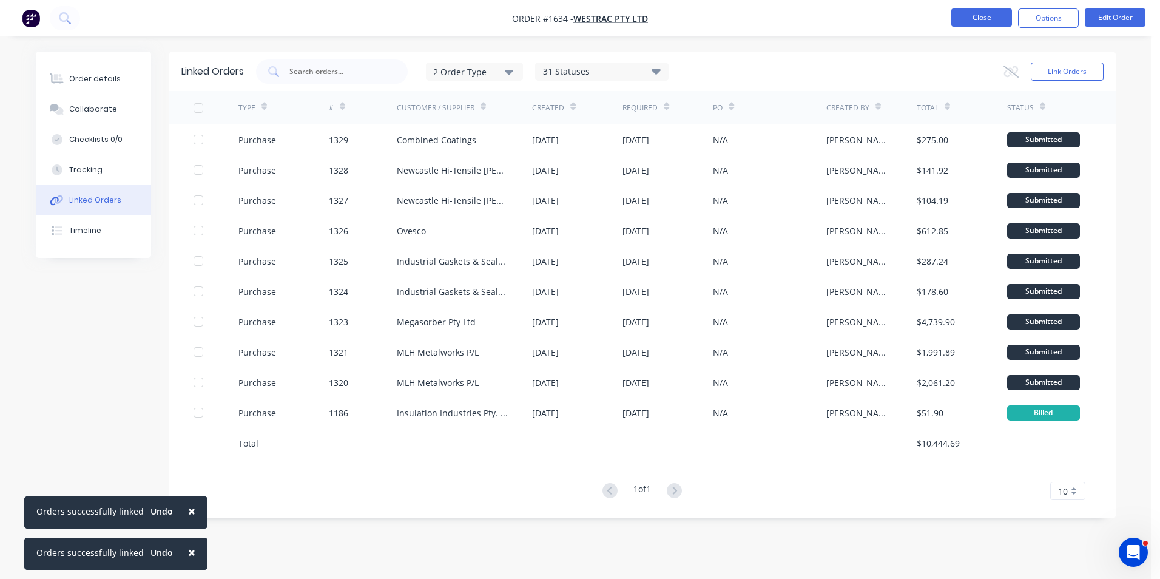
click at [976, 21] on button "Close" at bounding box center [981, 17] width 61 height 18
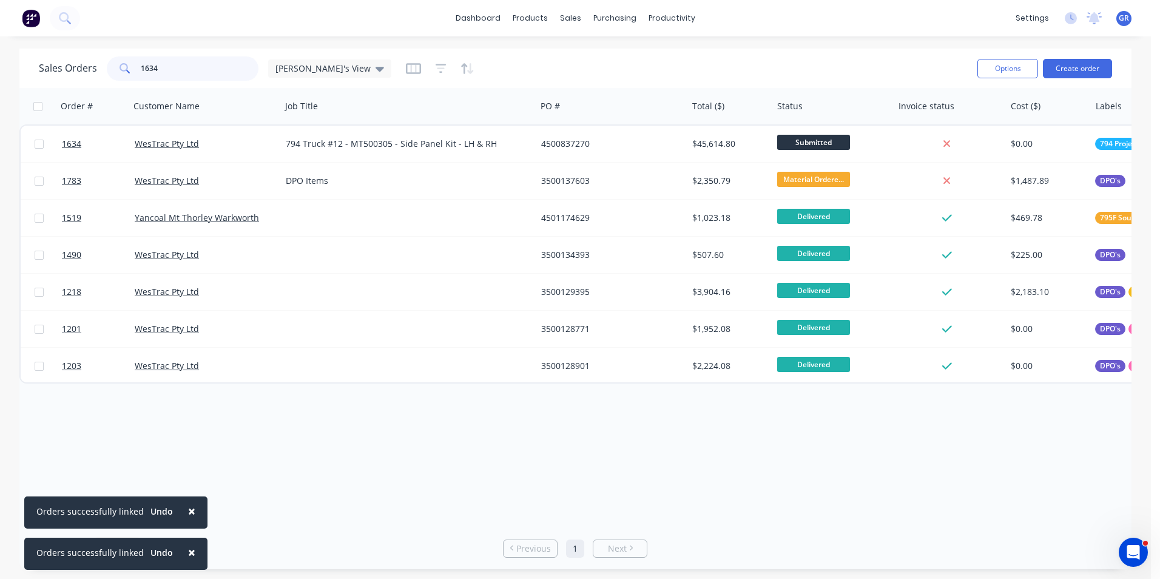
drag, startPoint x: 163, startPoint y: 69, endPoint x: 116, endPoint y: 68, distance: 46.7
click at [116, 68] on div "1634" at bounding box center [183, 68] width 152 height 24
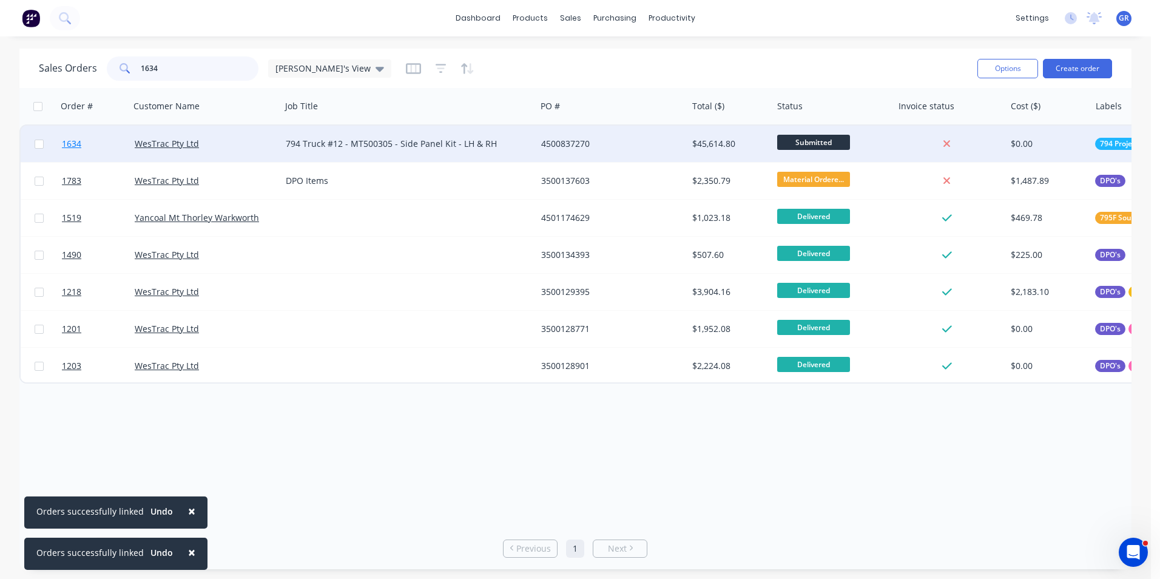
type input "1634"
click at [70, 144] on span "1634" at bounding box center [71, 144] width 19 height 12
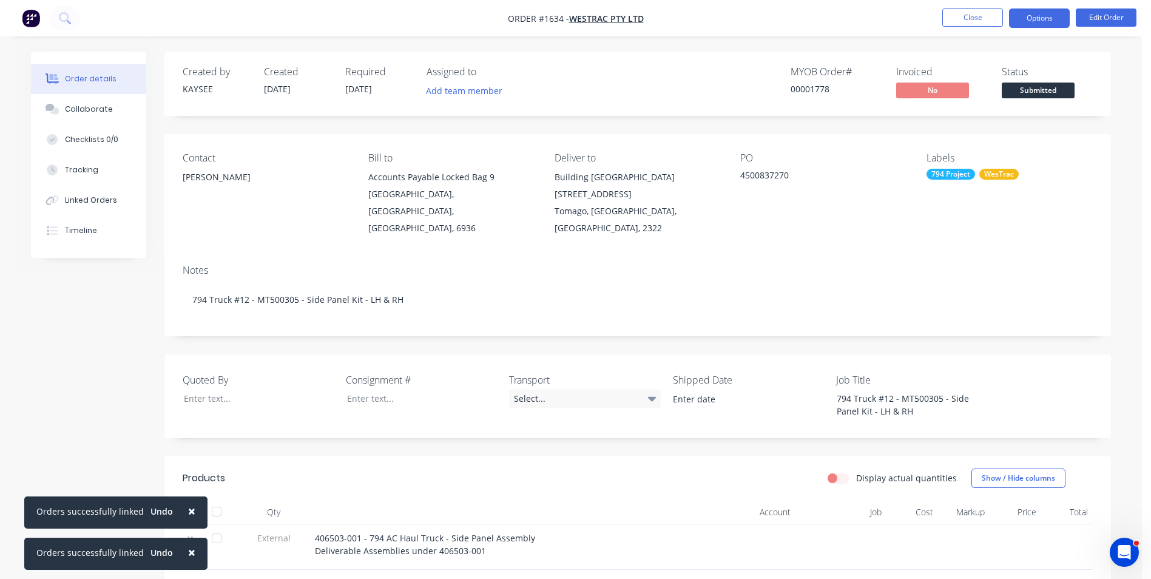
click at [1037, 20] on button "Options" at bounding box center [1039, 17] width 61 height 19
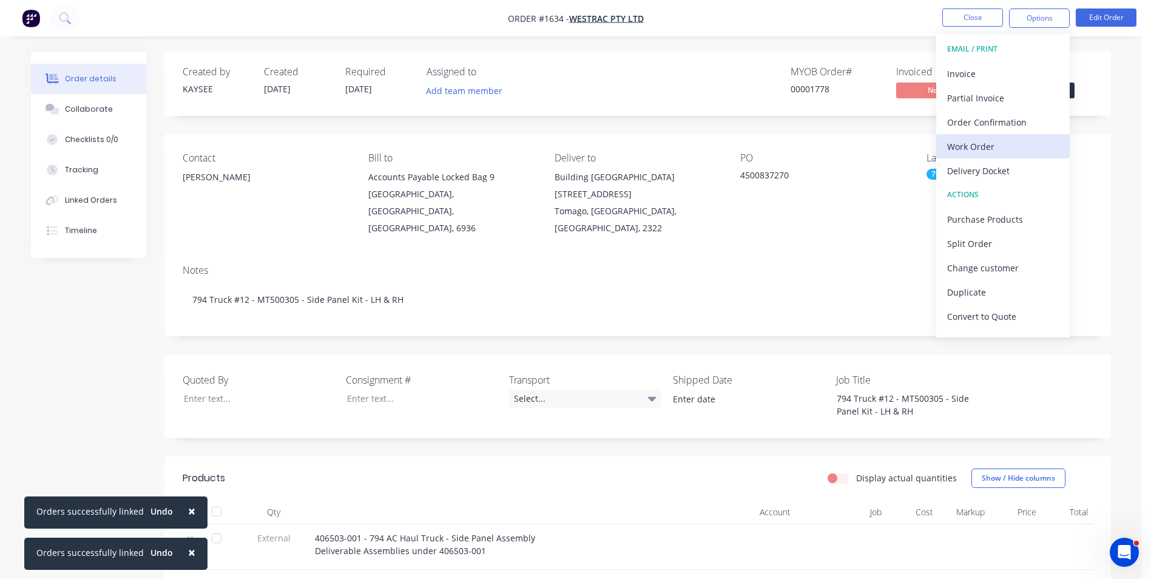
click at [977, 146] on div "Work Order" at bounding box center [1003, 147] width 112 height 18
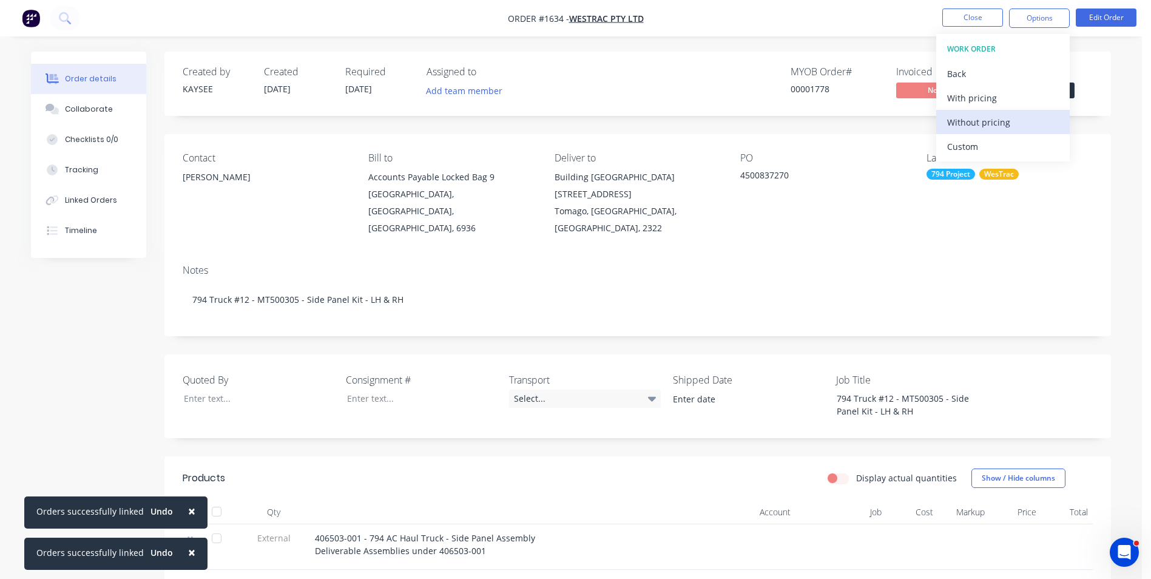
click at [979, 124] on div "Without pricing" at bounding box center [1003, 122] width 112 height 18
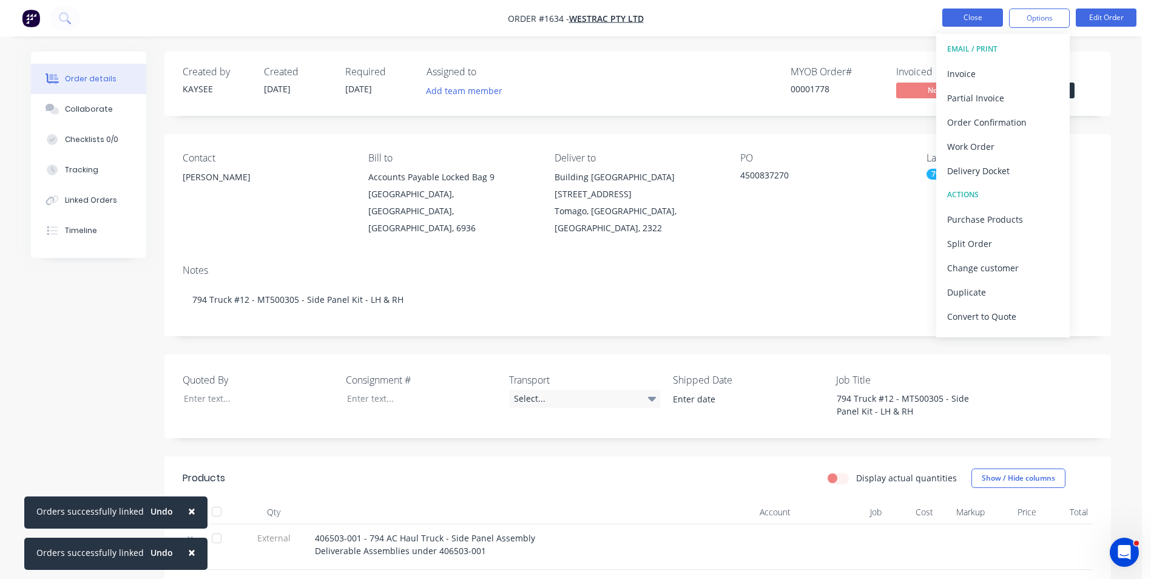
click at [979, 14] on button "Close" at bounding box center [972, 17] width 61 height 18
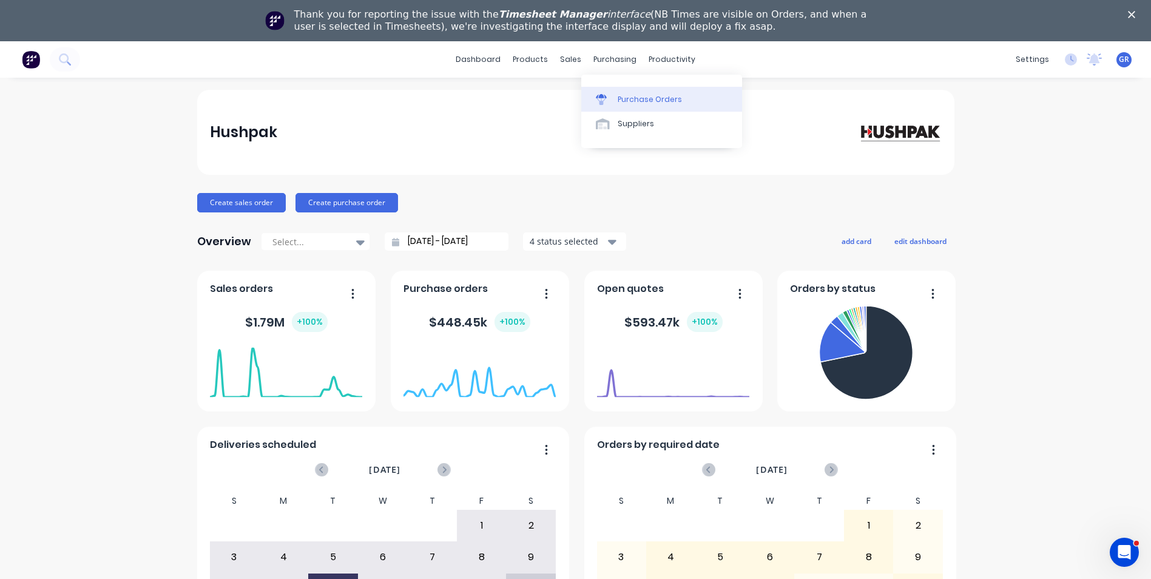
click at [637, 100] on div "Purchase Orders" at bounding box center [650, 99] width 64 height 11
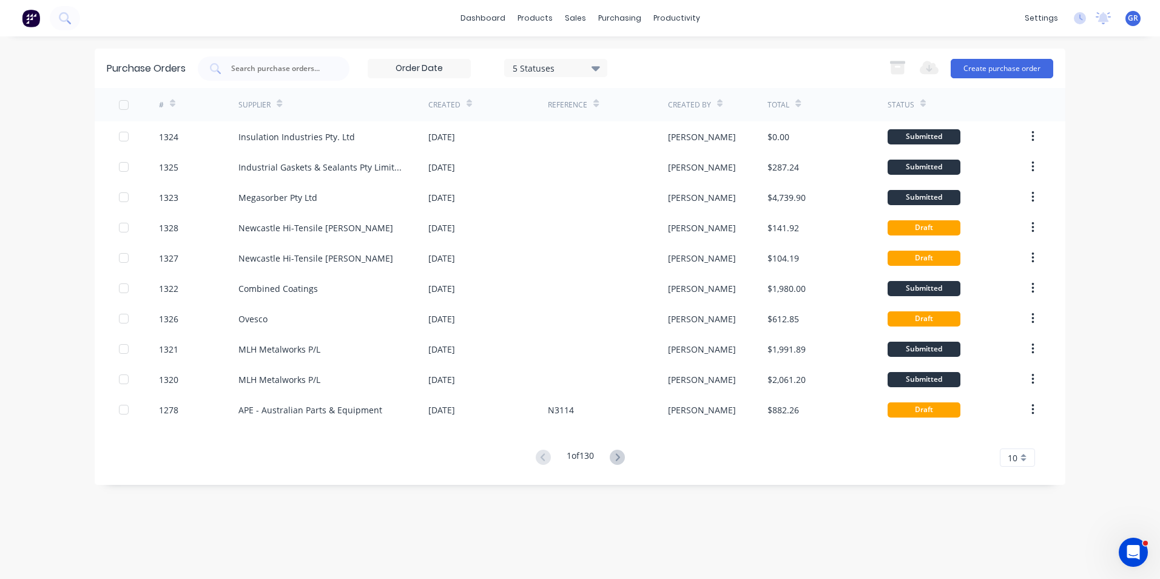
click at [173, 101] on icon at bounding box center [172, 103] width 5 height 9
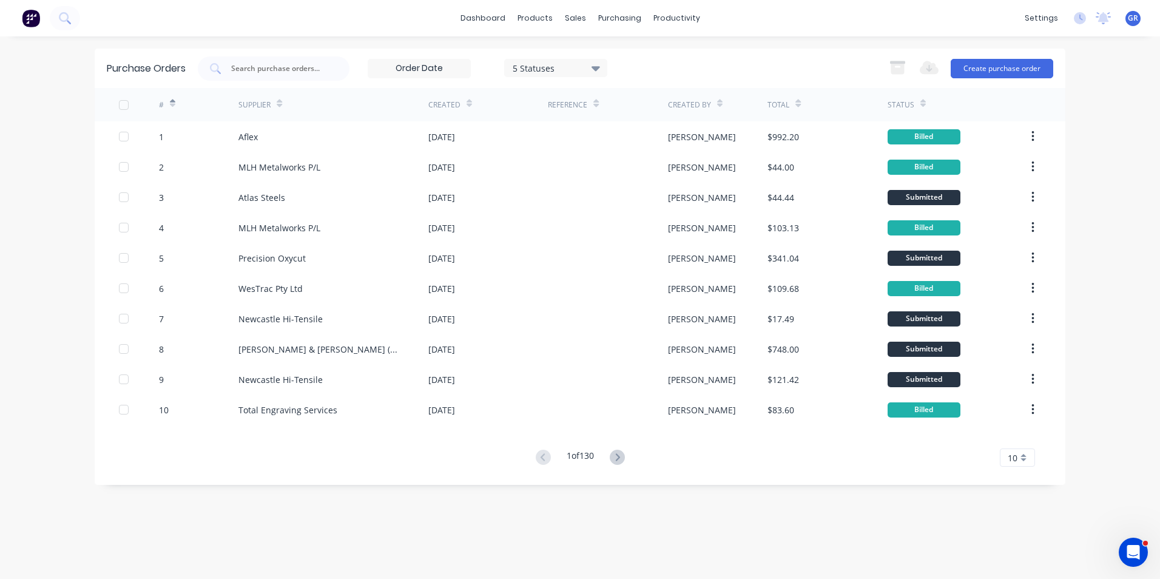
click at [173, 101] on icon at bounding box center [172, 103] width 5 height 9
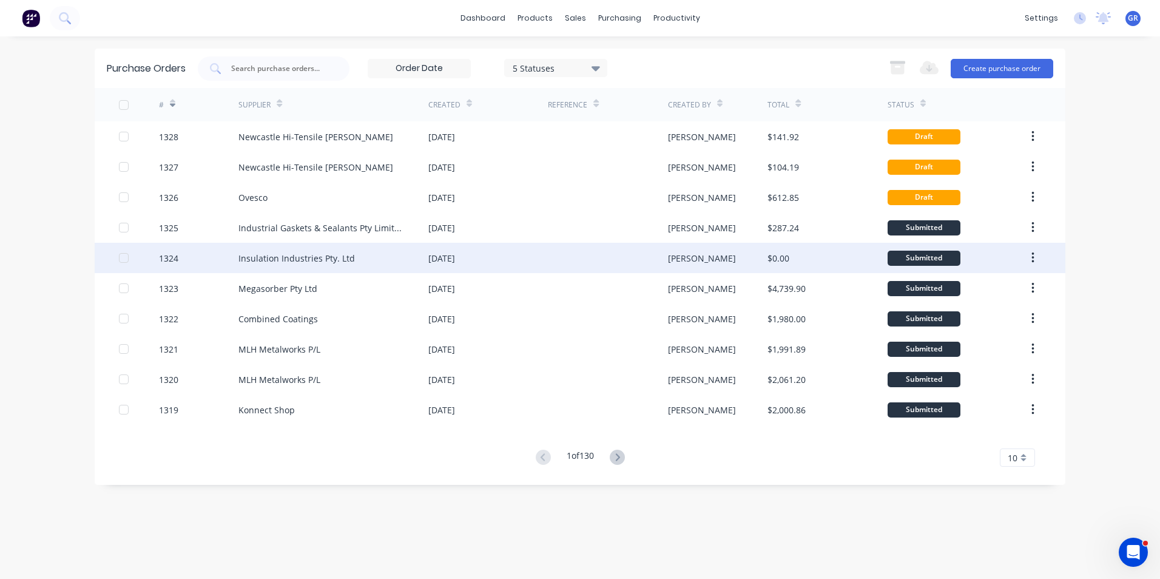
click at [254, 258] on div "Insulation Industries Pty. Ltd" at bounding box center [296, 258] width 116 height 13
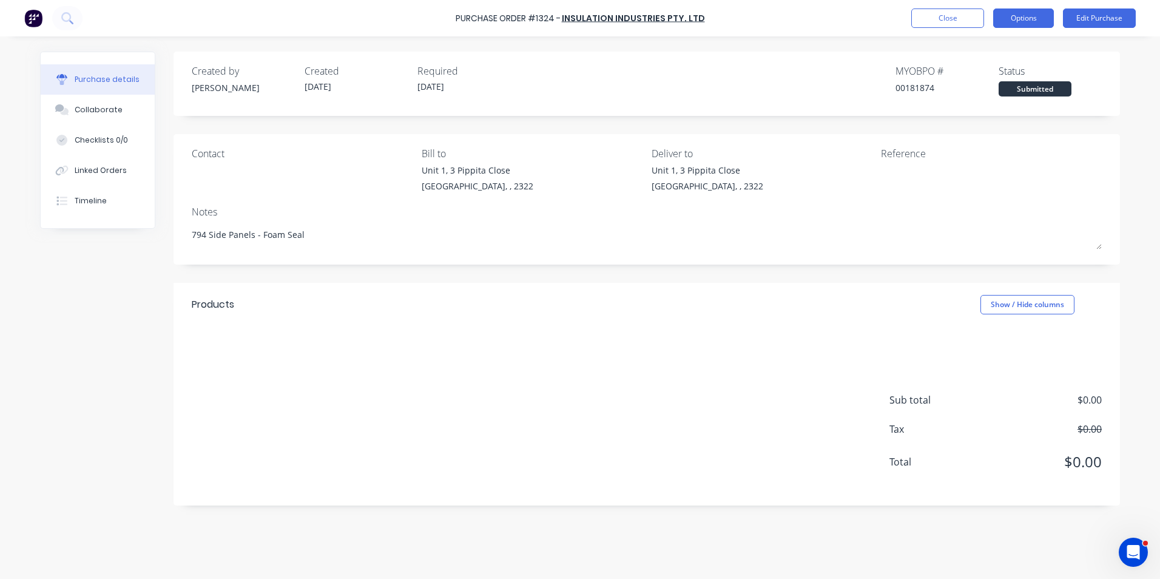
click at [1031, 20] on button "Options" at bounding box center [1023, 17] width 61 height 19
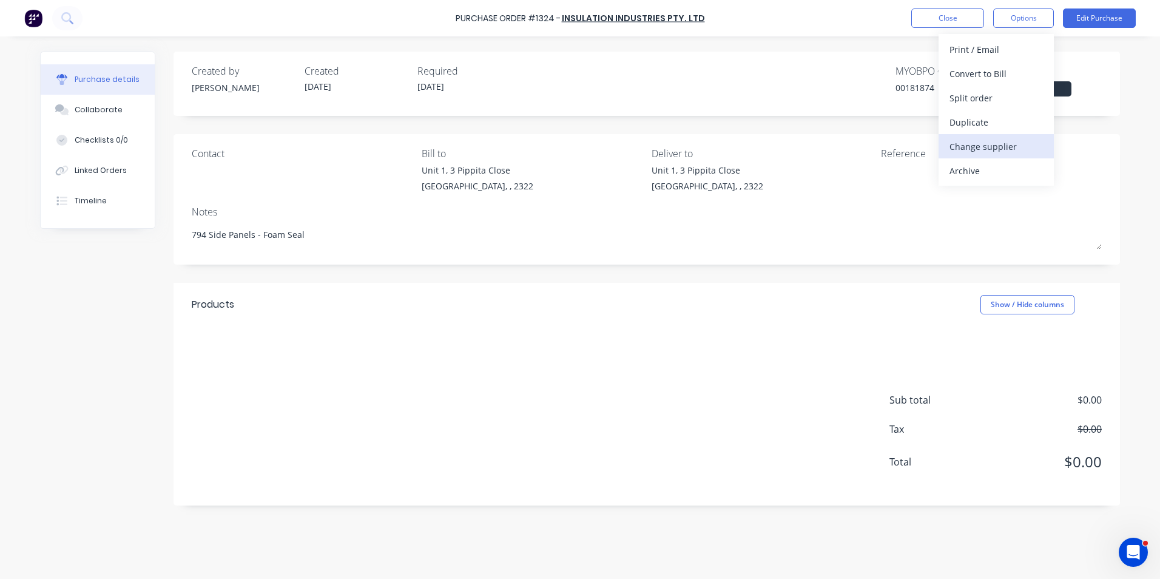
click at [987, 146] on div "Change supplier" at bounding box center [996, 147] width 93 height 18
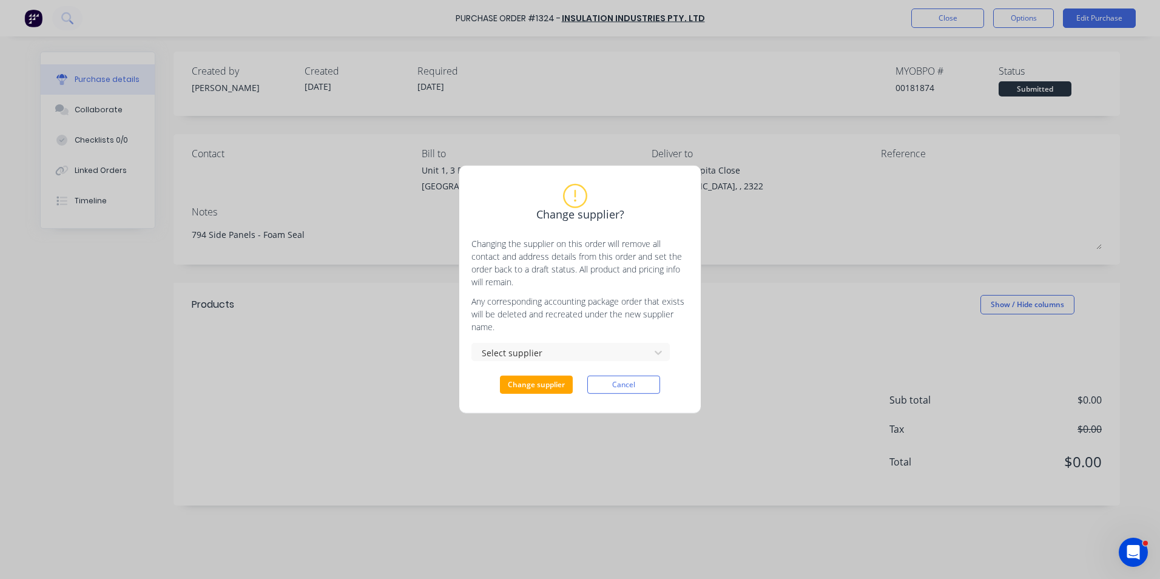
type textarea "x"
click at [619, 352] on div at bounding box center [563, 352] width 162 height 15
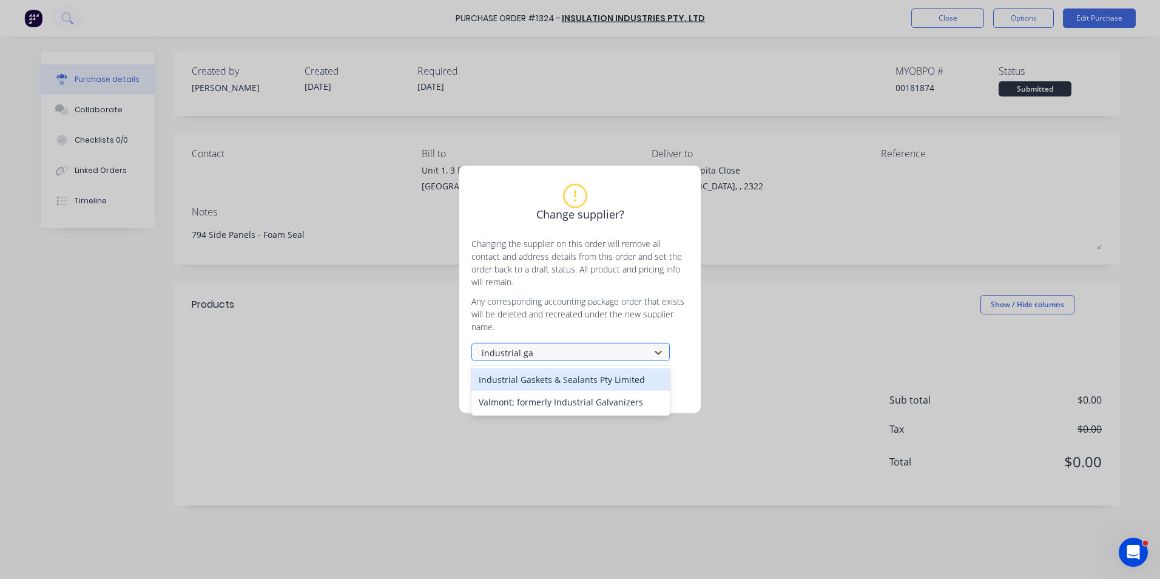
type input "industrial gas"
click at [559, 377] on div "Industrial Gaskets & Sealants Pty Limited" at bounding box center [570, 379] width 198 height 22
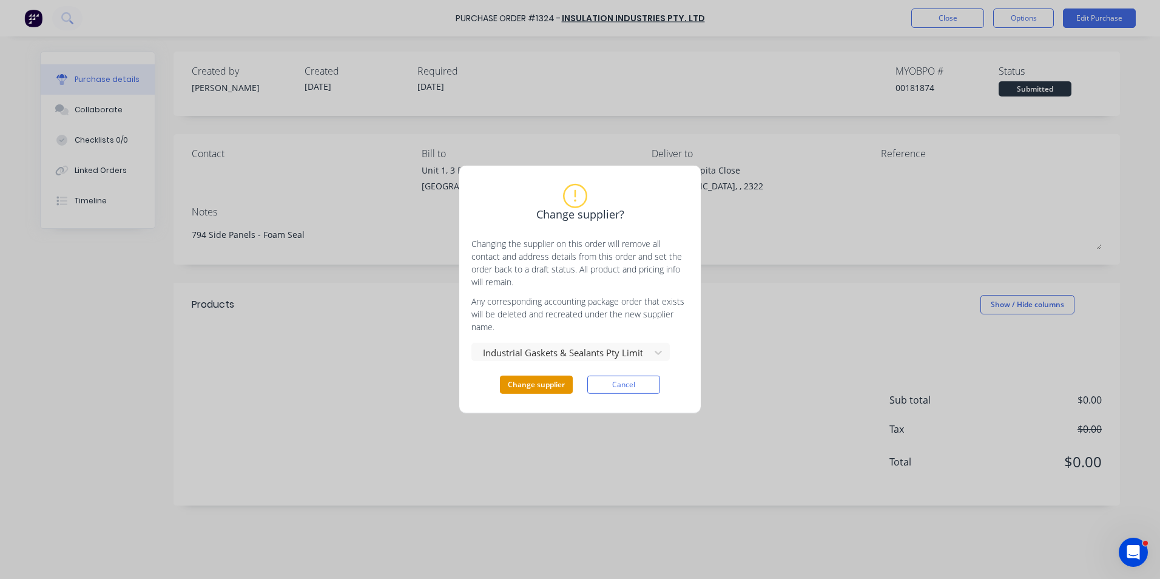
click at [538, 382] on button "Change supplier" at bounding box center [536, 385] width 73 height 18
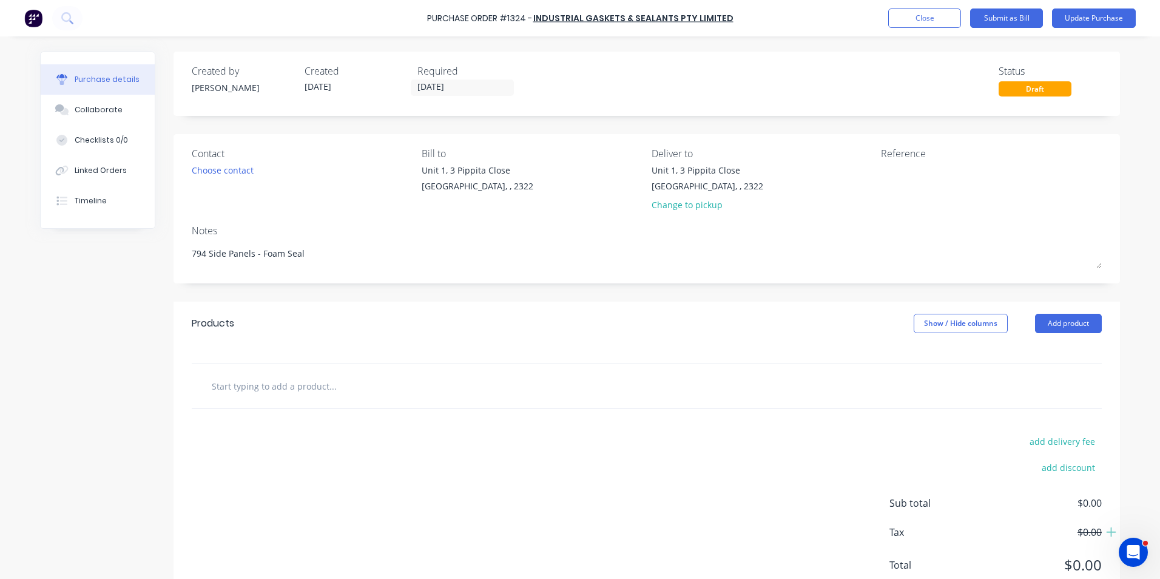
click at [229, 231] on div "Notes" at bounding box center [647, 230] width 910 height 15
drag, startPoint x: 306, startPoint y: 254, endPoint x: 163, endPoint y: 257, distance: 143.2
click at [163, 257] on div "Created by Greg Created 28/08/25 Required 28/08/25 Status Draft Contact Choose …" at bounding box center [580, 330] width 1080 height 557
paste textarea "JN1593 - 794 Side Panel Rubber - RH Kit - Truck #11"
type textarea "x"
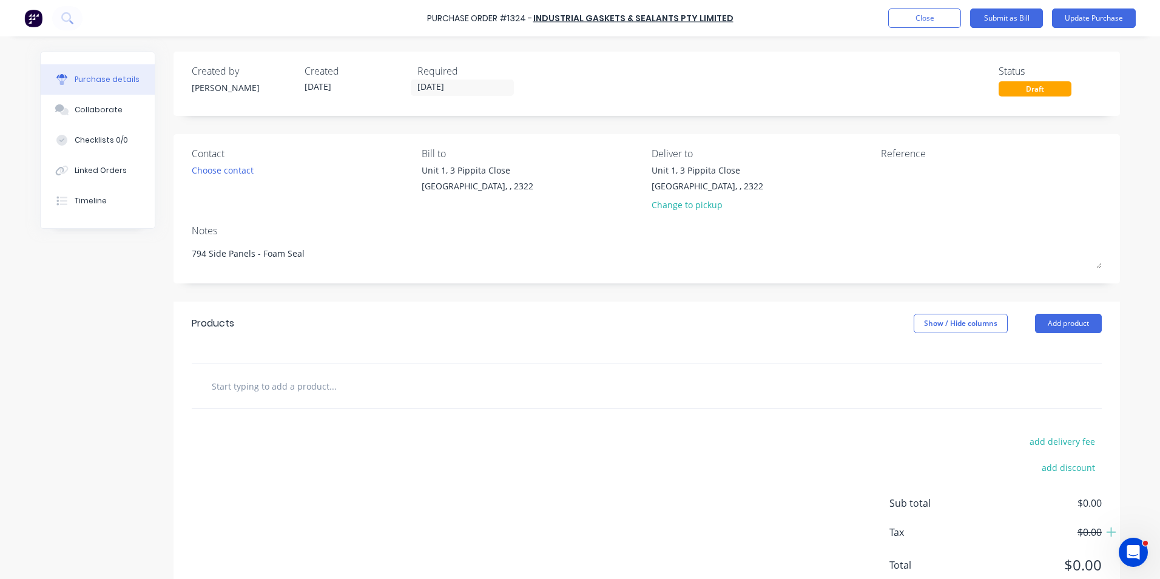
type textarea "JN1593 - 794 Side Panel Rubber - RH Kit - Truck #11"
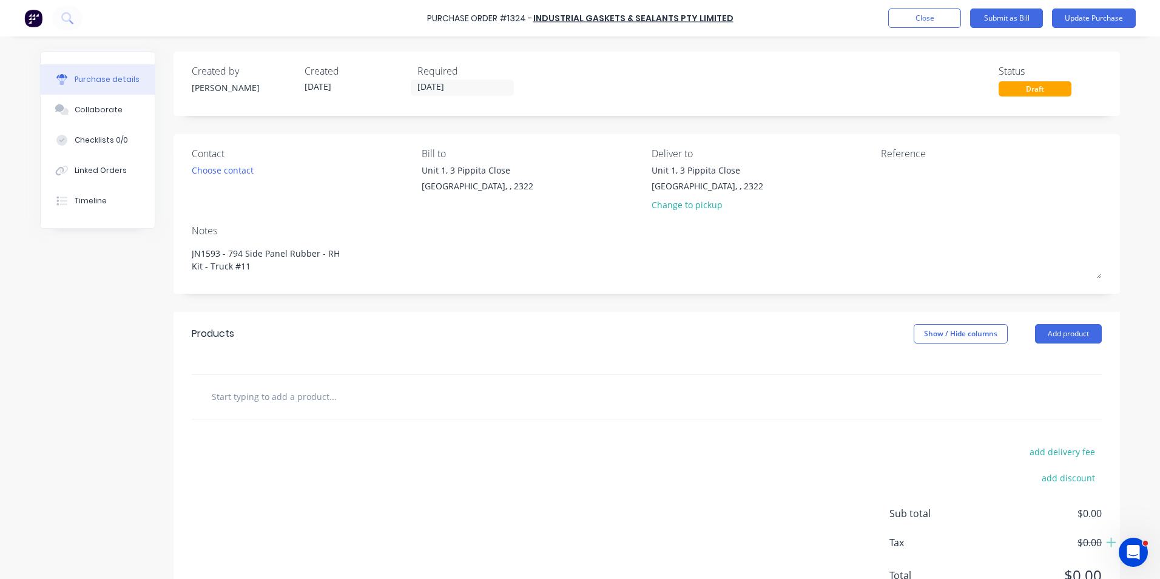
type textarea "x"
type textarea "JN1593 - 794 Side Panel Rubber - RH Kit - Truck #1"
type textarea "x"
type textarea "JN1593 - 794 Side Panel Rubber - RH Kit - Truck #12"
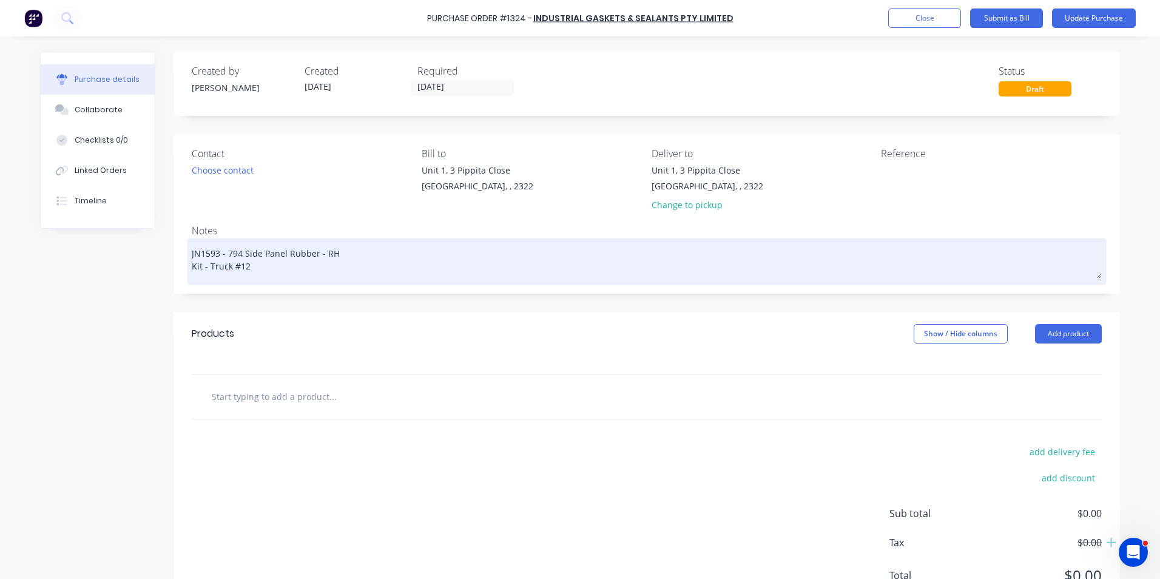
drag, startPoint x: 217, startPoint y: 252, endPoint x: 202, endPoint y: 254, distance: 14.7
click at [202, 254] on textarea "JN1593 - 794 Side Panel Rubber - RH Kit - Truck #12" at bounding box center [647, 260] width 910 height 38
type textarea "x"
type textarea "JN16- 794 Side Panel Rubber - RH Kit - Truck #12"
type textarea "x"
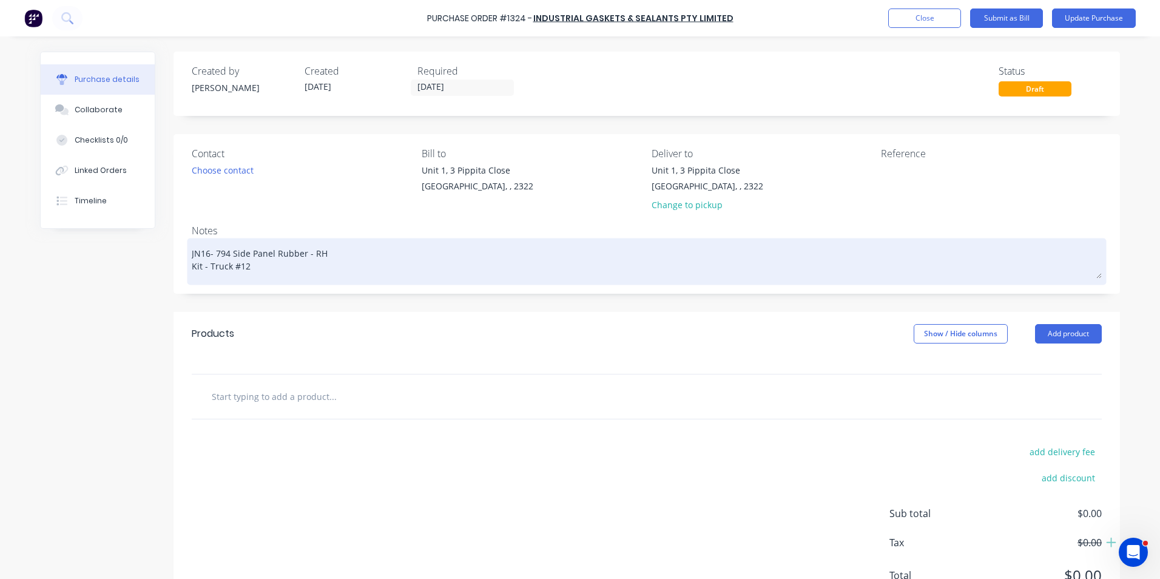
type textarea "JN163- 794 Side Panel Rubber - RH Kit - Truck #12"
type textarea "x"
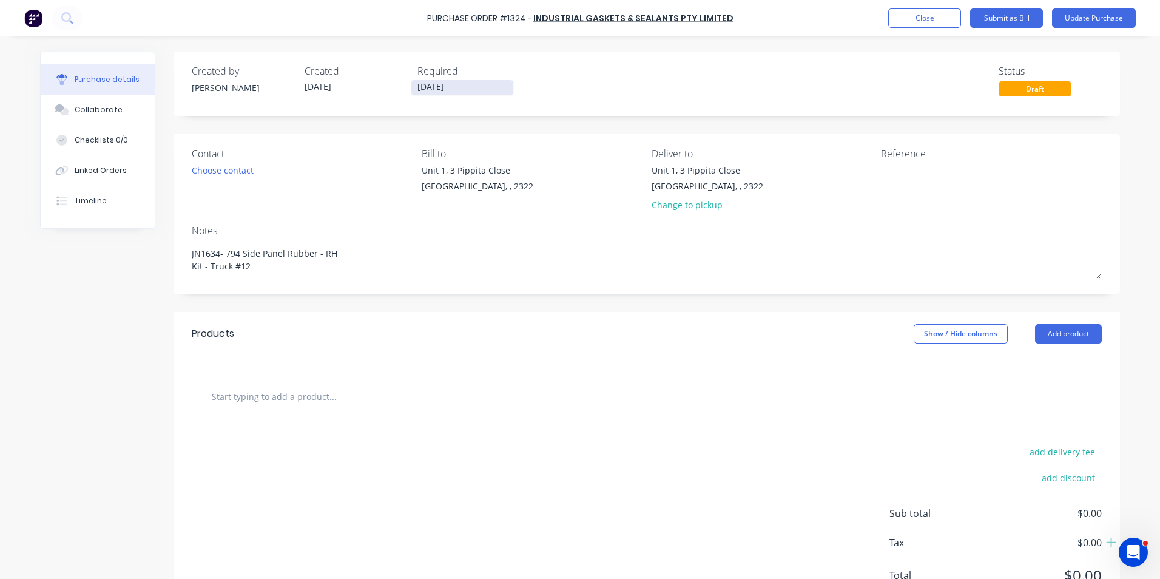
type textarea "JN1634- 794 Side Panel Rubber - RH Kit - Truck #12"
type textarea "x"
type textarea "JN1634- 794 Side Panel Rubber - RH Kit - Truck #12"
click at [429, 82] on input "28/08/25" at bounding box center [462, 87] width 102 height 15
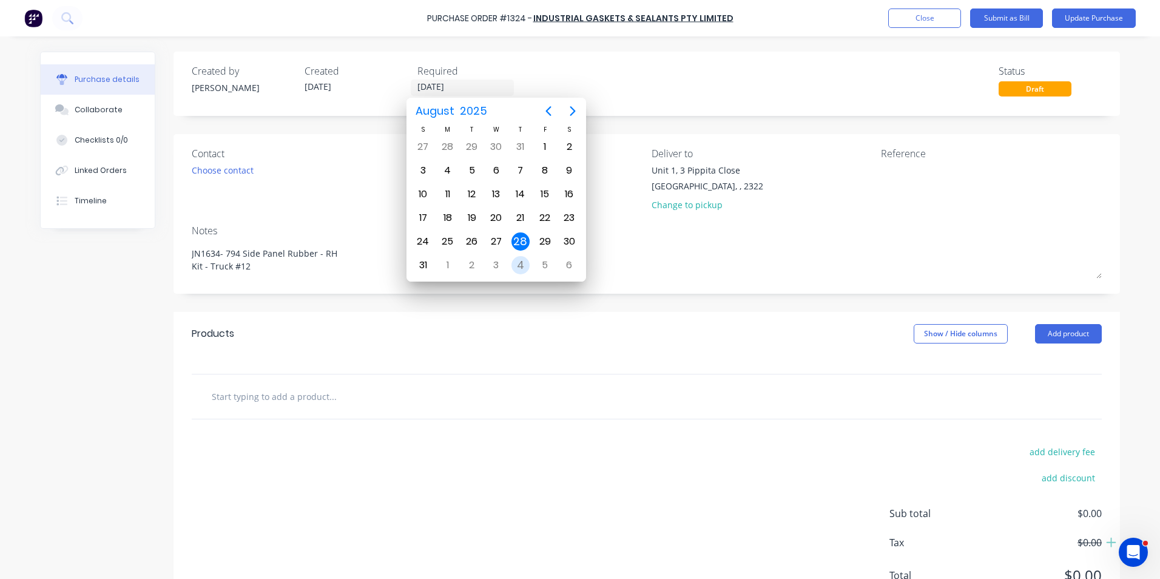
click at [522, 262] on div "4" at bounding box center [520, 265] width 18 height 18
type textarea "x"
type input "04/09/25"
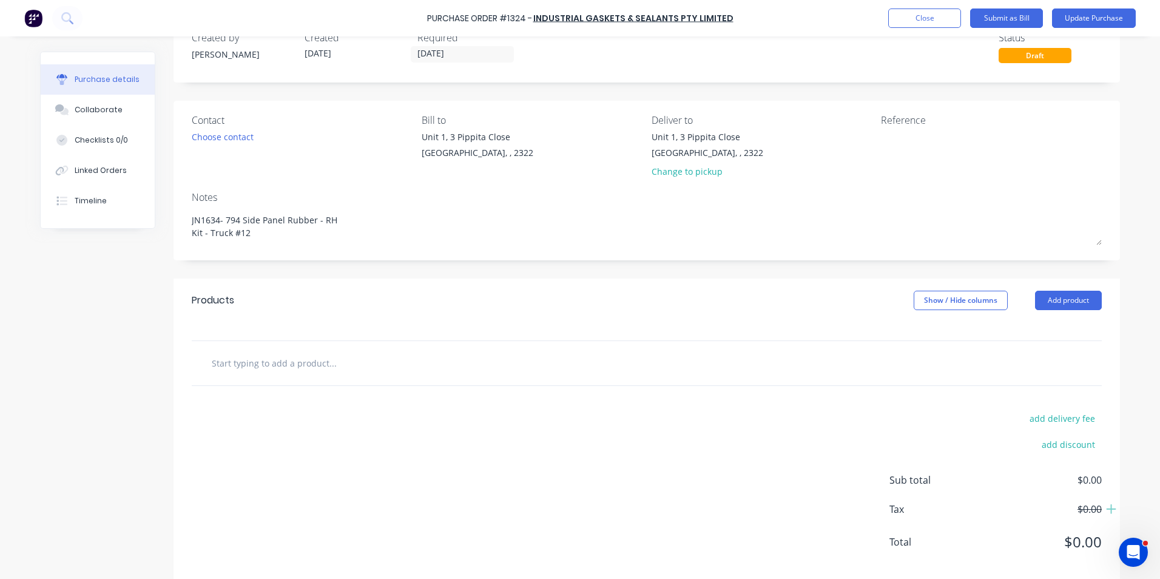
scroll to position [52, 0]
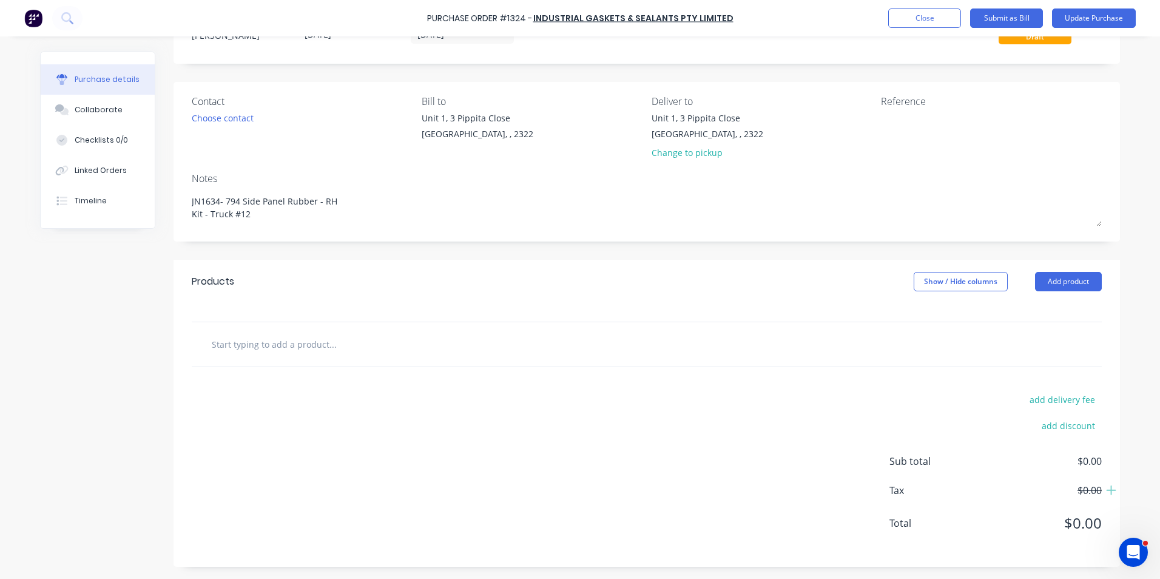
click at [243, 346] on input "text" at bounding box center [332, 344] width 243 height 24
paste input "Supply 794 Side Panel Rubber - RH Kit - 13off 3mm parts"
type textarea "x"
type input "Supply 794 Side Panel Rubber - RH Kit - 13off 3mm parts"
type textarea "x"
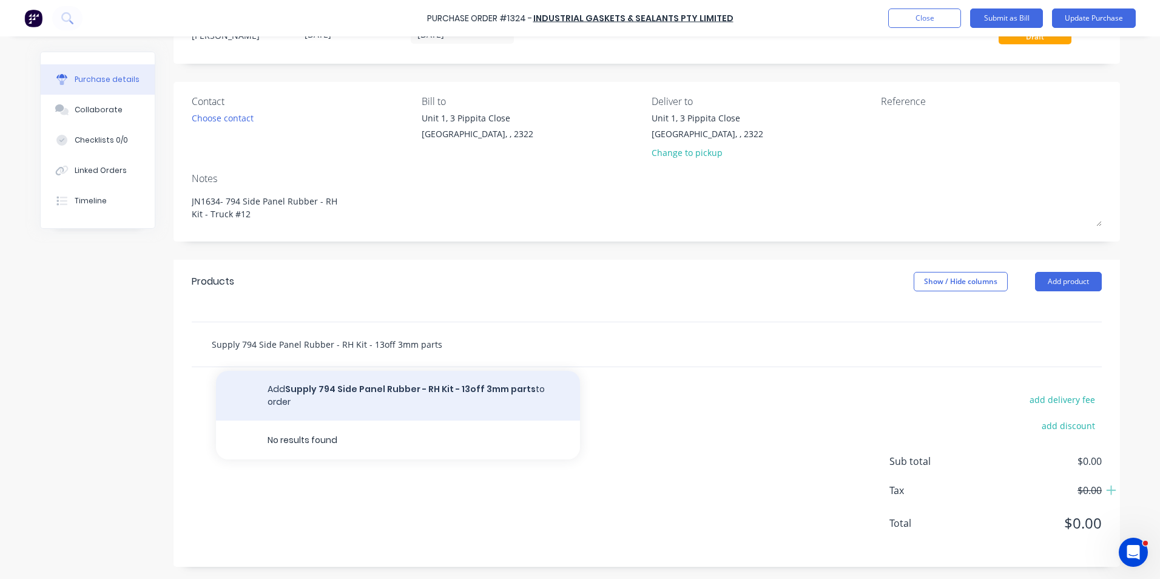
type input "Supply 794 Side Panel Rubber - RH Kit - 13off 3mm parts"
click at [324, 386] on button "Add Supply 794 Side Panel Rubber - RH Kit - 13off 3mm parts to order" at bounding box center [398, 396] width 364 height 50
type textarea "x"
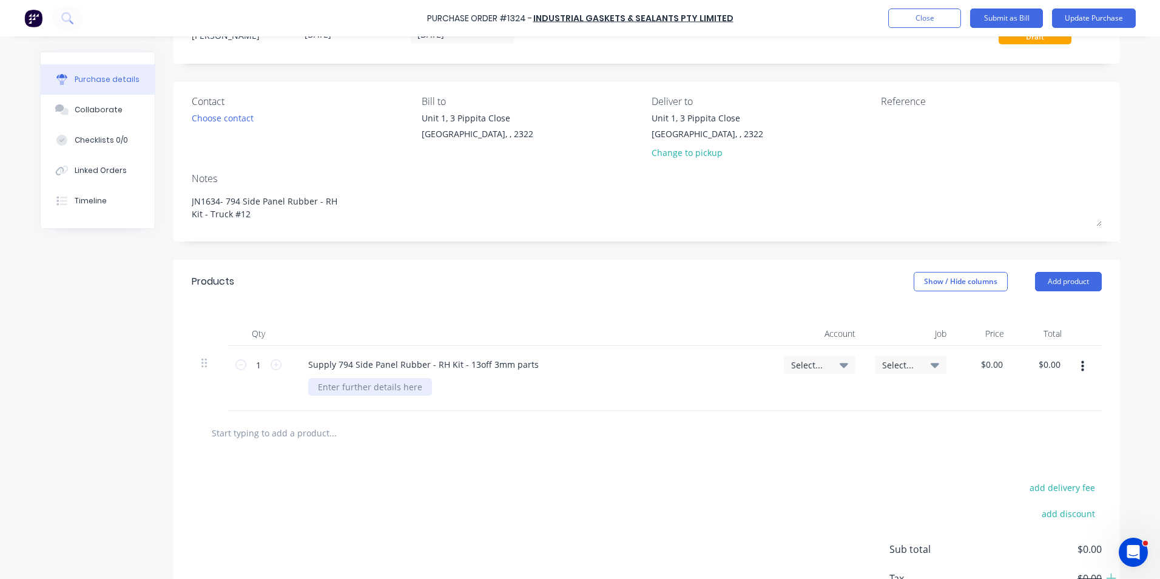
click at [368, 388] on div at bounding box center [370, 387] width 124 height 18
type textarea "x"
paste div
click at [807, 363] on span "Select..." at bounding box center [809, 365] width 36 height 13
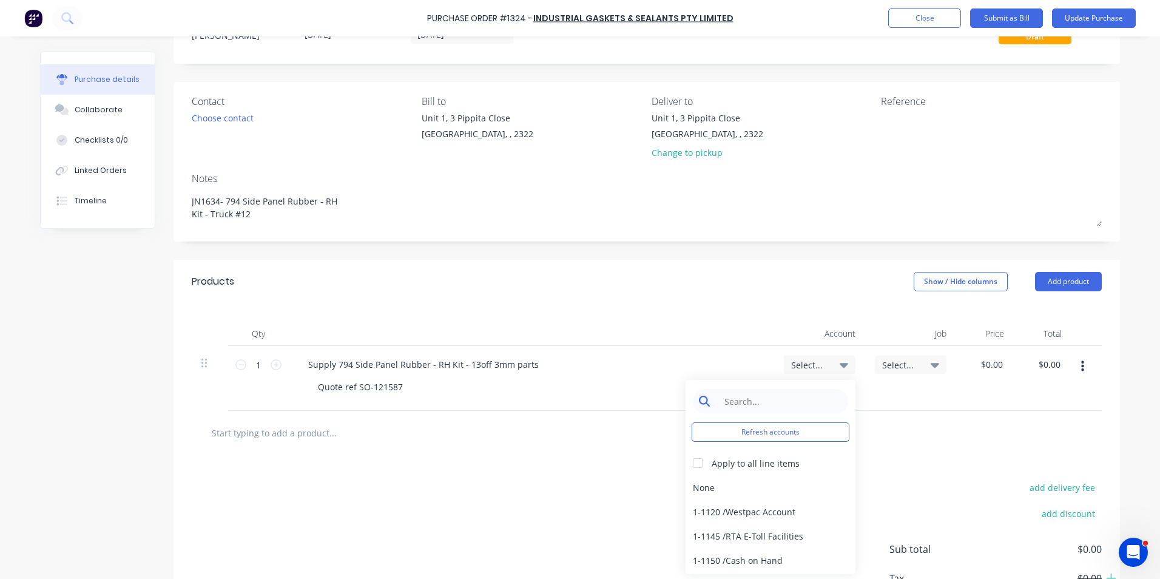
type textarea "x"
click at [744, 399] on input at bounding box center [780, 401] width 124 height 24
type input "1-14"
click at [752, 484] on div "1-1400 / Work in Progress" at bounding box center [771, 487] width 170 height 24
click at [894, 362] on span "Select..." at bounding box center [900, 365] width 36 height 13
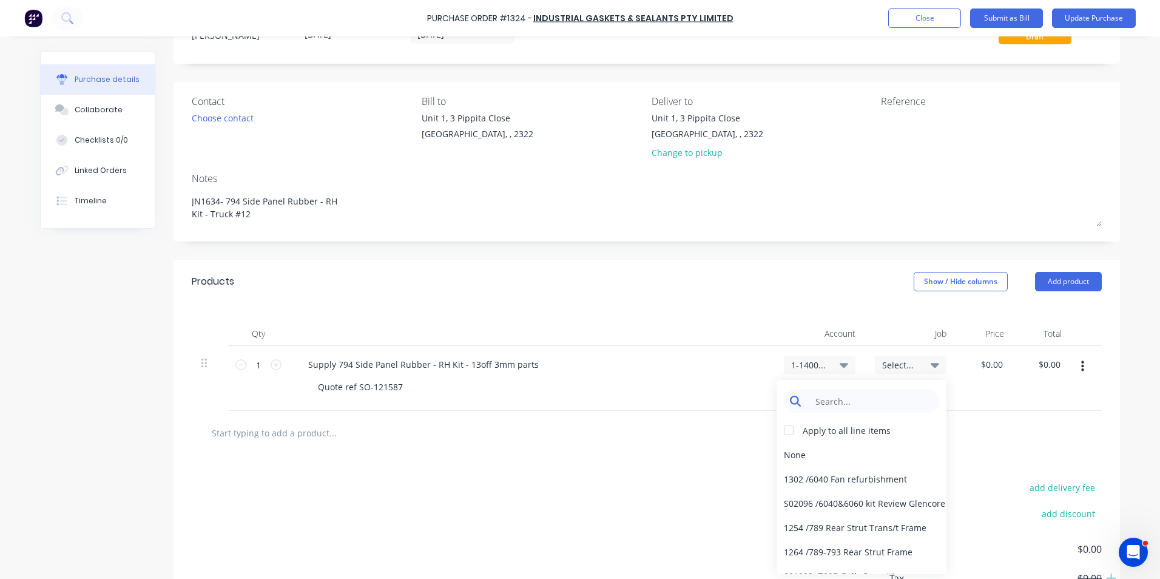
type textarea "x"
click at [828, 401] on input at bounding box center [871, 401] width 124 height 24
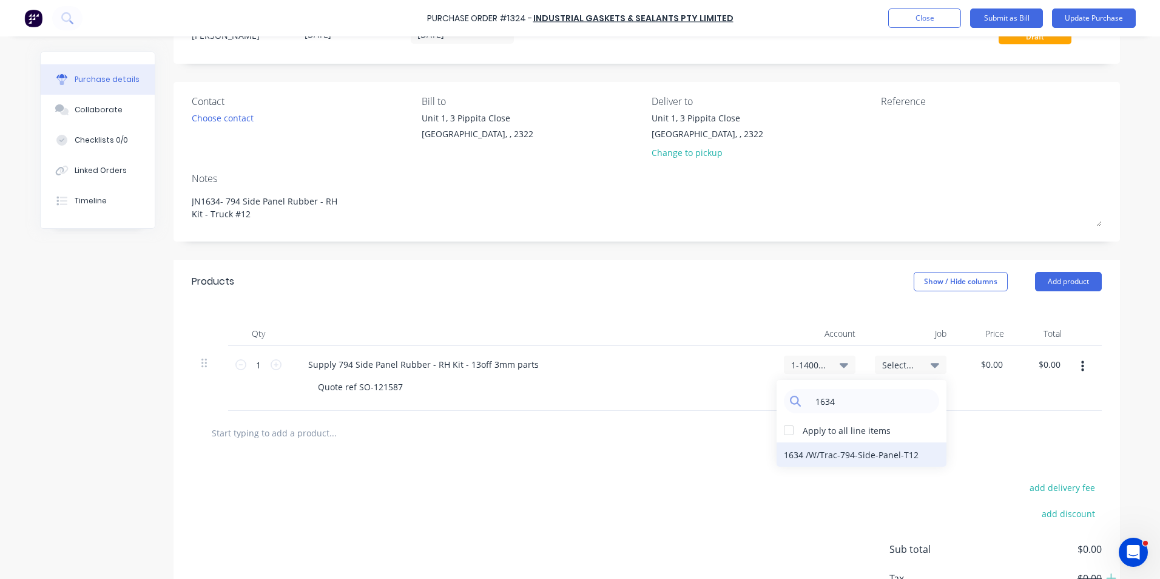
type input "1634"
click at [887, 456] on div "1634 / W/Trac-794-Side-Panel-T12" at bounding box center [862, 454] width 170 height 24
type textarea "x"
click at [988, 365] on input "0.00" at bounding box center [991, 365] width 28 height 18
type input "0.147.36"
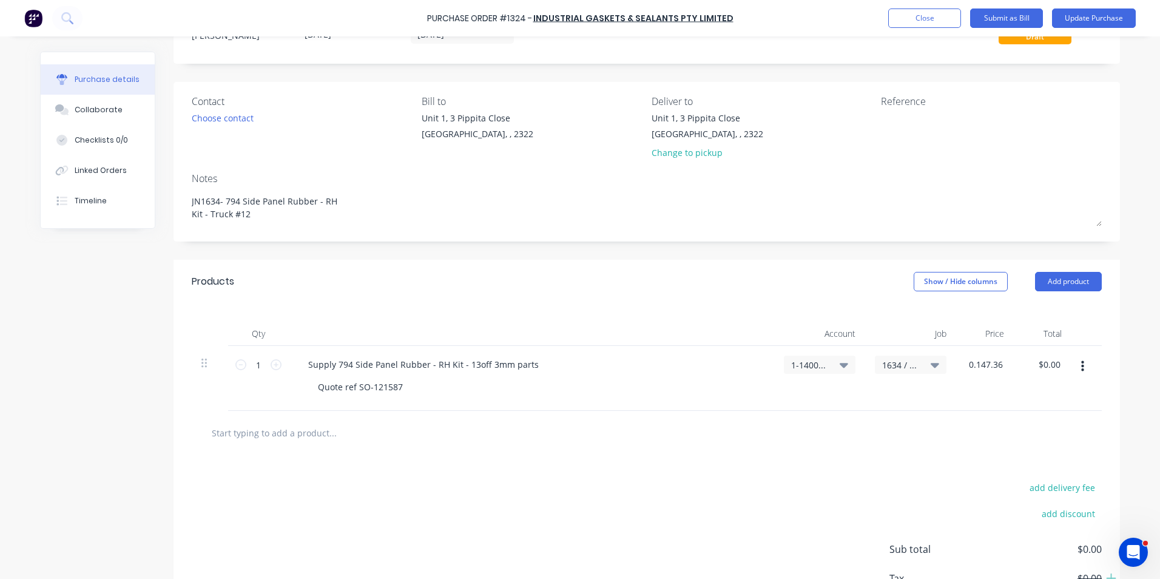
type textarea "x"
click at [994, 387] on div "$0.00 0.147.36" at bounding box center [985, 378] width 58 height 65
click at [994, 362] on input "0.00" at bounding box center [991, 365] width 28 height 18
click at [994, 362] on input "0.00" at bounding box center [993, 365] width 23 height 18
type input "$147.36"
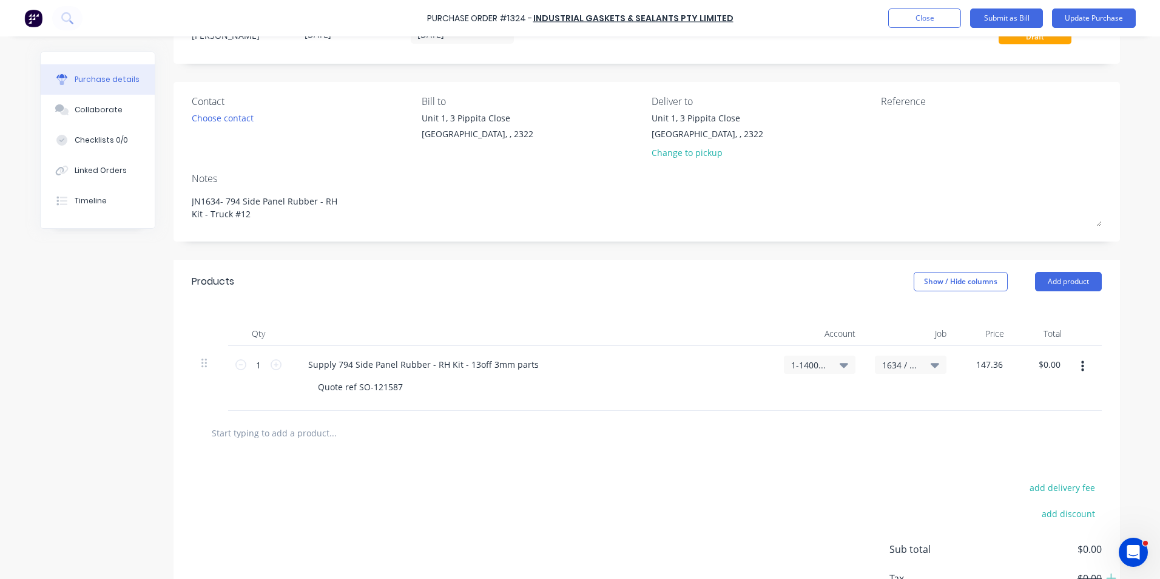
type input "$147.36"
click at [993, 425] on div at bounding box center [646, 432] width 891 height 24
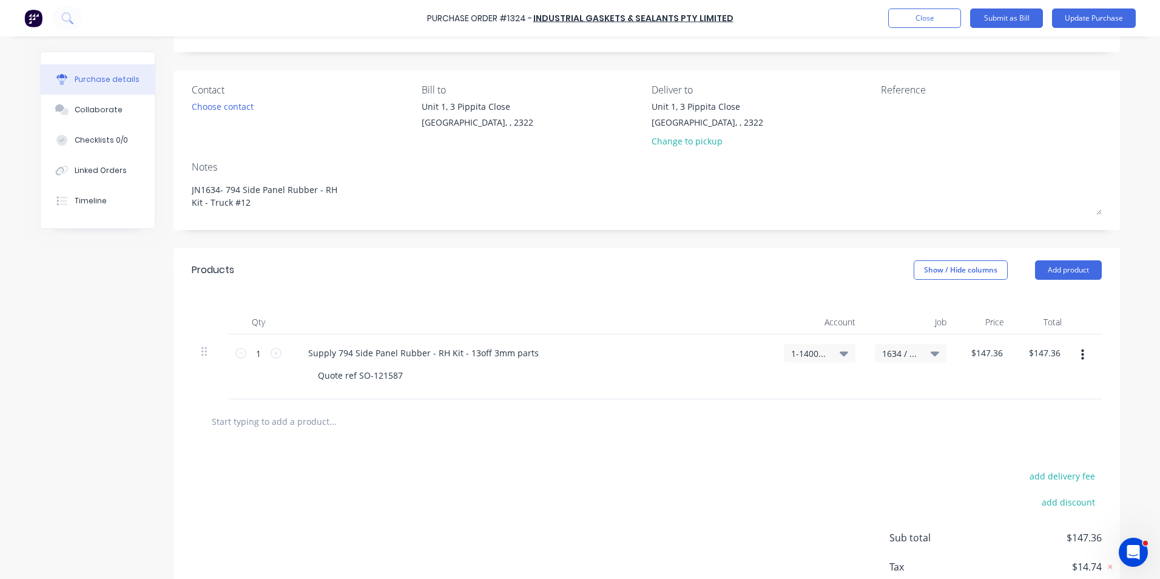
scroll to position [121, 0]
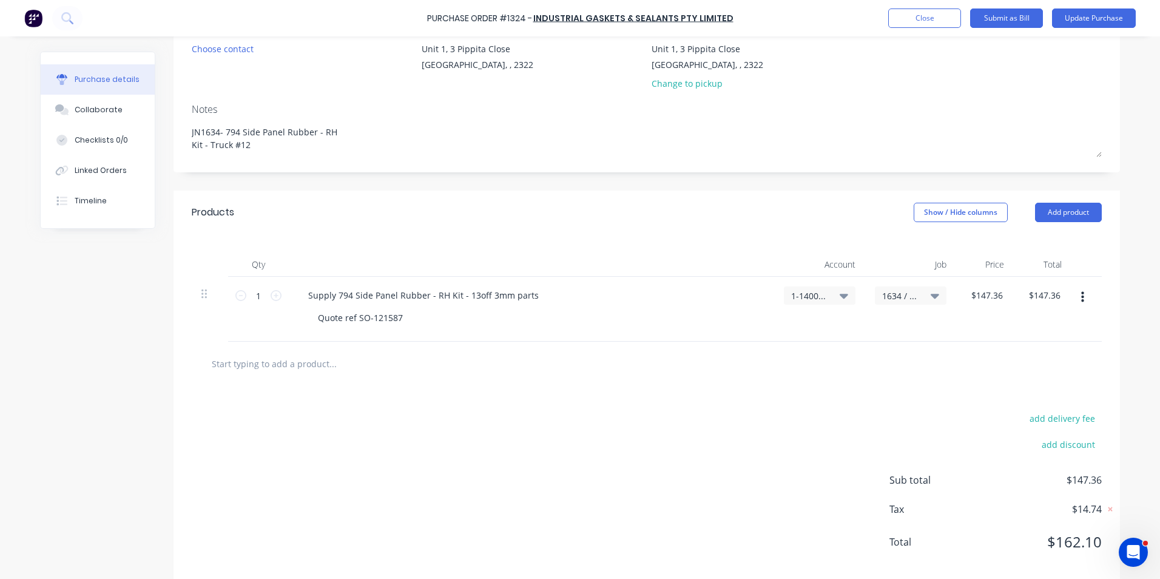
drag, startPoint x: 1075, startPoint y: 292, endPoint x: 1084, endPoint y: 300, distance: 11.2
click at [1075, 292] on button "button" at bounding box center [1082, 297] width 29 height 22
click at [1026, 353] on button "Duplicate" at bounding box center [1045, 354] width 103 height 24
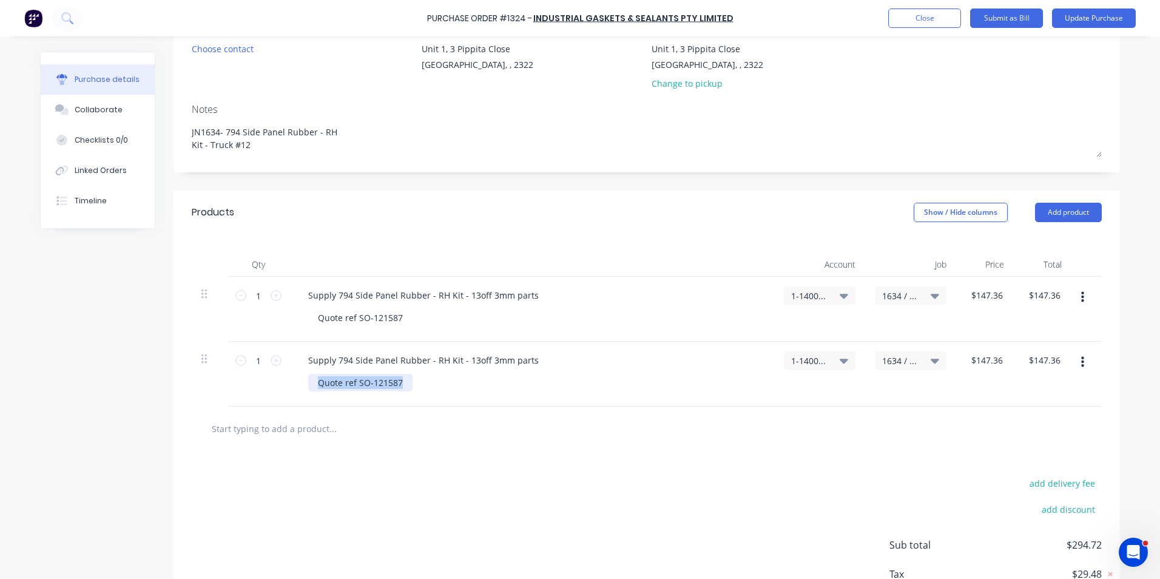
drag, startPoint x: 403, startPoint y: 382, endPoint x: 286, endPoint y: 380, distance: 116.5
click at [289, 380] on div "Supply 794 Side Panel Rubber - RH Kit - 13off 3mm parts Quote ref SO-121587" at bounding box center [531, 374] width 485 height 65
drag, startPoint x: 522, startPoint y: 359, endPoint x: 267, endPoint y: 363, distance: 254.8
click at [267, 363] on div "1 1 Supply 794 Side Panel Rubber - RH Kit - 13off 3mm parts 1-1400 / Work in Pr…" at bounding box center [647, 374] width 910 height 65
click at [986, 360] on input "147.36" at bounding box center [987, 360] width 38 height 18
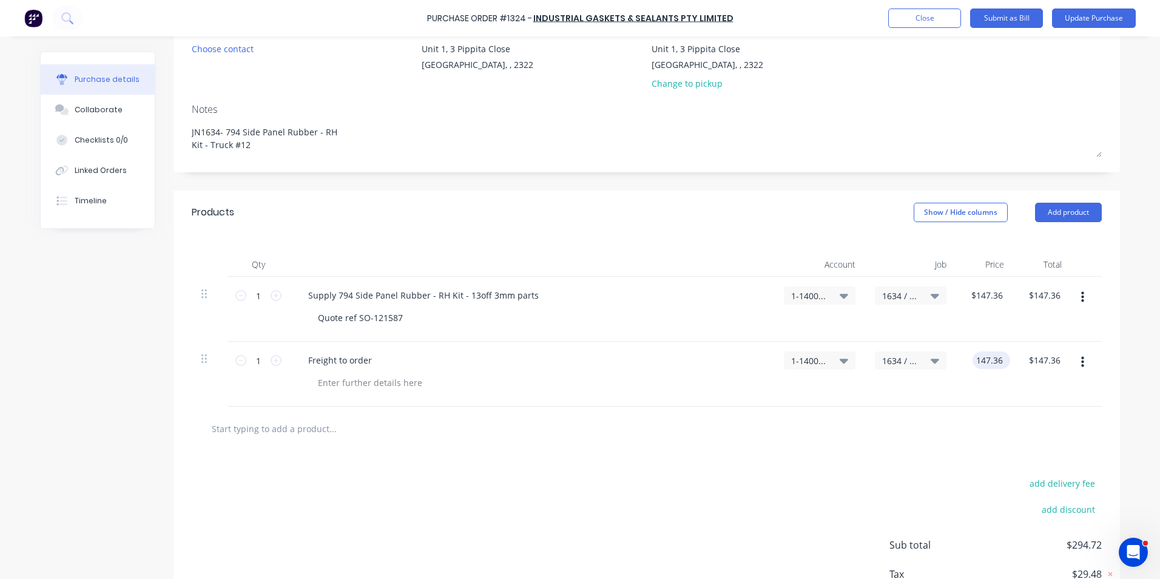
click at [982, 360] on input "147.36" at bounding box center [989, 360] width 33 height 18
type input "$15.00"
click at [946, 401] on div "1634 / W/Trac-794-Side-Panel-T12" at bounding box center [910, 374] width 91 height 65
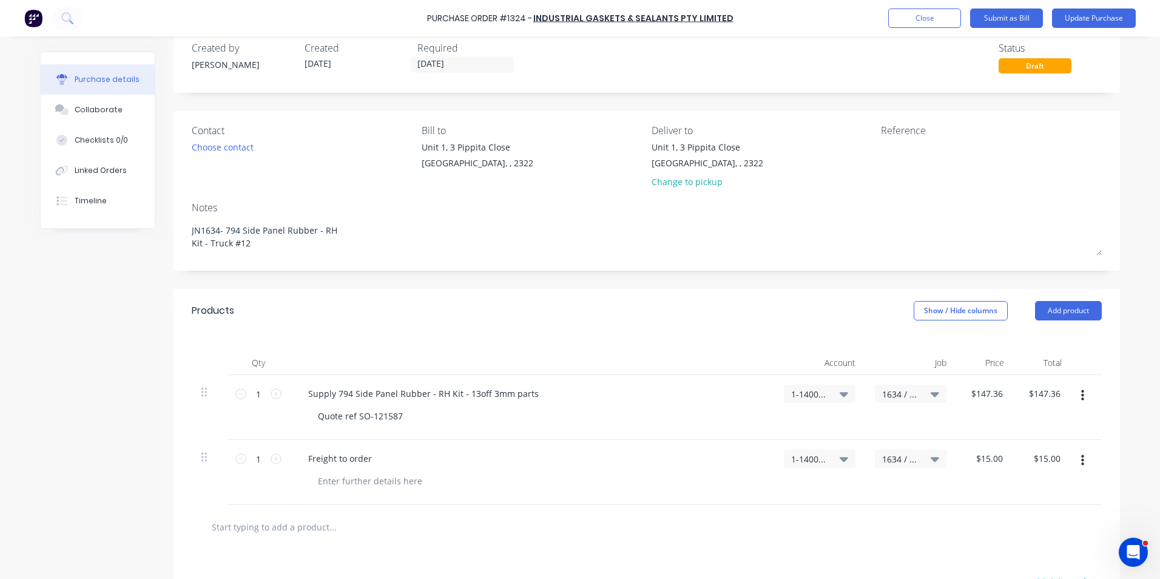
scroll to position [0, 0]
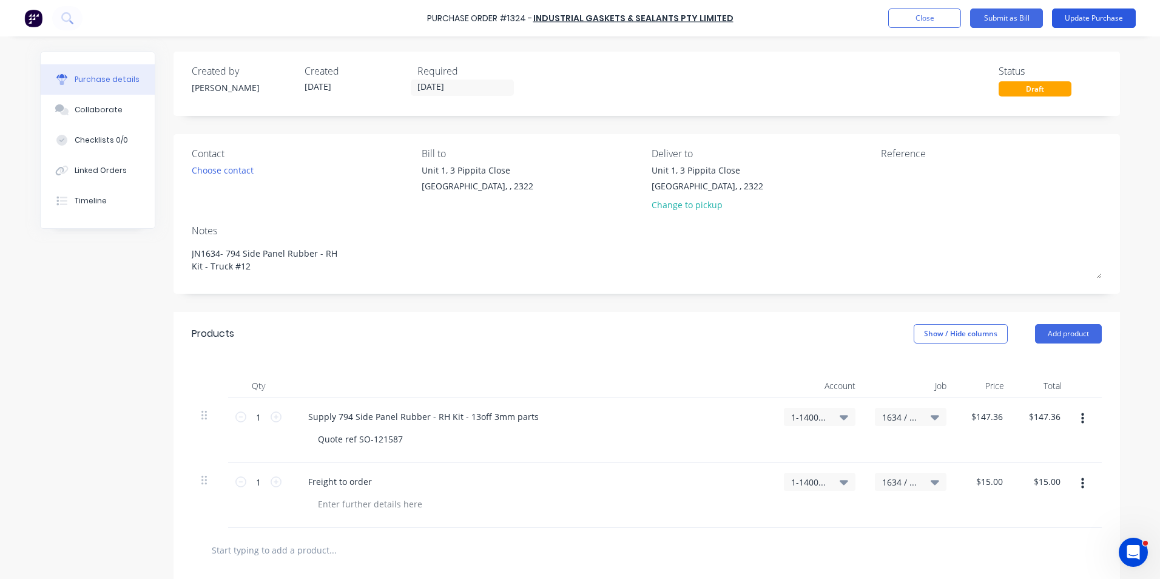
click at [1078, 19] on button "Update Purchase" at bounding box center [1094, 17] width 84 height 19
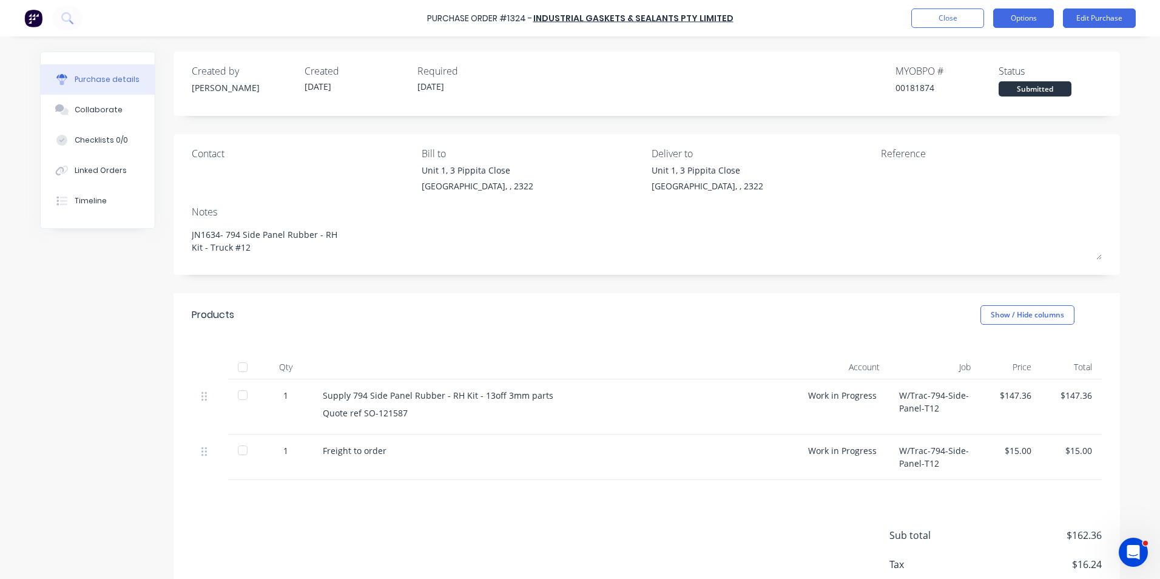
click at [1037, 18] on button "Options" at bounding box center [1023, 17] width 61 height 19
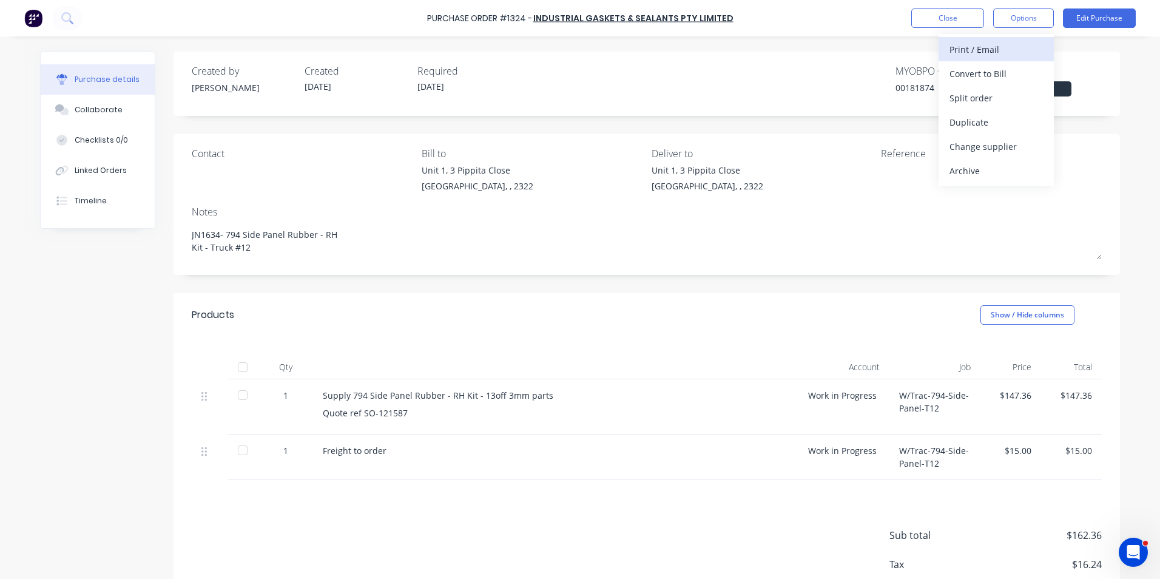
click at [983, 48] on div "Print / Email" at bounding box center [996, 50] width 93 height 18
click at [981, 70] on div "With pricing" at bounding box center [996, 74] width 93 height 18
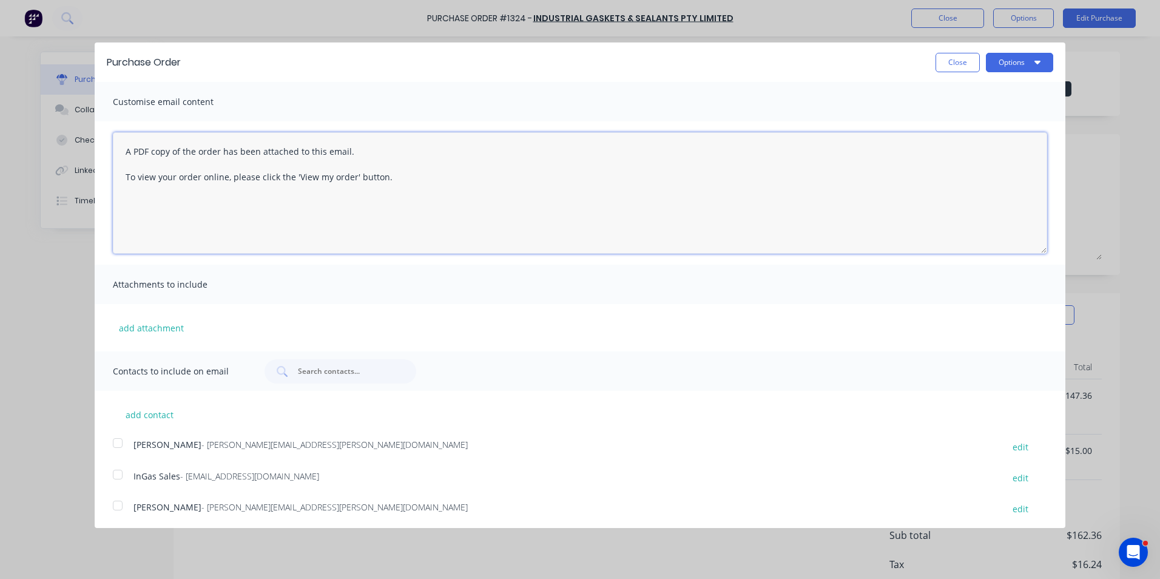
drag, startPoint x: 124, startPoint y: 151, endPoint x: 408, endPoint y: 187, distance: 285.6
click at [408, 187] on textarea "A PDF copy of the order has been attached to this email. To view your order onl…" at bounding box center [580, 192] width 934 height 121
paste textarea "Hi Sales, PO attached for truck #12 LH Side Panel Rubber Kit as per your quote …"
click at [265, 148] on textarea "Hi Sales, PO attached for truck #12 LH Side Panel Rubber Kit as per your quote …" at bounding box center [580, 192] width 934 height 121
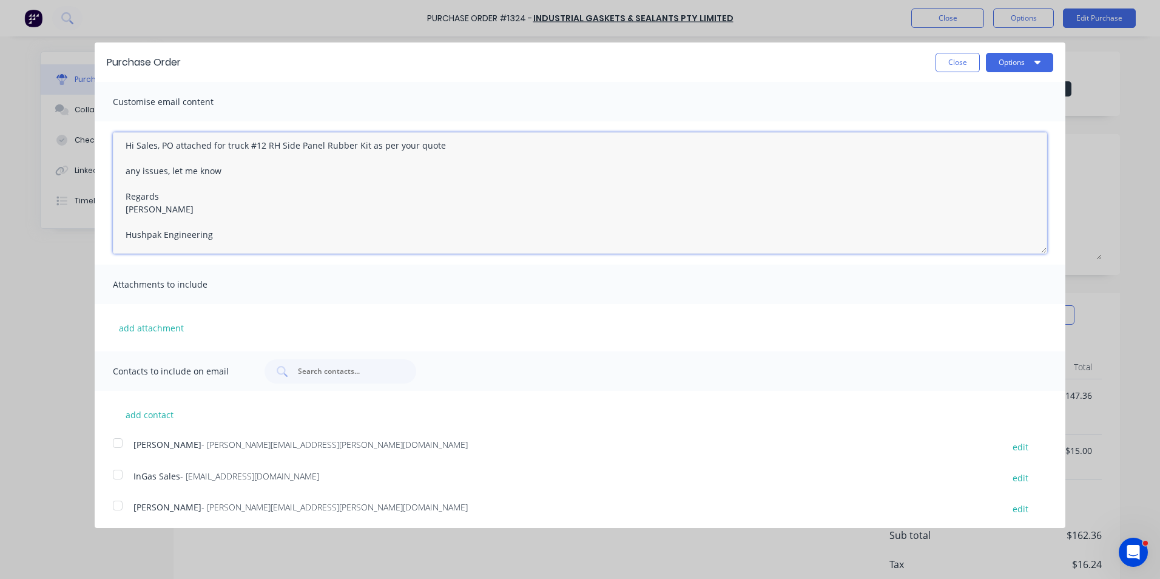
scroll to position [19, 0]
type textarea "Hi Sales, PO attached for truck #12 RH Side Panel Rubber Kit as per your quote …"
click at [165, 327] on button "add attachment" at bounding box center [151, 328] width 77 height 18
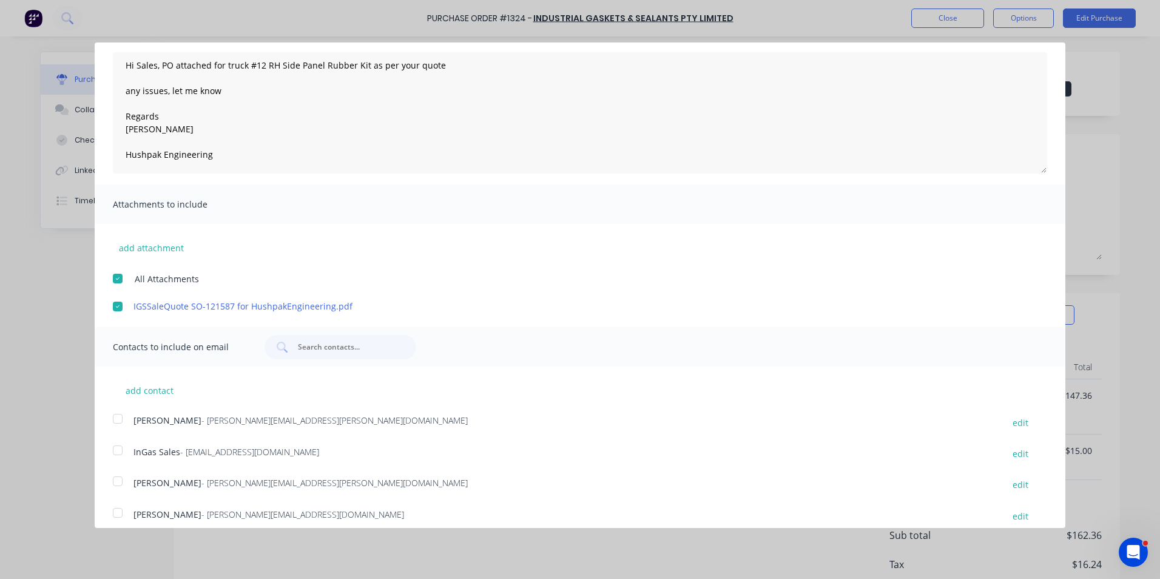
scroll to position [91, 0]
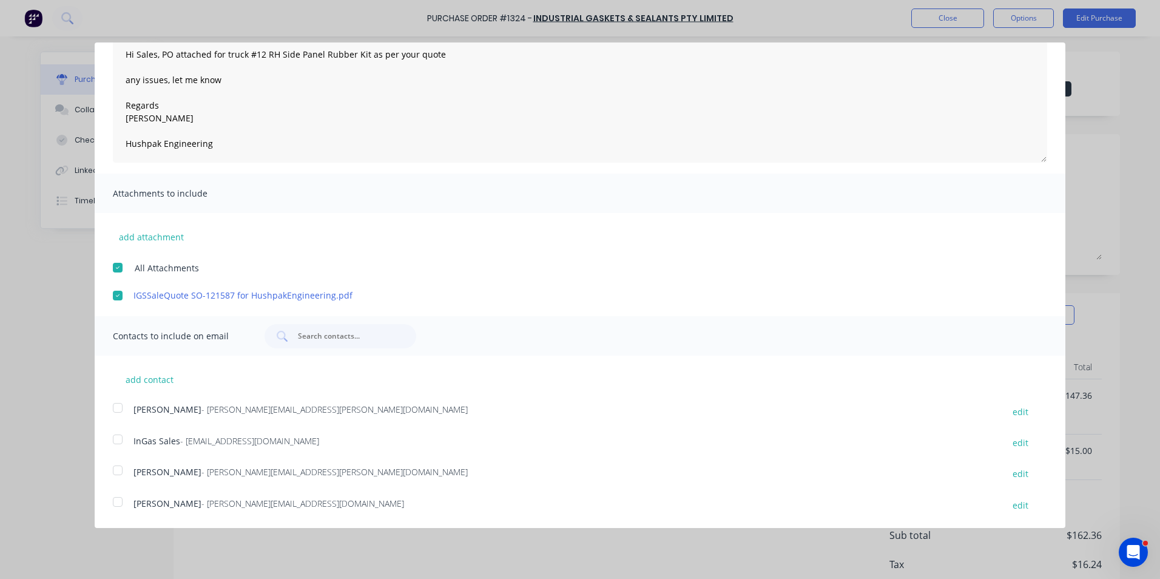
click at [117, 406] on div at bounding box center [118, 408] width 24 height 24
click at [118, 437] on div at bounding box center [118, 439] width 24 height 24
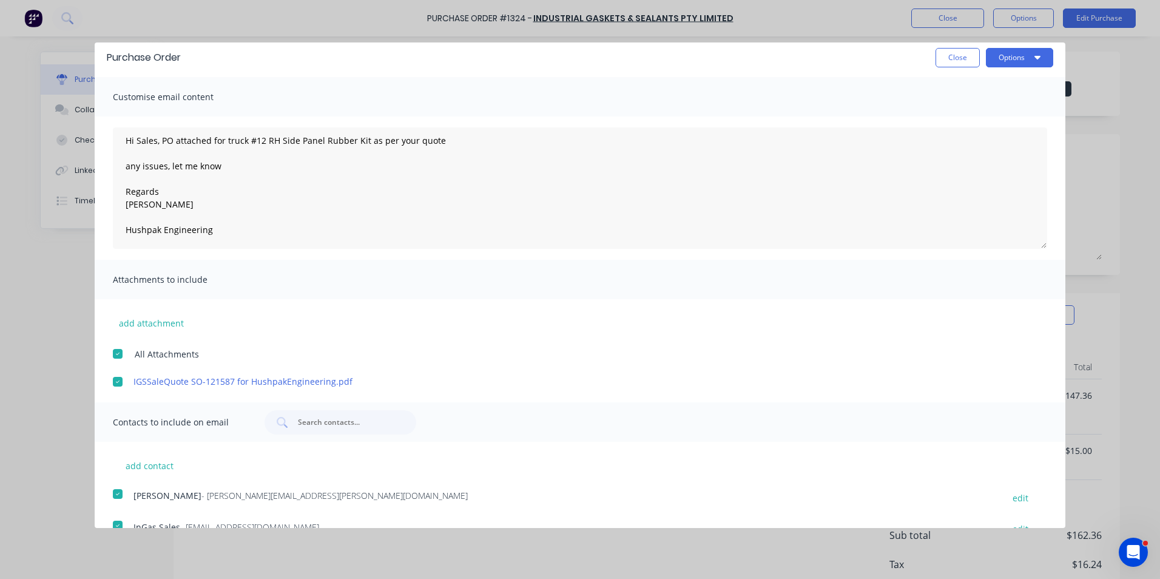
scroll to position [0, 0]
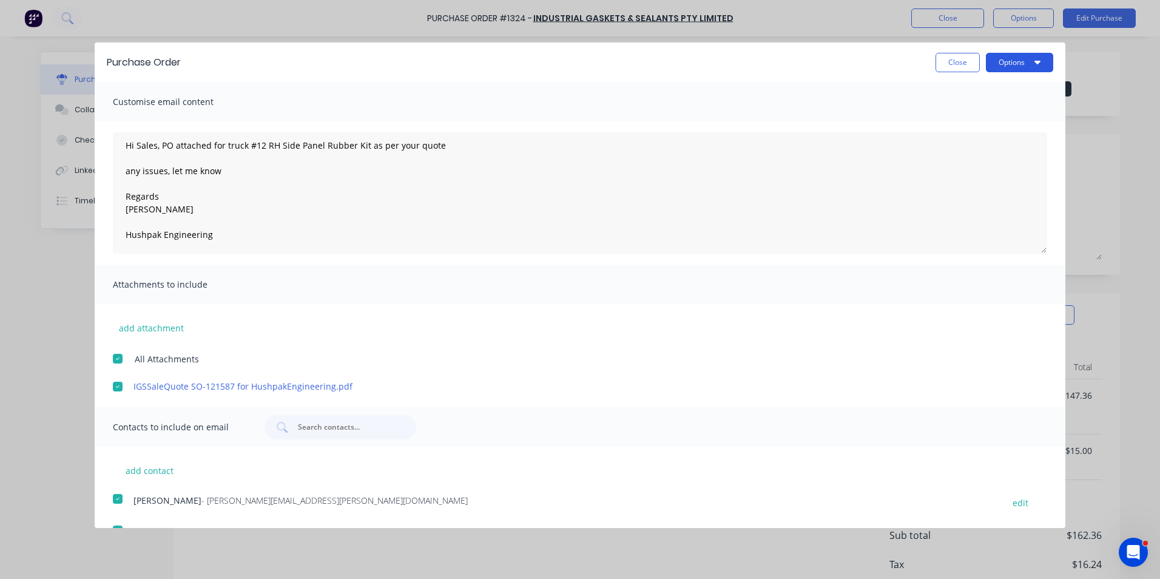
click at [1016, 56] on button "Options" at bounding box center [1019, 62] width 67 height 19
click at [952, 115] on div "Email" at bounding box center [995, 118] width 93 height 18
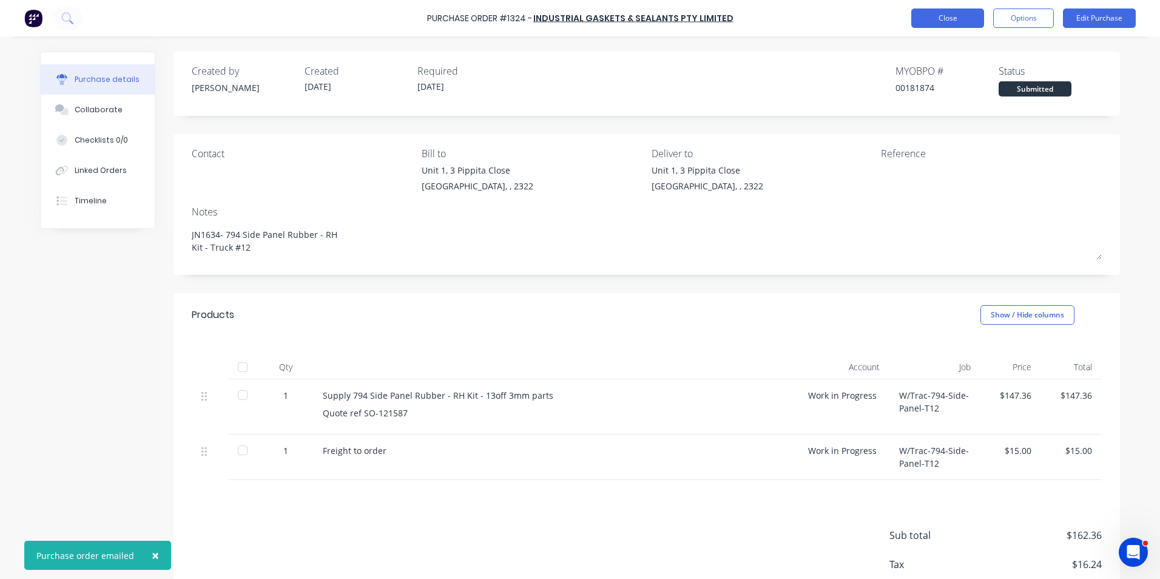
click at [951, 13] on button "Close" at bounding box center [947, 17] width 73 height 19
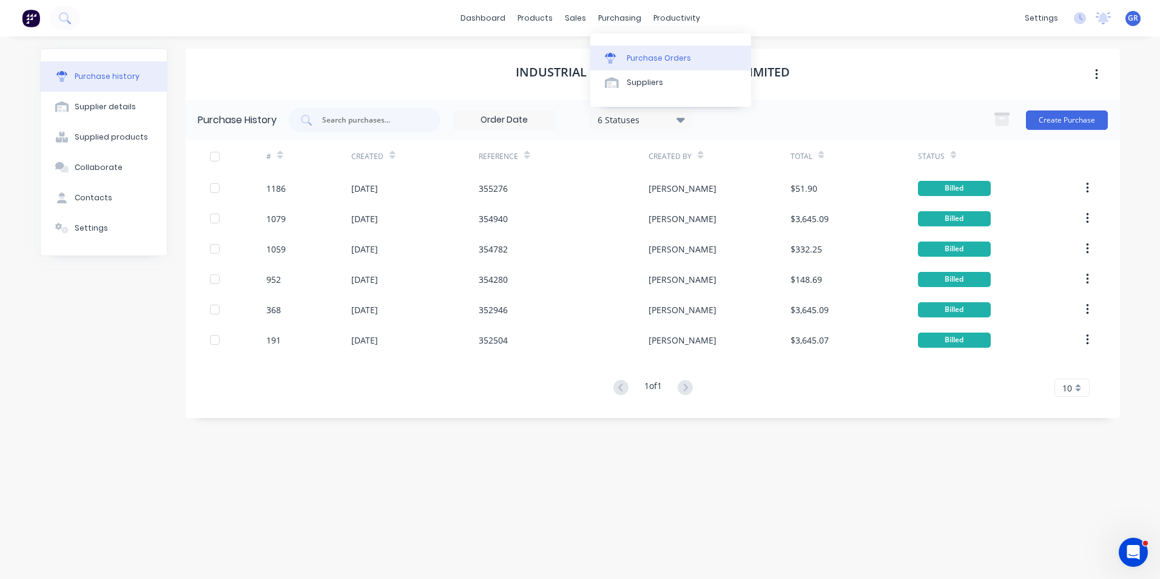
click at [649, 57] on div "Purchase Orders" at bounding box center [659, 58] width 64 height 11
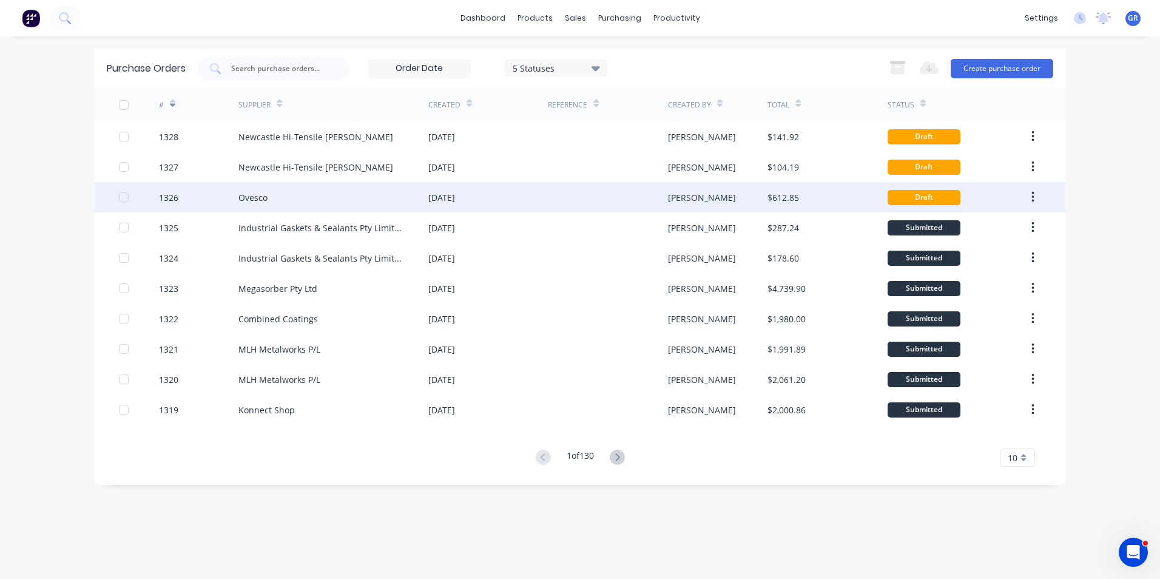
click at [174, 197] on div "1326" at bounding box center [168, 197] width 19 height 13
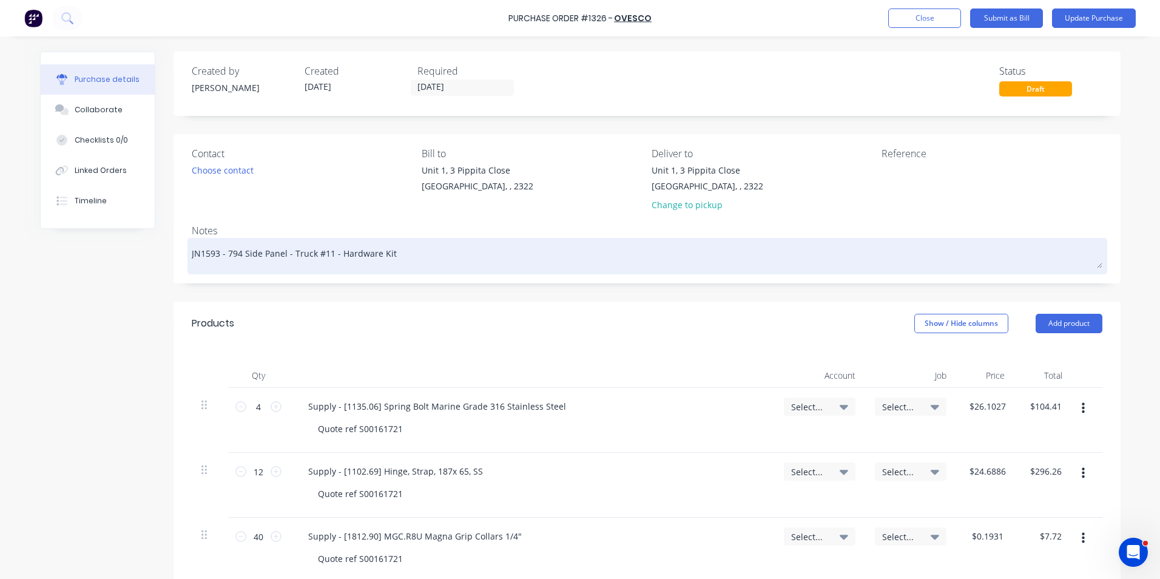
click at [323, 255] on textarea "JN1593 - 794 Side Panel - Truck #11 - Hardware Kit" at bounding box center [647, 254] width 911 height 27
drag, startPoint x: 215, startPoint y: 255, endPoint x: 201, endPoint y: 255, distance: 13.4
click at [201, 255] on textarea "JN1593 - 794 Side Panel - Truck #12 - Hardware Kit" at bounding box center [647, 254] width 911 height 27
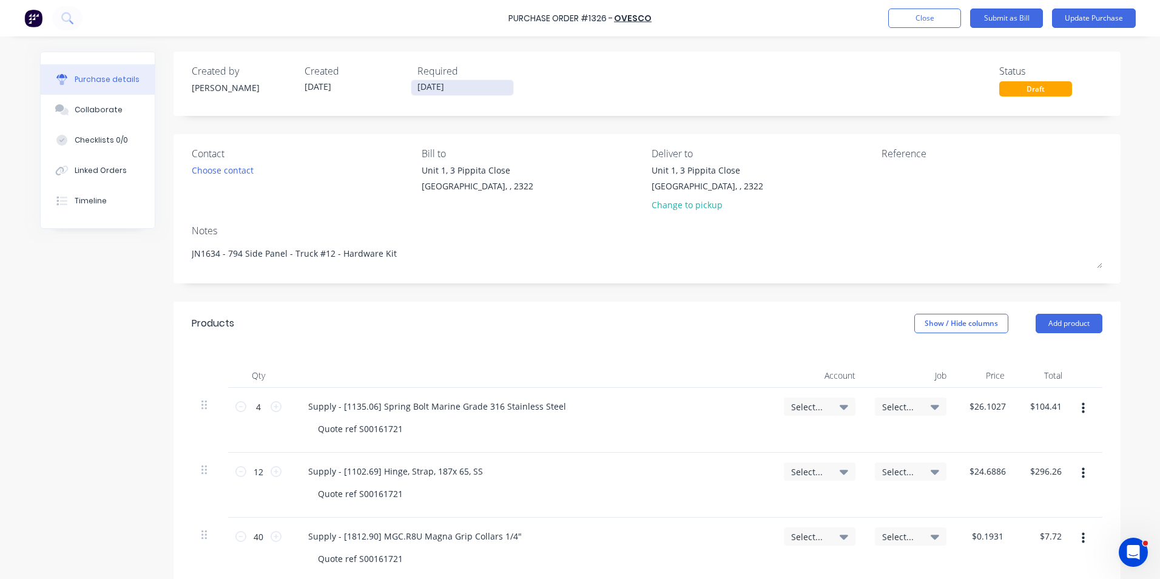
type textarea "JN1634 - 794 Side Panel - Truck #12 - Hardware Kit"
click at [434, 83] on input "28/08/25" at bounding box center [462, 87] width 102 height 15
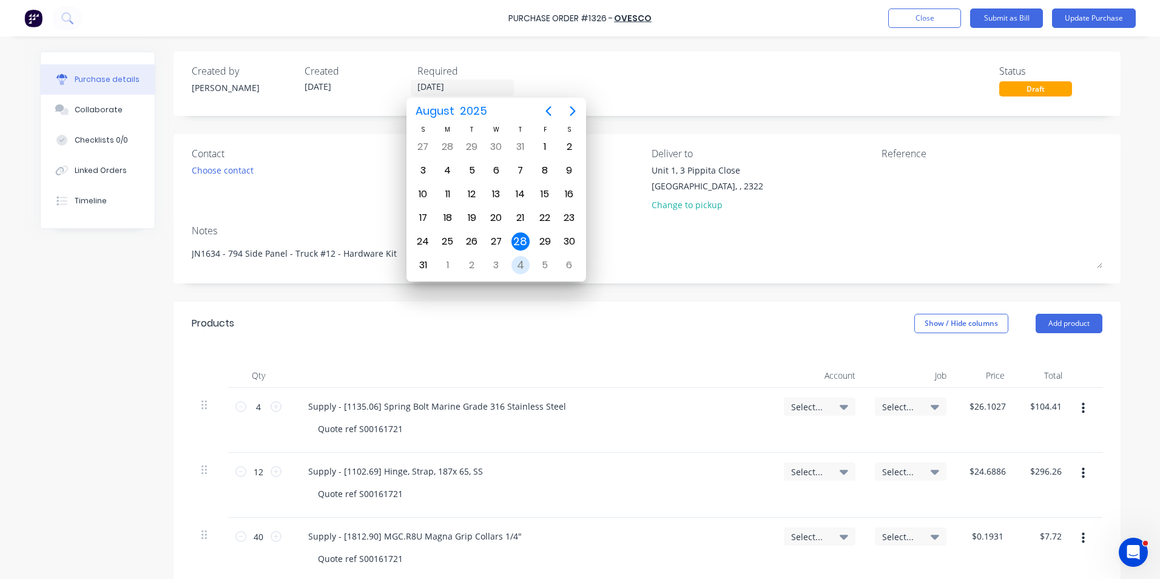
click at [521, 263] on div "4" at bounding box center [520, 265] width 18 height 18
type input "04/09/25"
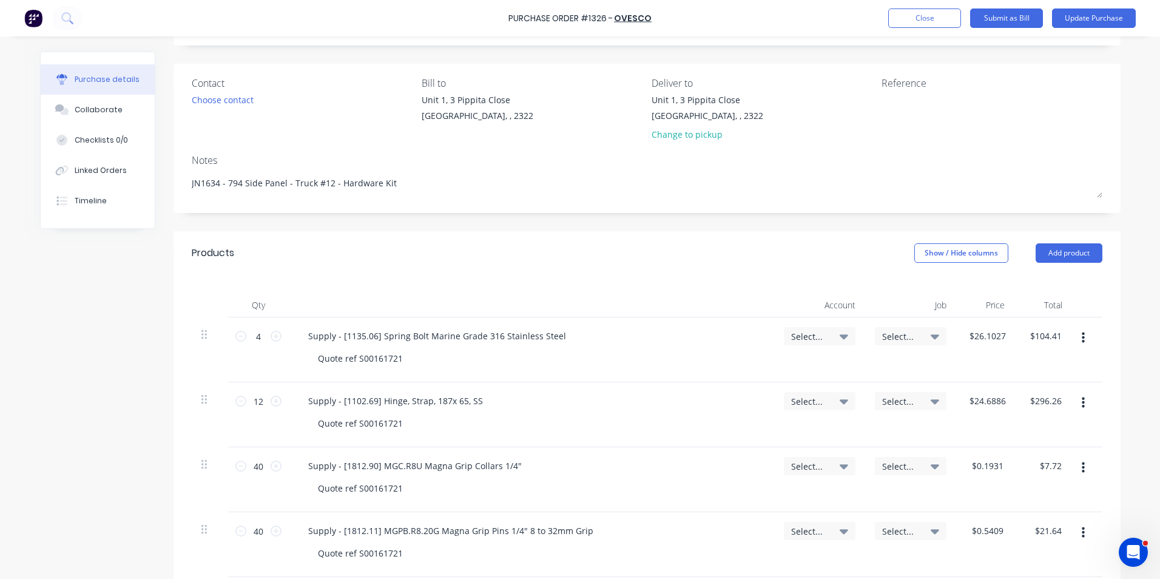
scroll to position [121, 0]
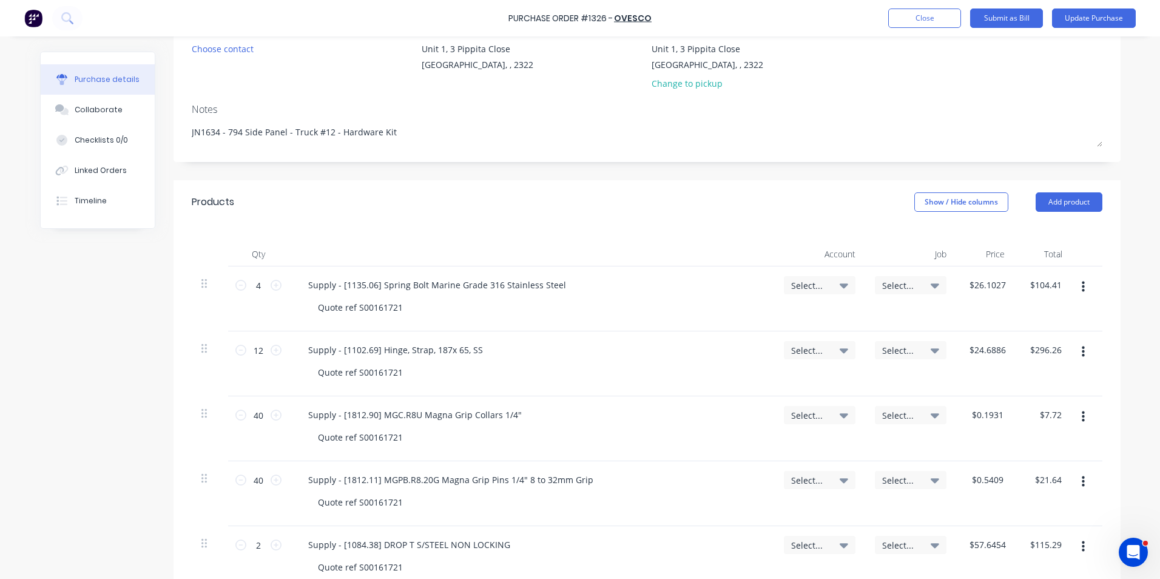
click at [798, 284] on span "Select..." at bounding box center [809, 285] width 36 height 13
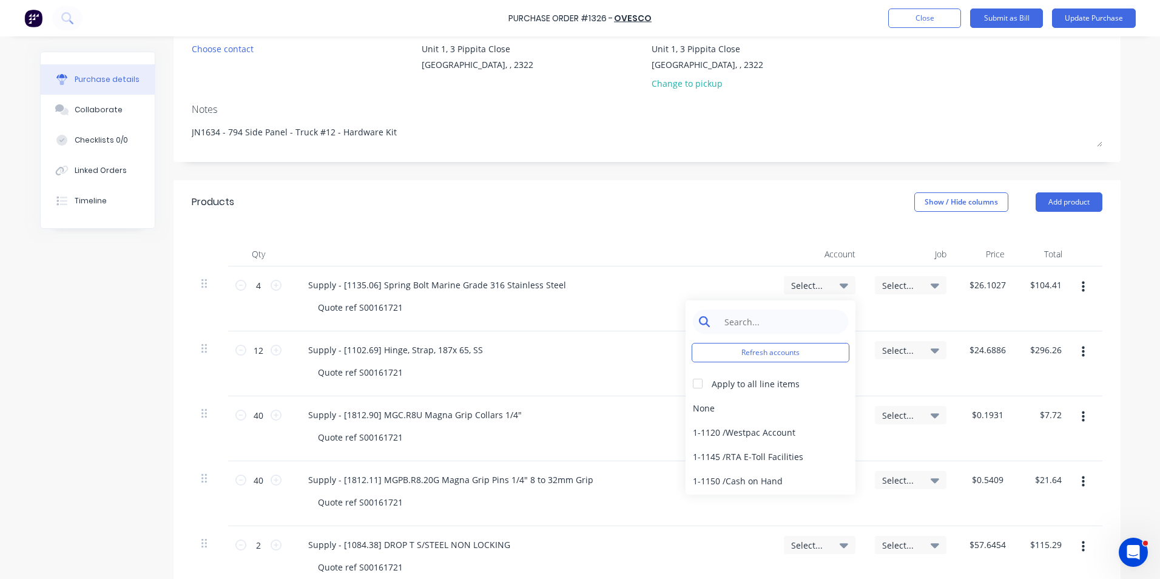
click at [736, 318] on input at bounding box center [780, 321] width 124 height 24
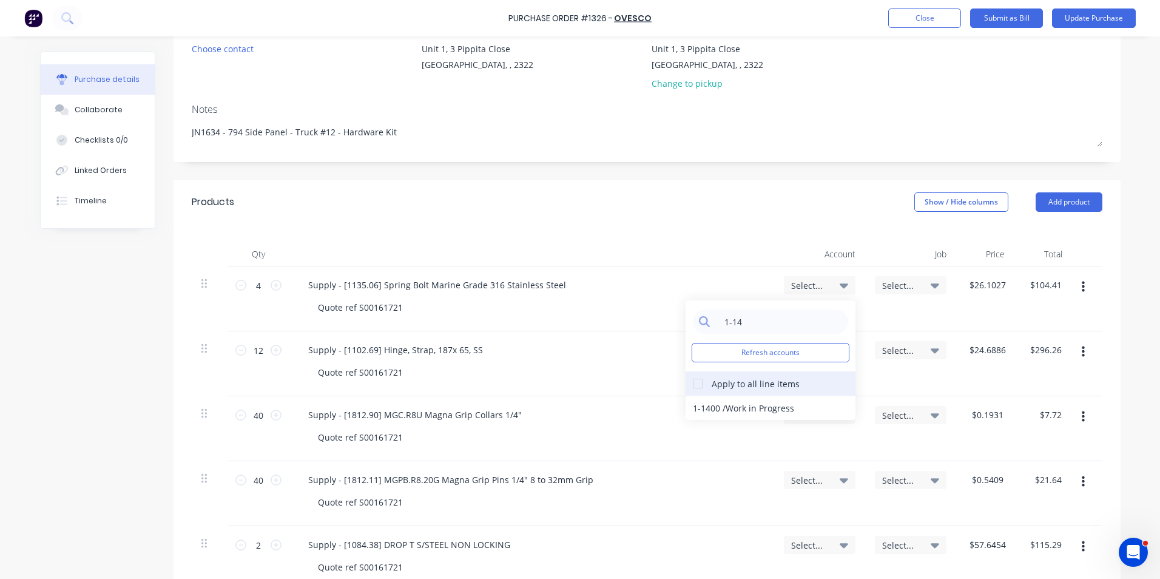
type input "1-14"
click at [693, 383] on div at bounding box center [698, 383] width 24 height 24
click at [713, 405] on div "1-1400 / Work in Progress" at bounding box center [771, 408] width 170 height 24
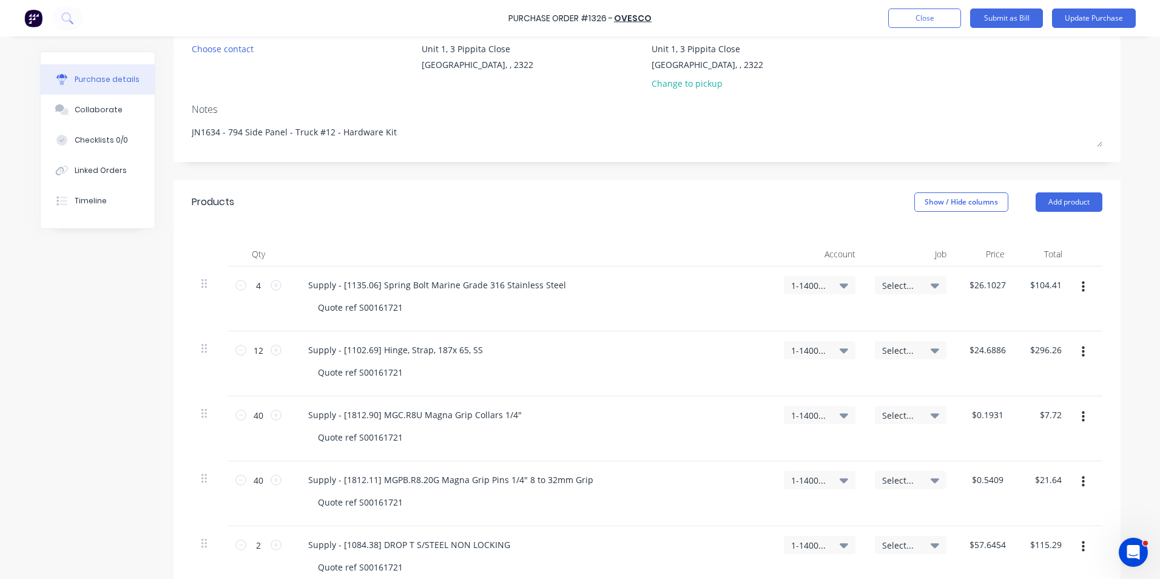
click at [899, 280] on span "Select..." at bounding box center [900, 285] width 36 height 13
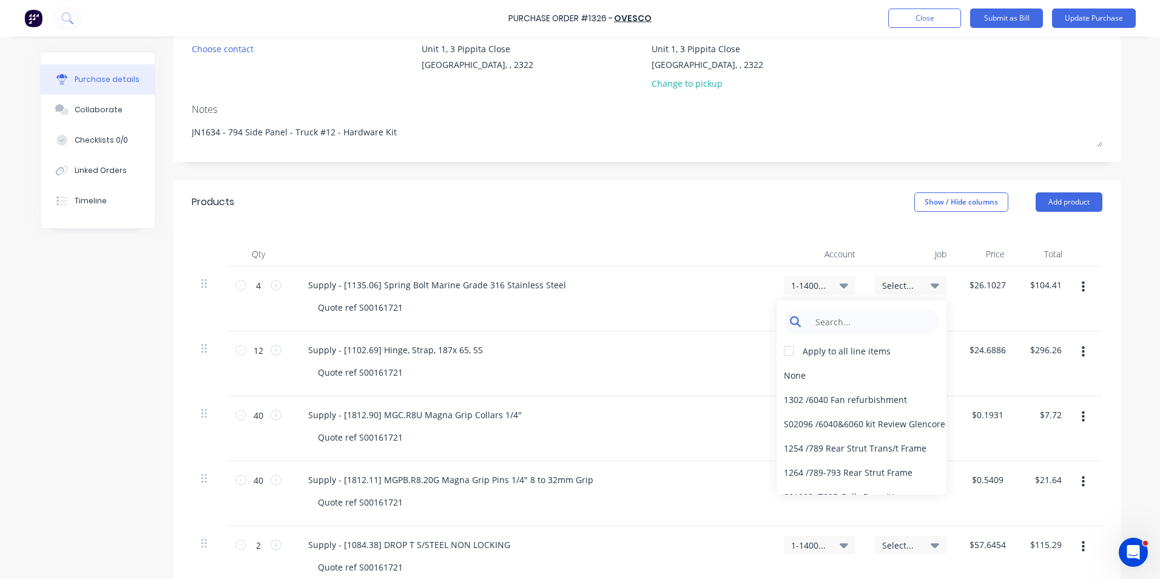
click at [829, 322] on input at bounding box center [871, 321] width 124 height 24
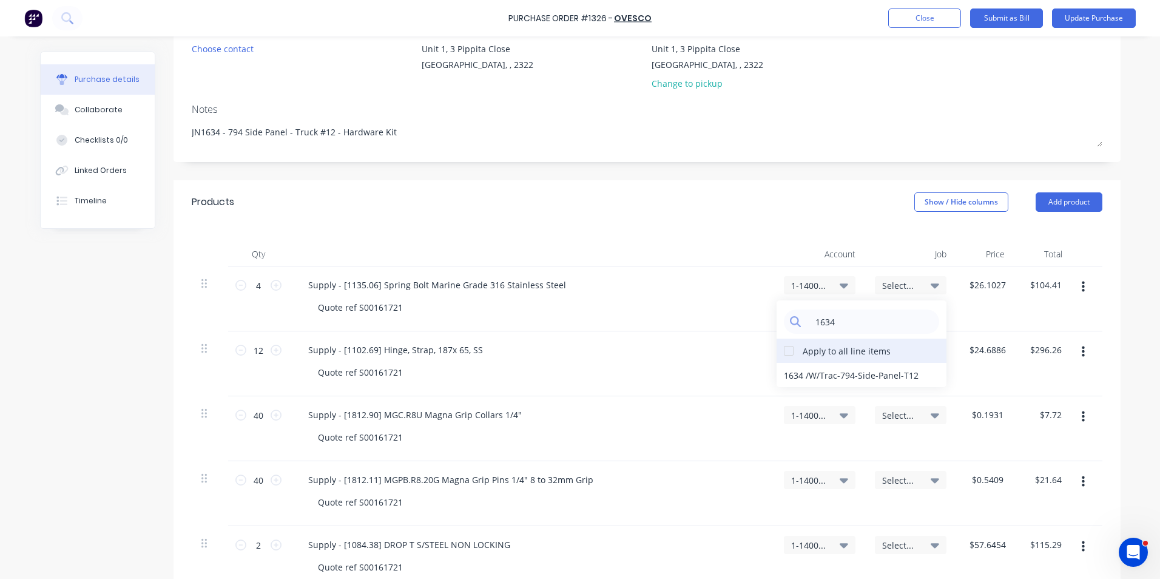
type input "1634"
click at [784, 351] on div at bounding box center [789, 351] width 24 height 24
click at [829, 370] on div "1634 / W/Trac-794-Side-Panel-T12" at bounding box center [862, 375] width 170 height 24
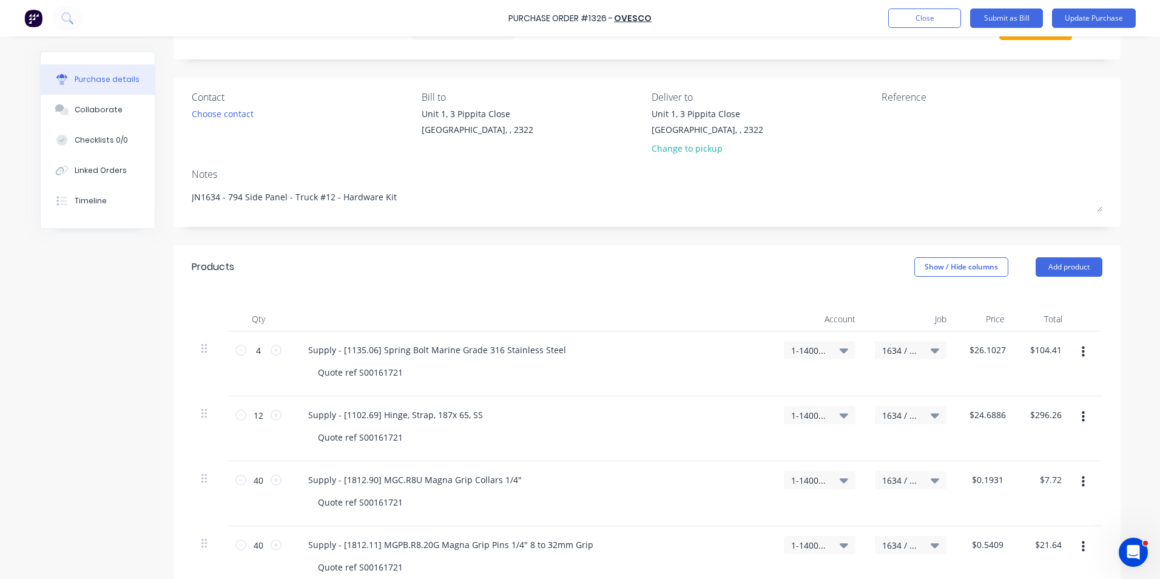
scroll to position [0, 0]
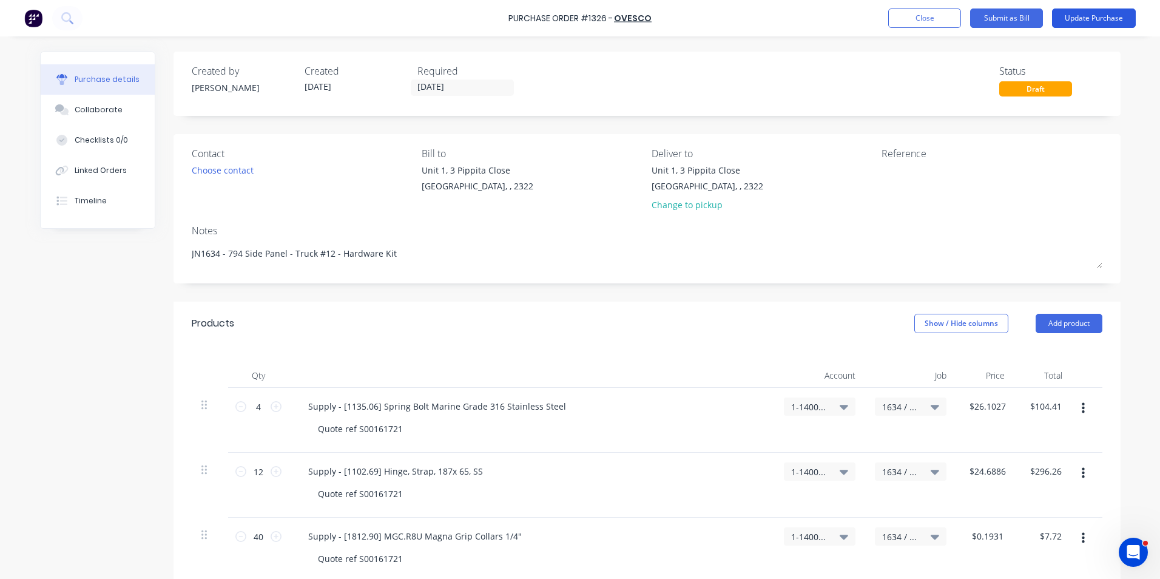
click at [1086, 16] on button "Update Purchase" at bounding box center [1094, 17] width 84 height 19
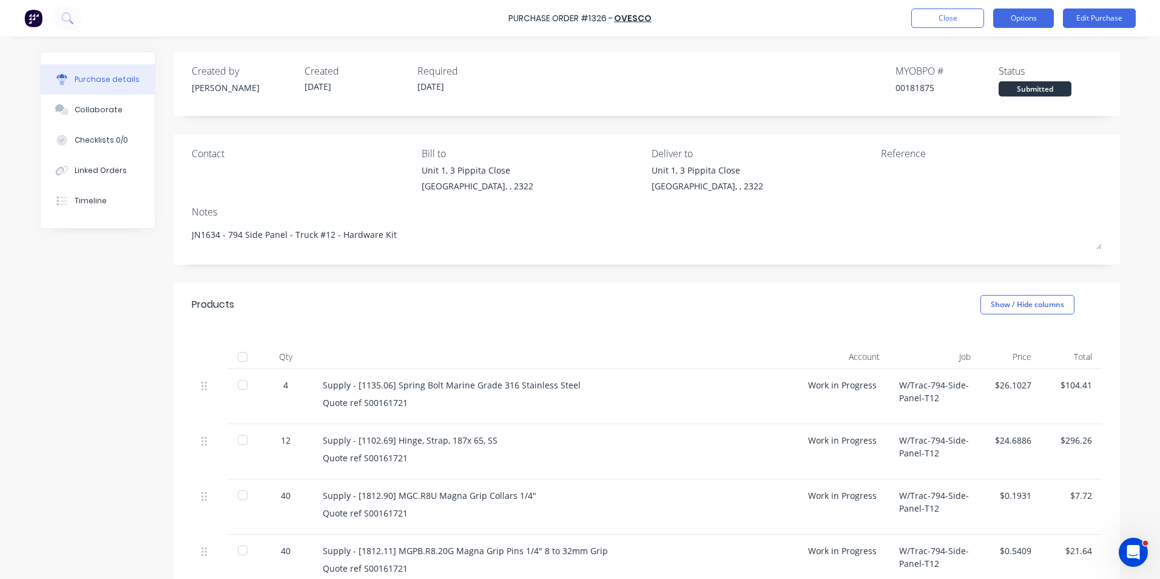
click at [1022, 15] on button "Options" at bounding box center [1023, 17] width 61 height 19
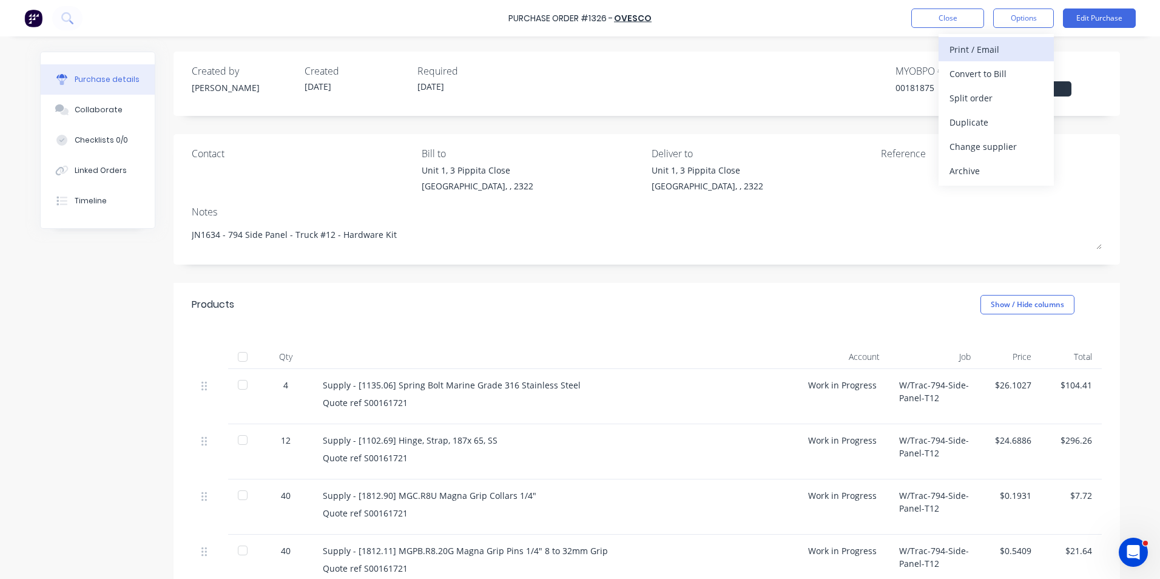
click at [973, 47] on div "Print / Email" at bounding box center [996, 50] width 93 height 18
click at [980, 72] on div "With pricing" at bounding box center [996, 74] width 93 height 18
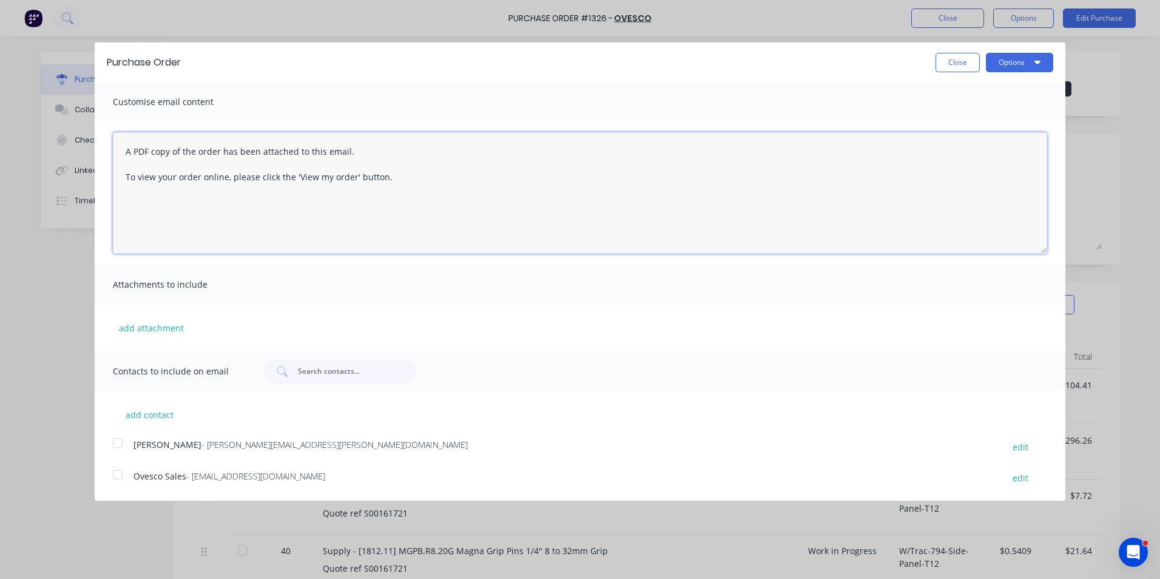
drag, startPoint x: 393, startPoint y: 175, endPoint x: 113, endPoint y: 142, distance: 282.3
click at [113, 142] on textarea "A PDF copy of the order has been attached to this email. To view your order onl…" at bounding box center [580, 192] width 934 height 121
paste textarea "Hi Sales, PO attached for truck #12 LH Side Panel Rubber Kit as per your quote …"
click at [210, 143] on textarea "Hi Sales, PO attached for truck #12 LH Side Panel Rubber Kit as per your quote …" at bounding box center [580, 192] width 934 height 121
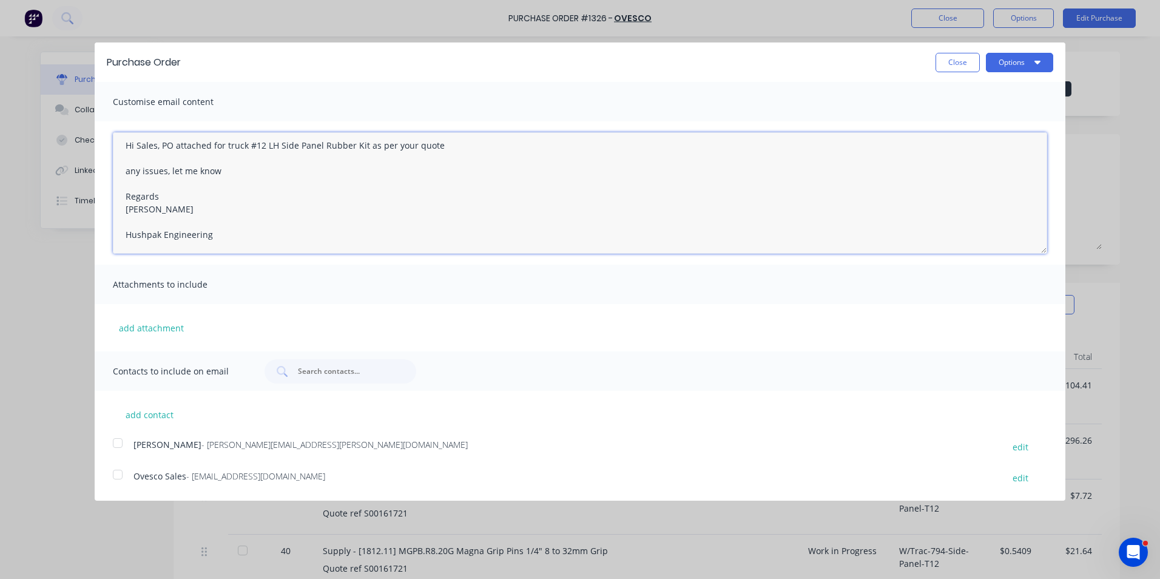
click at [212, 143] on textarea "Hi Sales, PO attached for truck #12 LH Side Panel Rubber Kit as per your quote …" at bounding box center [580, 192] width 934 height 121
drag, startPoint x: 212, startPoint y: 143, endPoint x: 362, endPoint y: 155, distance: 151.0
click at [362, 155] on textarea "Hi Sales, PO attached for truck #12 LH Side Panel Rubber Kit as per your quote …" at bounding box center [580, 192] width 934 height 121
type textarea "Hi Sales, PO attached as per your quote any issues, let me know Regards Greg Ra…"
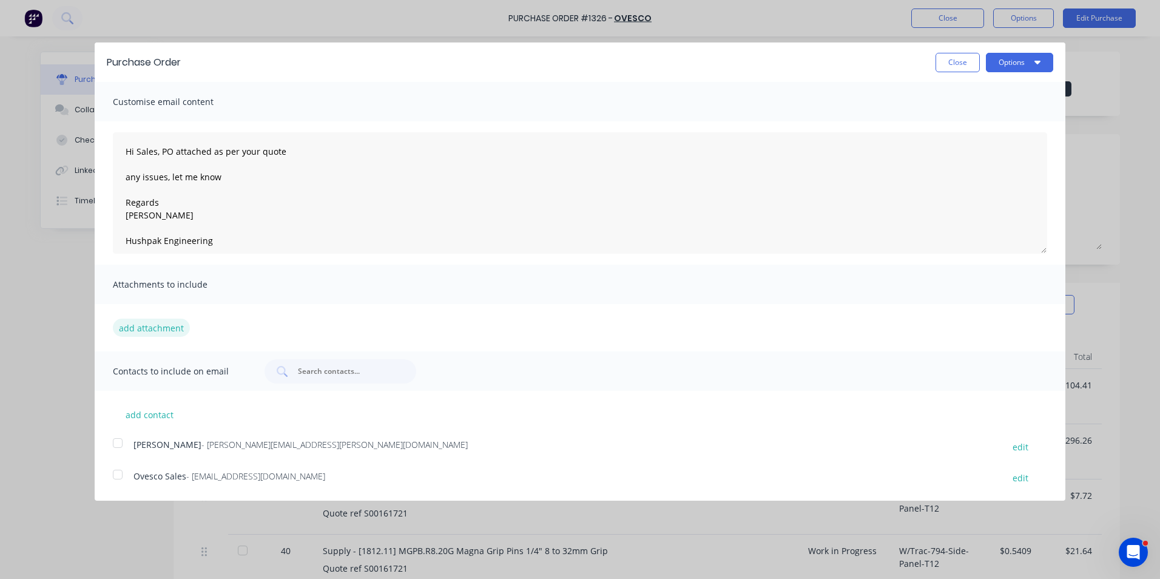
click at [164, 328] on button "add attachment" at bounding box center [151, 328] width 77 height 18
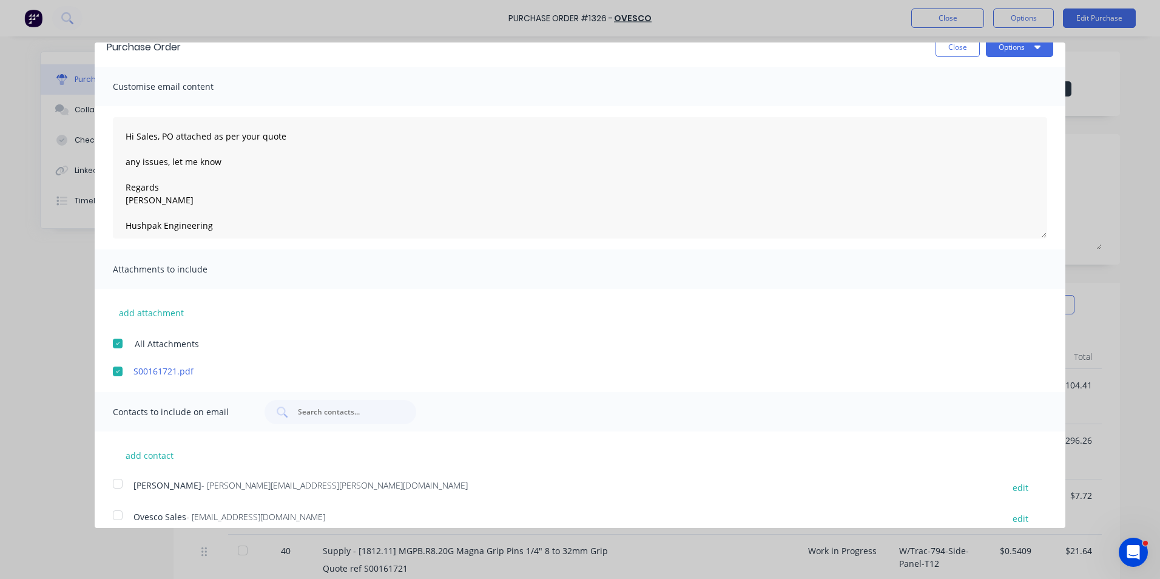
scroll to position [29, 0]
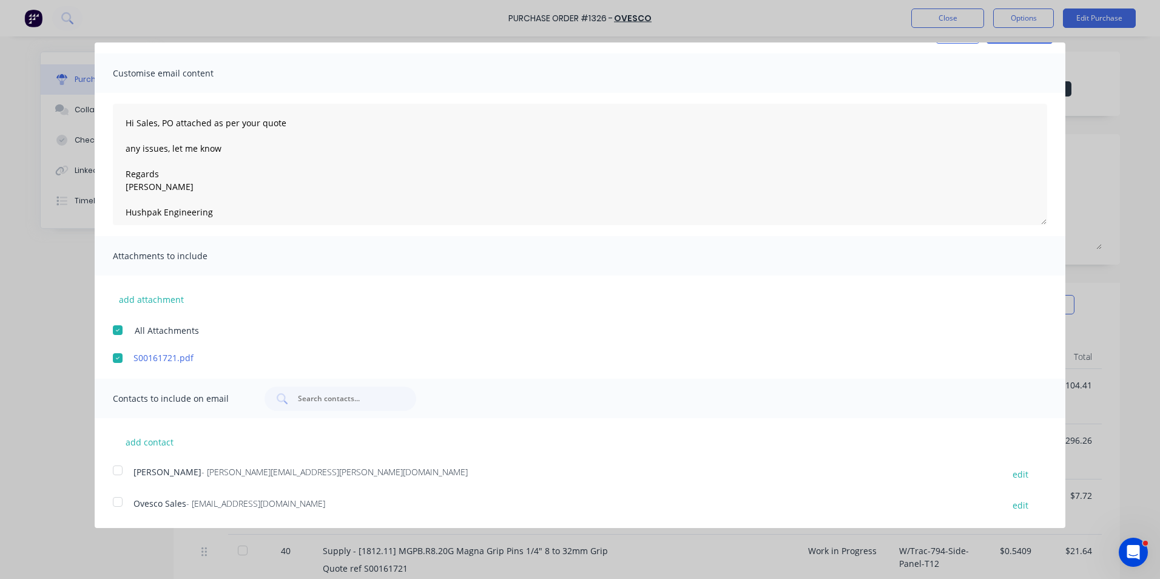
click at [120, 468] on div at bounding box center [118, 470] width 24 height 24
click at [117, 503] on div at bounding box center [118, 502] width 24 height 24
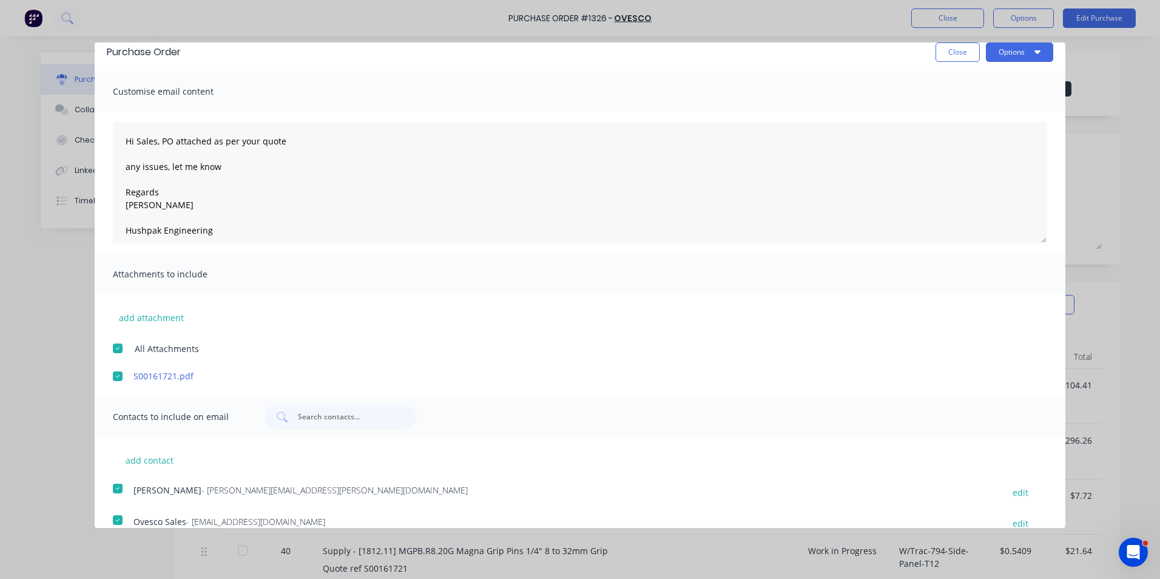
scroll to position [0, 0]
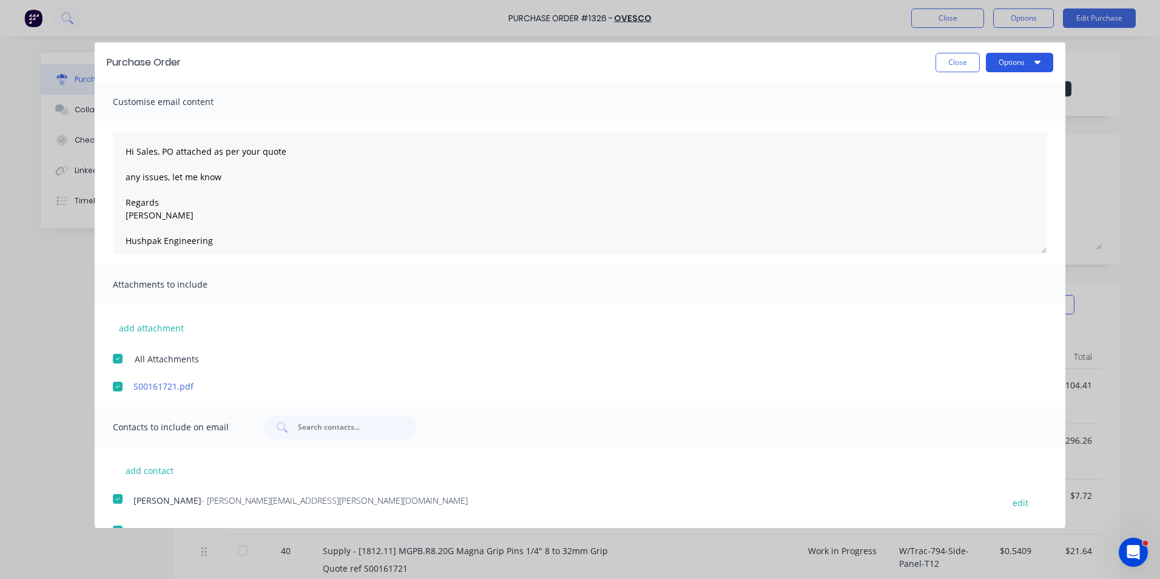
click at [1002, 59] on button "Options" at bounding box center [1019, 62] width 67 height 19
click at [954, 117] on div "Email" at bounding box center [995, 118] width 93 height 18
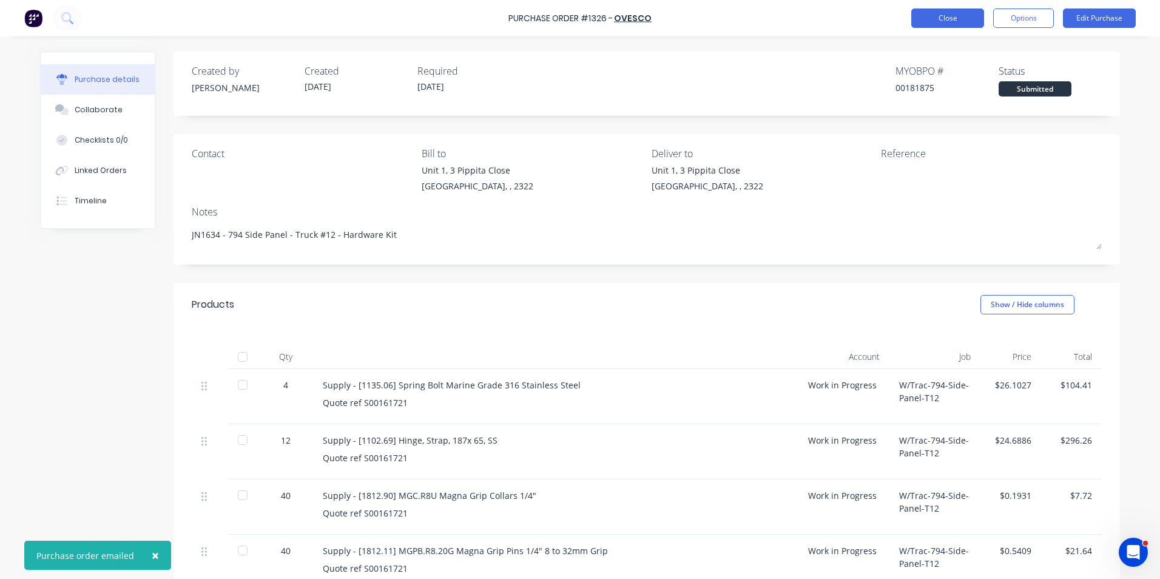
click at [942, 16] on button "Close" at bounding box center [947, 17] width 73 height 19
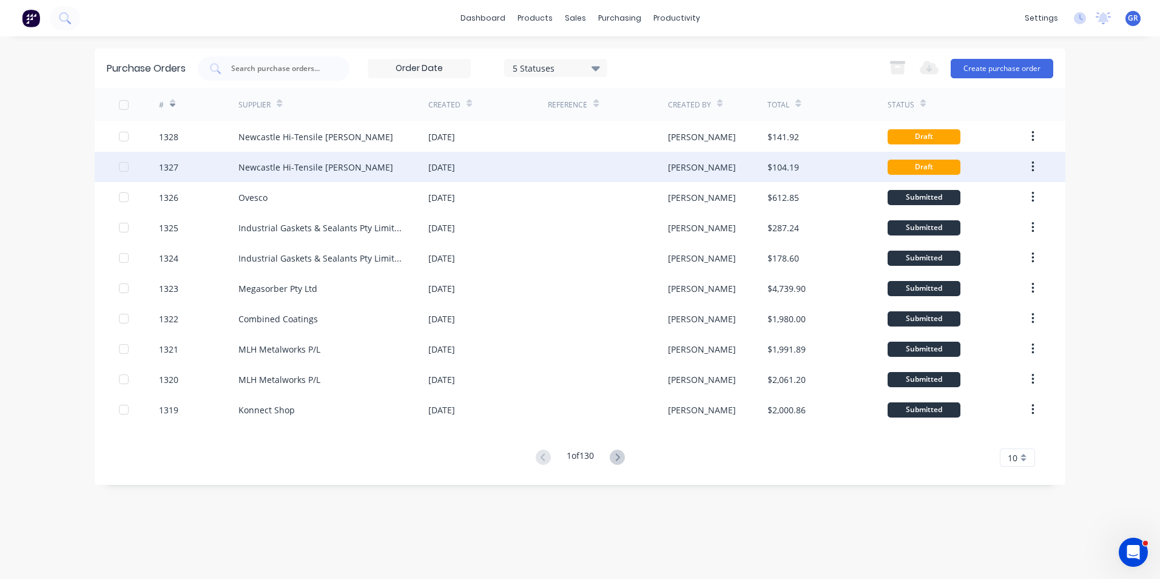
click at [173, 165] on div "1327" at bounding box center [168, 167] width 19 height 13
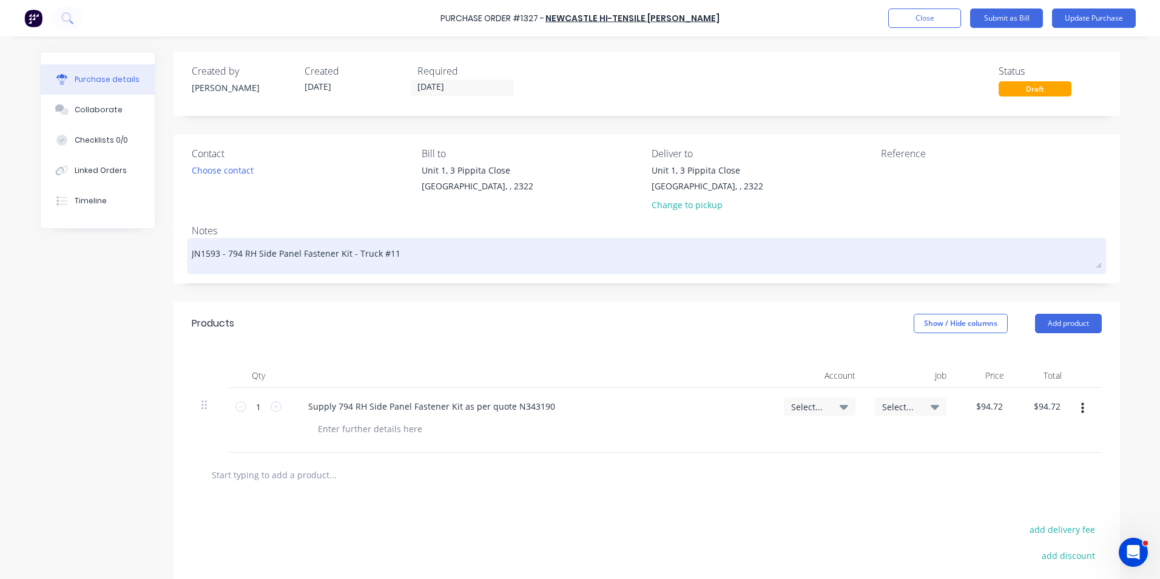
click at [385, 254] on textarea "JN1593 - 794 RH Side Panel Fastener Kit - Truck #11" at bounding box center [647, 254] width 910 height 27
drag, startPoint x: 213, startPoint y: 252, endPoint x: 201, endPoint y: 254, distance: 12.3
click at [201, 254] on textarea "JN1593 - 794 RH Side Panel Fastener Kit - Truck #12" at bounding box center [647, 254] width 910 height 27
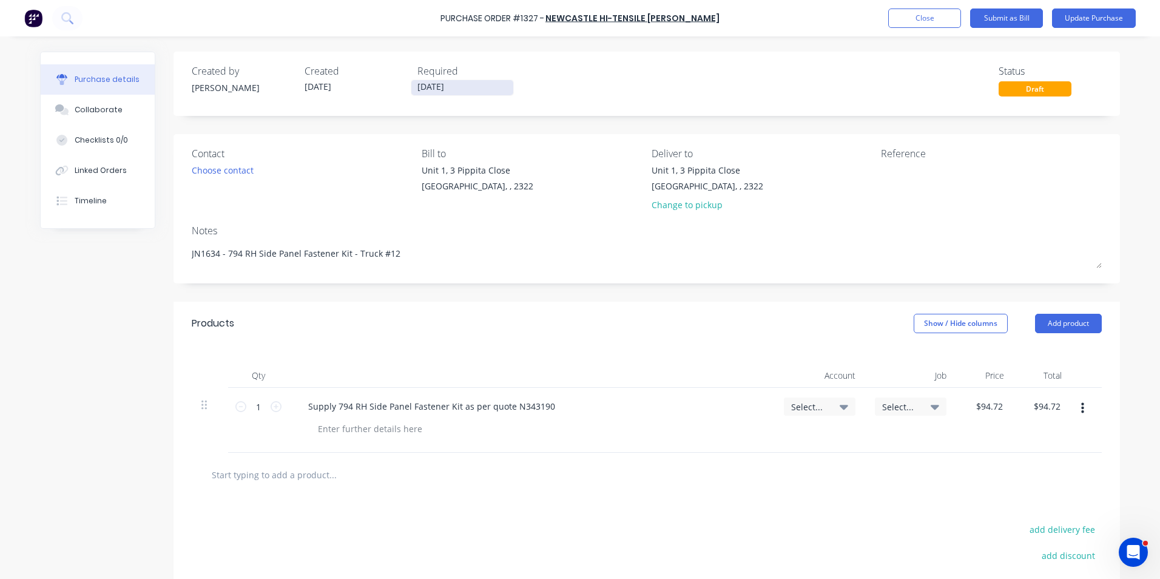
type textarea "JN1634 - 794 RH Side Panel Fastener Kit - Truck #12"
click at [421, 84] on input "28/08/25" at bounding box center [462, 87] width 102 height 15
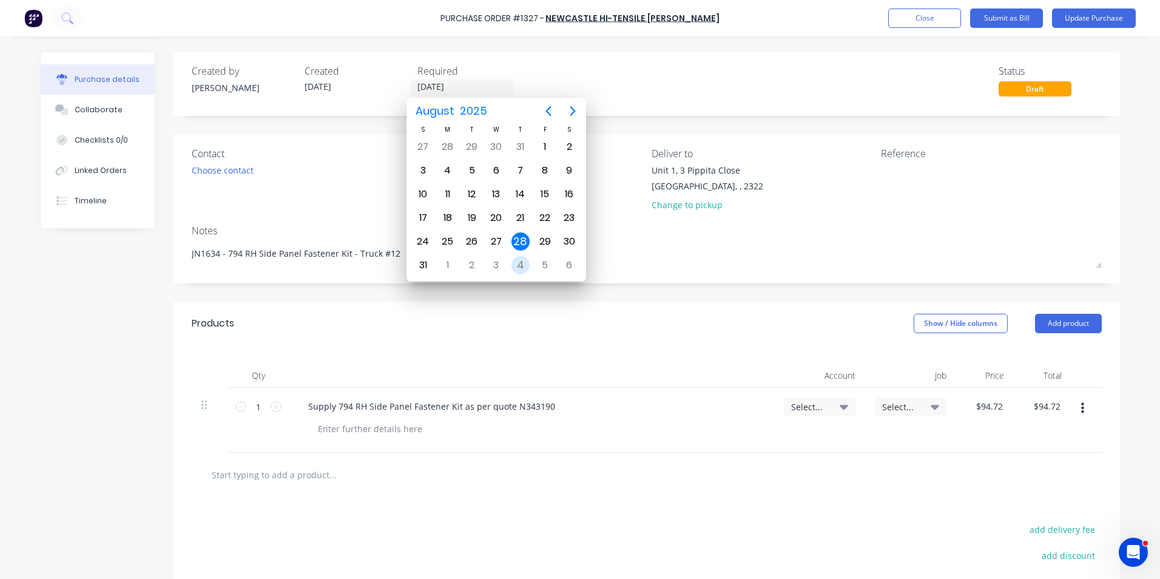
click at [521, 260] on div "4" at bounding box center [520, 265] width 18 height 18
type input "04/09/25"
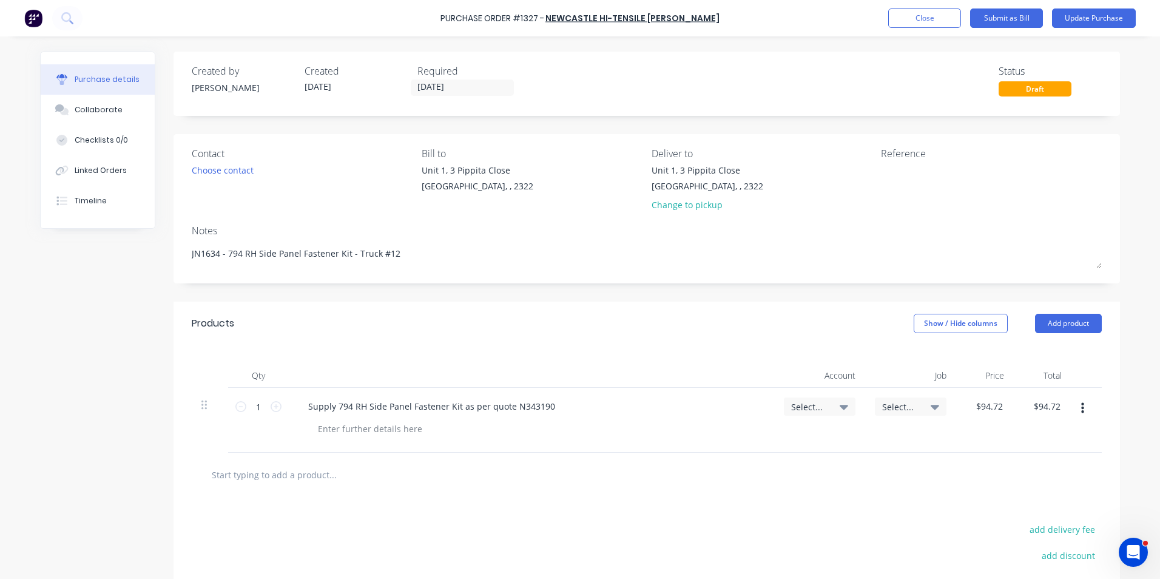
click at [808, 408] on span "Select..." at bounding box center [809, 406] width 36 height 13
click at [748, 438] on input at bounding box center [780, 443] width 124 height 24
type input "1-14"
click at [764, 531] on div "1-1400 / Work in Progress" at bounding box center [771, 529] width 170 height 24
click at [898, 406] on span "Select..." at bounding box center [900, 406] width 36 height 13
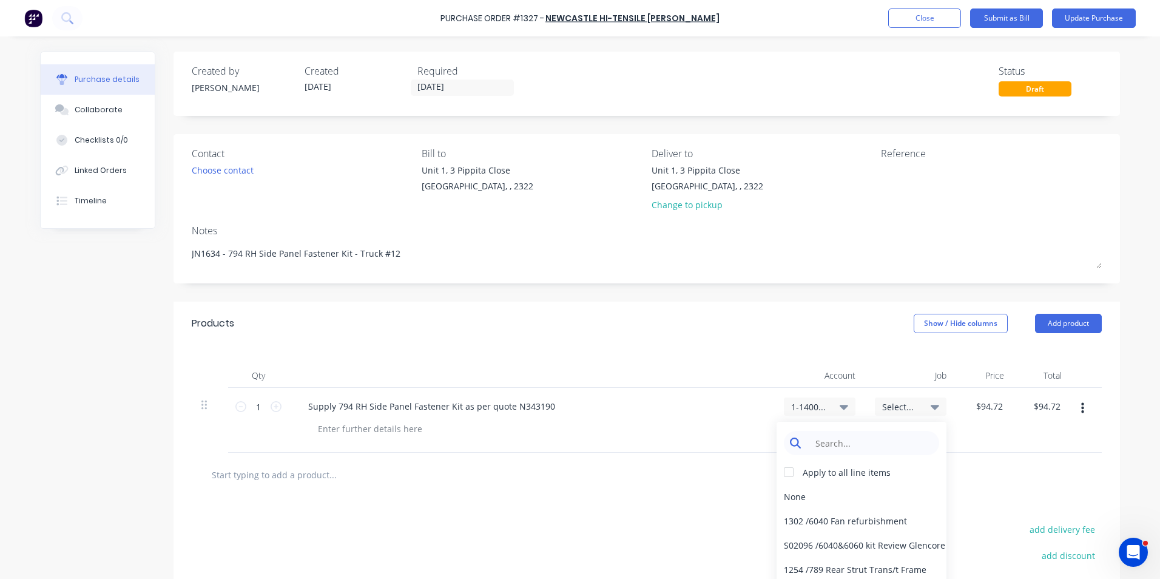
click at [828, 443] on input at bounding box center [871, 443] width 124 height 24
type input "1634"
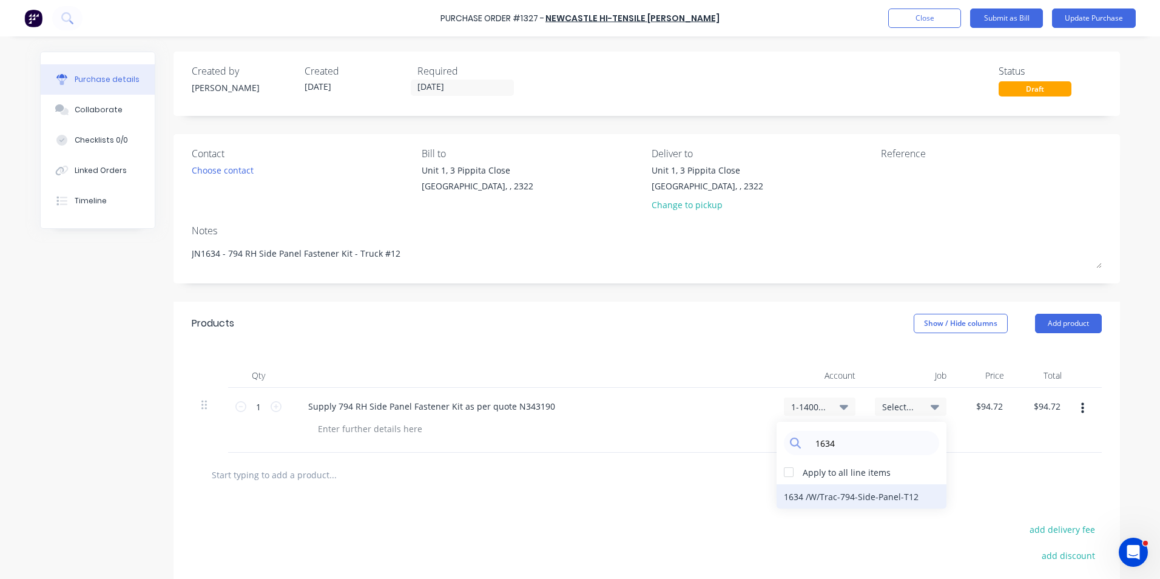
click at [852, 495] on div "1634 / W/Trac-794-Side-Panel-T12" at bounding box center [862, 496] width 170 height 24
click at [1085, 17] on button "Update Purchase" at bounding box center [1094, 17] width 84 height 19
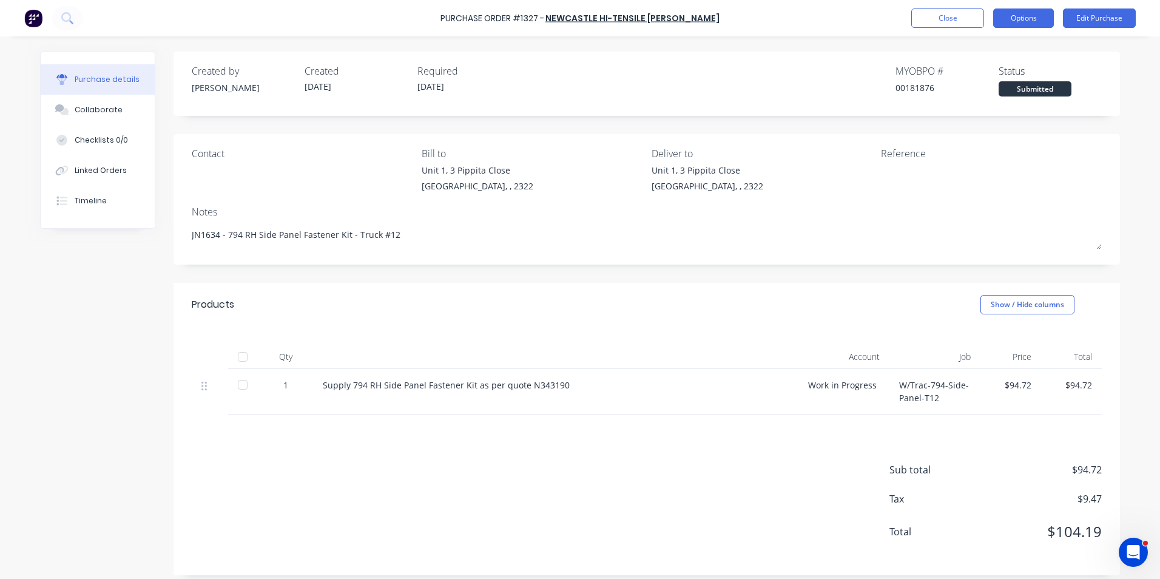
click at [1026, 19] on button "Options" at bounding box center [1023, 17] width 61 height 19
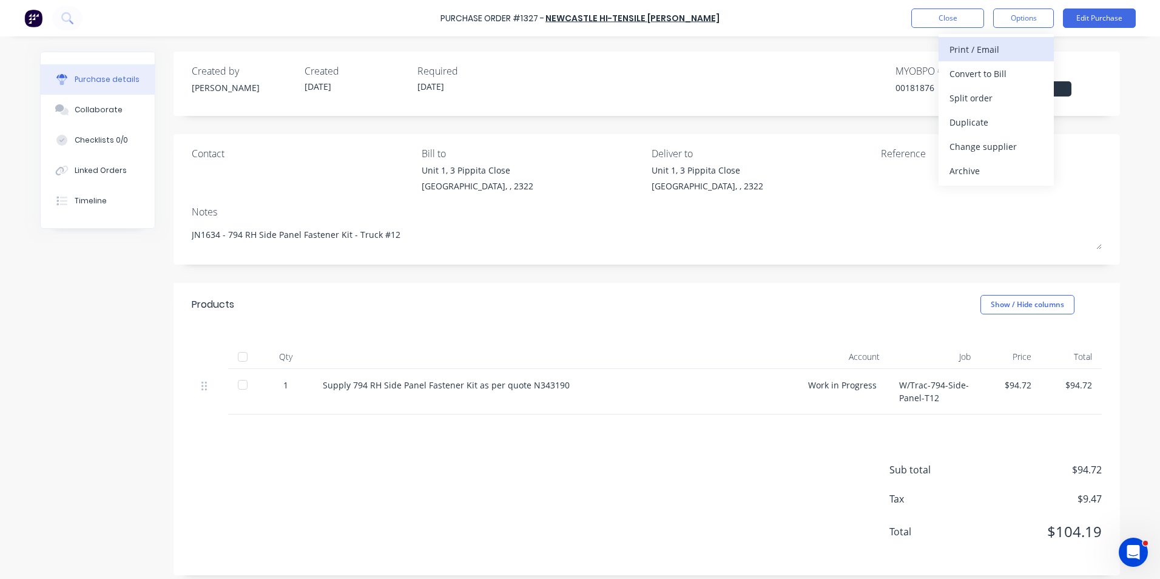
click at [985, 46] on div "Print / Email" at bounding box center [996, 50] width 93 height 18
click at [980, 71] on div "With pricing" at bounding box center [996, 74] width 93 height 18
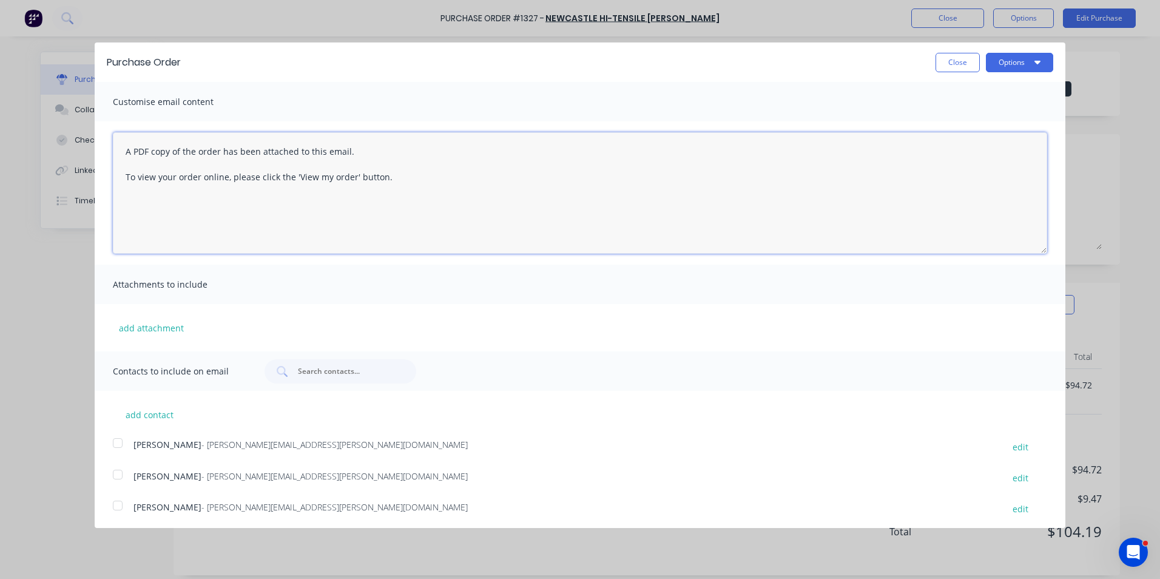
drag, startPoint x: 121, startPoint y: 149, endPoint x: 419, endPoint y: 198, distance: 301.9
click at [419, 197] on textarea "A PDF copy of the order has been attached to this email. To view your order onl…" at bounding box center [580, 192] width 934 height 121
paste textarea "Hi Sales, PO attached for truck #12 LH Side Panel Rubber Kit as per your quote …"
click at [269, 145] on textarea "Hi Sales, PO attached for truck #12 LH Side Panel Rubber Kit as per your quote …" at bounding box center [580, 192] width 934 height 121
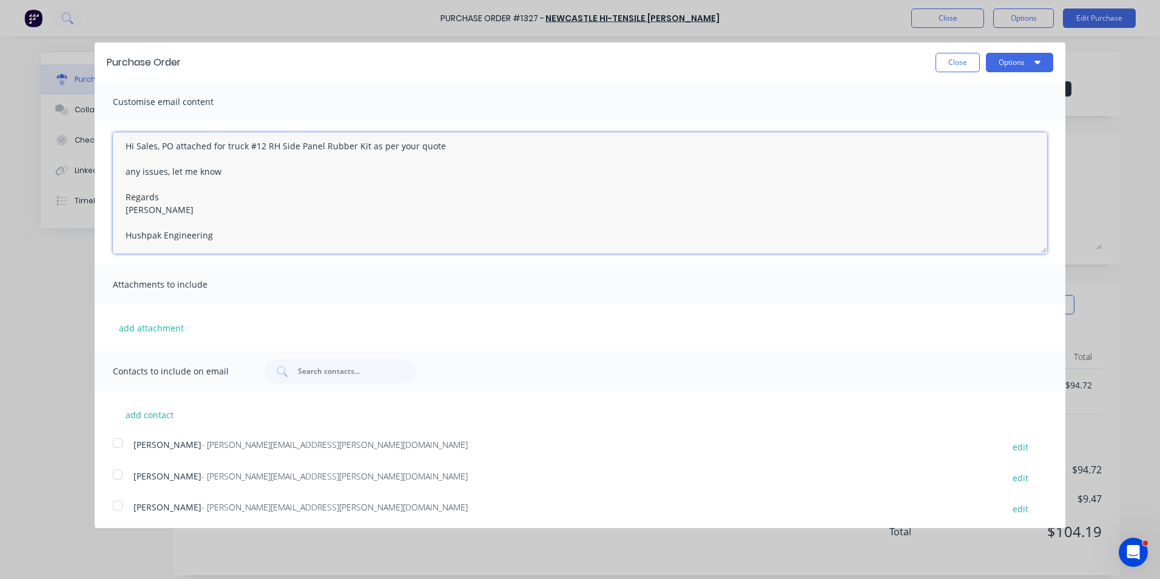
drag, startPoint x: 322, startPoint y: 147, endPoint x: 351, endPoint y: 149, distance: 29.8
click at [351, 149] on textarea "Hi Sales, PO attached for truck #12 RH Side Panel Rubber Kit as per your quote …" at bounding box center [580, 192] width 934 height 121
drag, startPoint x: 226, startPoint y: 237, endPoint x: 118, endPoint y: 153, distance: 136.6
click at [89, 149] on div "Purchase Order Close Options Customise email content Hi Sales, PO attached for …" at bounding box center [580, 289] width 1160 height 579
type textarea "Hi Sales, PO attached for truck #12 RH Side Panel Fastener Kit as per your quot…"
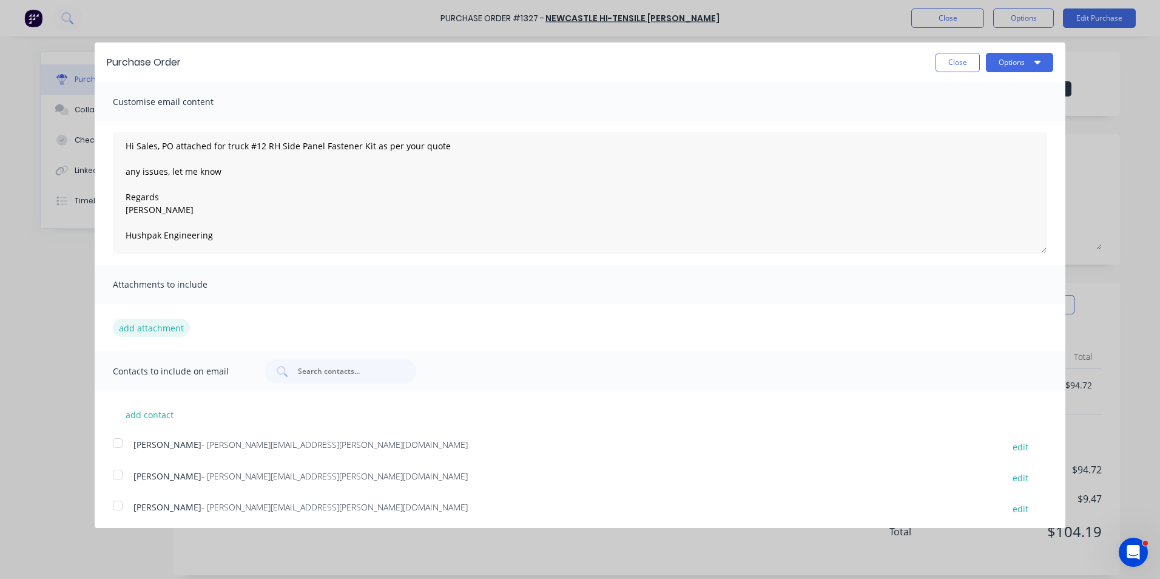
click at [152, 326] on button "add attachment" at bounding box center [151, 328] width 77 height 18
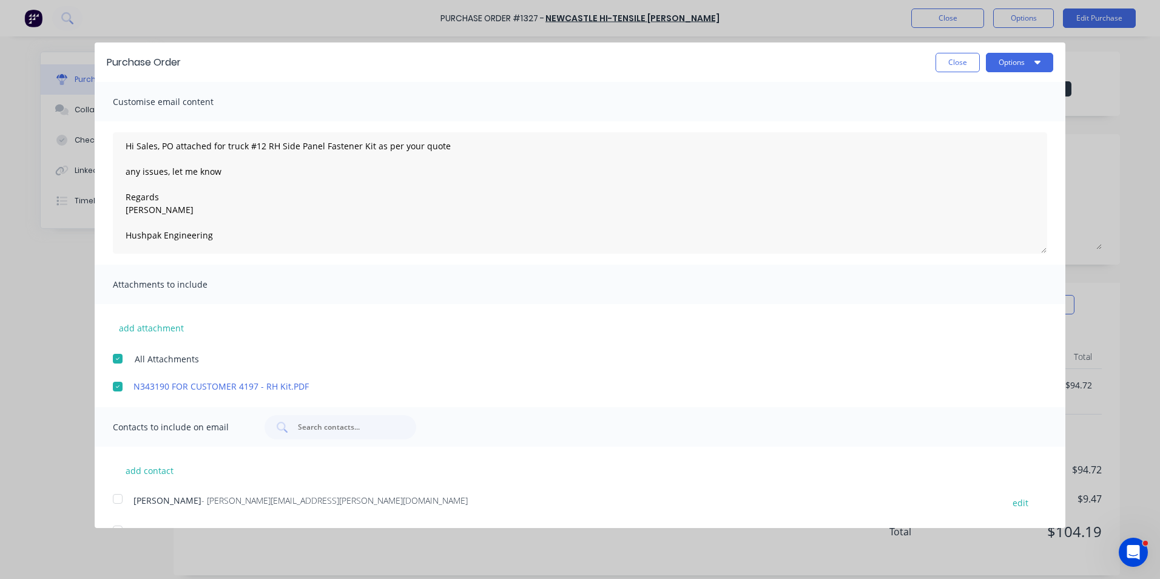
click at [946, 69] on button "Close" at bounding box center [958, 62] width 44 height 19
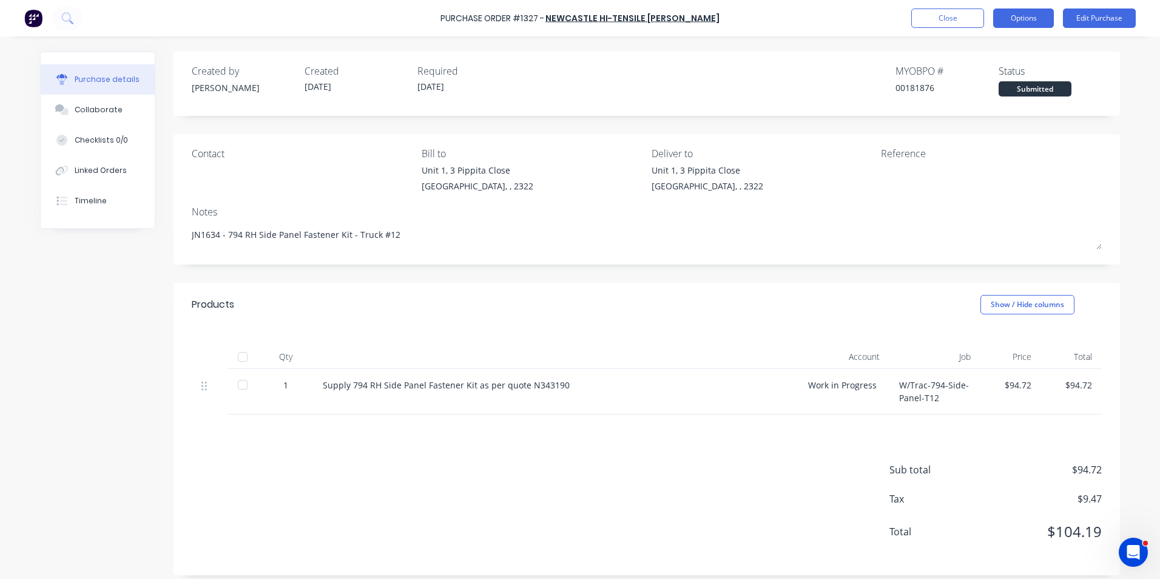
click at [1029, 18] on button "Options" at bounding box center [1023, 17] width 61 height 19
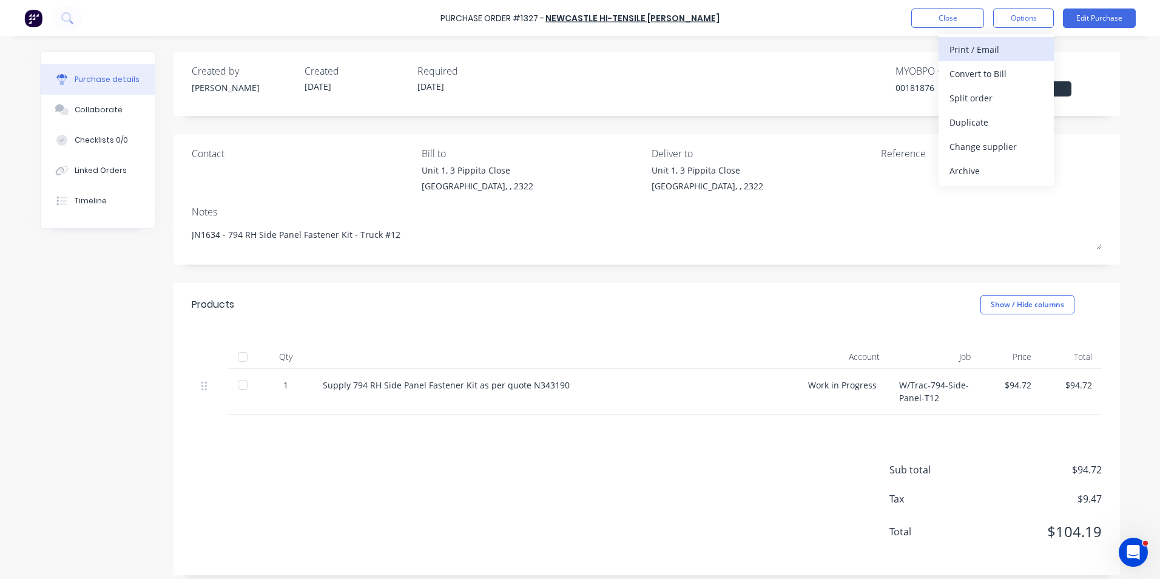
click at [977, 45] on div "Print / Email" at bounding box center [996, 50] width 93 height 18
click at [984, 75] on div "With pricing" at bounding box center [996, 74] width 93 height 18
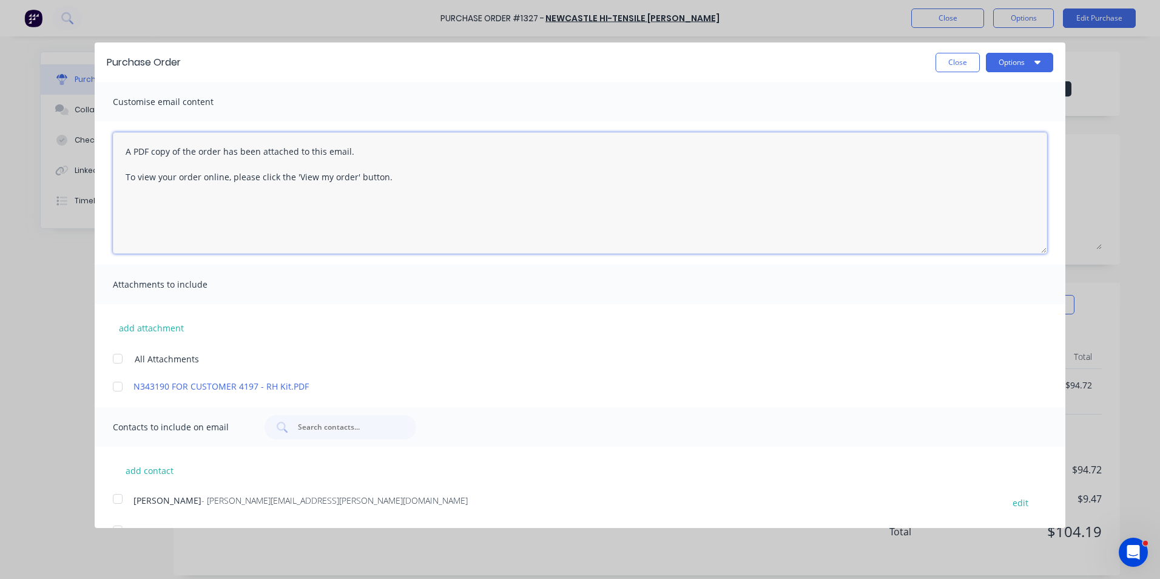
drag, startPoint x: 124, startPoint y: 149, endPoint x: 385, endPoint y: 200, distance: 266.4
click at [385, 200] on textarea "A PDF copy of the order has been attached to this email. To view your order onl…" at bounding box center [580, 192] width 934 height 121
paste textarea "Hi Sales, PO attached for truck #12 RH Side Panel Fastener Kit as per your quot…"
drag, startPoint x: 116, startPoint y: 357, endPoint x: 132, endPoint y: 357, distance: 16.4
click at [116, 357] on div at bounding box center [118, 358] width 24 height 24
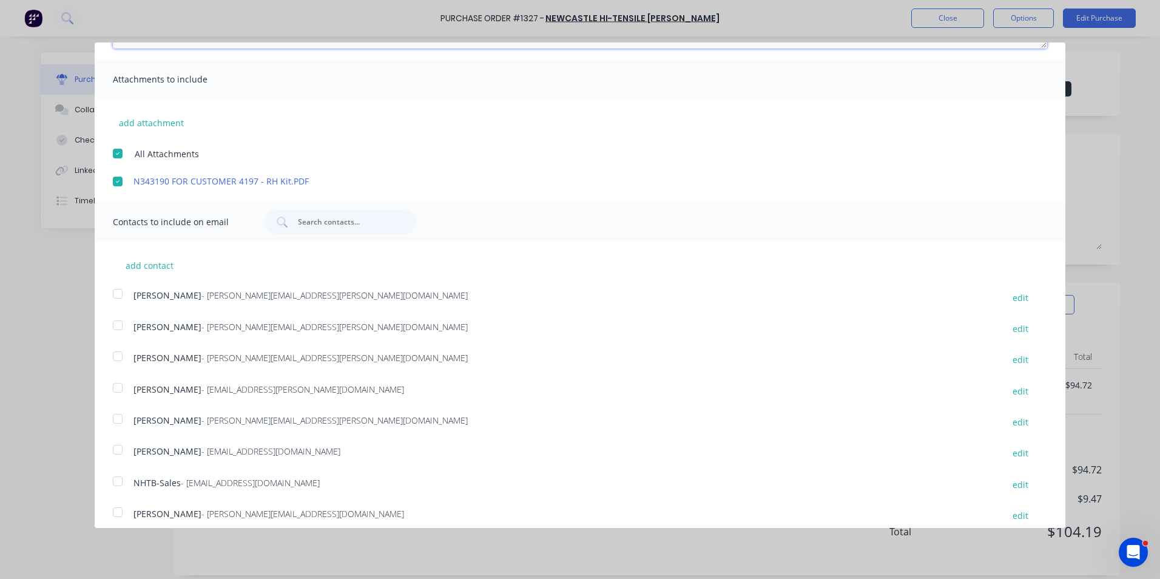
scroll to position [215, 0]
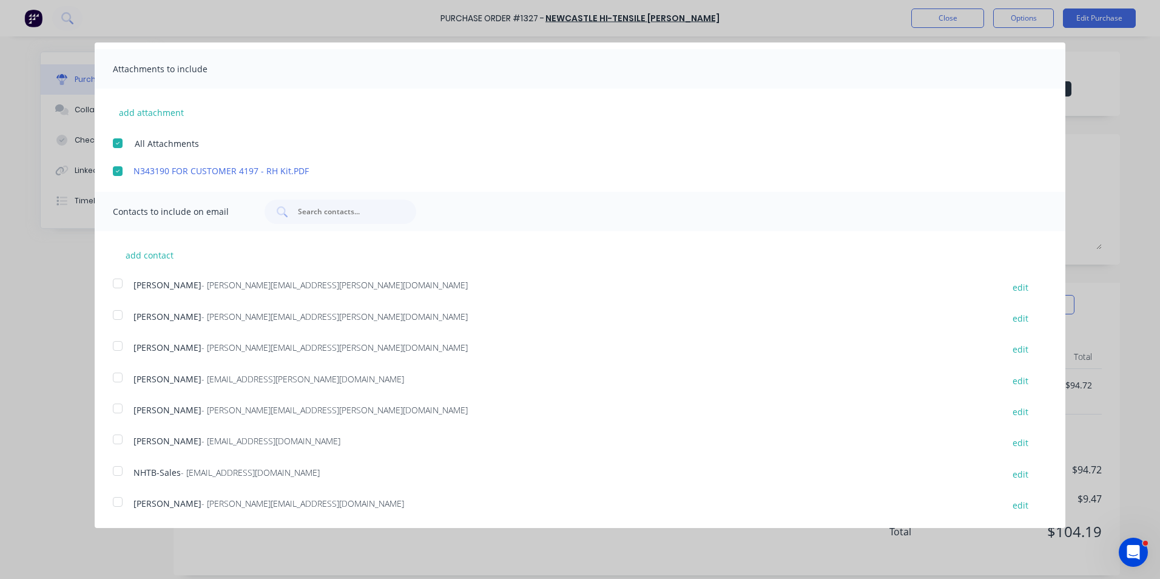
click at [120, 345] on div at bounding box center [118, 346] width 24 height 24
click at [116, 468] on div at bounding box center [118, 471] width 24 height 24
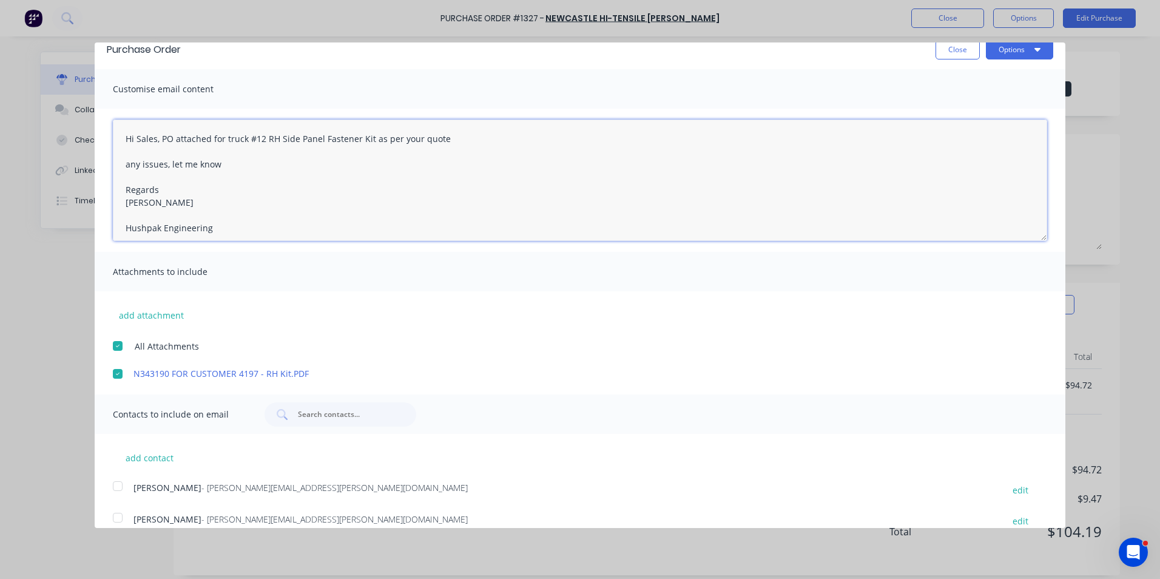
scroll to position [0, 0]
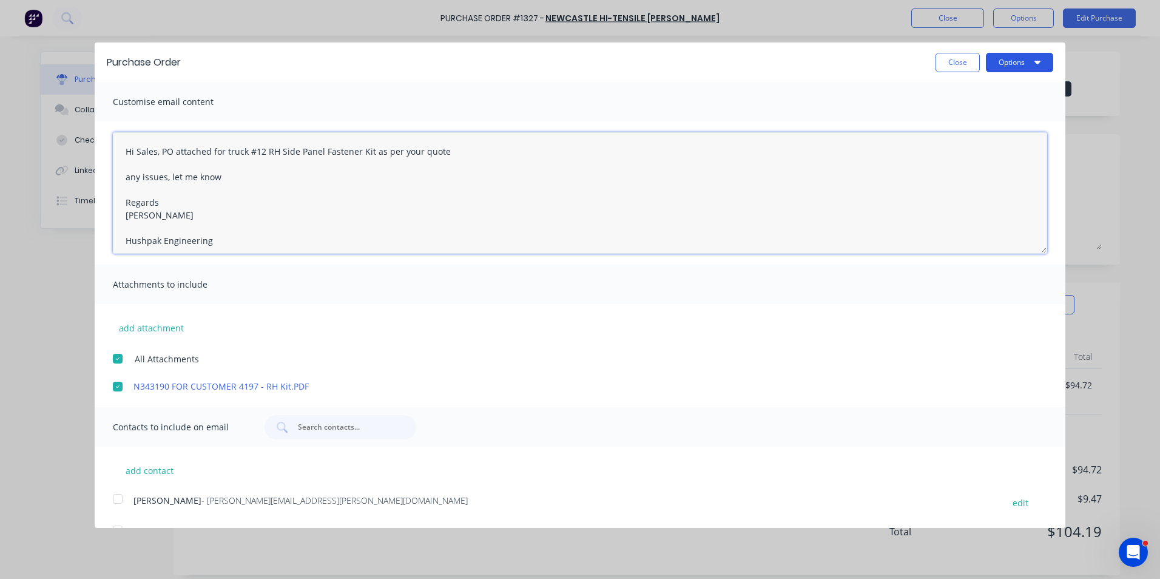
type textarea "Hi Sales, PO attached for truck #12 RH Side Panel Fastener Kit as per your quot…"
click at [1000, 60] on button "Options" at bounding box center [1019, 62] width 67 height 19
click at [957, 116] on div "Email" at bounding box center [995, 118] width 93 height 18
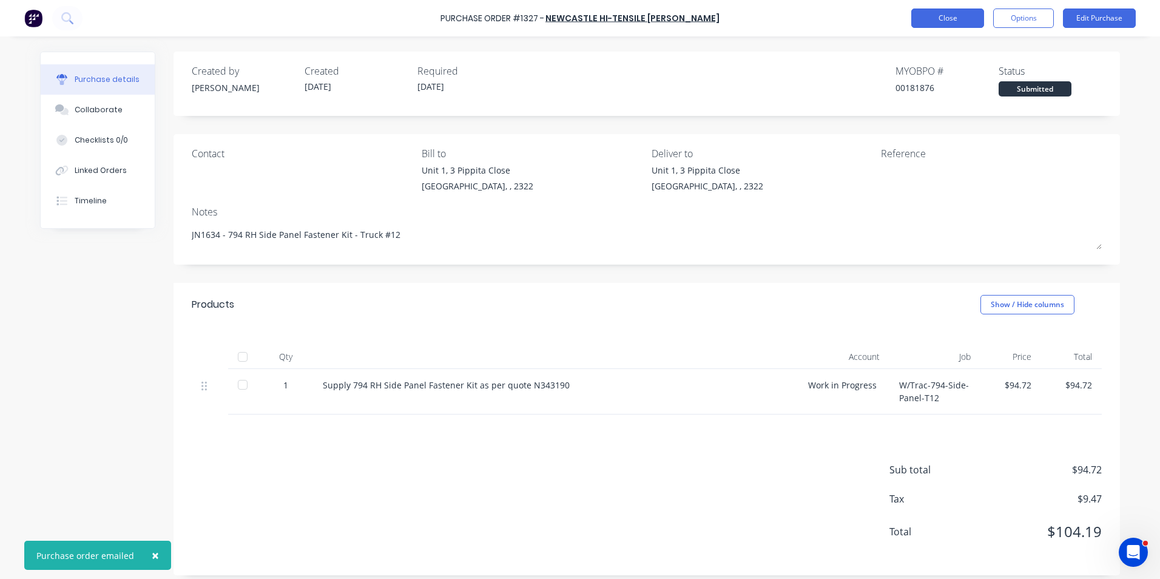
click at [948, 15] on button "Close" at bounding box center [947, 17] width 73 height 19
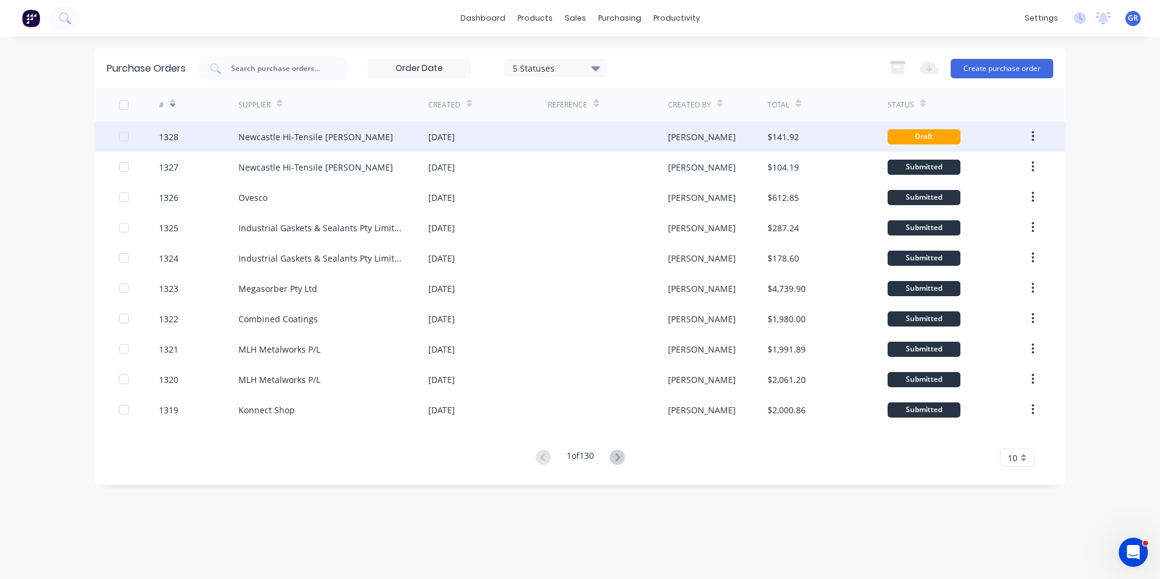
click at [168, 135] on div "1328" at bounding box center [168, 136] width 19 height 13
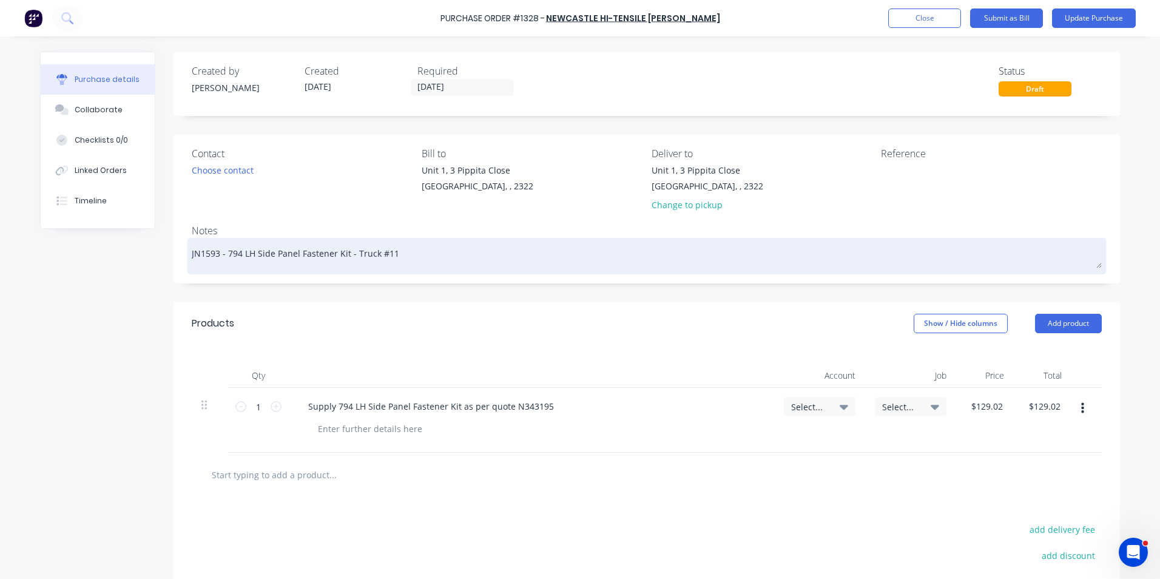
drag, startPoint x: 214, startPoint y: 254, endPoint x: 202, endPoint y: 258, distance: 12.7
click at [202, 257] on textarea "JN1593 - 794 LH Side Panel Fastener Kit - Truck #11" at bounding box center [647, 254] width 910 height 27
drag, startPoint x: 390, startPoint y: 252, endPoint x: 383, endPoint y: 253, distance: 6.7
click at [383, 253] on textarea "JN1634 - 794 LH Side Panel Fastener Kit - Truck #11" at bounding box center [647, 254] width 910 height 27
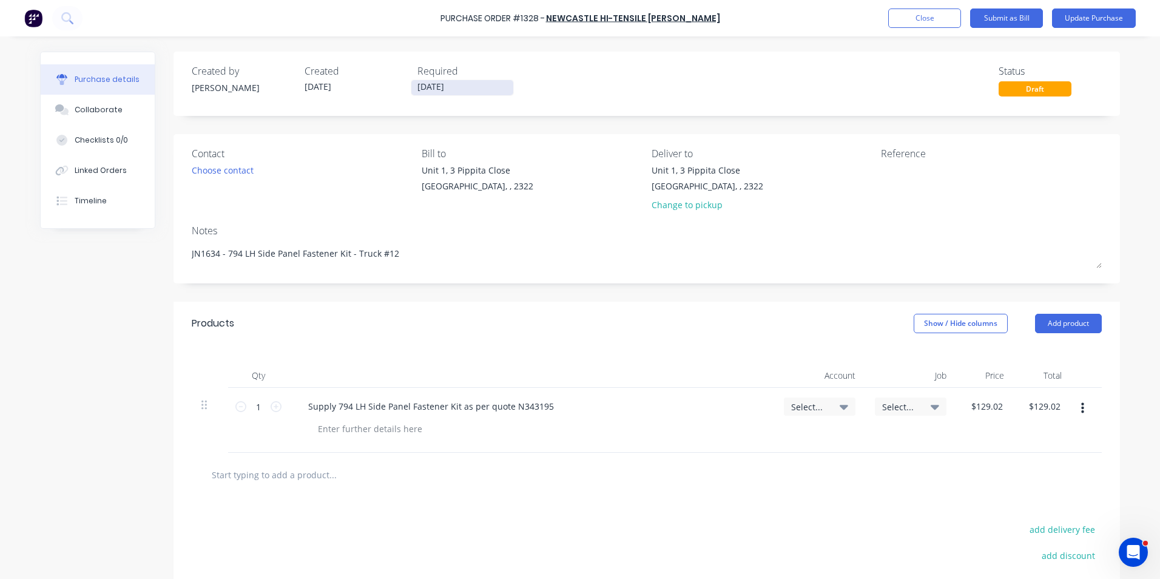
type textarea "JN1634 - 794 LH Side Panel Fastener Kit - Truck #12"
click at [417, 87] on input "28/08/25" at bounding box center [462, 87] width 102 height 15
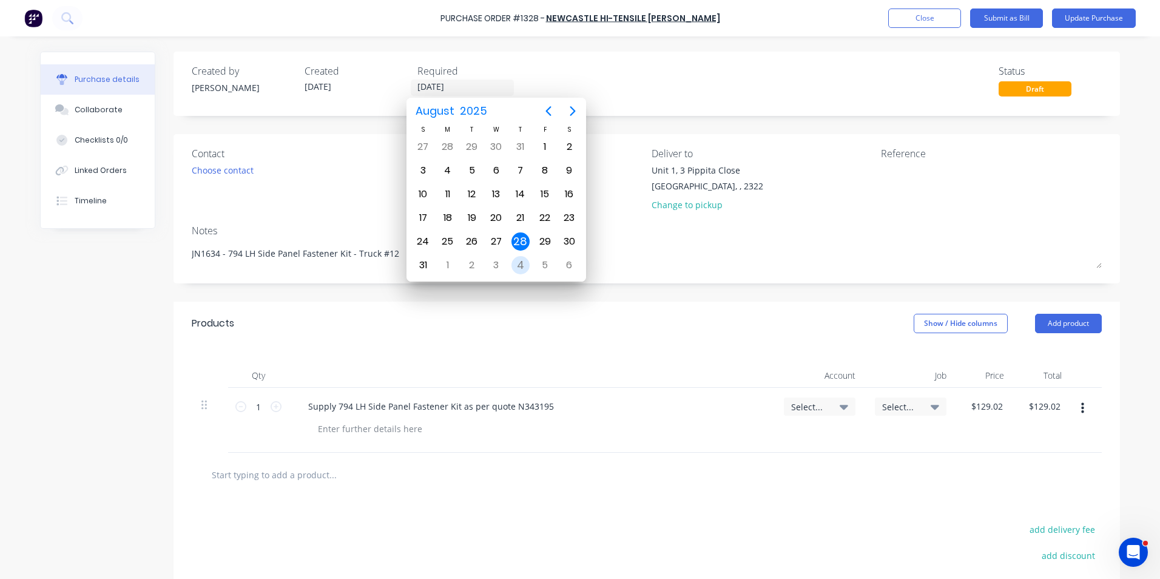
click at [522, 263] on div "4" at bounding box center [520, 265] width 18 height 18
type input "04/09/25"
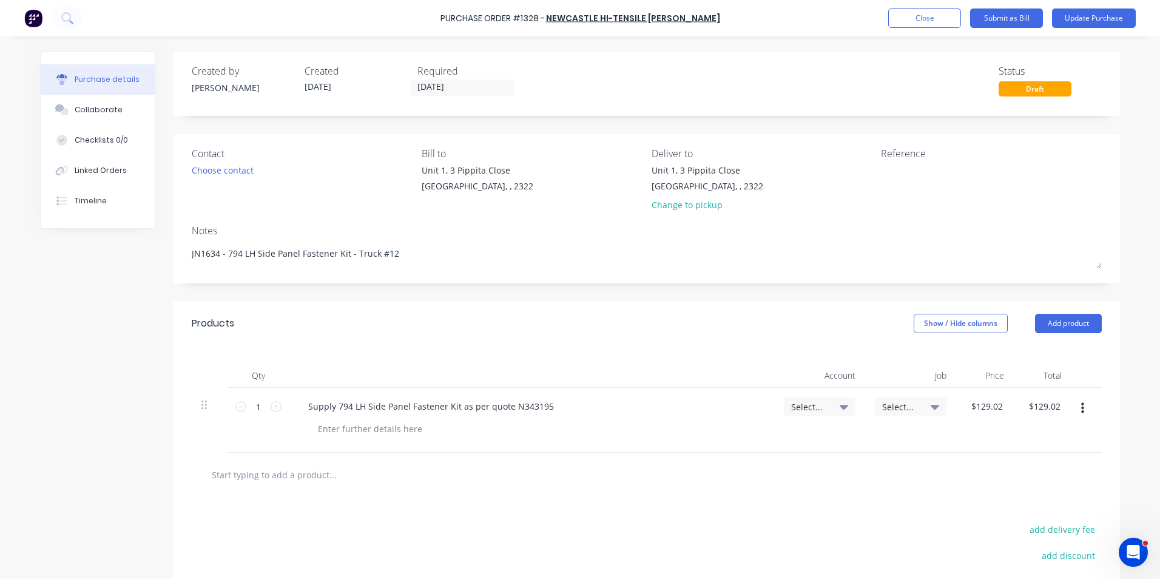
click at [798, 404] on span "Select..." at bounding box center [809, 406] width 36 height 13
click at [745, 440] on input at bounding box center [780, 443] width 124 height 24
type input "1-14"
click at [789, 527] on div "1-1400 / Work in Progress" at bounding box center [771, 529] width 170 height 24
click at [896, 402] on span "Select..." at bounding box center [900, 406] width 36 height 13
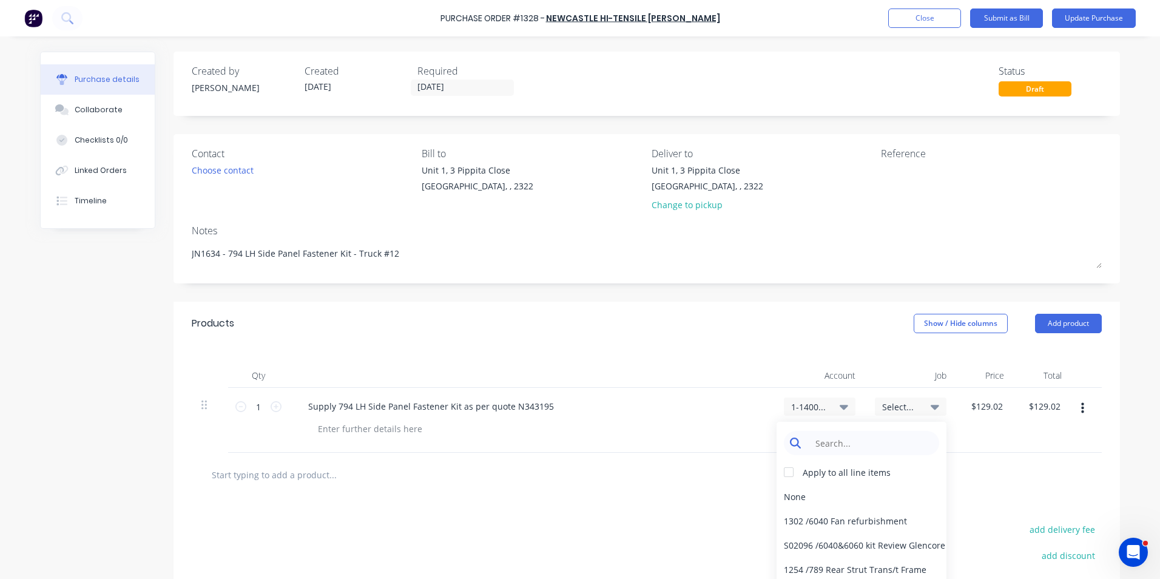
click at [830, 444] on input at bounding box center [871, 443] width 124 height 24
type input "1634"
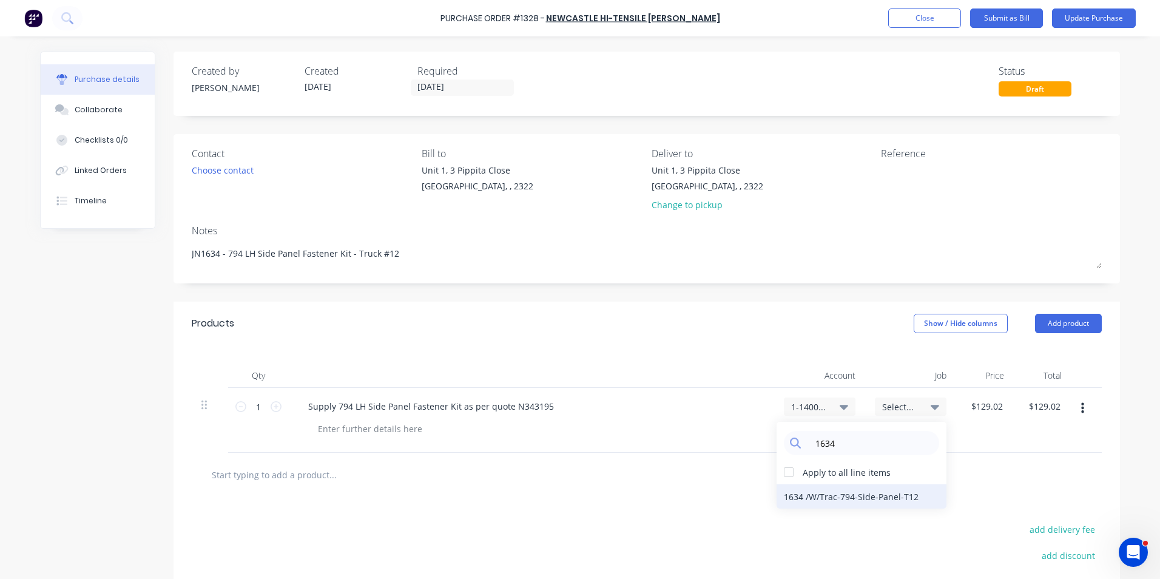
click at [851, 496] on div "1634 / W/Trac-794-Side-Panel-T12" at bounding box center [862, 496] width 170 height 24
click at [1079, 15] on button "Update Purchase" at bounding box center [1094, 17] width 84 height 19
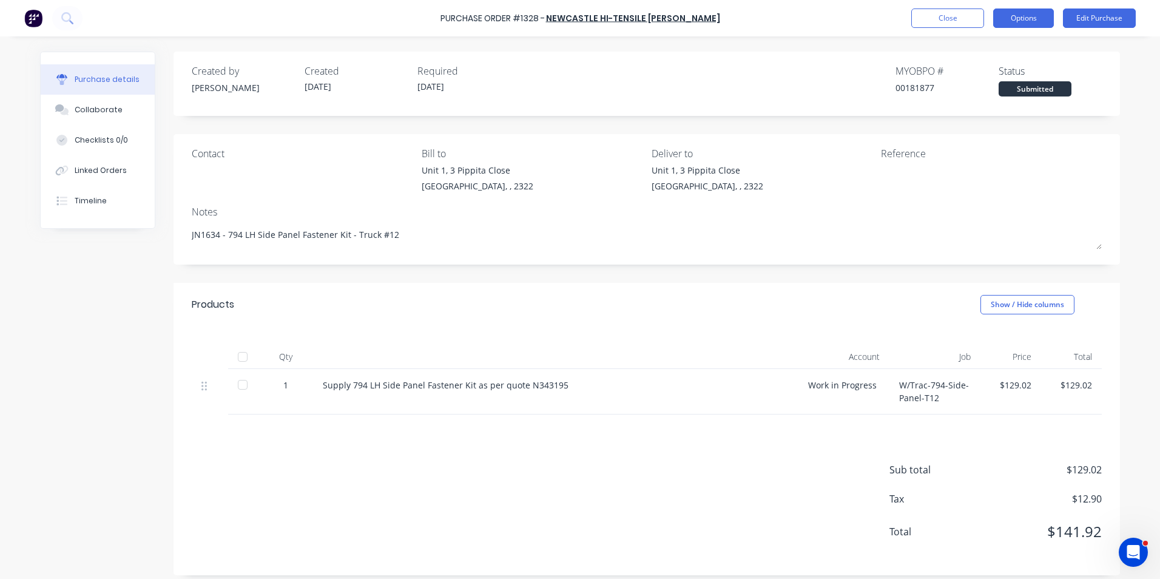
click at [1022, 18] on button "Options" at bounding box center [1023, 17] width 61 height 19
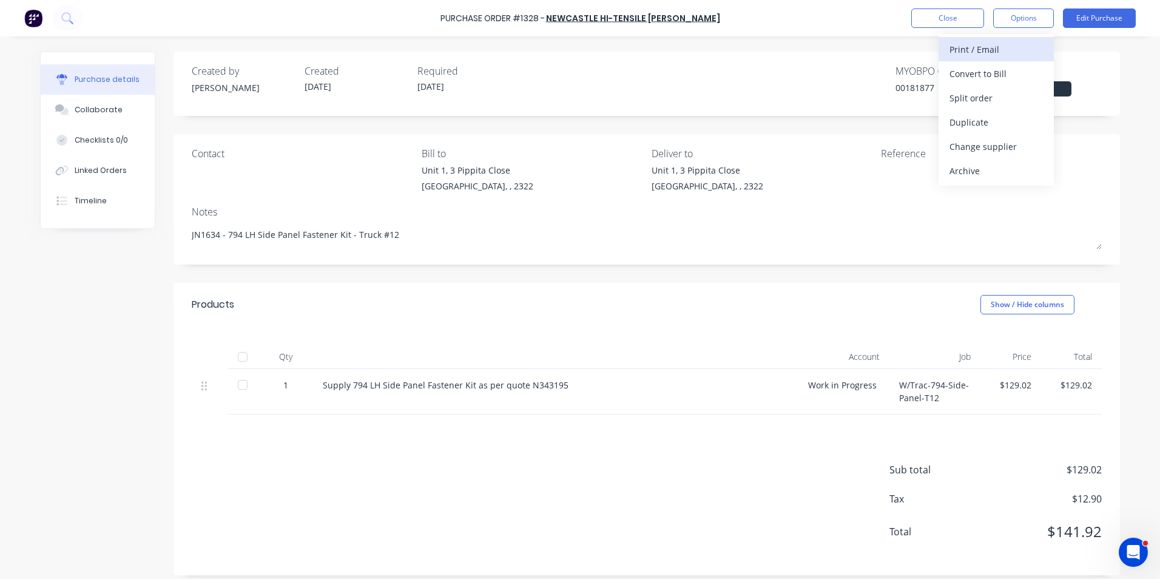
click at [984, 49] on div "Print / Email" at bounding box center [996, 50] width 93 height 18
click at [976, 72] on div "With pricing" at bounding box center [996, 74] width 93 height 18
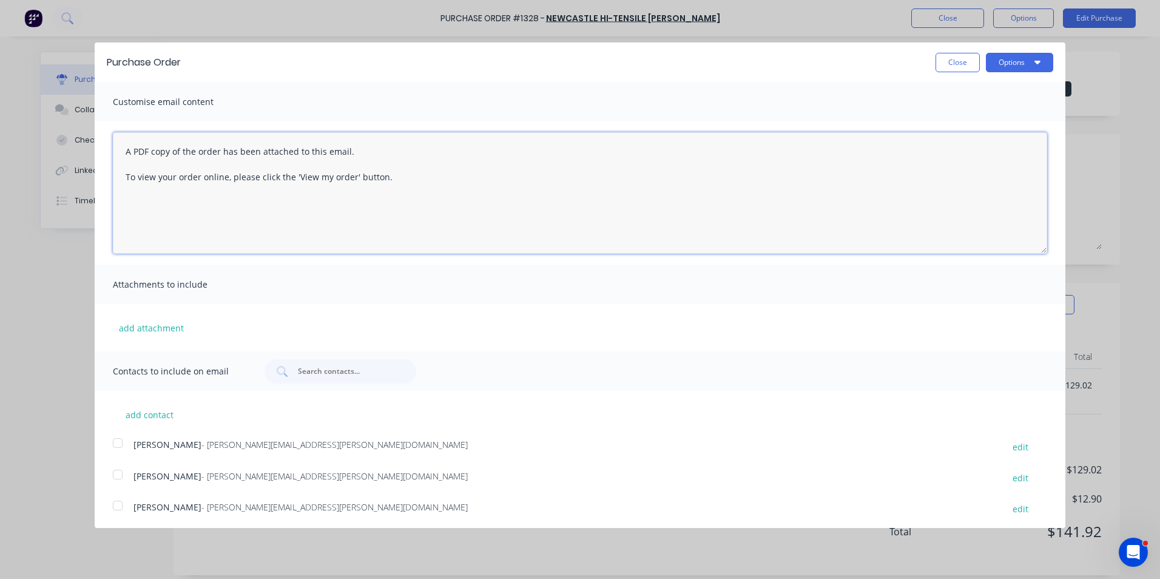
drag, startPoint x: 121, startPoint y: 150, endPoint x: 410, endPoint y: 190, distance: 290.9
click at [410, 190] on textarea "A PDF copy of the order has been attached to this email. To view your order onl…" at bounding box center [580, 192] width 934 height 121
paste textarea "Hi Sales, PO attached for truck #12 RH Side Panel Fastener Kit as per your quot…"
click at [267, 155] on textarea "Hi Sales, PO attached for truck #12 RH Side Panel Fastener Kit as per your quot…" at bounding box center [580, 192] width 934 height 121
type textarea "Hi Sales, PO attached for truck #12 LH Side Panel Fastener Kit as per your quot…"
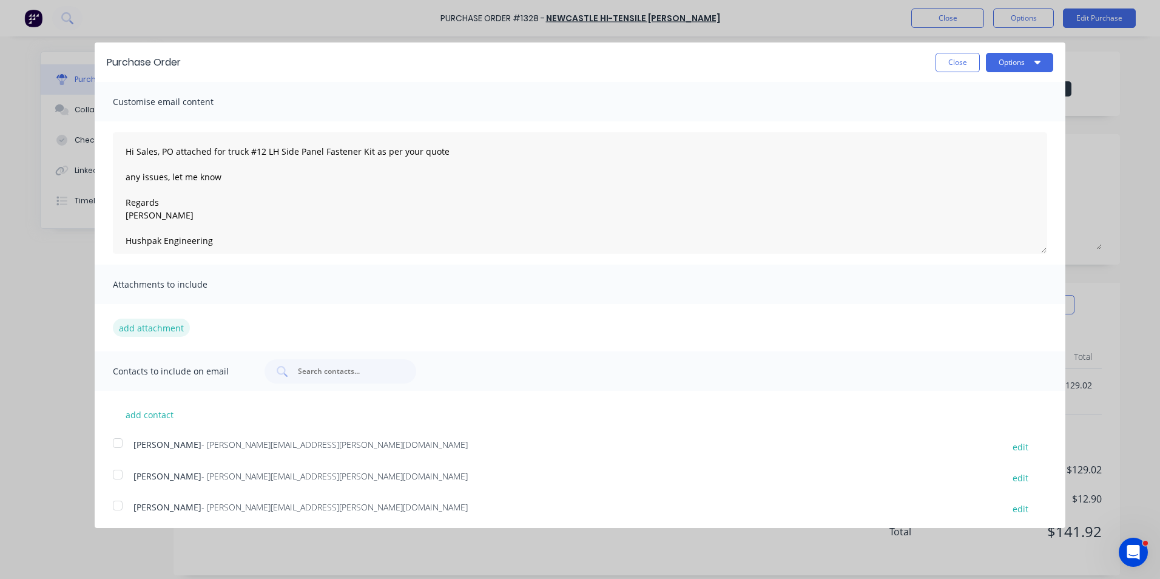
click at [166, 326] on button "add attachment" at bounding box center [151, 328] width 77 height 18
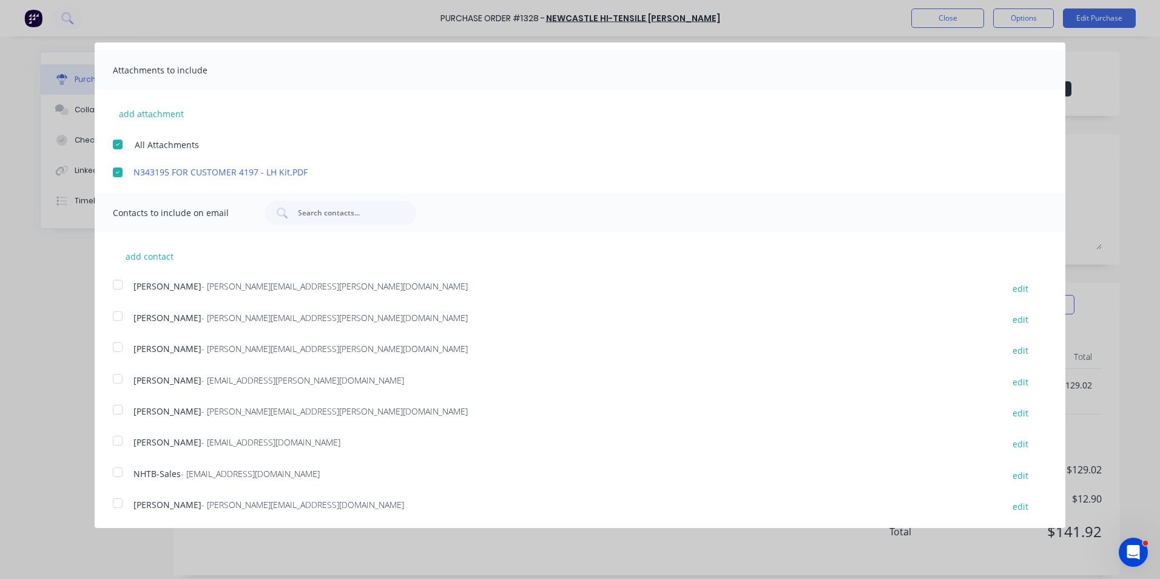
scroll to position [215, 0]
click at [117, 345] on div at bounding box center [118, 346] width 24 height 24
click at [118, 471] on div at bounding box center [118, 471] width 24 height 24
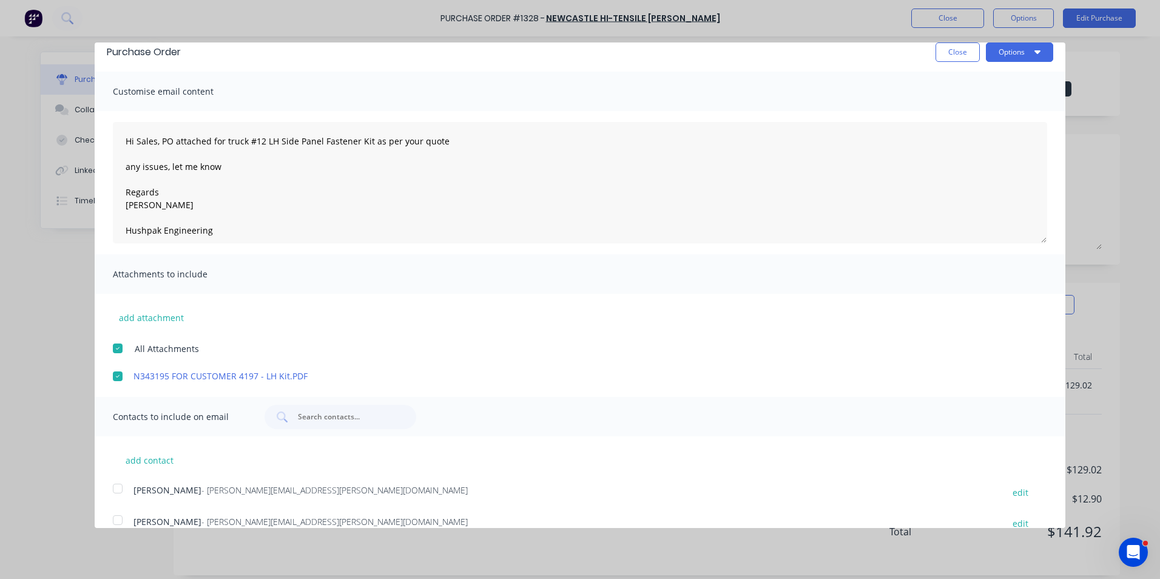
scroll to position [0, 0]
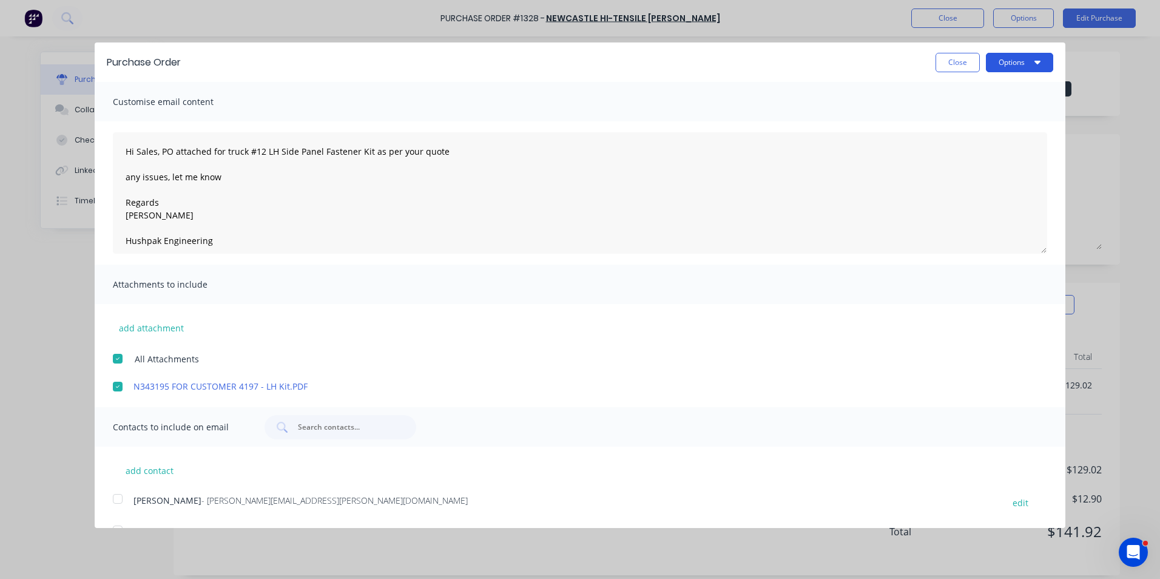
click at [1011, 62] on button "Options" at bounding box center [1019, 62] width 67 height 19
click at [951, 118] on div "Email" at bounding box center [995, 118] width 93 height 18
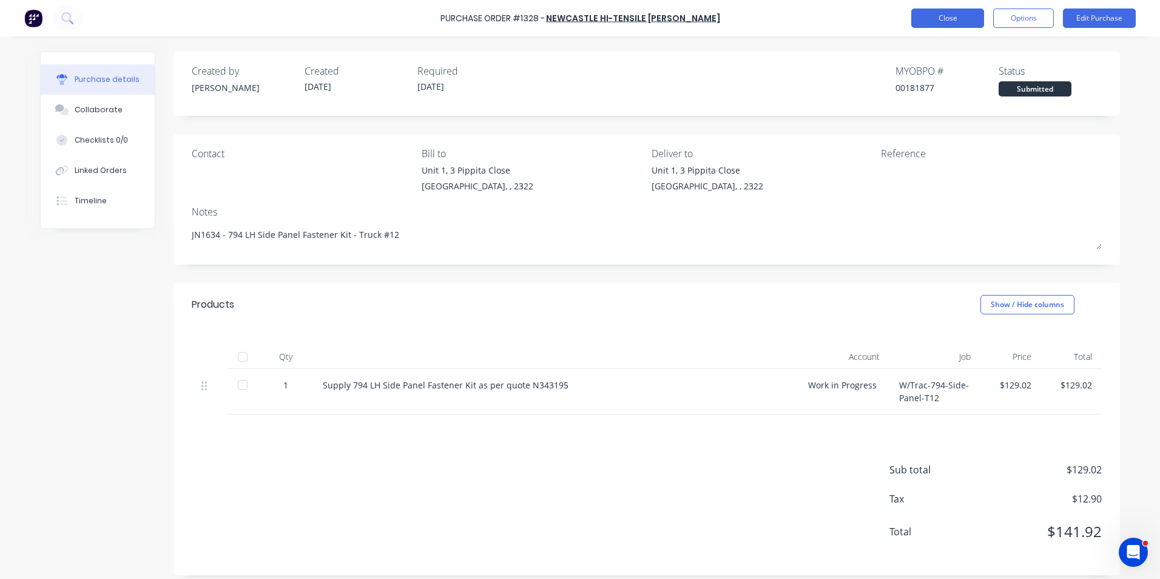
click at [948, 17] on button "Close" at bounding box center [947, 17] width 73 height 19
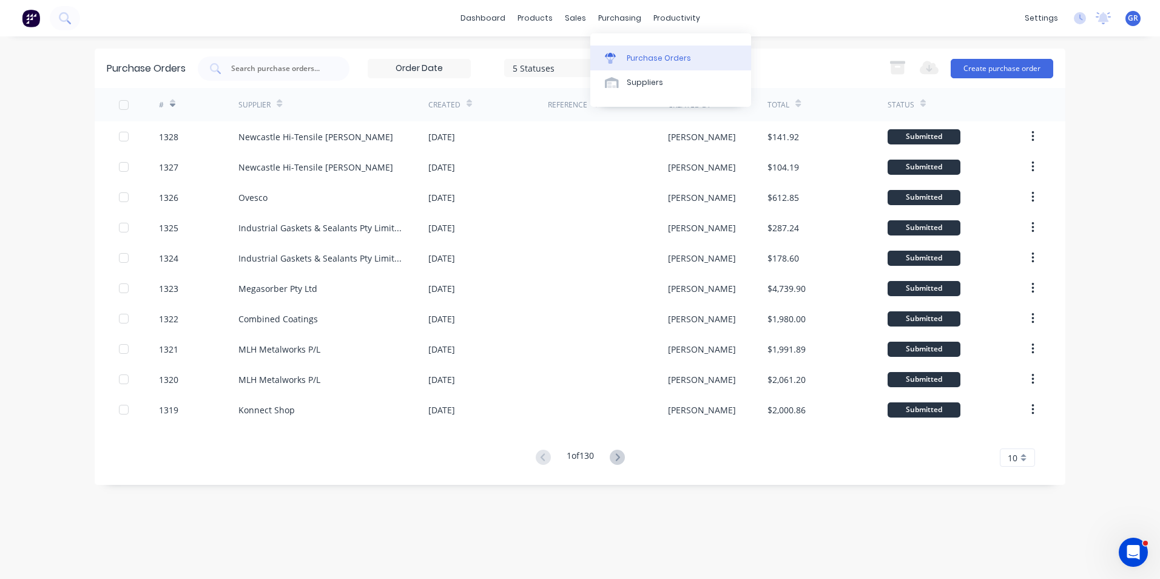
click at [648, 55] on div "Purchase Orders" at bounding box center [659, 58] width 64 height 11
click at [274, 66] on input "text" at bounding box center [280, 68] width 101 height 12
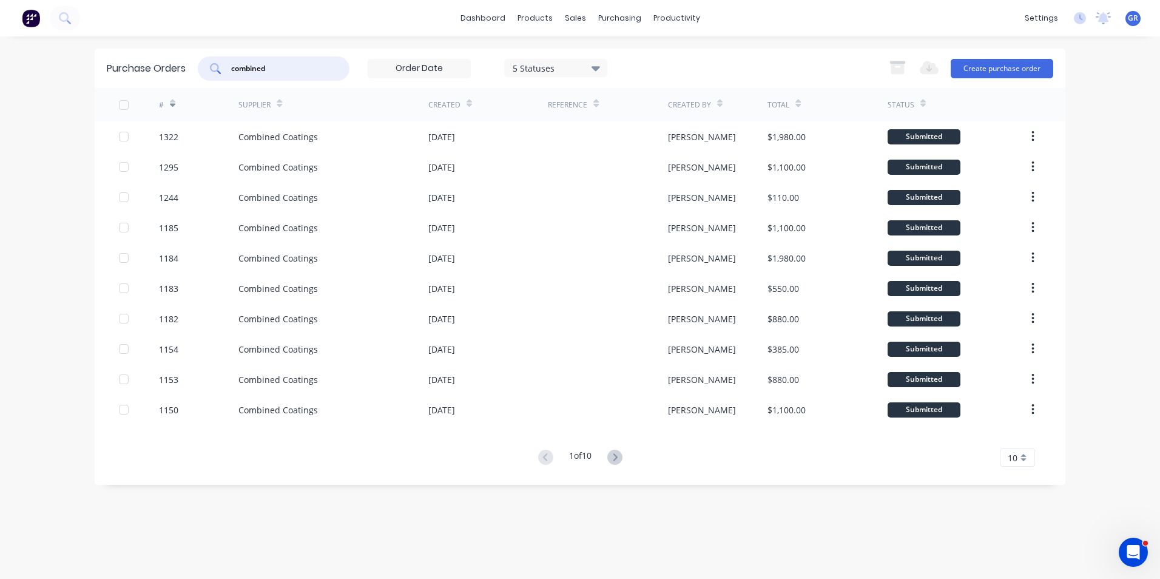
type input "combined"
click at [651, 57] on div "Purchase Orders" at bounding box center [659, 58] width 64 height 11
click at [1008, 71] on button "Create purchase order" at bounding box center [1002, 68] width 103 height 19
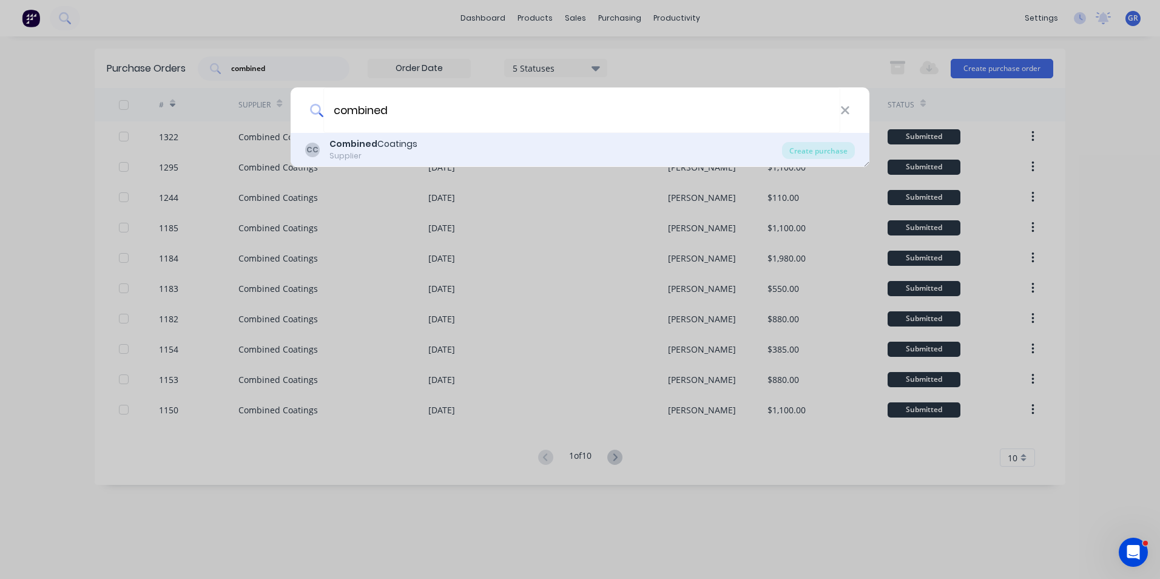
type input "combined"
click at [335, 144] on b "Combined" at bounding box center [353, 144] width 48 height 12
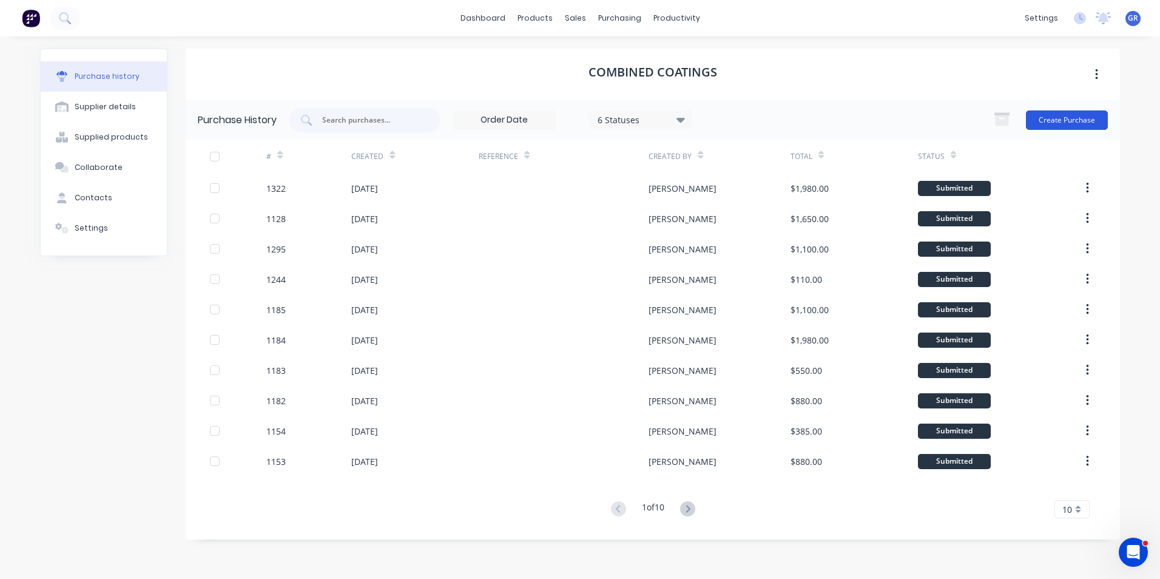
click at [1061, 115] on button "Create Purchase" at bounding box center [1067, 119] width 82 height 19
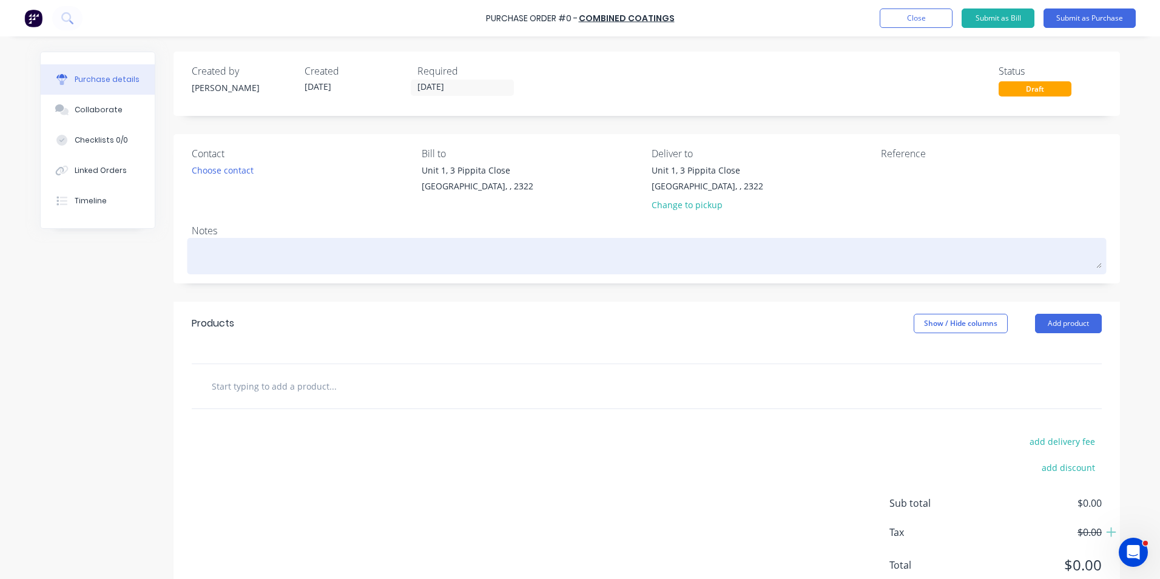
click at [221, 257] on textarea at bounding box center [647, 254] width 910 height 27
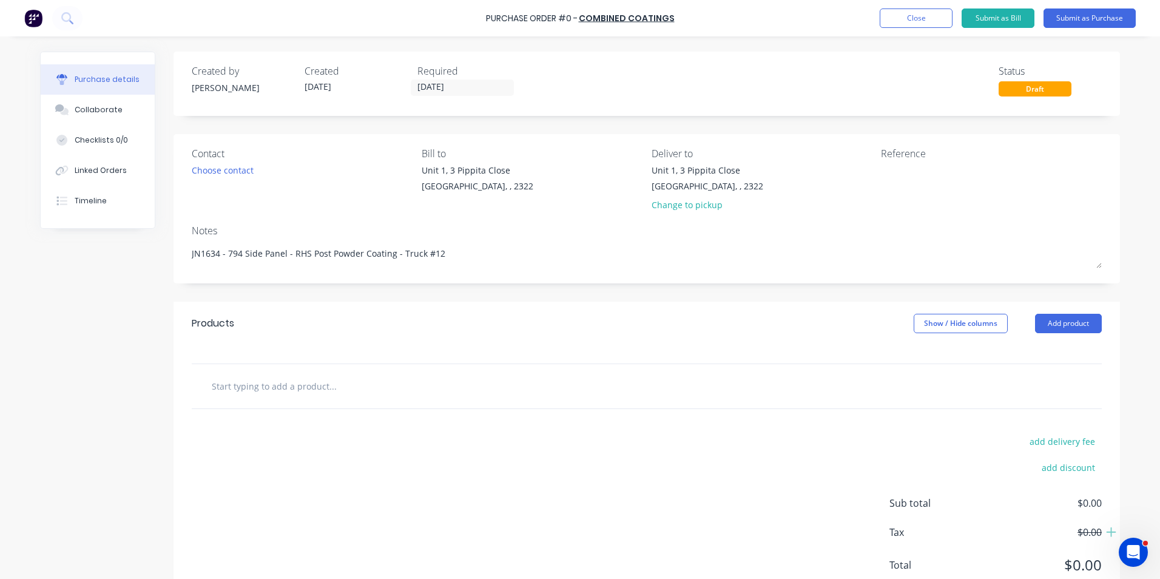
scroll to position [42, 0]
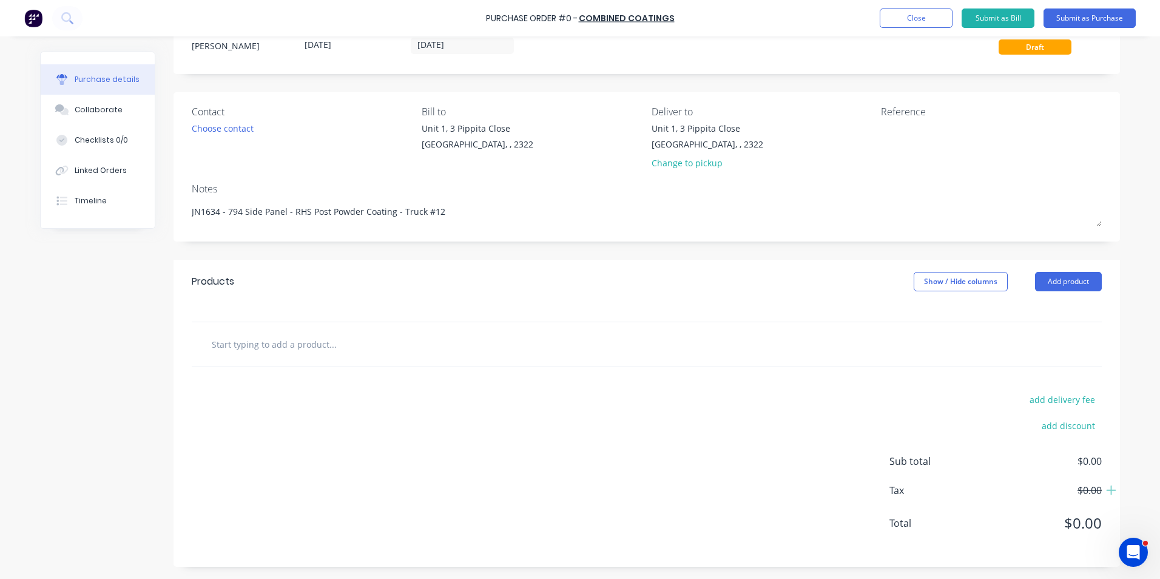
type textarea "JN1634 - 794 Side Panel - RHS Post Powder Coating - Truck #12"
click at [249, 345] on input "text" at bounding box center [332, 344] width 243 height 24
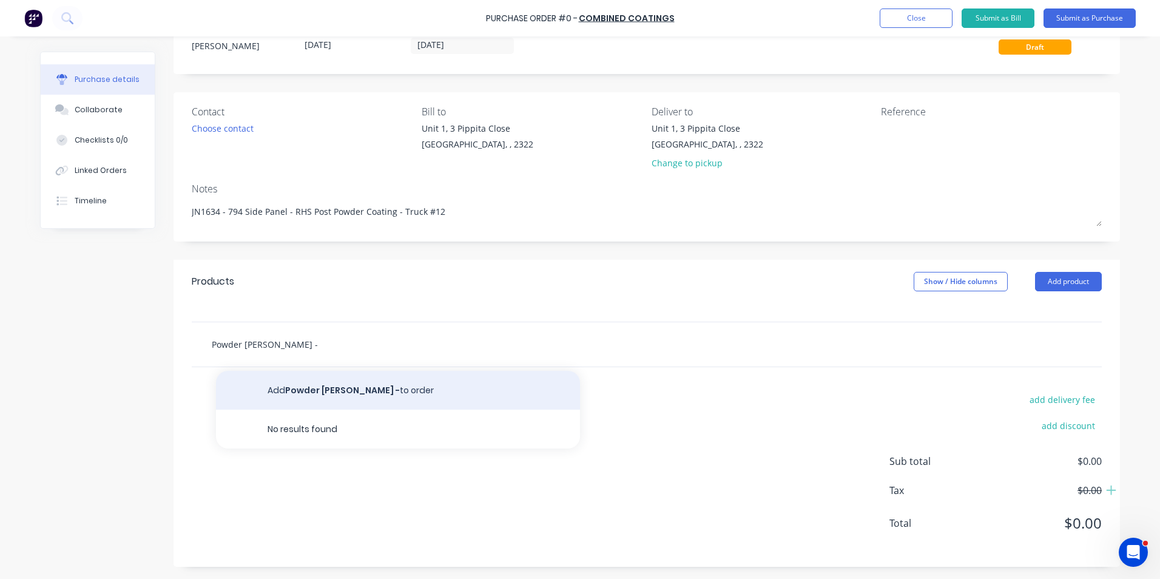
type input "Powder coate -"
click at [299, 388] on button "Add Powder coate - to order" at bounding box center [398, 390] width 364 height 39
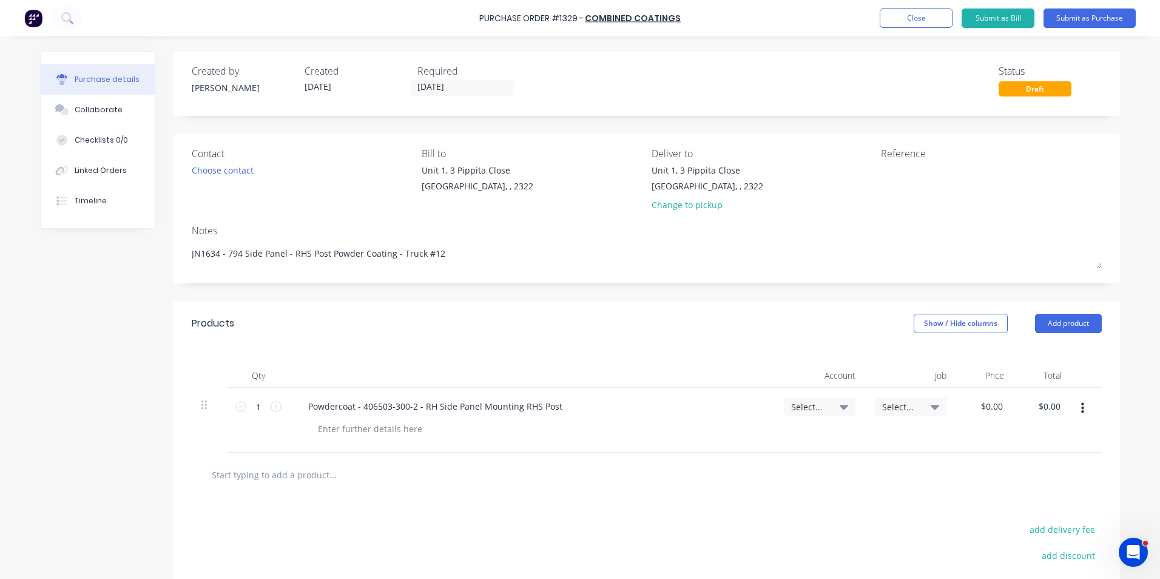
click at [812, 405] on span "Select..." at bounding box center [809, 406] width 36 height 13
click at [747, 448] on input at bounding box center [780, 443] width 124 height 24
type input "1-14"
click at [733, 525] on div "1-1400 / Work in Progress" at bounding box center [771, 529] width 170 height 24
click at [886, 407] on span "Select..." at bounding box center [900, 406] width 36 height 13
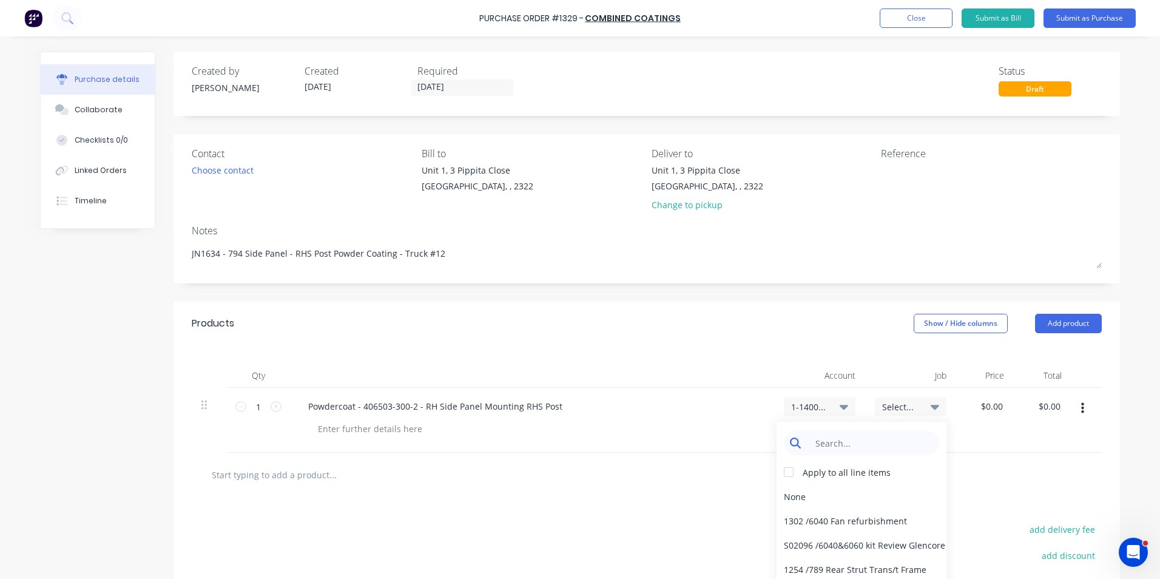
click at [829, 441] on input at bounding box center [871, 443] width 124 height 24
type input "1634"
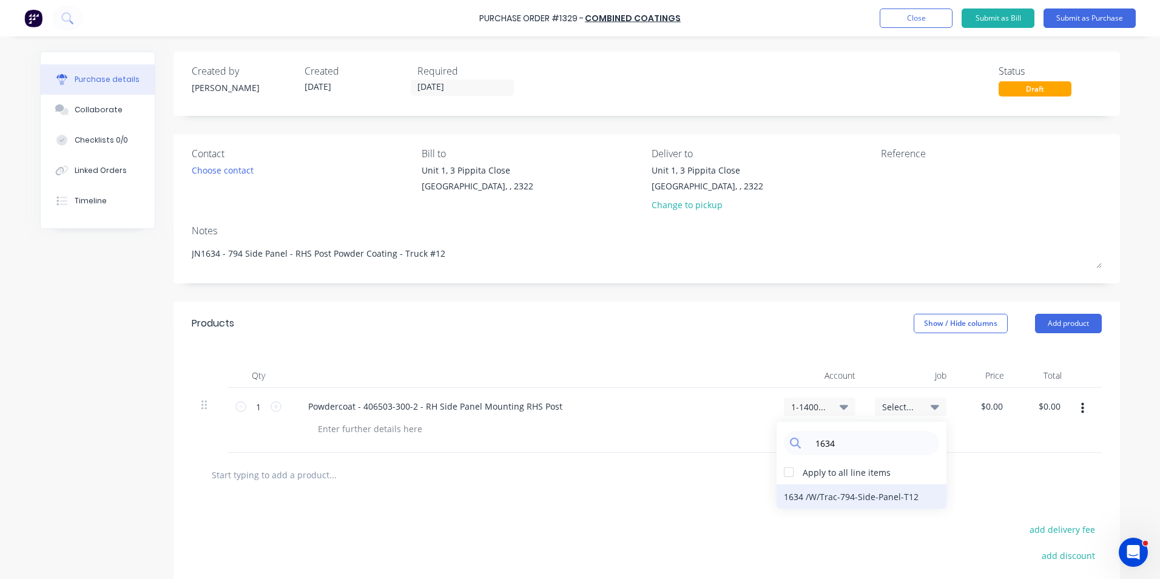
click at [843, 495] on div "1634 / W/Trac-794-Side-Panel-T12" at bounding box center [862, 496] width 170 height 24
click at [985, 402] on input "0.0000" at bounding box center [991, 406] width 28 height 18
click at [983, 407] on input "0.0000" at bounding box center [989, 406] width 33 height 18
type input "$125.00"
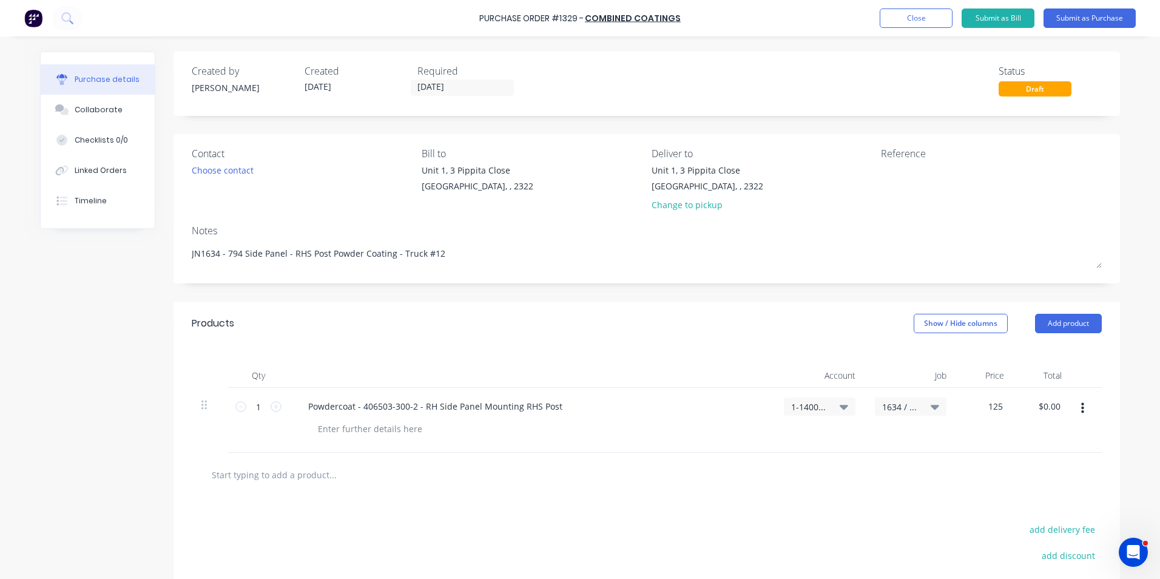
type input "$125.00"
click at [997, 439] on div "$125.00 $125.00" at bounding box center [985, 420] width 58 height 65
click at [1081, 407] on icon "button" at bounding box center [1082, 408] width 3 height 11
click at [1033, 462] on button "Duplicate" at bounding box center [1045, 465] width 103 height 24
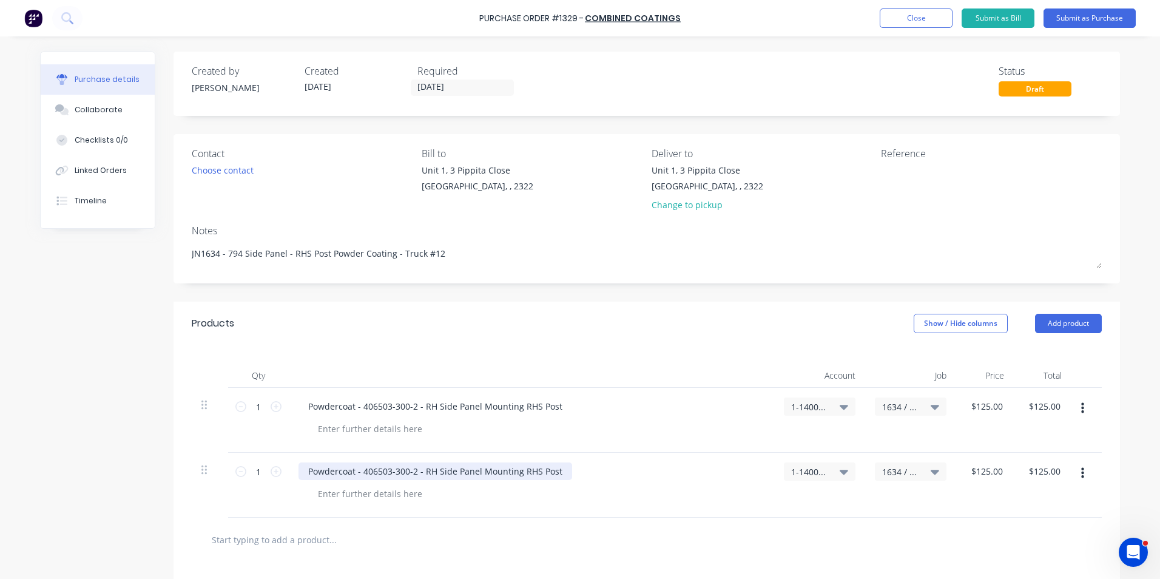
click at [393, 473] on div "Powdercoat - 406503-300-2 - RH Side Panel Mounting RHS Post" at bounding box center [436, 471] width 274 height 18
click at [420, 473] on div "Powdercoat - 406503-400-2 - RH Side Panel Mounting RHS Post" at bounding box center [436, 471] width 274 height 18
click at [1098, 16] on button "Submit as Purchase" at bounding box center [1090, 17] width 92 height 19
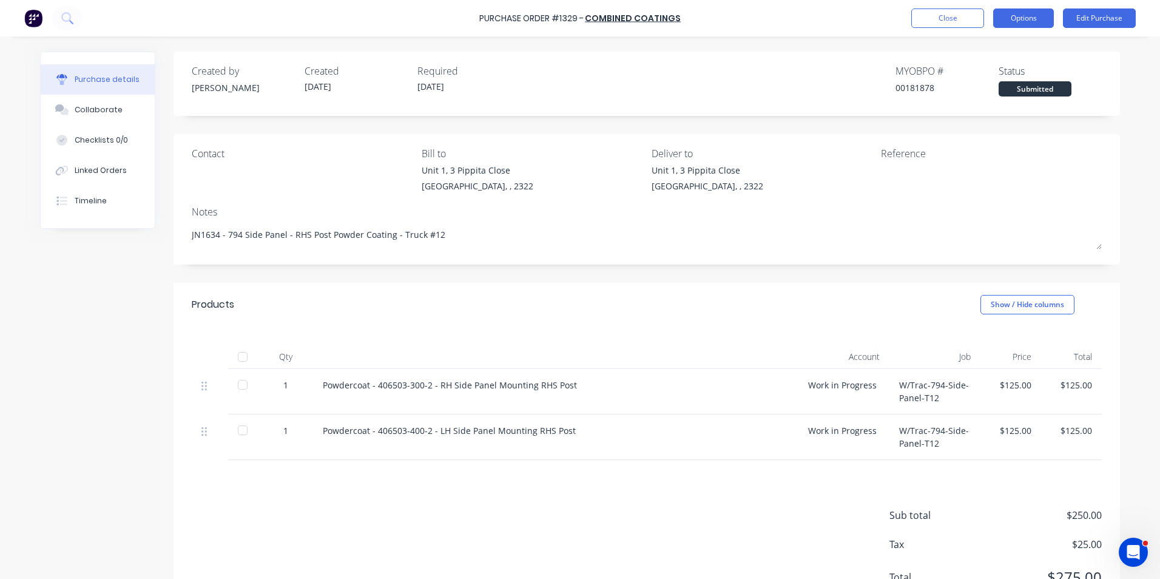
click at [1028, 19] on button "Options" at bounding box center [1023, 17] width 61 height 19
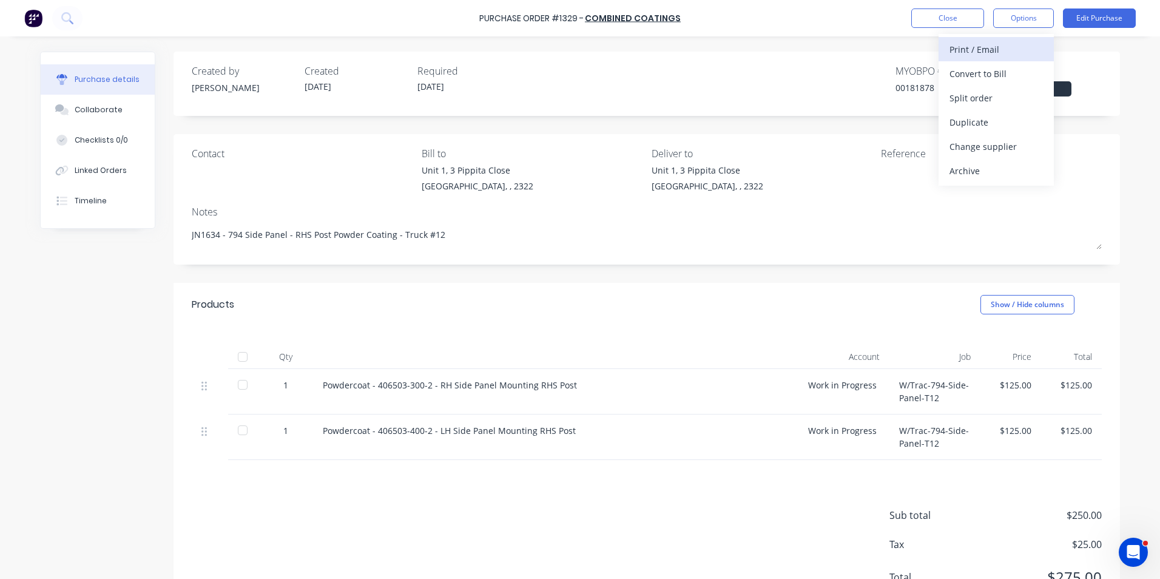
click at [990, 49] on div "Print / Email" at bounding box center [996, 50] width 93 height 18
click at [984, 73] on div "With pricing" at bounding box center [996, 74] width 93 height 18
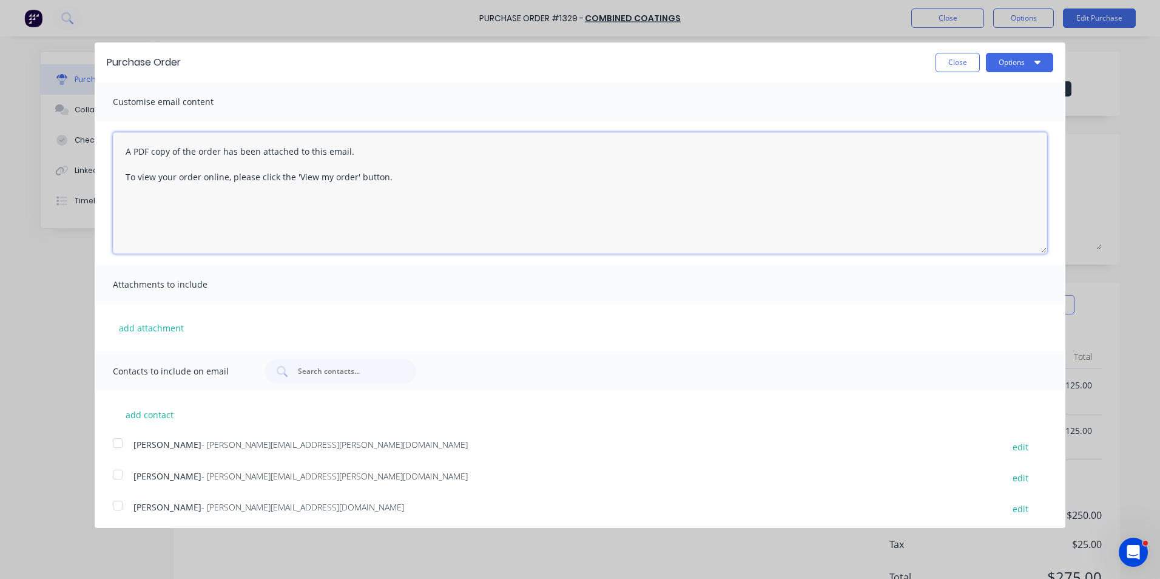
drag, startPoint x: 363, startPoint y: 181, endPoint x: 84, endPoint y: 148, distance: 280.4
click at [84, 148] on div "Purchase Order Close Options Customise email content A PDF copy of the order ha…" at bounding box center [580, 289] width 1160 height 579
type textarea "Hi Simon, PO attached for the 794 Side Panel mount RHS Posts as quoted, the Wor…"
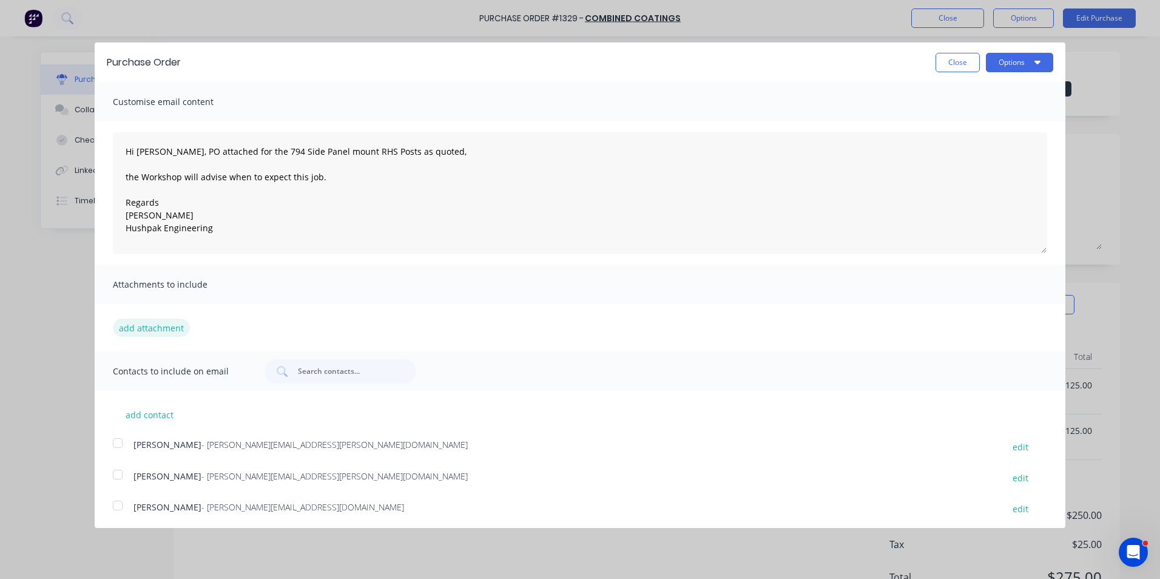
click at [154, 328] on button "add attachment" at bounding box center [151, 328] width 77 height 18
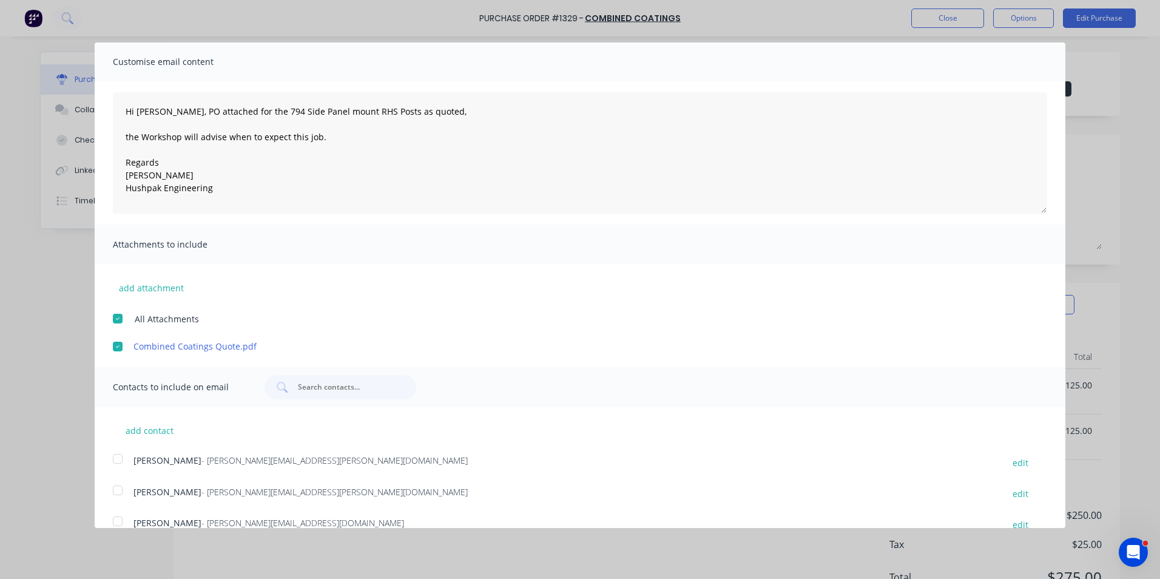
scroll to position [91, 0]
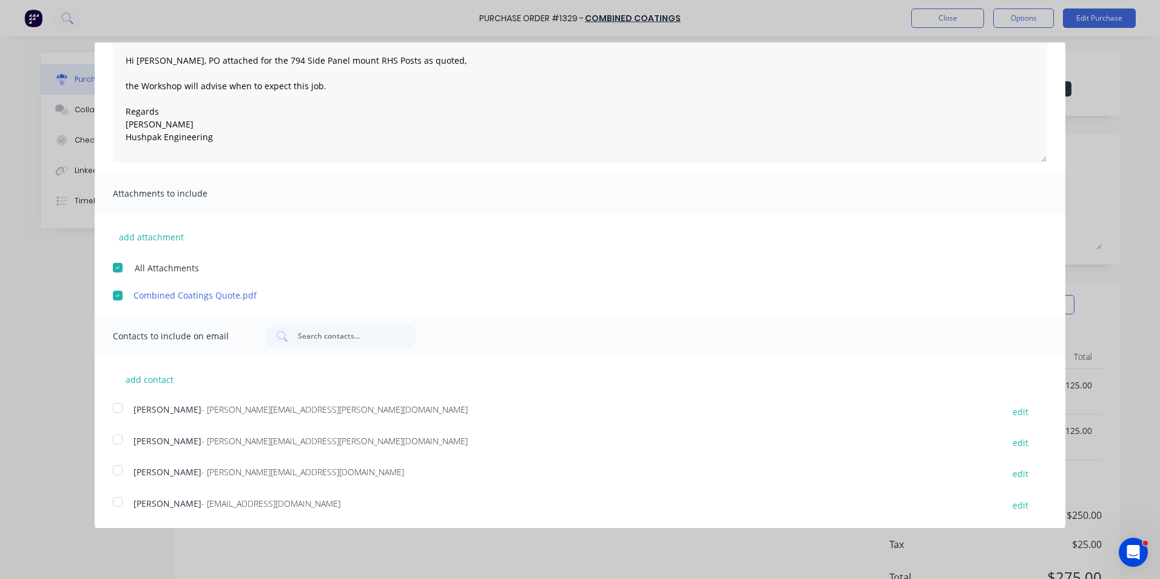
click at [118, 439] on div at bounding box center [118, 439] width 24 height 24
click at [120, 502] on div at bounding box center [118, 502] width 24 height 24
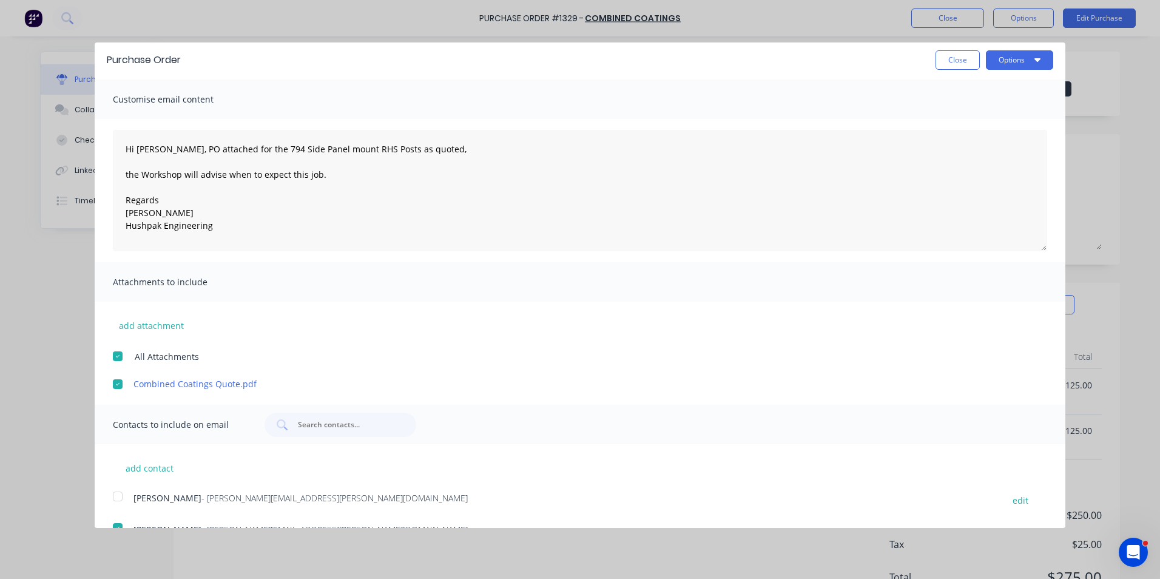
scroll to position [0, 0]
click at [994, 67] on button "Options" at bounding box center [1019, 62] width 67 height 19
click at [953, 116] on div "Email" at bounding box center [995, 118] width 93 height 18
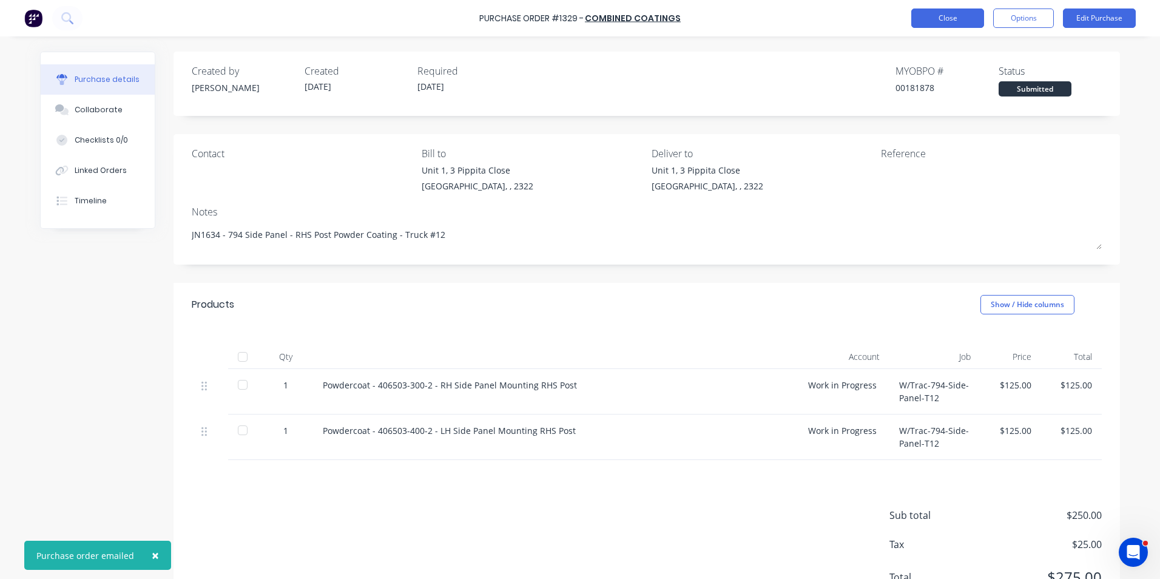
click at [952, 18] on button "Close" at bounding box center [947, 17] width 73 height 19
